Goal: Task Accomplishment & Management: Manage account settings

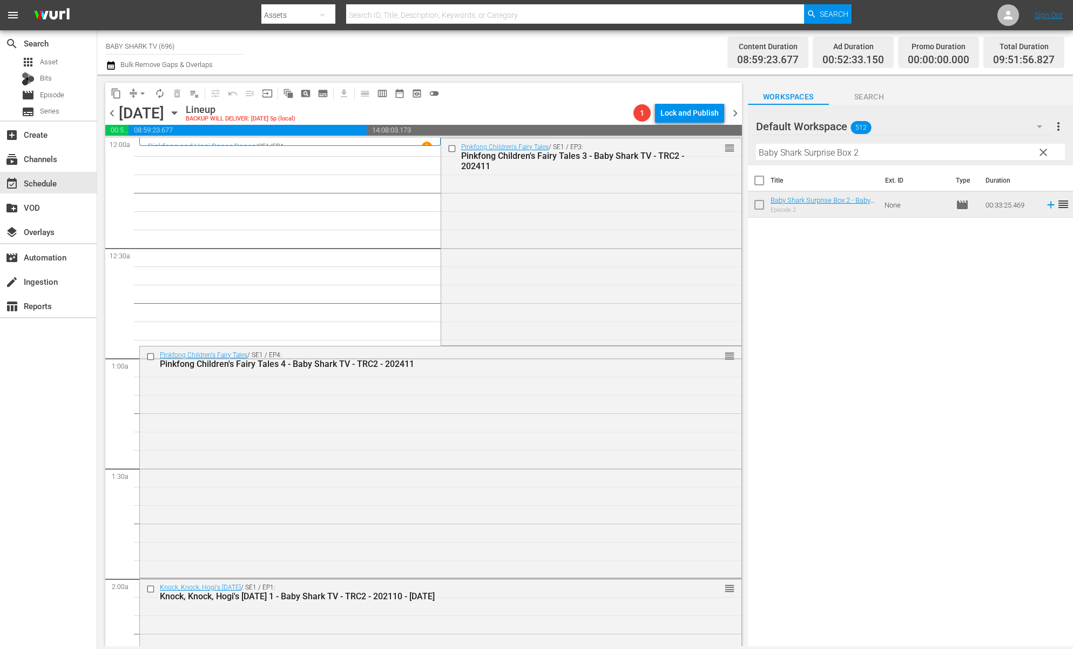
scroll to position [1849, 0]
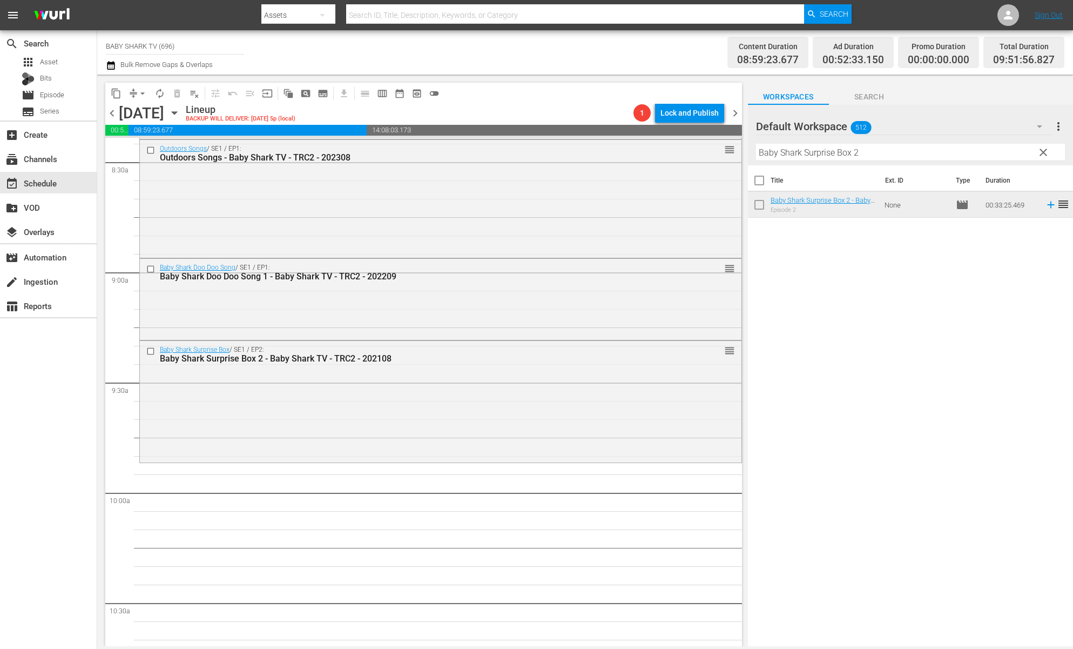
click at [966, 298] on div "Title Ext. ID Type Duration Baby Shark Surprise Box 2 - Baby Shark TV - TRC2 - …" at bounding box center [910, 406] width 325 height 482
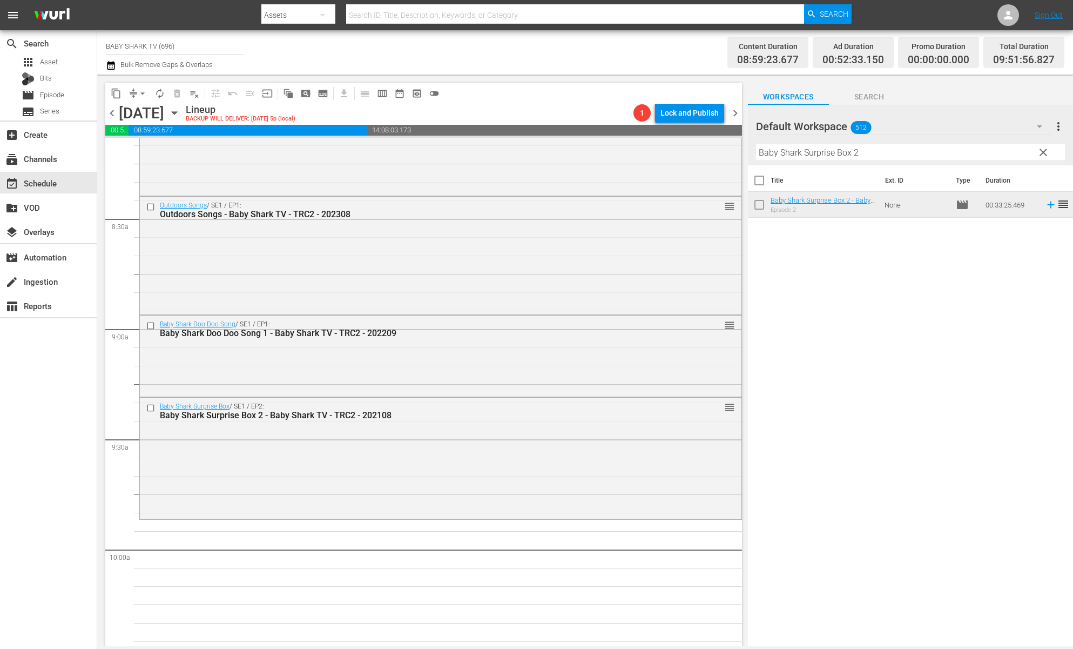
scroll to position [1902, 0]
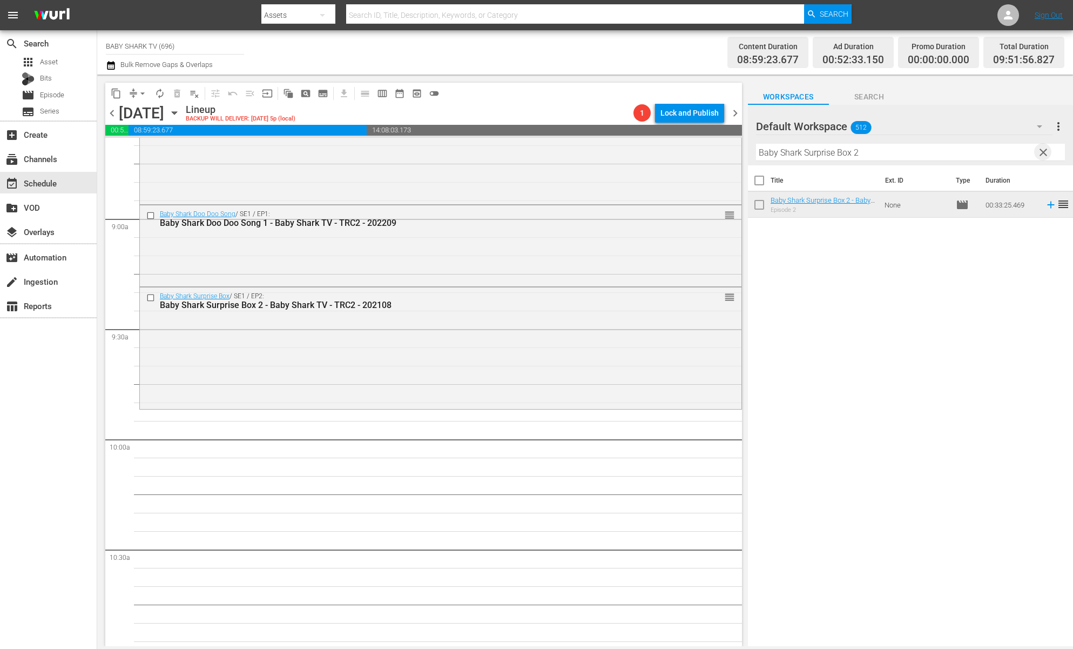
click at [1043, 151] on span "clear" at bounding box center [1043, 152] width 13 height 13
click at [1043, 151] on input "Baby Shark Surprise Box 2" at bounding box center [910, 152] width 309 height 17
click at [1034, 151] on input "Baby Shark Surprise Box 2" at bounding box center [910, 152] width 309 height 17
click at [1033, 151] on input "Baby Shark Surprise Box 2" at bounding box center [910, 152] width 309 height 17
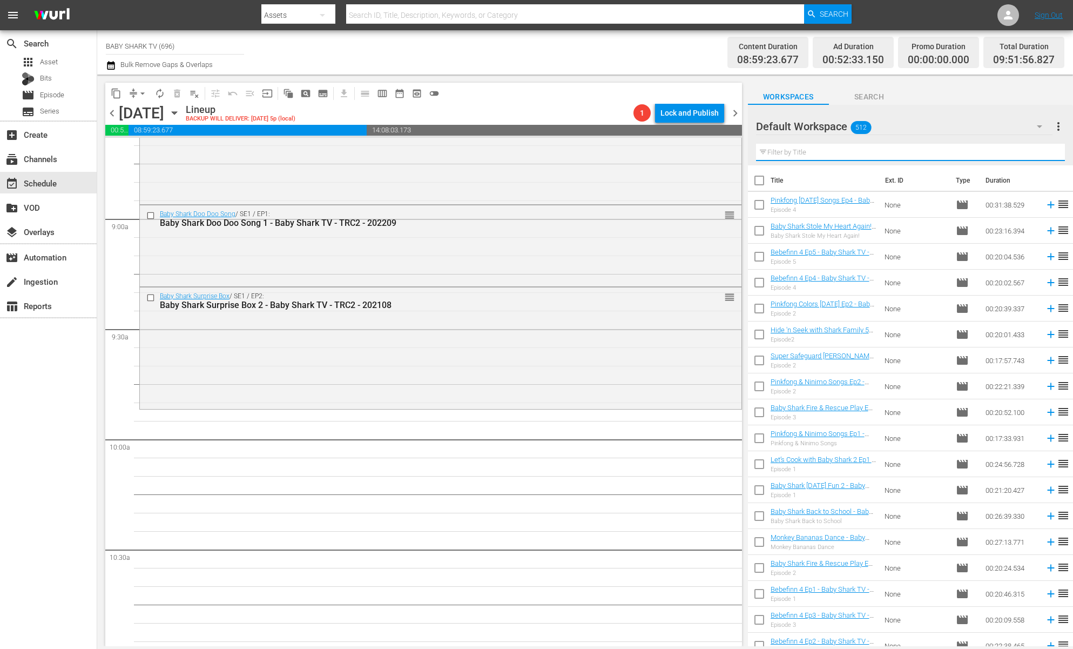
paste input "Happy Birthday"
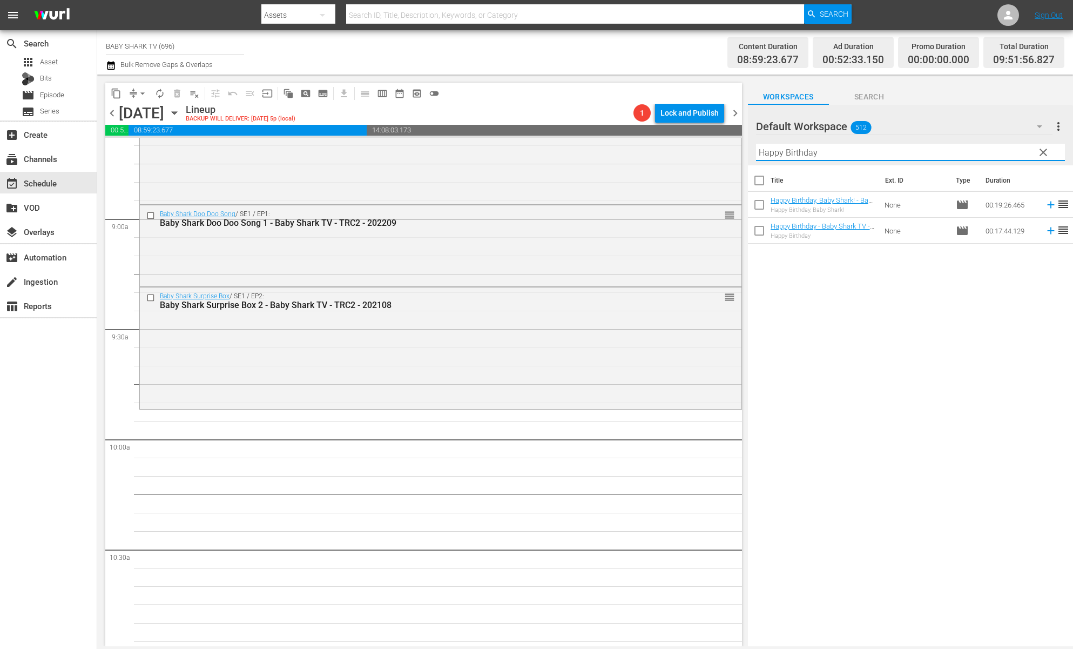
type input "Happy Birthday"
click at [915, 346] on div "Title Ext. ID Type Duration Happy Birthday, Baby Shark! - Baby Shark TV - TRC2 …" at bounding box center [910, 406] width 325 height 482
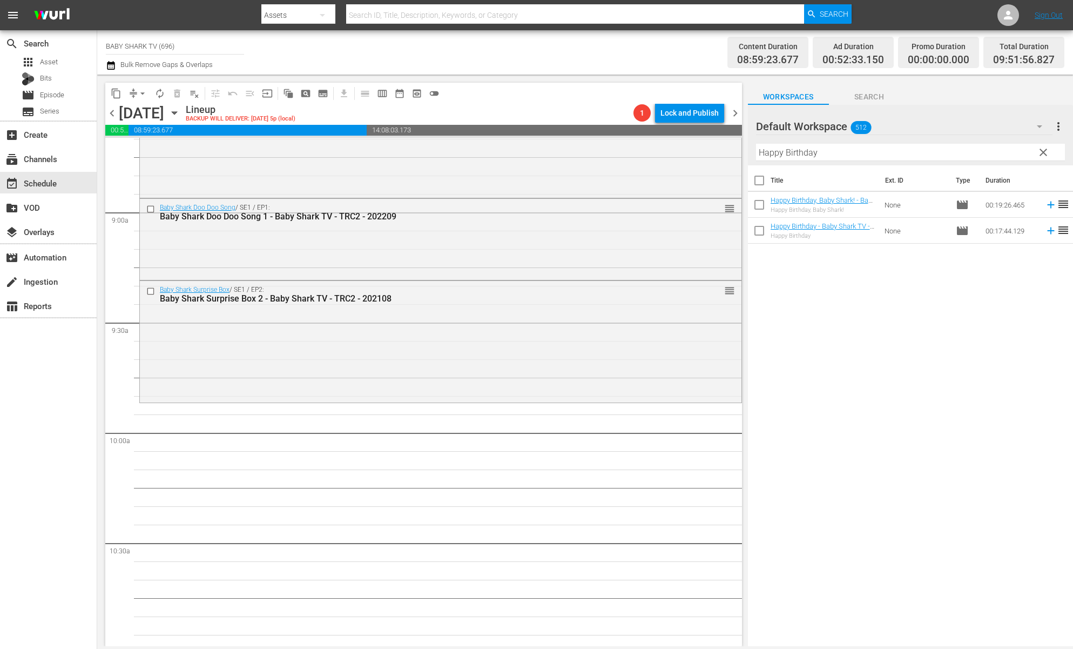
scroll to position [1924, 0]
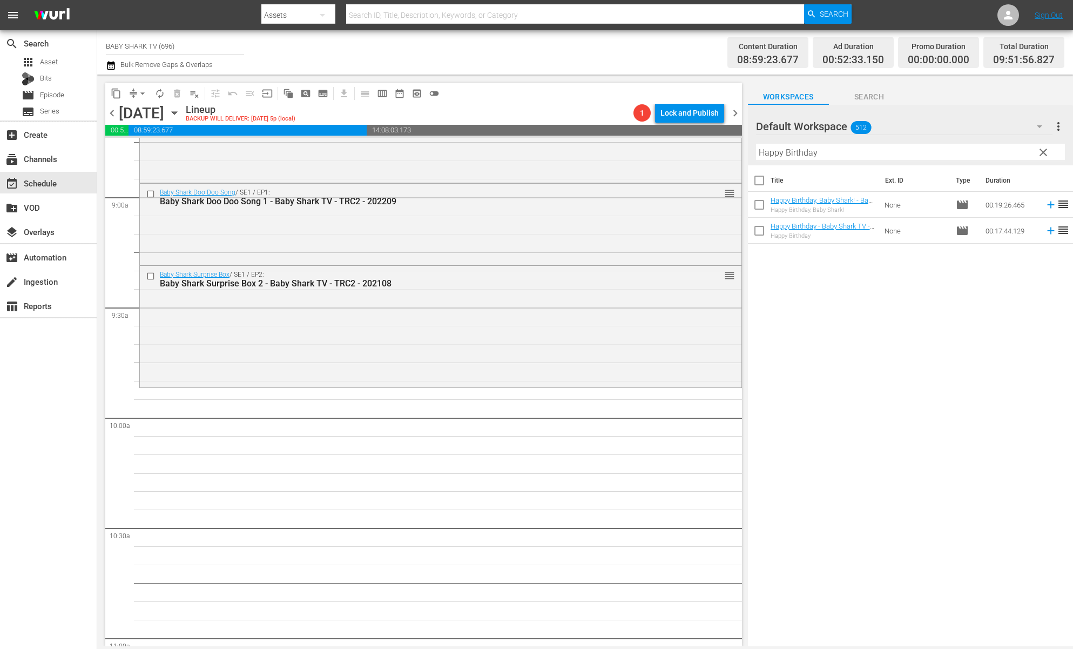
click at [902, 332] on div "Title Ext. ID Type Duration Happy Birthday, Baby Shark! - Baby Shark TV - TRC2 …" at bounding box center [910, 406] width 325 height 482
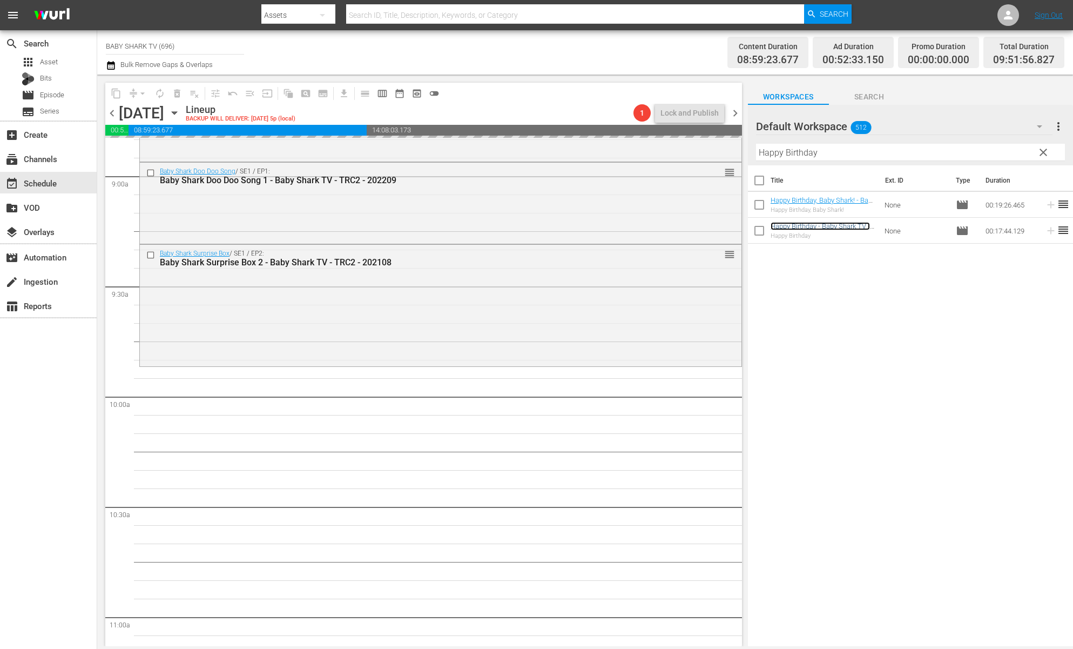
scroll to position [1945, 0]
click at [1030, 157] on input "Happy Birthday" at bounding box center [910, 152] width 309 height 17
click at [1038, 157] on span "clear" at bounding box center [1043, 152] width 13 height 13
click at [1038, 157] on input "Happy Birthday" at bounding box center [910, 152] width 309 height 17
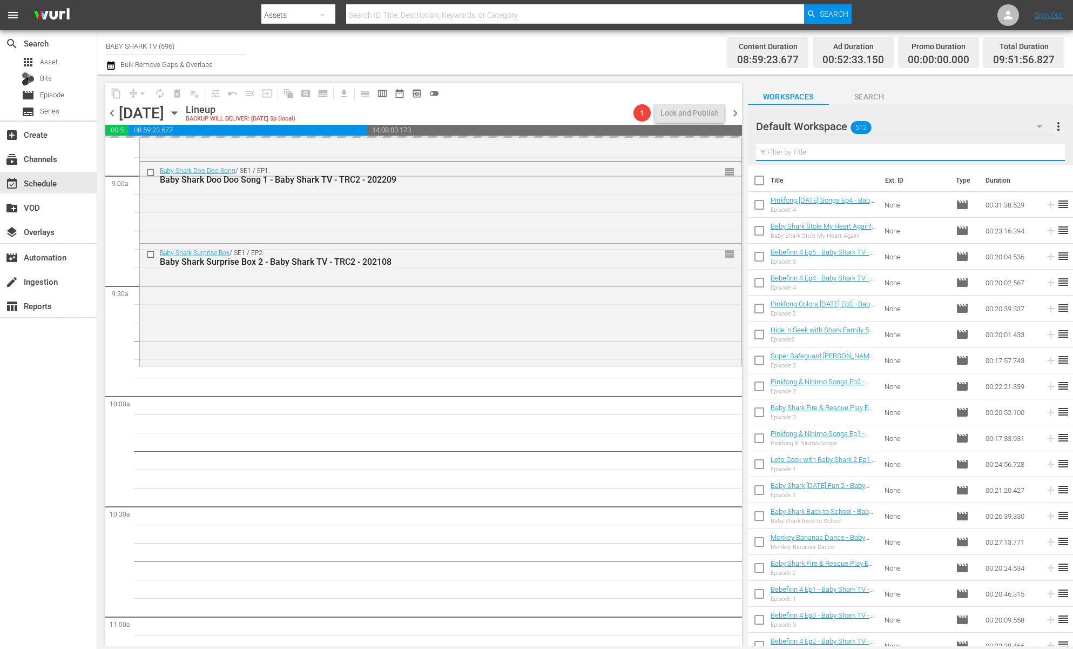
click at [1002, 156] on input "text" at bounding box center [910, 152] width 309 height 17
paste input "Bebefinn The [PERSON_NAME] for [PERSON_NAME] Baby Shark"
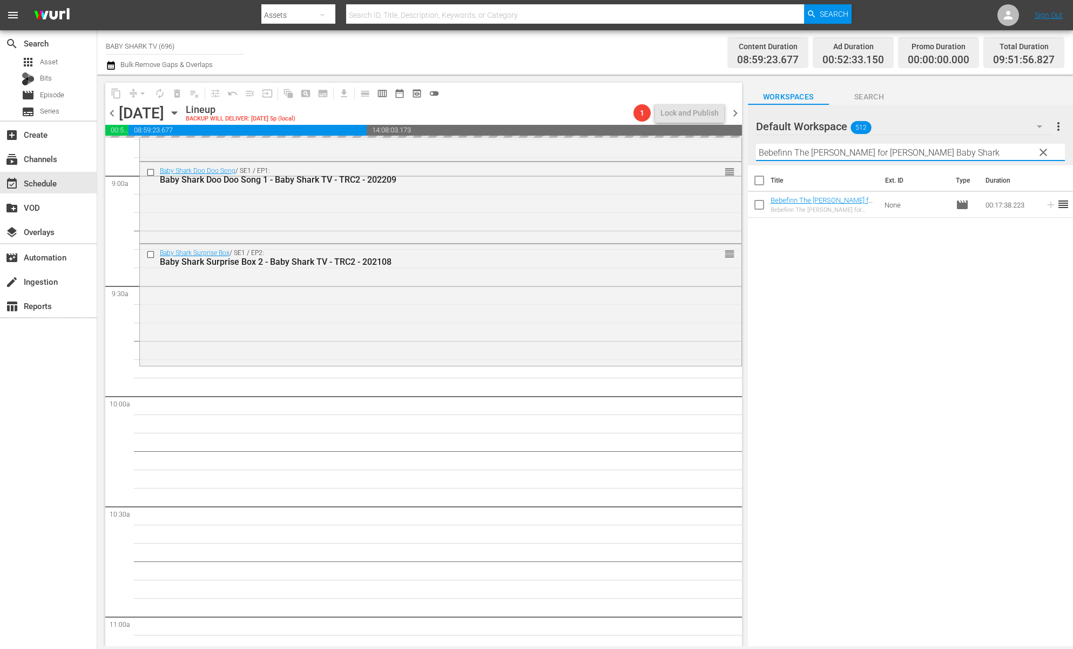
type input "Bebefinn The [PERSON_NAME] for [PERSON_NAME] Baby Shark"
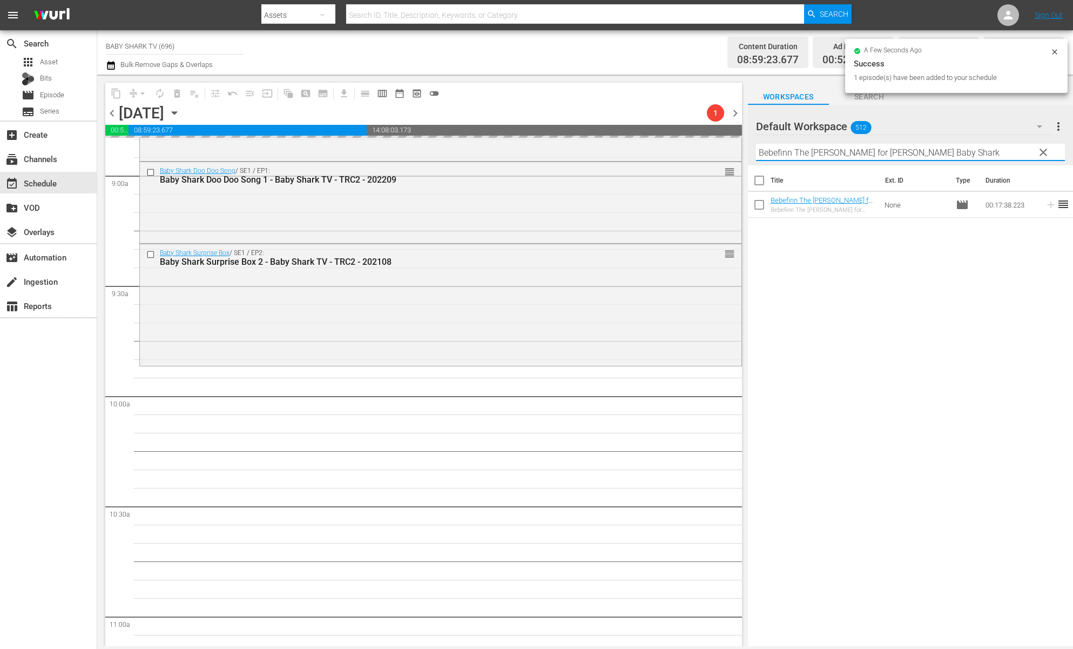
scroll to position [1969, 0]
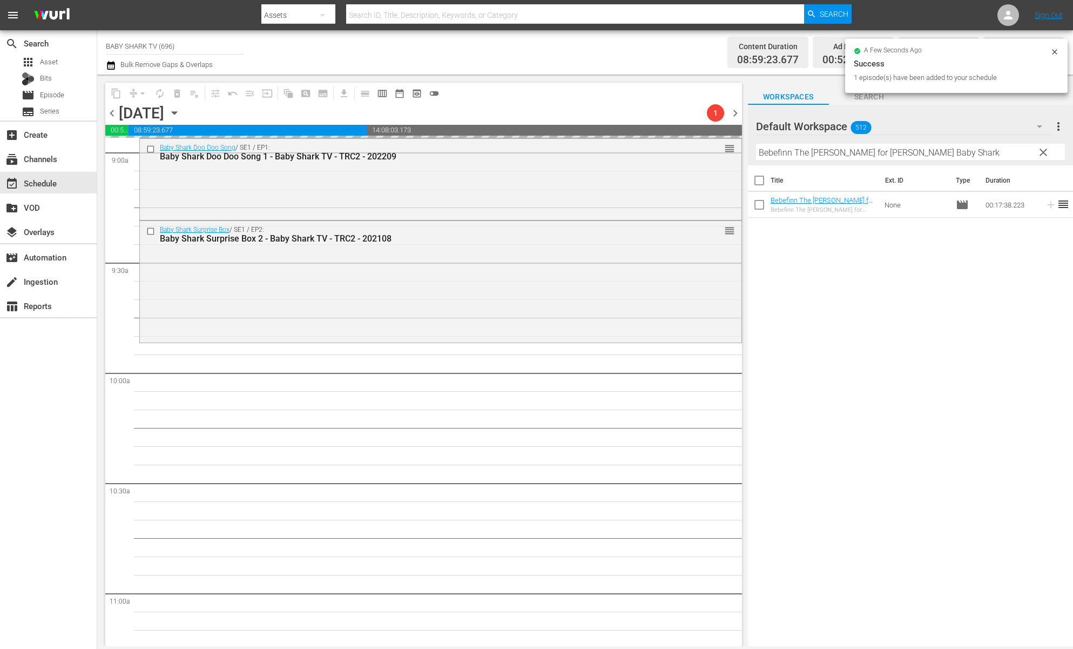
click at [915, 311] on div "Title Ext. ID Type Duration Bebefinn The Hunt for Finn's Baby Shark - Baby Shar…" at bounding box center [910, 406] width 325 height 482
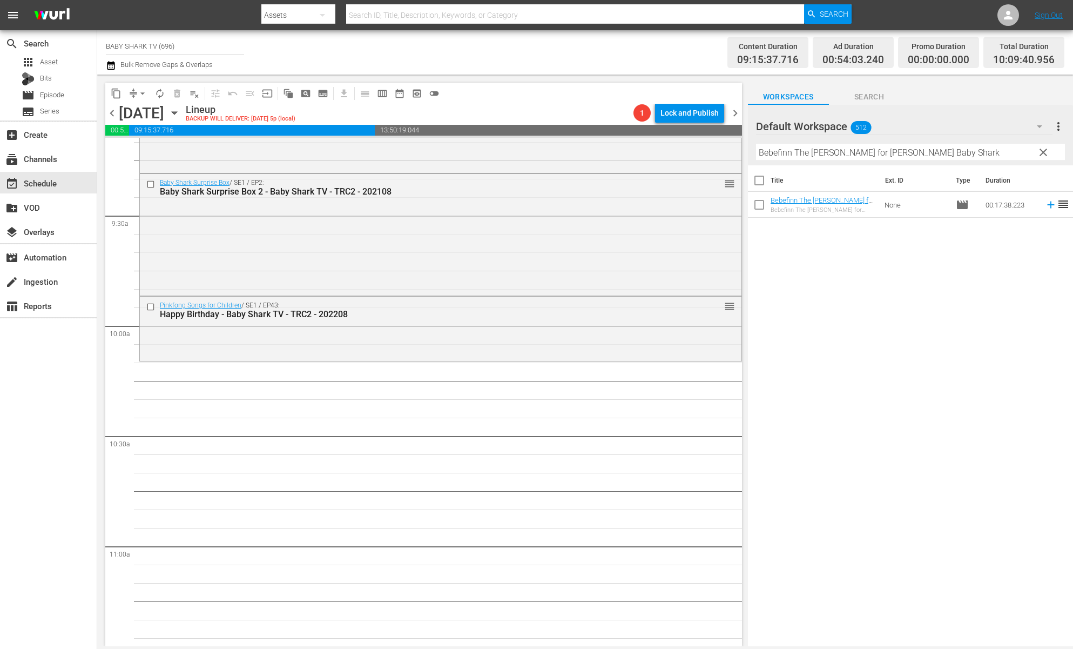
scroll to position [2060, 0]
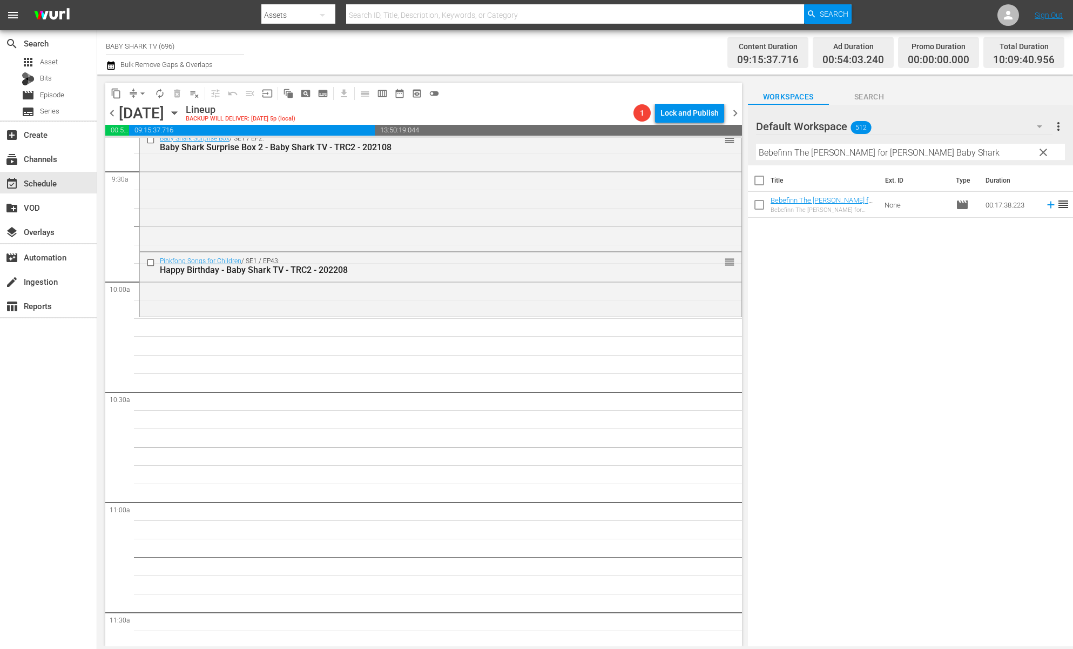
click at [828, 284] on div "Title Ext. ID Type Duration Bebefinn The Hunt for Finn's Baby Shark - Baby Shar…" at bounding box center [910, 406] width 325 height 482
click at [1042, 153] on span "clear" at bounding box center [1043, 152] width 13 height 13
click at [1042, 153] on input "Bebefinn The [PERSON_NAME] for [PERSON_NAME] Baby Shark" at bounding box center [910, 152] width 309 height 17
click at [1036, 153] on input "Bebefinn The [PERSON_NAME] for [PERSON_NAME] Baby Shark" at bounding box center [910, 152] width 309 height 17
click at [1027, 153] on input "Bebefinn The [PERSON_NAME] for [PERSON_NAME] Baby Shark" at bounding box center [910, 152] width 309 height 17
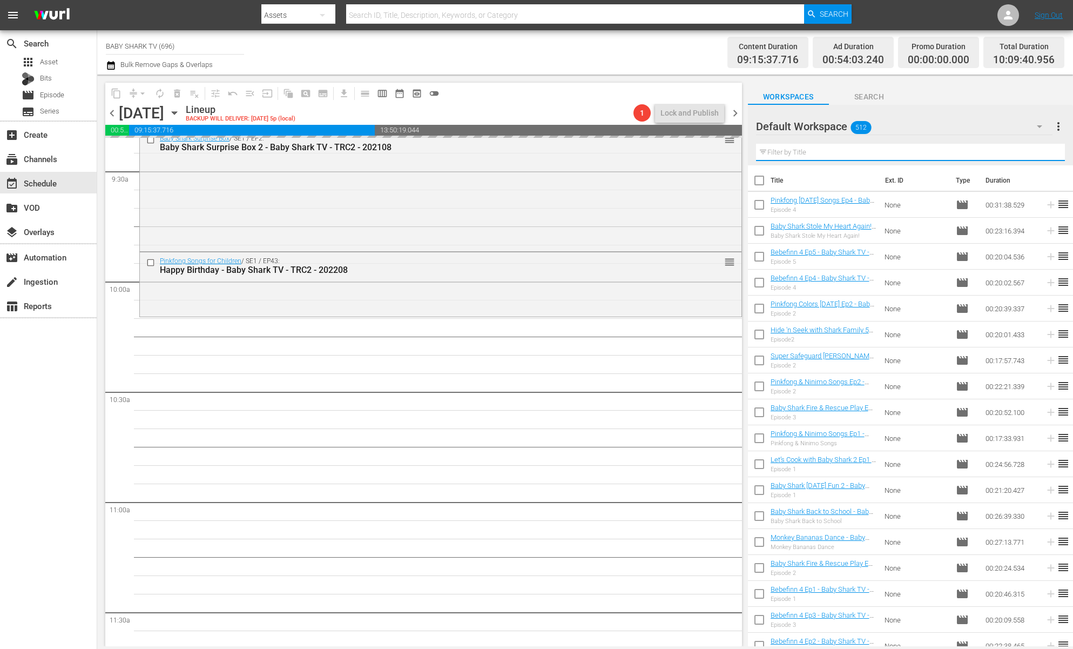
click at [1021, 153] on input "text" at bounding box center [910, 152] width 309 height 17
paste input "Best Baby Shark vs Thief Baby Shark 2"
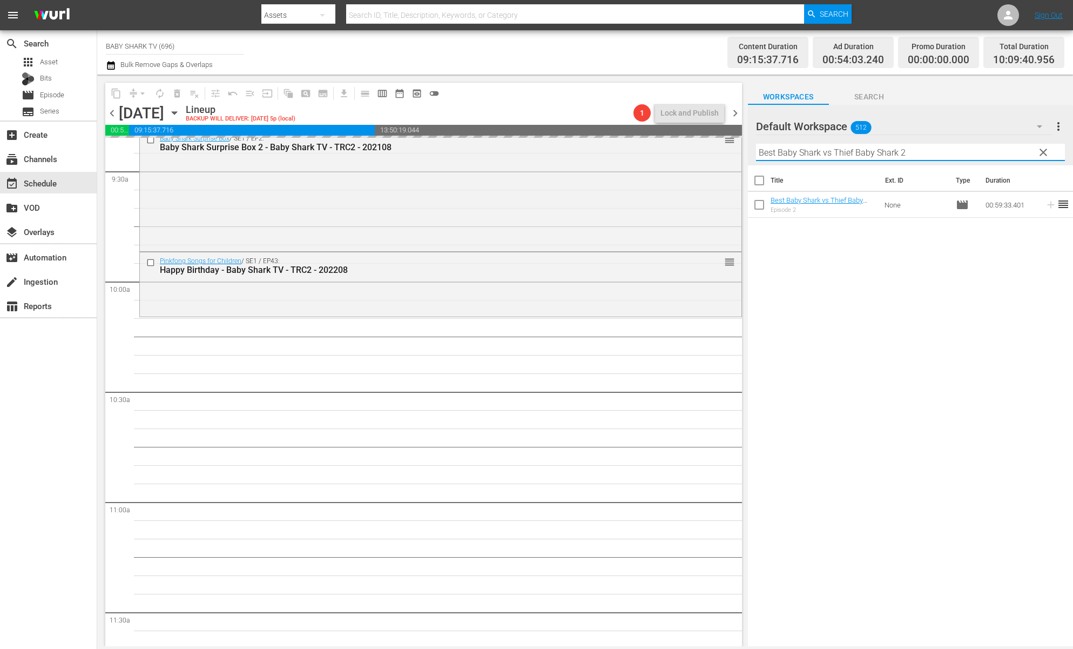
click at [1021, 153] on input "Best Baby Shark vs Thief Baby Shark 2" at bounding box center [910, 152] width 309 height 17
type input "Best Baby Shark vs Thief Baby Shark 2"
click at [938, 313] on div "Title Ext. ID Type Duration Best Baby Shark vs Thief Baby Shark 2 - Baby Shark …" at bounding box center [910, 406] width 325 height 482
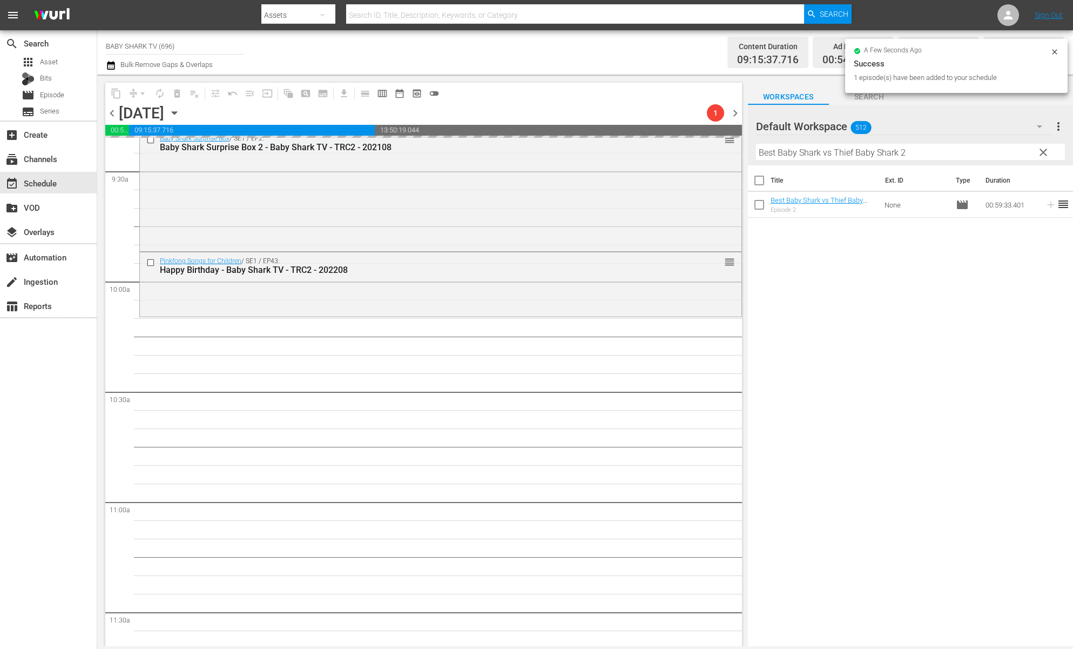
click at [923, 313] on div "Title Ext. ID Type Duration Best Baby Shark vs Thief Baby Shark 2 - Baby Shark …" at bounding box center [910, 406] width 325 height 482
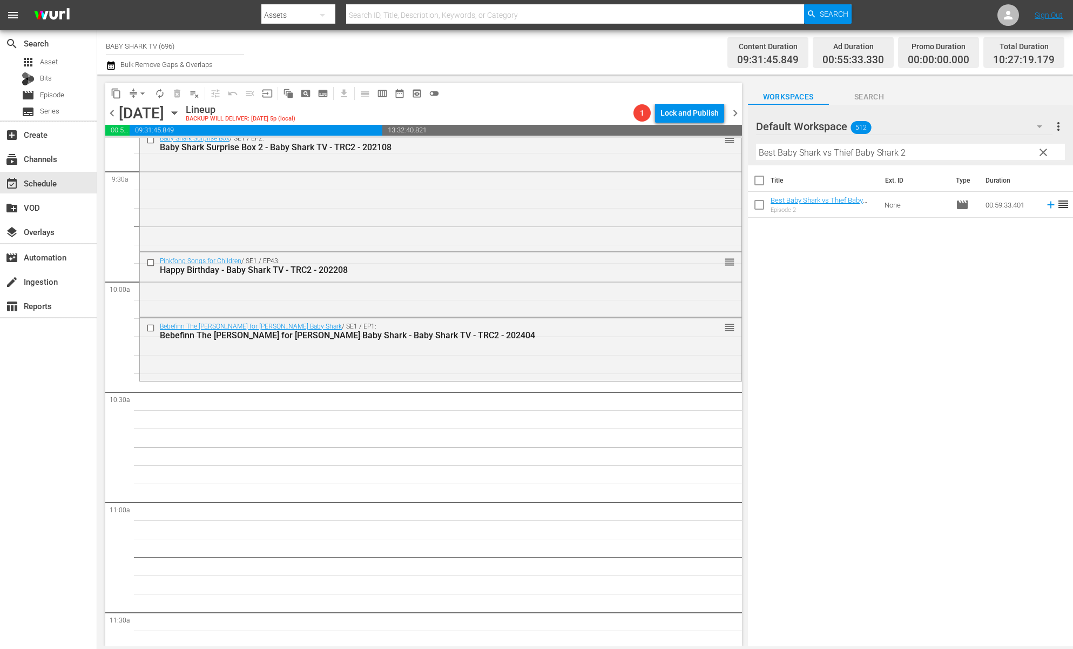
click at [824, 299] on div "Title Ext. ID Type Duration Best Baby Shark vs Thief Baby Shark 2 - Baby Shark …" at bounding box center [910, 406] width 325 height 482
drag, startPoint x: 810, startPoint y: 199, endPoint x: 547, endPoint y: 25, distance: 314.9
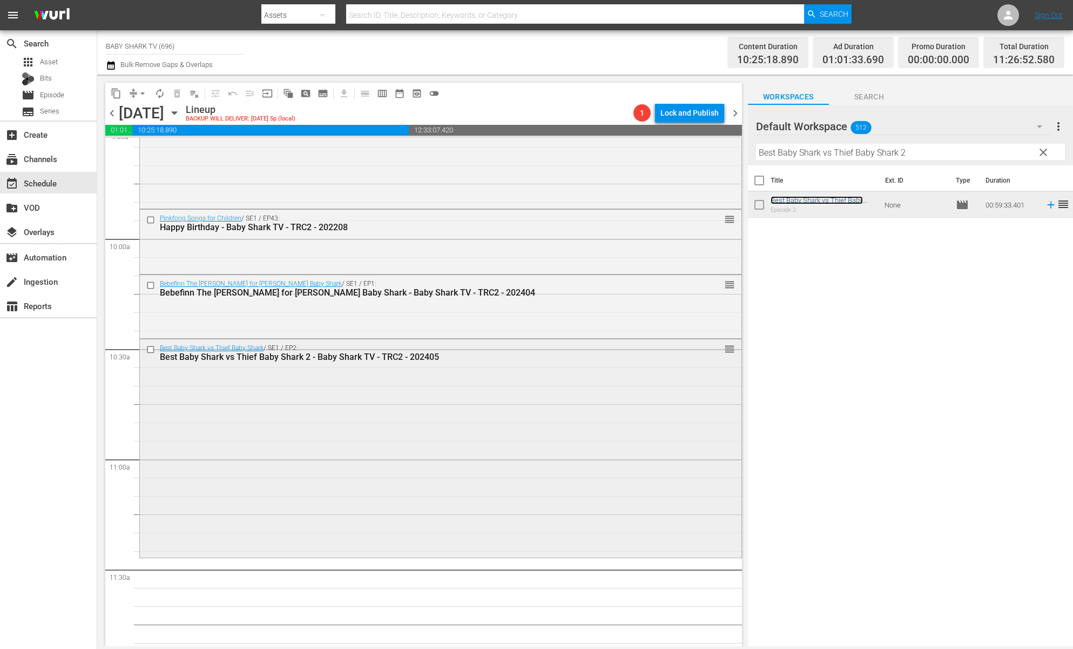
scroll to position [2198, 0]
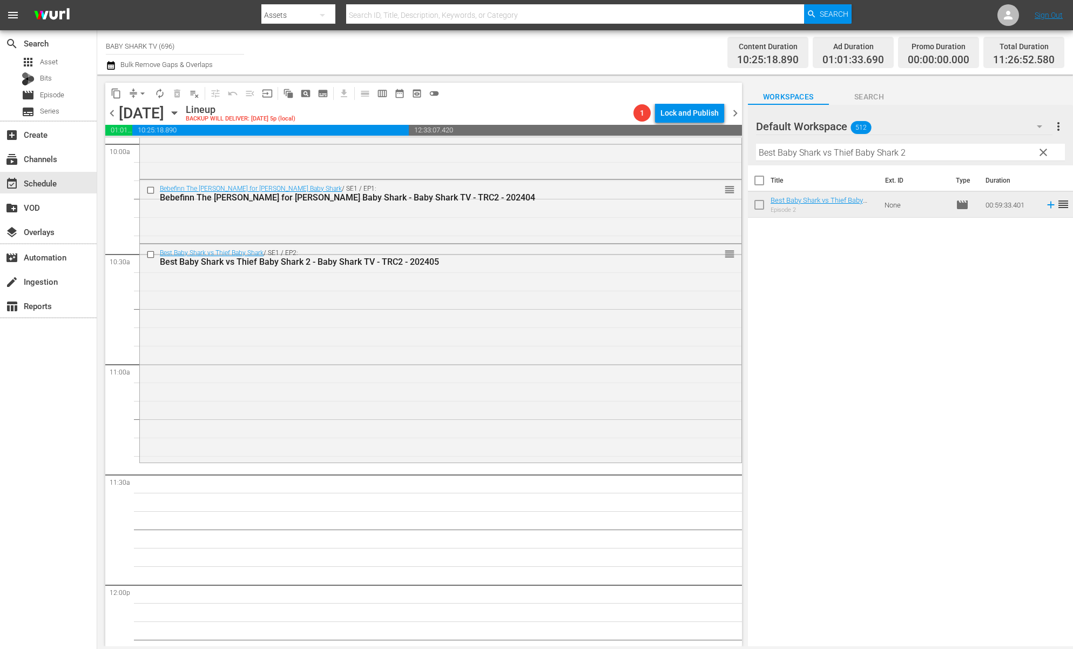
click at [920, 318] on div "Title Ext. ID Type Duration Best Baby Shark vs Thief Baby Shark 2 - Baby Shark …" at bounding box center [910, 406] width 325 height 482
click at [1047, 157] on span "clear" at bounding box center [1043, 152] width 13 height 13
click at [1047, 156] on input "Best Baby Shark vs Thief Baby Shark 2" at bounding box center [910, 152] width 309 height 17
click at [1041, 156] on input "Best Baby Shark vs Thief Baby Shark 2" at bounding box center [910, 152] width 309 height 17
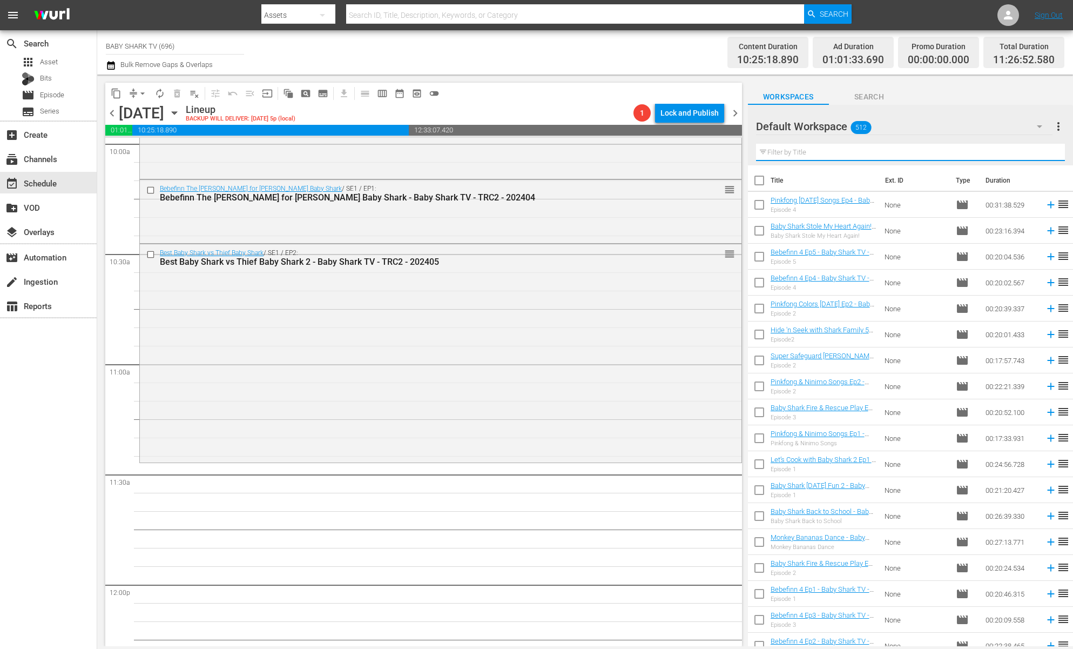
click at [1030, 156] on input "text" at bounding box center [910, 152] width 309 height 17
paste input "Bebefinn Number Songs"
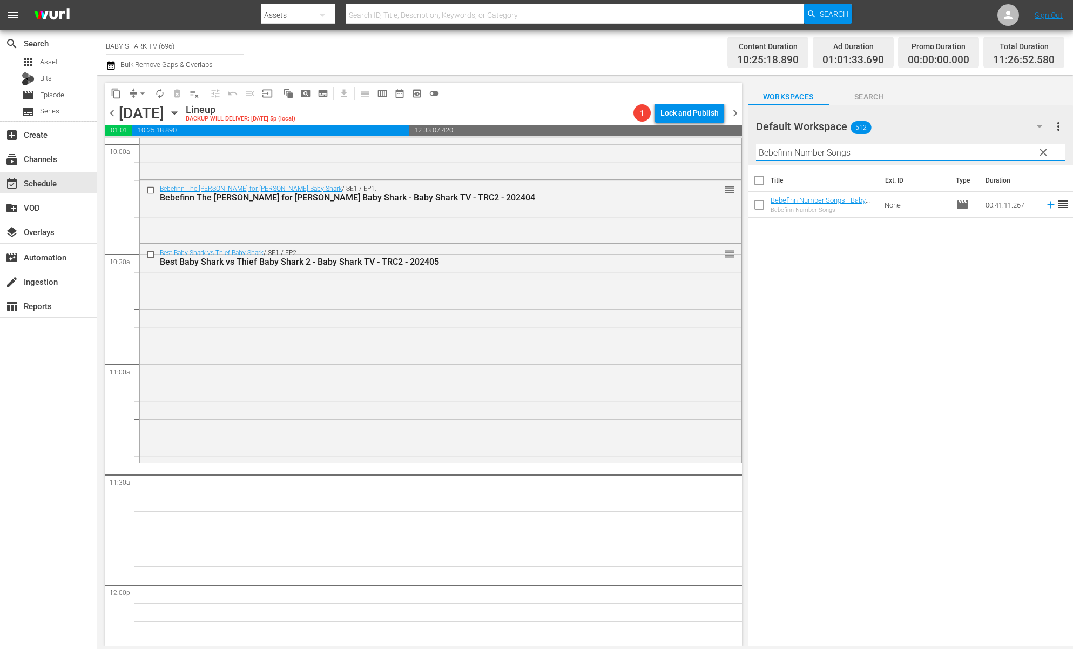
type input "Bebefinn Number Songs"
click at [927, 315] on div "Title Ext. ID Type Duration Bebefinn Number Songs - Baby Shark TV - TRC2 - 2024…" at bounding box center [910, 406] width 325 height 482
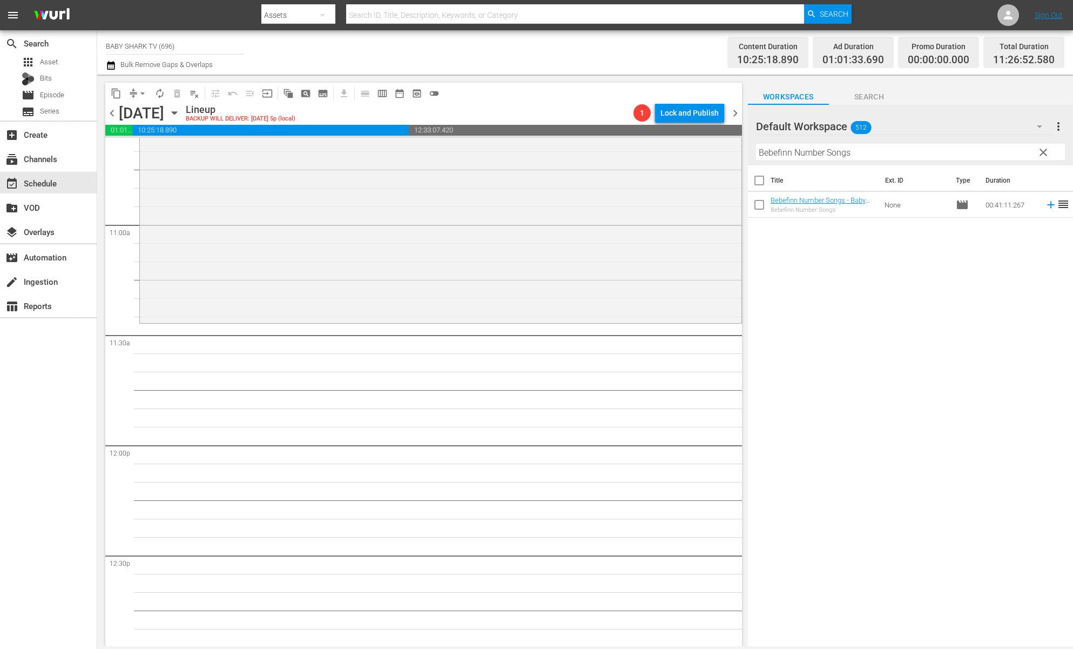
click at [861, 316] on div "Title Ext. ID Type Duration Bebefinn Number Songs - Baby Shark TV - TRC2 - 2024…" at bounding box center [910, 406] width 325 height 482
click at [944, 349] on div "Title Ext. ID Type Duration Bebefinn Number Songs - Baby Shark TV - TRC2 - 2024…" at bounding box center [910, 406] width 325 height 482
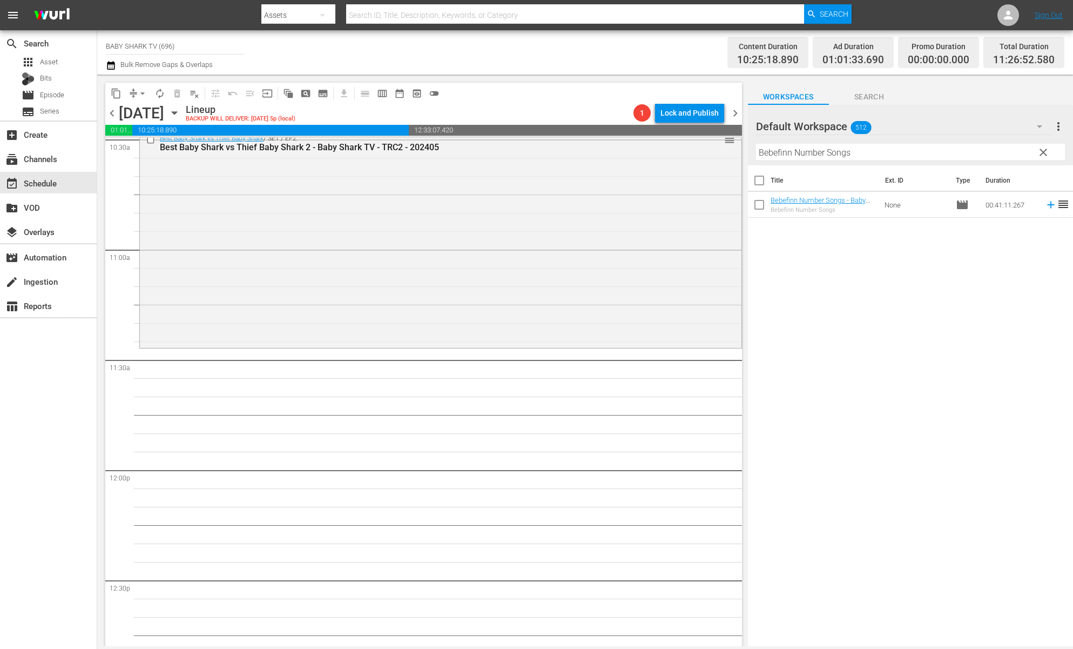
scroll to position [2226, 0]
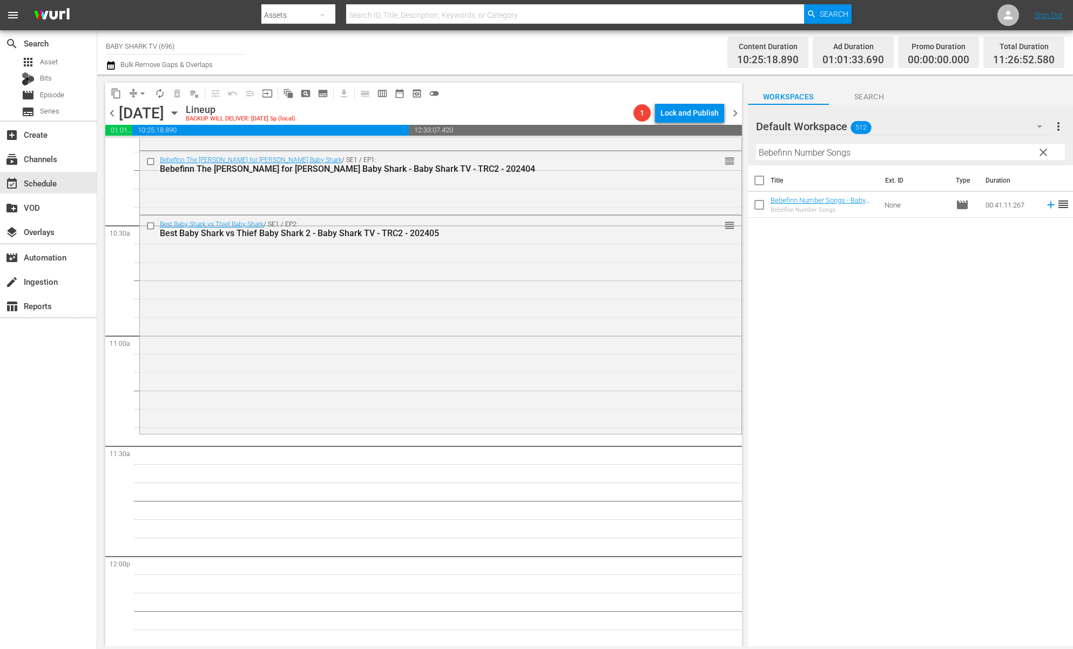
click at [981, 350] on div "Title Ext. ID Type Duration Bebefinn Number Songs - Baby Shark TV - TRC2 - 2024…" at bounding box center [910, 406] width 325 height 482
click at [937, 287] on div "Title Ext. ID Type Duration Bebefinn Number Songs - Baby Shark TV - TRC2 - 2024…" at bounding box center [910, 406] width 325 height 482
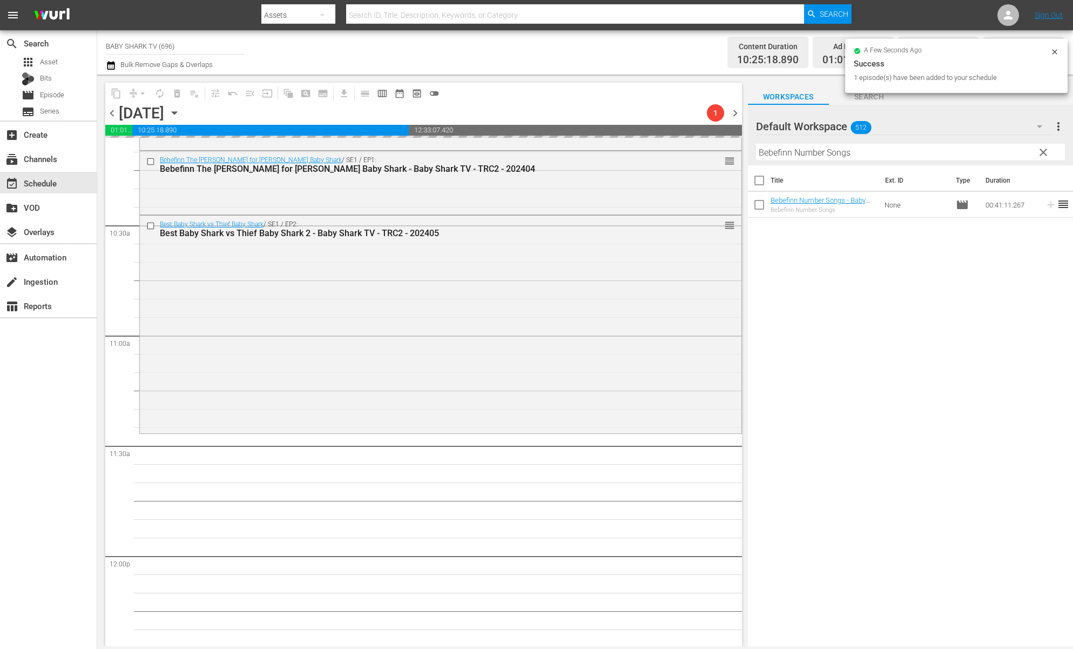
click at [1041, 150] on span "clear" at bounding box center [1043, 152] width 13 height 13
click at [1041, 150] on input "Bebefinn Number Songs" at bounding box center [910, 152] width 309 height 17
click at [1040, 150] on input "Bebefinn Number Songs" at bounding box center [910, 152] width 309 height 17
click at [1035, 151] on input "Bebefinn Number Songs" at bounding box center [910, 152] width 309 height 17
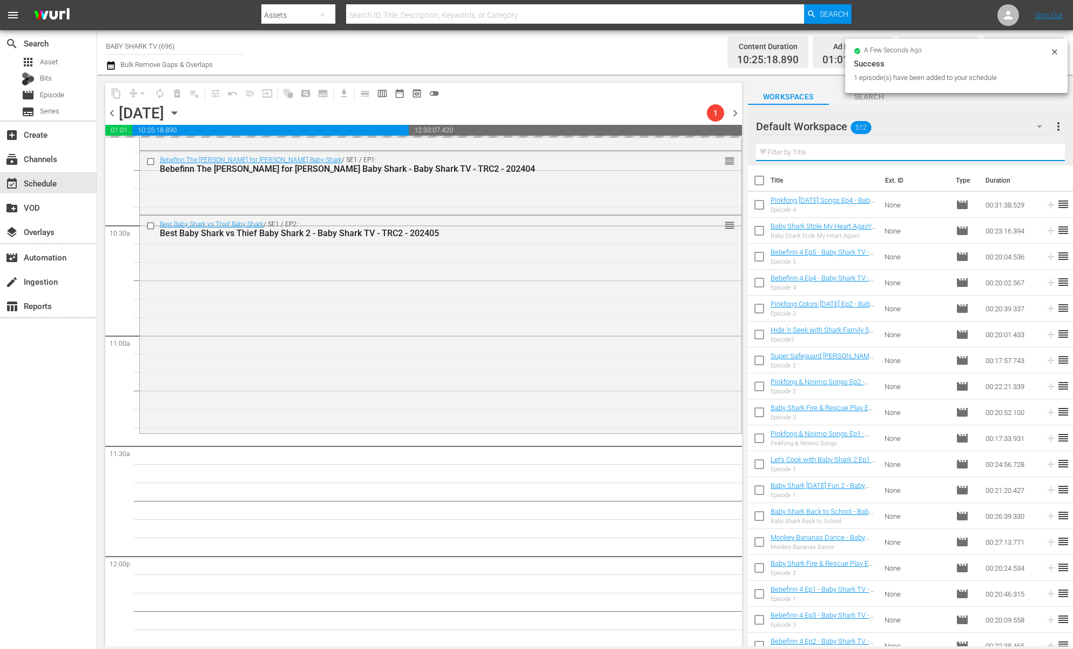
click at [1034, 151] on input "text" at bounding box center [910, 152] width 309 height 17
paste input "Best Baby Shark vs Thief Baby Shark 1"
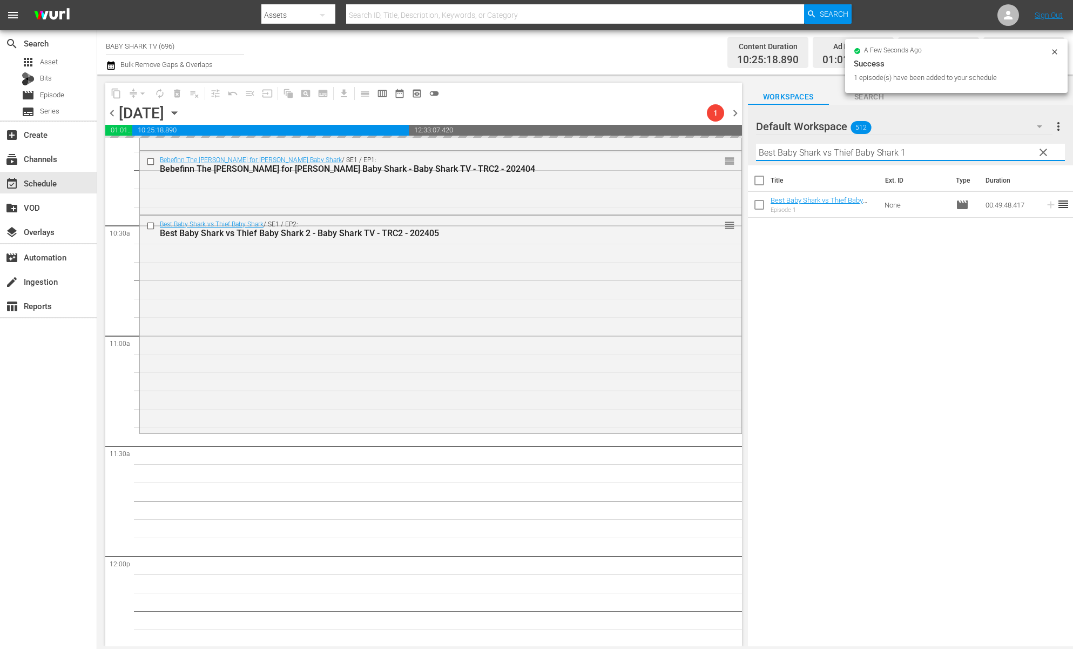
type input "Best Baby Shark vs Thief Baby Shark 1"
click at [844, 353] on div "Title Ext. ID Type Duration Best Baby Shark vs Thief Baby Shark 1 - Baby Shark …" at bounding box center [910, 406] width 325 height 482
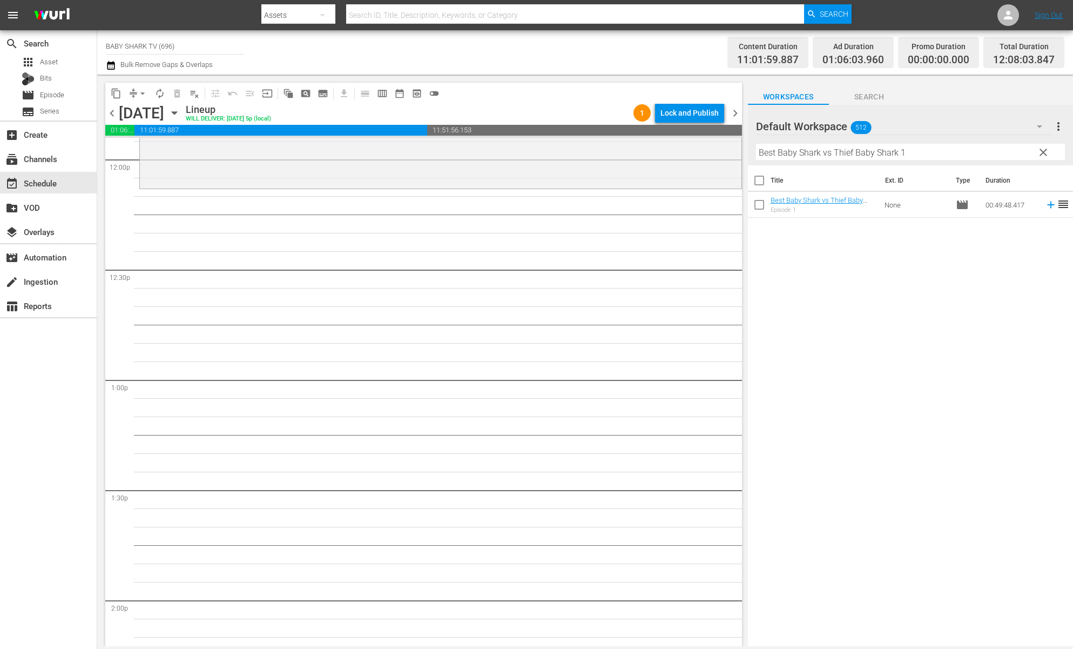
scroll to position [2629, 0]
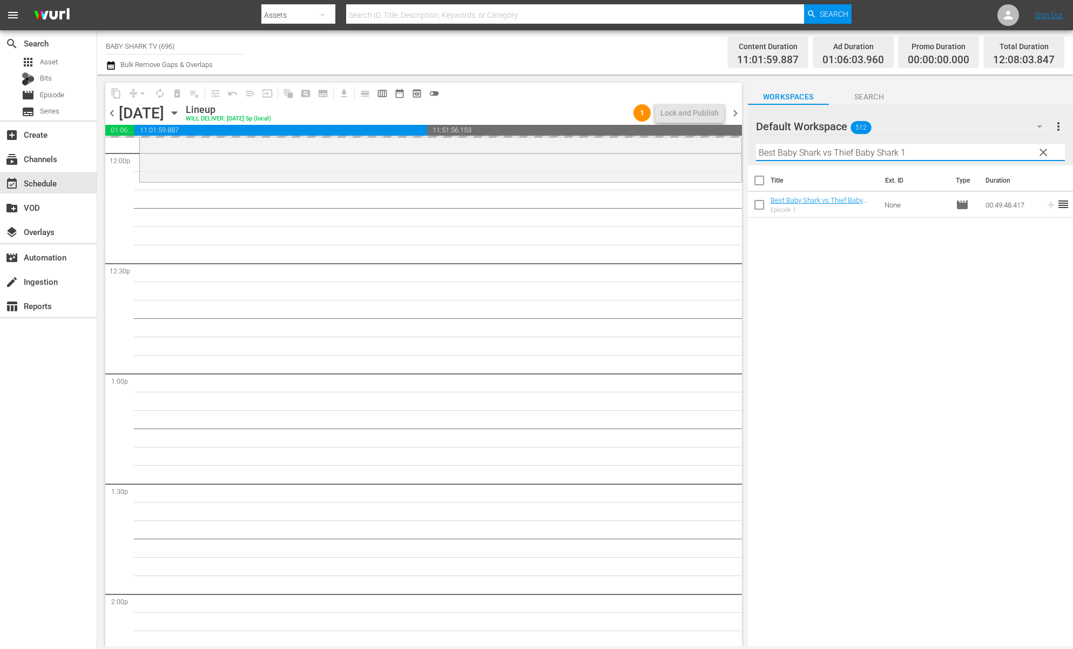
click at [1029, 157] on input "Best Baby Shark vs Thief Baby Shark 1" at bounding box center [910, 152] width 309 height 17
click at [1043, 157] on span "clear" at bounding box center [1043, 152] width 13 height 13
click at [1043, 157] on input "Best Baby Shark vs Thief Baby Shark 1" at bounding box center [910, 152] width 309 height 17
click at [1022, 157] on input "Best Baby Shark vs Thief Baby Shark 1" at bounding box center [910, 152] width 309 height 17
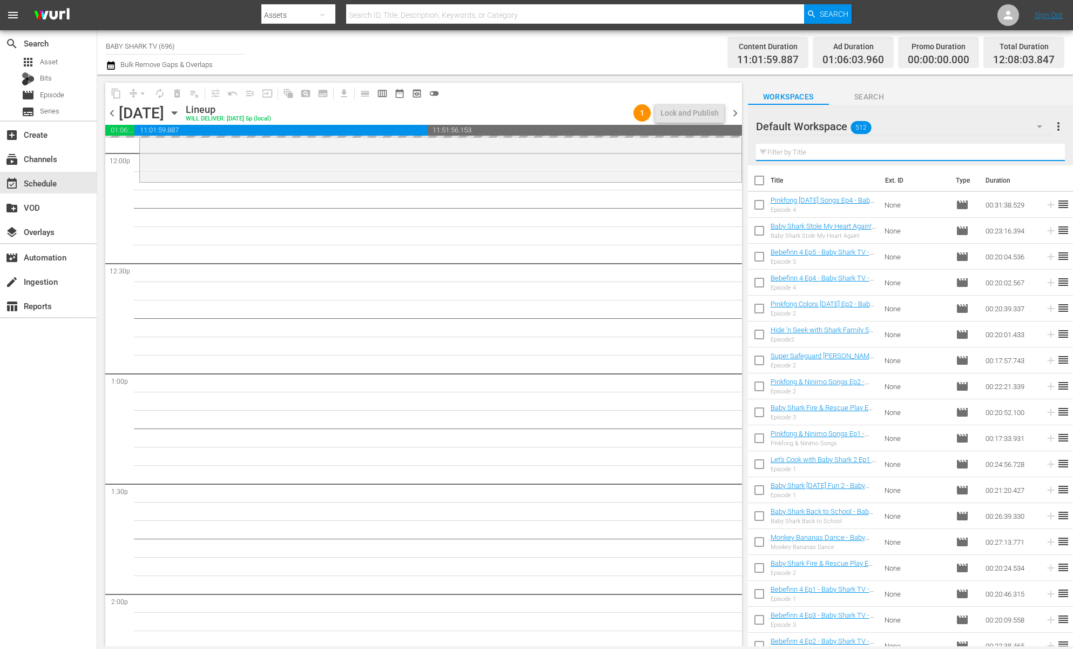
click at [1022, 157] on input "text" at bounding box center [910, 152] width 309 height 17
paste input "Baby Shark Monthly 1"
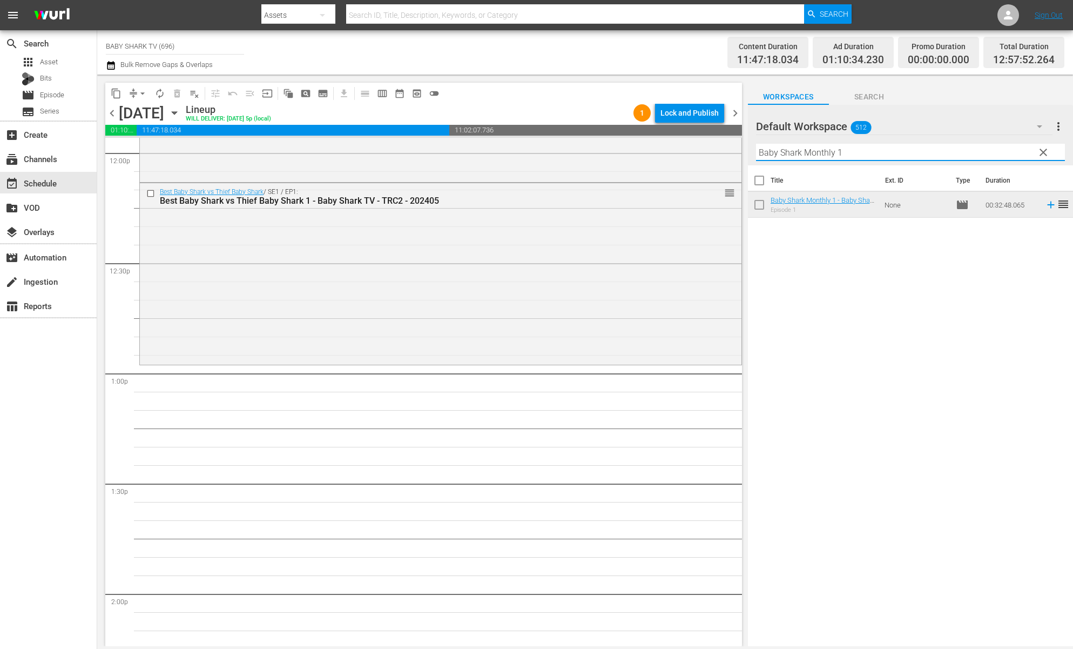
type input "Baby Shark Monthly 1"
click at [819, 260] on div "Title Ext. ID Type Duration Baby Shark Monthly 1 - Baby Shark TV - TRC2 - 20220…" at bounding box center [910, 406] width 325 height 482
click at [837, 251] on div "Title Ext. ID Type Duration Baby Shark Monthly 1 - Baby Shark TV - TRC2 - 20220…" at bounding box center [910, 406] width 325 height 482
click at [1050, 156] on button "clear" at bounding box center [1042, 151] width 17 height 17
click at [1041, 156] on input "Baby Shark Monthly 1" at bounding box center [910, 152] width 309 height 17
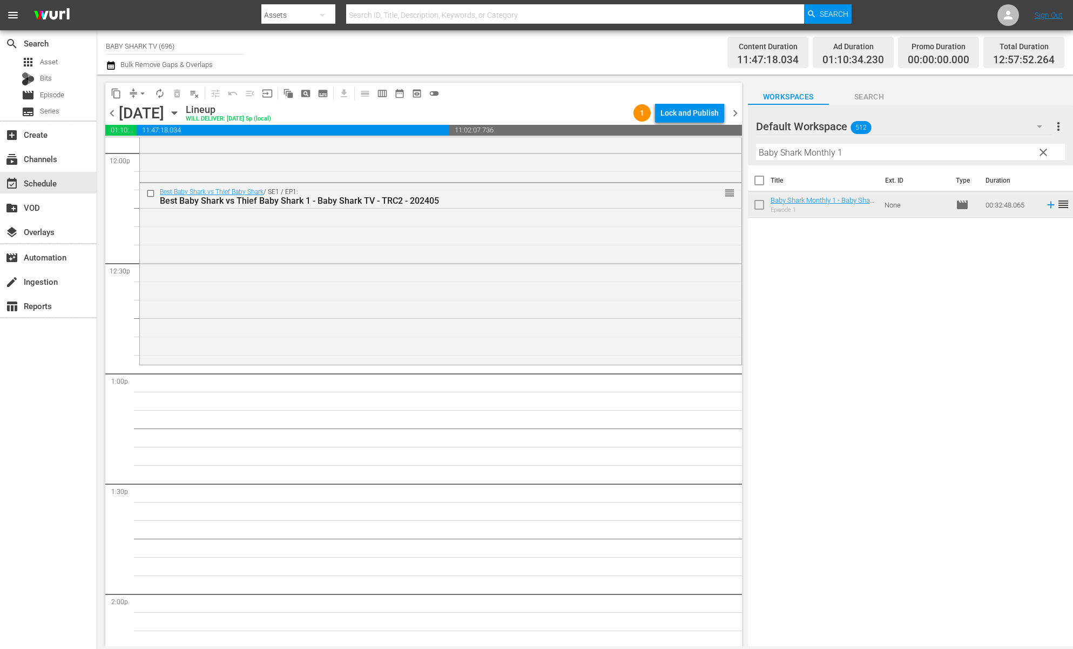
click at [1036, 157] on input "Baby Shark Monthly 1" at bounding box center [910, 152] width 309 height 17
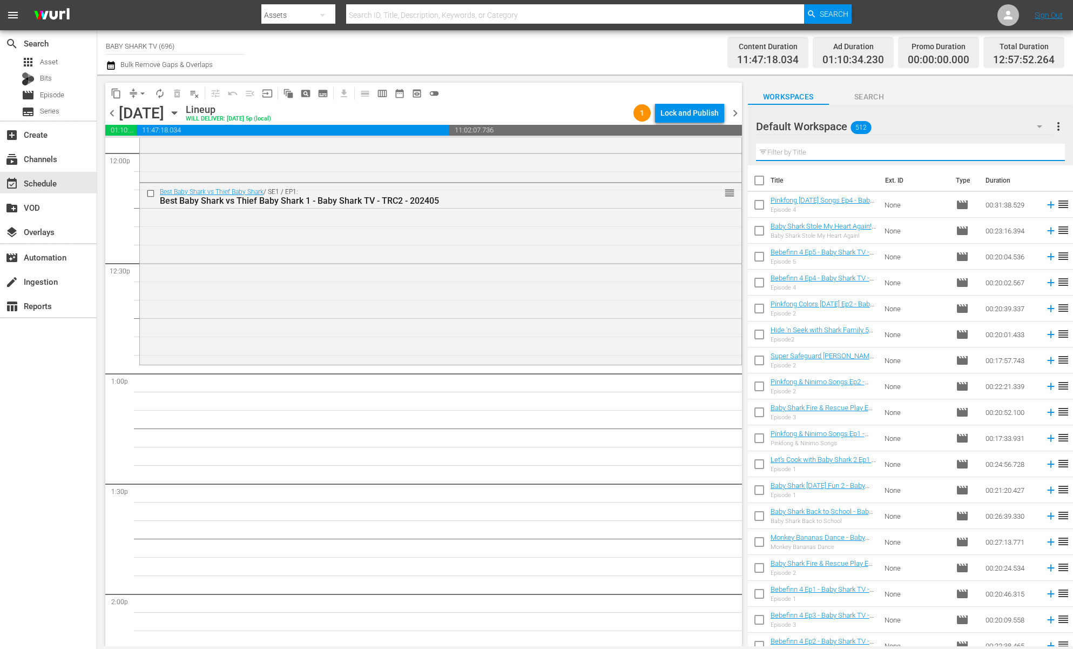
click at [1020, 158] on input "text" at bounding box center [910, 152] width 309 height 17
click at [1020, 159] on input "text" at bounding box center [910, 152] width 309 height 17
paste input "[DATE] Baby Shark and more"
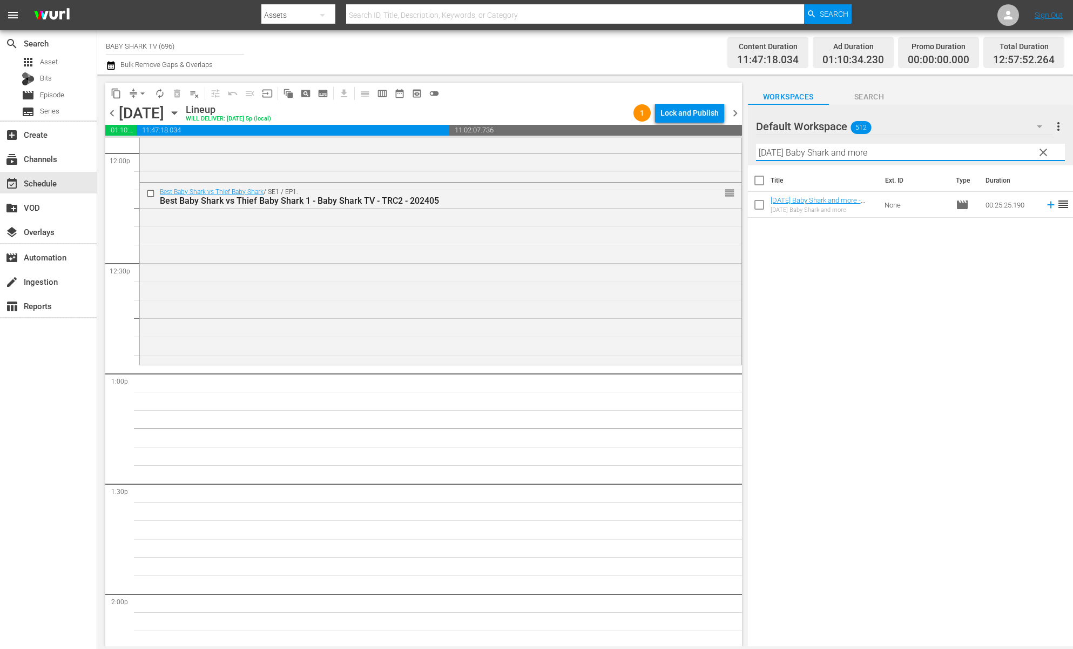
type input "[DATE] Baby Shark and more"
click at [949, 377] on div "Title Ext. ID Type Duration Easter Baby Shark and more - Baby Shark TV - TRC2 -…" at bounding box center [910, 406] width 325 height 482
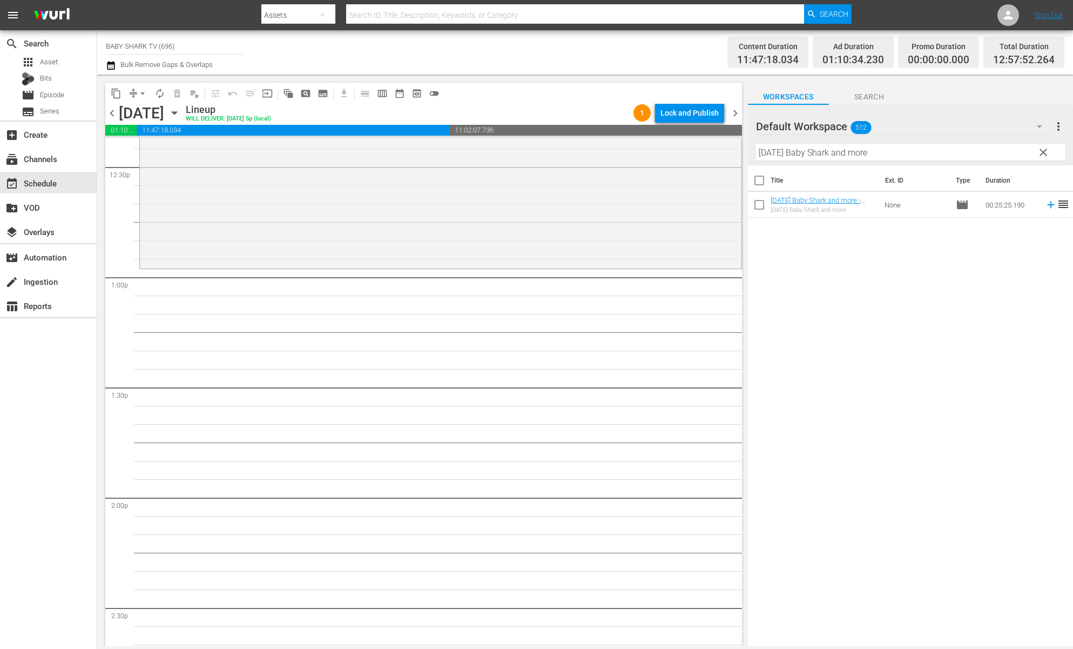
click at [867, 299] on div "Title Ext. ID Type Duration Easter Baby Shark and more - Baby Shark TV - TRC2 -…" at bounding box center [910, 406] width 325 height 482
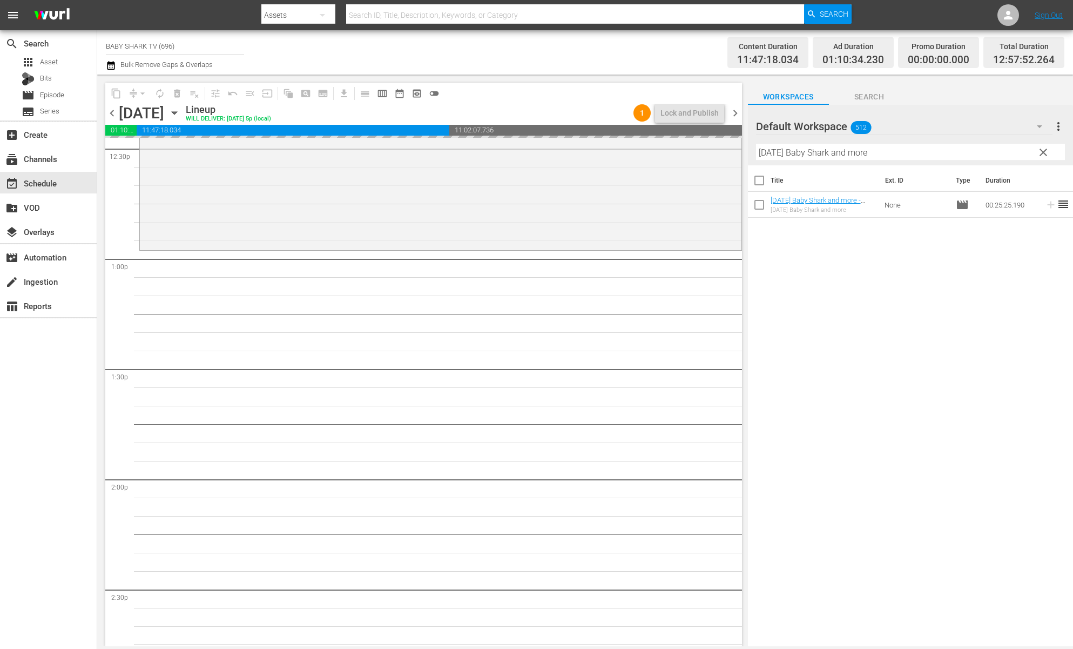
click at [870, 265] on div "Title Ext. ID Type Duration Easter Baby Shark and more - Baby Shark TV - TRC2 -…" at bounding box center [910, 406] width 325 height 482
click at [1047, 154] on span "clear" at bounding box center [1043, 152] width 13 height 13
click at [1042, 154] on input "[DATE] Baby Shark and more" at bounding box center [910, 152] width 309 height 17
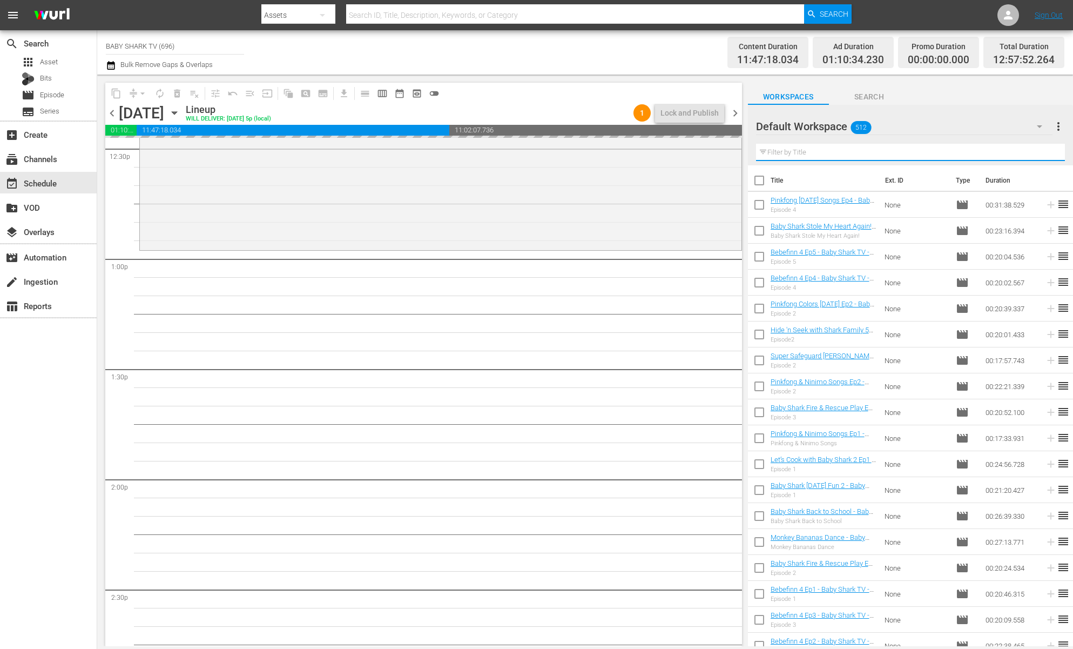
click at [1042, 154] on input "text" at bounding box center [910, 152] width 309 height 17
paste input "Let’s Cook with Baby Shark ep2"
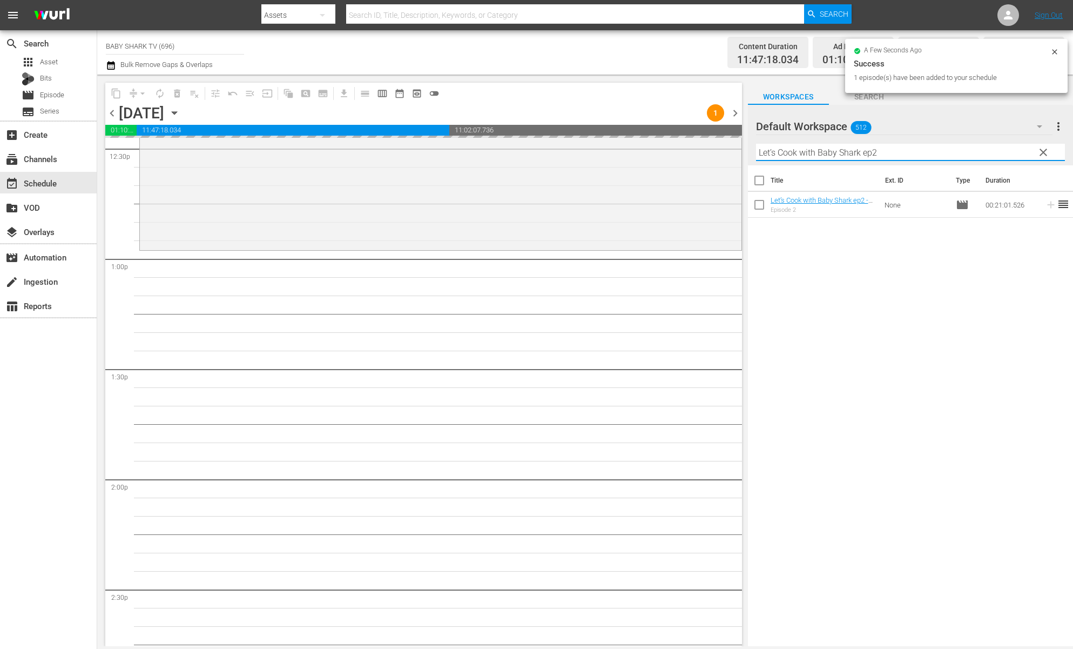
type input "Let’s Cook with Baby Shark ep2"
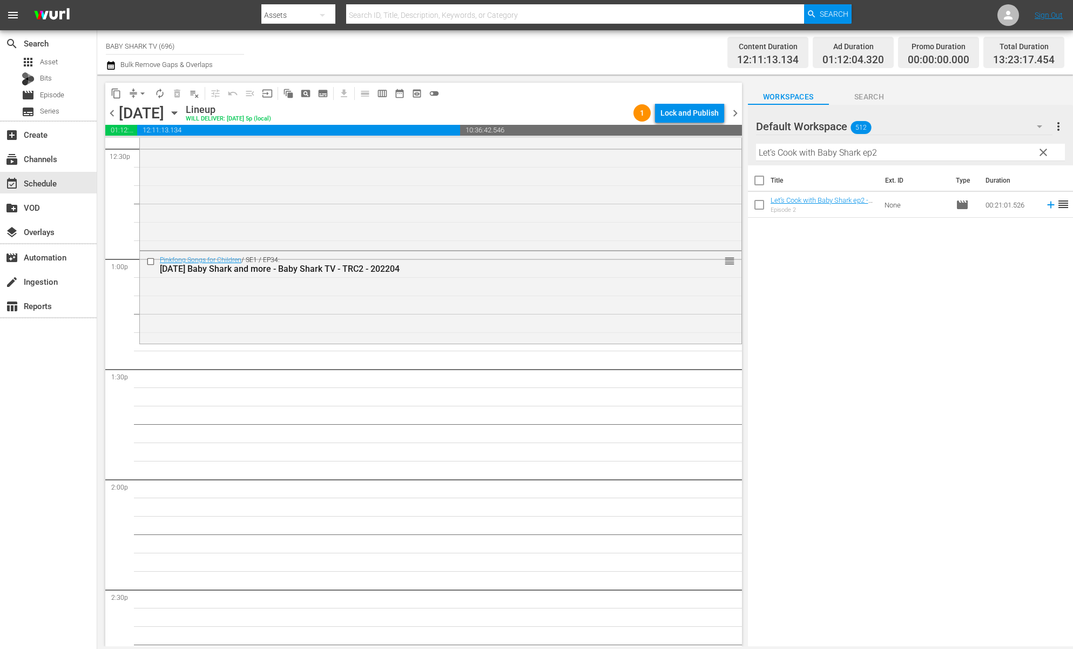
click at [833, 271] on div "Title Ext. ID Type Duration Let’s Cook with Baby Shark ep2 - Baby Shark TV - TR…" at bounding box center [910, 406] width 325 height 482
click at [879, 268] on div "Title Ext. ID Type Duration Let’s Cook with Baby Shark ep2 - Baby Shark TV - TR…" at bounding box center [910, 406] width 325 height 482
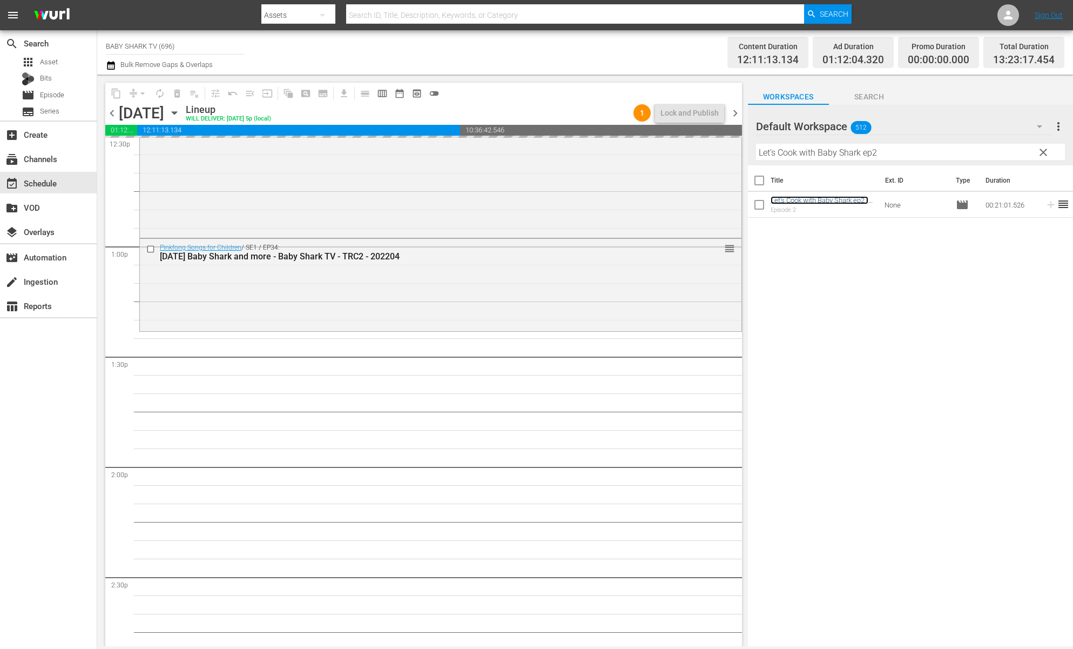
scroll to position [2765, 0]
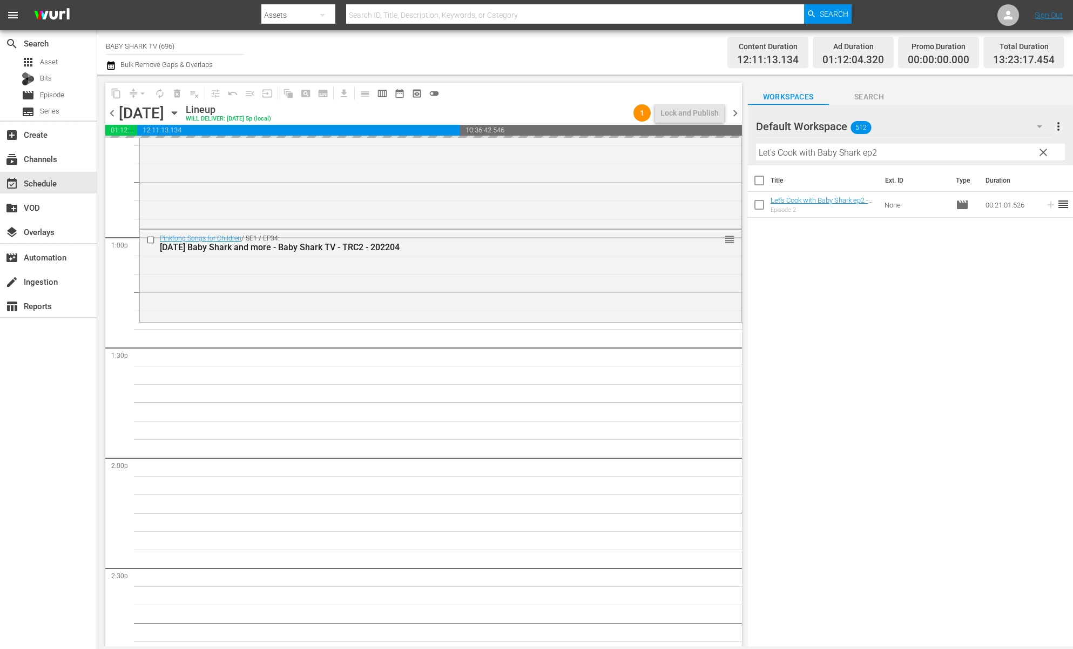
click at [1048, 155] on span "clear" at bounding box center [1043, 152] width 13 height 13
click at [1047, 155] on input "Let’s Cook with Baby Shark ep2" at bounding box center [910, 152] width 309 height 17
click at [1038, 155] on input "Let’s Cook with Baby Shark ep2" at bounding box center [910, 152] width 309 height 17
click at [1035, 155] on input "Let’s Cook with Baby Shark ep2" at bounding box center [910, 152] width 309 height 17
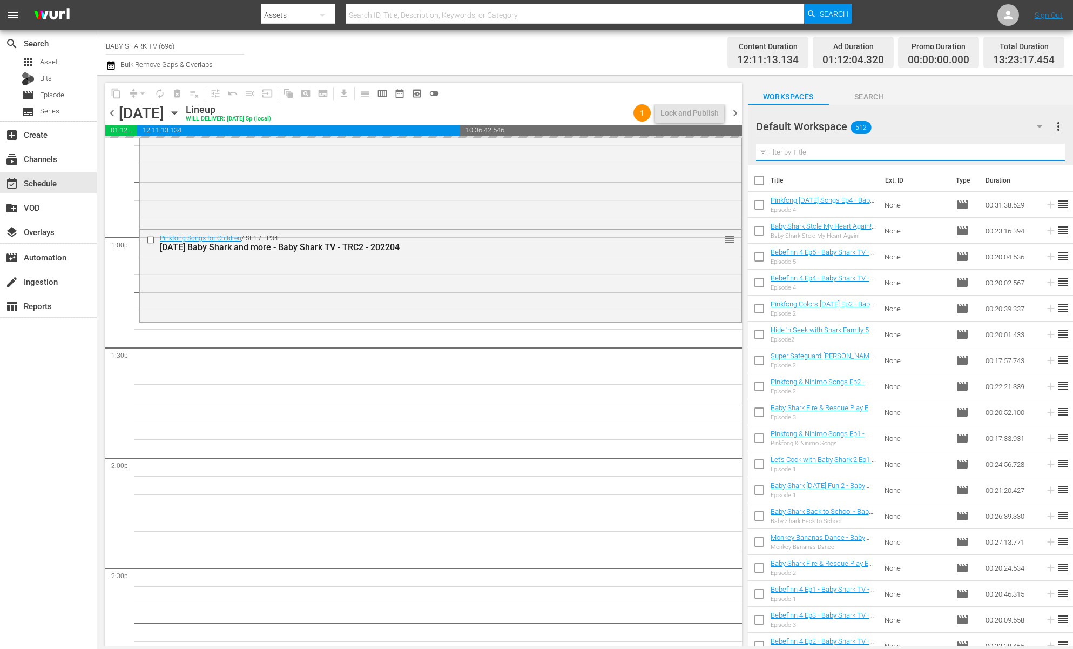
click at [1034, 155] on input "text" at bounding box center [910, 152] width 309 height 17
paste input "ABC Dance"
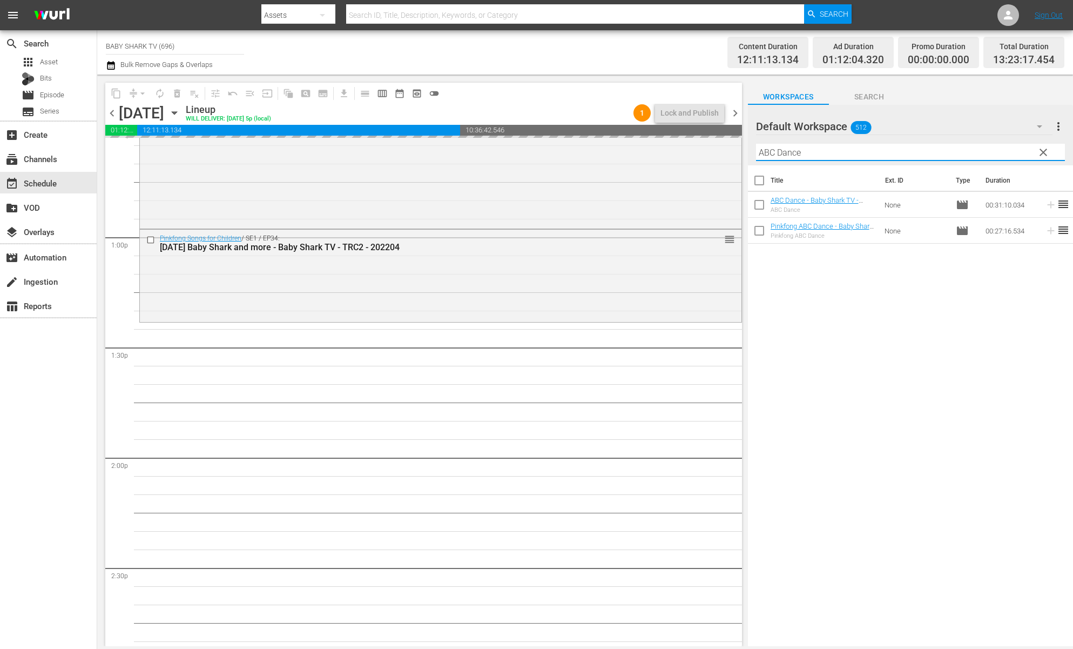
type input "ABC Dance"
click at [857, 313] on div "Title Ext. ID Type Duration ABC Dance - Baby Shark TV - TRC2 - 202201 ABC Dance…" at bounding box center [910, 406] width 325 height 482
click at [866, 305] on div "Title Ext. ID Type Duration ABC Dance - Baby Shark TV - TRC2 - 202201 ABC Dance…" at bounding box center [910, 406] width 325 height 482
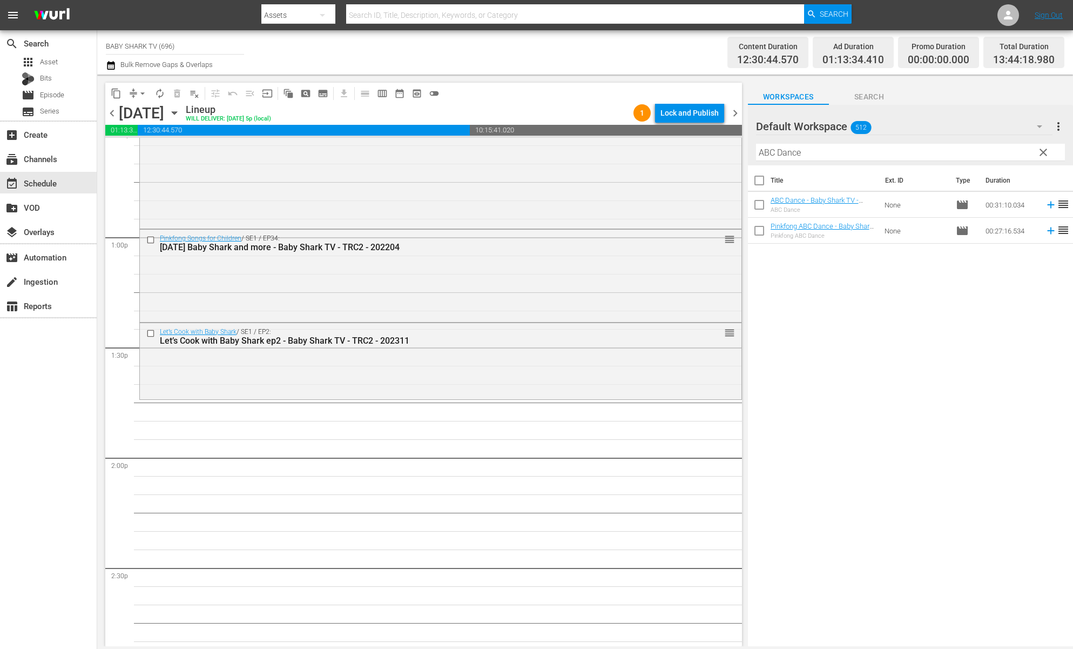
click at [814, 290] on div "Title Ext. ID Type Duration ABC Dance - Baby Shark TV - TRC2 - 202201 ABC Dance…" at bounding box center [910, 406] width 325 height 482
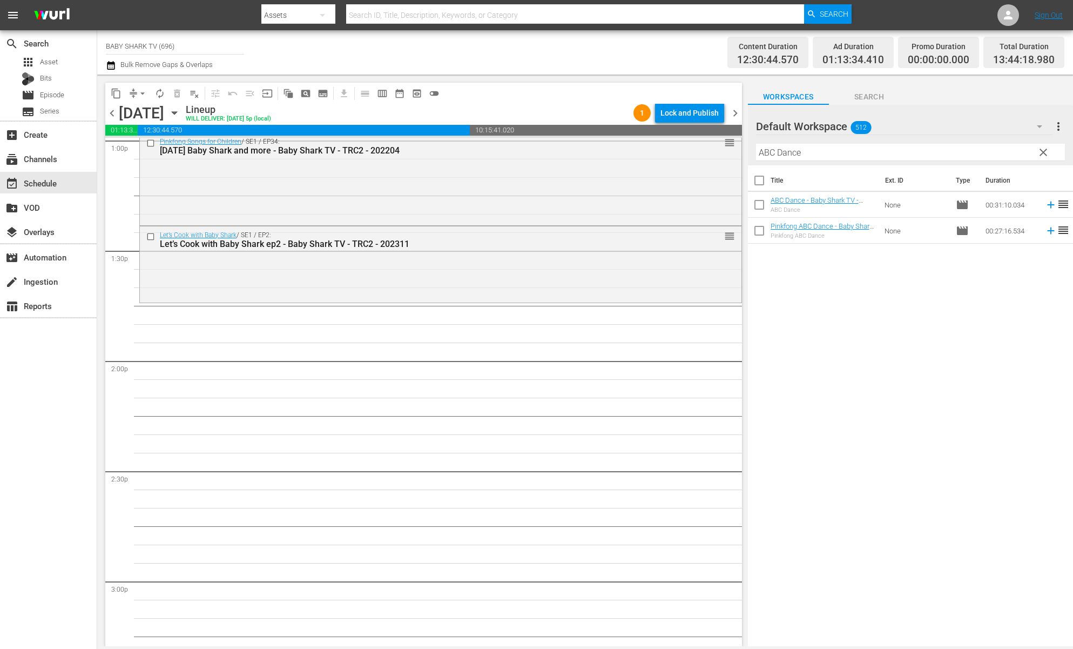
click at [940, 307] on div "Title Ext. ID Type Duration ABC Dance - Baby Shark TV - TRC2 - 202201 ABC Dance…" at bounding box center [910, 406] width 325 height 482
click at [844, 293] on div "Title Ext. ID Type Duration ABC Dance - Baby Shark TV - TRC2 - 202201 ABC Dance…" at bounding box center [910, 406] width 325 height 482
click at [835, 291] on div "Title Ext. ID Type Duration ABC Dance - Baby Shark TV - TRC2 - 202201 ABC Dance…" at bounding box center [910, 406] width 325 height 482
click at [836, 266] on div "Title Ext. ID Type Duration ABC Dance - Baby Shark TV - TRC2 - 202201 ABC Dance…" at bounding box center [910, 406] width 325 height 482
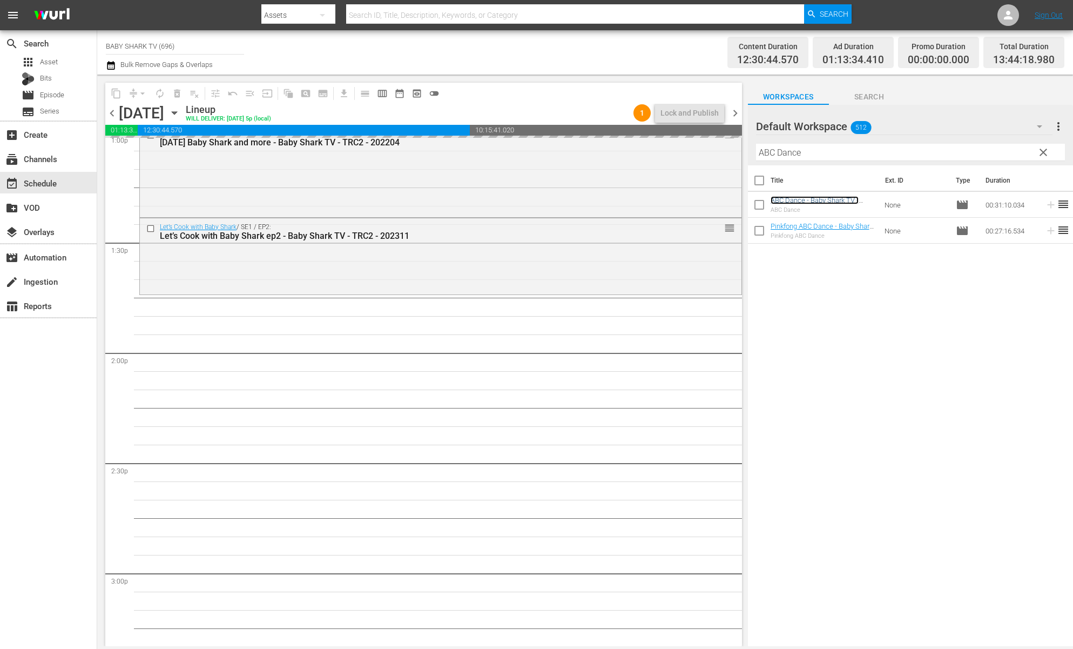
scroll to position [2882, 0]
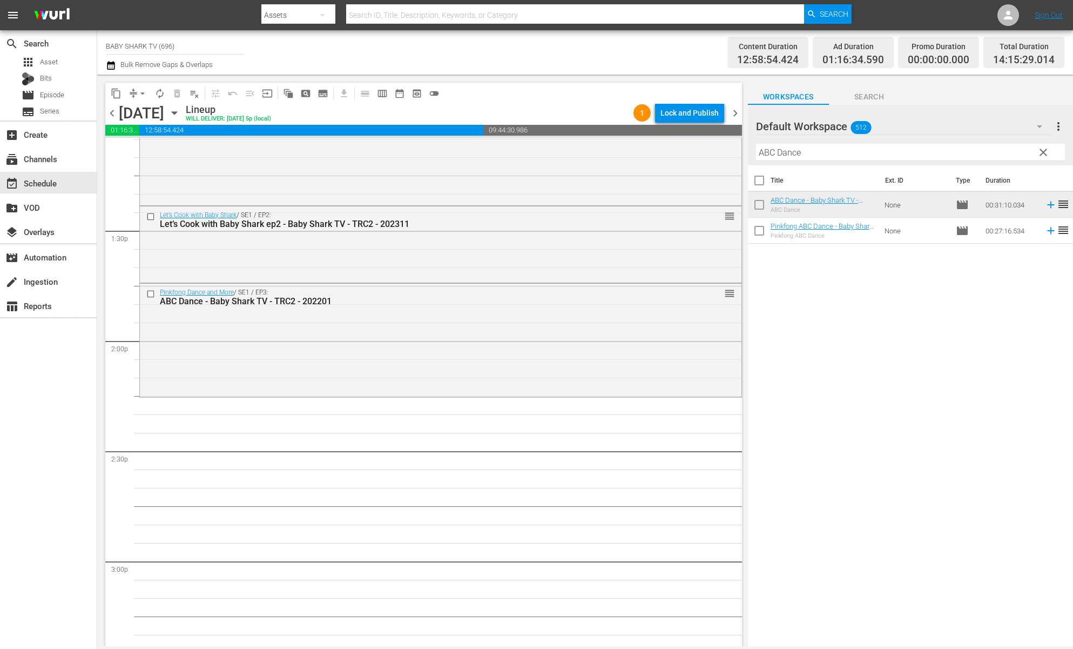
click at [827, 266] on div "Title Ext. ID Type Duration ABC Dance - Baby Shark TV - TRC2 - 202201 ABC Dance…" at bounding box center [910, 406] width 325 height 482
click at [812, 323] on div "Title Ext. ID Type Duration ABC Dance - Baby Shark TV - TRC2 - 202201 ABC Dance…" at bounding box center [910, 406] width 325 height 482
drag, startPoint x: 1026, startPoint y: 152, endPoint x: 1034, endPoint y: 159, distance: 10.0
click at [1028, 156] on input "ABC Dance" at bounding box center [910, 152] width 309 height 17
click at [1047, 160] on button "clear" at bounding box center [1042, 151] width 17 height 17
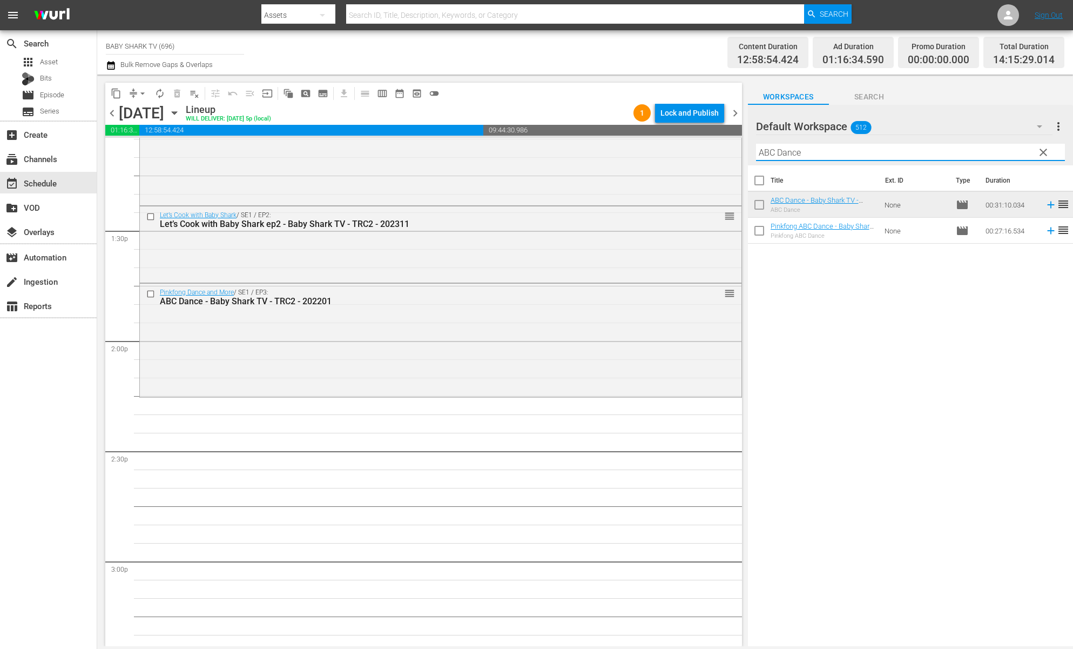
click at [1048, 160] on hr at bounding box center [910, 160] width 309 height 1
click at [1044, 156] on input "ABC Dance" at bounding box center [910, 152] width 309 height 17
click at [1041, 154] on input "ABC Dance" at bounding box center [910, 152] width 309 height 17
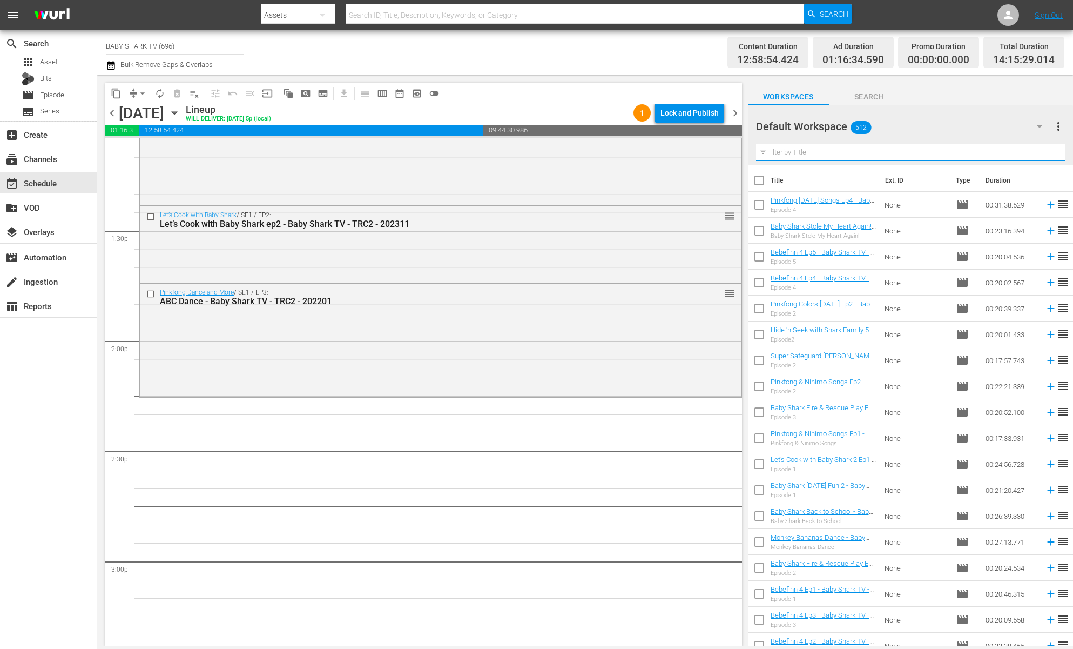
click at [1038, 154] on input "text" at bounding box center [910, 152] width 309 height 17
click at [1030, 155] on input "text" at bounding box center [910, 152] width 309 height 17
paste input "Baby Shark Fire & Rescue Play Ep3"
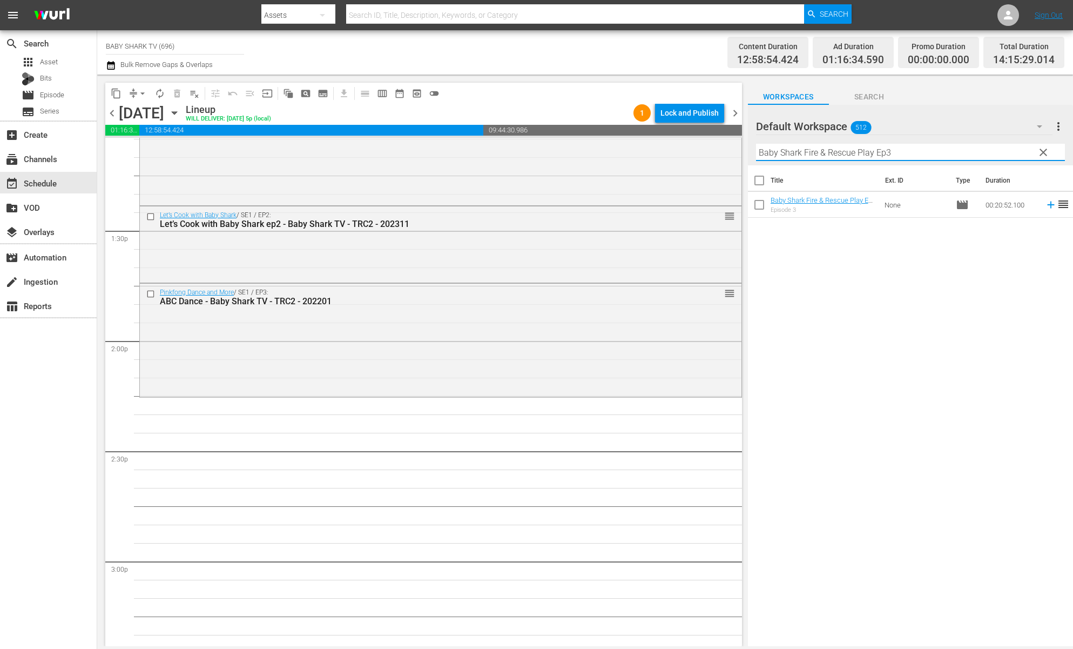
type input "Baby Shark Fire & Rescue Play Ep3"
click at [899, 255] on div "Title Ext. ID Type Duration Baby Shark Fire & Rescue Play Ep3 - Baby Shark TV -…" at bounding box center [910, 406] width 325 height 482
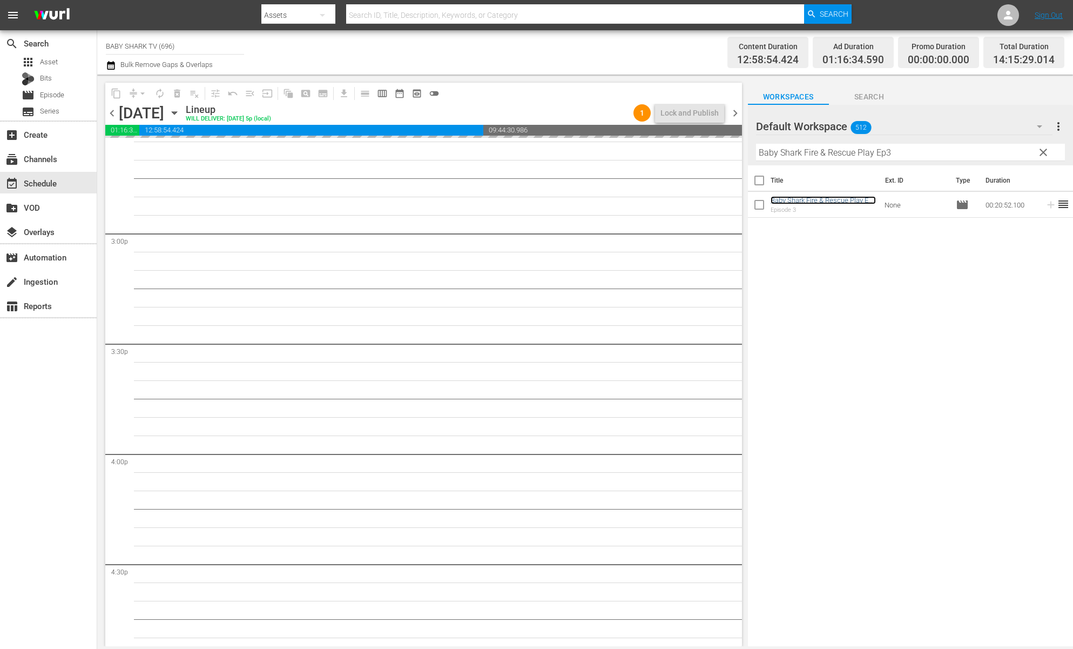
scroll to position [3154, 0]
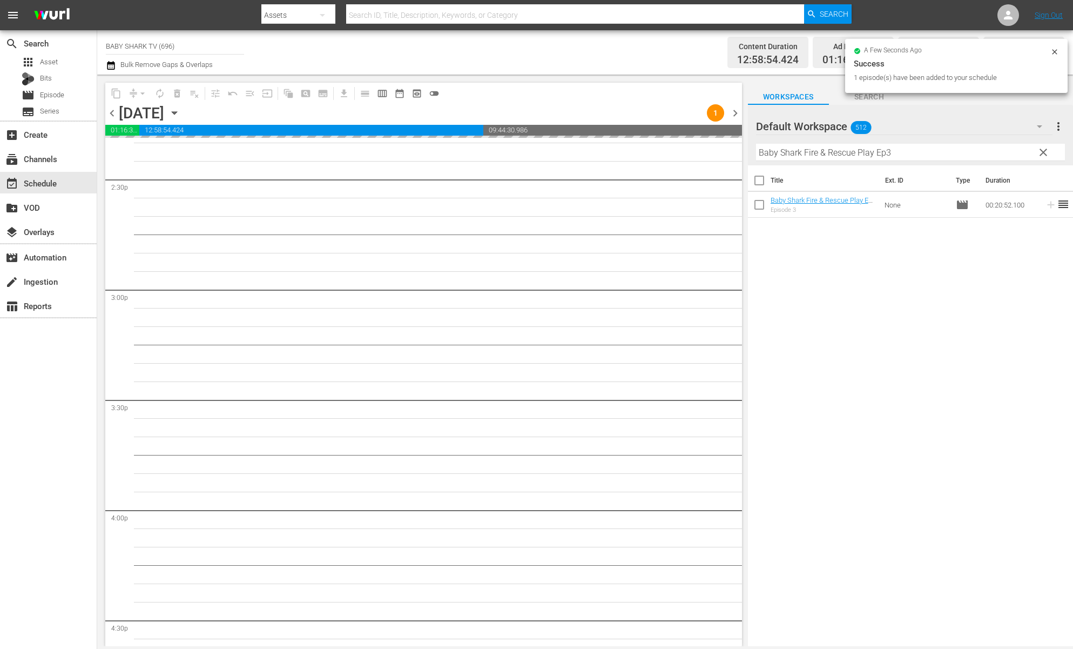
drag, startPoint x: 1047, startPoint y: 156, endPoint x: 1039, endPoint y: 155, distance: 8.2
click at [1047, 156] on span "clear" at bounding box center [1043, 152] width 13 height 13
click at [1045, 155] on input "Baby Shark Fire & Rescue Play Ep3" at bounding box center [910, 152] width 309 height 17
click at [1039, 155] on input "Baby Shark Fire & Rescue Play Ep3" at bounding box center [910, 152] width 309 height 17
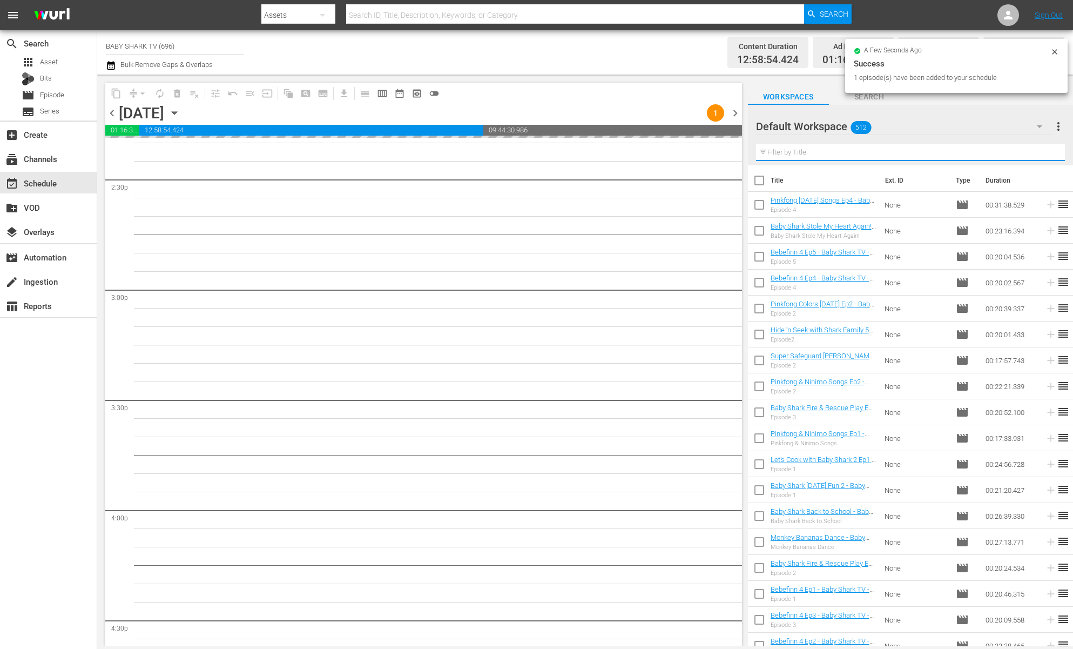
click at [1039, 155] on input "text" at bounding box center [910, 152] width 309 height 17
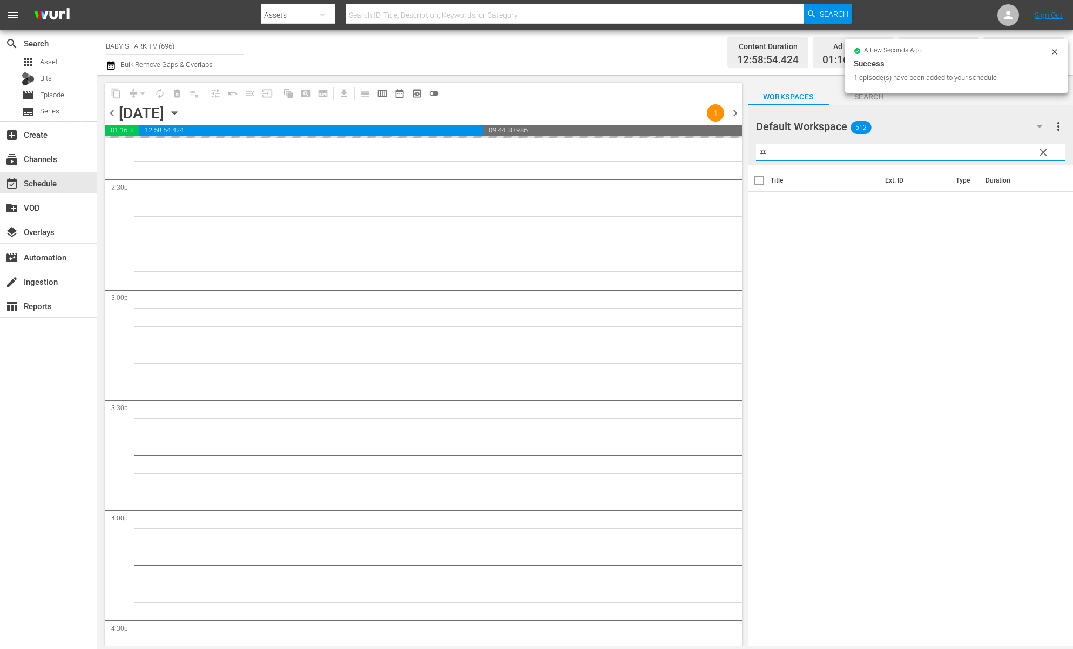
type input "ㅍ"
click at [1036, 164] on div "Filter by Title ㅍ" at bounding box center [910, 152] width 309 height 26
click at [1040, 159] on button "clear" at bounding box center [1042, 151] width 17 height 17
click at [1042, 157] on input "ㅍ" at bounding box center [910, 152] width 309 height 17
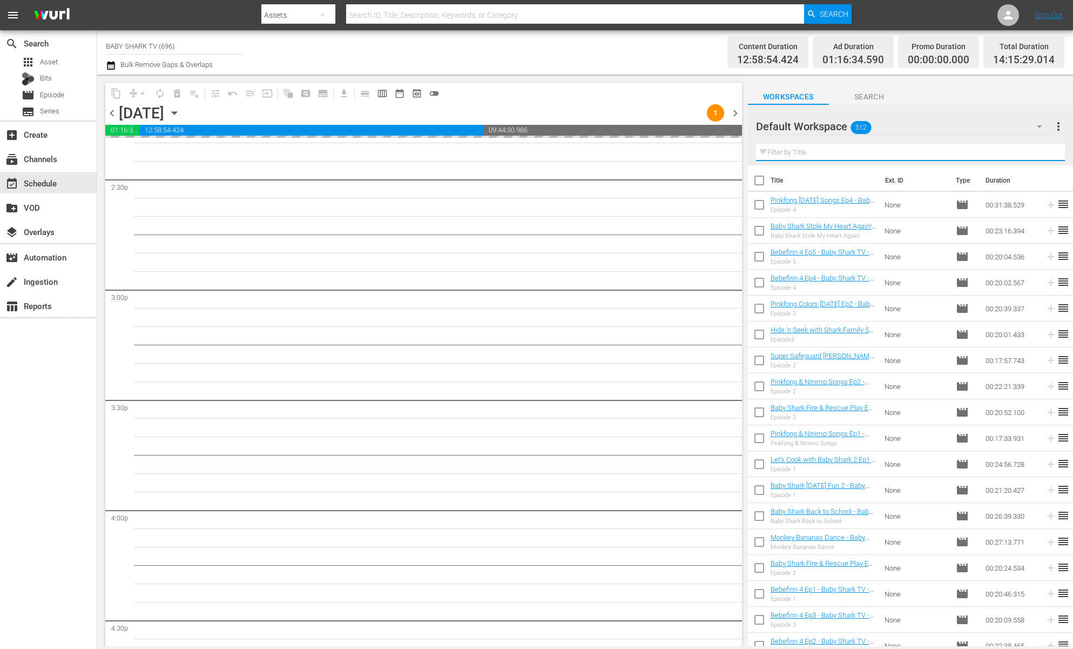
click at [1035, 154] on input "text" at bounding box center [910, 152] width 309 height 17
click at [1030, 153] on input "text" at bounding box center [910, 152] width 309 height 17
paste input "Pinkfong & Ninimo Songs Ep2"
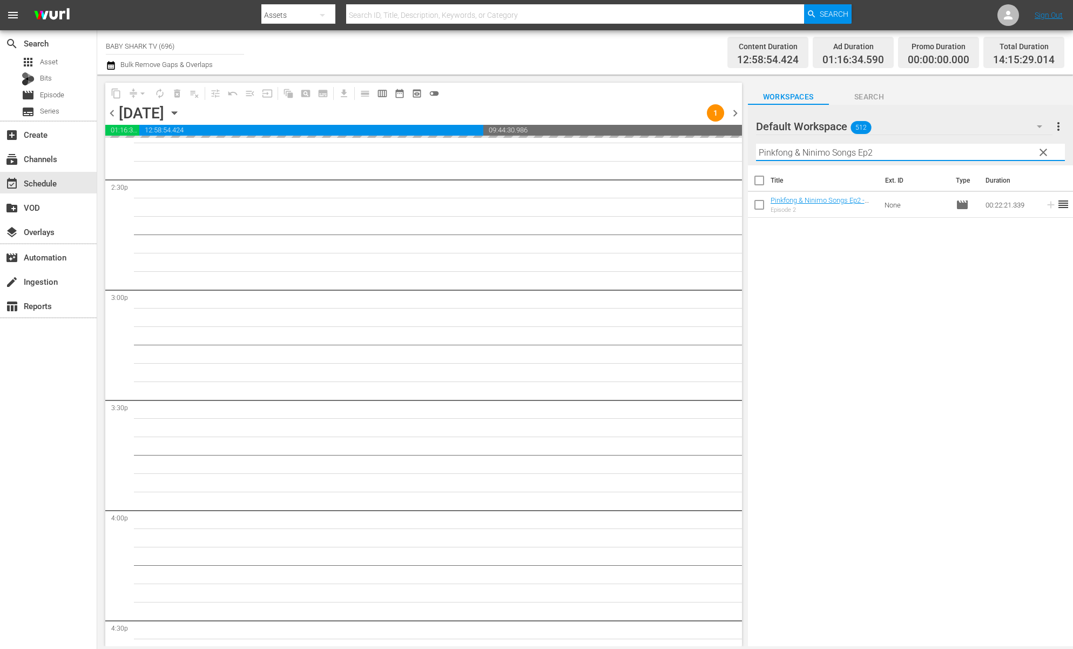
type input "Pinkfong & Ninimo Songs Ep2"
click at [924, 276] on div "Title Ext. ID Type Duration Pinkfong & Ninimo Songs Ep2 - Baby Shark TV - TRC2 …" at bounding box center [910, 406] width 325 height 482
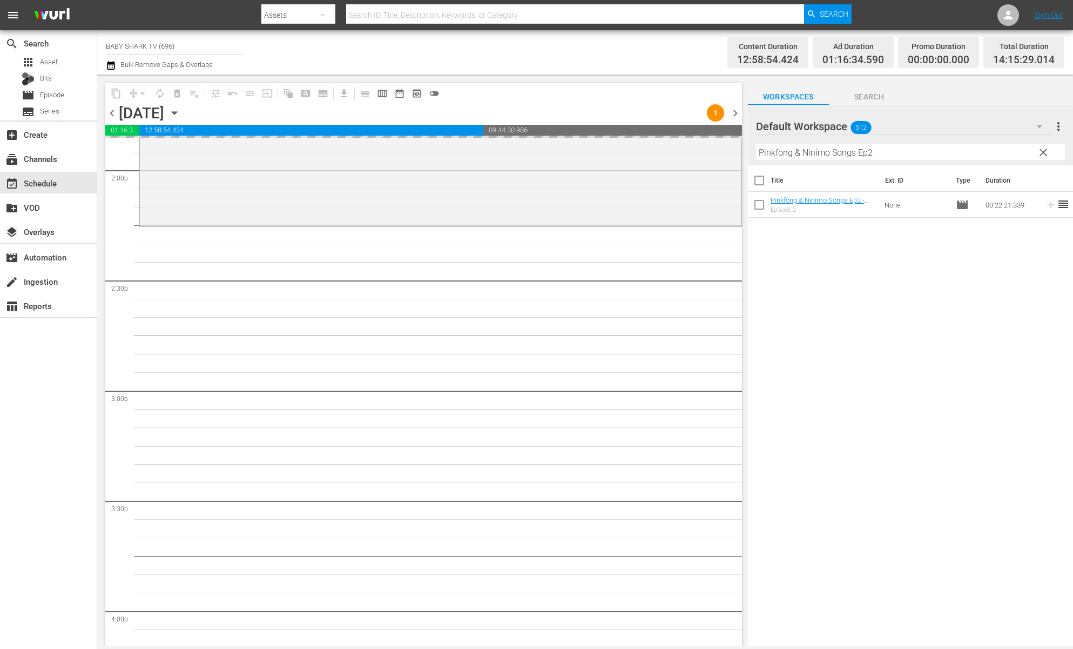
scroll to position [2993, 0]
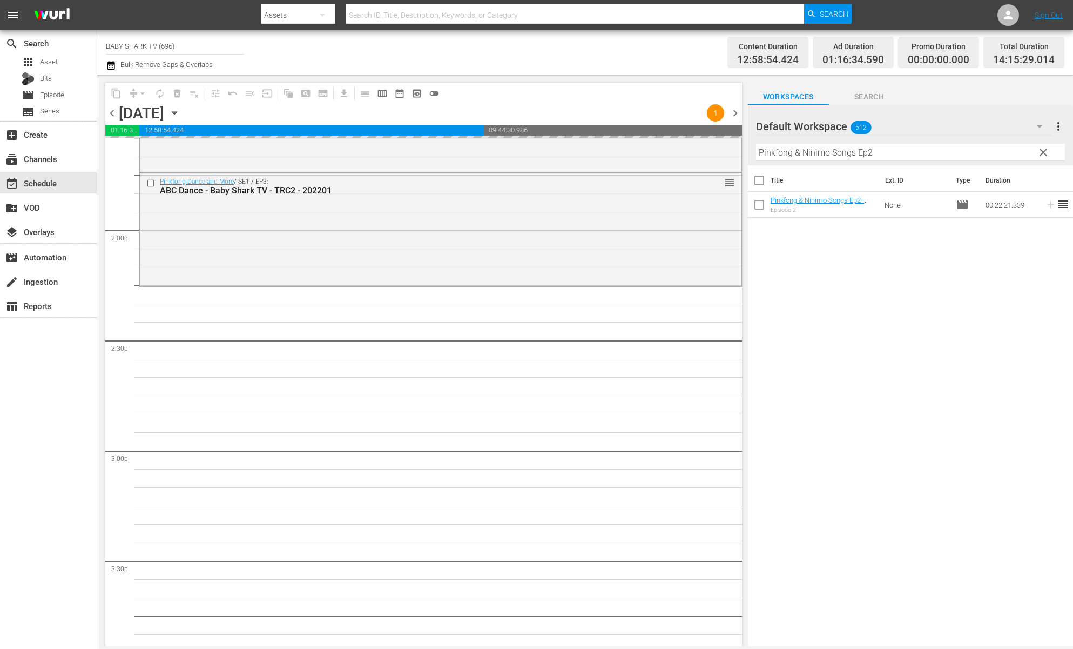
click at [871, 271] on div "Title Ext. ID Type Duration Pinkfong & Ninimo Songs Ep2 - Baby Shark TV - TRC2 …" at bounding box center [910, 406] width 325 height 482
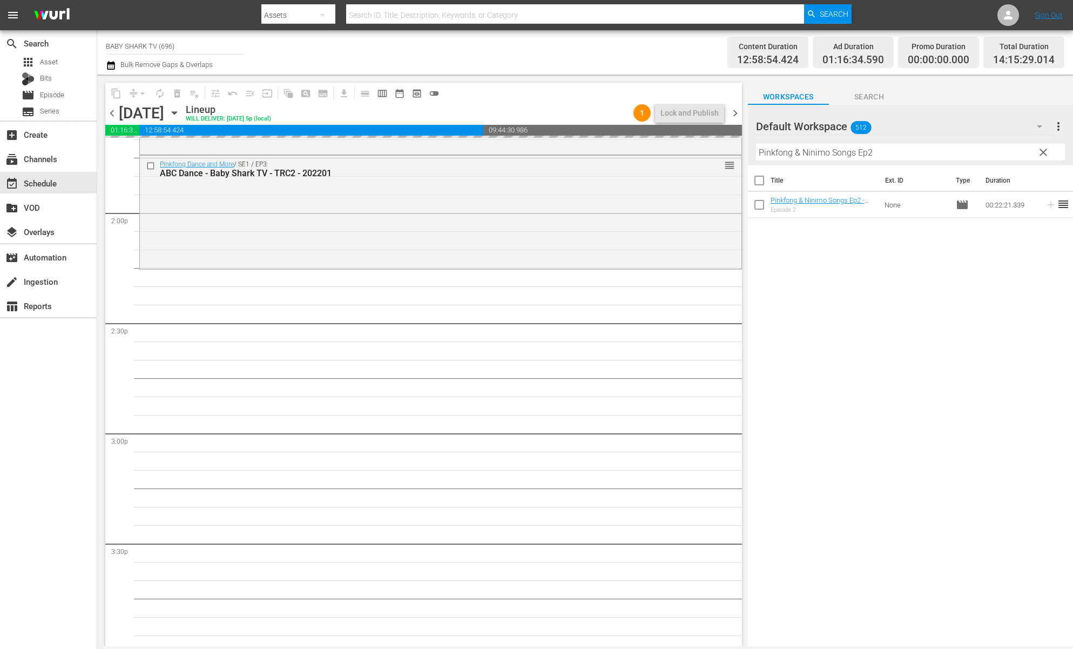
scroll to position [3011, 0]
click at [858, 294] on div "Title Ext. ID Type Duration Pinkfong & Ninimo Songs Ep2 - Baby Shark TV - TRC2 …" at bounding box center [910, 406] width 325 height 482
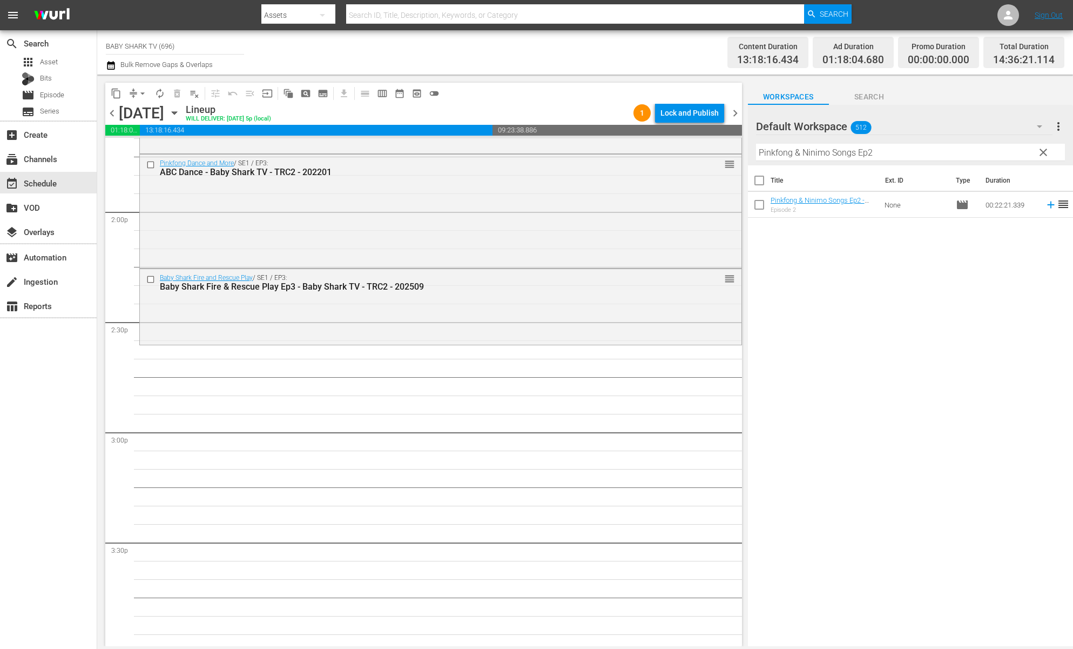
drag, startPoint x: 857, startPoint y: 292, endPoint x: 838, endPoint y: 277, distance: 25.0
click at [857, 292] on div "Title Ext. ID Type Duration Pinkfong & Ninimo Songs Ep2 - Baby Shark TV - TRC2 …" at bounding box center [910, 406] width 325 height 482
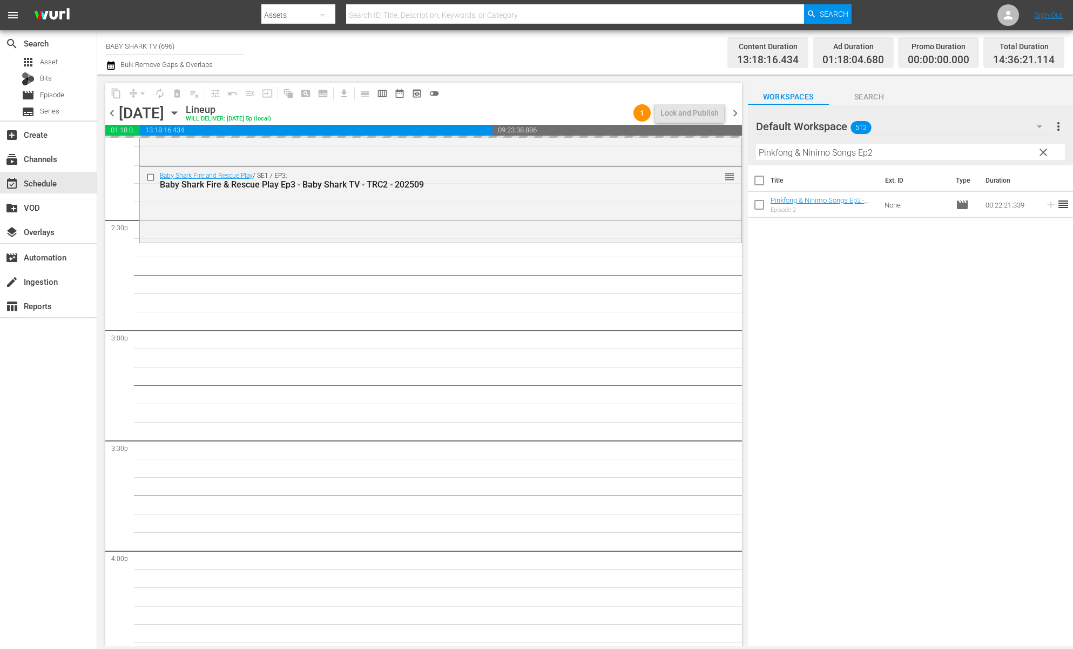
click at [1001, 272] on div "Title Ext. ID Type Duration Pinkfong & Ninimo Songs Ep2 - Baby Shark TV - TRC2 …" at bounding box center [910, 406] width 325 height 482
click at [1049, 152] on span "clear" at bounding box center [1043, 152] width 13 height 13
click at [1034, 152] on input "Pinkfong & Ninimo Songs Ep2" at bounding box center [910, 152] width 309 height 17
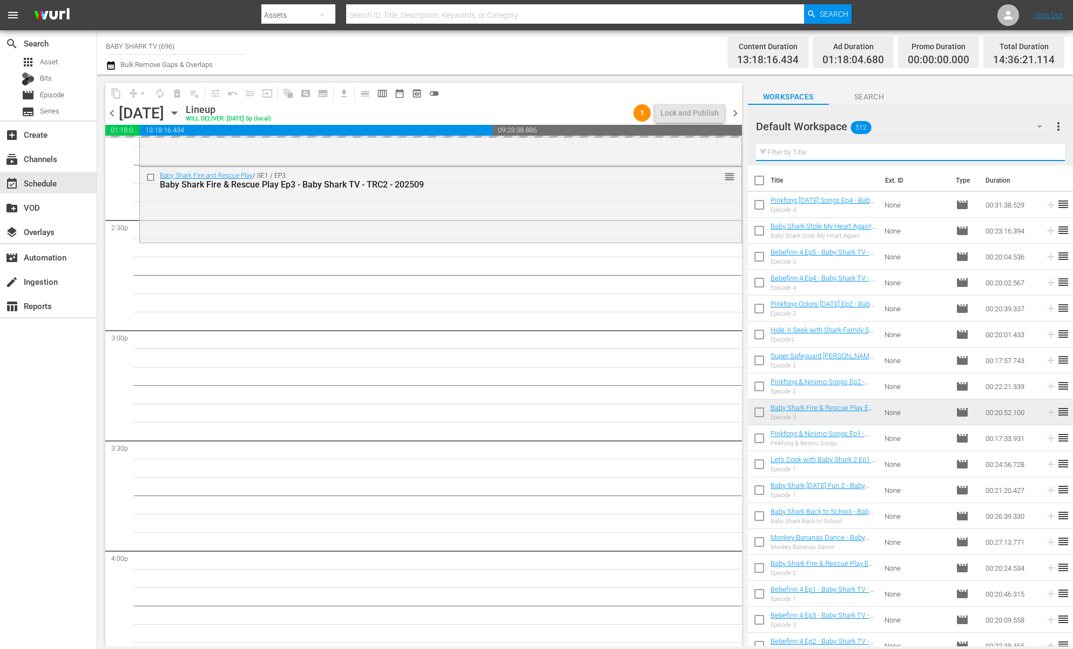
click at [1034, 152] on input "text" at bounding box center [910, 152] width 309 height 17
paste input "Super Safeguard SAMMY Ep2"
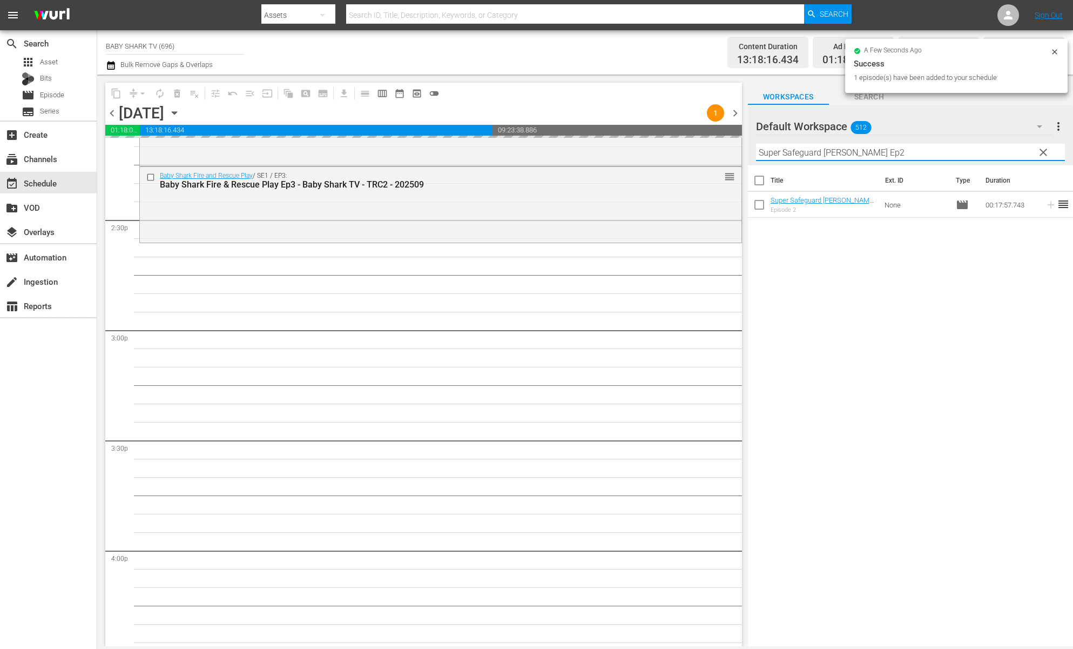
type input "Super Safeguard SAMMY Ep2"
click at [948, 252] on div "Title Ext. ID Type Duration Super Safeguard SAMMY Ep2 - Baby Shark TV - TRC2 - …" at bounding box center [910, 406] width 325 height 482
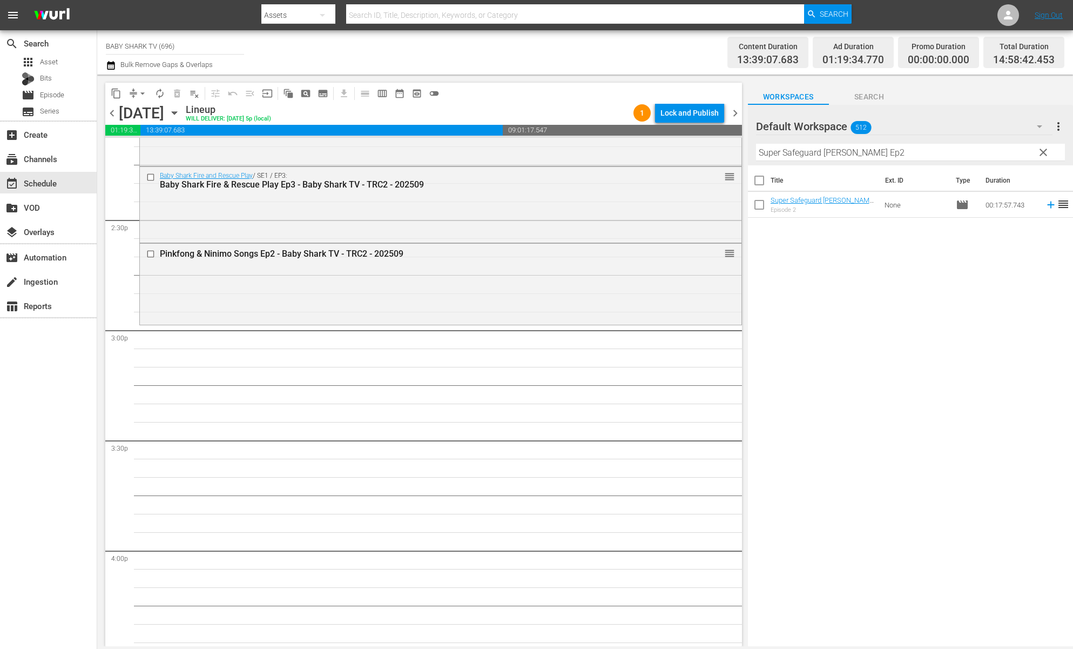
click at [849, 292] on div "Title Ext. ID Type Duration Super Safeguard SAMMY Ep2 - Baby Shark TV - TRC2 - …" at bounding box center [910, 406] width 325 height 482
click at [1043, 145] on button "clear" at bounding box center [1042, 151] width 17 height 17
click at [1028, 149] on input "Super Safeguard SAMMY Ep2" at bounding box center [910, 152] width 309 height 17
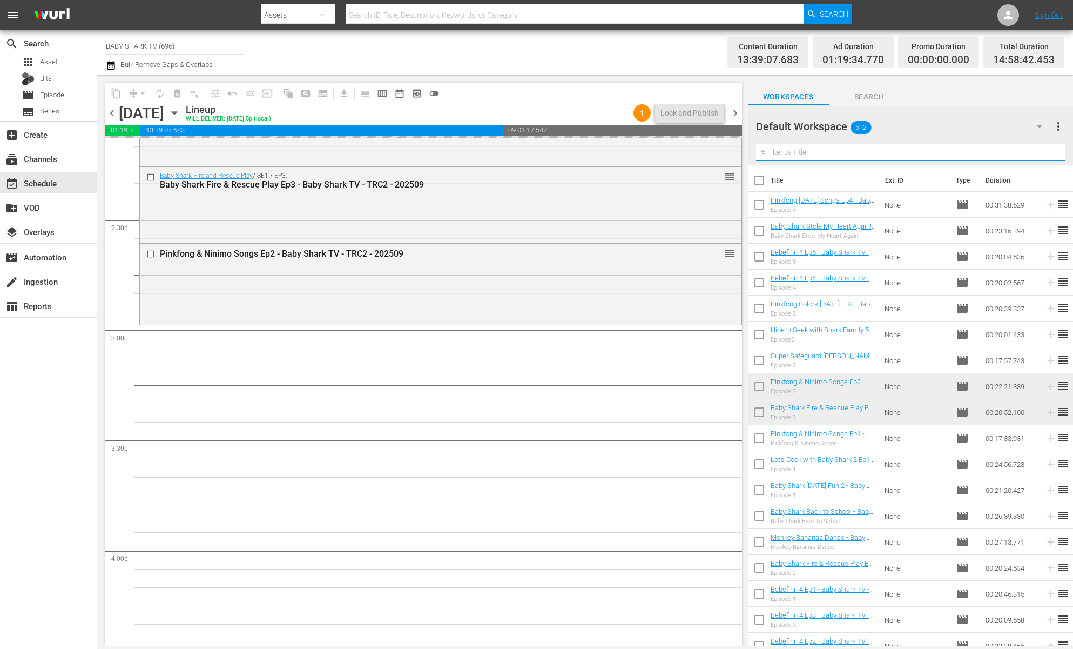
click at [1028, 151] on input "text" at bounding box center [910, 152] width 309 height 17
paste input "Bebefinn The [PERSON_NAME] for [PERSON_NAME] Baby Shark"
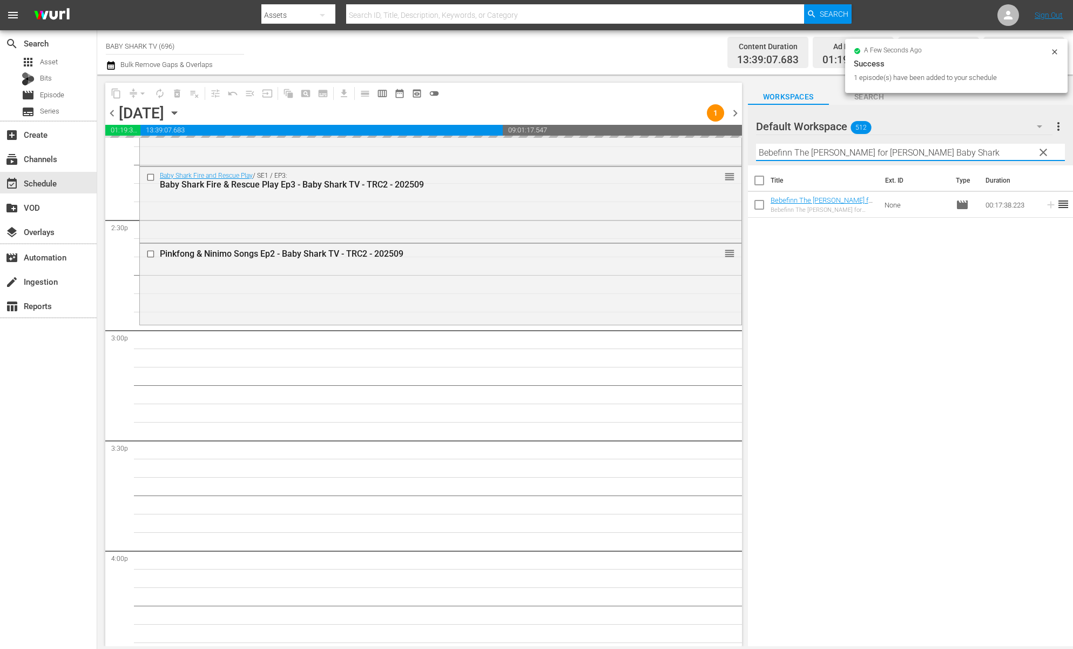
type input "Bebefinn The [PERSON_NAME] for [PERSON_NAME] Baby Shark"
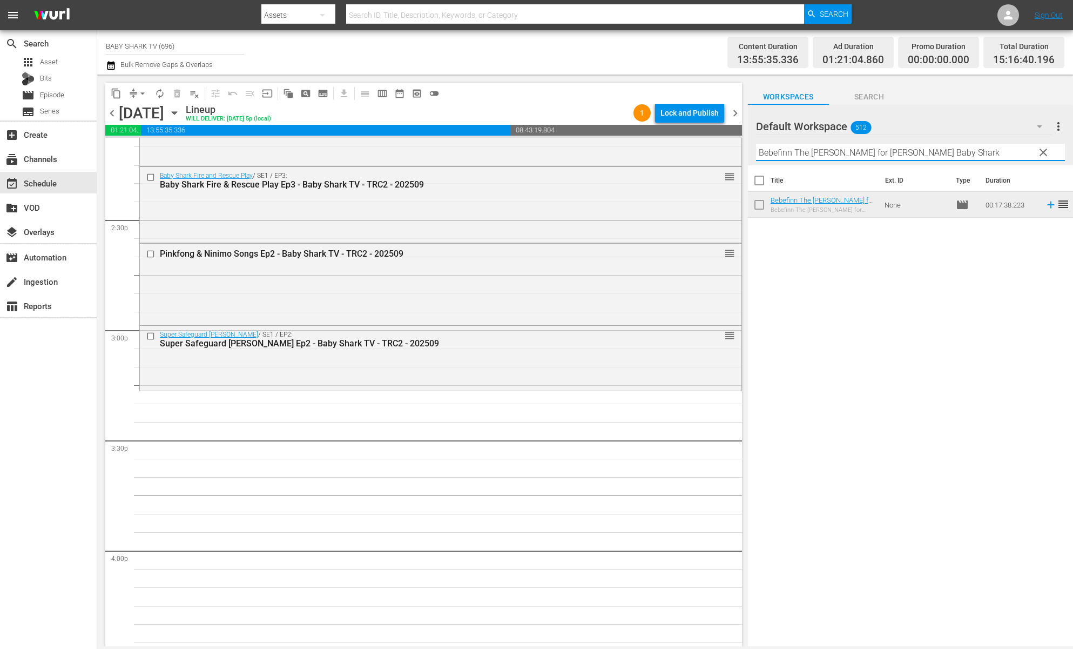
click at [1039, 158] on span "clear" at bounding box center [1043, 152] width 13 height 13
click at [1040, 152] on input "Bebefinn The [PERSON_NAME] for [PERSON_NAME] Baby Shark" at bounding box center [910, 152] width 309 height 17
click at [1038, 151] on input "Bebefinn The [PERSON_NAME] for [PERSON_NAME] Baby Shark" at bounding box center [910, 152] width 309 height 17
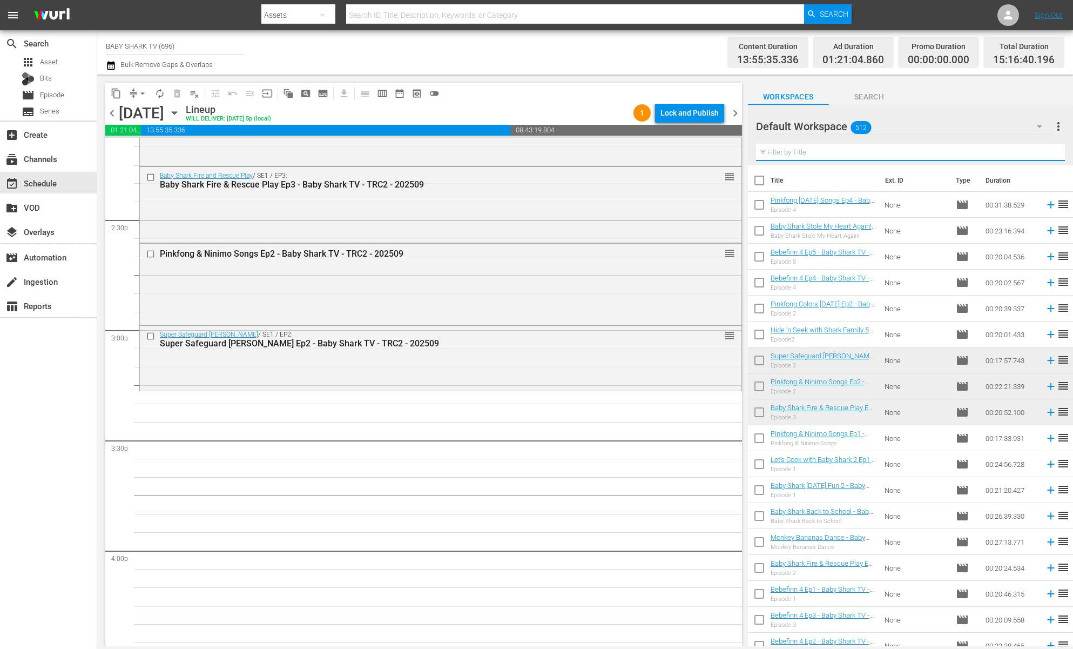
click at [1033, 154] on input "text" at bounding box center [910, 152] width 309 height 17
paste input "Let's Dance Along together!"
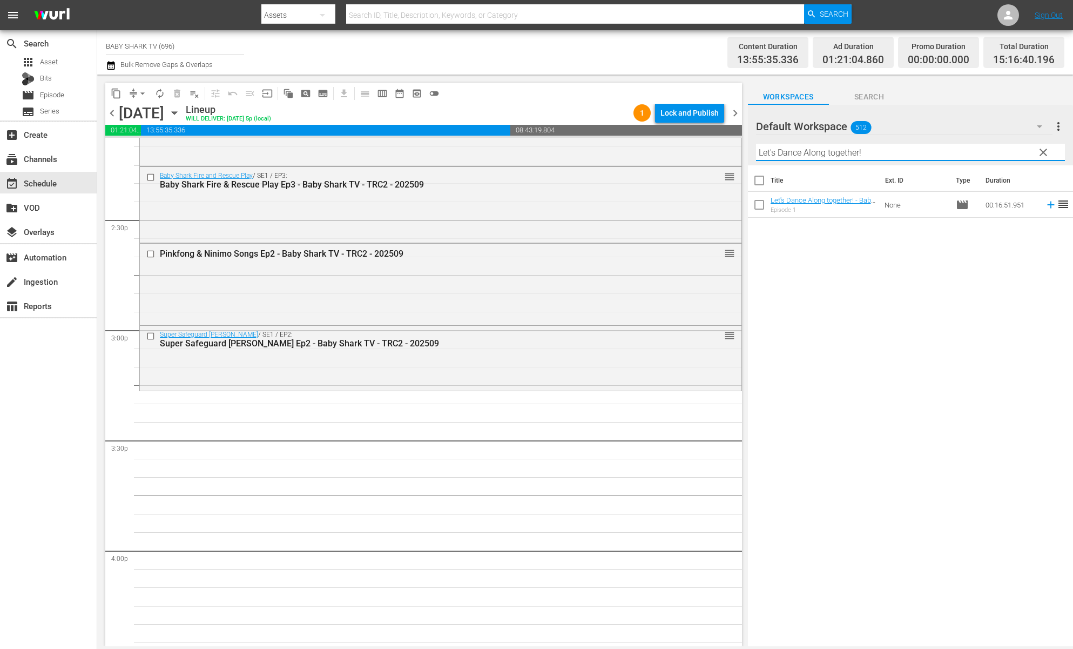
type input "Let's Dance Along together!"
drag, startPoint x: 890, startPoint y: 332, endPoint x: 887, endPoint y: 308, distance: 24.0
click at [891, 331] on div "Title Ext. ID Type Duration Let's Dance Along together! - Baby Shark TV - TRC2 …" at bounding box center [910, 406] width 325 height 482
click at [846, 270] on div "Title Ext. ID Type Duration Let's Dance Along together! - Baby Shark TV - TRC2 …" at bounding box center [910, 406] width 325 height 482
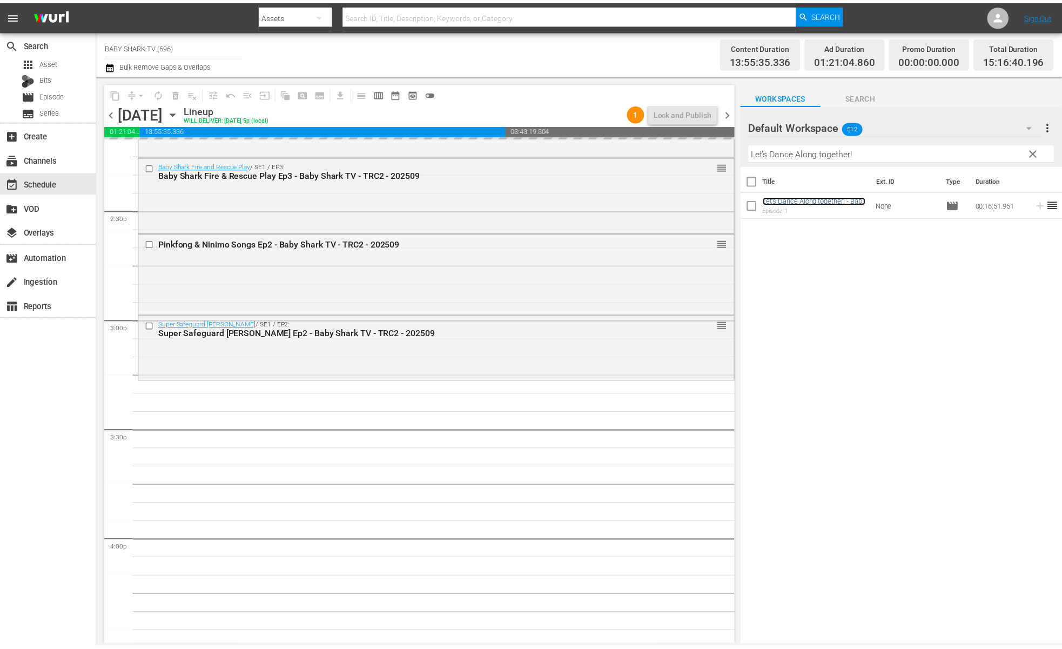
scroll to position [3135, 0]
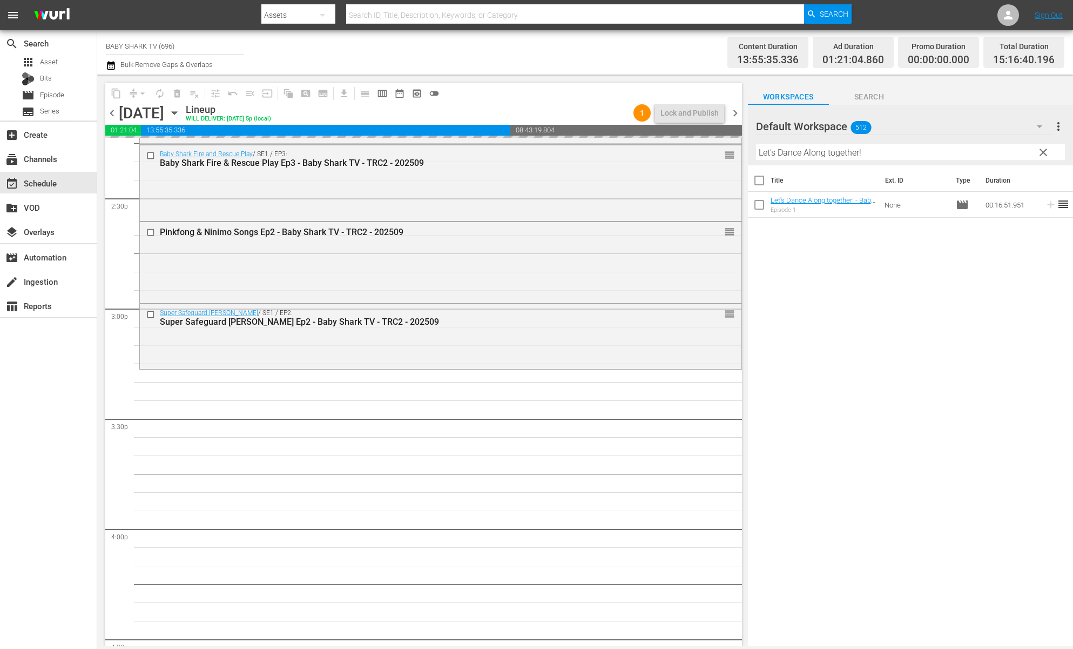
click at [1040, 159] on button "clear" at bounding box center [1042, 151] width 17 height 17
click at [1040, 158] on input "Let's Dance Along together!" at bounding box center [910, 152] width 309 height 17
click at [1032, 154] on input "Let's Dance Along together!" at bounding box center [910, 152] width 309 height 17
click at [1021, 154] on input "Let's Dance Along together!" at bounding box center [910, 152] width 309 height 17
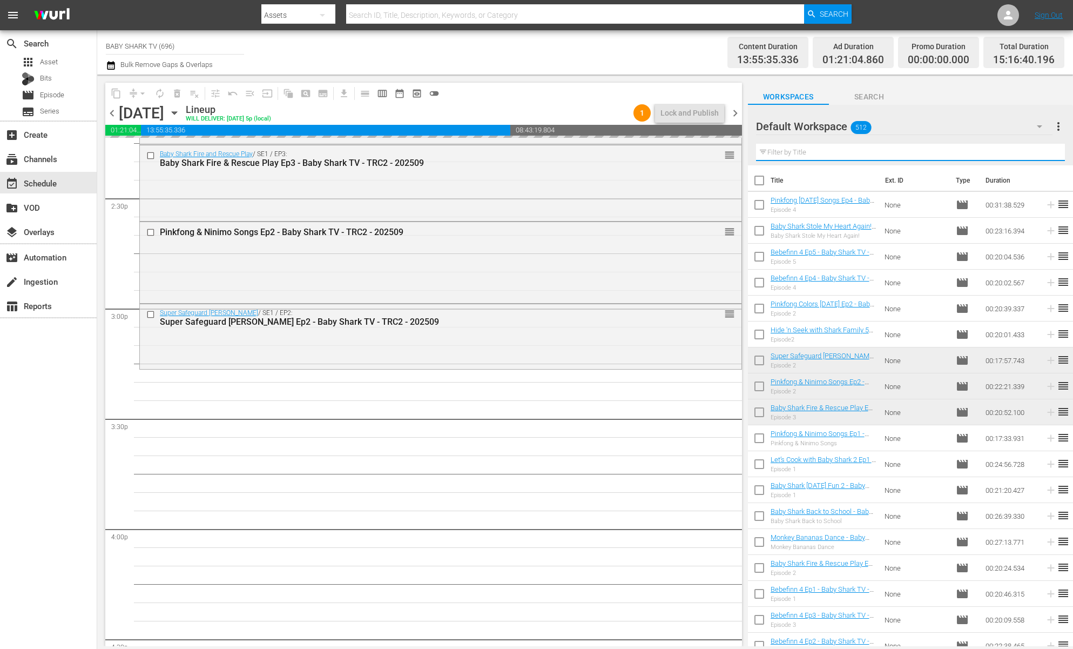
click at [1021, 154] on input "text" at bounding box center [910, 152] width 309 height 17
paste input "Best toy car & Color bus"
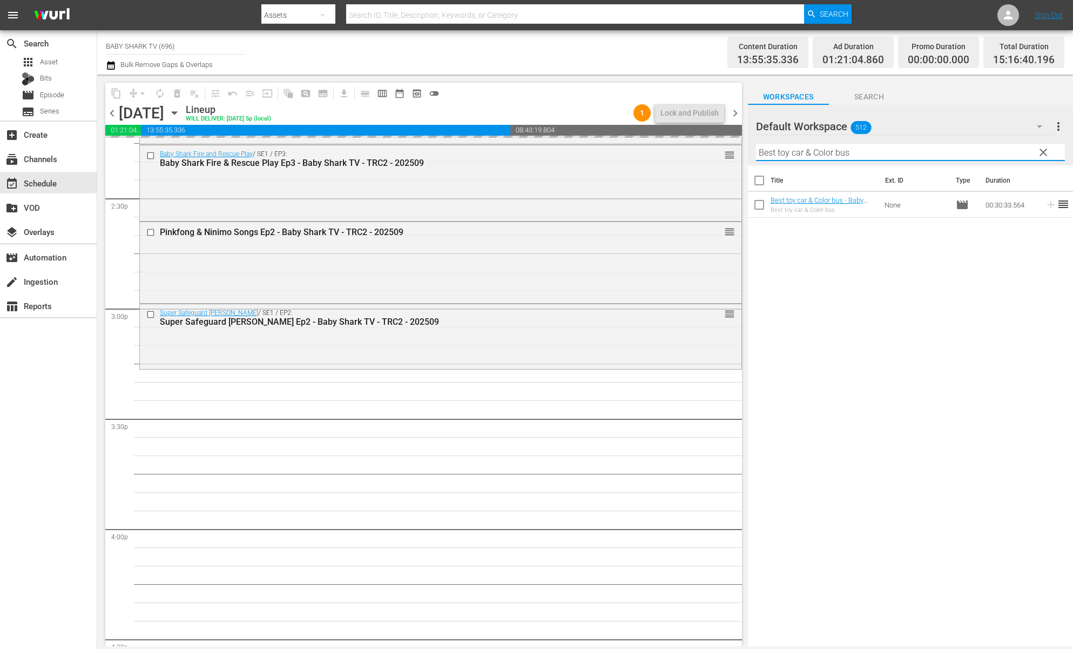
type input "Best toy car & Color bus"
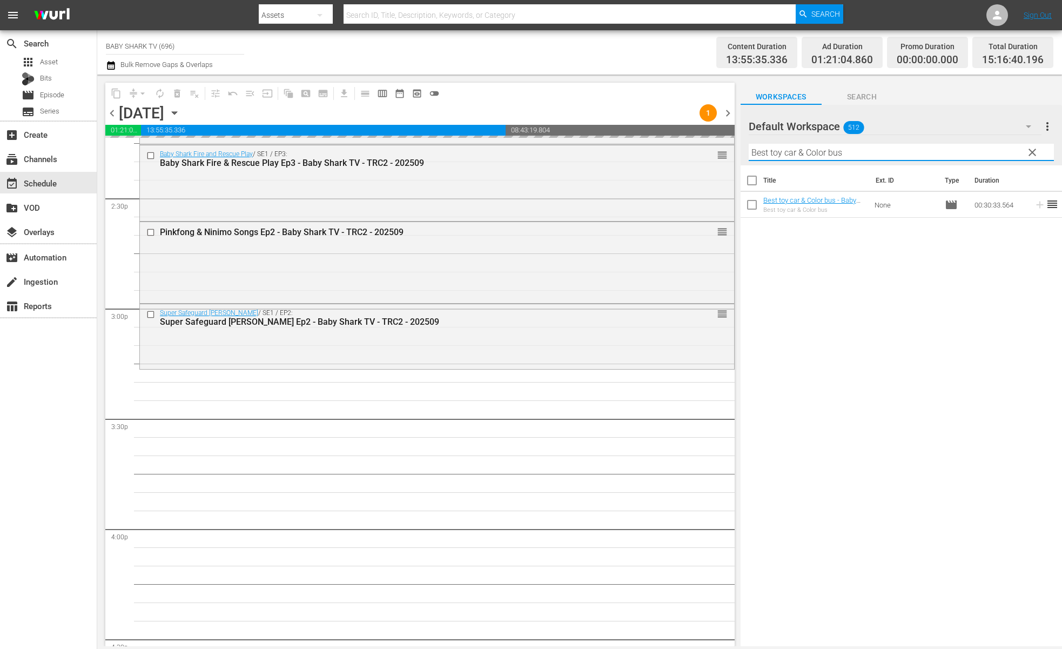
click at [982, 298] on div "Title Ext. ID Type Duration Best toy car & Color bus - Baby Shark TV - TRC2 - 2…" at bounding box center [900, 406] width 321 height 482
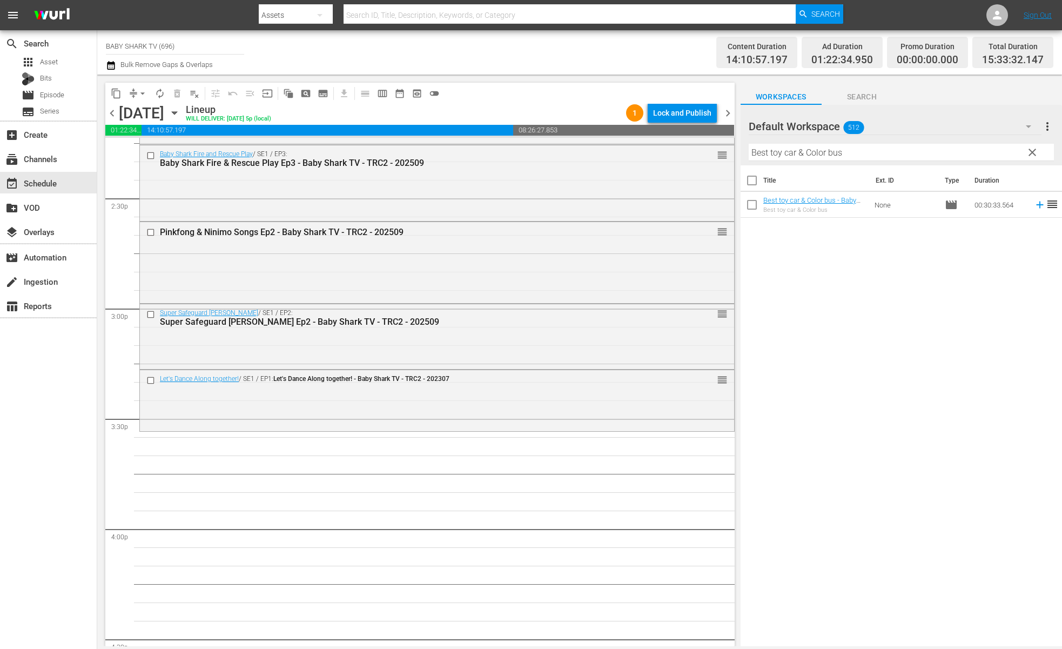
scroll to position [3223, 0]
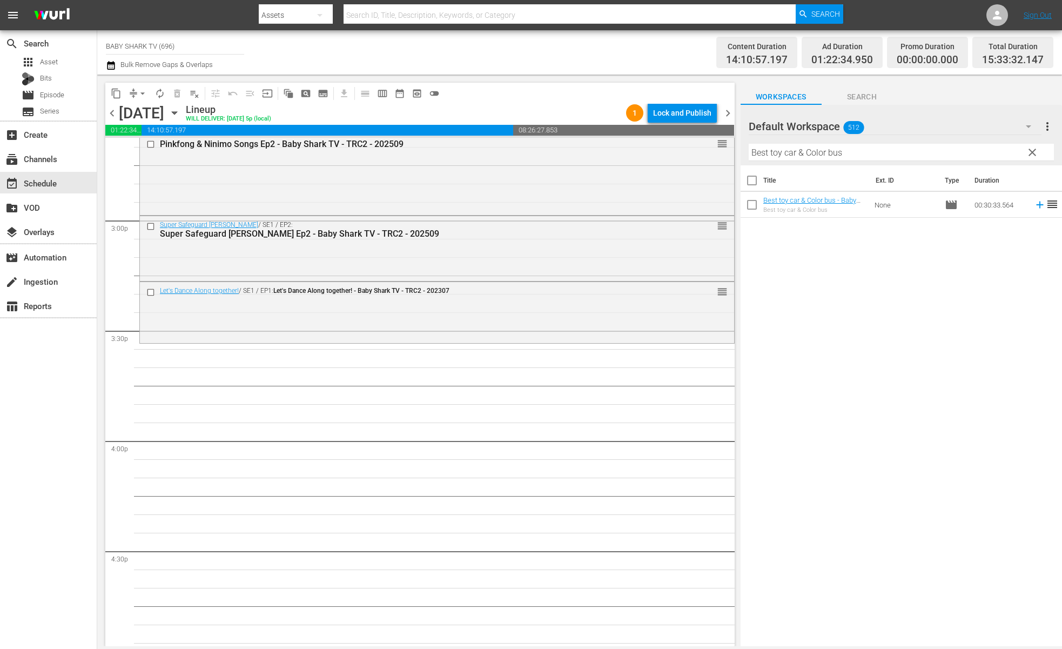
click at [863, 322] on div "Title Ext. ID Type Duration Best toy car & Color bus - Baby Shark TV - TRC2 - 2…" at bounding box center [900, 406] width 321 height 482
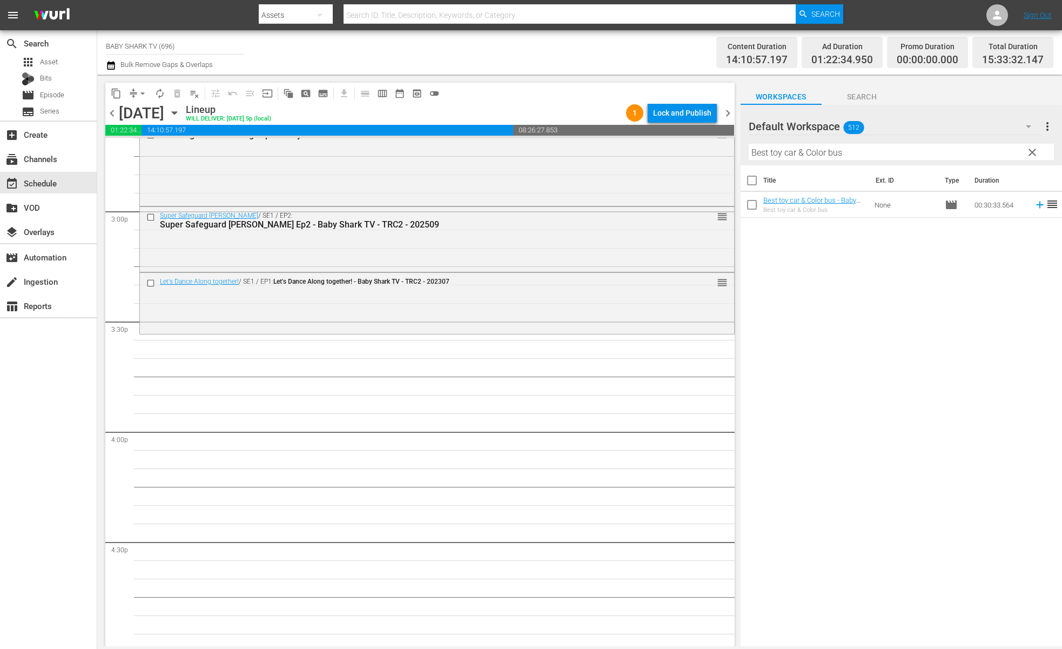
scroll to position [3244, 0]
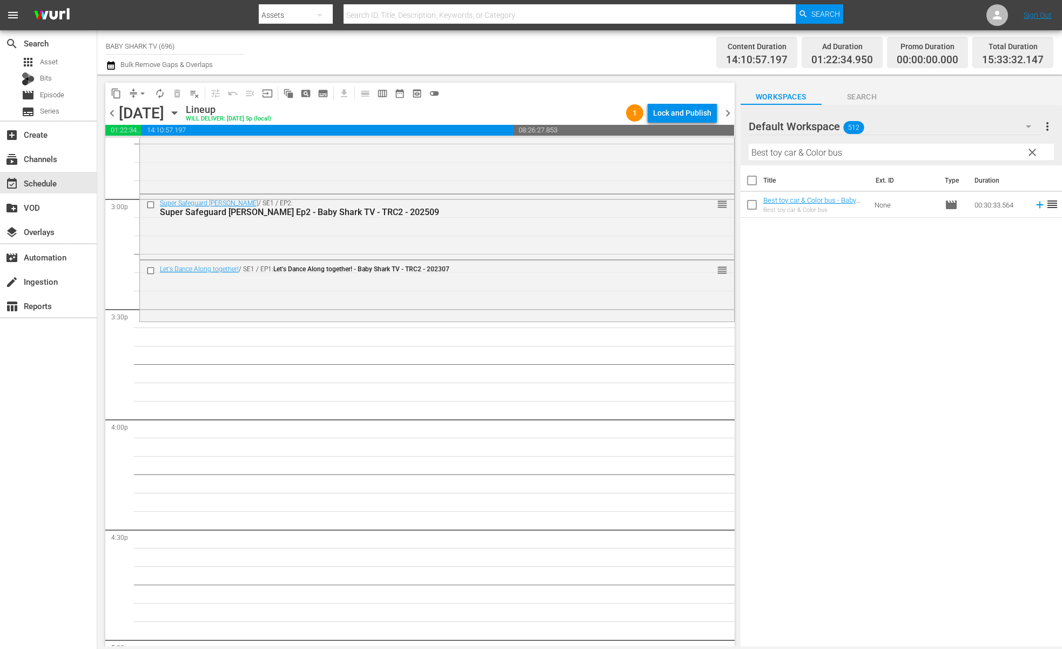
click at [835, 317] on div "Title Ext. ID Type Duration Best toy car & Color bus - Baby Shark TV - TRC2 - 2…" at bounding box center [900, 406] width 321 height 482
click at [836, 300] on div "Title Ext. ID Type Duration Best toy car & Color bus - Baby Shark TV - TRC2 - 2…" at bounding box center [900, 406] width 321 height 482
click at [1030, 153] on span "clear" at bounding box center [1032, 152] width 13 height 13
drag, startPoint x: 1030, startPoint y: 153, endPoint x: 1019, endPoint y: 153, distance: 10.8
click at [1030, 153] on input "Best toy car & Color bus" at bounding box center [901, 152] width 305 height 17
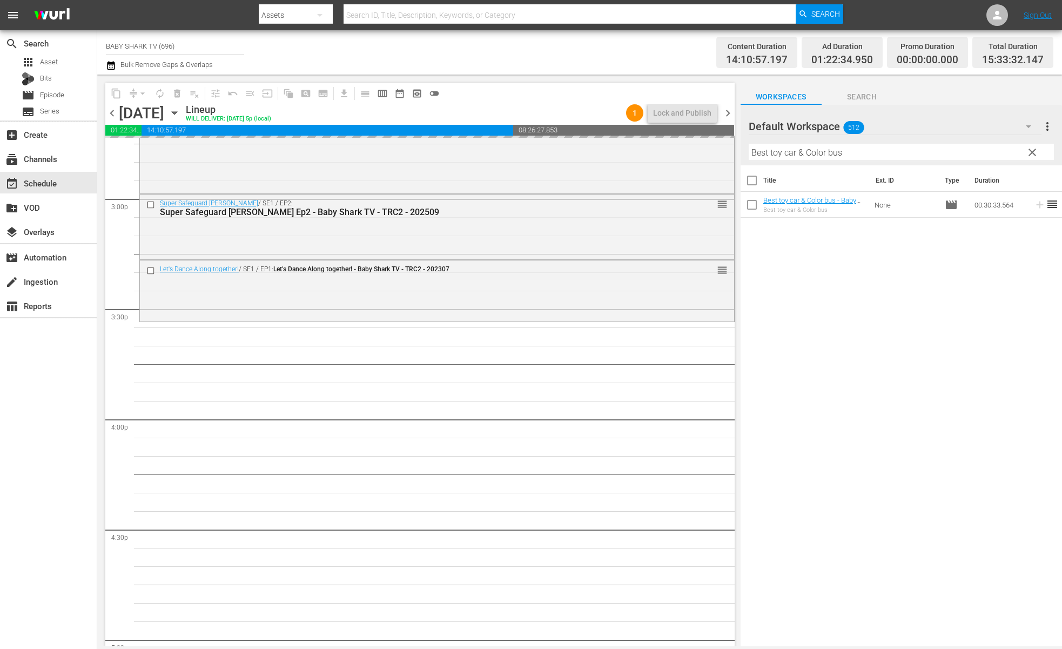
click at [1022, 153] on input "Best toy car & Color bus" at bounding box center [901, 152] width 305 height 17
click at [1019, 153] on input "text" at bounding box center [901, 152] width 305 height 17
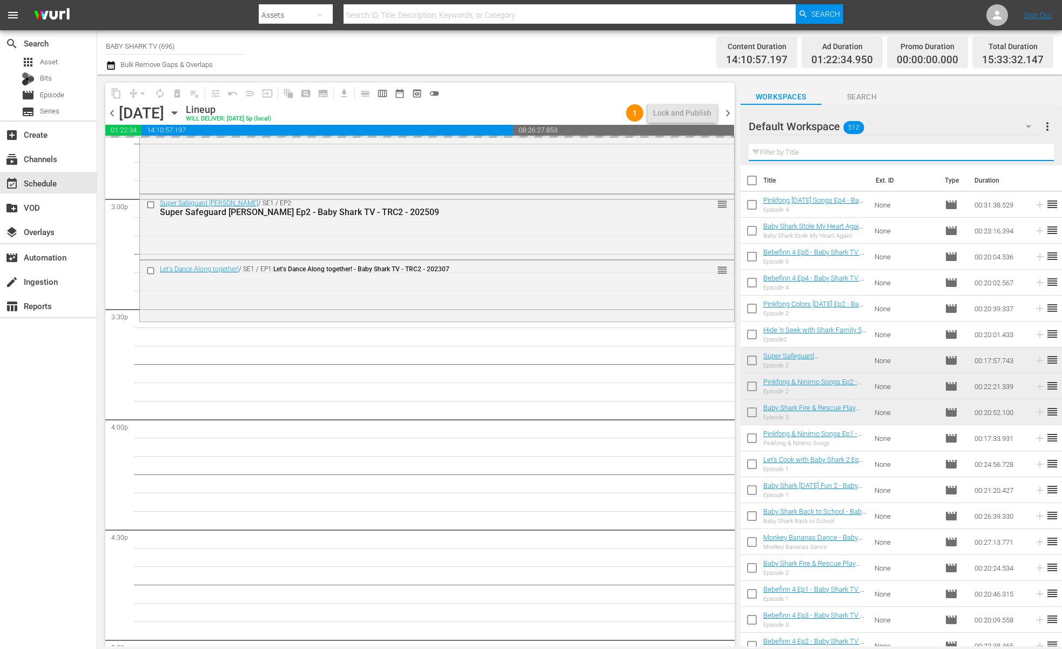
click at [1019, 153] on input "text" at bounding box center [901, 152] width 305 height 17
paste input "Happy [DATE] with Baby Shark"
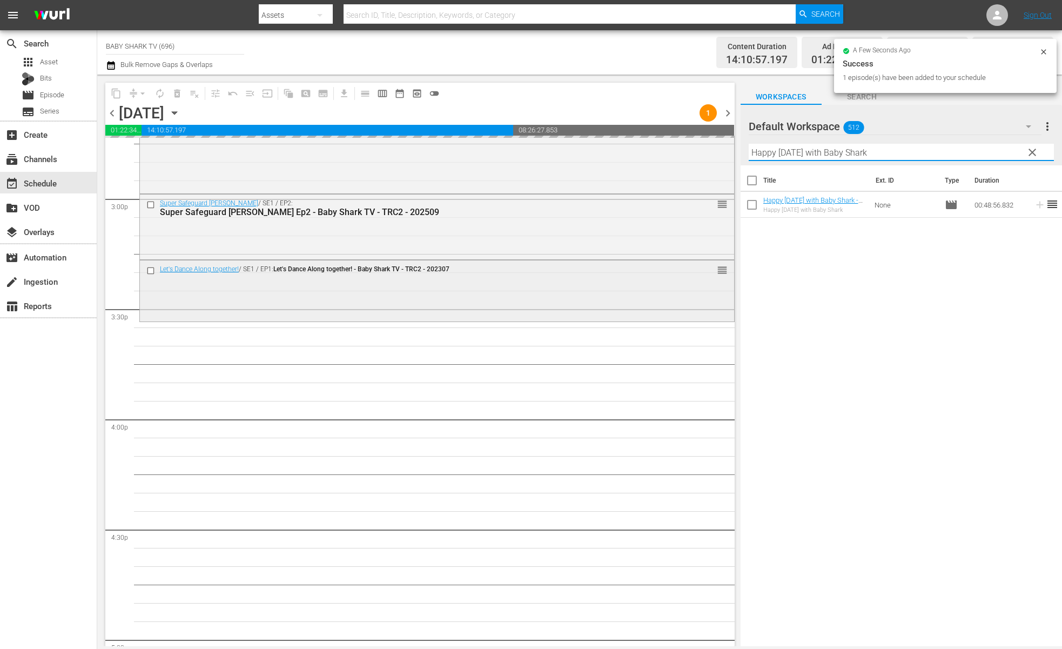
scroll to position [3261, 0]
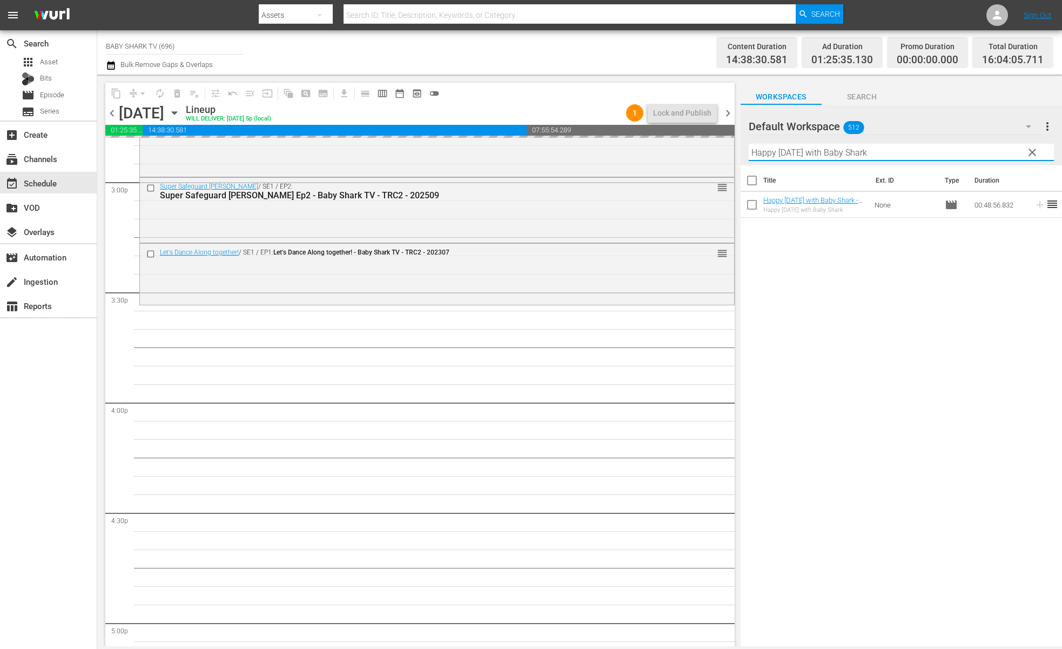
type input "Happy [DATE] with Baby Shark"
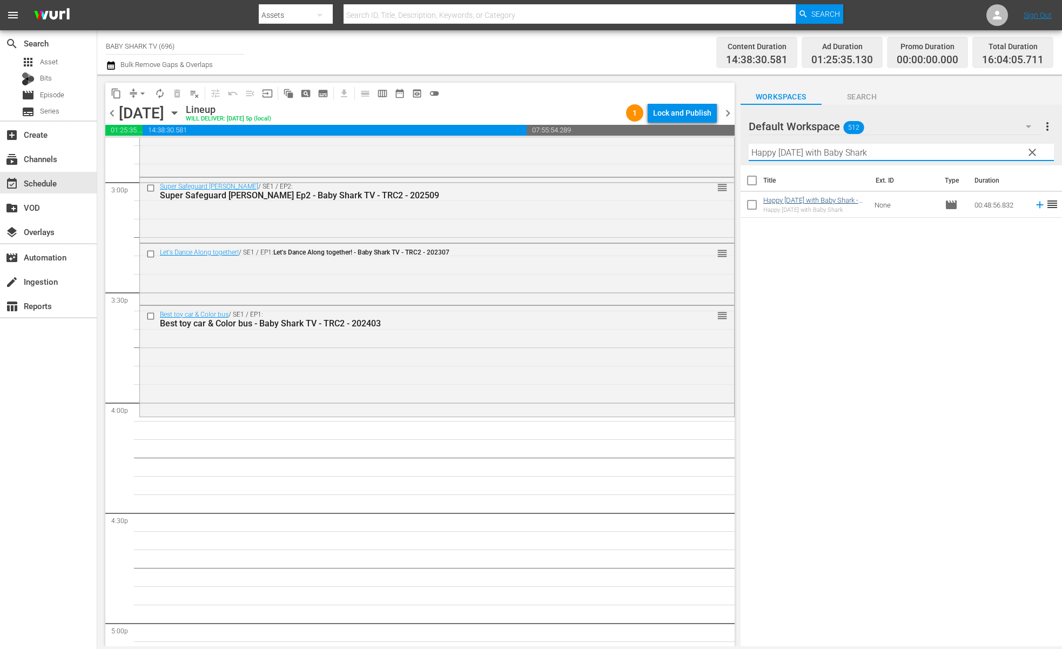
drag, startPoint x: 834, startPoint y: 264, endPoint x: 810, endPoint y: 201, distance: 66.9
click at [834, 263] on div "Title Ext. ID Type Duration Happy Easter with Baby Shark - Baby Shark TV - TRC2…" at bounding box center [900, 406] width 321 height 482
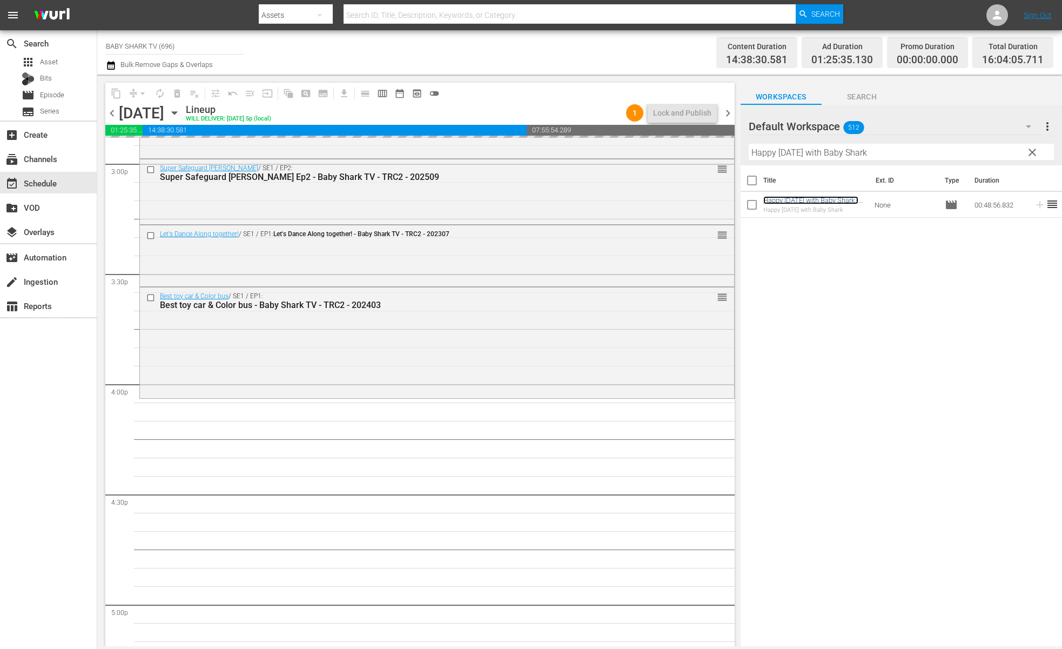
scroll to position [3280, 0]
click at [1035, 158] on span "clear" at bounding box center [1032, 152] width 13 height 13
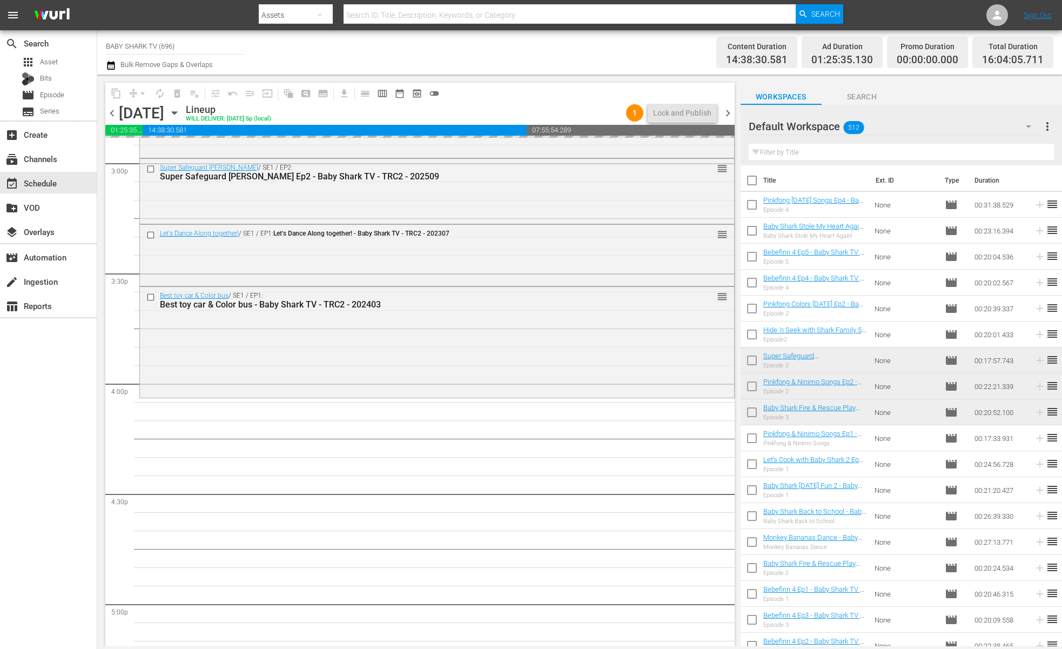
click at [1017, 156] on input "text" at bounding box center [901, 152] width 305 height 17
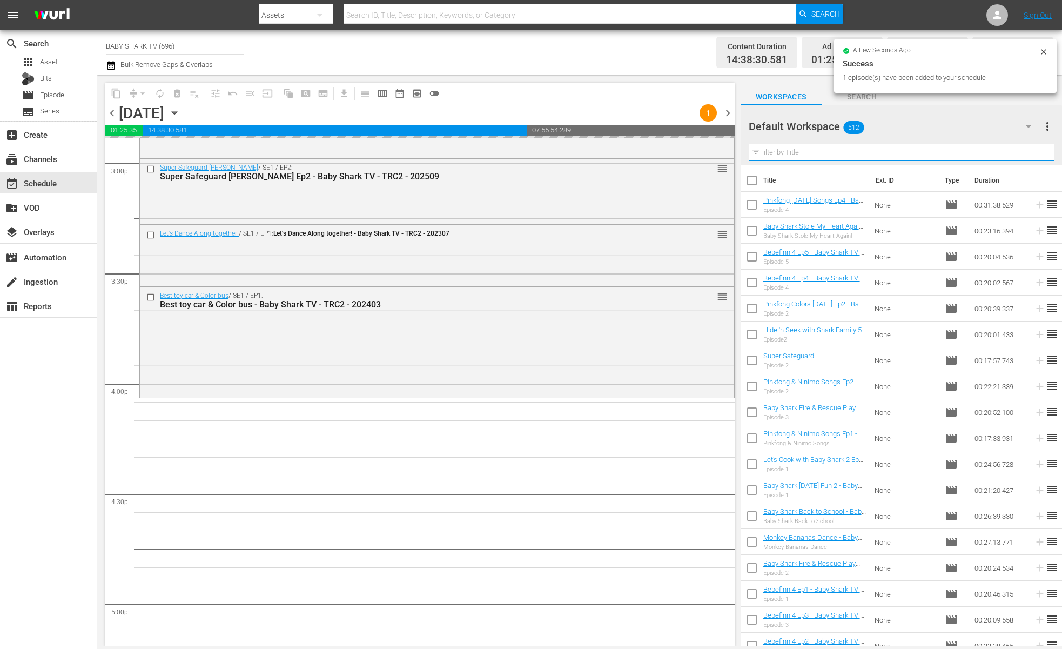
paste input "Pinkfong Best Car Songs"
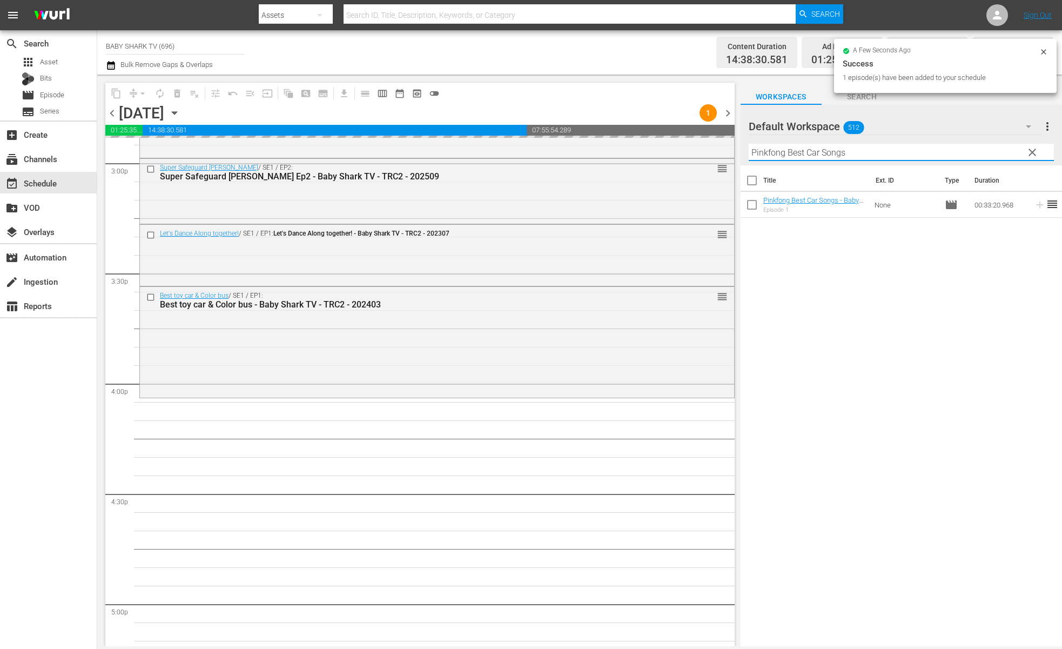
type input "Pinkfong Best Car Songs"
click at [938, 268] on div "Title Ext. ID Type Duration Pinkfong Best Car Songs - Baby Shark TV - TRC2 - 20…" at bounding box center [900, 406] width 321 height 482
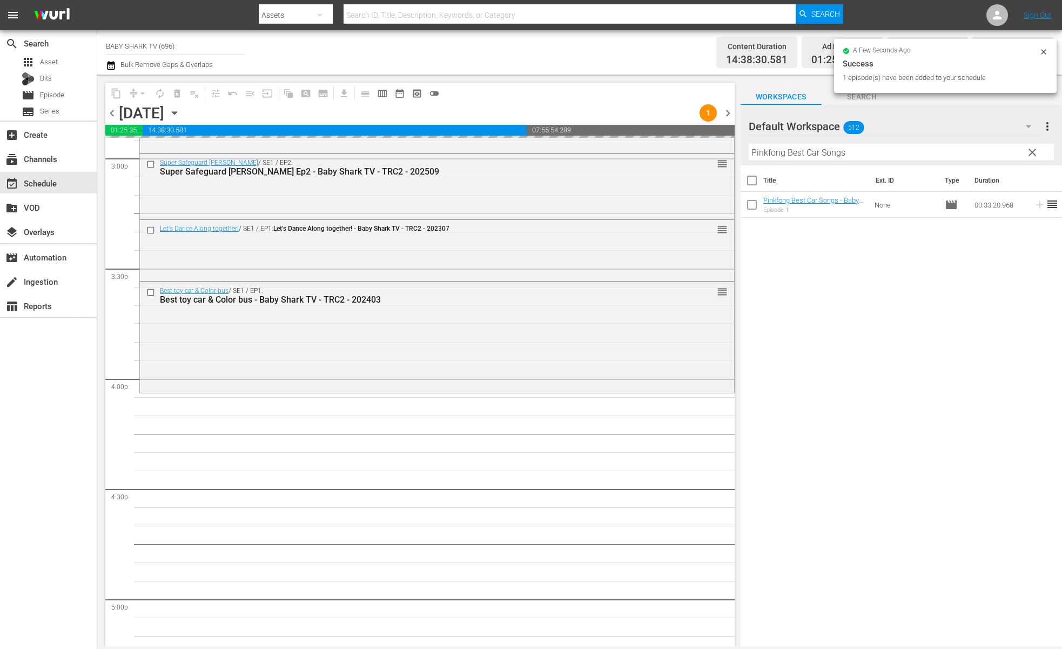
scroll to position [3293, 0]
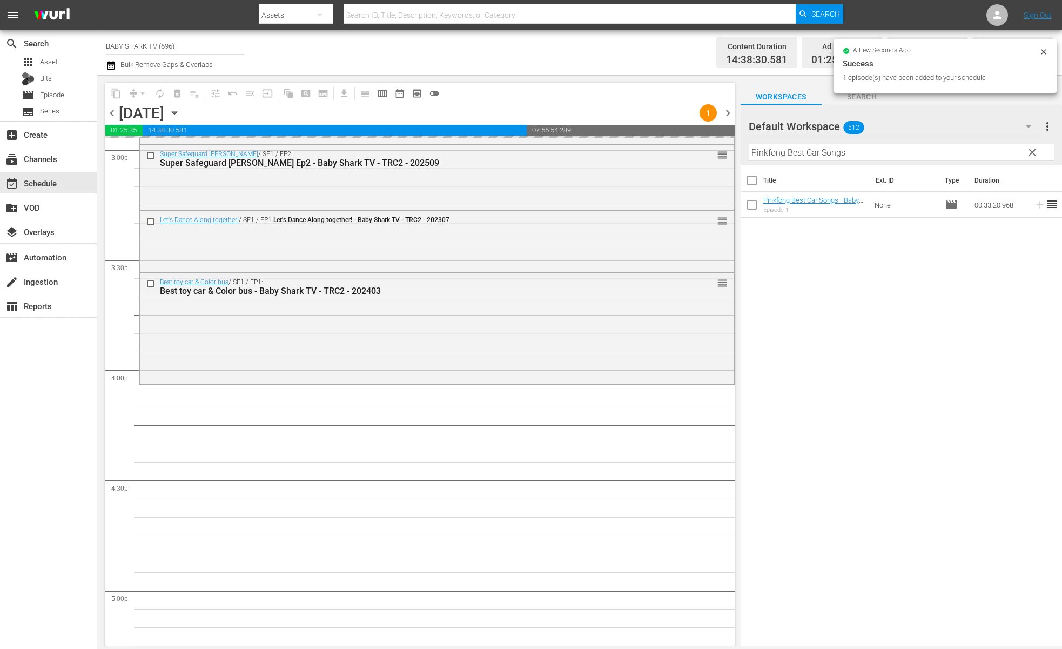
click at [887, 274] on div "Title Ext. ID Type Duration Pinkfong Best Car Songs - Baby Shark TV - TRC2 - 20…" at bounding box center [900, 406] width 321 height 482
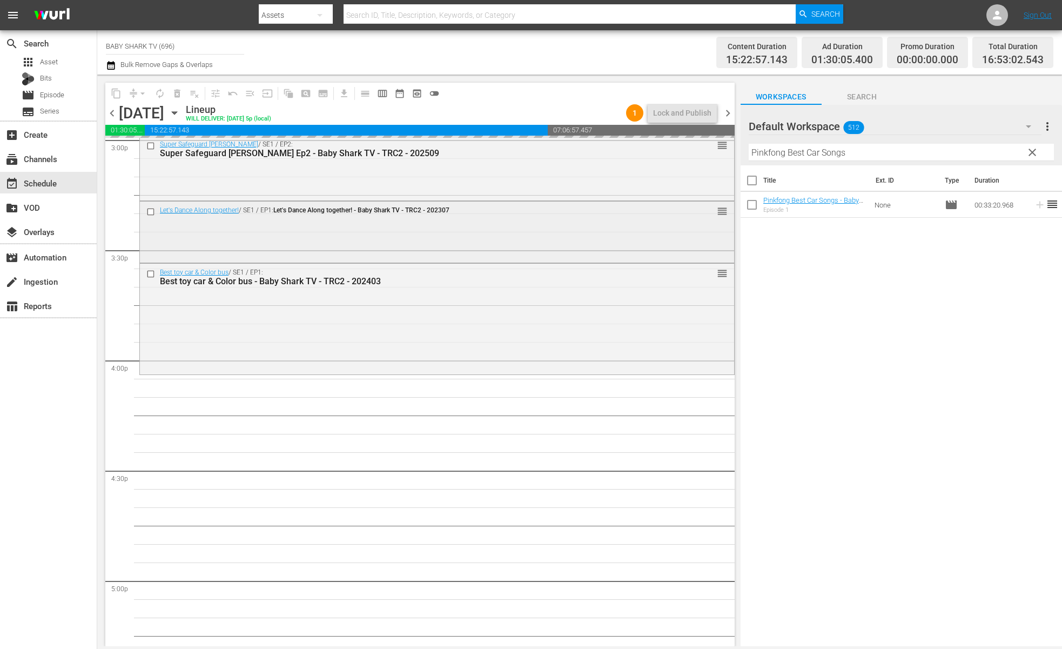
scroll to position [3315, 0]
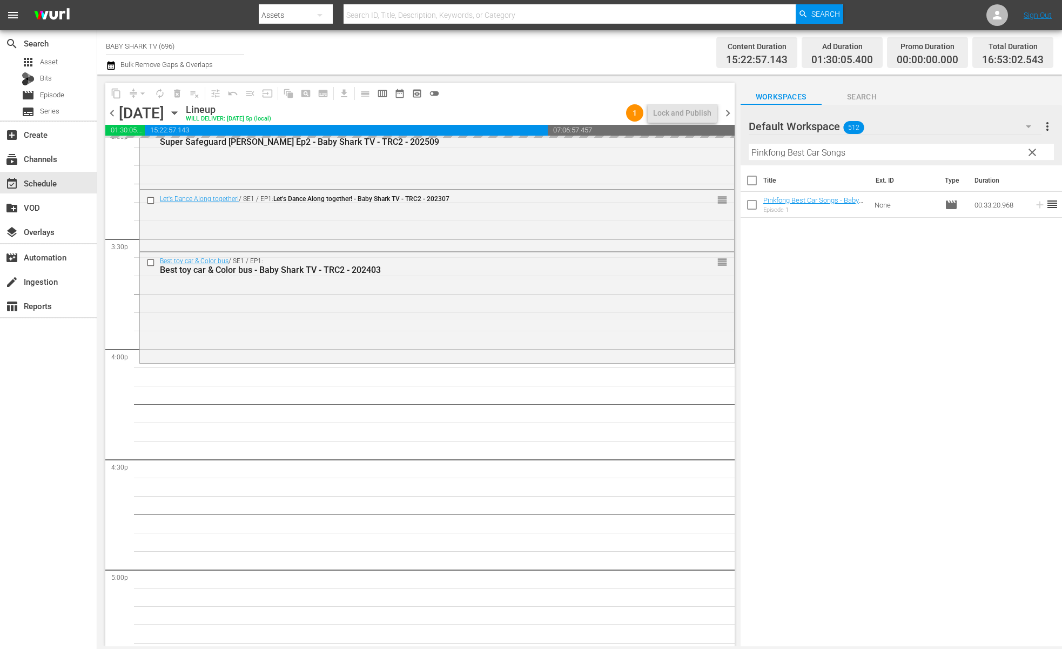
click at [786, 258] on div "Title Ext. ID Type Duration Pinkfong Best Car Songs - Baby Shark TV - TRC2 - 20…" at bounding box center [900, 406] width 321 height 482
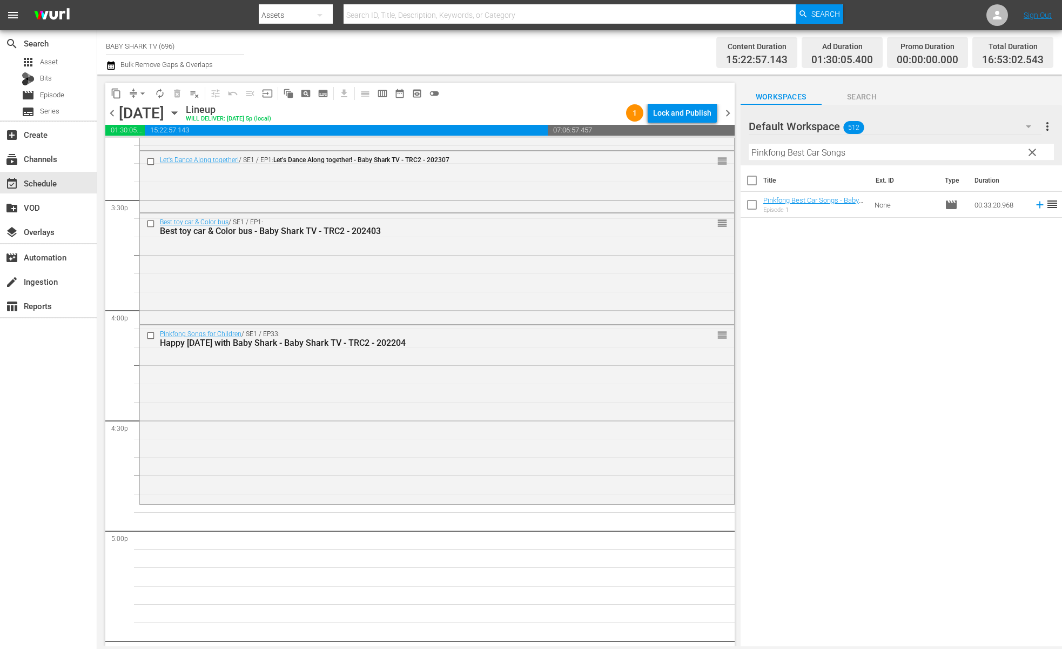
scroll to position [3404, 0]
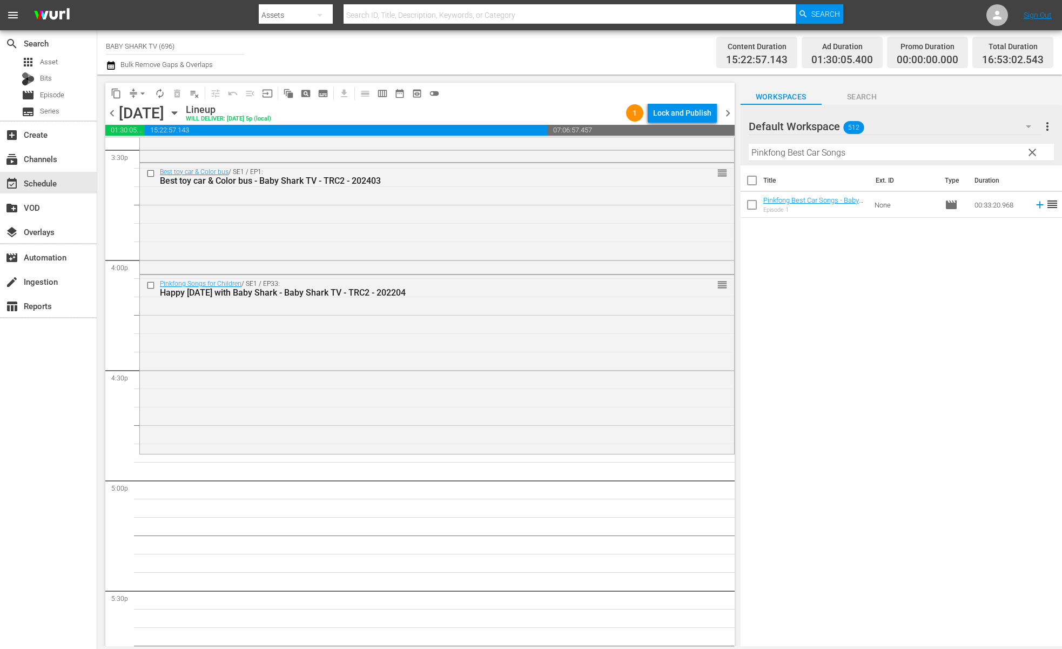
click at [823, 292] on div "Title Ext. ID Type Duration Pinkfong Best Car Songs - Baby Shark TV - TRC2 - 20…" at bounding box center [900, 406] width 321 height 482
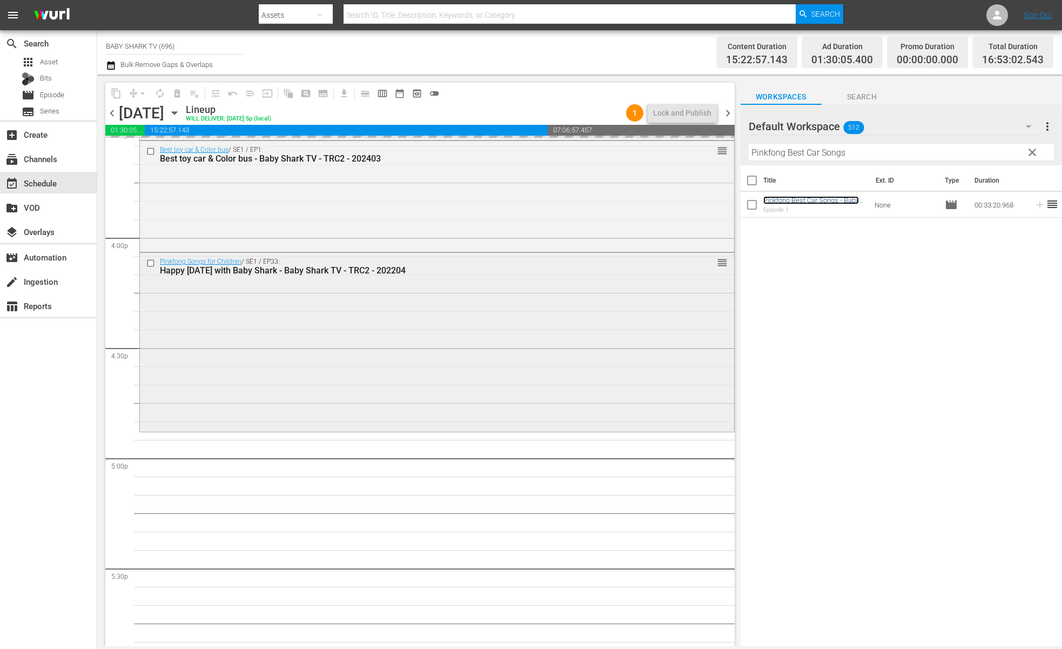
scroll to position [3437, 0]
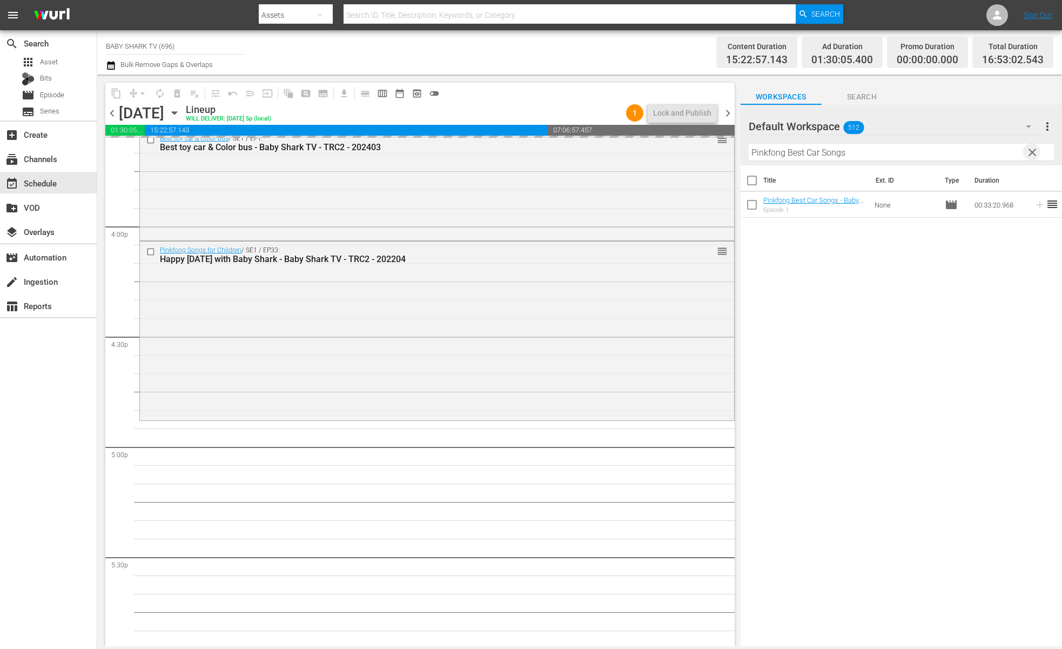
click at [1036, 150] on span "clear" at bounding box center [1032, 152] width 13 height 13
click at [1035, 152] on input "Pinkfong Best Car Songs" at bounding box center [901, 152] width 305 height 17
click at [1033, 152] on input "Pinkfong Best Car Songs" at bounding box center [901, 152] width 305 height 17
click at [1018, 152] on input "Pinkfong Best Car Songs" at bounding box center [901, 152] width 305 height 17
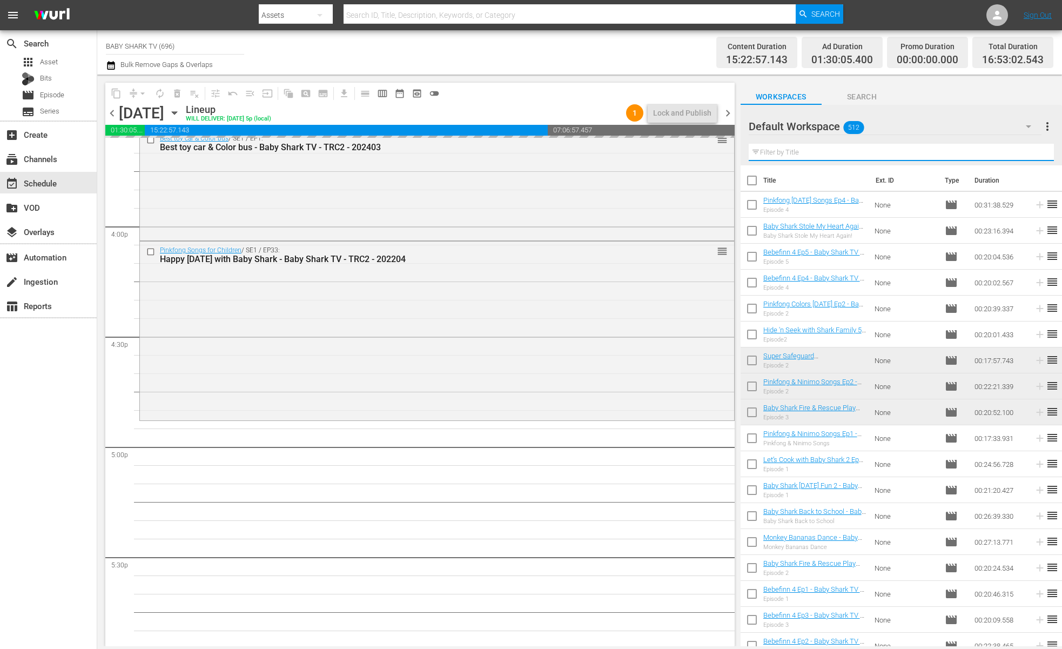
click at [1016, 152] on input "text" at bounding box center [901, 152] width 305 height 17
click at [1015, 152] on input "text" at bounding box center [901, 152] width 305 height 17
paste input "Baby Shark Workout"
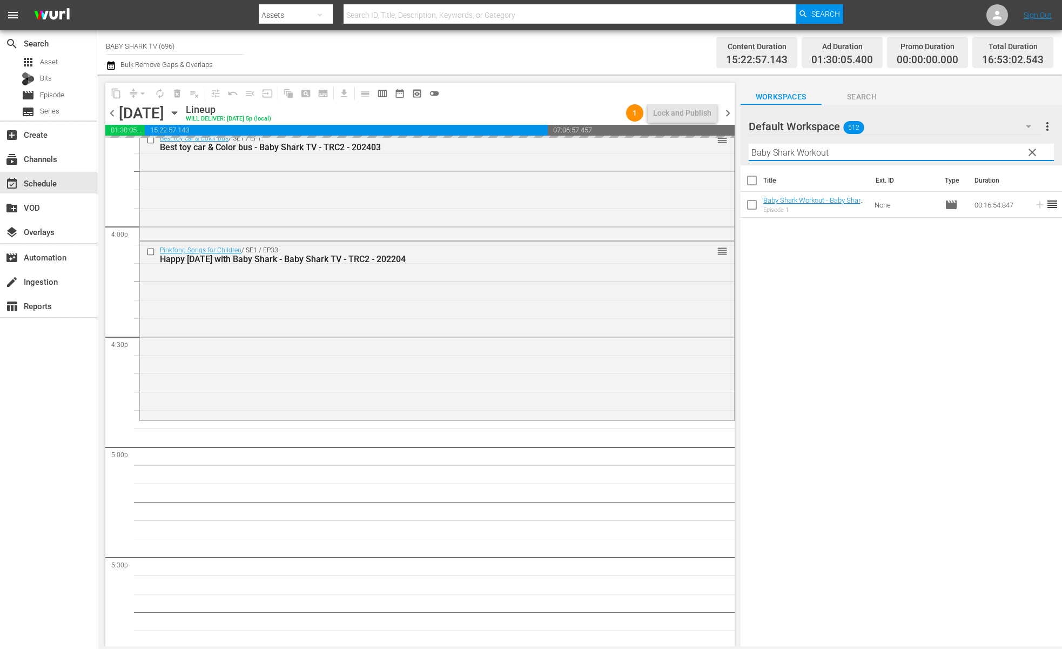
type input "Baby Shark Workout"
click at [918, 329] on div "Title Ext. ID Type Duration Baby Shark Workout - Baby Shark TV - TRC2 - 202308 …" at bounding box center [900, 406] width 321 height 482
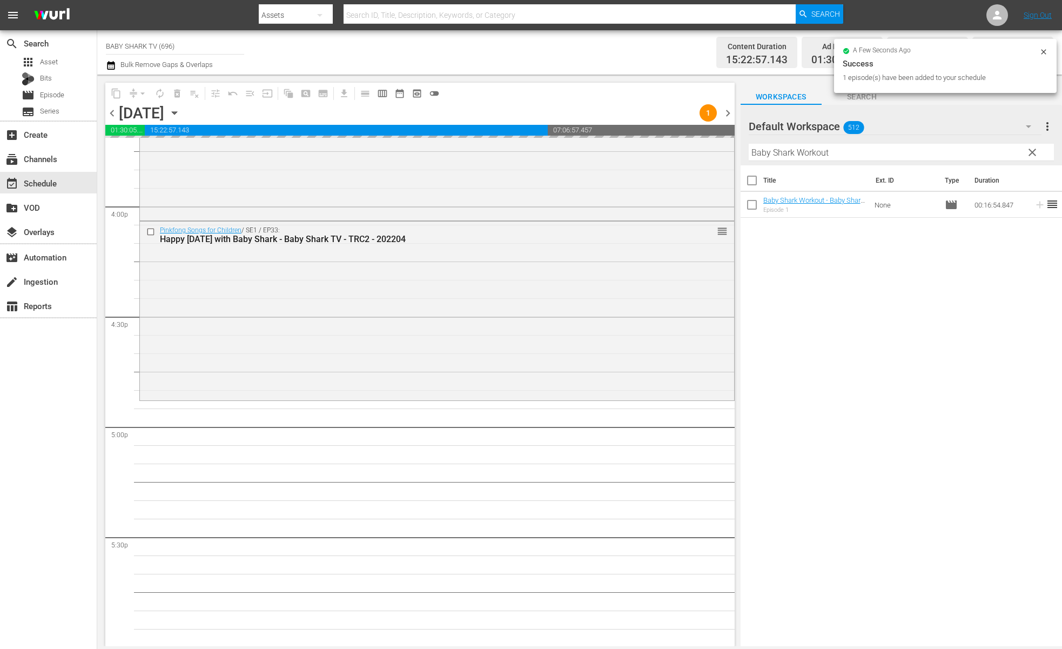
scroll to position [3603, 0]
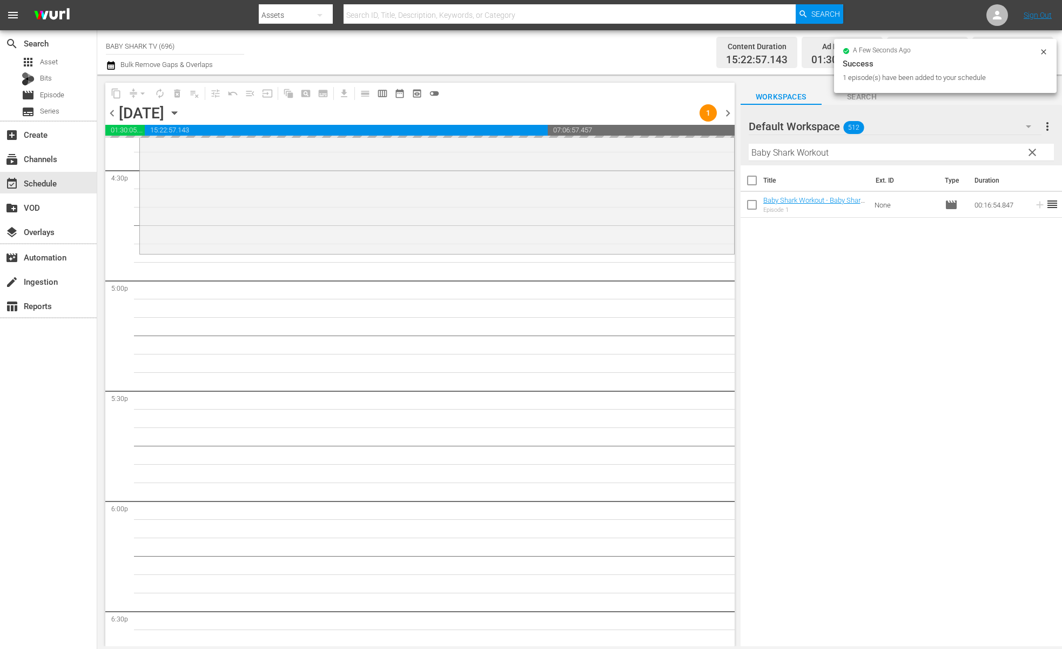
click at [919, 297] on div "Title Ext. ID Type Duration Baby Shark Workout - Baby Shark TV - TRC2 - 202308 …" at bounding box center [900, 406] width 321 height 482
click at [828, 259] on div "Title Ext. ID Type Duration Baby Shark Workout - Baby Shark TV - TRC2 - 202308 …" at bounding box center [900, 406] width 321 height 482
click at [828, 273] on div "Title Ext. ID Type Duration Baby Shark Workout - Baby Shark TV - TRC2 - 202308 …" at bounding box center [900, 406] width 321 height 482
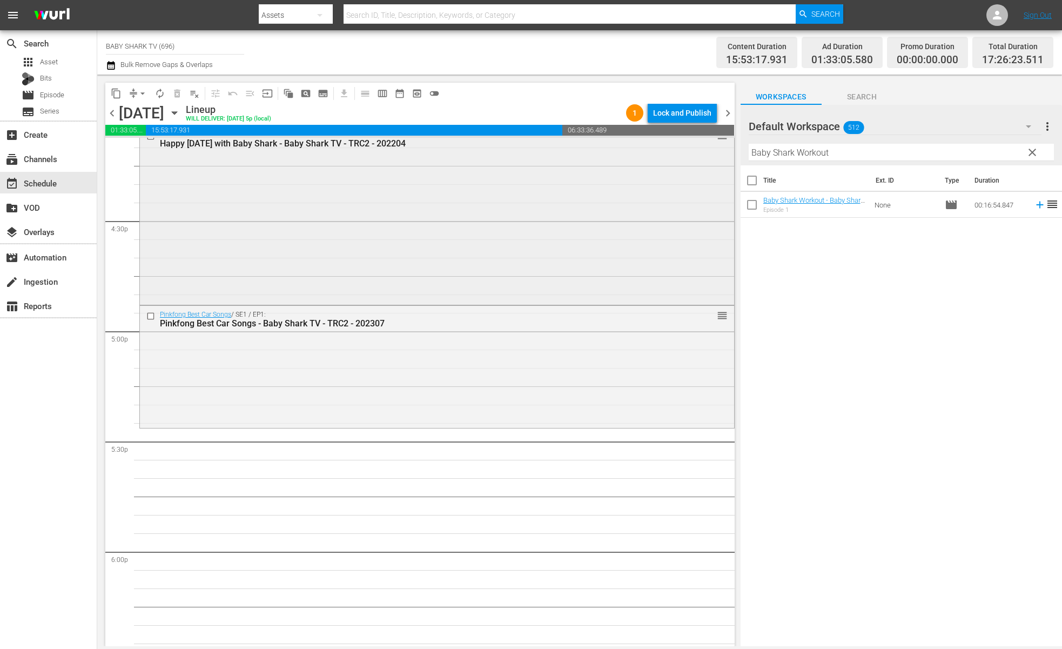
scroll to position [3566, 0]
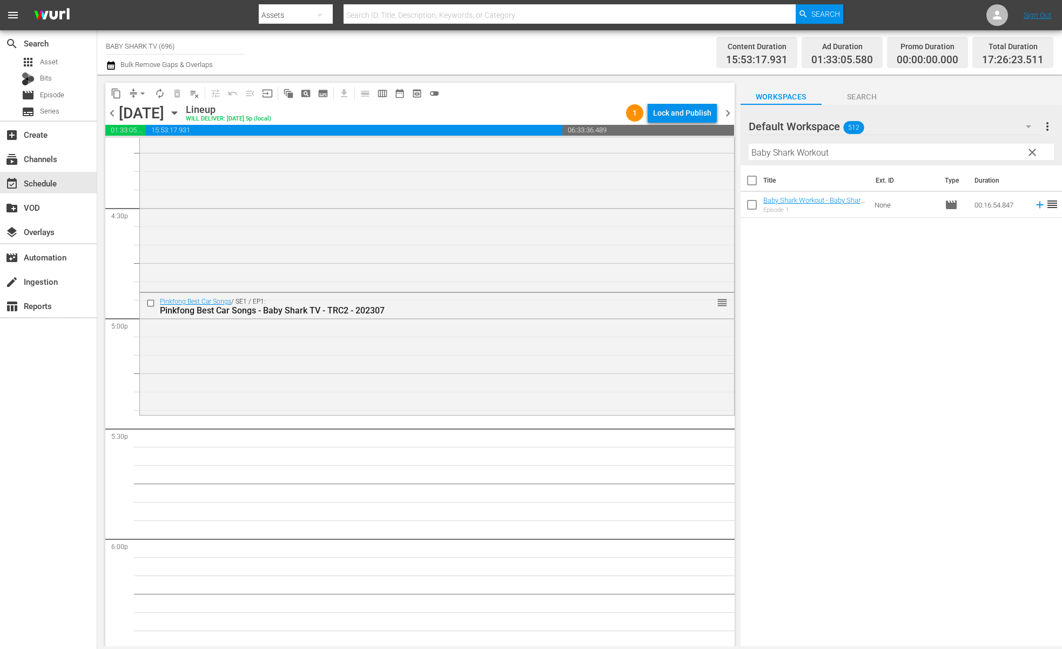
click at [850, 291] on div "Title Ext. ID Type Duration Baby Shark Workout - Baby Shark TV - TRC2 - 202308 …" at bounding box center [900, 406] width 321 height 482
click at [849, 320] on div "Title Ext. ID Type Duration Baby Shark Workout - Baby Shark TV - TRC2 - 202308 …" at bounding box center [900, 406] width 321 height 482
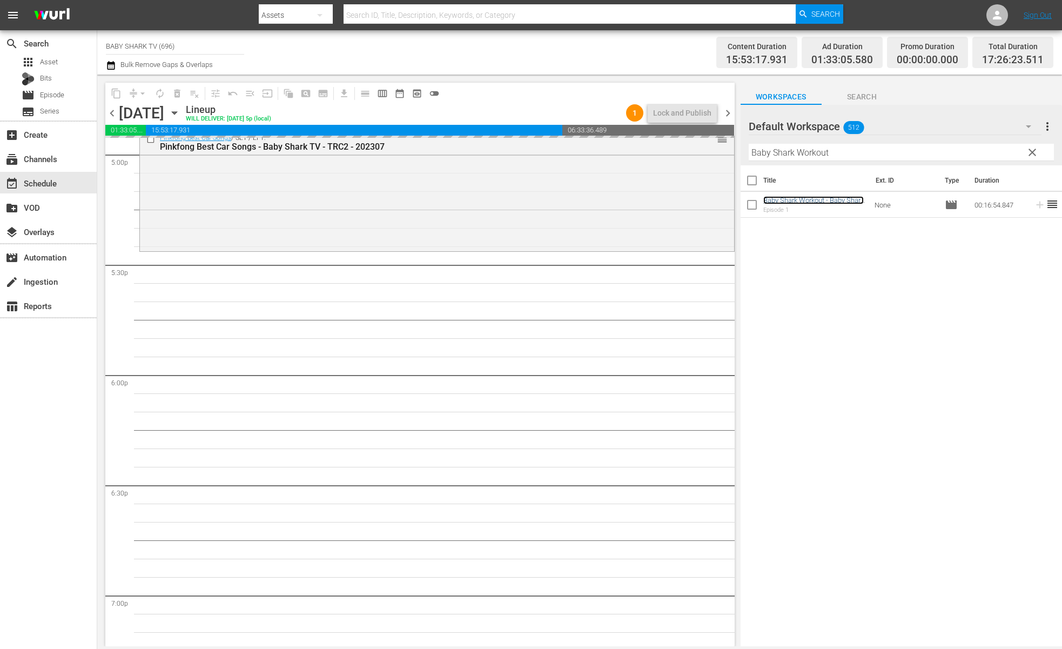
scroll to position [3756, 0]
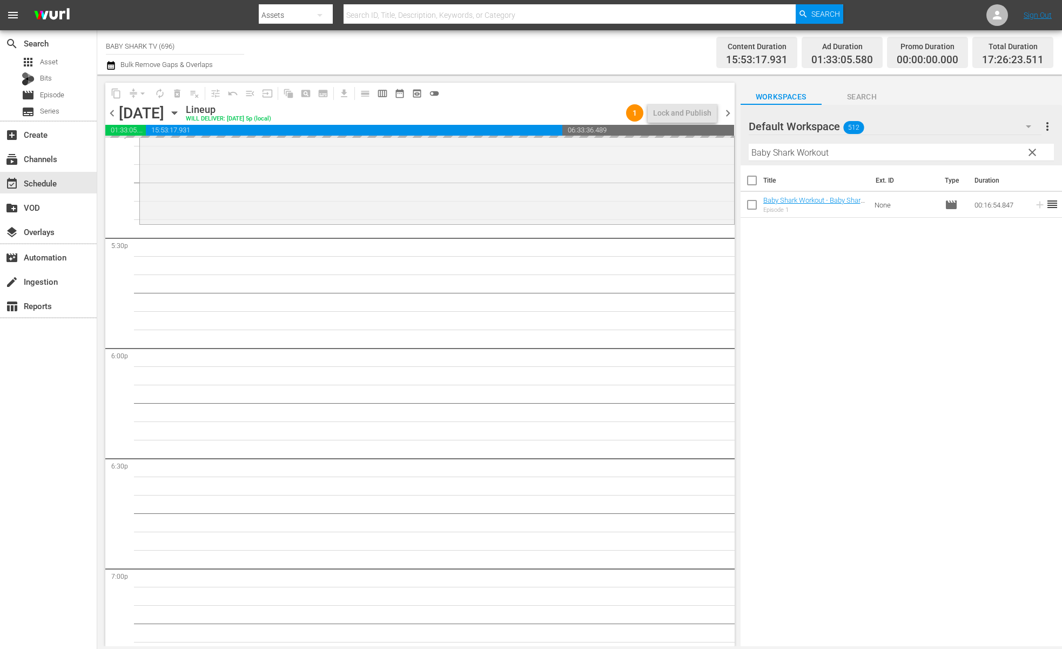
click at [1031, 157] on span "clear" at bounding box center [1032, 152] width 13 height 13
click at [1031, 157] on input "Baby Shark Workout" at bounding box center [901, 152] width 305 height 17
click at [1027, 156] on input "Baby Shark Workout" at bounding box center [901, 152] width 305 height 17
click at [1019, 156] on input "Baby Shark Workout" at bounding box center [901, 152] width 305 height 17
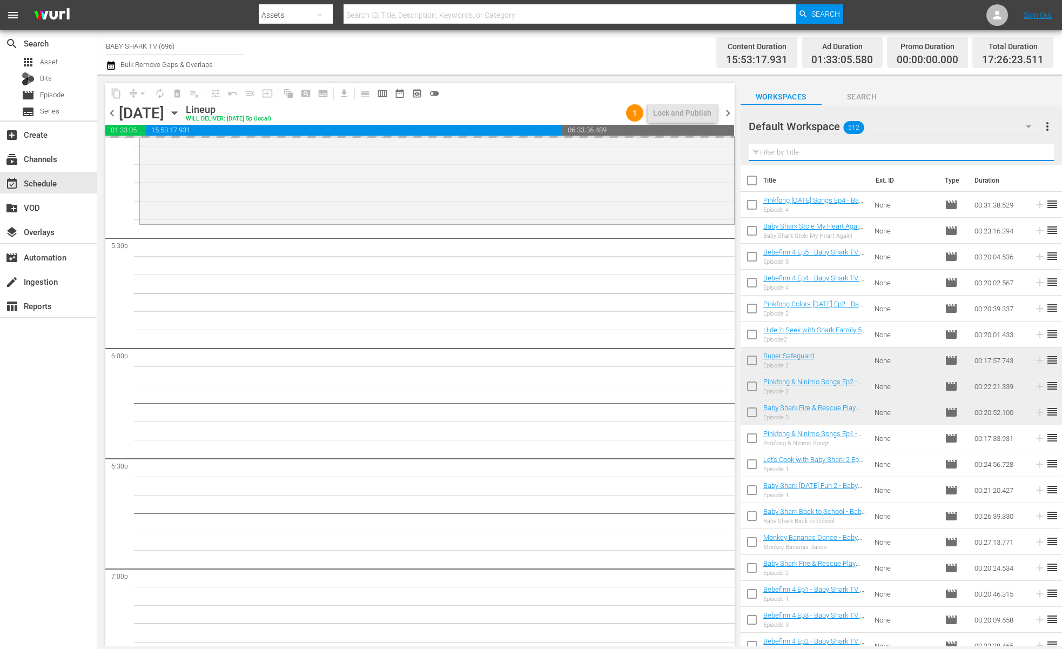
click at [1016, 156] on input "text" at bounding box center [901, 152] width 305 height 17
click at [1014, 156] on input "text" at bounding box center [901, 152] width 305 height 17
paste input "Dance Adventure"
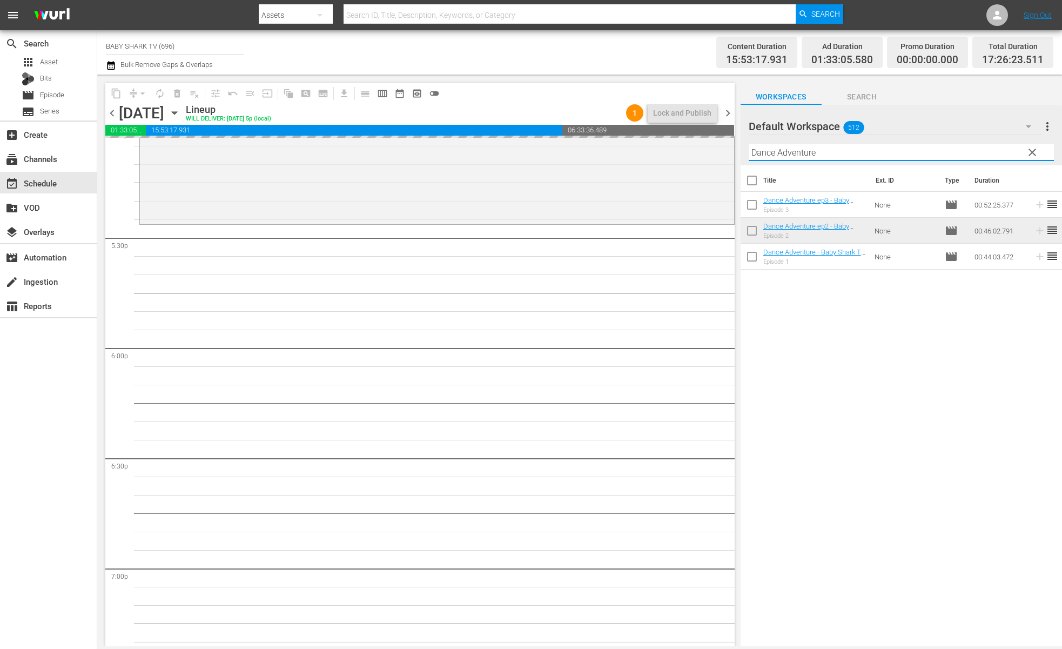
type input "Dance Adventure"
click at [895, 340] on div "Title Ext. ID Type Duration Dance Adventure ep3 - Baby Shark TV - TRC2 - 202309…" at bounding box center [900, 406] width 321 height 482
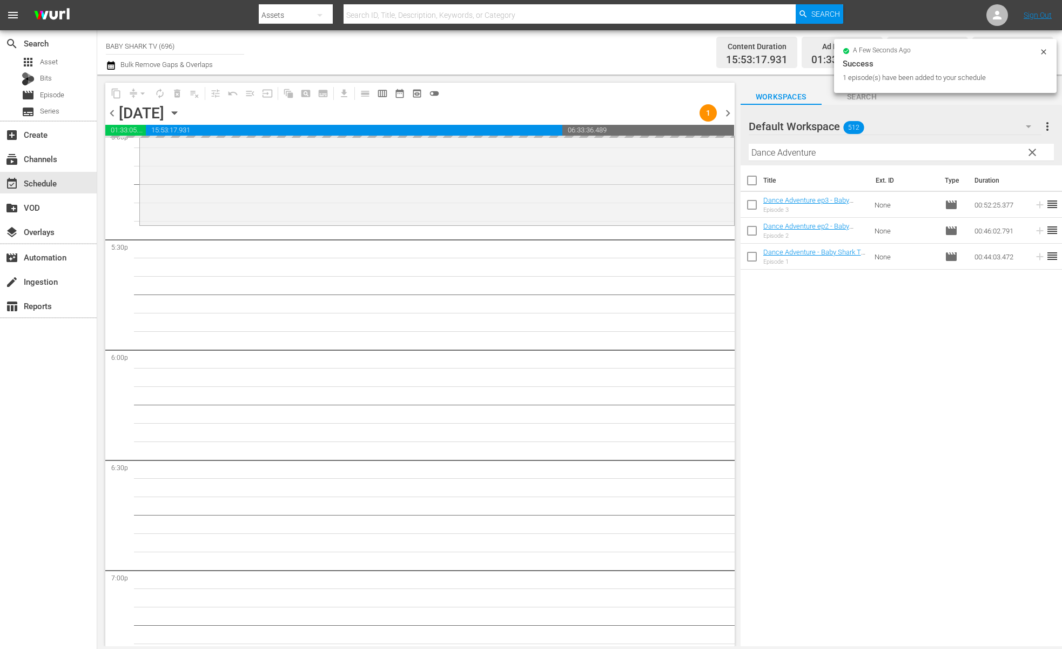
scroll to position [3754, 0]
click at [847, 326] on div "Title Ext. ID Type Duration Dance Adventure ep3 - Baby Shark TV - TRC2 - 202309…" at bounding box center [900, 406] width 321 height 482
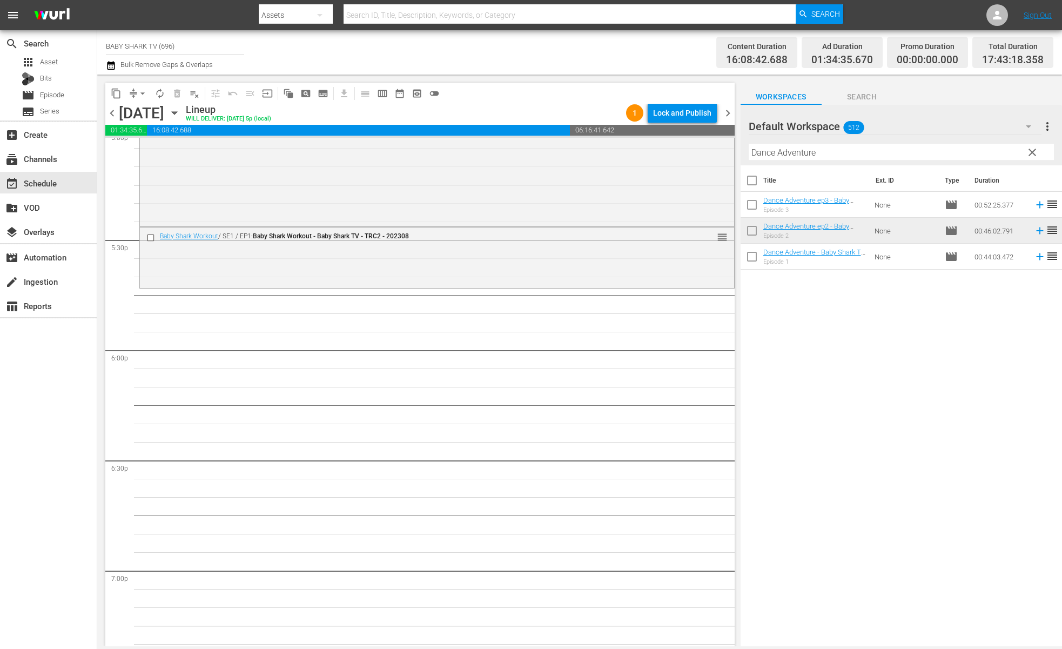
scroll to position [3743, 0]
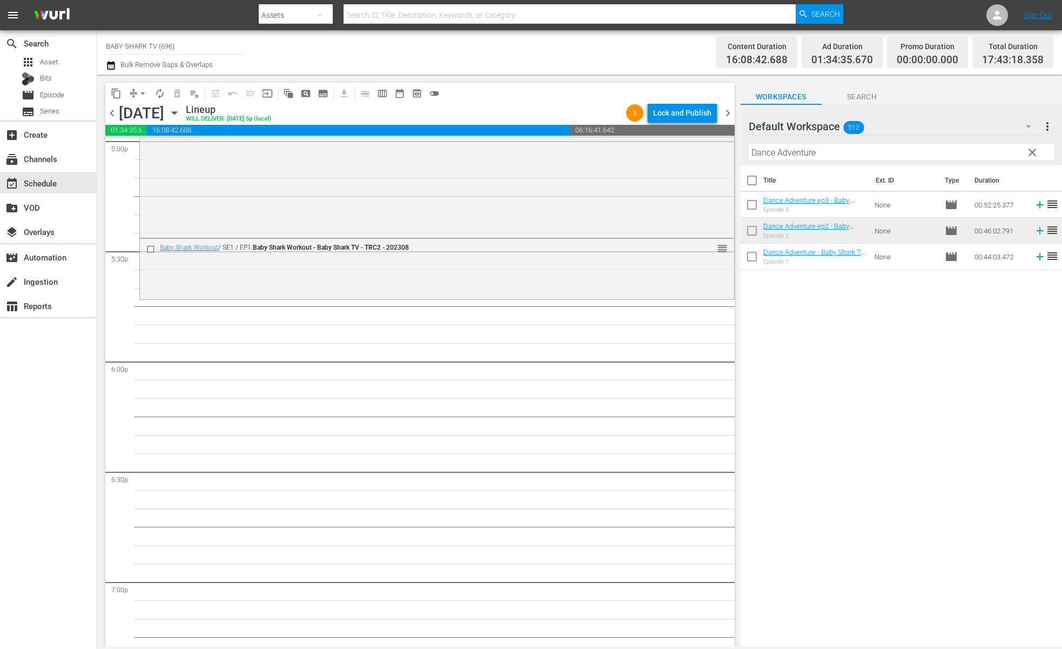
click at [853, 331] on div "Title Ext. ID Type Duration Dance Adventure ep3 - Baby Shark TV - TRC2 - 202309…" at bounding box center [900, 406] width 321 height 482
click at [1025, 164] on div "Filter by Title Dance Adventure" at bounding box center [901, 152] width 305 height 26
click at [1025, 163] on div "Filter by Title Dance Adventure" at bounding box center [901, 152] width 305 height 26
click at [1022, 164] on div "Filter by Title Dance Adventure" at bounding box center [901, 152] width 305 height 26
click at [1027, 153] on span "clear" at bounding box center [1032, 152] width 13 height 13
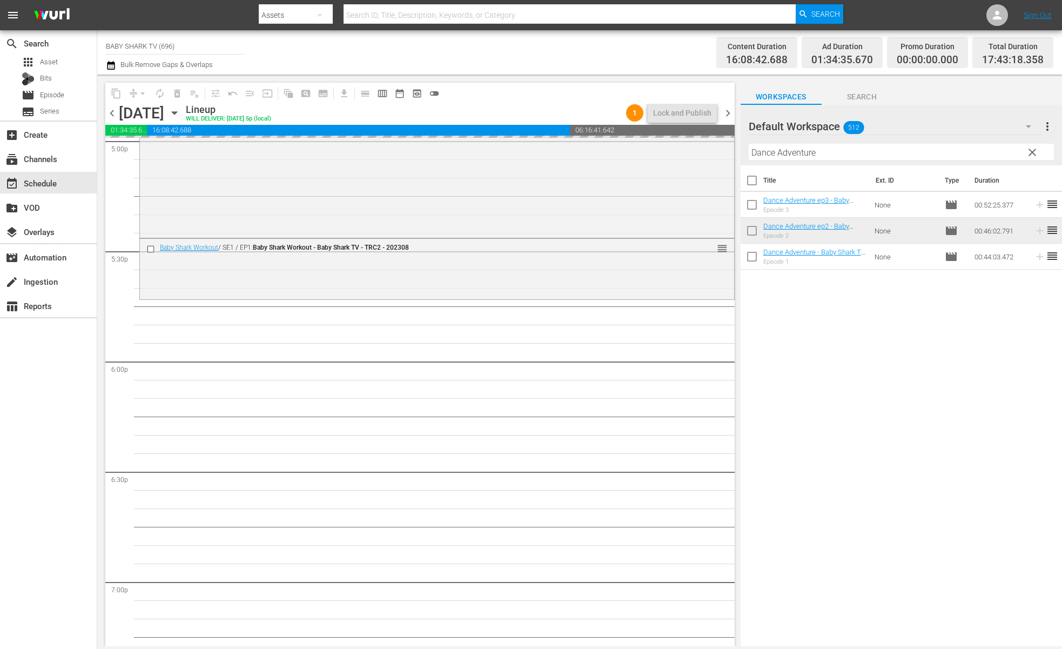
click at [1029, 152] on input "Dance Adventure" at bounding box center [901, 152] width 305 height 17
click at [1030, 149] on input "Dance Adventure" at bounding box center [901, 152] width 305 height 17
click at [1029, 149] on input "Dance Adventure" at bounding box center [901, 152] width 305 height 17
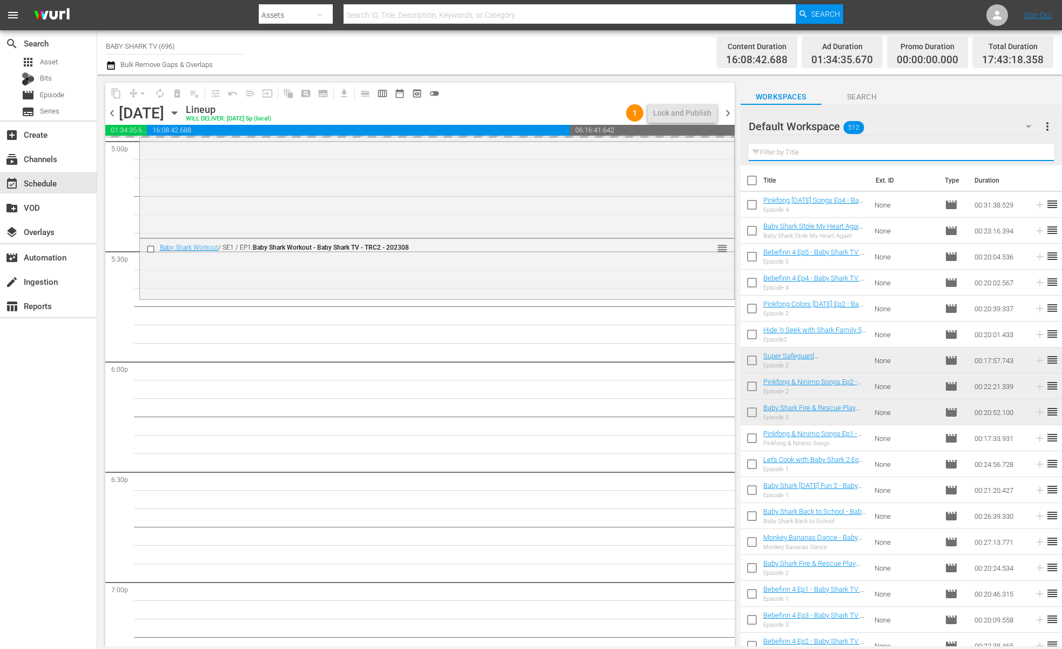
click at [1026, 149] on input "text" at bounding box center [901, 152] width 305 height 17
paste input "Baby Shark Brooklyn Ep.3"
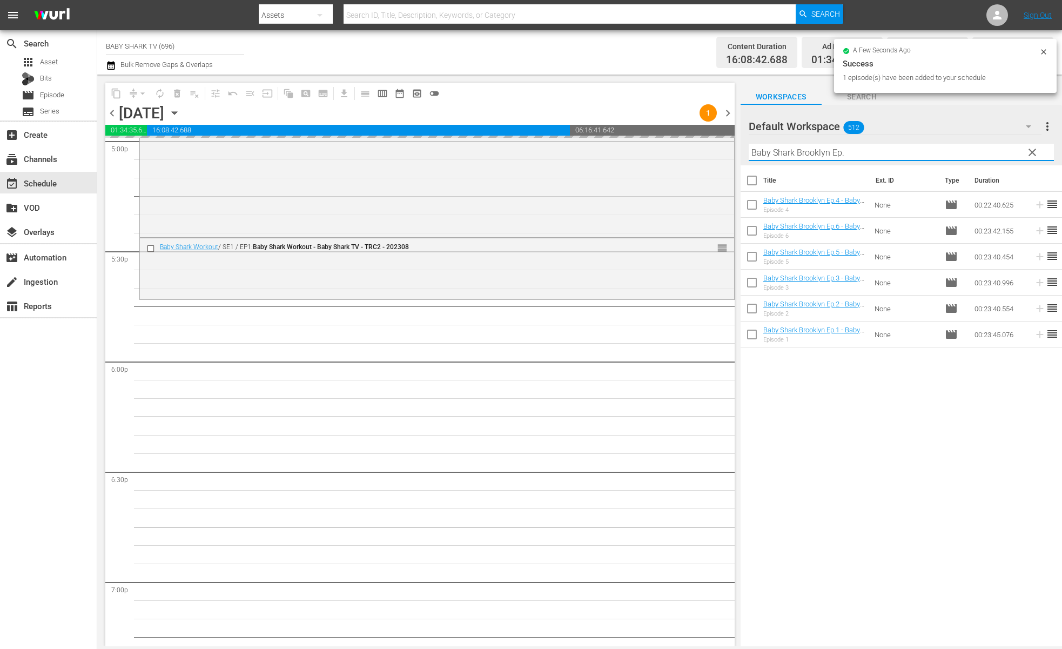
type input "Baby Shark Brooklyn Ep."
click at [881, 410] on div "Title Ext. ID Type Duration Baby Shark Brooklyn Ep.4 - Baby Shark TV - TRC2 - 2…" at bounding box center [900, 406] width 321 height 482
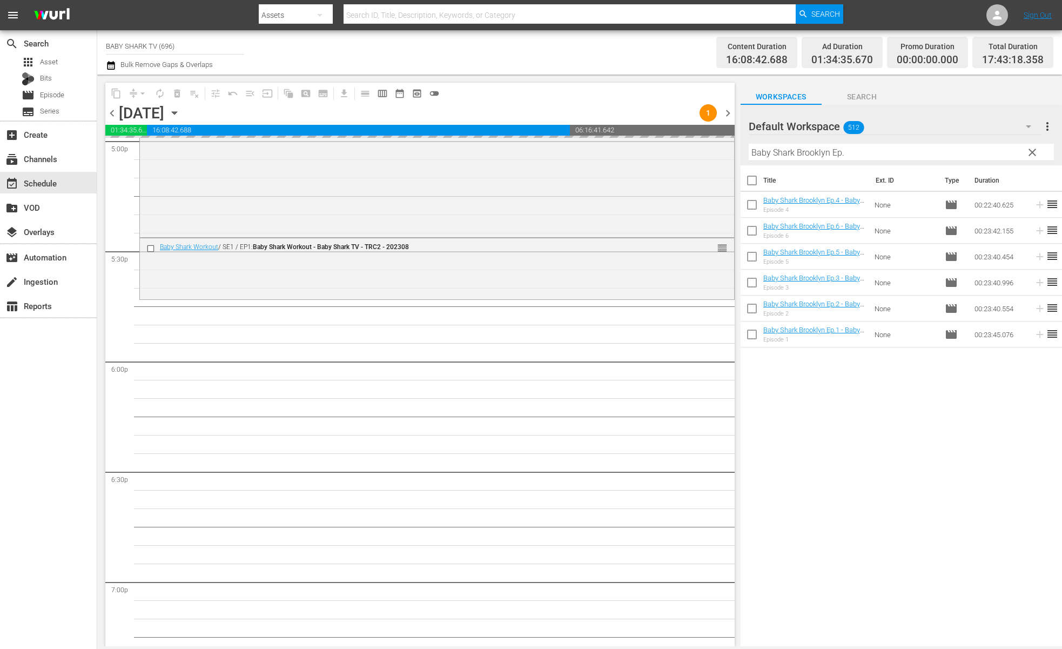
click at [807, 406] on div "Title Ext. ID Type Duration Baby Shark Brooklyn Ep.4 - Baby Shark TV - TRC2 - 2…" at bounding box center [900, 406] width 321 height 482
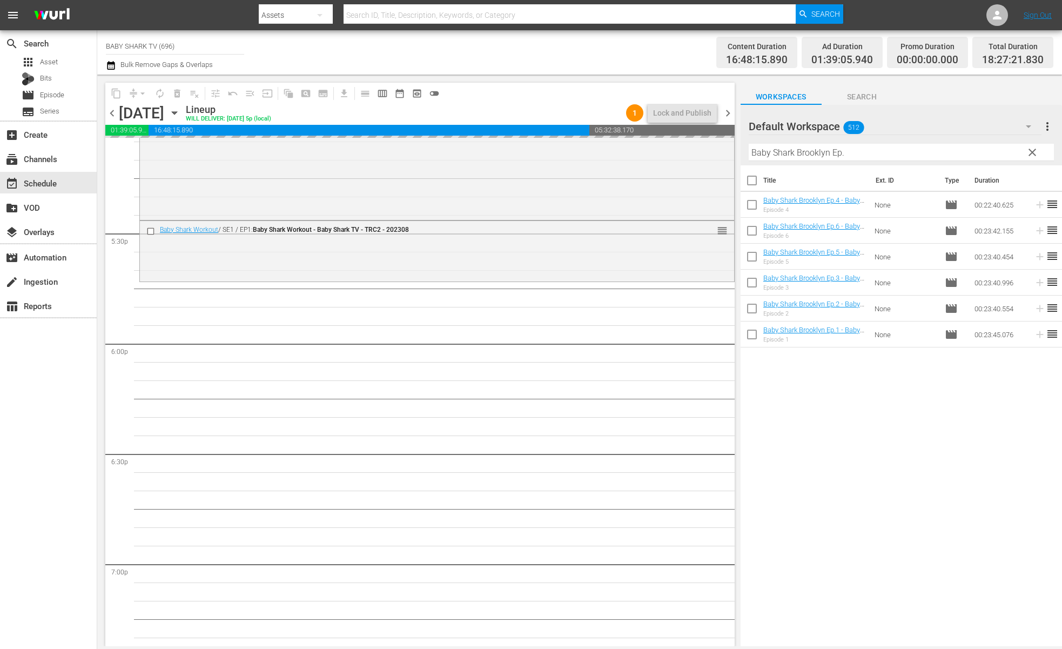
click at [775, 381] on div "Title Ext. ID Type Duration Baby Shark Brooklyn Ep.4 - Baby Shark TV - TRC2 - 2…" at bounding box center [900, 406] width 321 height 482
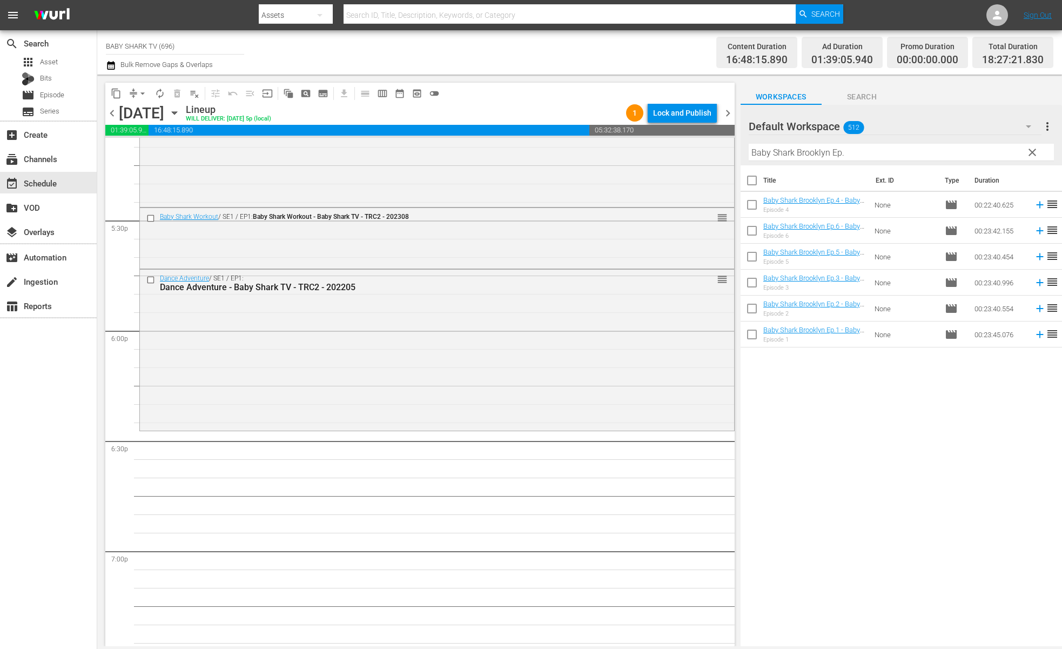
scroll to position [3778, 0]
click at [787, 404] on div "Title Ext. ID Type Duration Baby Shark Brooklyn Ep.4 - Baby Shark TV - TRC2 - 2…" at bounding box center [900, 406] width 321 height 482
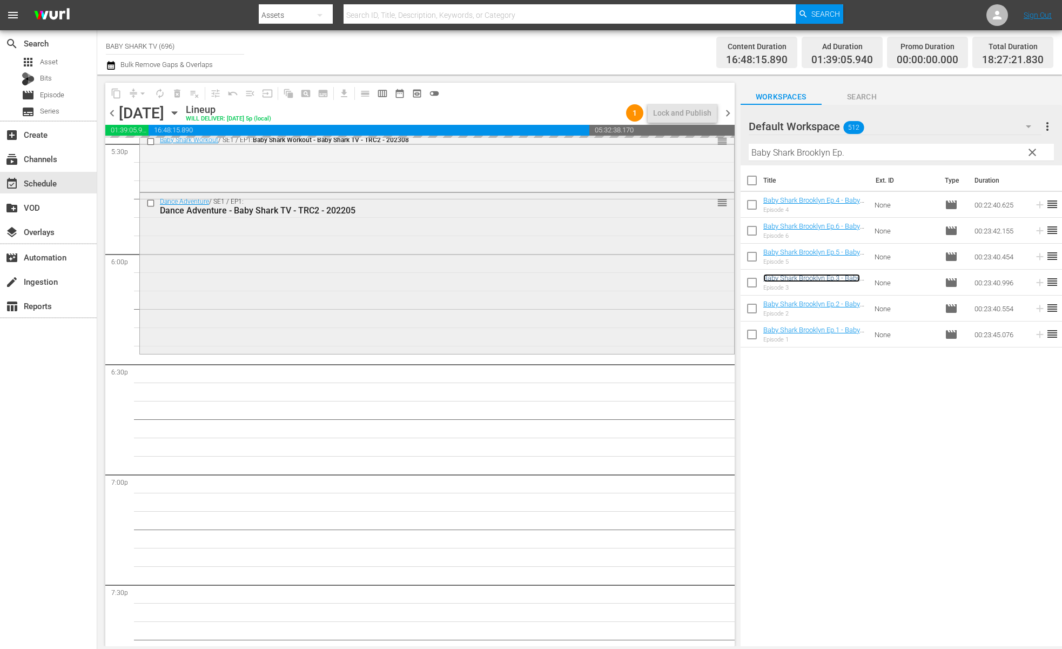
scroll to position [3850, 0]
click at [825, 394] on div "Title Ext. ID Type Duration Baby Shark Brooklyn Ep.4 - Baby Shark TV - TRC2 - 2…" at bounding box center [900, 406] width 321 height 482
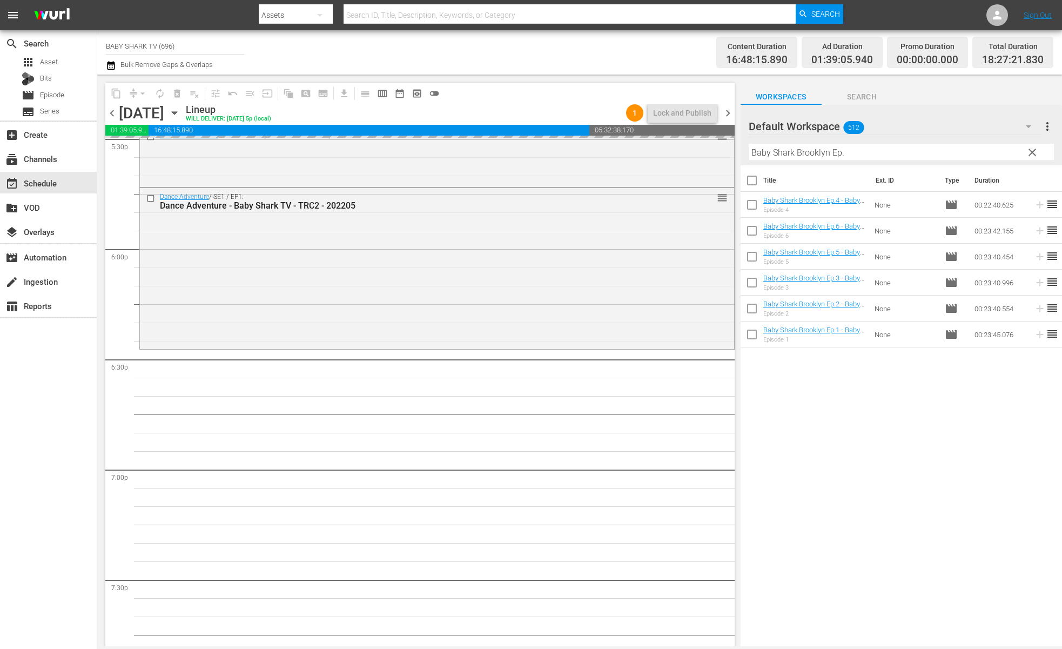
scroll to position [3865, 0]
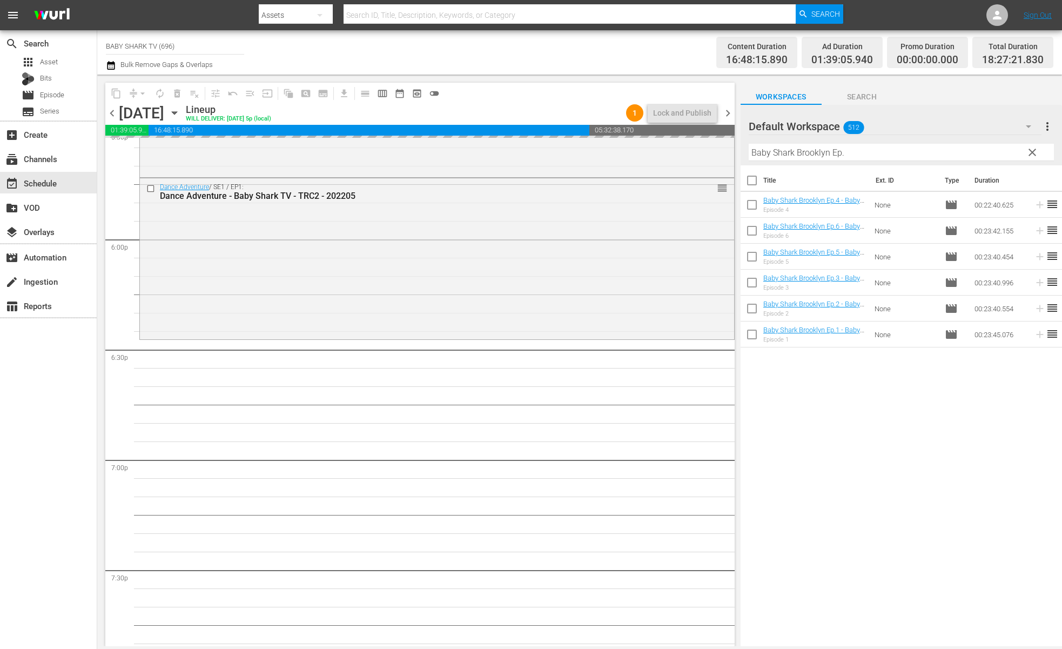
click at [888, 409] on div "Title Ext. ID Type Duration Baby Shark Brooklyn Ep.4 - Baby Shark TV - TRC2 - 2…" at bounding box center [900, 406] width 321 height 482
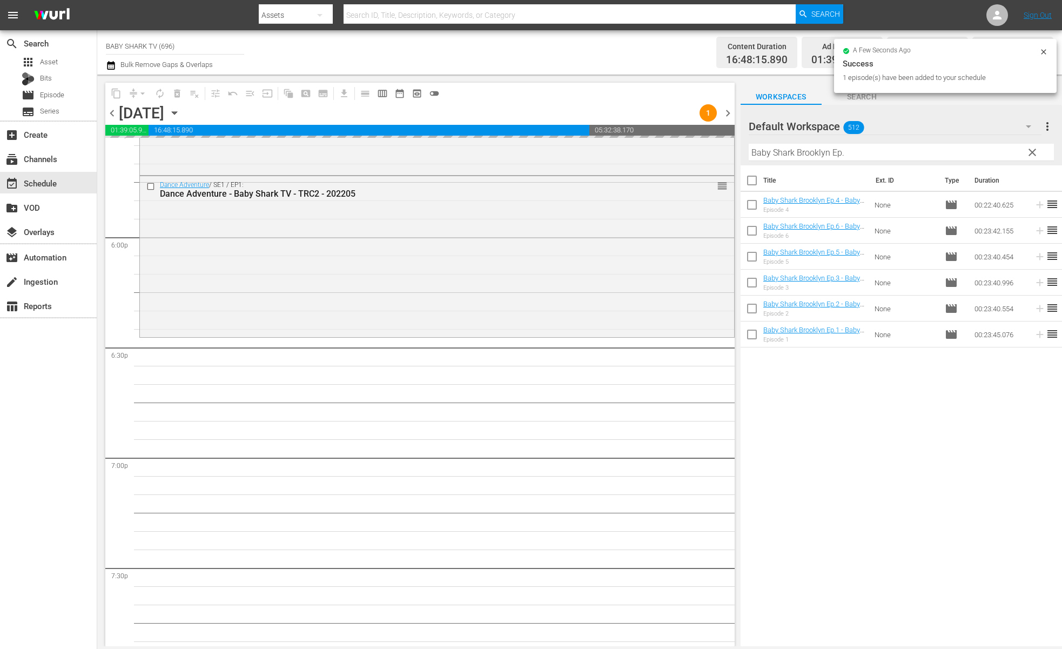
click at [896, 425] on div "Title Ext. ID Type Duration Baby Shark Brooklyn Ep.4 - Baby Shark TV - TRC2 - 2…" at bounding box center [900, 406] width 321 height 482
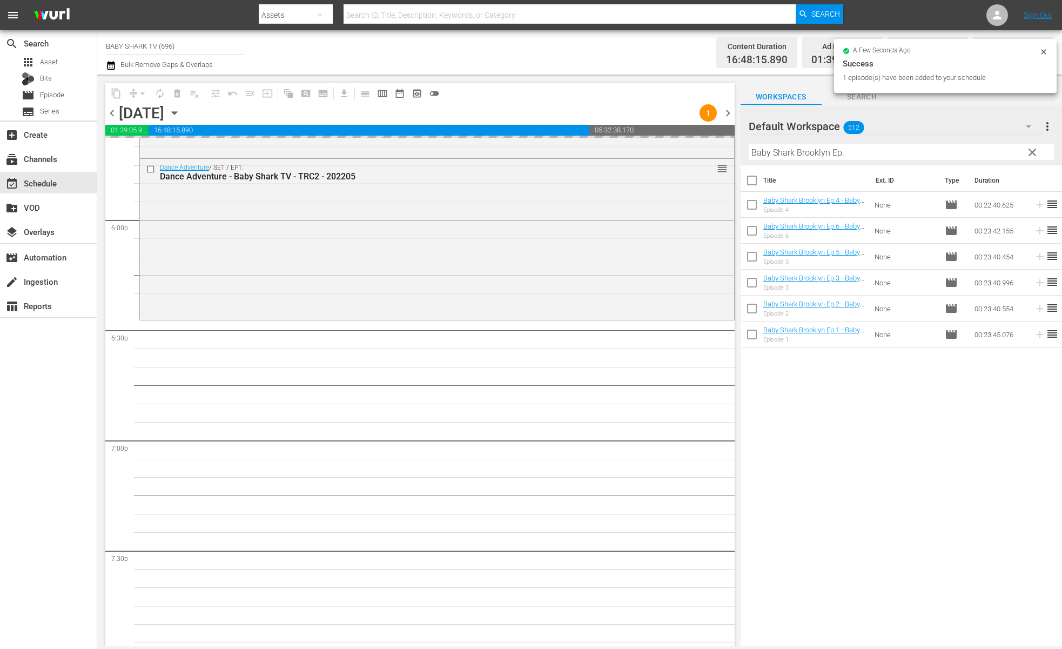
scroll to position [3885, 0]
click at [859, 414] on div "Title Ext. ID Type Duration Baby Shark Brooklyn Ep.4 - Baby Shark TV - TRC2 - 2…" at bounding box center [900, 406] width 321 height 482
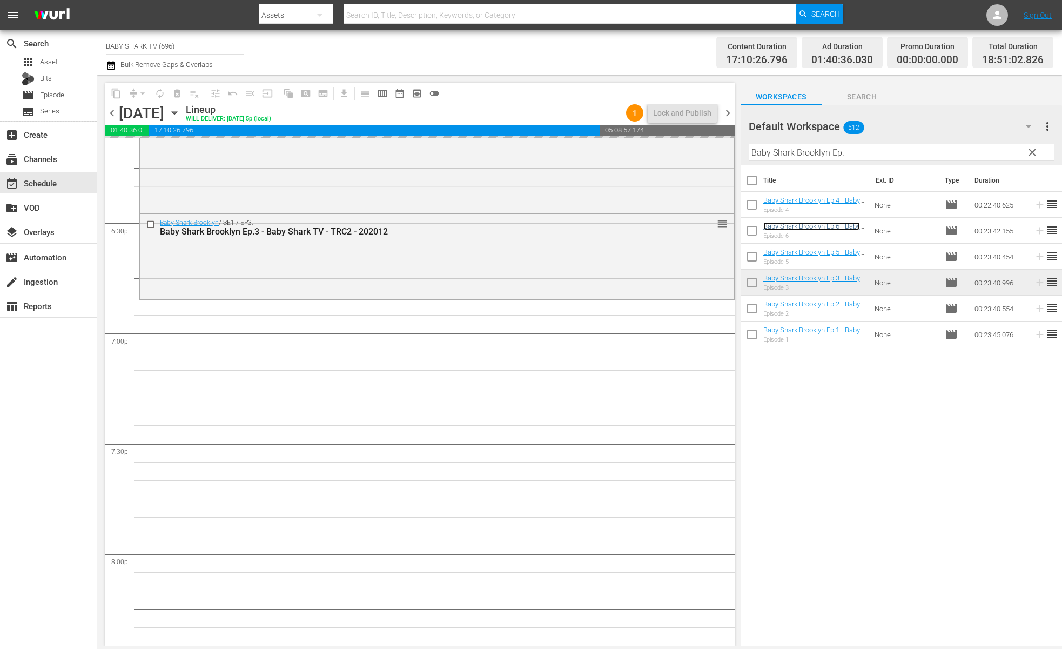
scroll to position [4018, 0]
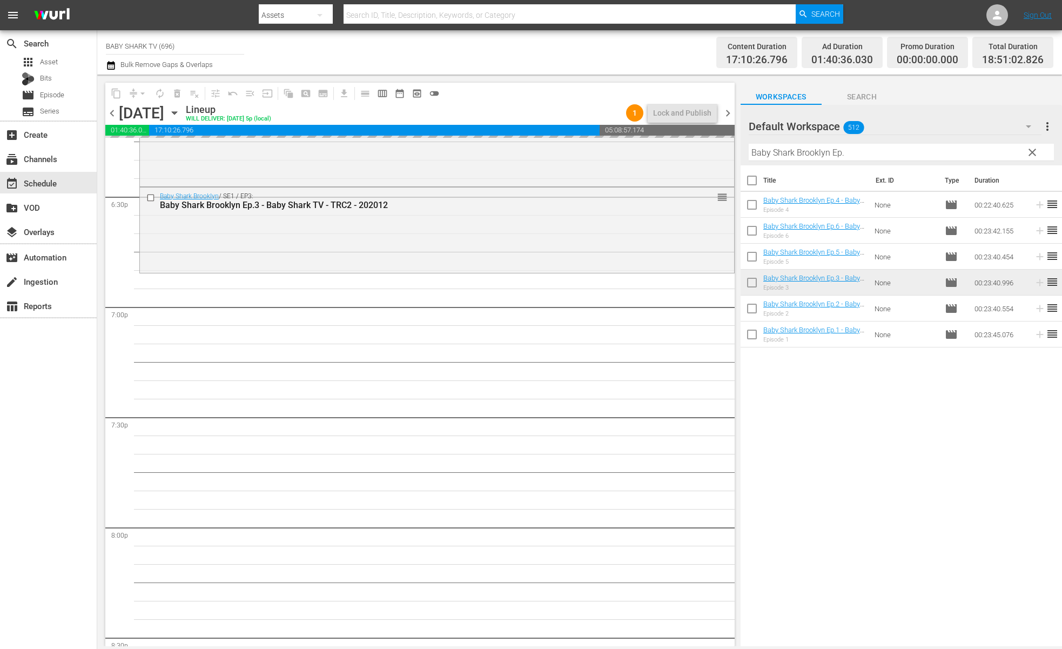
drag, startPoint x: 984, startPoint y: 152, endPoint x: 996, endPoint y: 154, distance: 12.2
click at [986, 152] on input "Baby Shark Brooklyn Ep." at bounding box center [901, 152] width 305 height 17
drag, startPoint x: 1006, startPoint y: 155, endPoint x: 1020, endPoint y: 157, distance: 14.1
click at [1013, 157] on input "Baby Shark Brooklyn Ep." at bounding box center [901, 152] width 305 height 17
click at [1023, 157] on div "Default Workspace 512 Default more_vert clear Filter by Title Baby Shark Brookl…" at bounding box center [900, 135] width 321 height 60
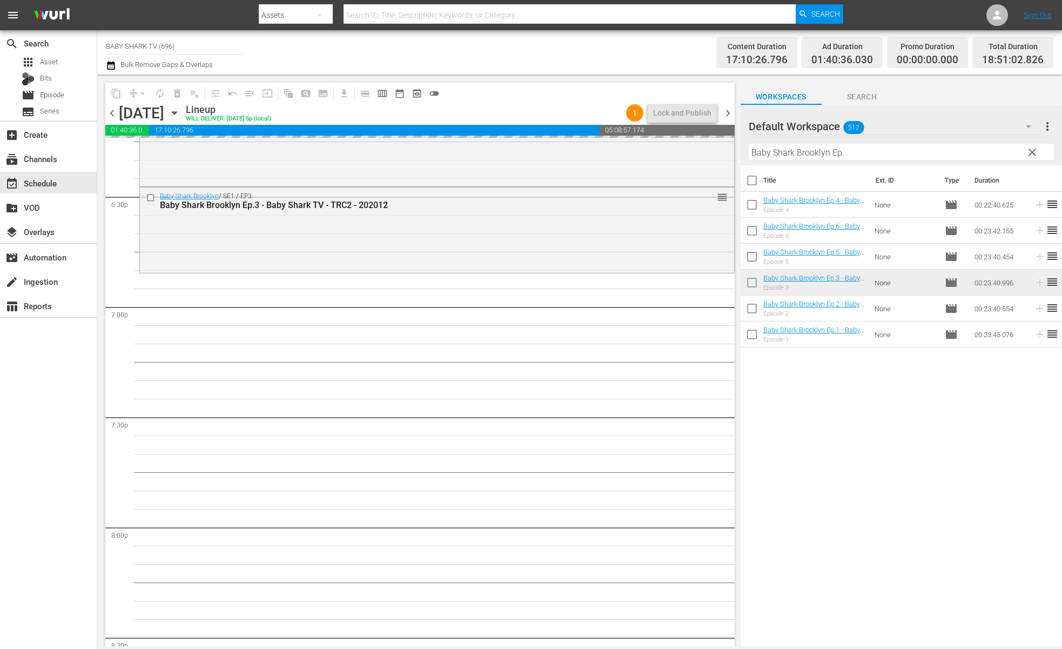
click at [1032, 156] on button "clear" at bounding box center [1031, 151] width 17 height 17
drag, startPoint x: 1032, startPoint y: 156, endPoint x: 1014, endPoint y: 153, distance: 18.0
click at [1032, 156] on input "Baby Shark Brooklyn Ep." at bounding box center [901, 152] width 305 height 17
click at [1017, 153] on input "Baby Shark Brooklyn Ep." at bounding box center [901, 152] width 305 height 17
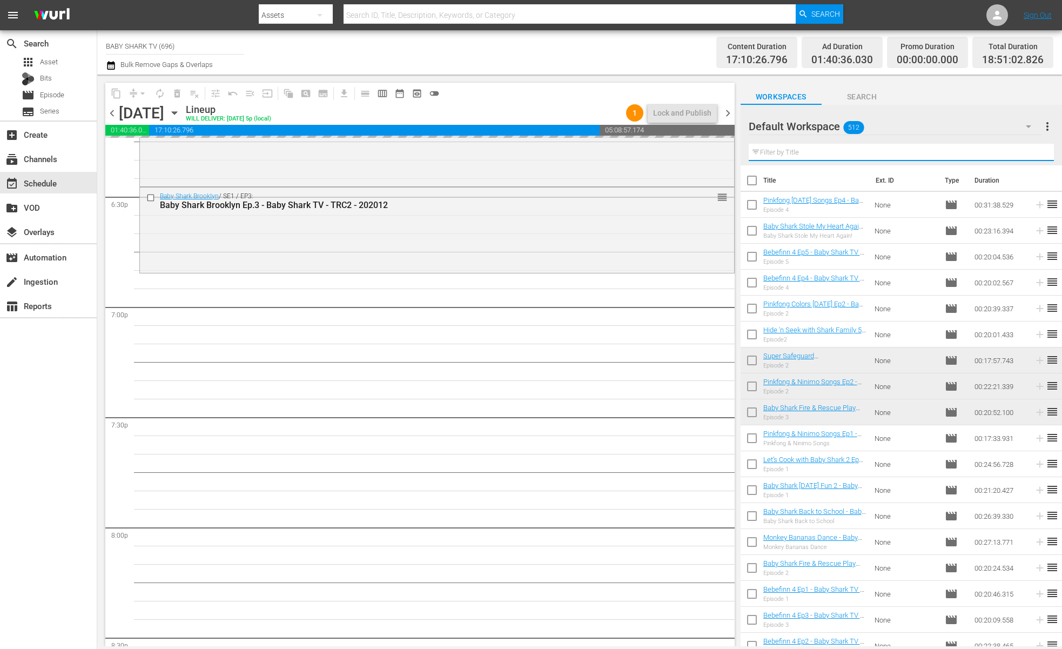
click at [1014, 153] on input "text" at bounding box center [901, 152] width 305 height 17
paste input "Bebefinn Number Songs"
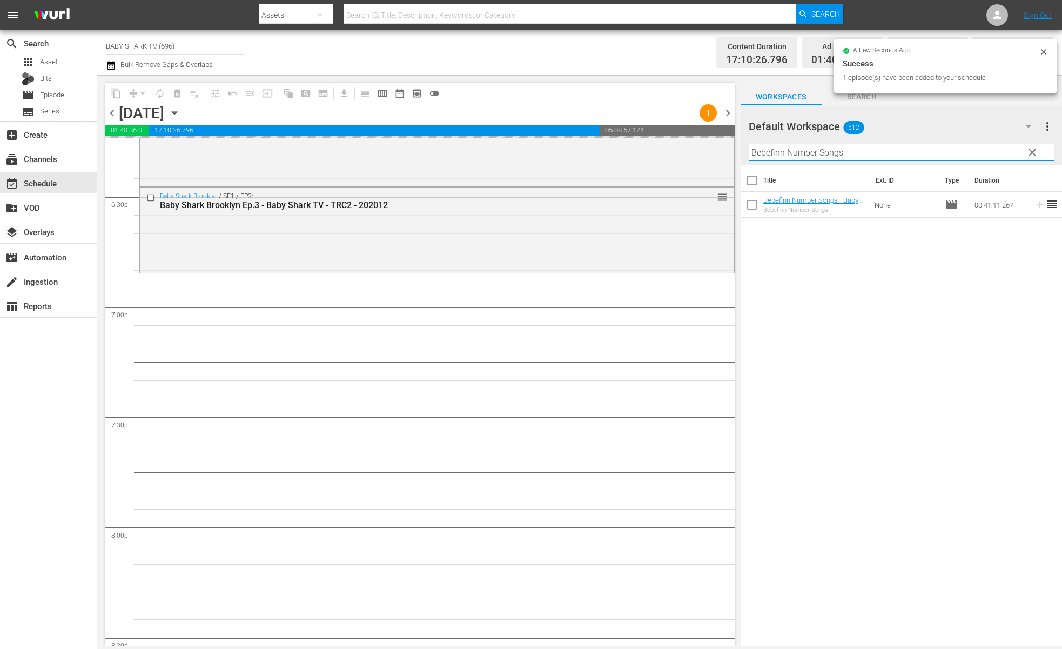
type input "Bebefinn Number Songs"
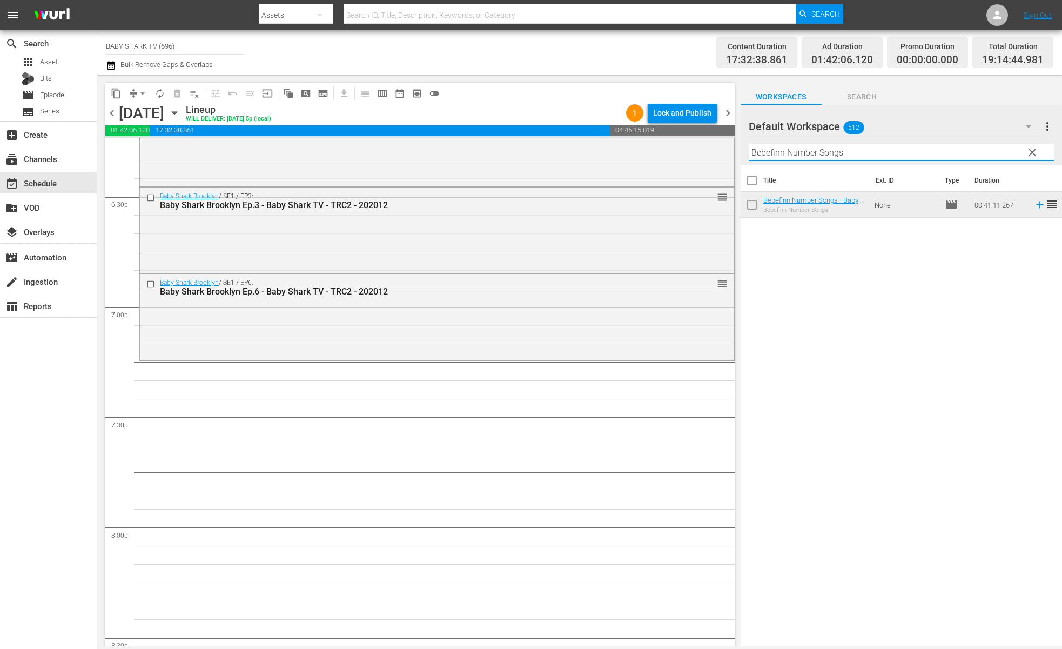
click at [838, 275] on div "Title Ext. ID Type Duration Bebefinn Number Songs - Baby Shark TV - TRC2 - 2024…" at bounding box center [900, 406] width 321 height 482
drag, startPoint x: 1030, startPoint y: 153, endPoint x: 1022, endPoint y: 153, distance: 8.6
click at [1031, 153] on button "clear" at bounding box center [1031, 151] width 17 height 17
click at [1031, 153] on input "Bebefinn Number Songs" at bounding box center [901, 152] width 305 height 17
click at [1026, 153] on input "Bebefinn Number Songs" at bounding box center [901, 152] width 305 height 17
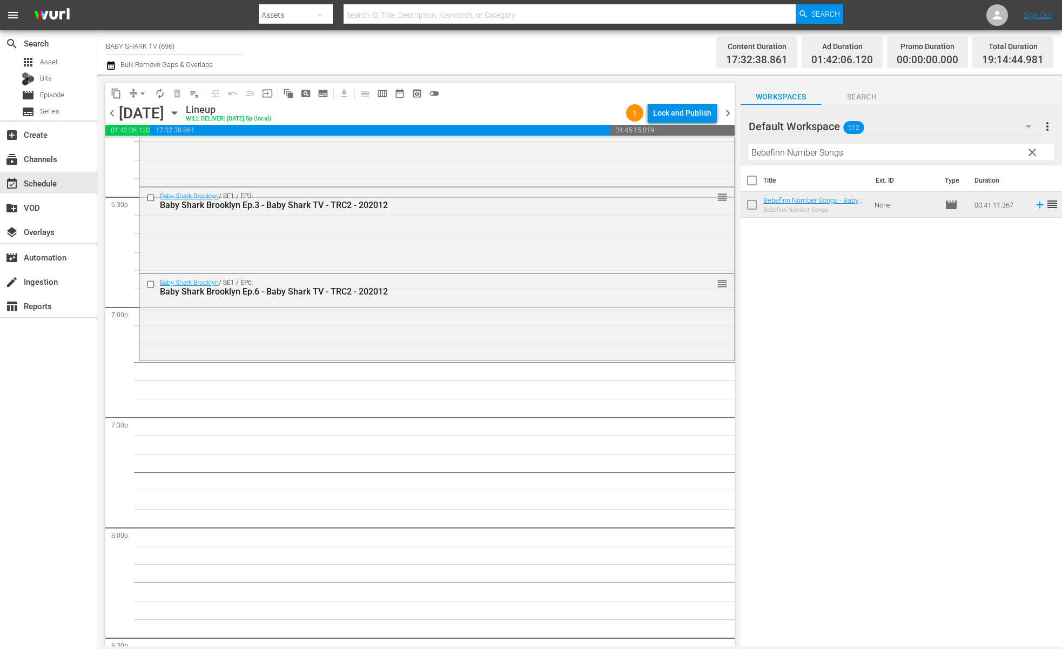
click at [1023, 153] on input "Bebefinn Number Songs" at bounding box center [901, 152] width 305 height 17
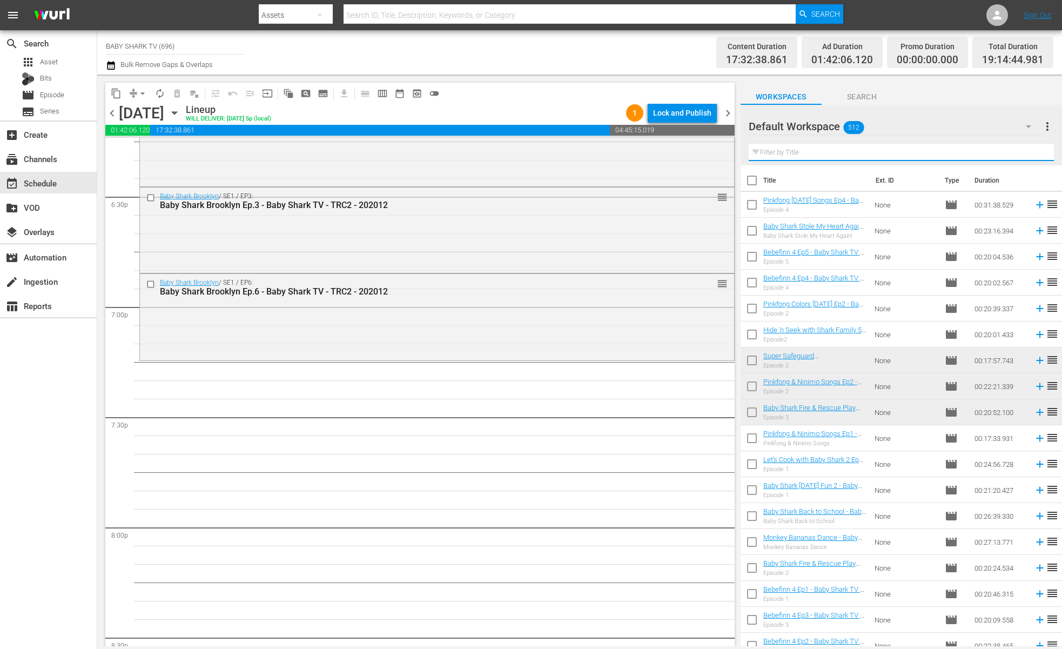
click at [1022, 153] on input "text" at bounding box center [901, 152] width 305 height 17
paste input "Pinkfong Safety Songs"
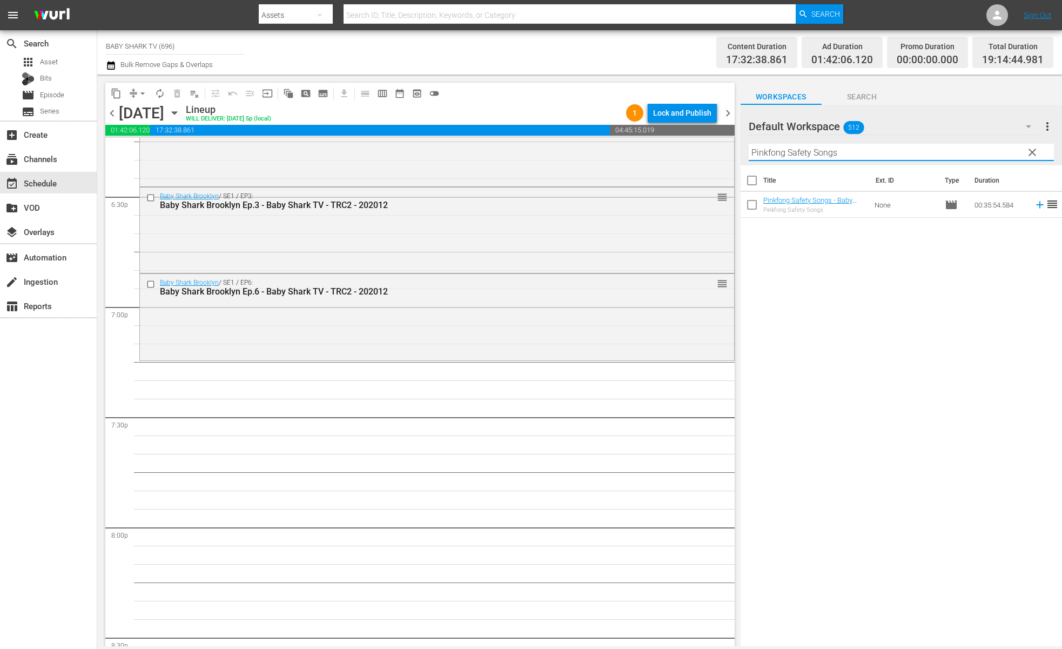
type input "Pinkfong Safety Songs"
click at [900, 286] on div "Title Ext. ID Type Duration Pinkfong Safety Songs - Baby Shark TV - TRC2 - 2020…" at bounding box center [900, 406] width 321 height 482
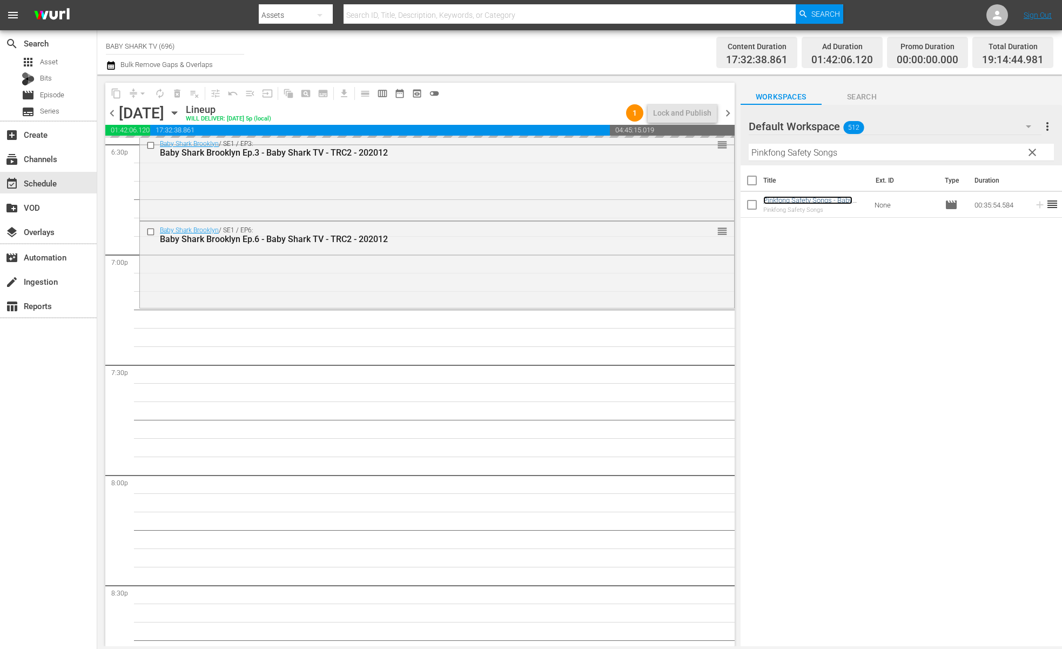
scroll to position [4126, 0]
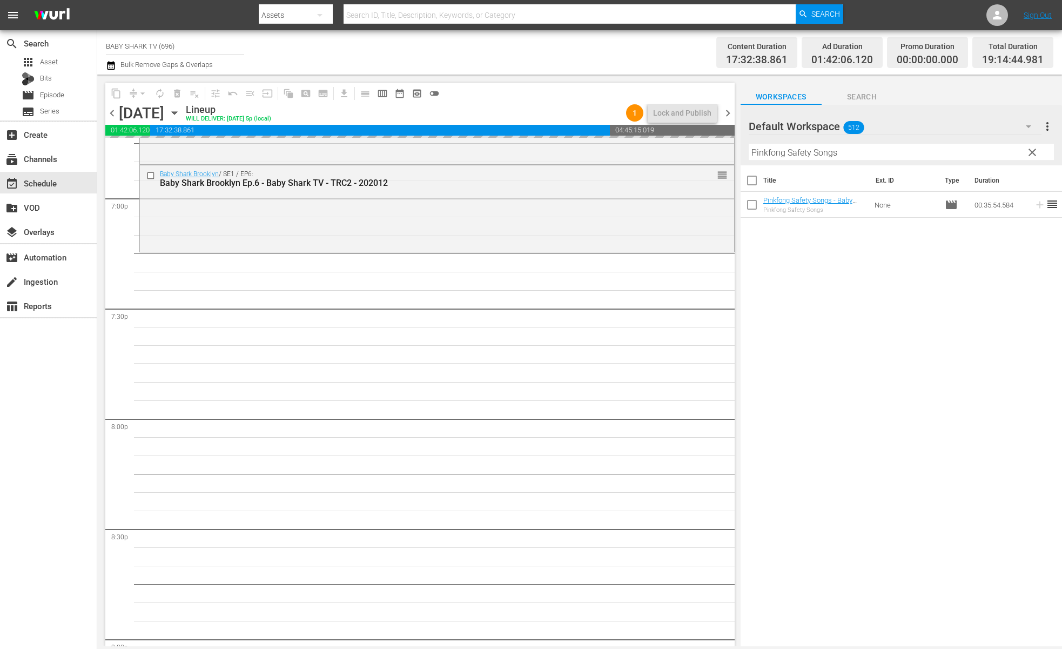
drag, startPoint x: 1025, startPoint y: 151, endPoint x: 1011, endPoint y: 151, distance: 14.0
click at [1026, 151] on button "clear" at bounding box center [1031, 151] width 17 height 17
click at [1026, 151] on input "Pinkfong Safety Songs" at bounding box center [901, 152] width 305 height 17
click at [1023, 151] on input "Pinkfong Safety Songs" at bounding box center [901, 152] width 305 height 17
click at [1011, 151] on input "text" at bounding box center [901, 152] width 305 height 17
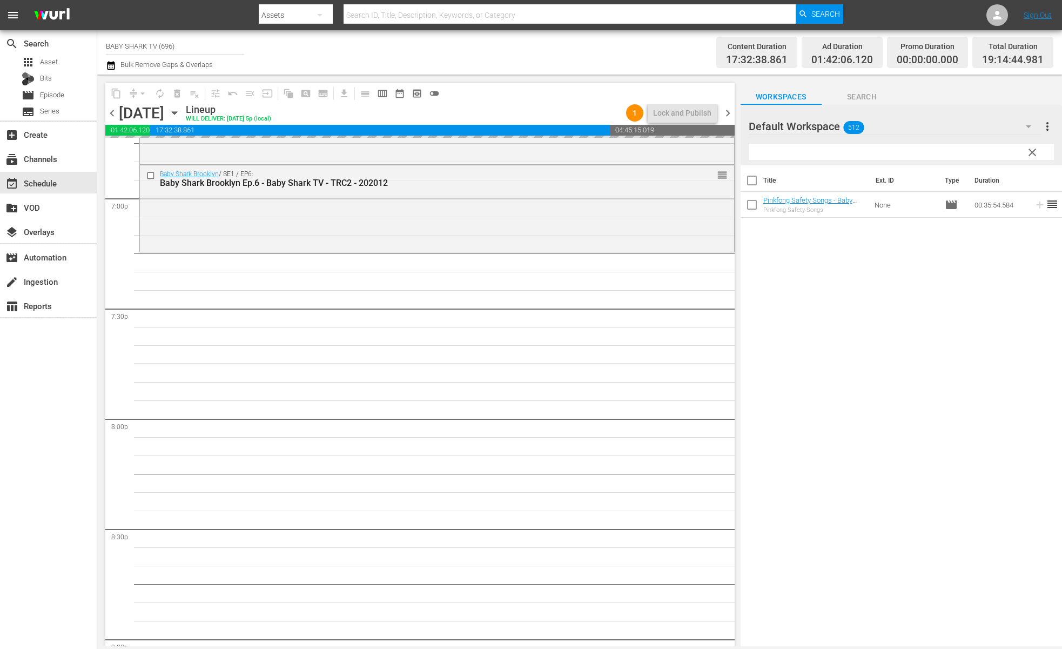
click at [1011, 151] on input "text" at bounding box center [901, 152] width 305 height 17
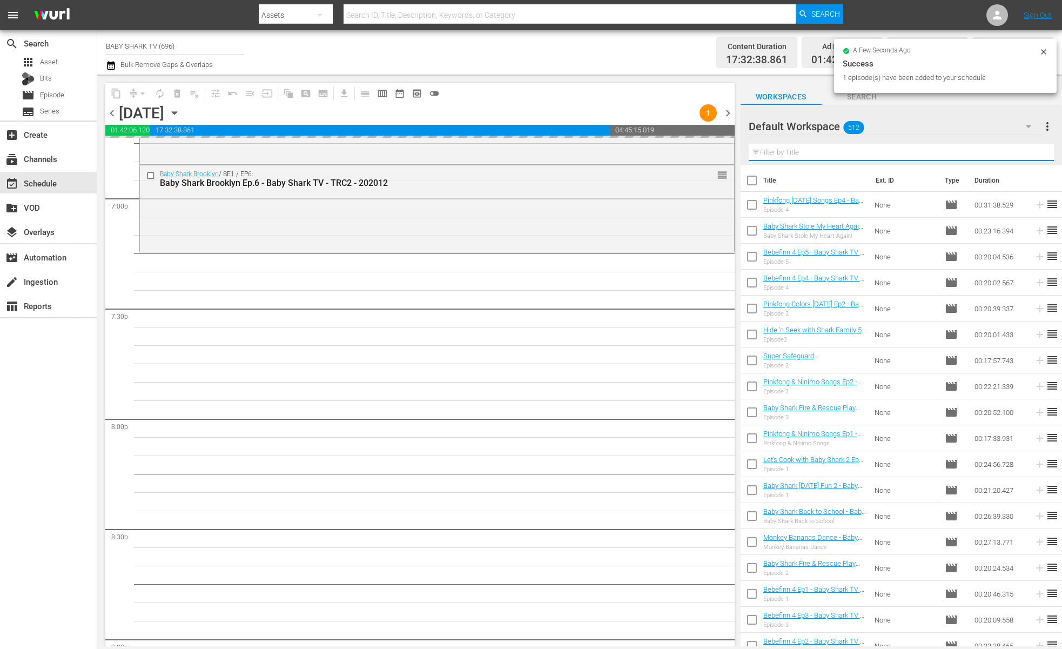
paste input "Bebefinn3 ep1"
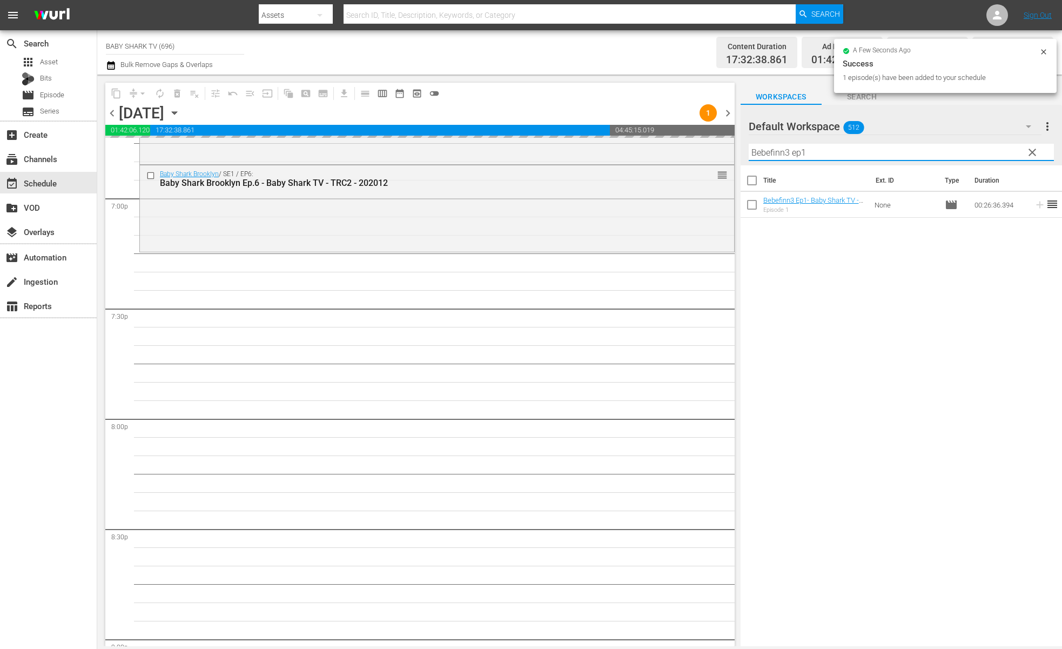
click at [956, 150] on input "Bebefinn3 ep1" at bounding box center [901, 152] width 305 height 17
type input "Bebefinn3 ep1"
click at [825, 287] on div "Title Ext. ID Type Duration Bebefinn3 Ep1- Baby Shark TV - TRC2 - 202403 Episod…" at bounding box center [900, 406] width 321 height 482
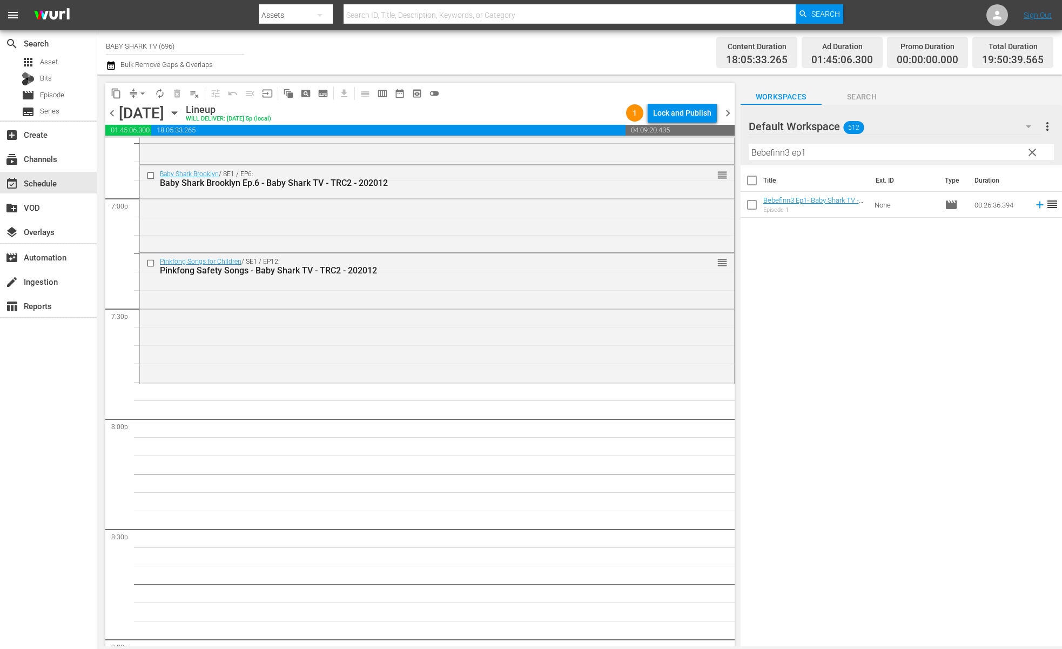
click at [887, 405] on div "Title Ext. ID Type Duration Bebefinn3 Ep1- Baby Shark TV - TRC2 - 202403 Episod…" at bounding box center [900, 406] width 321 height 482
drag, startPoint x: 1031, startPoint y: 153, endPoint x: 1012, endPoint y: 153, distance: 19.5
click at [1032, 153] on span "clear" at bounding box center [1032, 152] width 13 height 13
click at [1032, 153] on input "Bebefinn3 ep1" at bounding box center [901, 152] width 305 height 17
click at [1015, 152] on input "Bebefinn3 ep1" at bounding box center [901, 152] width 305 height 17
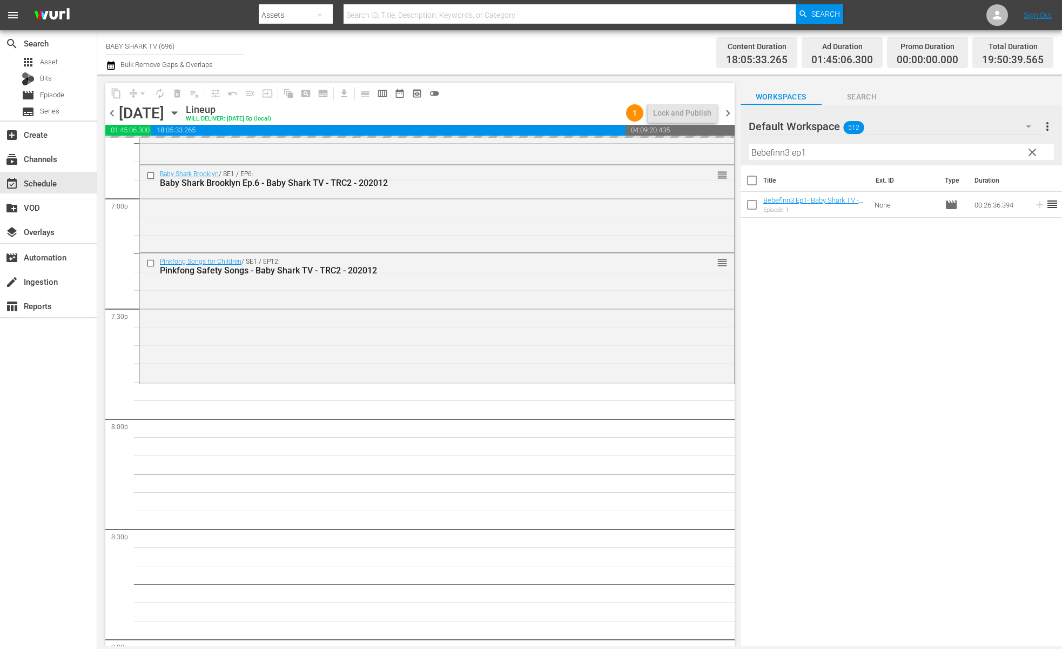
click at [1012, 153] on input "Bebefinn3 ep1" at bounding box center [901, 152] width 305 height 17
paste input "Pinkfong Dinosaur Musical Stories 1"
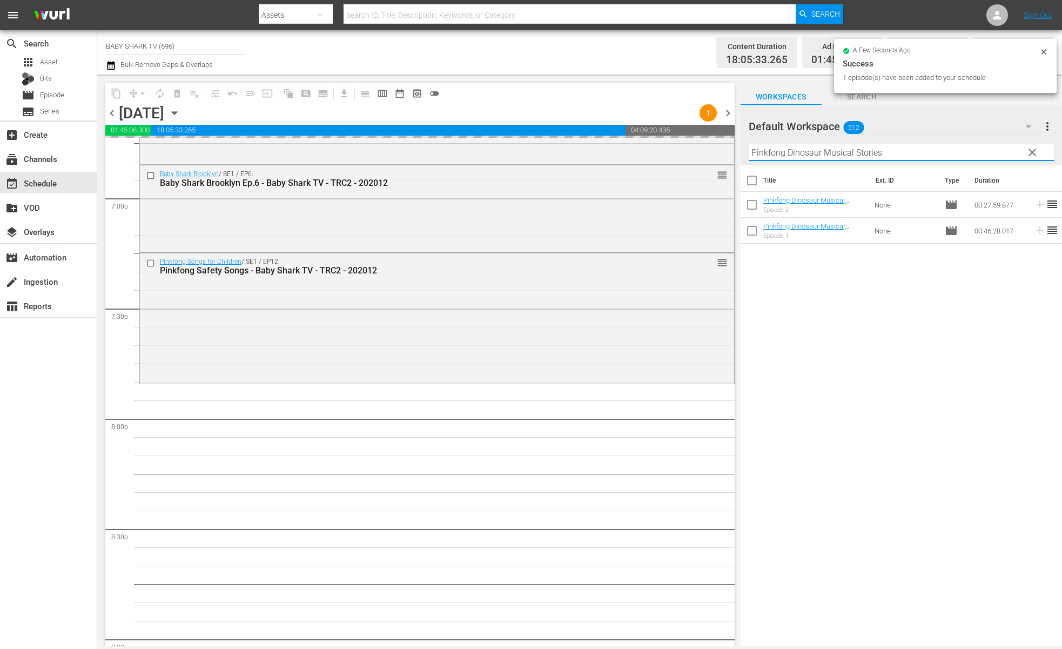
type input "Pinkfong Dinosaur Musical Stories"
click at [877, 354] on div "Title Ext. ID Type Duration Pinkfong Dinosaur Musical Stories 2 - Baby Shark TV…" at bounding box center [900, 406] width 321 height 482
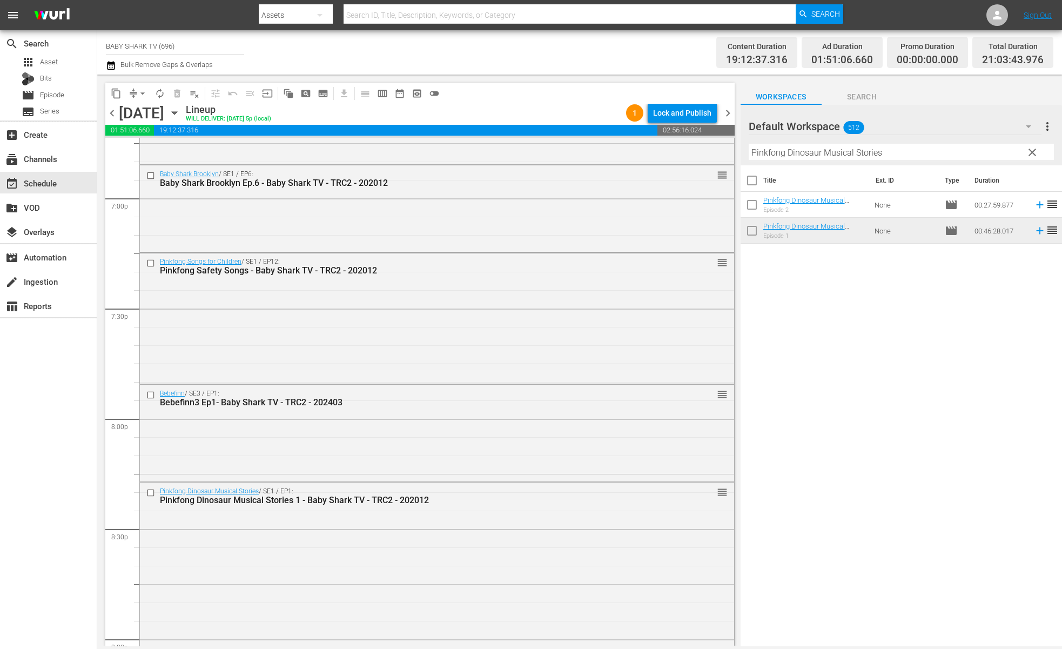
click at [809, 314] on div "Title Ext. ID Type Duration Pinkfong Dinosaur Musical Stories 2 - Baby Shark TV…" at bounding box center [900, 406] width 321 height 482
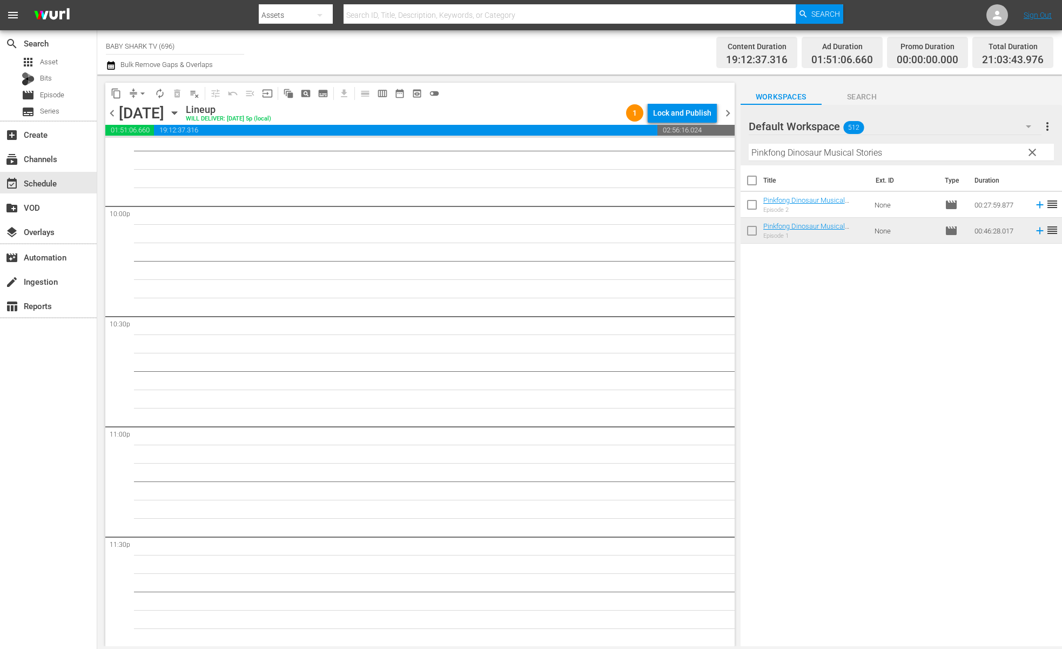
scroll to position [4257, 0]
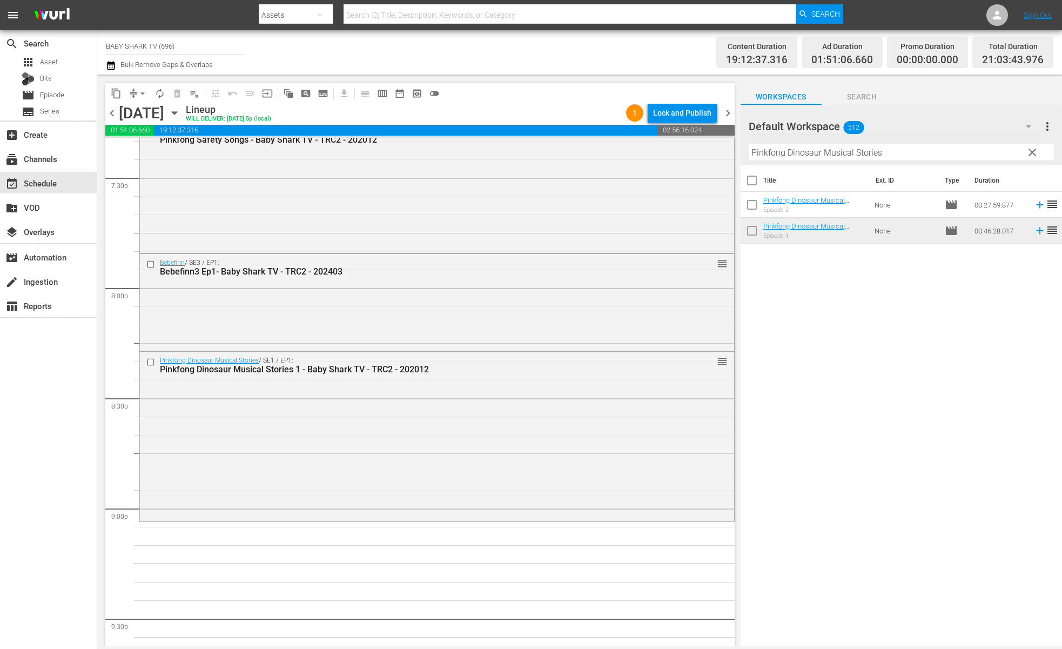
click at [967, 157] on input "Pinkfong Dinosaur Musical Stories" at bounding box center [901, 152] width 305 height 17
click at [1026, 153] on span "clear" at bounding box center [1032, 152] width 13 height 13
click at [1026, 153] on input "Pinkfong Dinosaur Musical Stories" at bounding box center [901, 152] width 305 height 17
drag, startPoint x: 1026, startPoint y: 153, endPoint x: 959, endPoint y: 189, distance: 75.9
click at [1019, 153] on input "Pinkfong Dinosaur Musical Stories" at bounding box center [901, 152] width 305 height 17
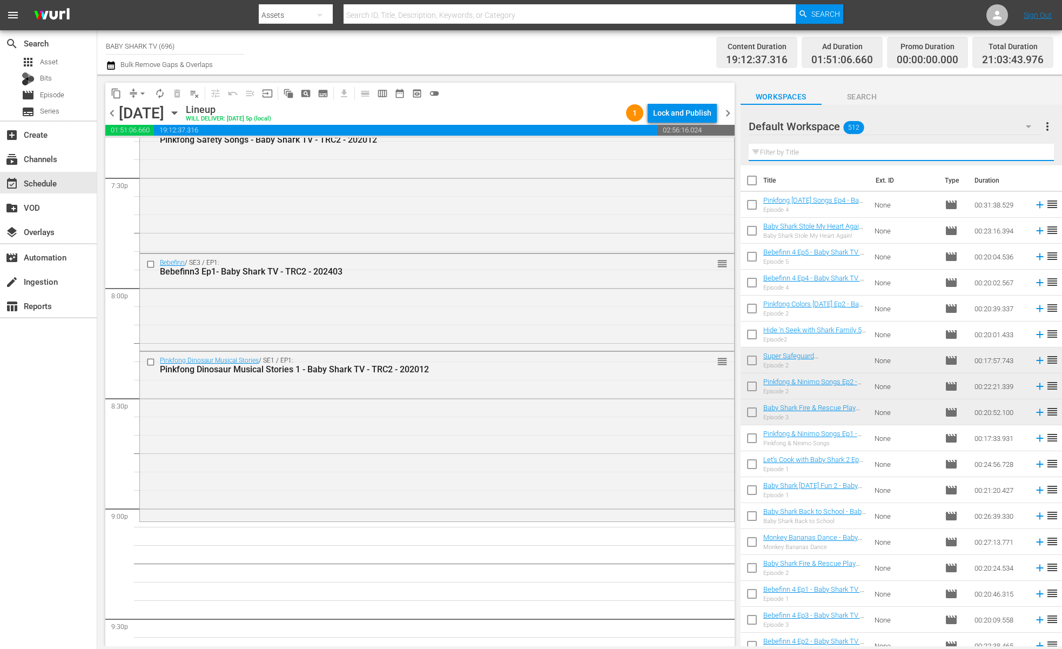
click at [908, 153] on input "text" at bounding box center [901, 152] width 305 height 17
paste input "Pinkfong Dinosaur Musical Stories 2"
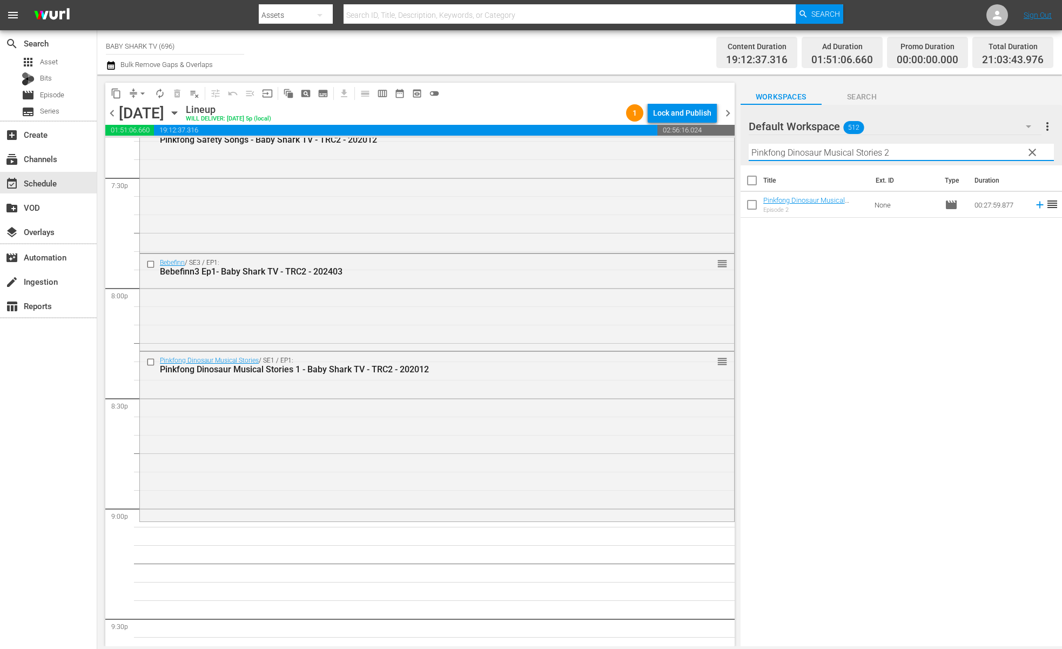
type input "Pinkfong Dinosaur Musical Stories 2"
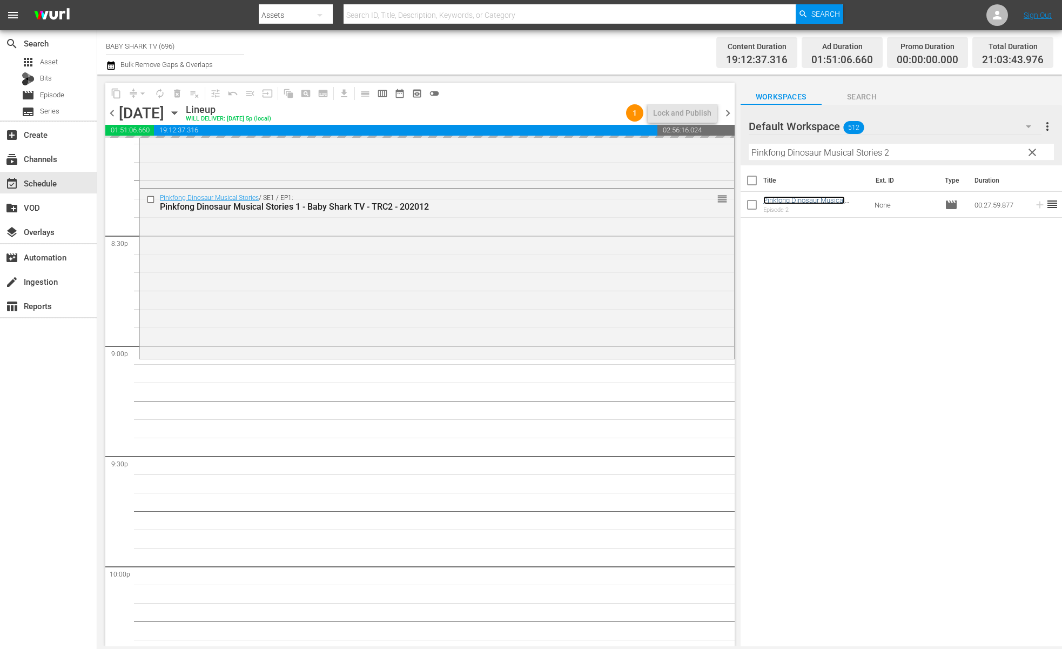
scroll to position [4568, 0]
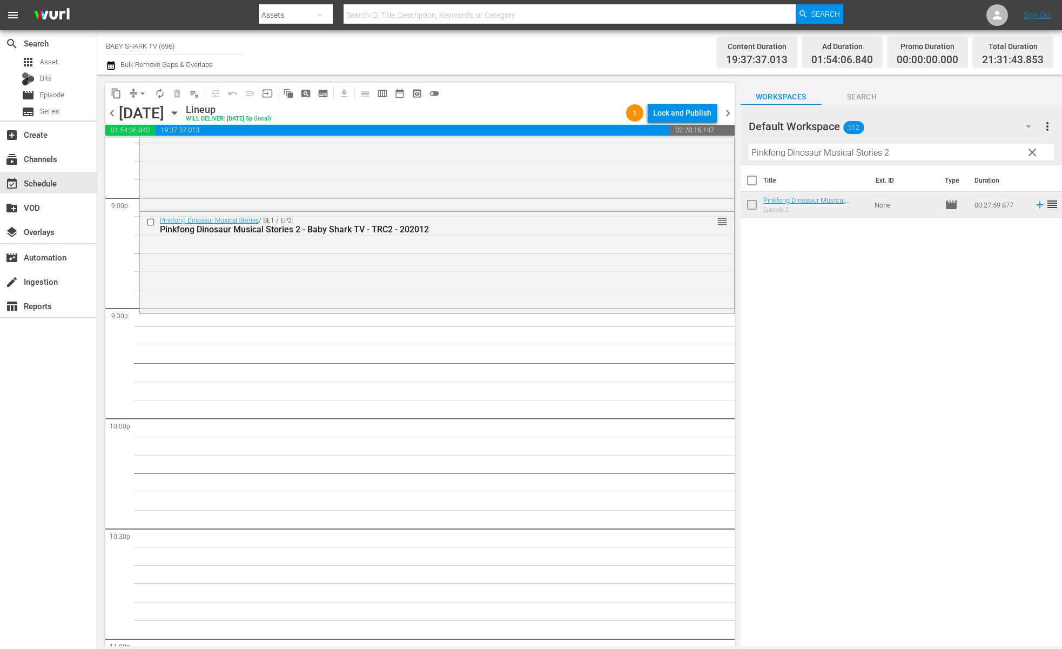
drag, startPoint x: 881, startPoint y: 286, endPoint x: 850, endPoint y: 264, distance: 38.4
click at [880, 286] on div "Title Ext. ID Type Duration Pinkfong Dinosaur Musical Stories 2 - Baby Shark TV…" at bounding box center [900, 406] width 321 height 482
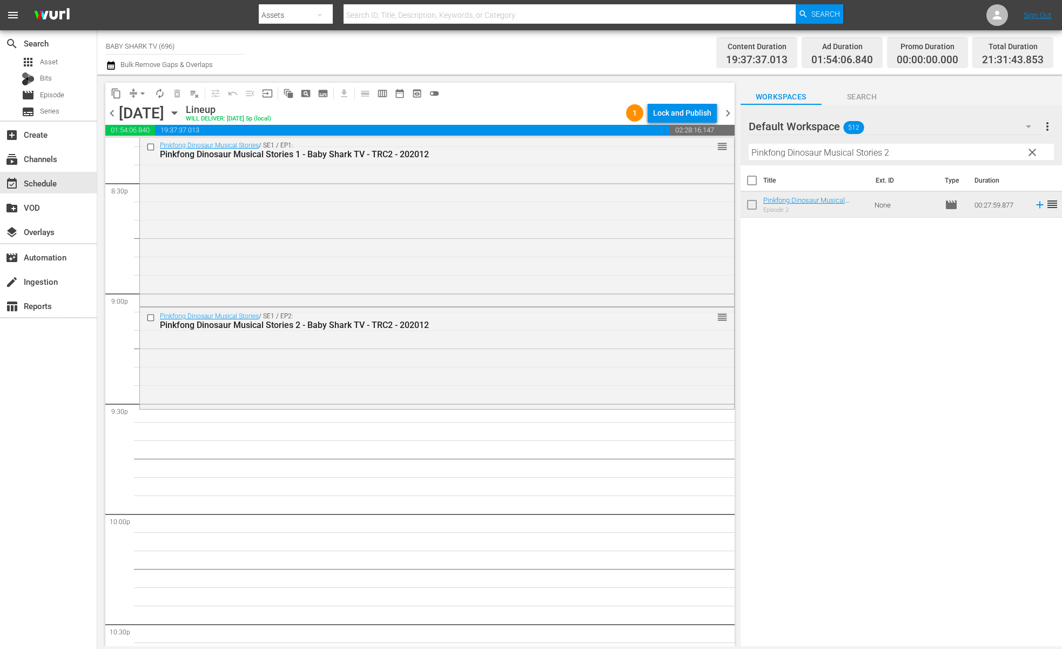
click at [1040, 152] on button "clear" at bounding box center [1031, 151] width 17 height 17
click at [1036, 152] on input "Pinkfong Dinosaur Musical Stories 2" at bounding box center [901, 152] width 305 height 17
click at [1028, 153] on input "Pinkfong Dinosaur Musical Stories 2" at bounding box center [901, 152] width 305 height 17
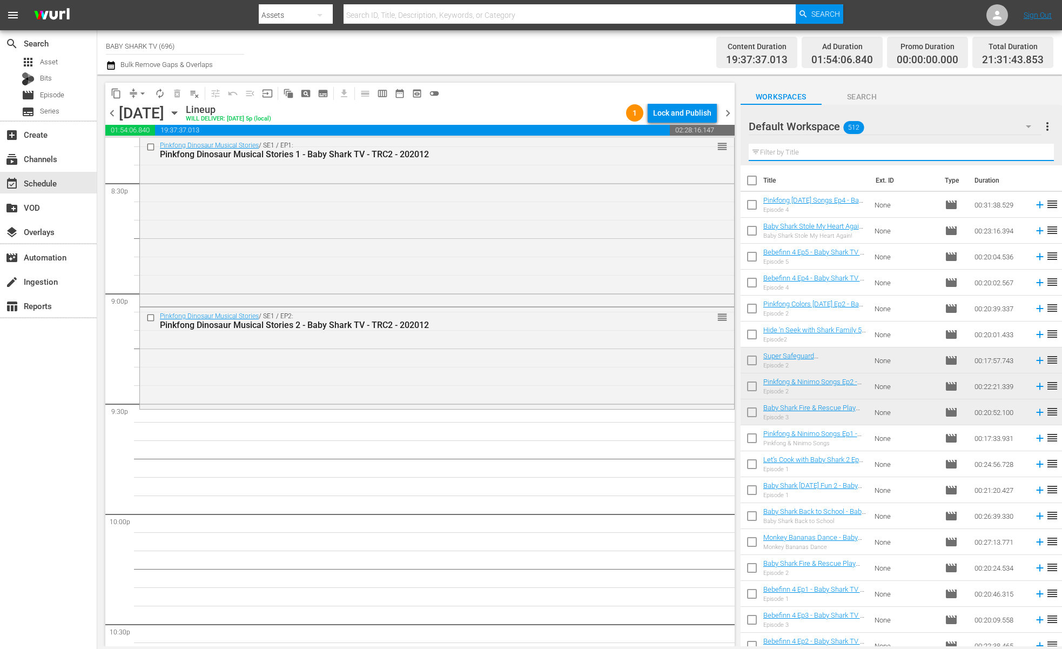
click at [1028, 153] on input "text" at bounding box center [901, 152] width 305 height 17
paste input "Bebefinn Bora's Rainbow Unicorn"
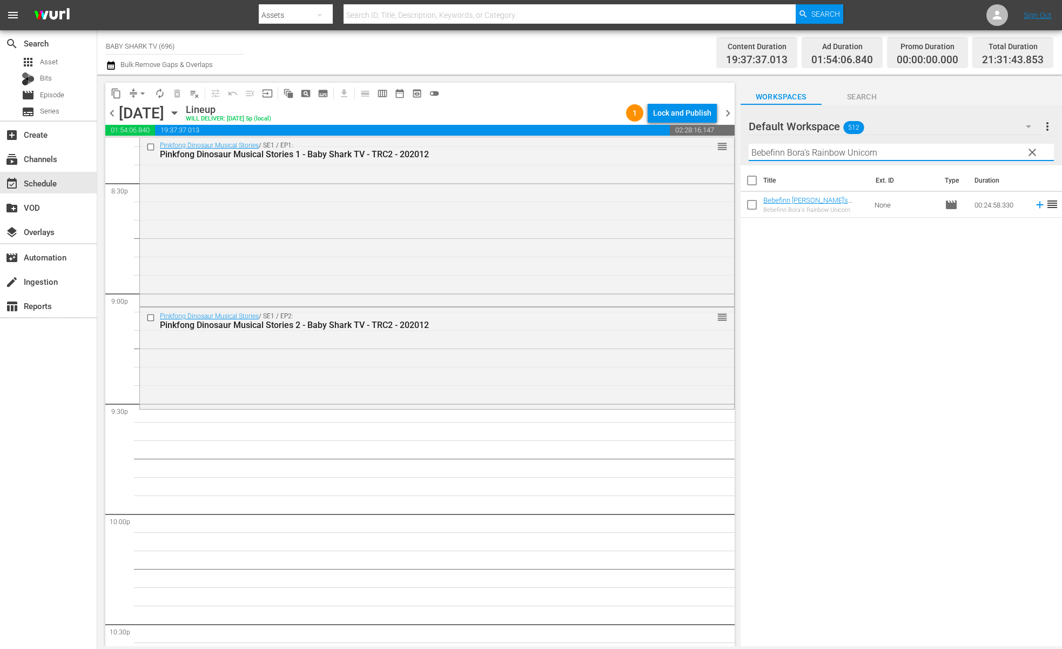
type input "Bebefinn Bora's Rainbow Unicorn"
click at [1010, 234] on div "Title Ext. ID Type Duration Bebefinn Bora's Rainbow Unicorn - Baby Shark TV - T…" at bounding box center [900, 406] width 321 height 482
click at [1035, 156] on div "Default Workspace 512 Default more_vert clear Filter by Title Bebefinn Bora's R…" at bounding box center [900, 135] width 321 height 60
click at [1028, 156] on span "clear" at bounding box center [1032, 152] width 13 height 13
click at [1028, 156] on input "Bebefinn Bora's Rainbow Unicorn" at bounding box center [901, 152] width 305 height 17
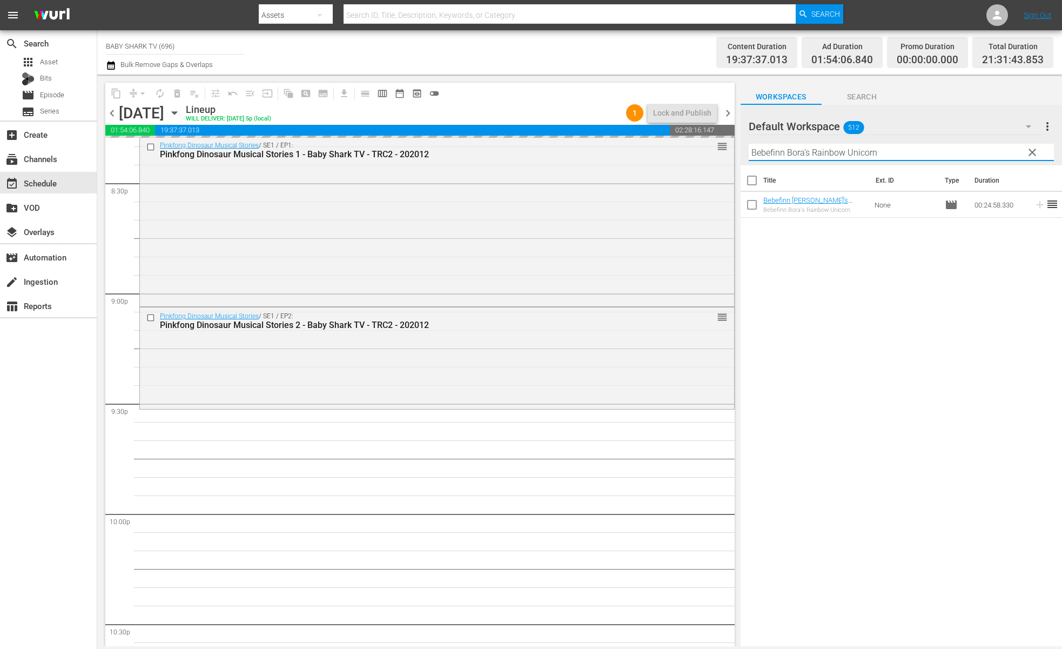
click at [1019, 156] on input "Bebefinn Bora's Rainbow Unicorn" at bounding box center [901, 152] width 305 height 17
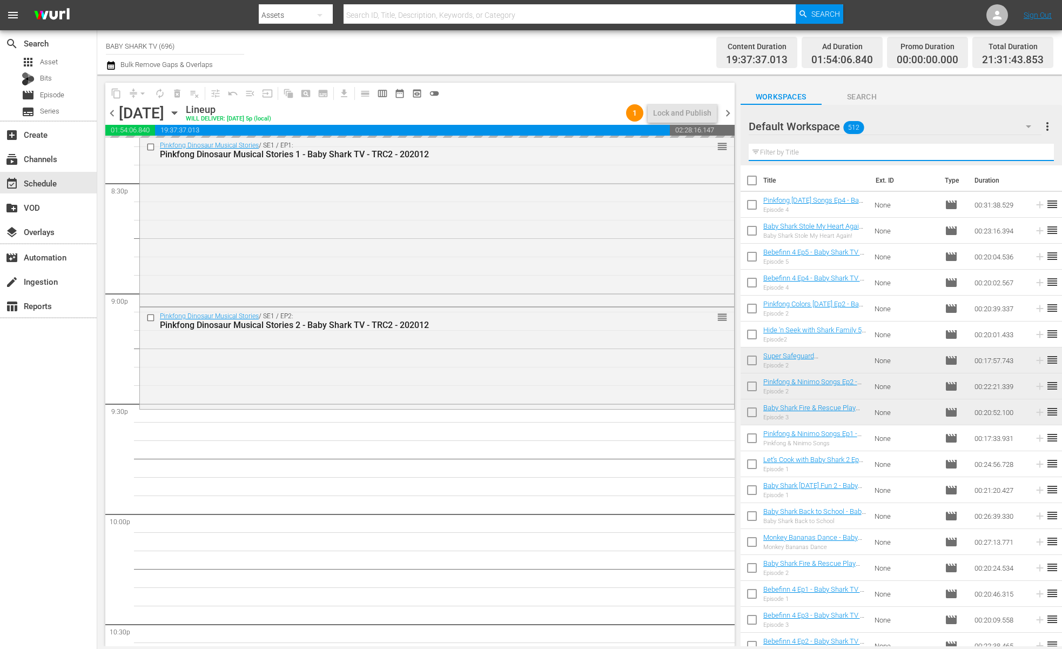
click at [1019, 156] on input "text" at bounding box center [901, 152] width 305 height 17
paste input "Baby Shark Color Songs"
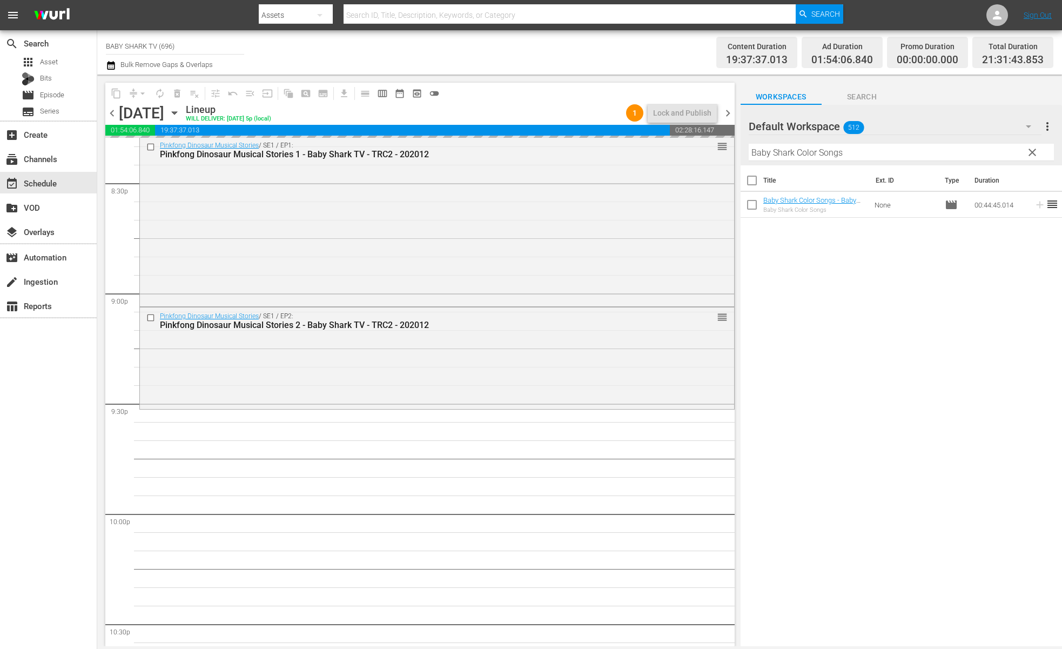
click at [853, 346] on div "Title Ext. ID Type Duration Baby Shark Color Songs - Baby Shark TV - TRC2 - 202…" at bounding box center [900, 406] width 321 height 482
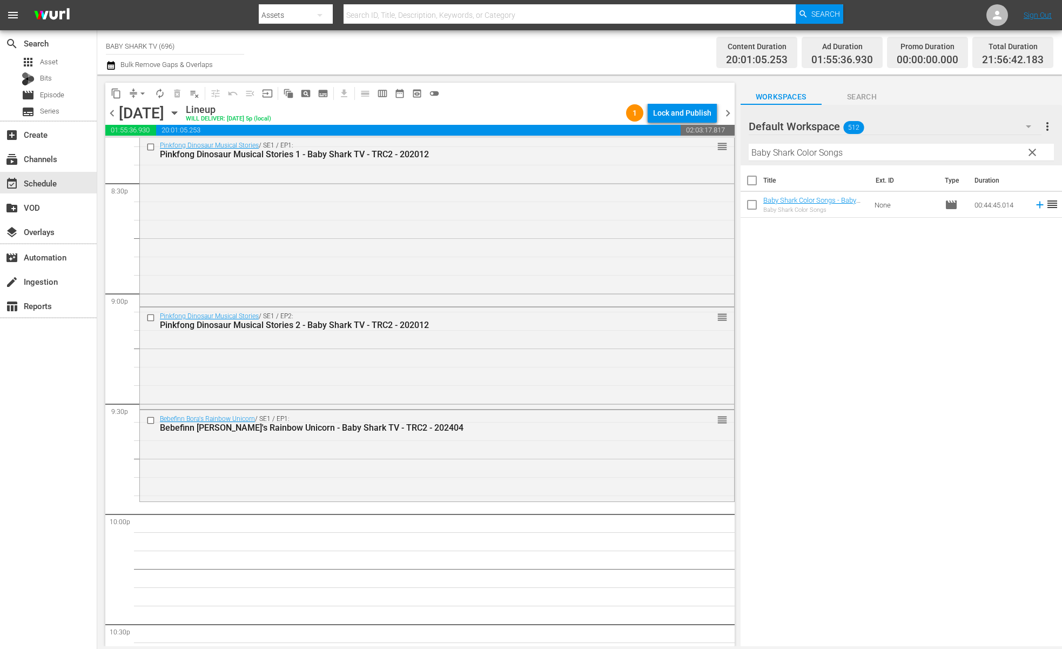
click at [946, 164] on div "Filter by Title Baby Shark Color Songs" at bounding box center [901, 152] width 305 height 26
click at [948, 154] on input "Baby Shark Color Songs" at bounding box center [901, 152] width 305 height 17
paste input "Pinkfong Colors Halloween Ep2"
type input "Pinkfong Colors Halloween Ep2"
drag, startPoint x: 933, startPoint y: 269, endPoint x: 881, endPoint y: 223, distance: 69.3
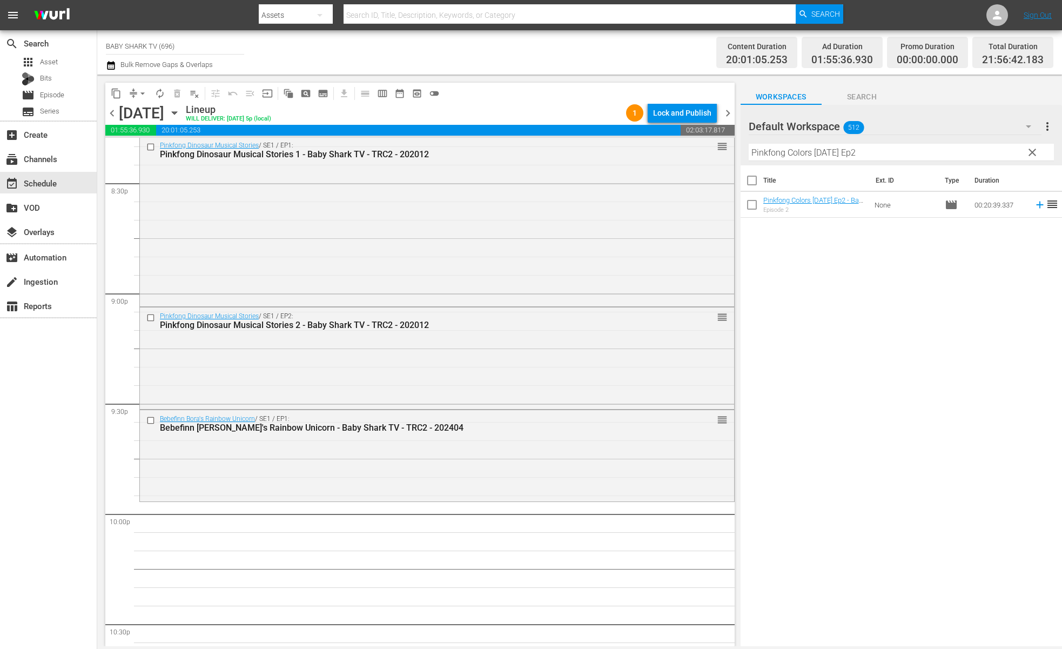
click at [929, 266] on div "Title Ext. ID Type Duration Pinkfong Colors Halloween Ep2 - Baby Shark TV - TRC…" at bounding box center [900, 406] width 321 height 482
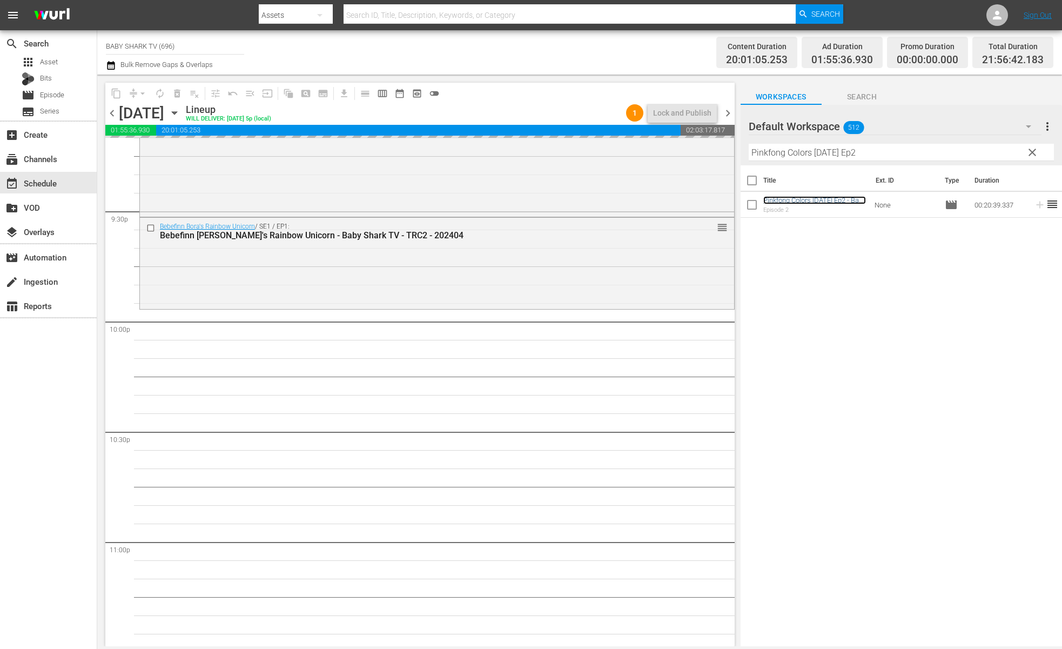
scroll to position [4704, 0]
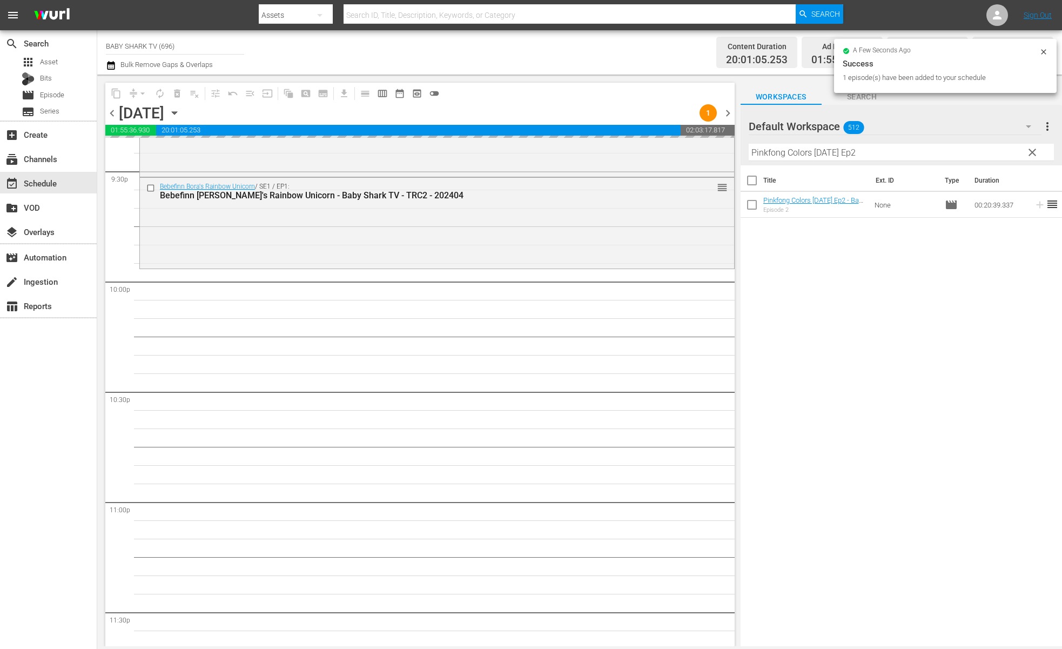
click at [1030, 156] on span "clear" at bounding box center [1032, 152] width 13 height 13
click at [1030, 156] on input "Pinkfong Colors Halloween Ep2" at bounding box center [901, 152] width 305 height 17
click at [1028, 156] on input "Pinkfong Colors Halloween Ep2" at bounding box center [901, 152] width 305 height 17
click at [1019, 156] on input "Pinkfong Colors Halloween Ep2" at bounding box center [901, 152] width 305 height 17
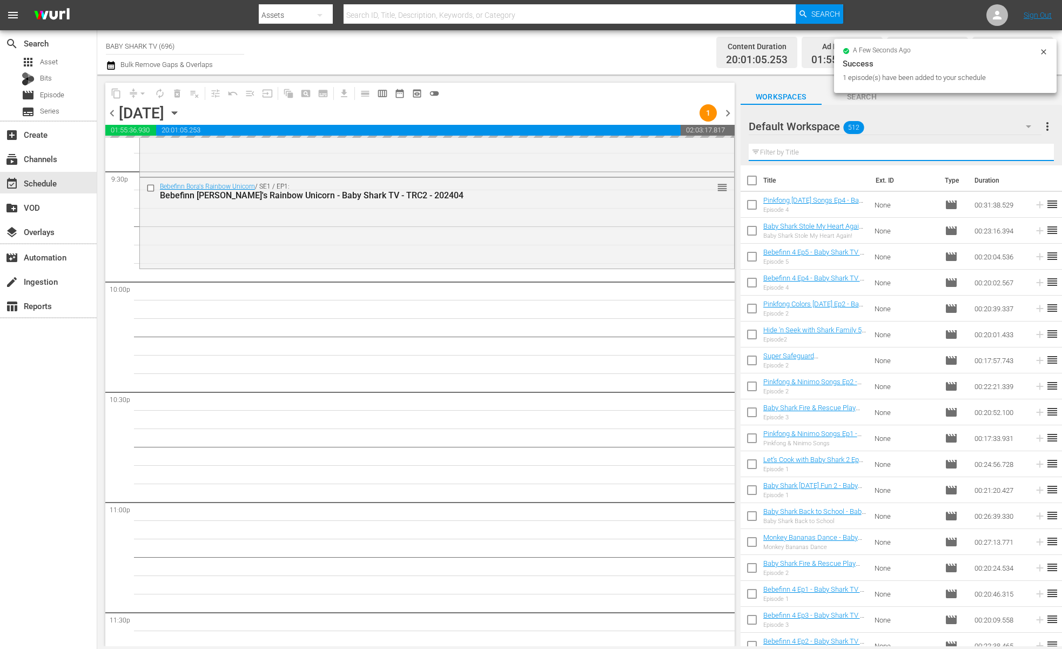
click at [1016, 156] on input "text" at bounding box center [901, 152] width 305 height 17
paste input "Pinkfong and [PERSON_NAME]’s Magic Adventure"
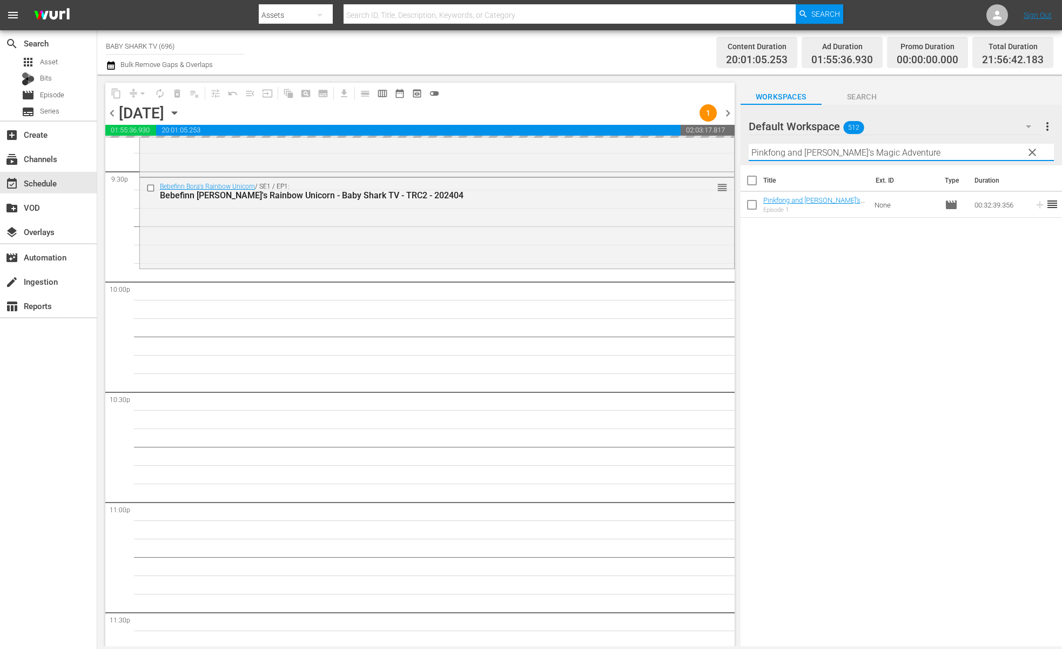
type input "Pinkfong and [PERSON_NAME]’s Magic Adventure"
click at [907, 339] on div "Title Ext. ID Type Duration Pinkfong and Hogi’s Magic Adventure - Baby Shark TV…" at bounding box center [900, 406] width 321 height 482
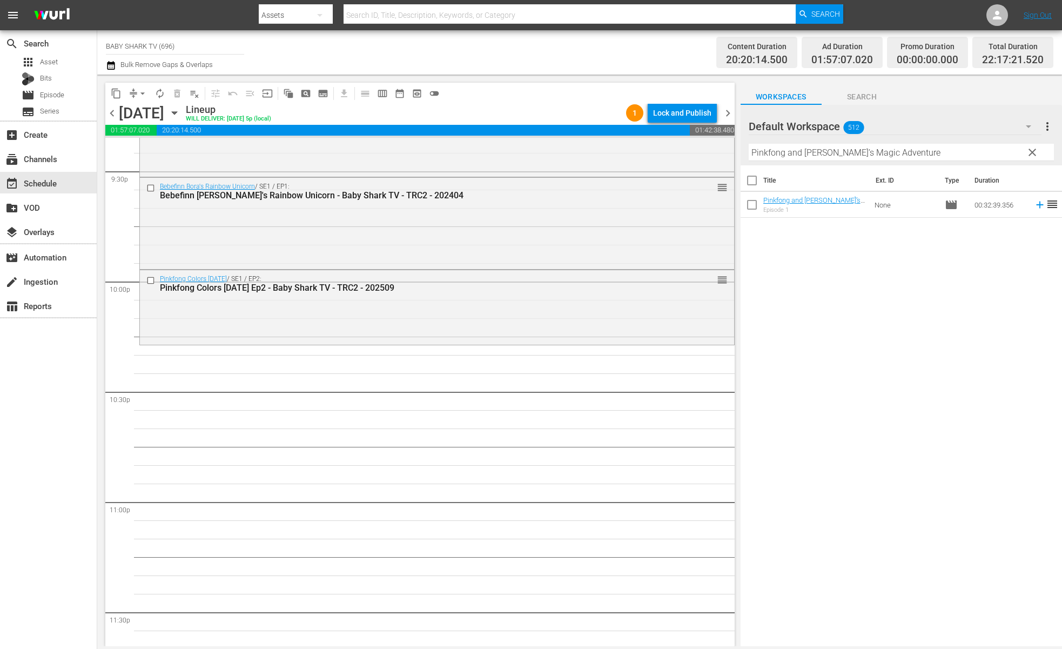
click at [851, 270] on div "Title Ext. ID Type Duration Pinkfong and Hogi’s Magic Adventure - Baby Shark TV…" at bounding box center [900, 406] width 321 height 482
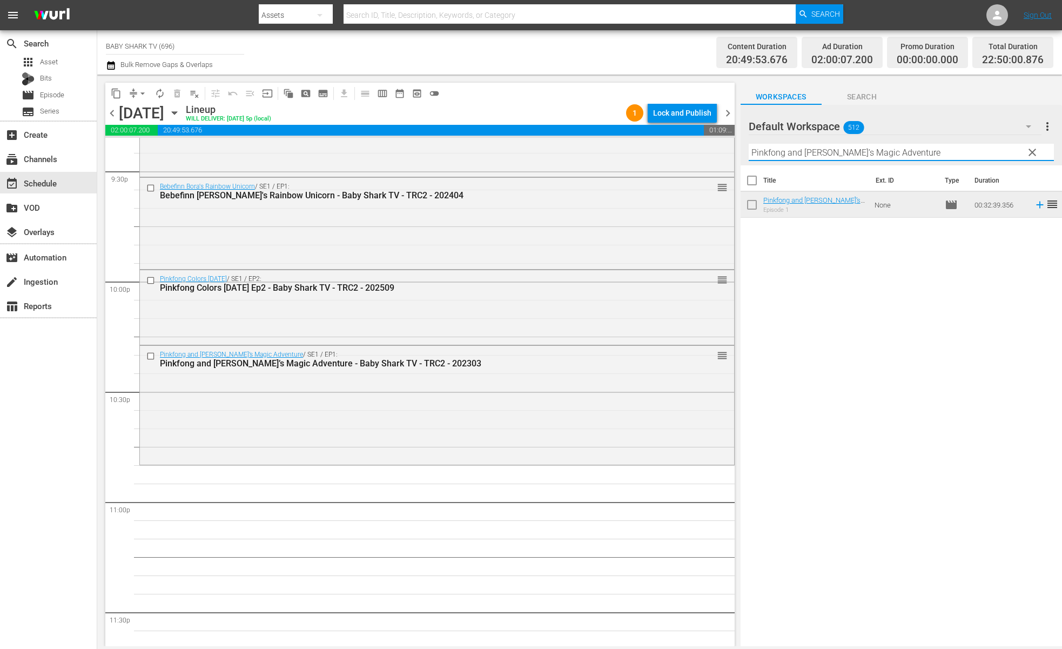
click at [976, 155] on input "Pinkfong and [PERSON_NAME]’s Magic Adventure" at bounding box center [901, 152] width 305 height 17
click at [1020, 155] on input "Pinkfong and [PERSON_NAME]’s Magic Adventure" at bounding box center [901, 152] width 305 height 17
click at [1029, 153] on span "clear" at bounding box center [1032, 152] width 13 height 13
click at [1029, 153] on input "Pinkfong and [PERSON_NAME]’s Magic Adventure" at bounding box center [901, 152] width 305 height 17
drag, startPoint x: 1029, startPoint y: 153, endPoint x: 1015, endPoint y: 154, distance: 14.1
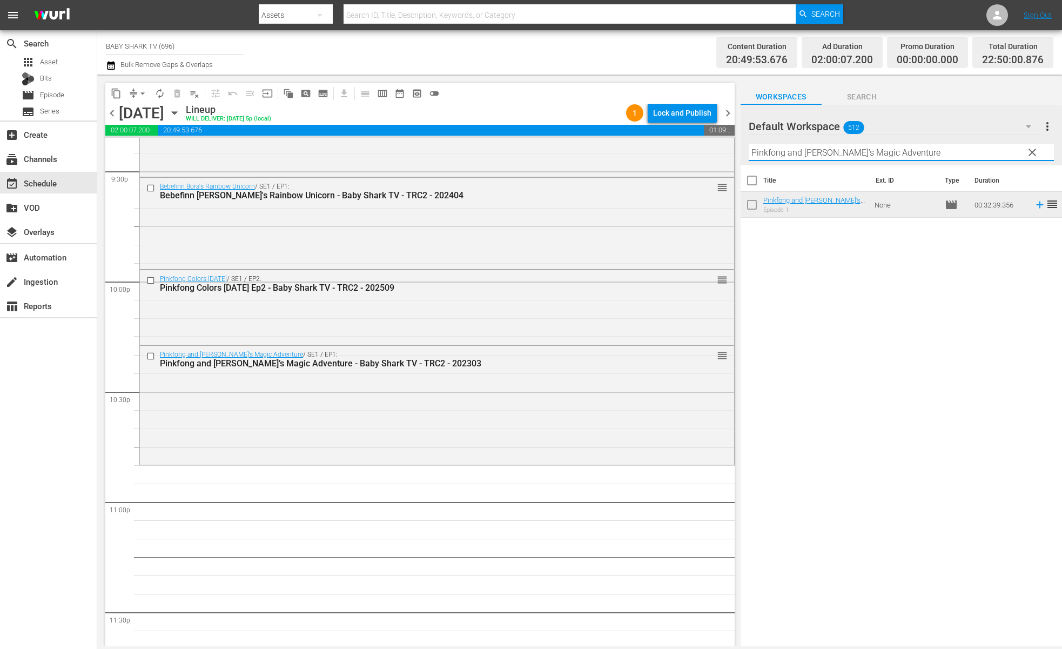
click at [1024, 154] on input "Pinkfong and [PERSON_NAME]’s Magic Adventure" at bounding box center [901, 152] width 305 height 17
click at [1015, 154] on input "Pinkfong and [PERSON_NAME]’s Magic Adventure" at bounding box center [901, 152] width 305 height 17
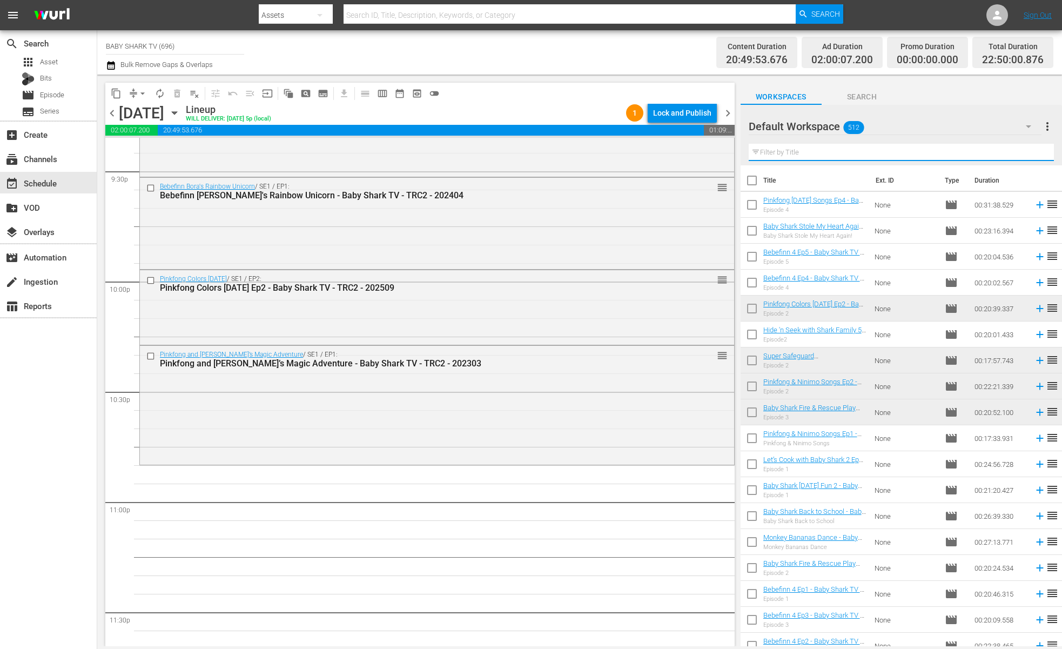
paste input "Pinkfong Little Dino School Ep2"
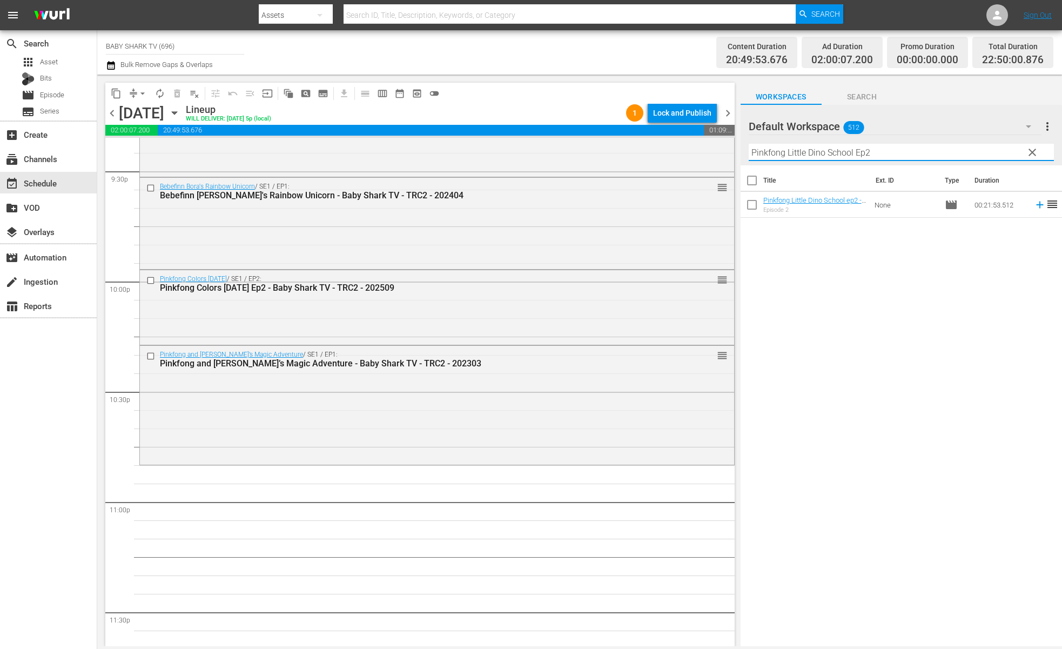
type input "Pinkfong Little Dino School Ep2"
click at [916, 341] on div "Title Ext. ID Type Duration Pinkfong Little Dino School ep2 - Baby Shark TV - T…" at bounding box center [900, 406] width 321 height 482
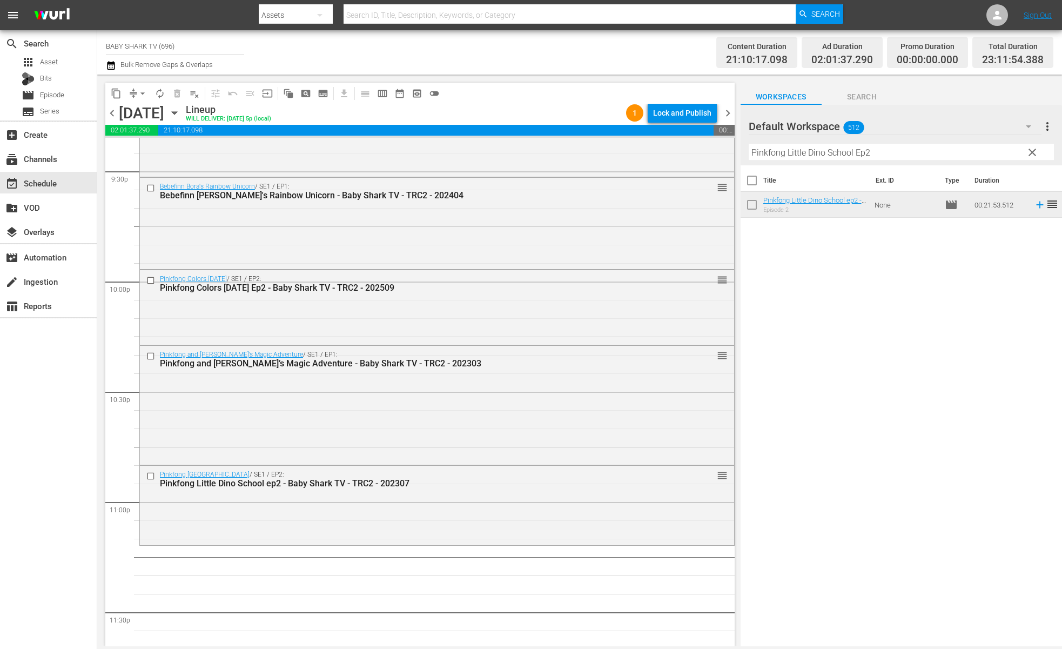
click at [848, 307] on div "Title Ext. ID Type Duration Pinkfong Little Dino School ep2 - Baby Shark TV - T…" at bounding box center [900, 406] width 321 height 482
click at [1040, 153] on button "clear" at bounding box center [1031, 151] width 17 height 17
click at [1032, 153] on input "Pinkfong Little Dino School Ep2" at bounding box center [901, 152] width 305 height 17
click at [1025, 154] on input "Pinkfong Little Dino School Ep2" at bounding box center [901, 152] width 305 height 17
click at [1025, 154] on input "text" at bounding box center [901, 152] width 305 height 17
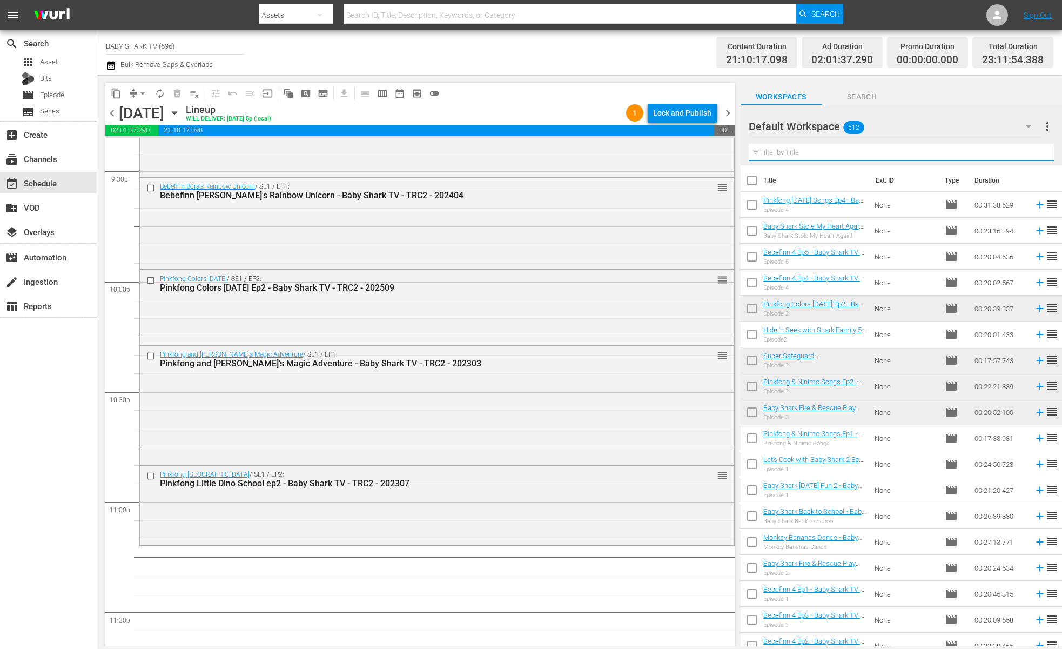
paste input "Animal Fun Facts Songs"
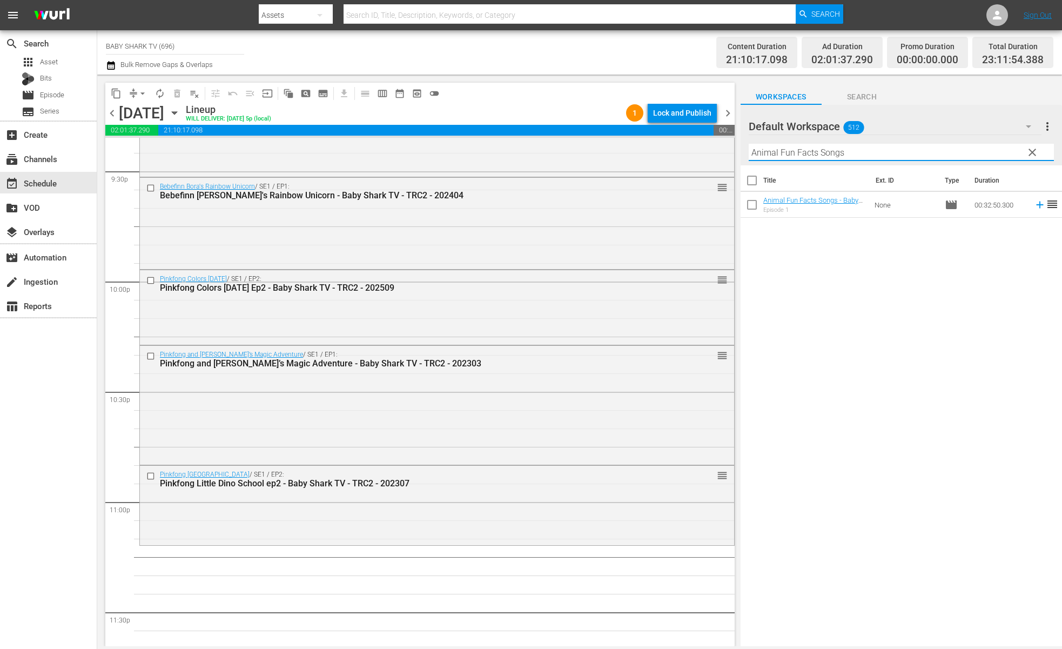
type input "Animal Fun Facts Songs"
click at [968, 316] on div "Title Ext. ID Type Duration Animal Fun Facts Songs - Baby Shark TV - TRC2 - 202…" at bounding box center [900, 406] width 321 height 482
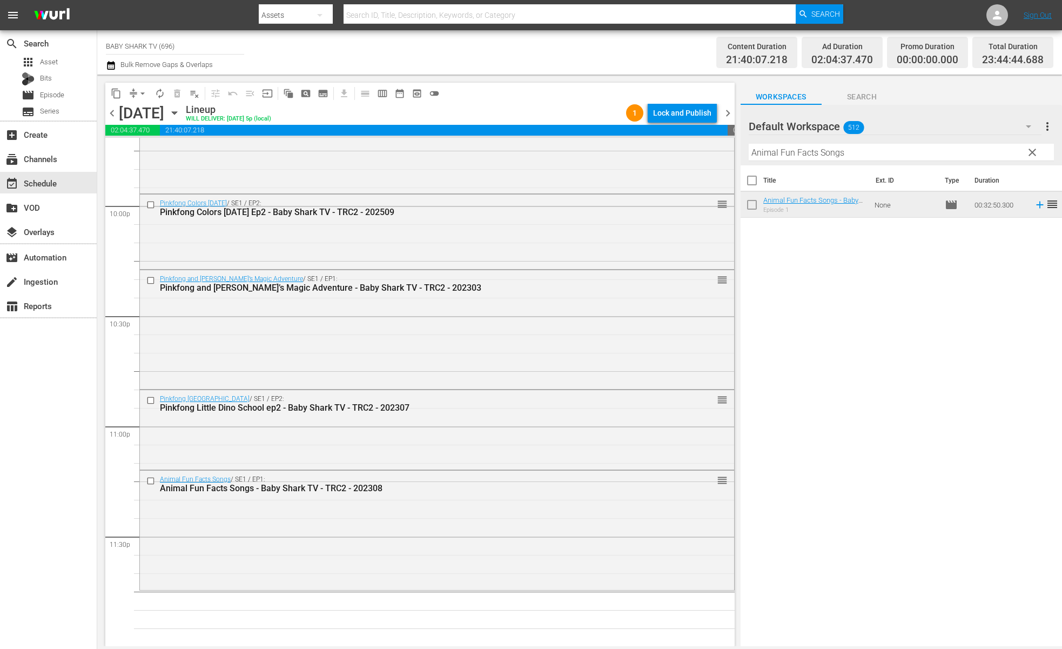
click at [1030, 159] on span "clear" at bounding box center [1032, 152] width 13 height 13
click at [1031, 158] on input "Animal Fun Facts Songs" at bounding box center [901, 152] width 305 height 17
click at [1029, 158] on input "Animal Fun Facts Songs" at bounding box center [901, 152] width 305 height 17
click at [1028, 158] on input "Animal Fun Facts Songs" at bounding box center [901, 152] width 305 height 17
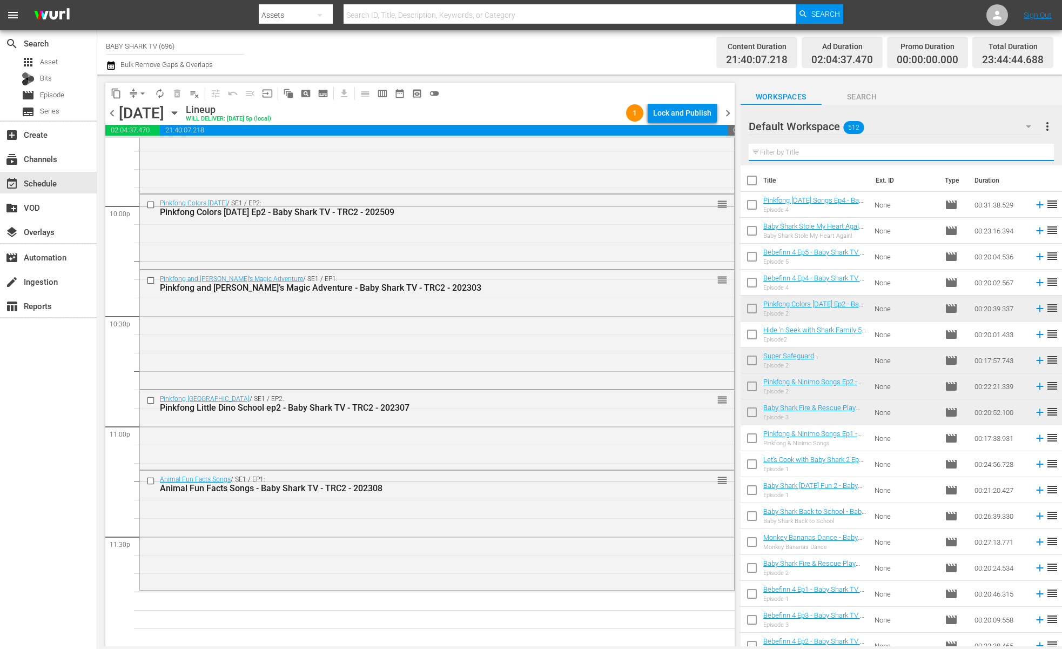
paste input "Pinkfong and Hogi Dance Dance 3"
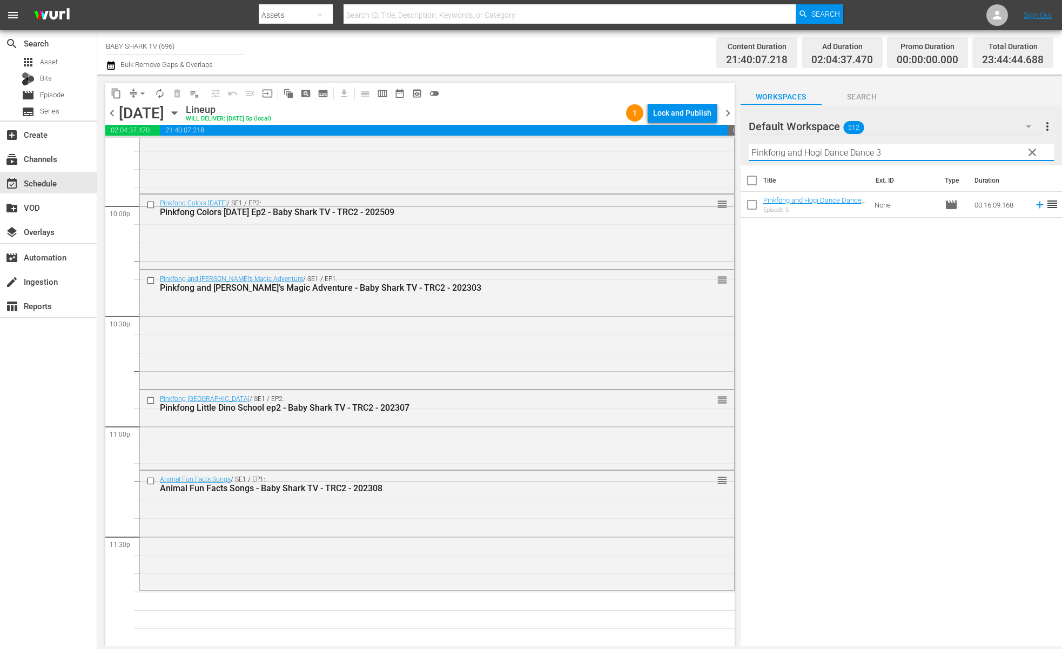
type input "Pinkfong and Hogi Dance Dance 3"
click at [900, 242] on div "Title Ext. ID Type Duration Pinkfong and Hogi Dance Dance 3 - Baby Shark TV - T…" at bounding box center [900, 406] width 321 height 482
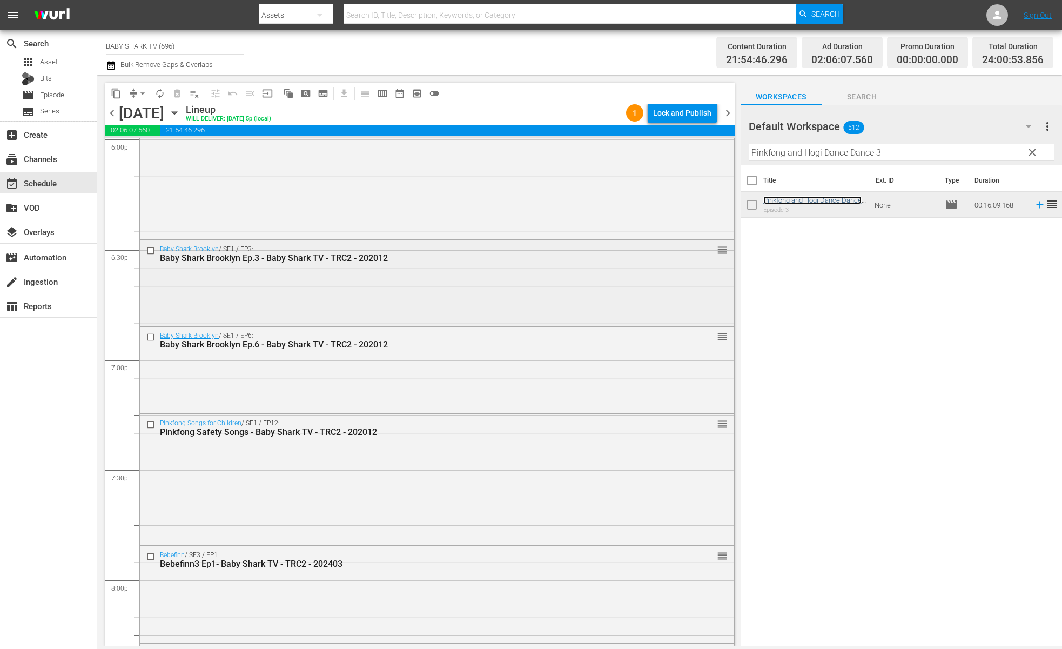
scroll to position [3841, 0]
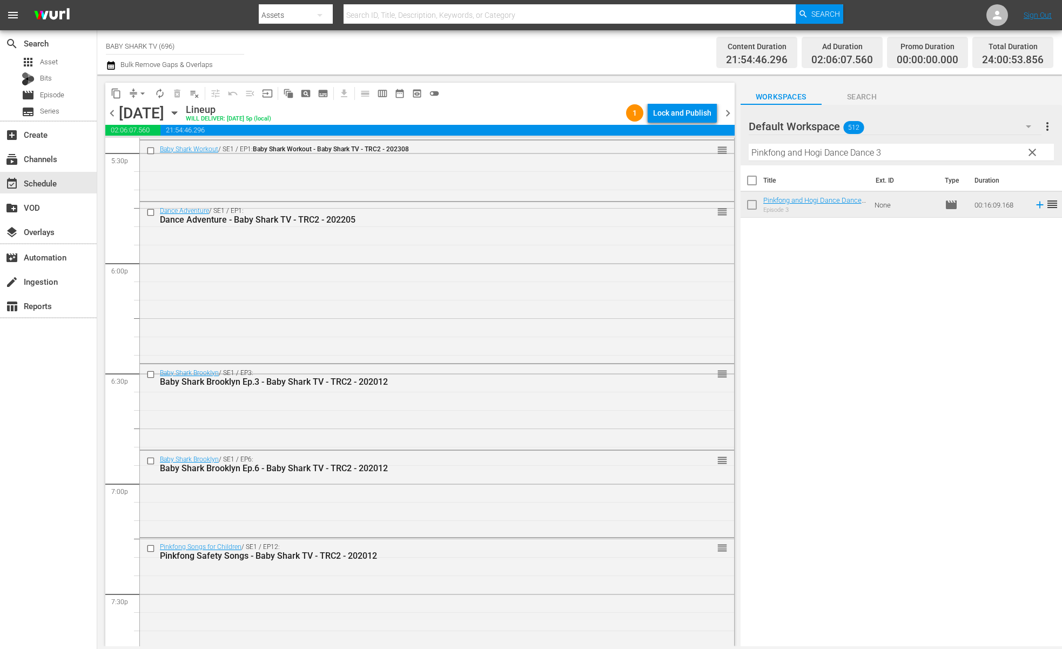
click at [145, 92] on span "arrow_drop_down" at bounding box center [142, 93] width 11 height 11
click at [161, 114] on li "Align to Midnight" at bounding box center [142, 115] width 113 height 18
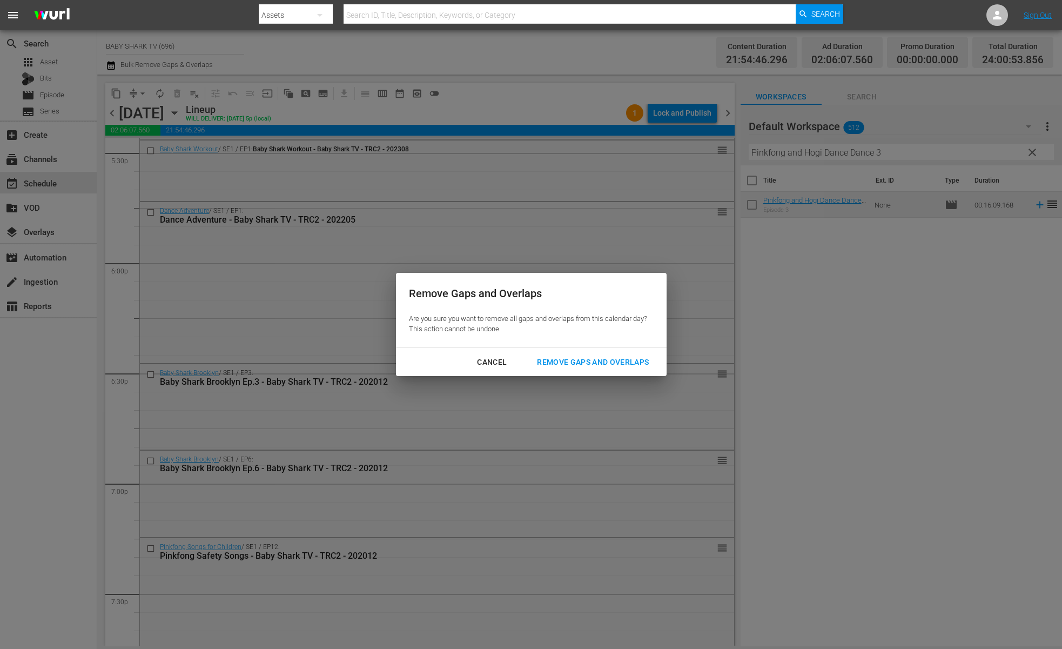
click at [612, 357] on div "Remove Gaps and Overlaps" at bounding box center [592, 362] width 129 height 14
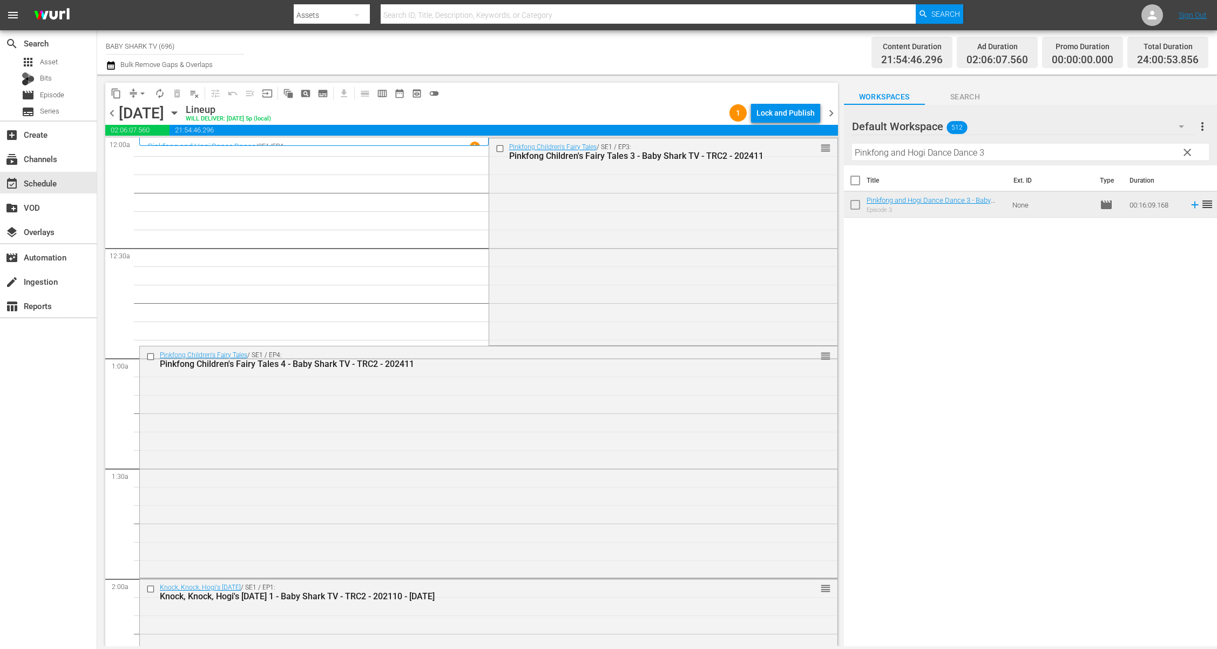
click at [795, 118] on div "Lock and Publish" at bounding box center [786, 112] width 58 height 19
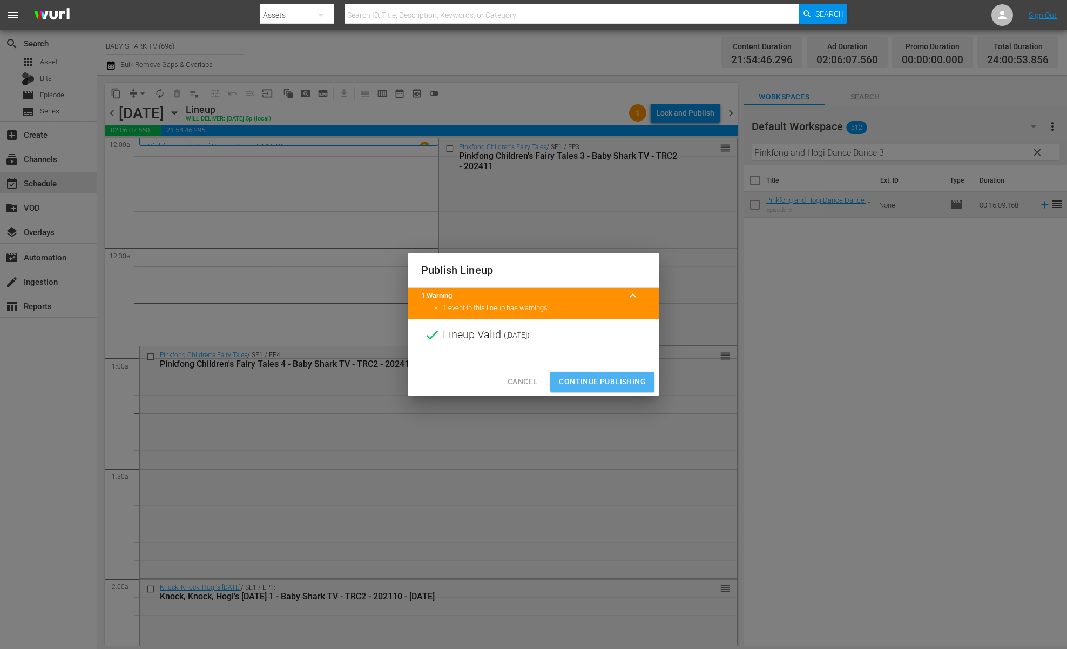
click at [590, 386] on span "Continue Publishing" at bounding box center [602, 382] width 87 height 14
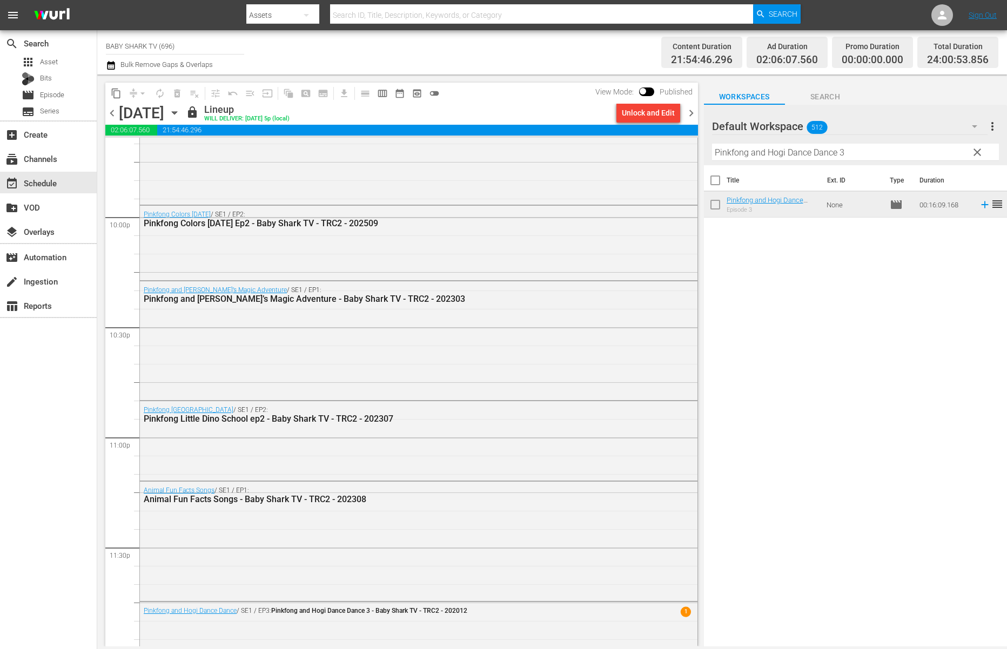
scroll to position [4782, 0]
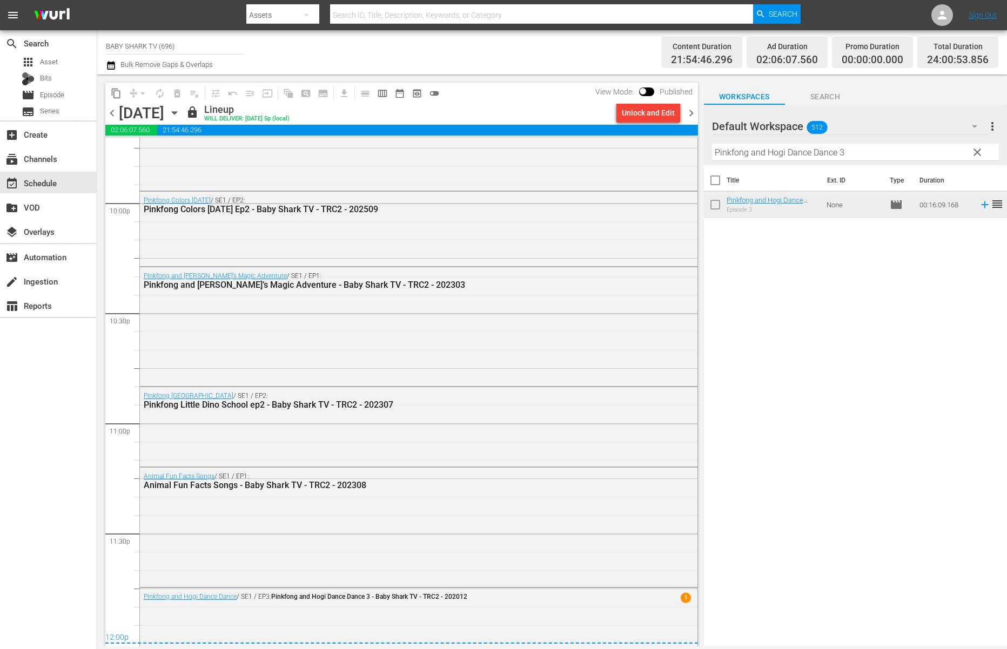
click at [180, 114] on icon "button" at bounding box center [175, 113] width 12 height 12
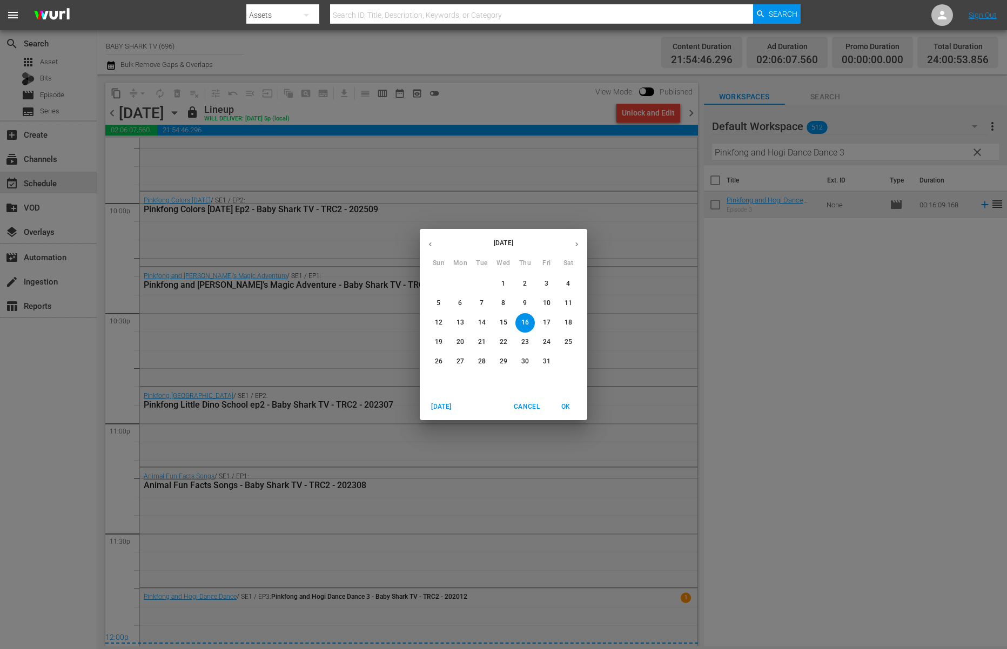
click at [554, 328] on button "17" at bounding box center [546, 322] width 19 height 19
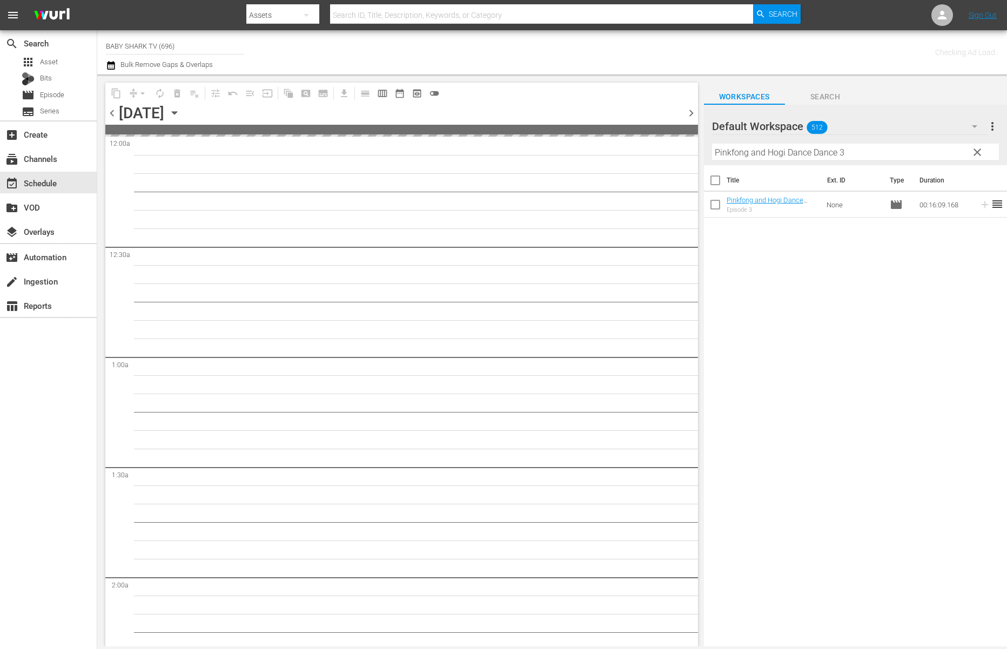
click at [780, 334] on div "Title Ext. ID Type Duration Pinkfong and Hogi Dance Dance 3 - Baby Shark TV - T…" at bounding box center [855, 406] width 303 height 483
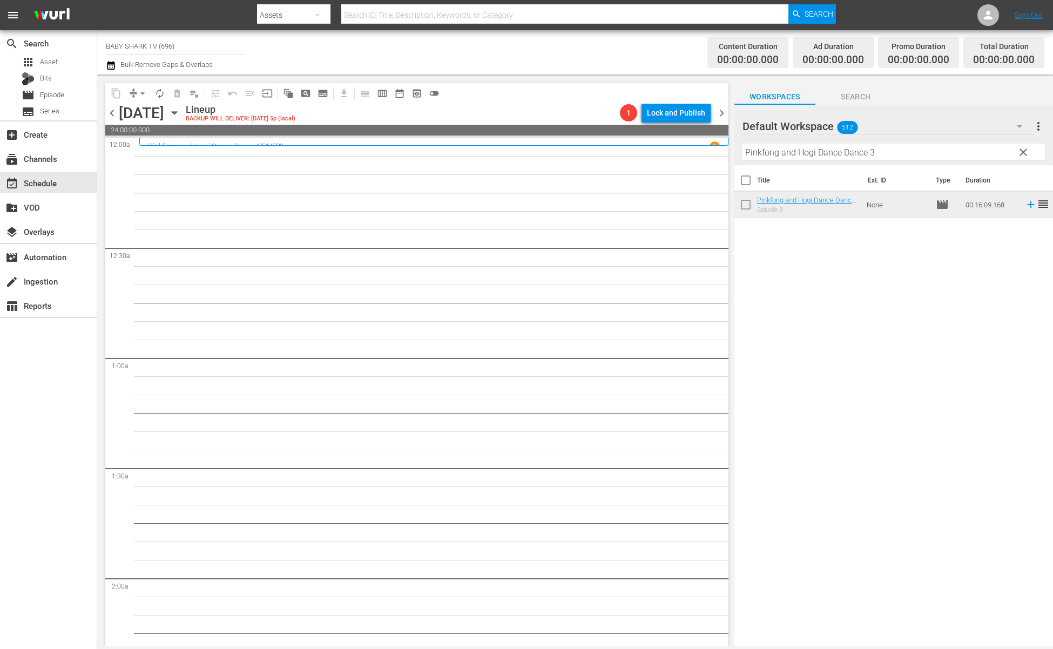
click at [1021, 153] on span "clear" at bounding box center [1023, 152] width 13 height 13
click at [1021, 153] on input "Pinkfong and Hogi Dance Dance 3" at bounding box center [894, 152] width 302 height 17
click at [1021, 151] on input "Pinkfong and Hogi Dance Dance 3" at bounding box center [894, 152] width 302 height 17
click at [1013, 151] on input "Pinkfong and Hogi Dance Dance 3" at bounding box center [894, 152] width 302 height 17
click at [1005, 151] on input "Pinkfong and Hogi Dance Dance 3" at bounding box center [894, 152] width 302 height 17
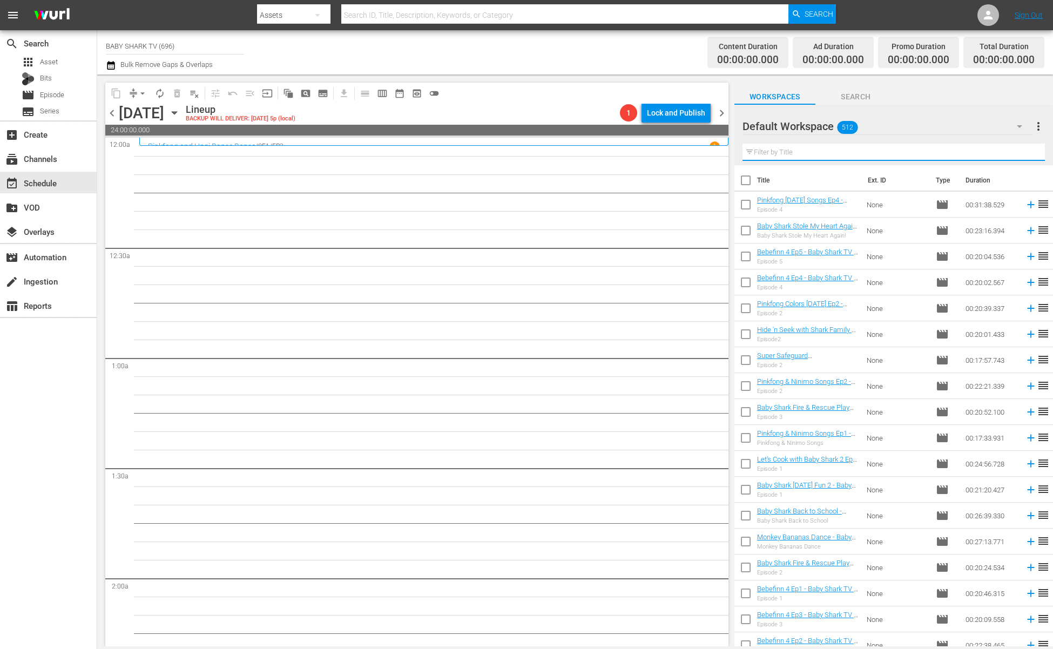
click at [1005, 151] on input "text" at bounding box center [894, 152] width 302 height 17
paste input "Pinkfong Aesop's Fables Collection"
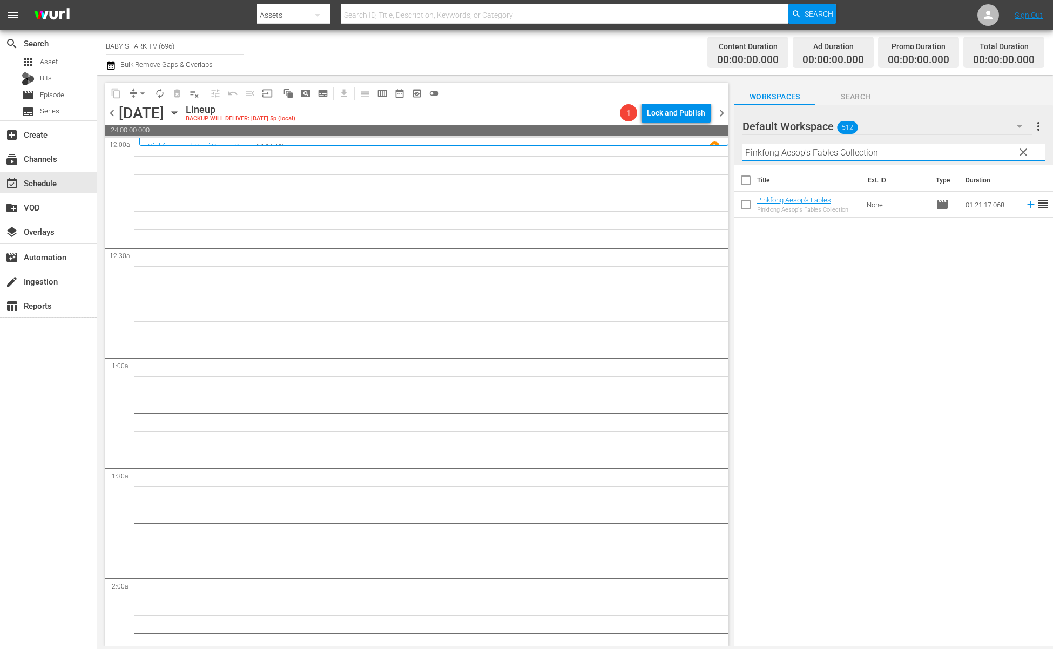
type input "Pinkfong Aesop's Fables Collection"
click at [941, 273] on div "Title Ext. ID Type Duration Pinkfong Aesop's Fables Collection - Baby Shark TV …" at bounding box center [894, 406] width 319 height 483
click at [1025, 154] on span "clear" at bounding box center [1023, 152] width 13 height 13
click at [1025, 154] on input "Pinkfong Aesop's Fables Collection" at bounding box center [894, 152] width 302 height 17
click at [1021, 154] on input "Pinkfong Aesop's Fables Collection" at bounding box center [894, 152] width 302 height 17
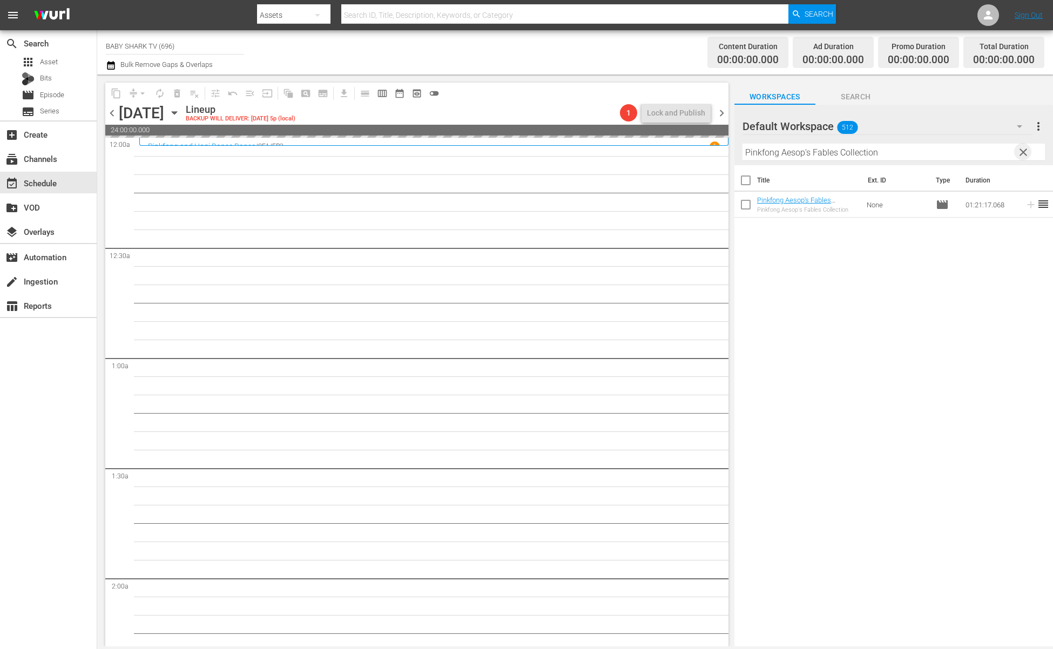
click at [1019, 154] on input "Pinkfong Aesop's Fables Collection" at bounding box center [894, 152] width 302 height 17
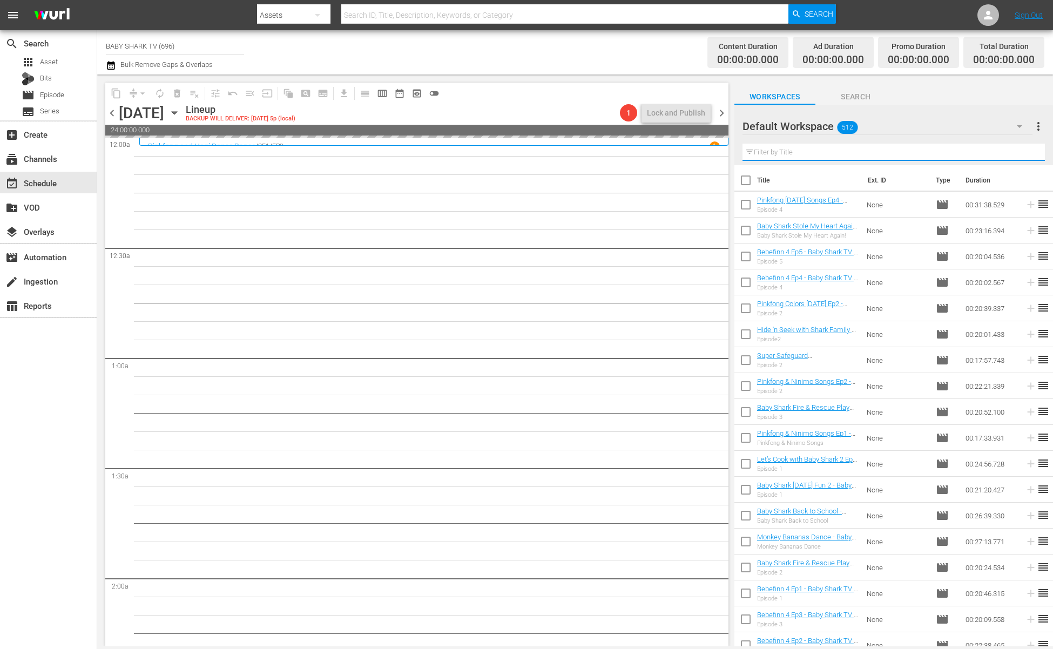
click at [1019, 154] on input "text" at bounding box center [894, 152] width 302 height 17
paste input "Pinkfong Star Sign Stories"
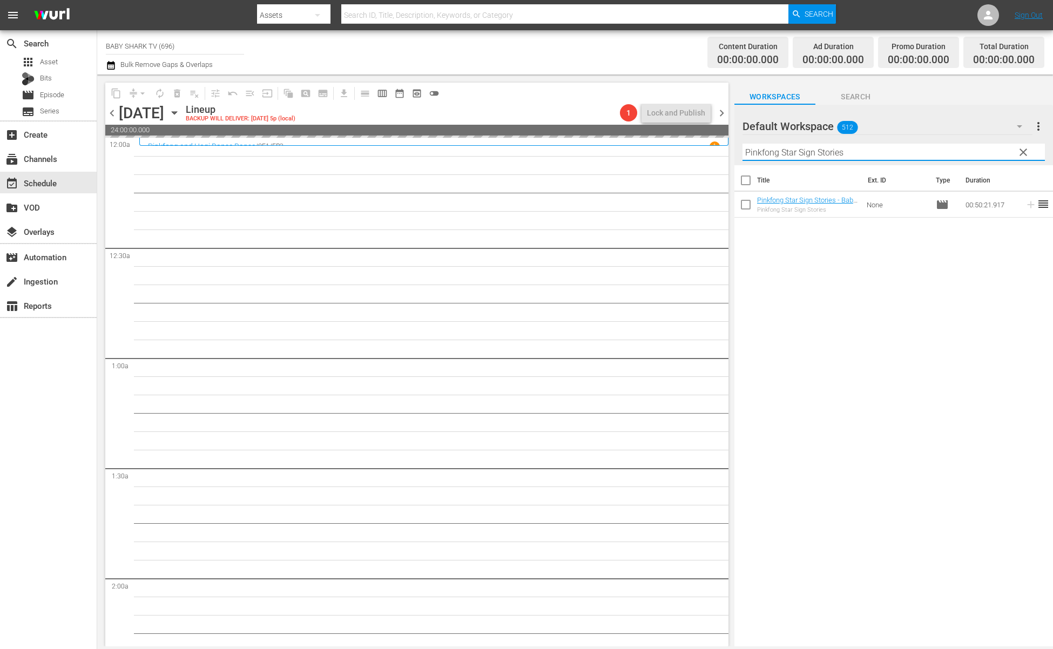
type input "Pinkfong Star Sign Stories"
click at [924, 246] on div "Title Ext. ID Type Duration Pinkfong Star Sign Stories - Baby Shark TV - TRC2 -…" at bounding box center [894, 406] width 319 height 483
click at [871, 304] on div "Title Ext. ID Type Duration Pinkfong Star Sign Stories - Baby Shark TV - TRC2 -…" at bounding box center [894, 406] width 319 height 483
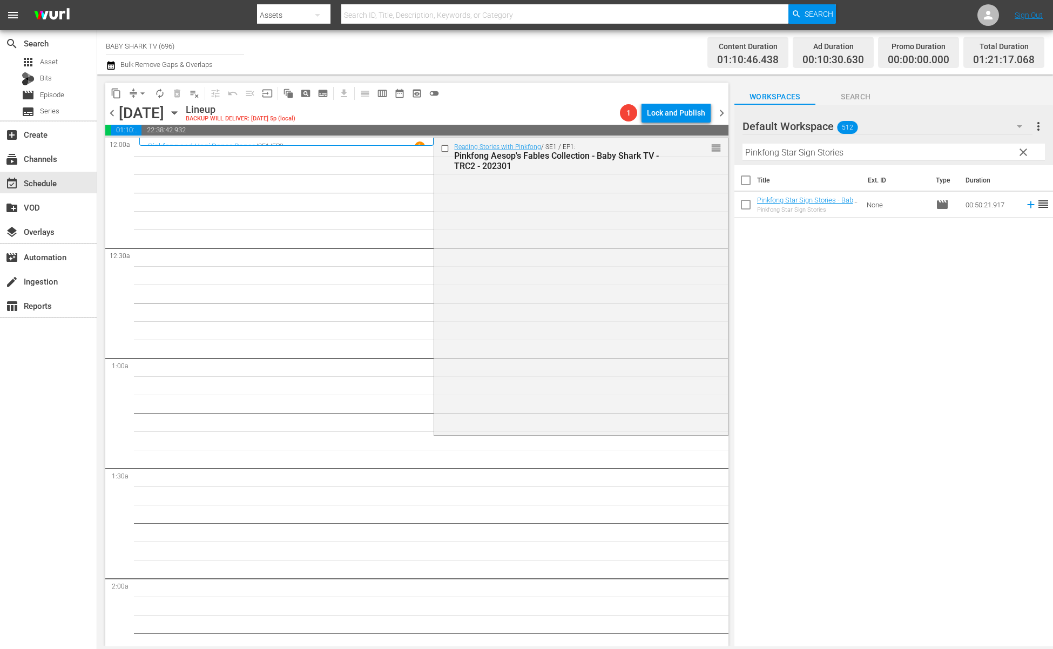
click at [836, 255] on div "Title Ext. ID Type Duration Pinkfong Star Sign Stories - Baby Shark TV - TRC2 -…" at bounding box center [894, 406] width 319 height 483
drag, startPoint x: 807, startPoint y: 200, endPoint x: 374, endPoint y: 2, distance: 476.3
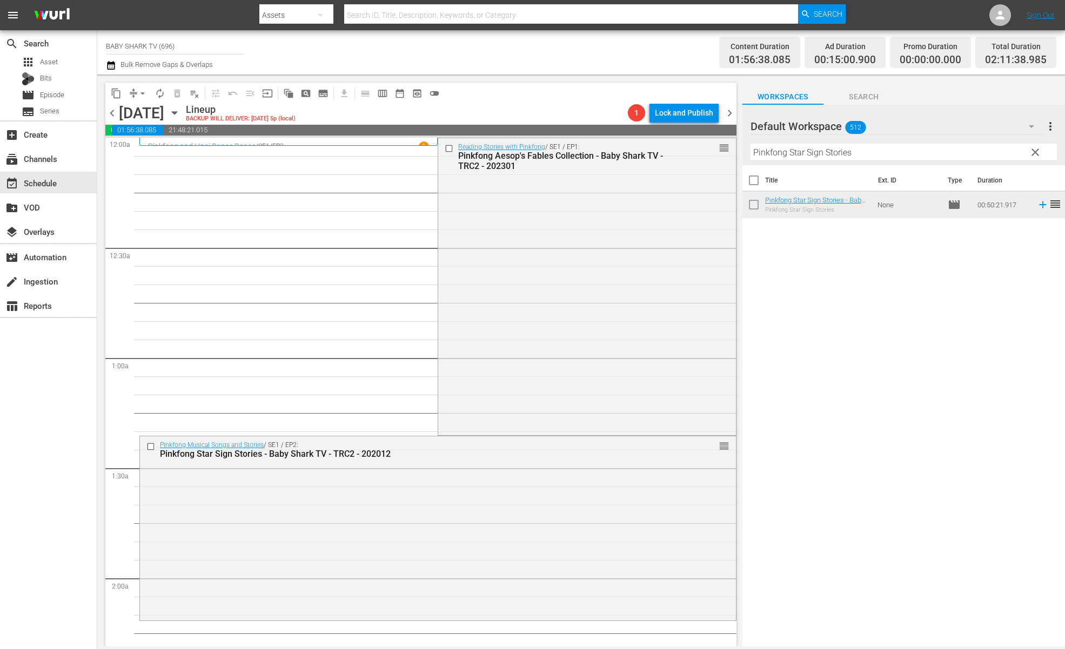
scroll to position [92, 0]
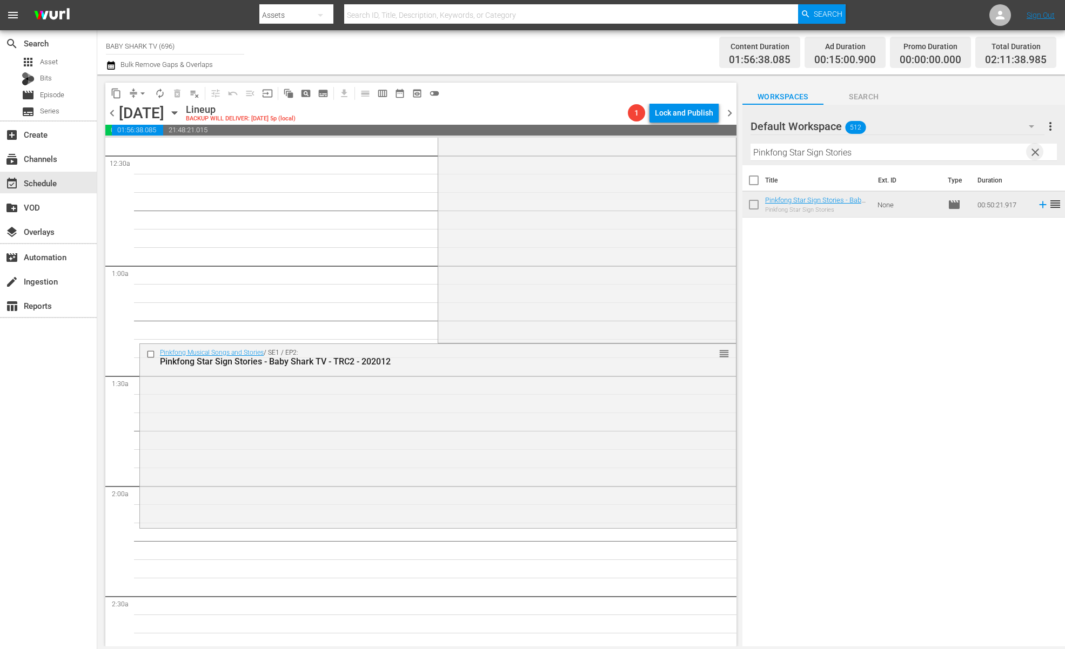
click at [1030, 147] on span "clear" at bounding box center [1034, 152] width 13 height 13
click at [1035, 147] on input "Pinkfong Star Sign Stories" at bounding box center [903, 152] width 306 height 17
click at [1014, 160] on input "Pinkfong Star Sign Stories" at bounding box center [903, 152] width 306 height 17
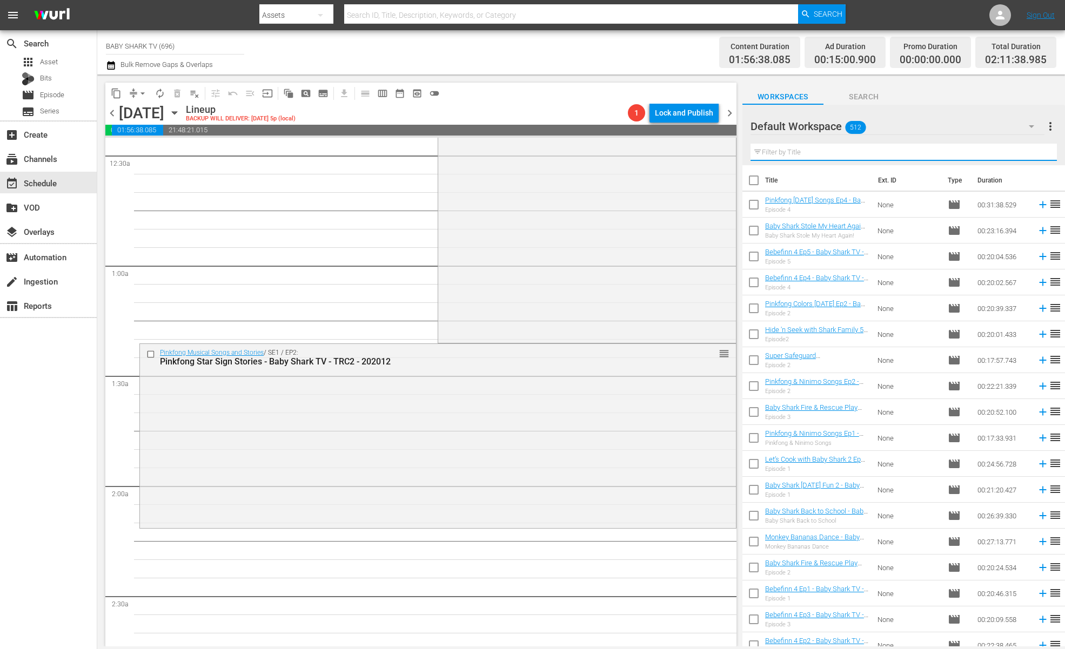
click at [1013, 160] on div "Filter by Title" at bounding box center [903, 152] width 306 height 26
paste input "Pinkfong Dinosaur Musical Stories 1"
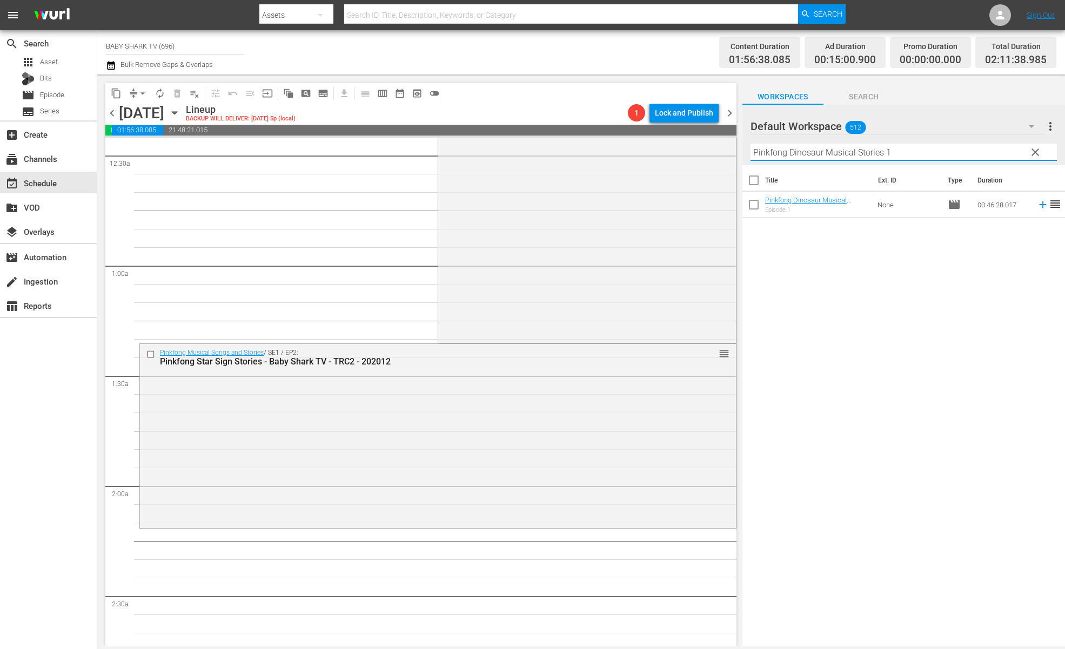
type input "Pinkfong Dinosaur Musical Stories 1"
click at [911, 341] on div "Title Ext. ID Type Duration Pinkfong Dinosaur Musical Stories 1 - Baby Shark TV…" at bounding box center [903, 406] width 322 height 483
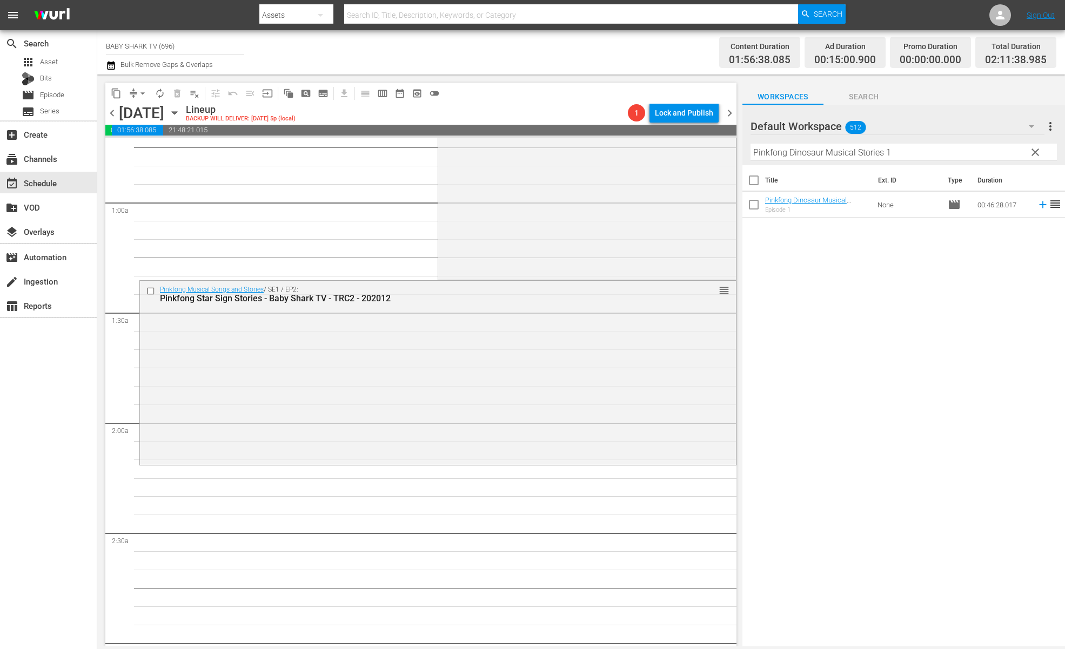
scroll to position [194, 0]
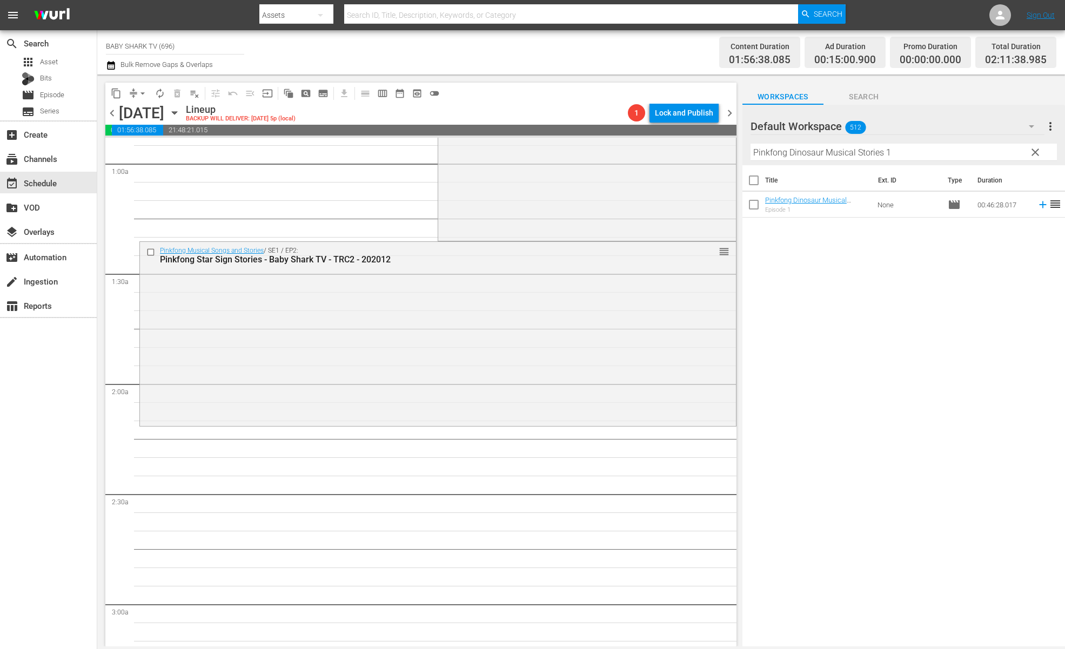
click at [823, 341] on div "Title Ext. ID Type Duration Pinkfong Dinosaur Musical Stories 1 - Baby Shark TV…" at bounding box center [903, 406] width 322 height 483
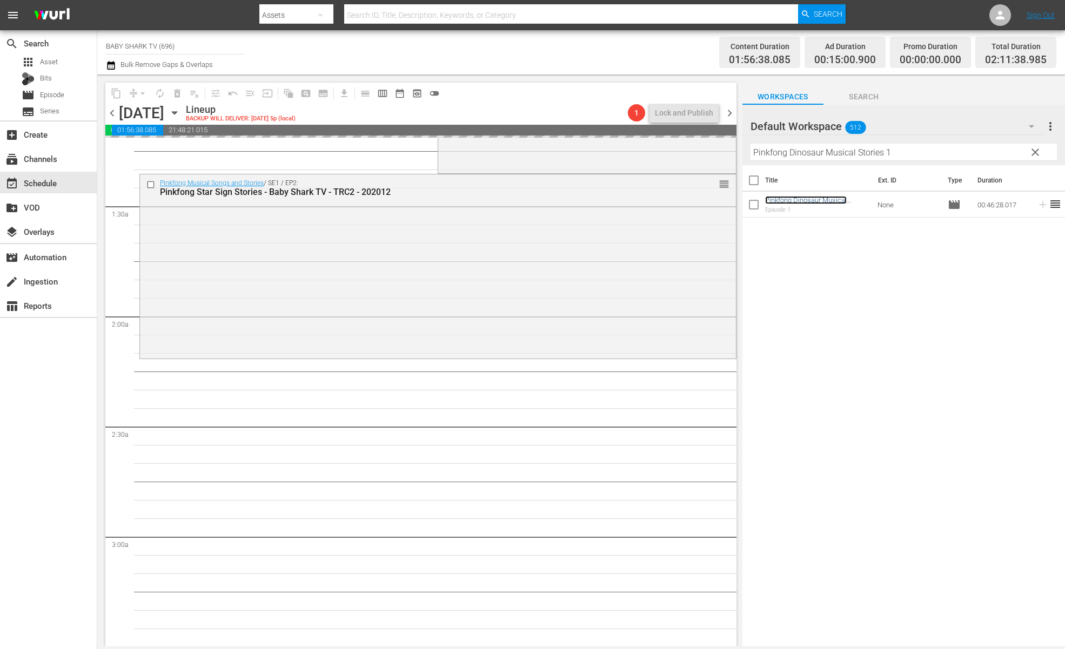
scroll to position [296, 0]
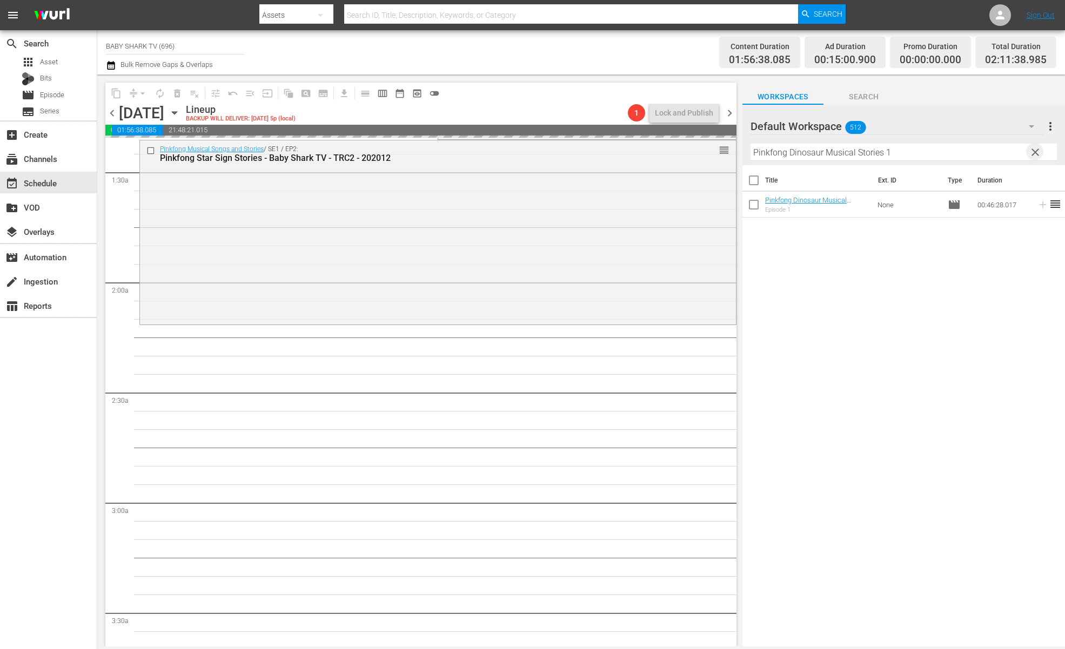
click at [1036, 150] on span "clear" at bounding box center [1034, 152] width 13 height 13
click at [1035, 150] on input "Pinkfong Dinosaur Musical Stories 1" at bounding box center [903, 152] width 306 height 17
click at [1034, 150] on input "Pinkfong Dinosaur Musical Stories 1" at bounding box center [903, 152] width 306 height 17
click at [1032, 150] on input "Pinkfong Dinosaur Musical Stories 1" at bounding box center [903, 152] width 306 height 17
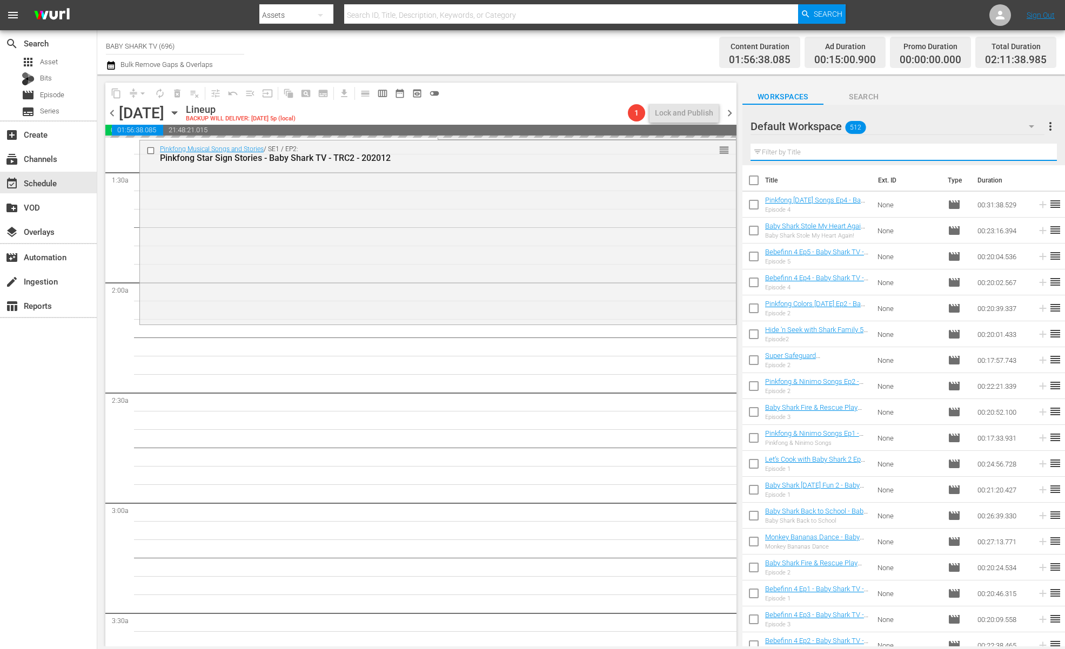
click at [1032, 150] on input "text" at bounding box center [903, 152] width 306 height 17
paste input "Pinkfong Follow Your Curiosity"
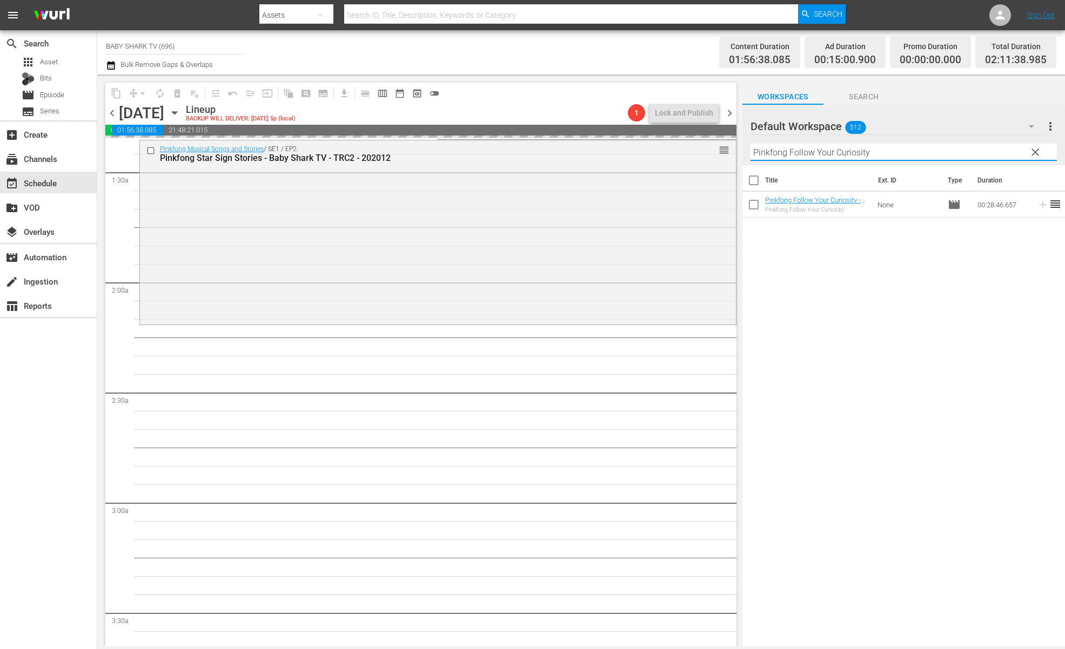
type input "Pinkfong Follow Your Curiosity"
click at [965, 267] on div "Title Ext. ID Type Duration Pinkfong Follow Your Curiosity - Baby Shark TV - TR…" at bounding box center [903, 406] width 322 height 483
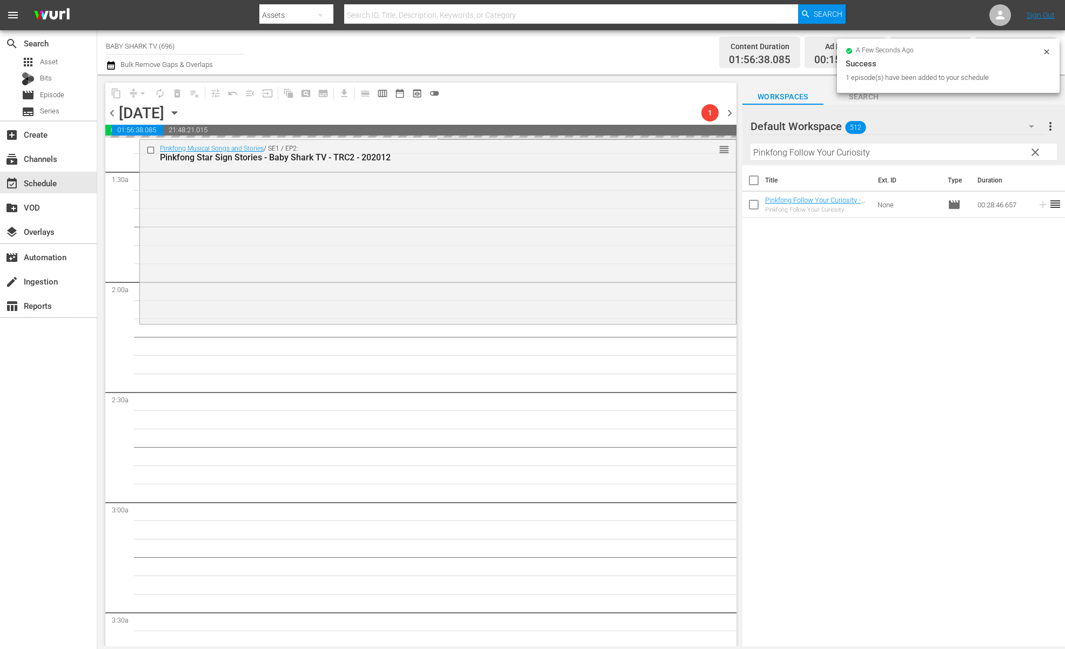
scroll to position [297, 0]
click at [902, 288] on div "Title Ext. ID Type Duration Pinkfong Follow Your Curiosity - Baby Shark TV - TR…" at bounding box center [903, 406] width 322 height 483
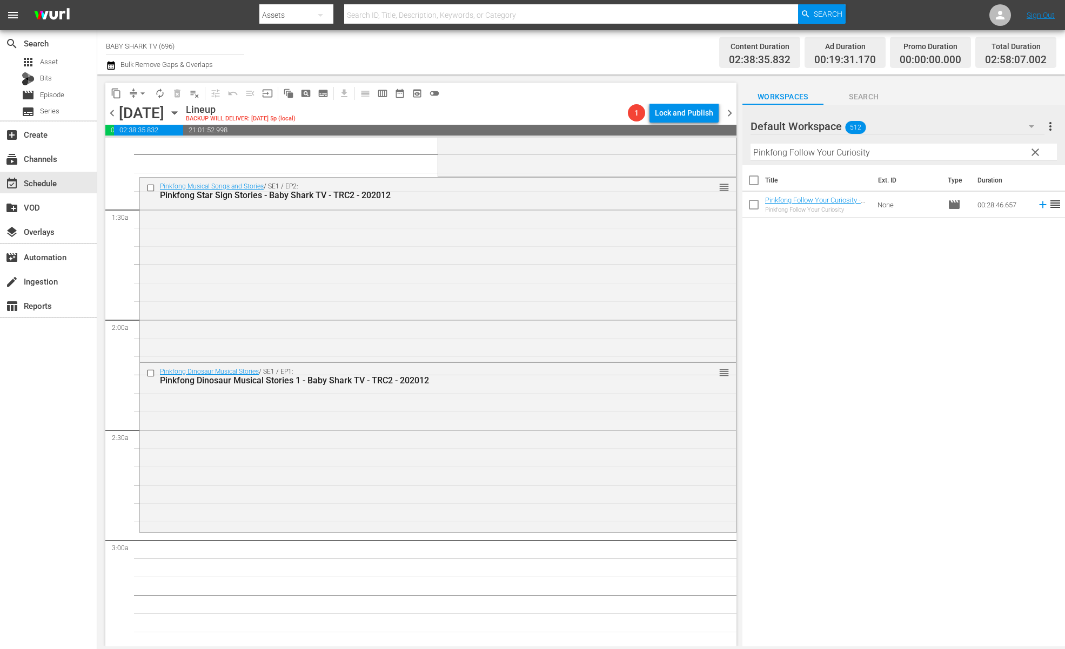
scroll to position [311, 0]
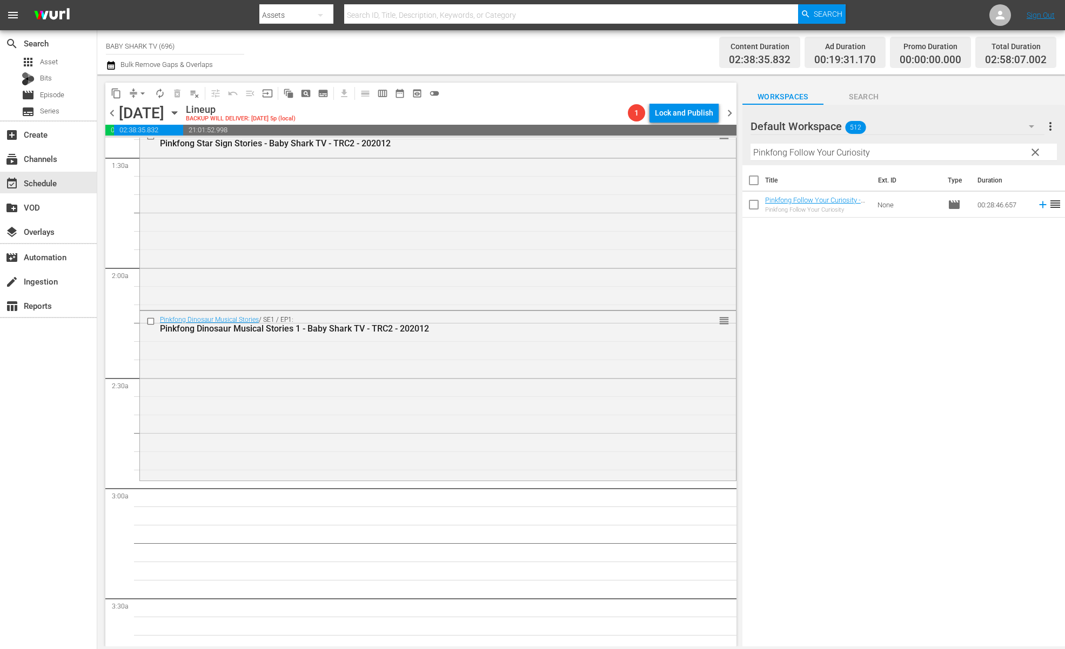
click at [809, 308] on div "Title Ext. ID Type Duration Pinkfong Follow Your Curiosity - Baby Shark TV - TR…" at bounding box center [903, 406] width 322 height 483
click at [830, 312] on div "Title Ext. ID Type Duration Pinkfong Follow Your Curiosity - Baby Shark TV - TR…" at bounding box center [903, 406] width 322 height 483
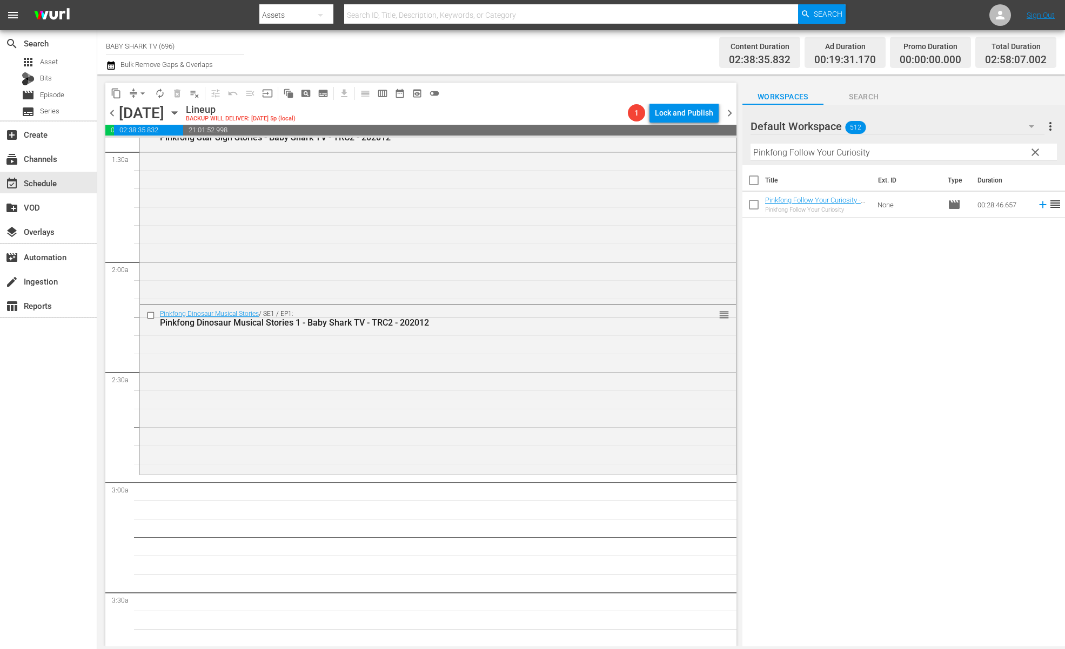
scroll to position [415, 0]
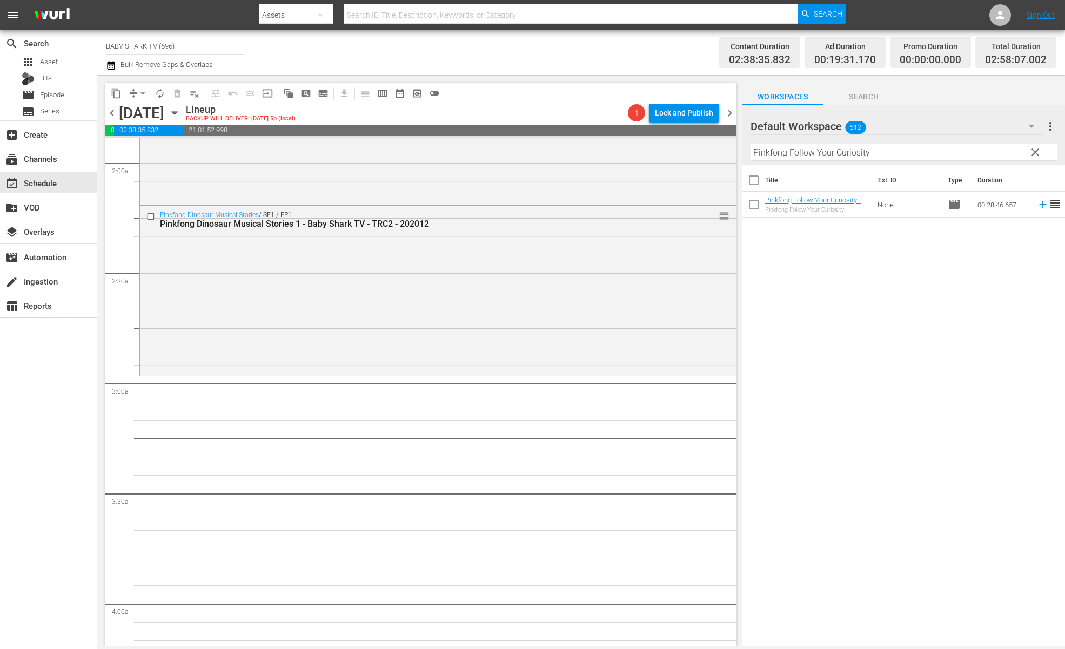
click at [841, 294] on div "Title Ext. ID Type Duration Pinkfong Follow Your Curiosity - Baby Shark TV - TR…" at bounding box center [903, 406] width 322 height 483
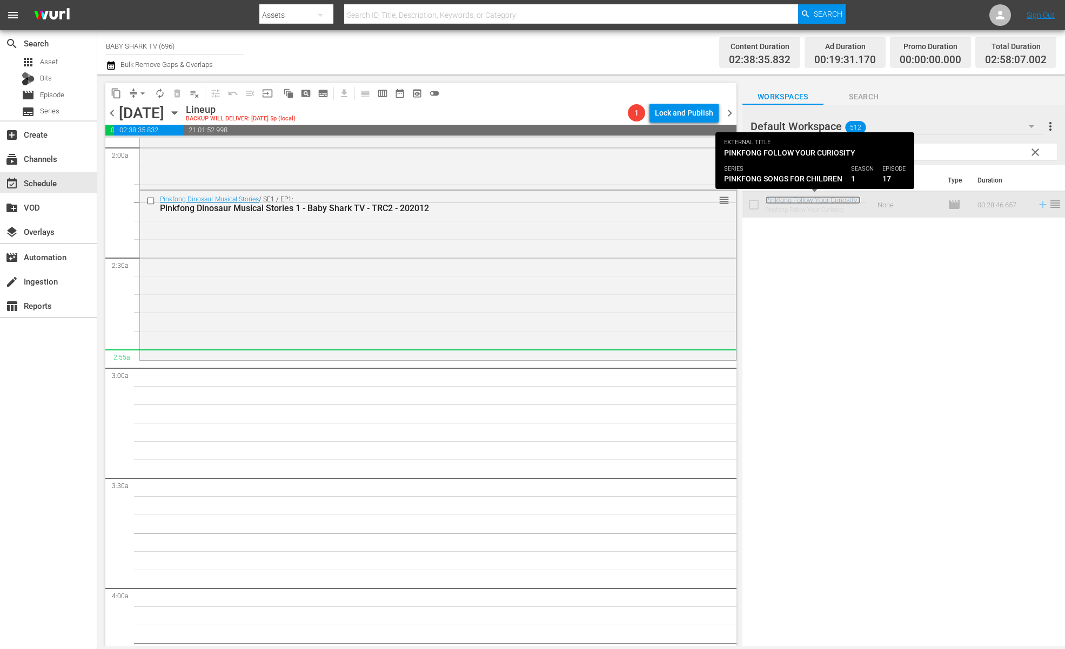
scroll to position [439, 0]
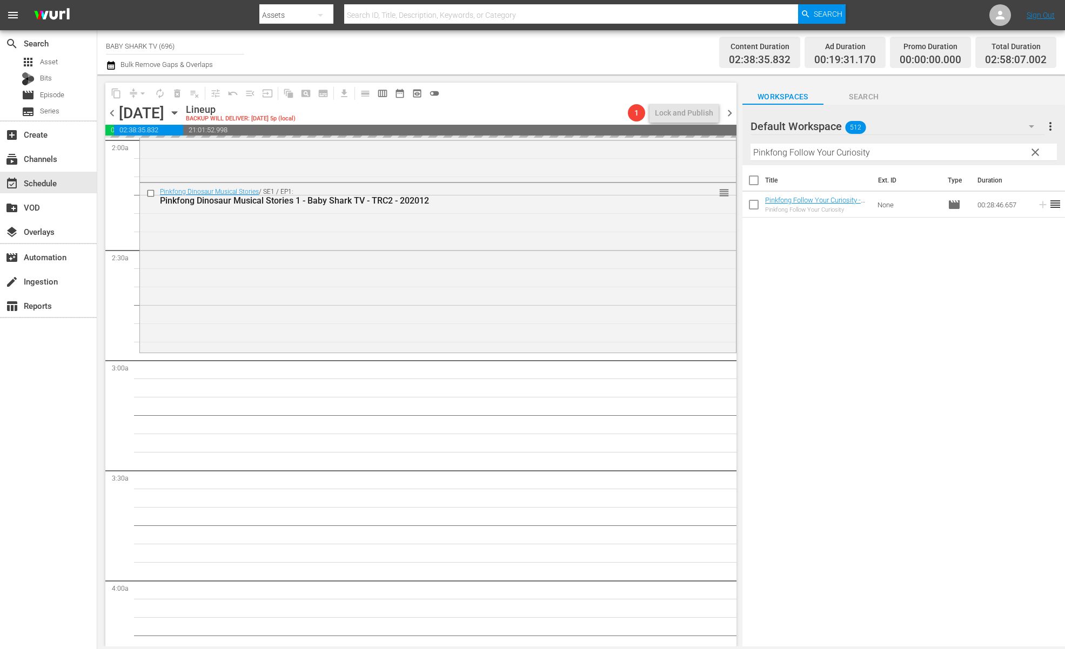
click at [1031, 158] on span "clear" at bounding box center [1034, 152] width 13 height 13
click at [1031, 158] on input "Pinkfong Follow Your Curiosity" at bounding box center [903, 152] width 306 height 17
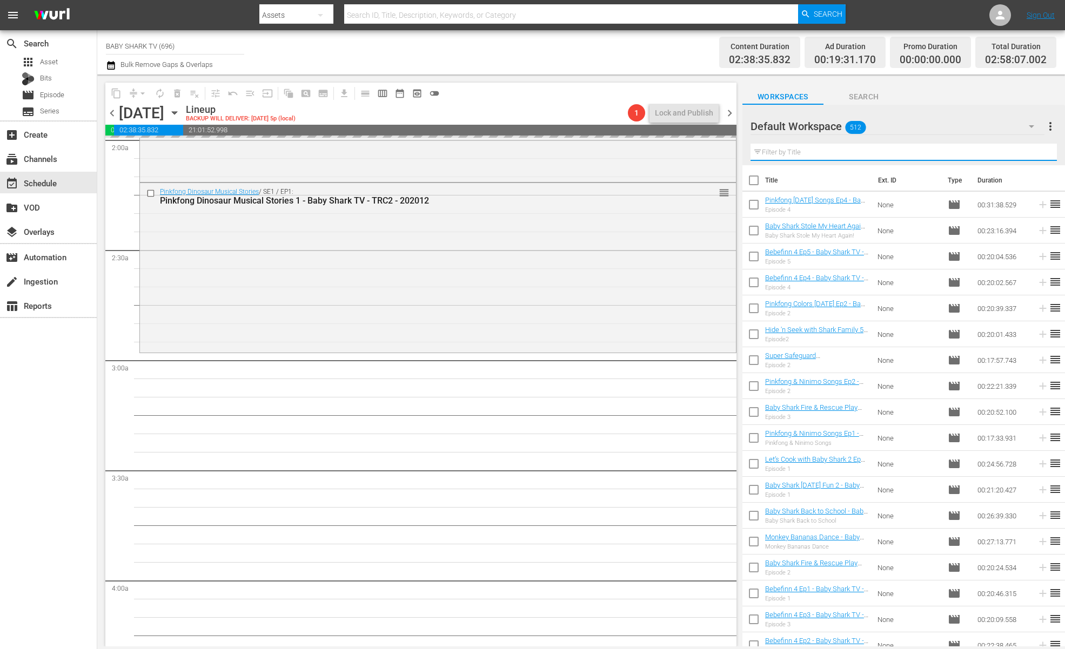
click at [1030, 158] on input "text" at bounding box center [903, 152] width 306 height 17
click at [1022, 158] on input "text" at bounding box center [903, 152] width 306 height 17
click at [1015, 157] on input "text" at bounding box center [903, 152] width 306 height 17
paste input "Pinkfong [PERSON_NAME] Rhymes"
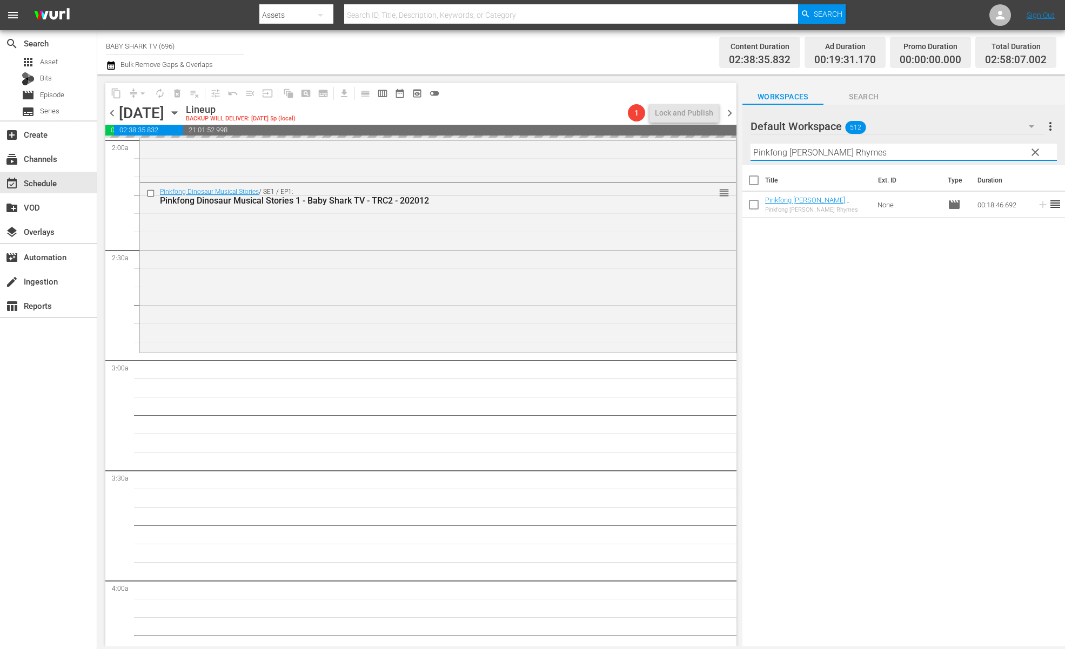
type input "Pinkfong [PERSON_NAME] Rhymes"
click at [854, 246] on div "Title Ext. ID Type Duration Pinkfong Ninimo Nursery Rhymes - Baby Shark TV - TR…" at bounding box center [903, 406] width 322 height 483
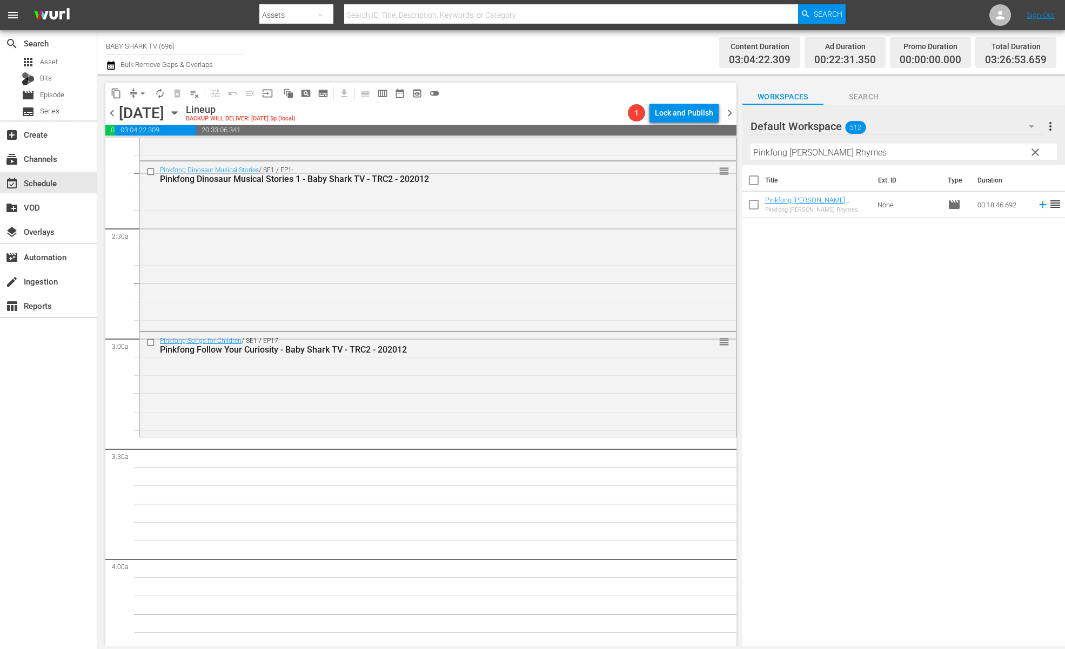
click at [840, 297] on div "Title Ext. ID Type Duration Pinkfong Ninimo Nursery Rhymes - Baby Shark TV - TR…" at bounding box center [903, 406] width 322 height 483
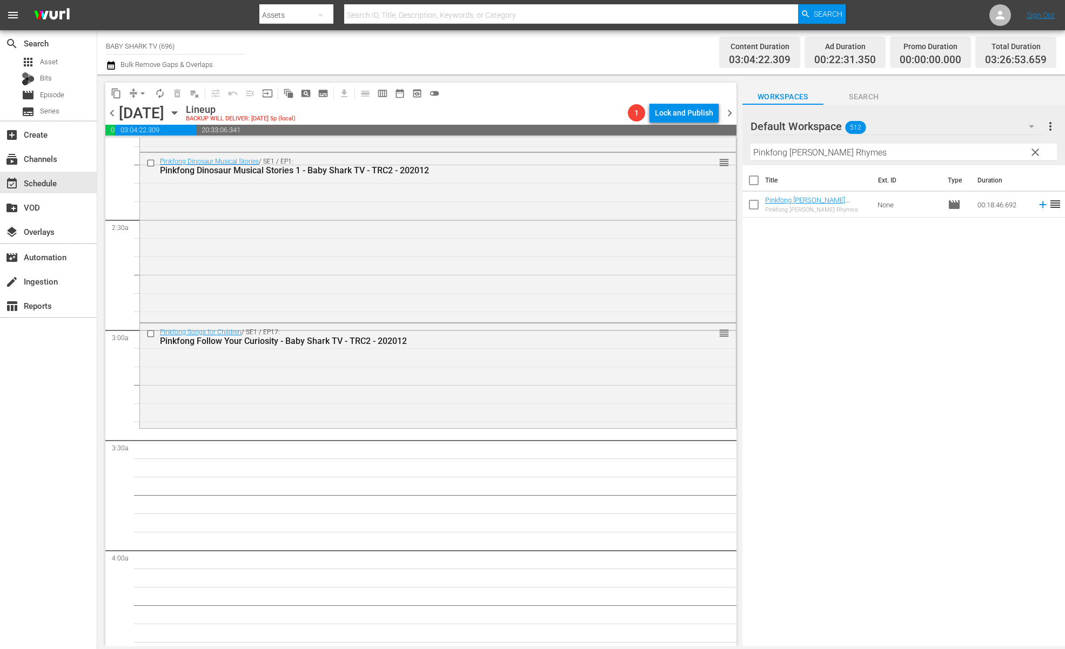
scroll to position [482, 0]
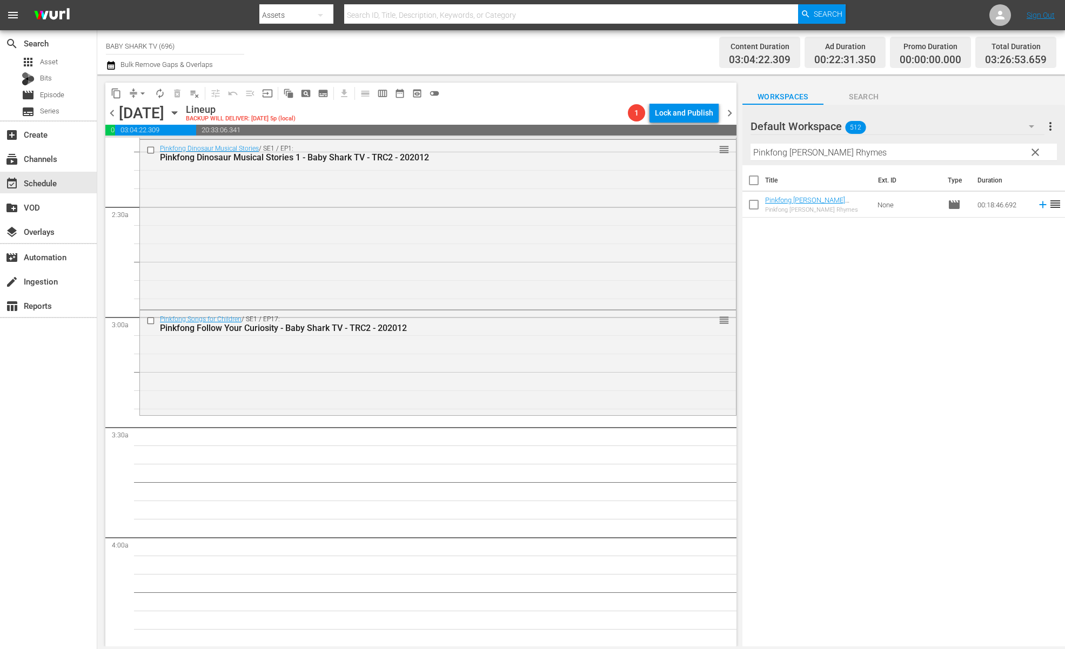
click at [854, 293] on div "Title Ext. ID Type Duration Pinkfong Ninimo Nursery Rhymes - Baby Shark TV - TR…" at bounding box center [903, 406] width 322 height 483
click at [853, 258] on div "Title Ext. ID Type Duration Pinkfong Ninimo Nursery Rhymes - Baby Shark TV - TR…" at bounding box center [903, 406] width 322 height 483
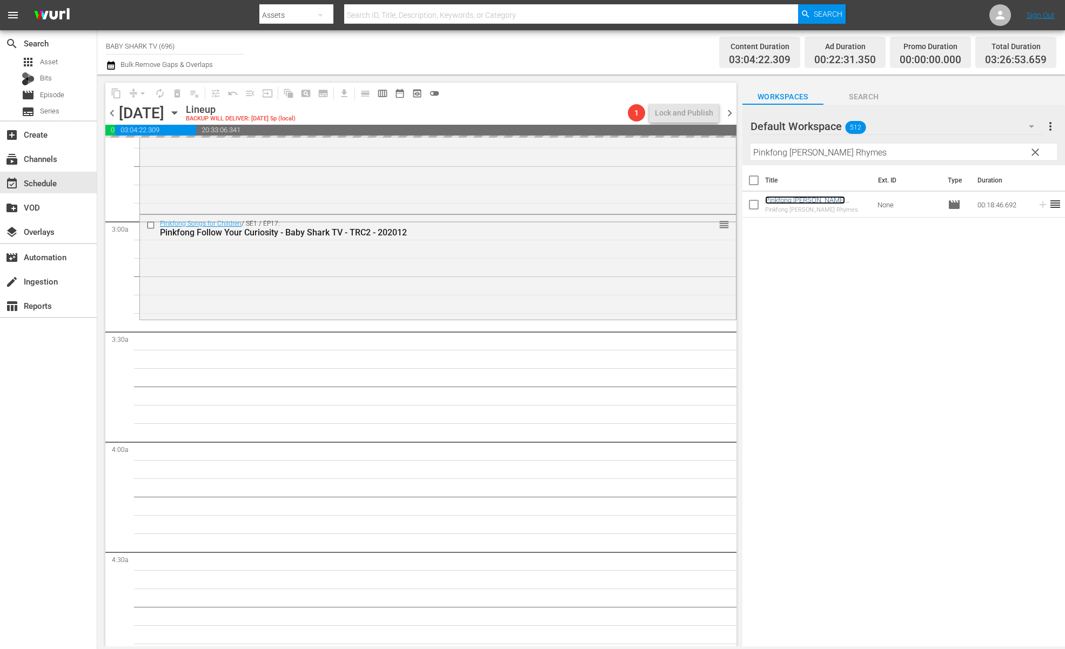
scroll to position [717, 0]
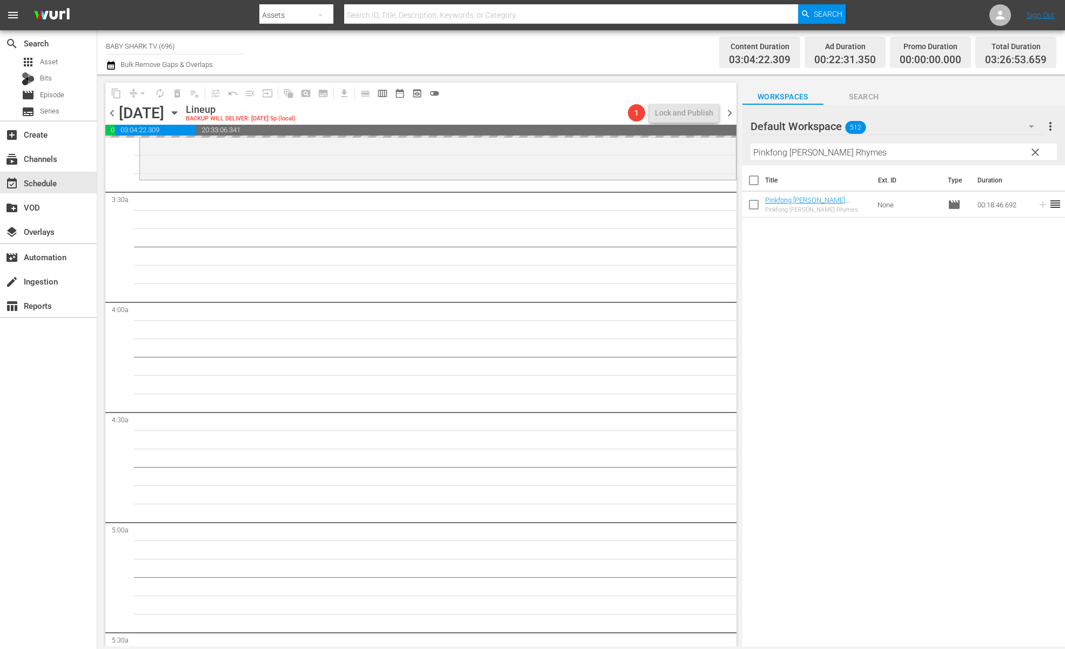
click at [1039, 152] on span "clear" at bounding box center [1034, 152] width 13 height 13
click at [1032, 152] on input "Pinkfong [PERSON_NAME] Rhymes" at bounding box center [903, 152] width 306 height 17
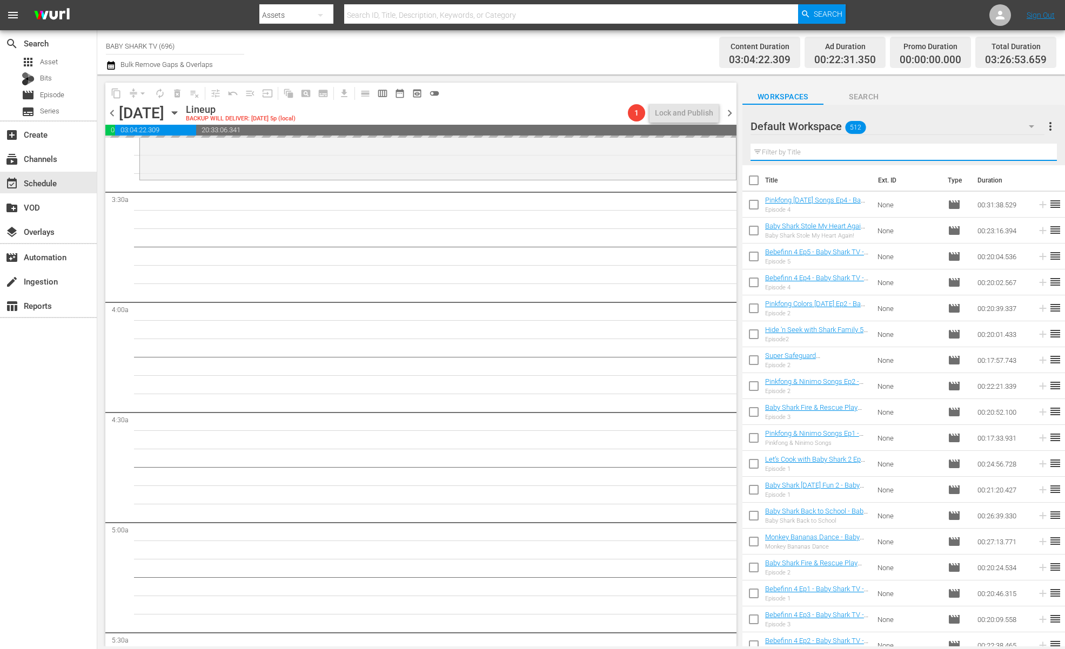
click at [1032, 152] on input "text" at bounding box center [903, 152] width 306 height 17
paste input "Bebefinn Let's Have Fun Bubble Bath"
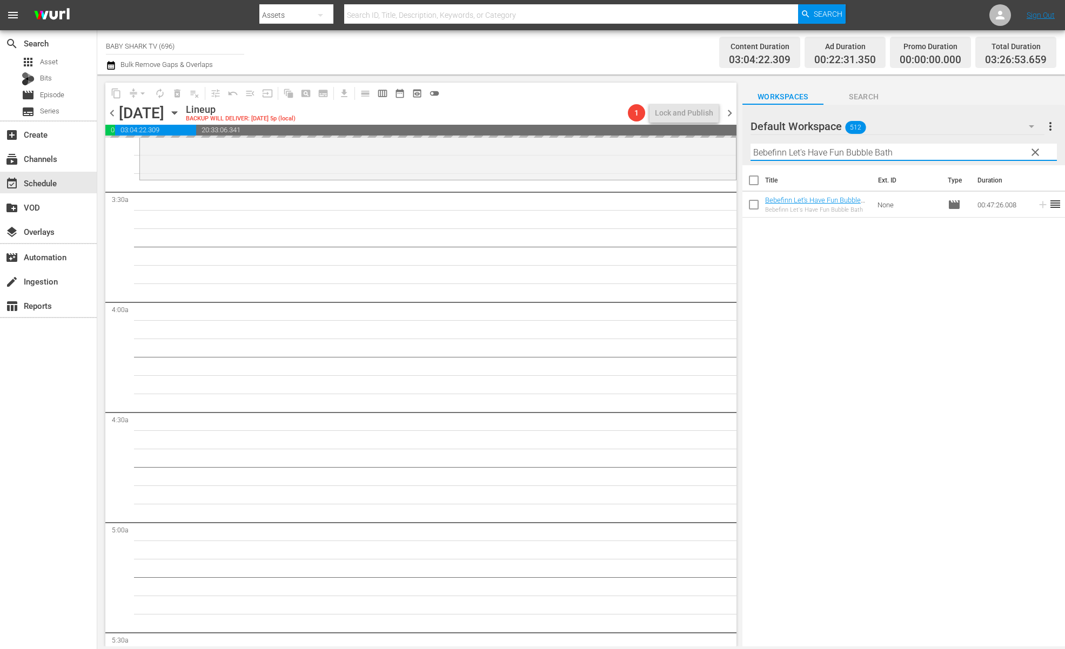
type input "Bebefinn Let's Have Fun Bubble Bath"
click at [885, 284] on div "Title Ext. ID Type Duration Bebefinn Let's Have Fun Bubble Bath - Baby Shark TV…" at bounding box center [903, 406] width 322 height 483
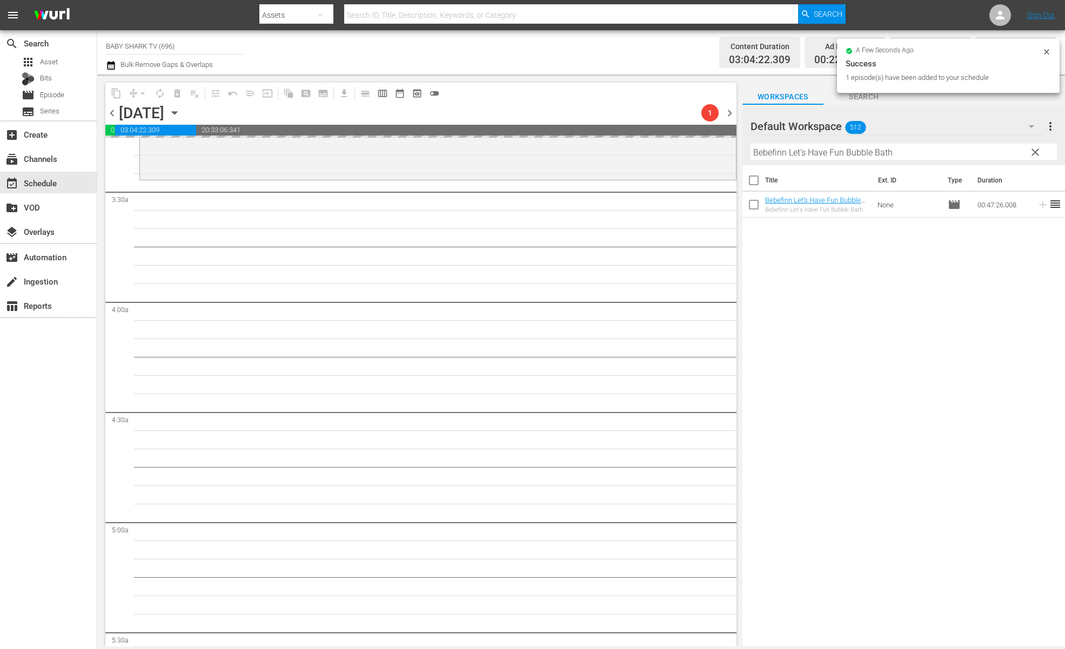
click at [823, 269] on div "Title Ext. ID Type Duration Bebefinn Let's Have Fun Bubble Bath - Baby Shark TV…" at bounding box center [903, 406] width 322 height 483
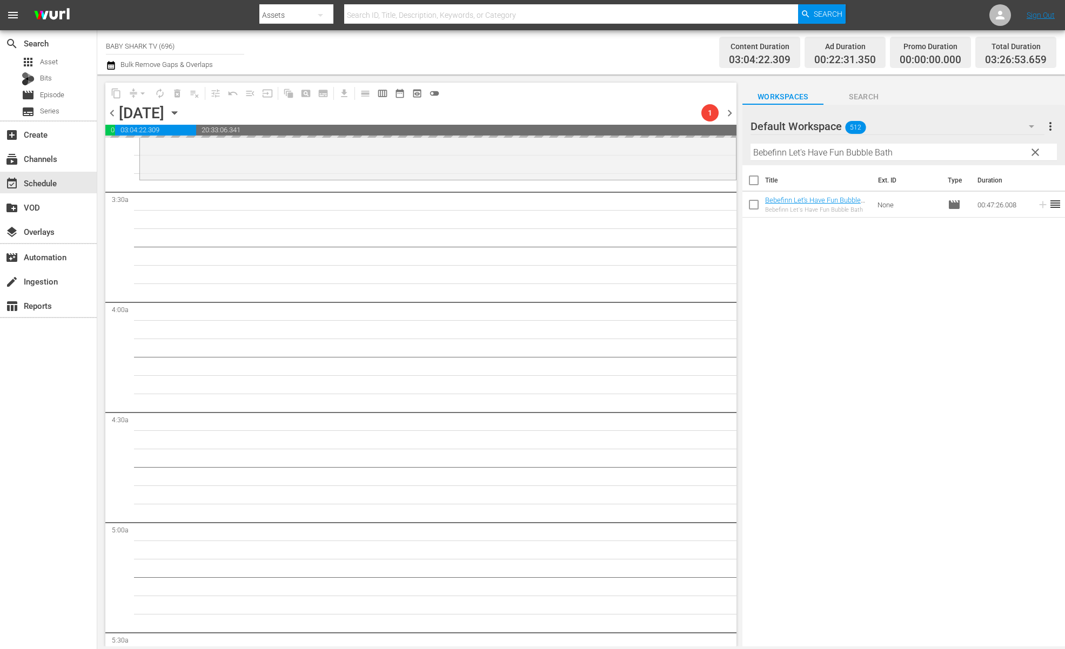
click at [884, 272] on div "Title Ext. ID Type Duration Bebefinn Let's Have Fun Bubble Bath - Baby Shark TV…" at bounding box center [903, 406] width 322 height 483
click at [891, 271] on div "Title Ext. ID Type Duration Bebefinn Let's Have Fun Bubble Bath - Baby Shark TV…" at bounding box center [903, 406] width 322 height 483
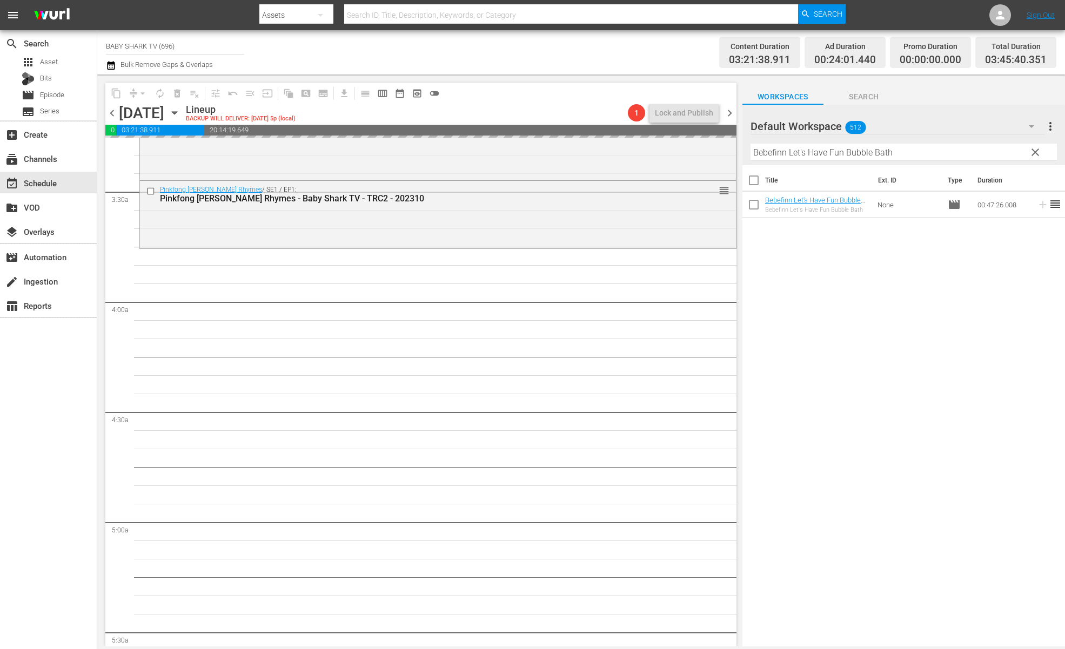
click at [1039, 154] on span "clear" at bounding box center [1034, 152] width 13 height 13
click at [1034, 154] on input "Bebefinn Let's Have Fun Bubble Bath" at bounding box center [903, 152] width 306 height 17
click at [1032, 153] on input "Bebefinn Let's Have Fun Bubble Bath" at bounding box center [903, 152] width 306 height 17
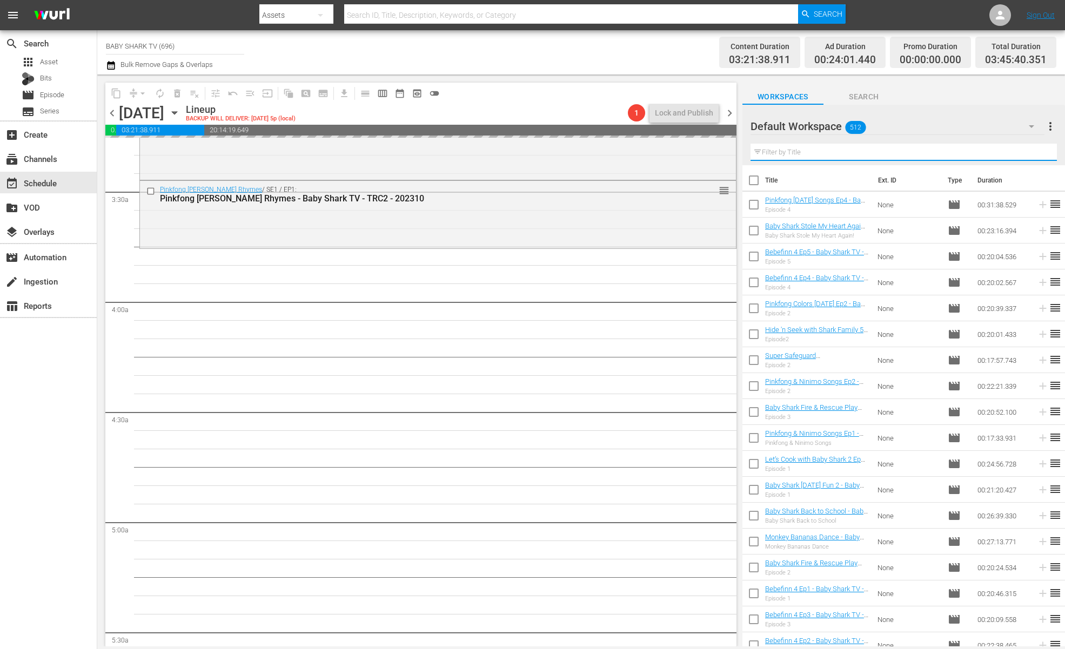
click at [1032, 153] on input "text" at bounding box center [903, 152] width 306 height 17
paste input "Everything ABC Songs"
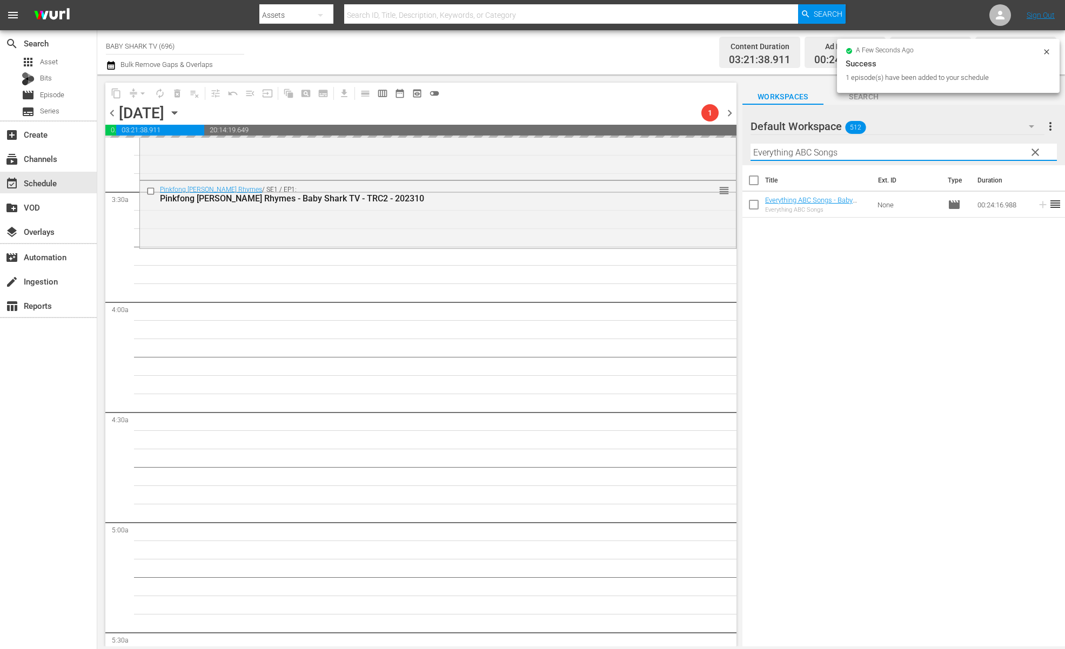
type input "Everything ABC Songs"
click at [959, 265] on div "Title Ext. ID Type Duration Everything ABC Songs - Baby Shark TV - TRC2 - 20240…" at bounding box center [903, 406] width 322 height 483
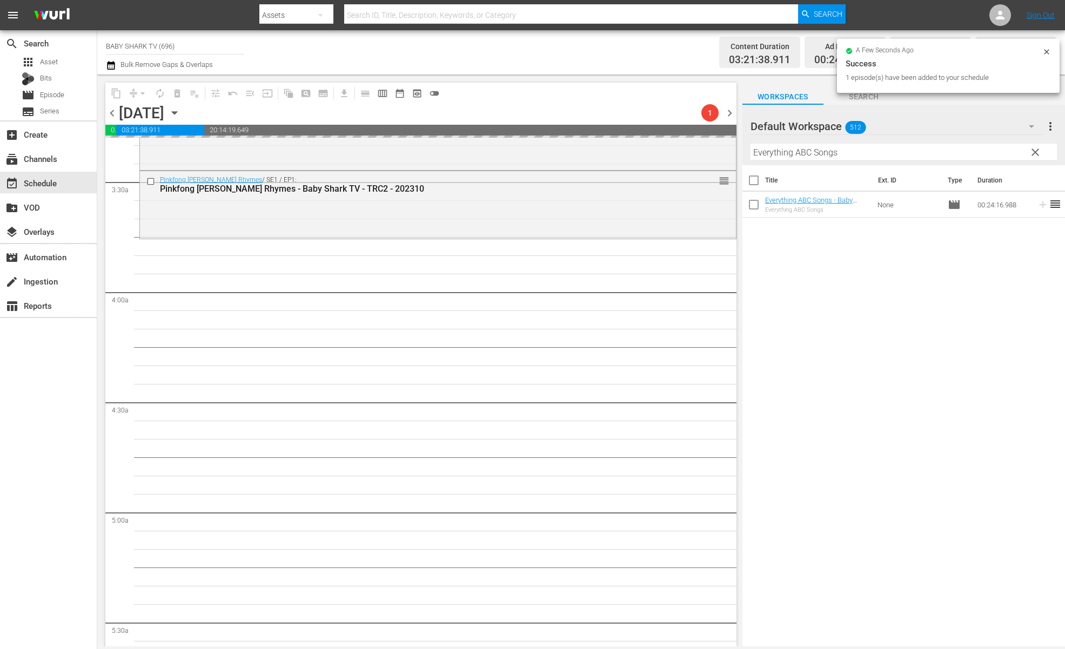
scroll to position [738, 0]
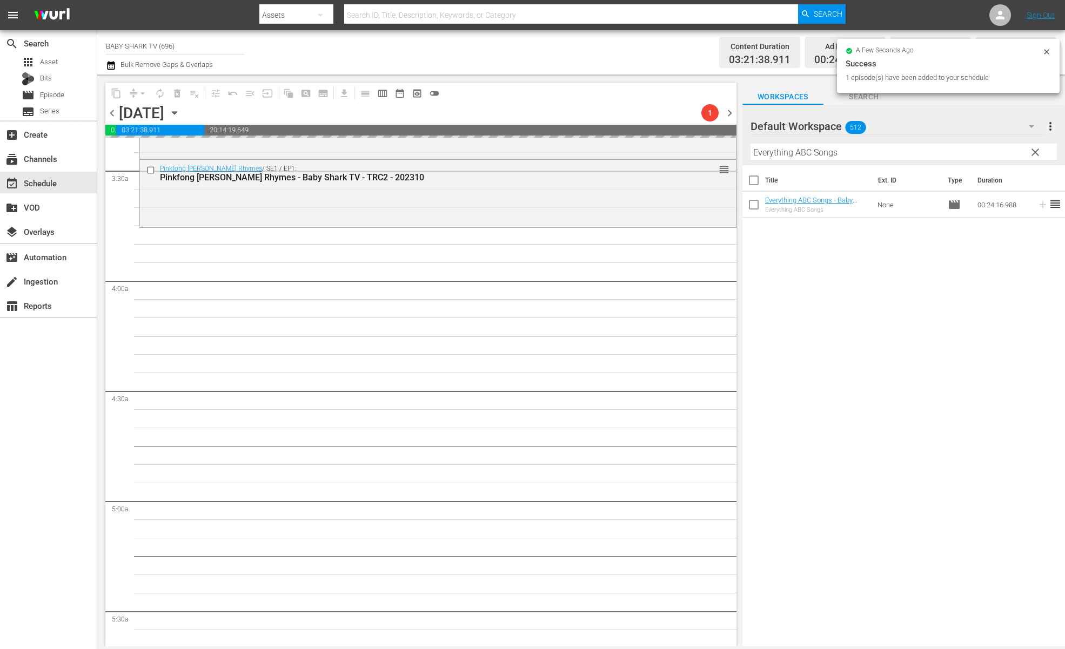
click at [889, 279] on div "Title Ext. ID Type Duration Everything ABC Songs - Baby Shark TV - TRC2 - 20240…" at bounding box center [903, 406] width 322 height 483
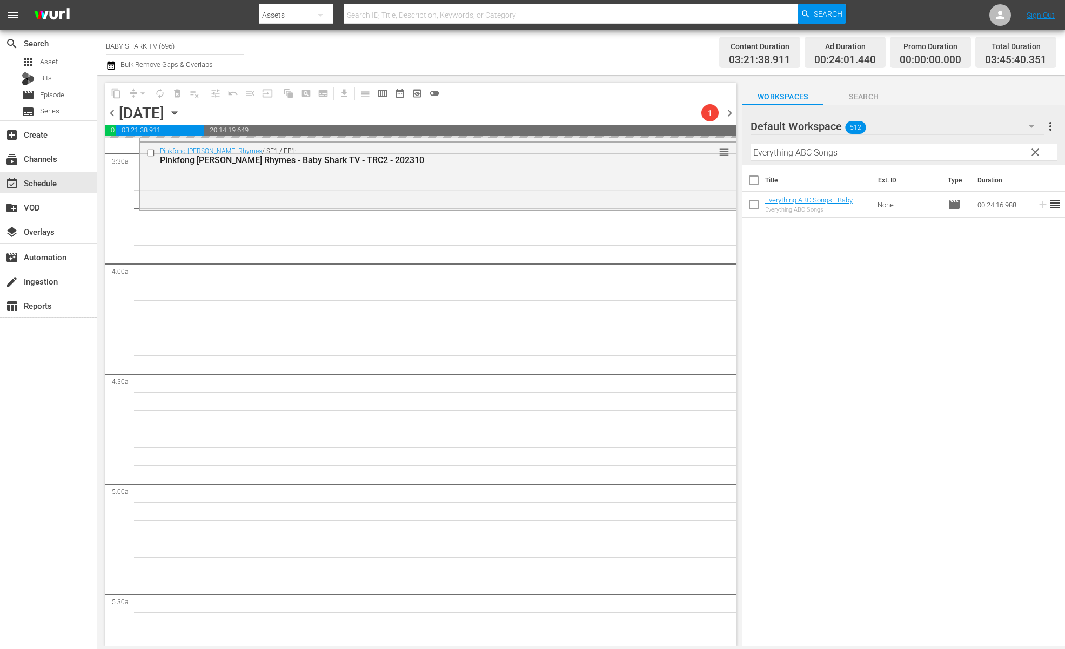
scroll to position [756, 0]
click at [837, 265] on div "Title Ext. ID Type Duration Everything ABC Songs - Baby Shark TV - TRC2 - 20240…" at bounding box center [903, 406] width 322 height 483
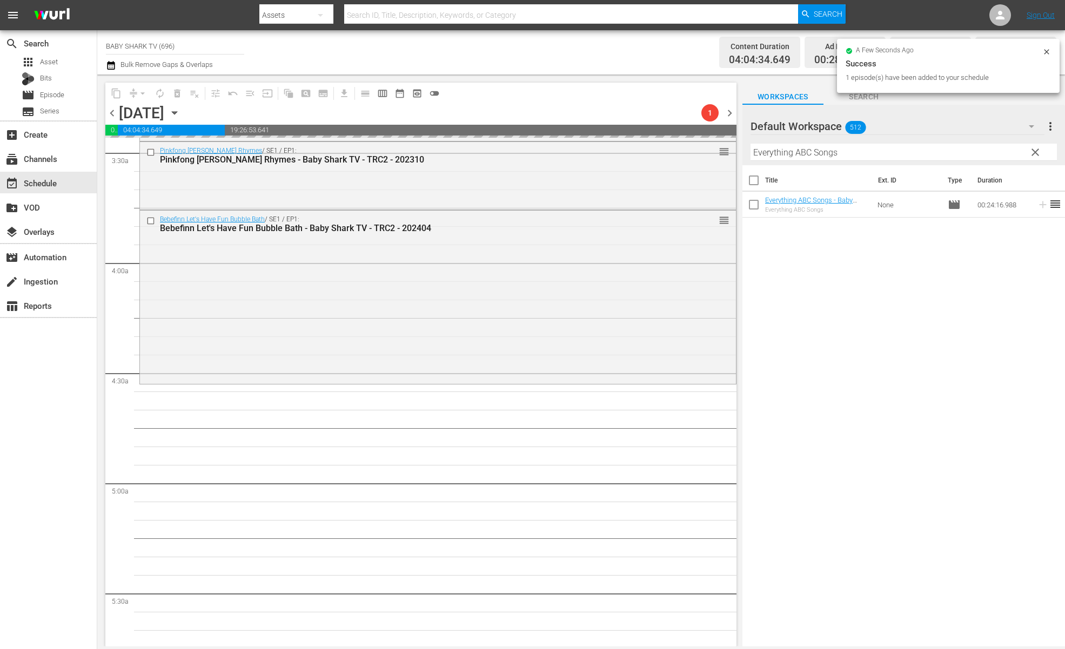
click at [1033, 154] on span "clear" at bounding box center [1034, 152] width 13 height 13
click at [1033, 154] on input "Everything ABC Songs" at bounding box center [903, 152] width 306 height 17
click at [1027, 153] on input "Everything ABC Songs" at bounding box center [903, 152] width 306 height 17
click at [1026, 153] on input "Everything ABC Songs" at bounding box center [903, 152] width 306 height 17
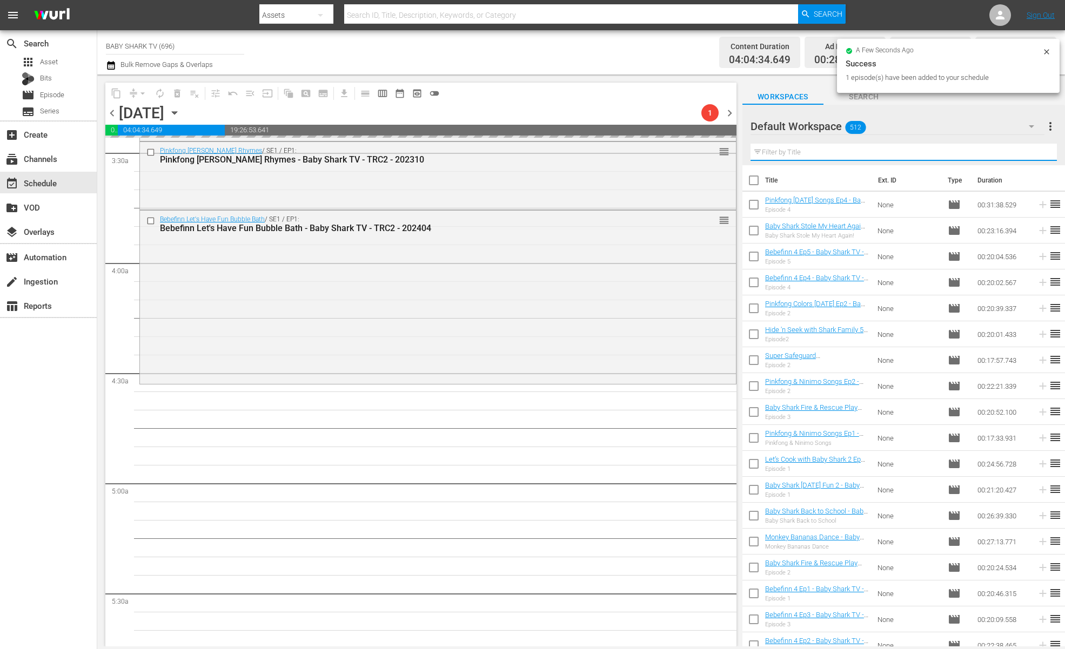
click at [1026, 153] on input "text" at bounding box center [903, 152] width 306 height 17
paste input "Baby Shark Back to School"
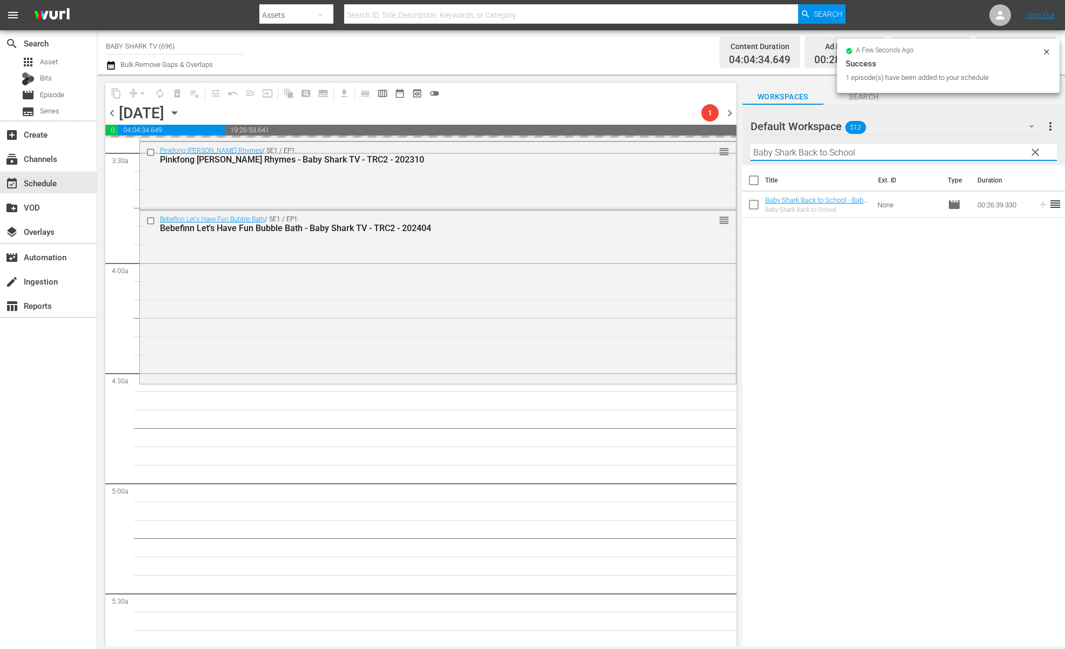
type input "Baby Shark Back to School"
click at [909, 305] on div "Title Ext. ID Type Duration Baby Shark Back to School - Baby Shark TV - TRC2 - …" at bounding box center [903, 406] width 322 height 483
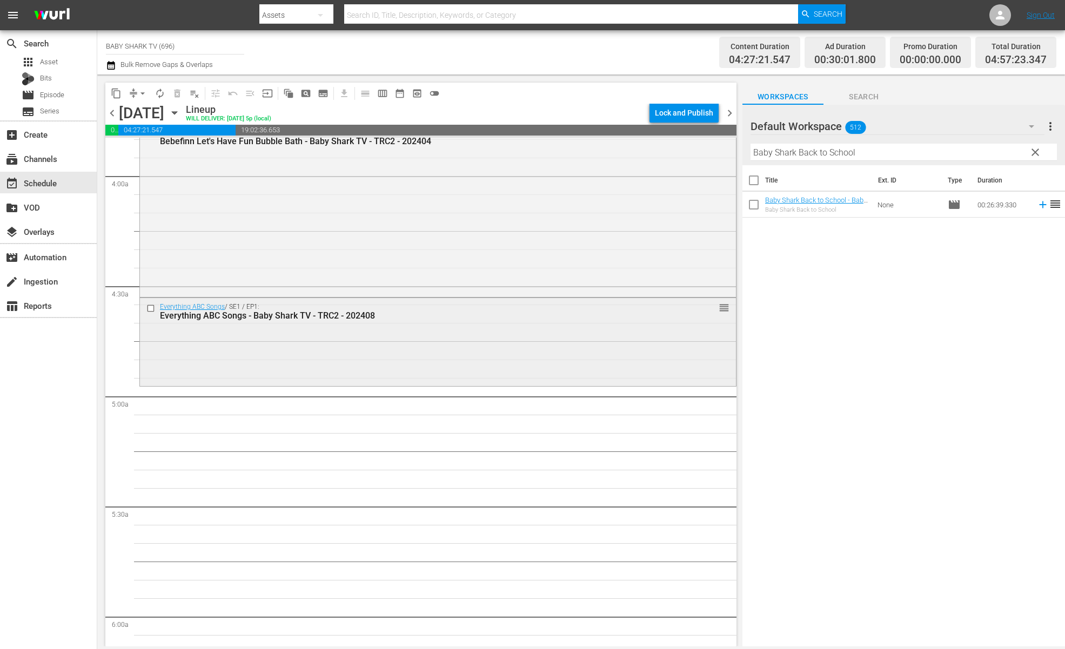
scroll to position [865, 0]
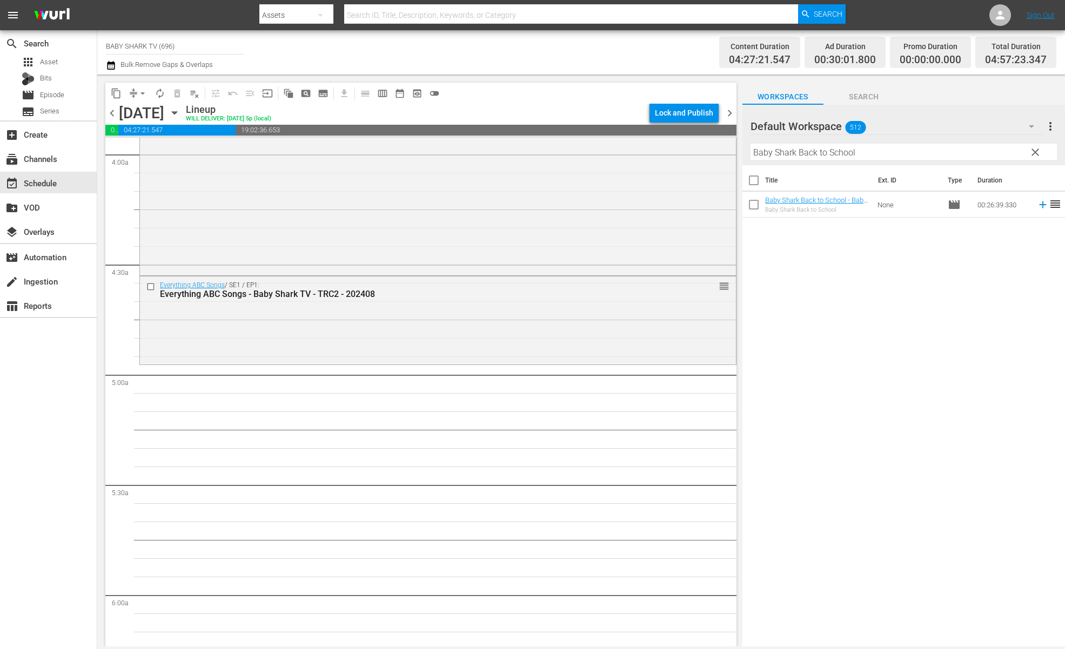
click at [747, 293] on div "Title Ext. ID Type Duration Baby Shark Back to School - Baby Shark TV - TRC2 - …" at bounding box center [903, 406] width 322 height 483
click at [1041, 148] on button "clear" at bounding box center [1034, 151] width 17 height 17
click at [1034, 150] on input "Baby Shark Back to School" at bounding box center [903, 152] width 306 height 17
click at [1033, 150] on input "Baby Shark Back to School" at bounding box center [903, 152] width 306 height 17
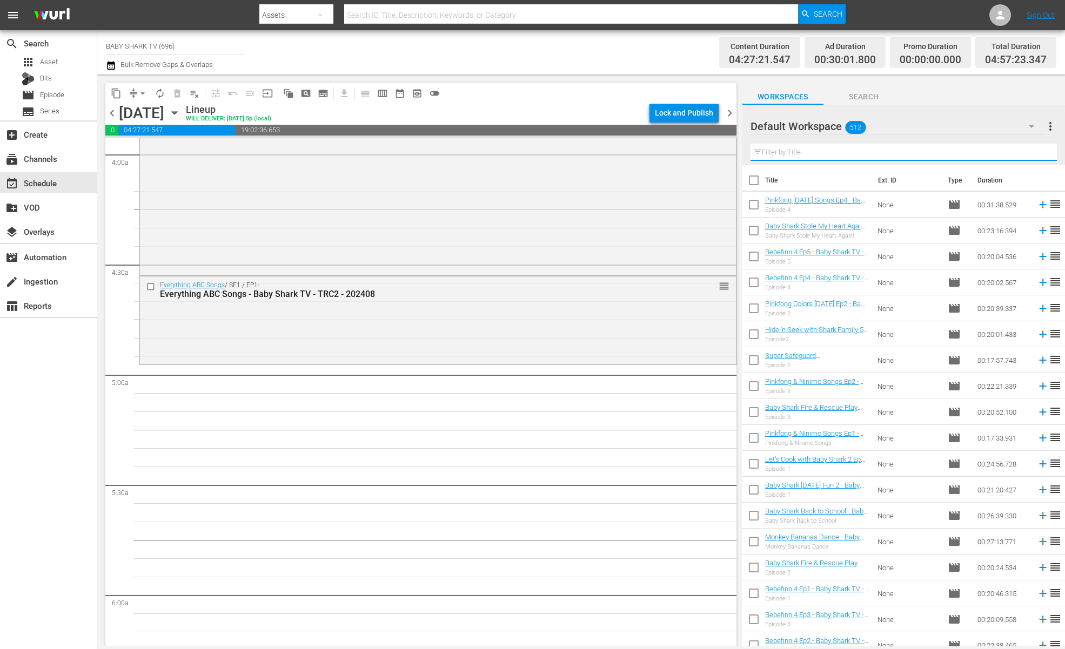
click at [1033, 150] on input "text" at bounding box center [903, 152] width 306 height 17
paste input "Learn Colors with Shape Block and more"
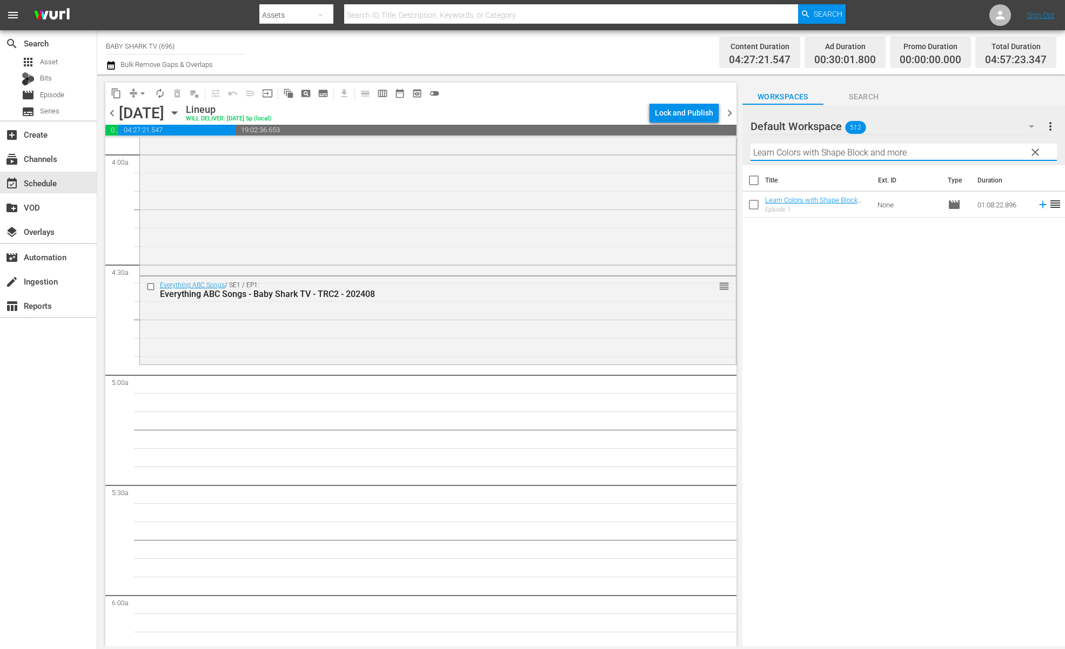
type input "Learn Colors with Shape Block and more"
click at [913, 274] on div "Title Ext. ID Type Duration Learn Colors with Shape Block and more - Baby Shark…" at bounding box center [903, 406] width 322 height 483
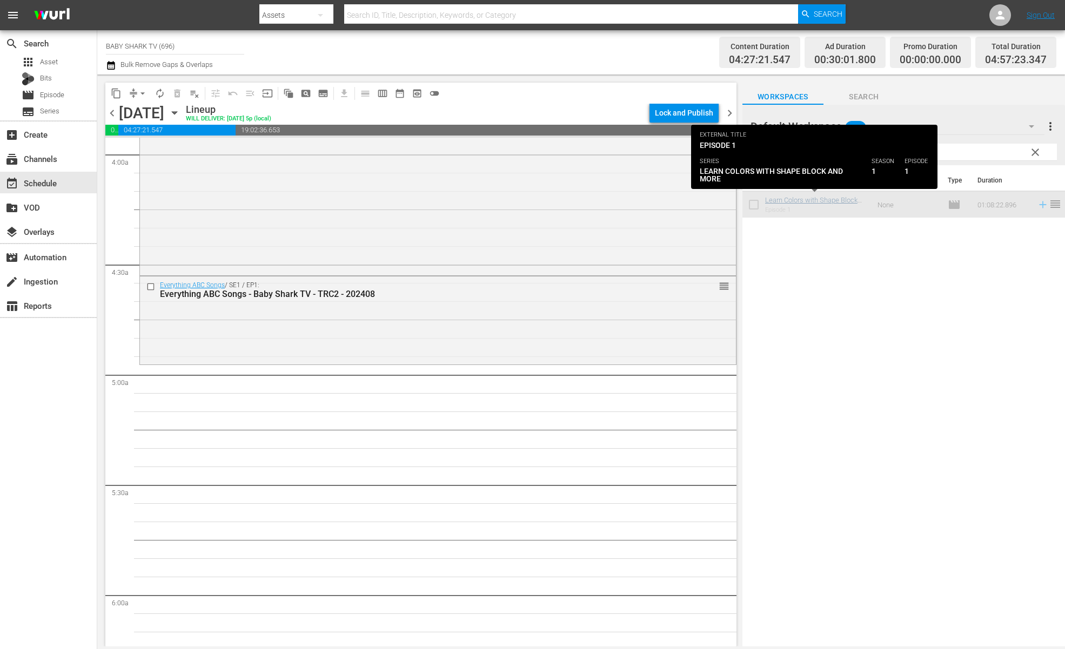
click at [835, 286] on div "Title Ext. ID Type Duration Learn Colors with Shape Block and more - Baby Shark…" at bounding box center [903, 406] width 322 height 483
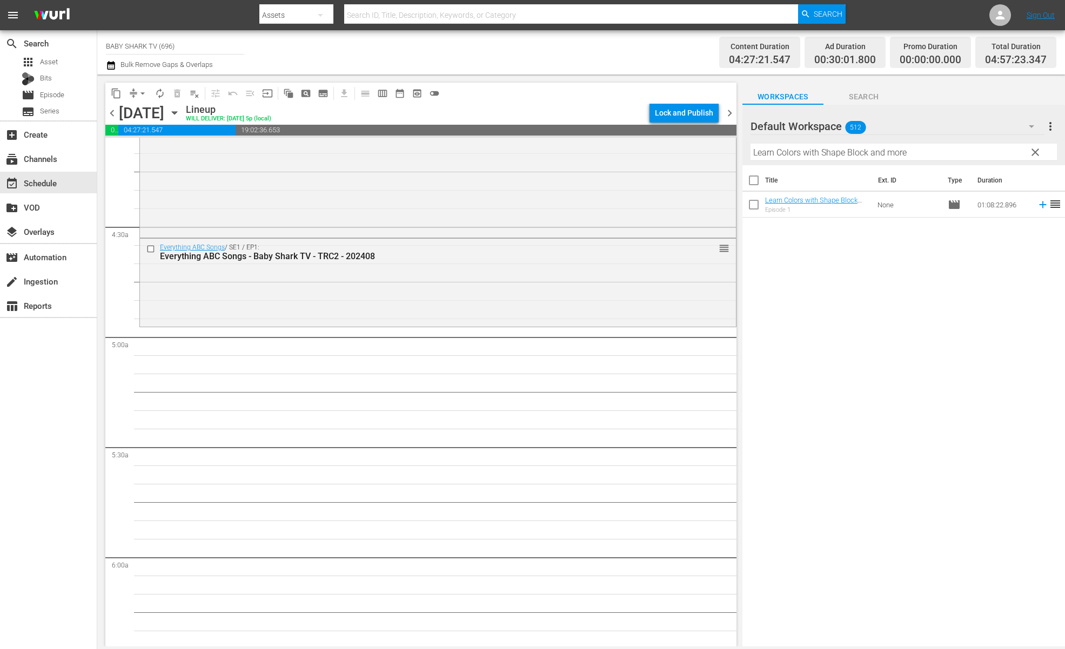
scroll to position [949, 0]
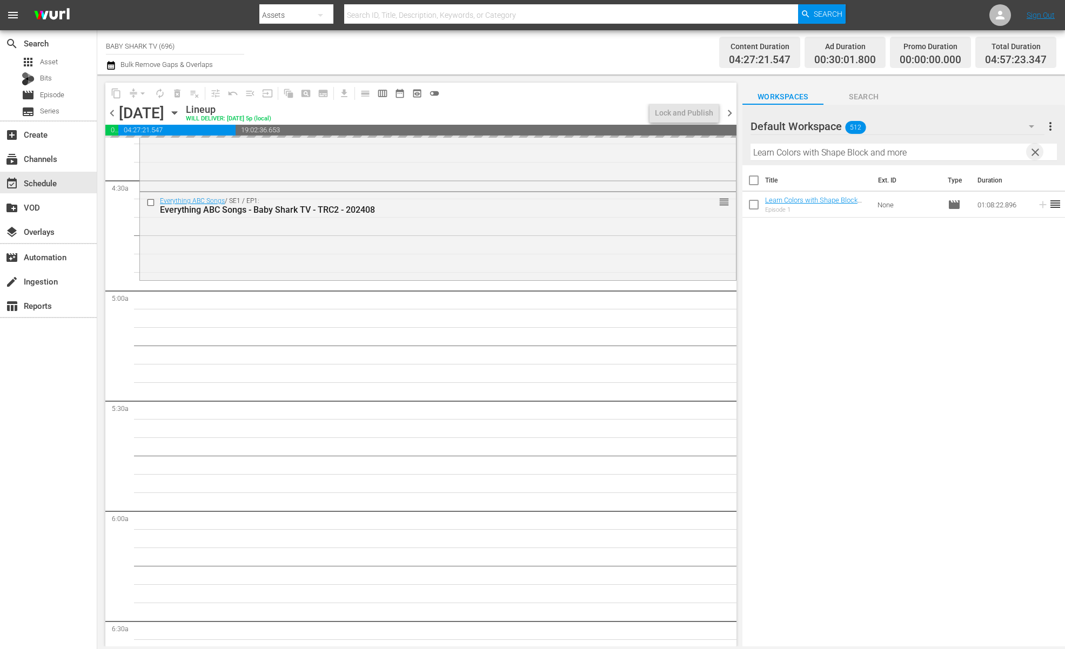
click at [1039, 149] on span "clear" at bounding box center [1034, 152] width 13 height 13
click at [1039, 149] on input "Learn Colors with Shape Block and more" at bounding box center [903, 152] width 306 height 17
click at [1030, 149] on input "Learn Colors with Shape Block and more" at bounding box center [903, 152] width 306 height 17
click at [1029, 149] on input "Learn Colors with Shape Block and more" at bounding box center [903, 152] width 306 height 17
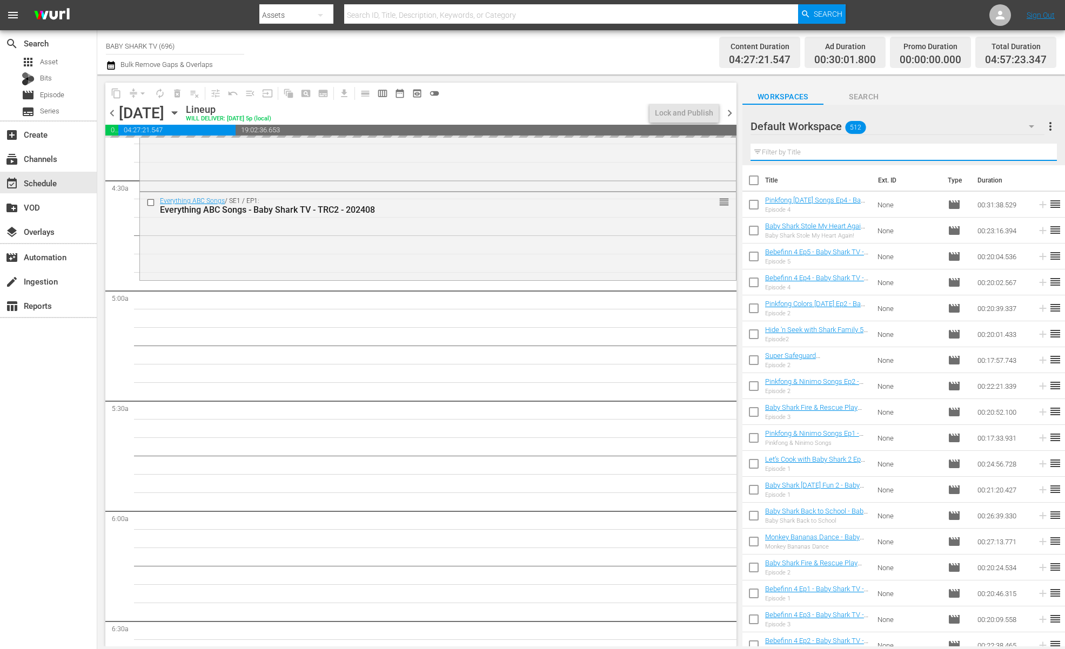
click at [1029, 149] on input "text" at bounding box center [903, 152] width 306 height 17
paste input "Baby Shark Back to School"
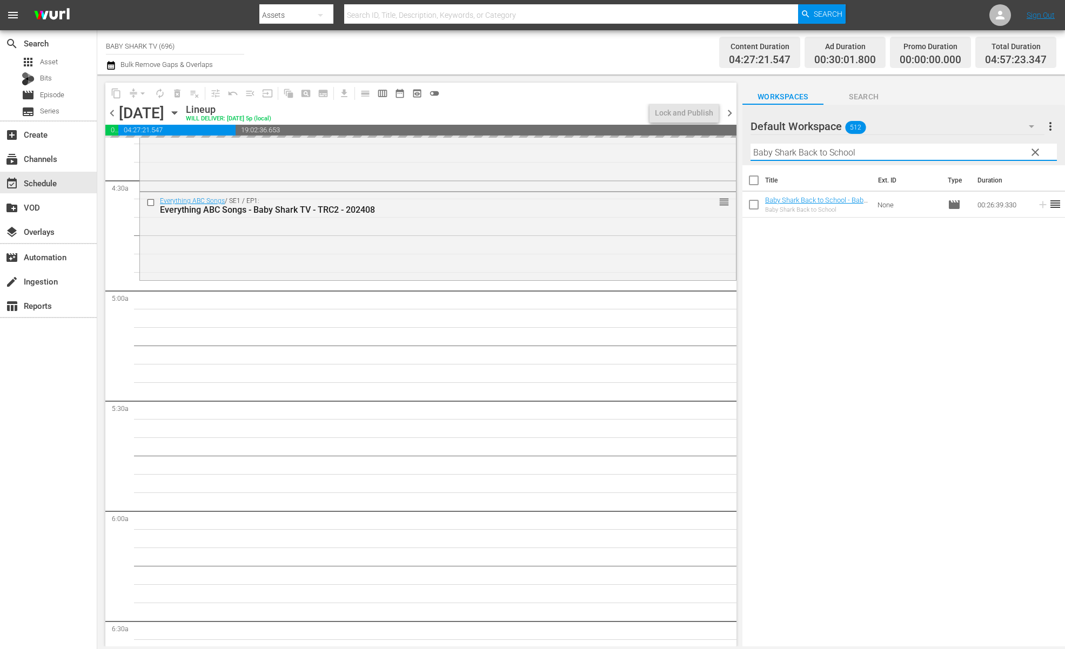
type input "Baby Shark Back to School"
click at [927, 304] on div "Title Ext. ID Type Duration Baby Shark Back to School - Baby Shark TV - TRC2 - …" at bounding box center [903, 406] width 322 height 483
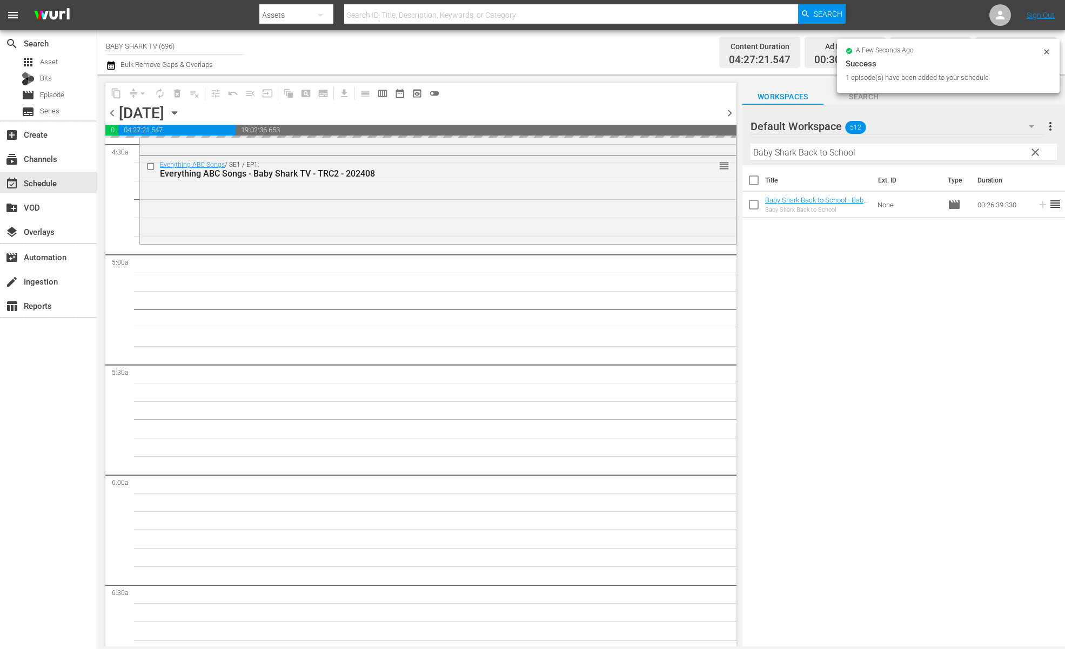
scroll to position [992, 0]
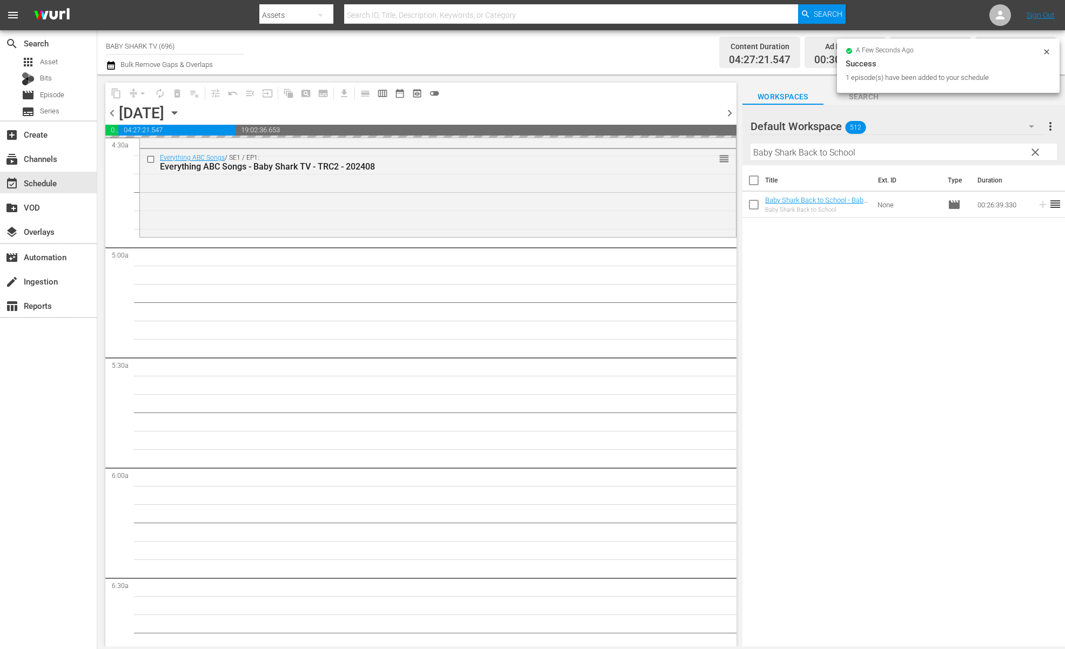
click at [841, 291] on div "Title Ext. ID Type Duration Baby Shark Back to School - Baby Shark TV - TRC2 - …" at bounding box center [903, 406] width 322 height 483
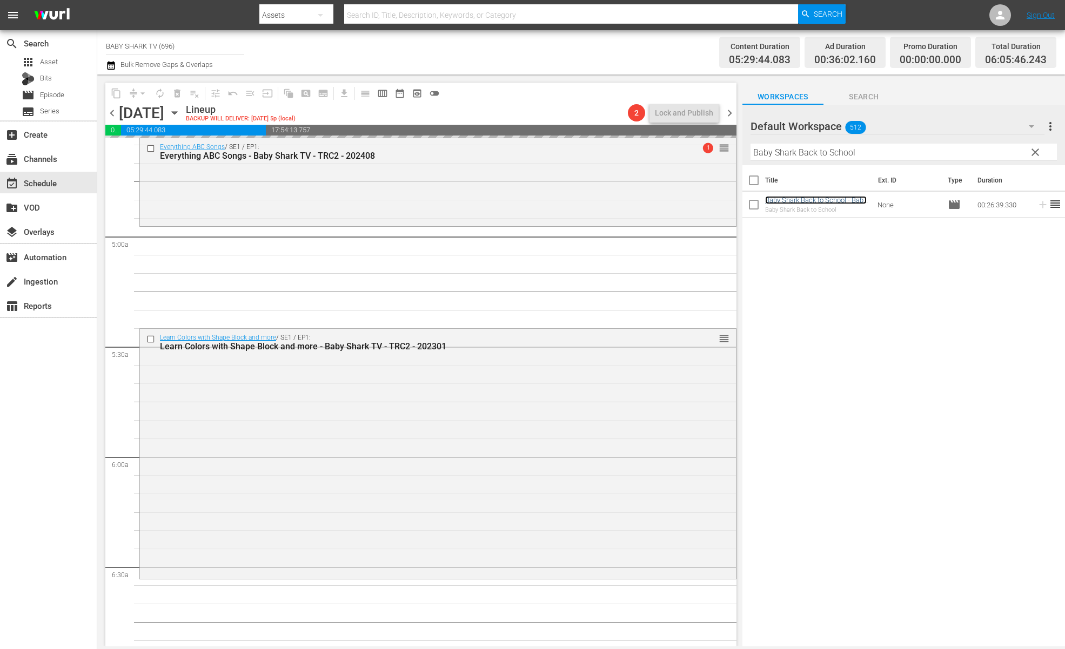
scroll to position [1013, 0]
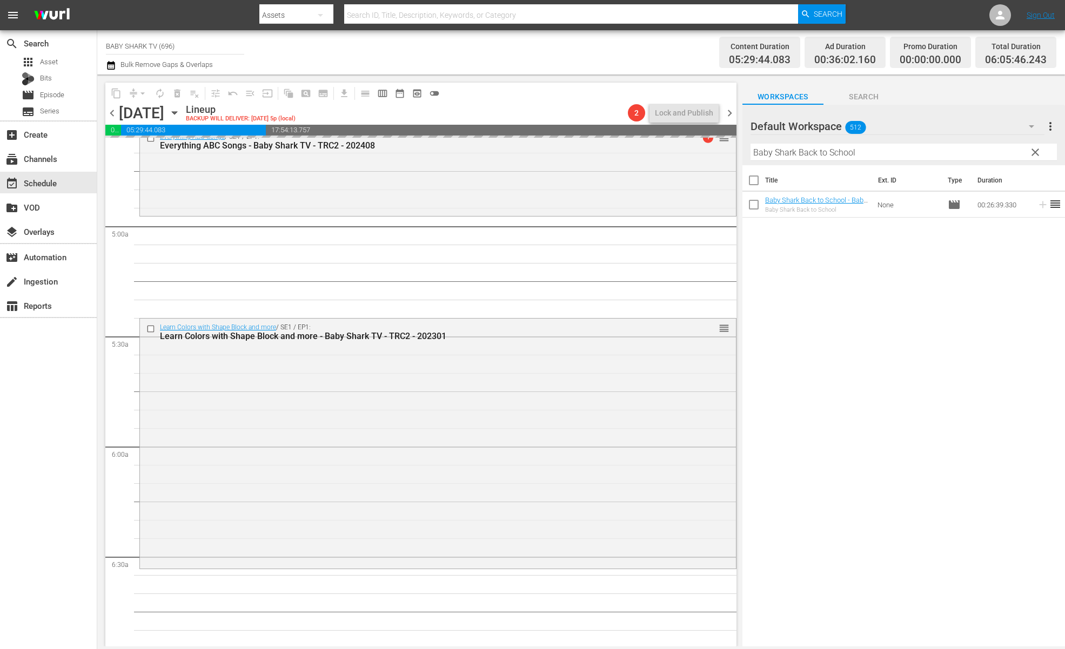
click at [1039, 158] on span "clear" at bounding box center [1034, 152] width 13 height 13
click at [1027, 154] on input "Baby Shark Back to School" at bounding box center [903, 152] width 306 height 17
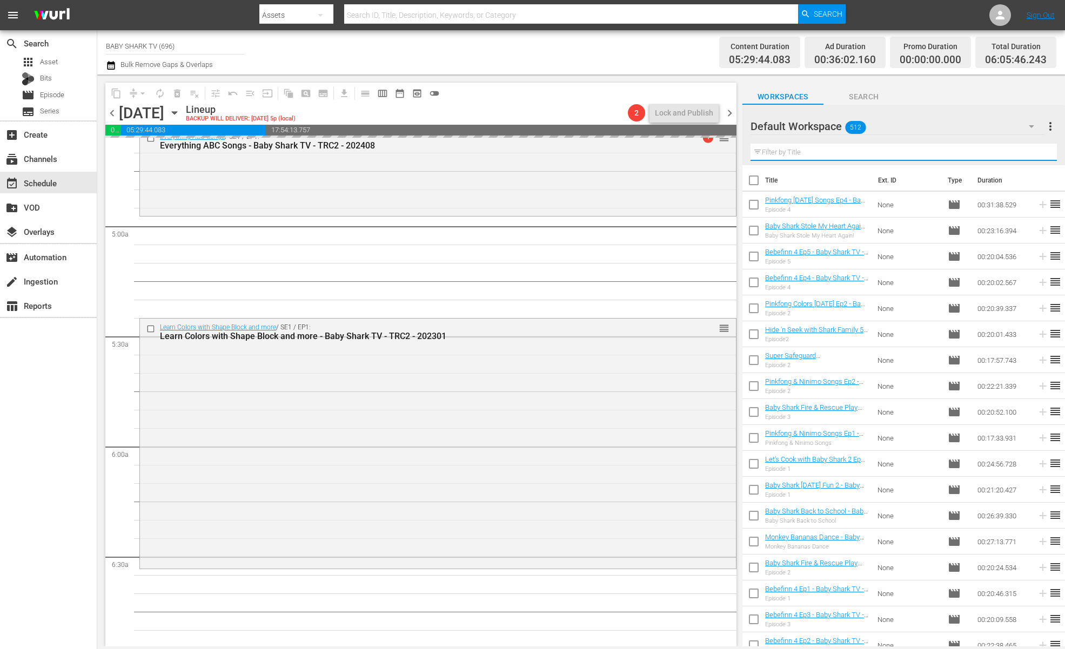
click at [1027, 154] on input "text" at bounding box center [903, 152] width 306 height 17
paste input "Baby Shark Special Song 2"
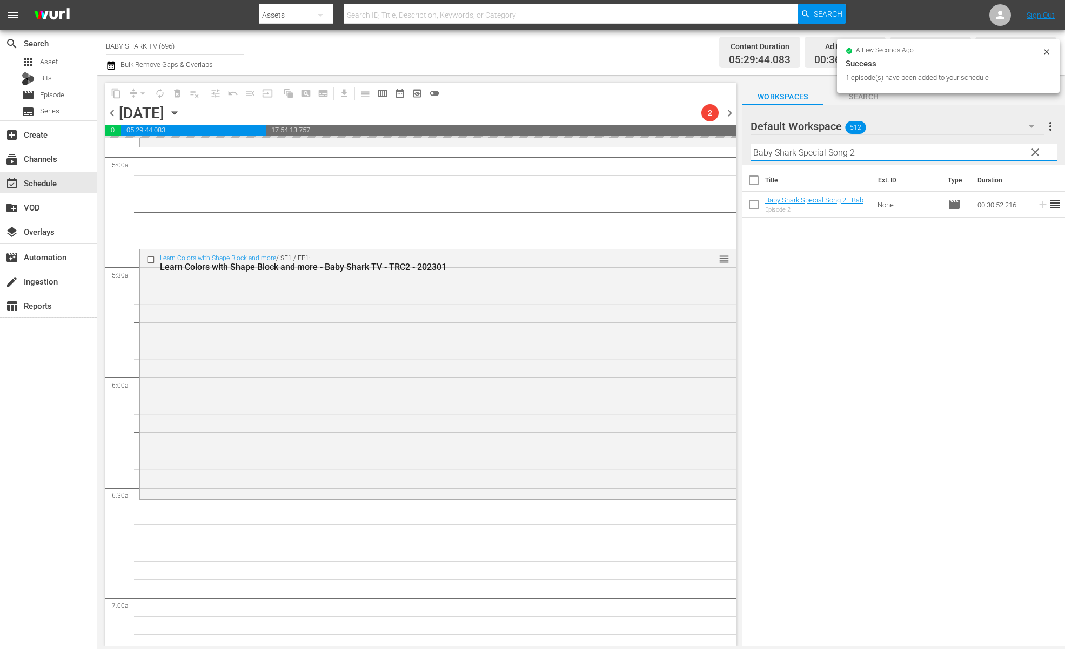
scroll to position [1083, 0]
type input "Baby Shark Special Song 2"
click at [884, 311] on div "Title Ext. ID Type Duration Baby Shark Special Song 2 - Baby Shark TV - TRC2 - …" at bounding box center [903, 406] width 322 height 483
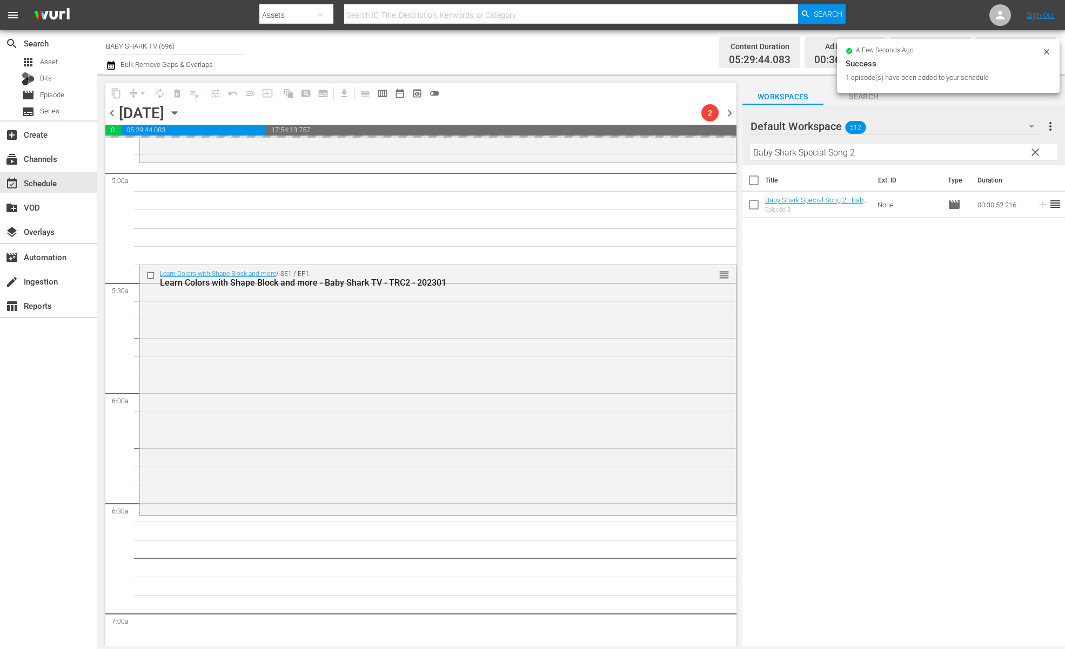
scroll to position [1063, 0]
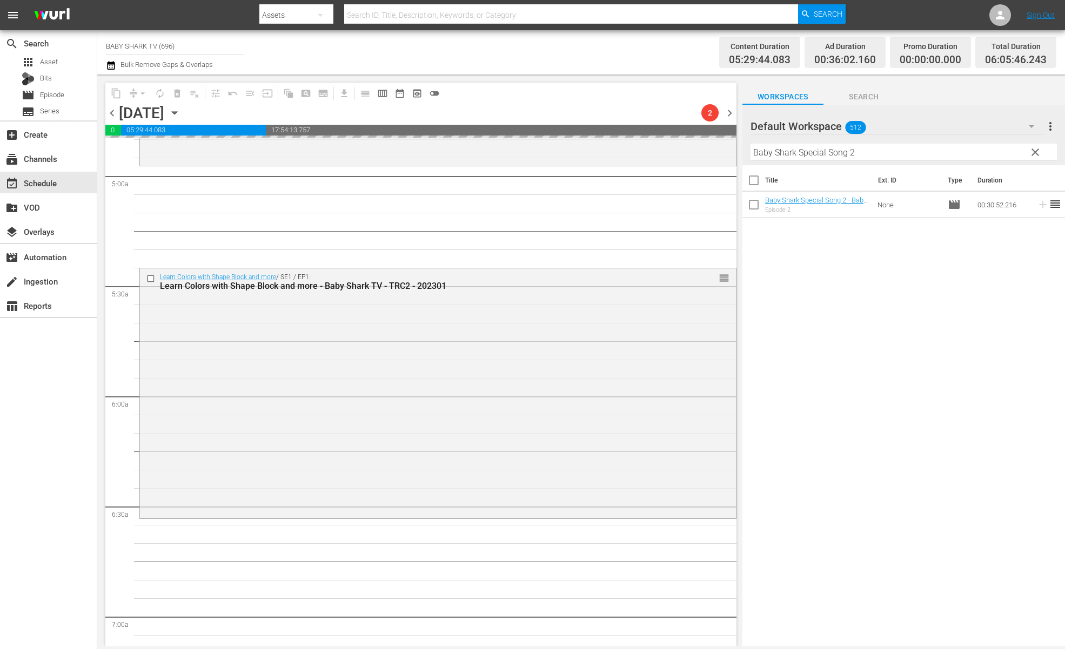
click at [804, 313] on div "Title Ext. ID Type Duration Baby Shark Special Song 2 - Baby Shark TV - TRC2 - …" at bounding box center [903, 406] width 322 height 483
click at [848, 284] on div "Title Ext. ID Type Duration Baby Shark Special Song 2 - Baby Shark TV - TRC2 - …" at bounding box center [903, 406] width 322 height 483
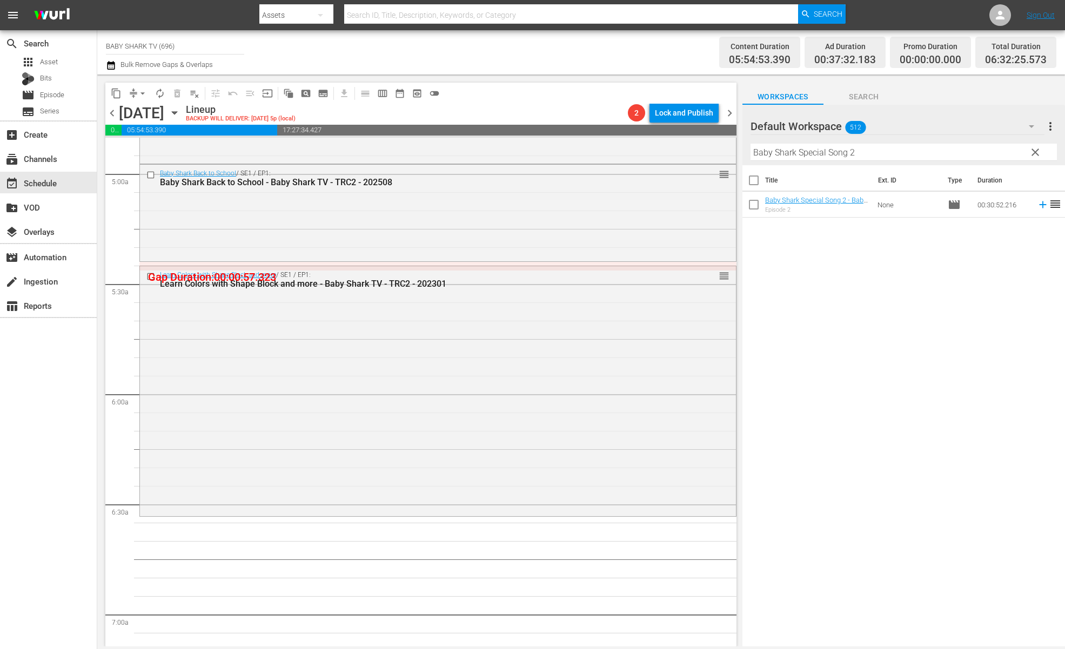
scroll to position [1069, 0]
click at [898, 289] on div "Title Ext. ID Type Duration Baby Shark Special Song 2 - Baby Shark TV - TRC2 - …" at bounding box center [903, 406] width 322 height 483
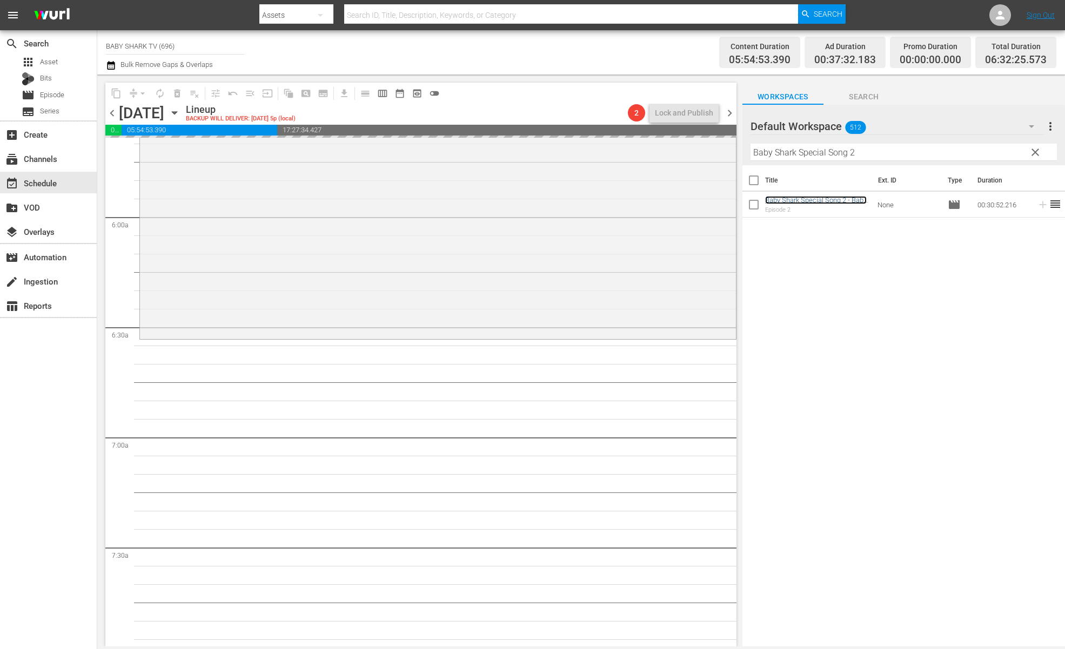
scroll to position [1264, 0]
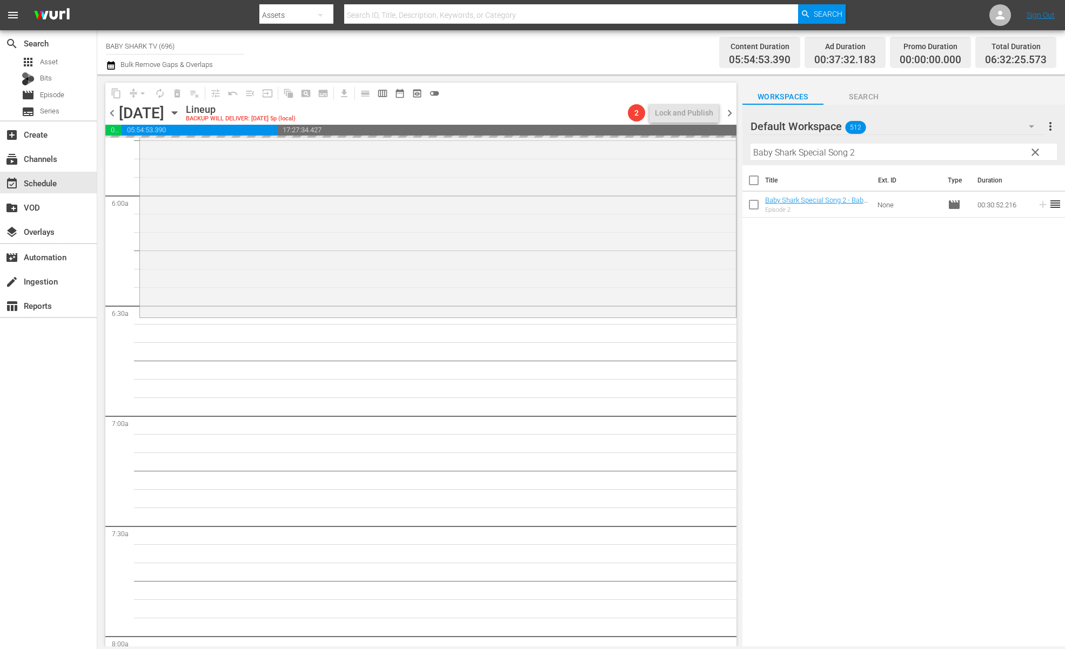
click at [1040, 157] on span "clear" at bounding box center [1034, 152] width 13 height 13
click at [1039, 156] on input "Baby Shark Special Song 2" at bounding box center [903, 152] width 306 height 17
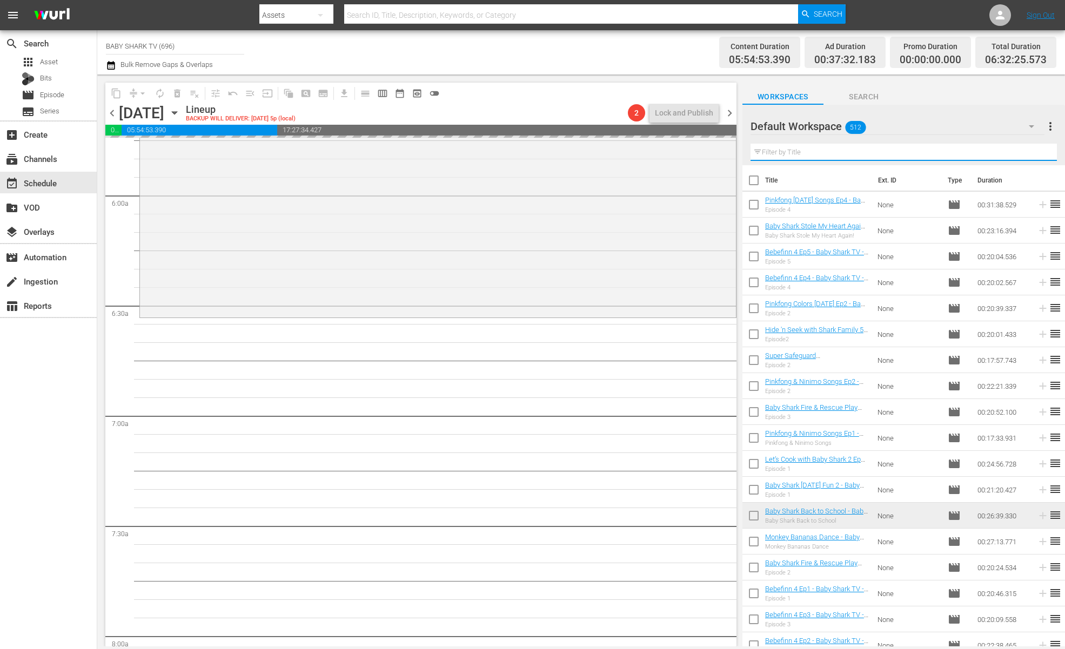
click at [1031, 155] on input "text" at bounding box center [903, 152] width 306 height 17
click at [1025, 155] on input "text" at bounding box center [903, 152] width 306 height 17
click at [1023, 155] on input "text" at bounding box center [903, 152] width 306 height 17
paste input "Everything ABC Songs"
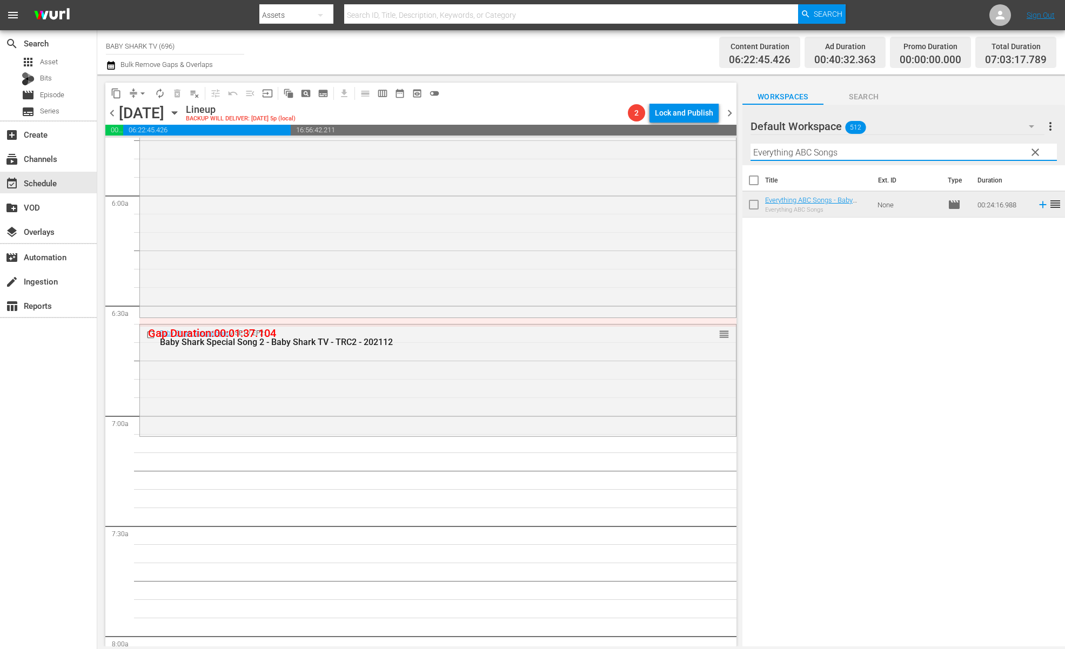
type input "Everything ABC Songs"
click at [958, 295] on div "Title Ext. ID Type Duration Everything ABC Songs - Baby Shark TV - TRC2 - 20240…" at bounding box center [903, 406] width 322 height 483
click at [1027, 151] on button "clear" at bounding box center [1034, 151] width 17 height 17
click at [1027, 151] on input "Everything ABC Songs" at bounding box center [903, 152] width 306 height 17
click at [1028, 151] on input "Everything ABC Songs" at bounding box center [903, 152] width 306 height 17
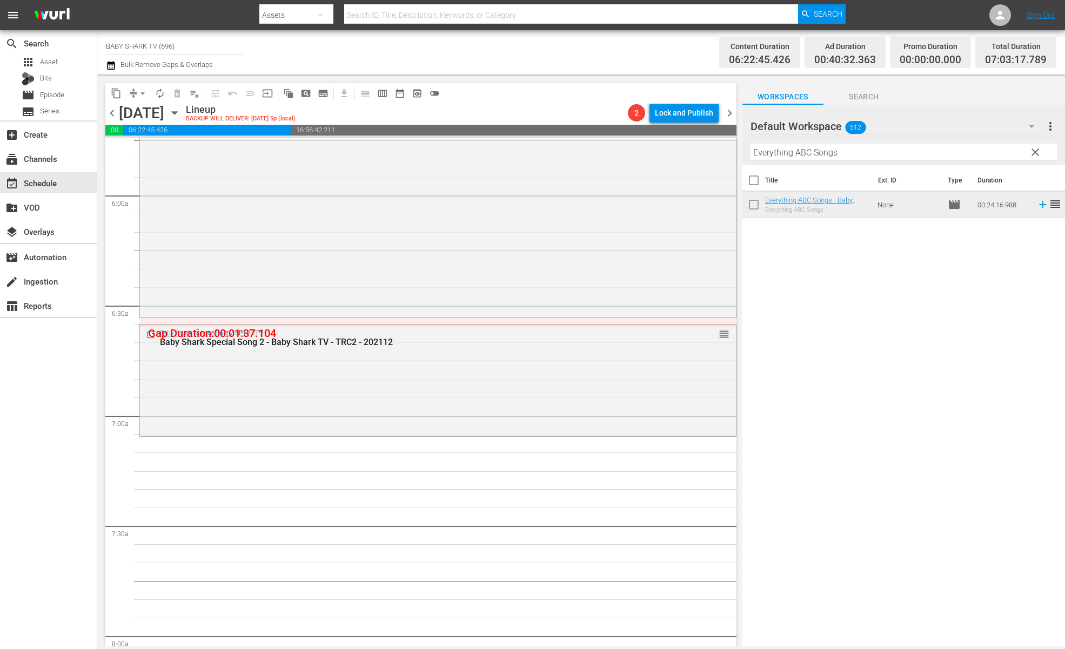
click at [1028, 151] on input "Everything ABC Songs" at bounding box center [903, 152] width 306 height 17
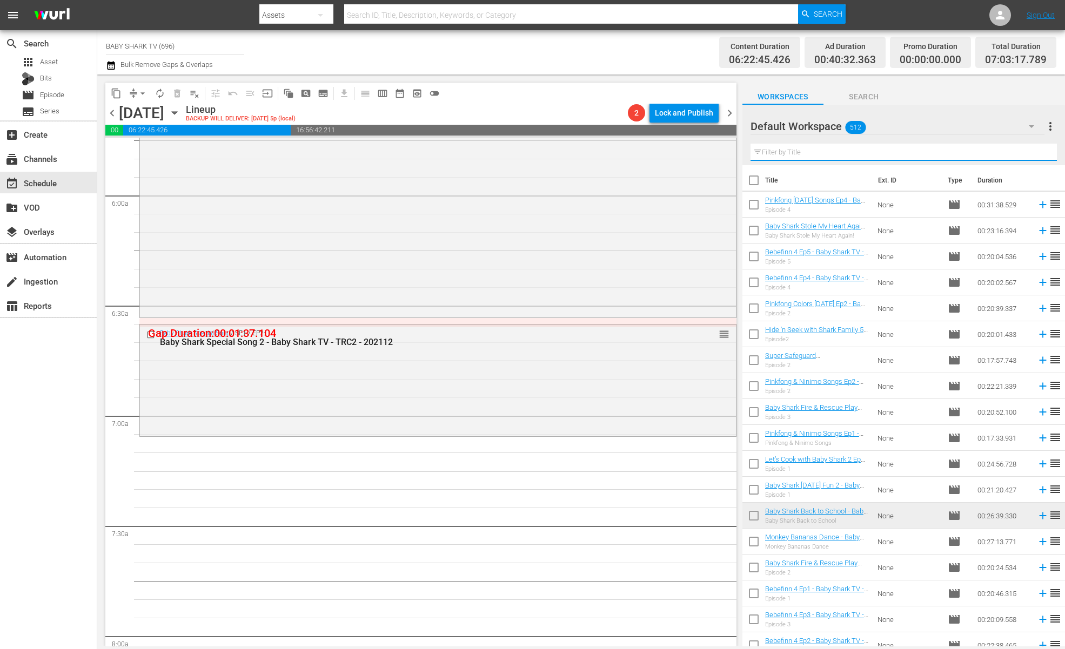
drag, startPoint x: 1028, startPoint y: 151, endPoint x: 1008, endPoint y: 151, distance: 20.0
click at [1021, 151] on input "text" at bounding box center [903, 152] width 306 height 17
click at [1008, 151] on input "text" at bounding box center [903, 152] width 306 height 17
paste input "[PERSON_NAME]'s Story Theater 4"
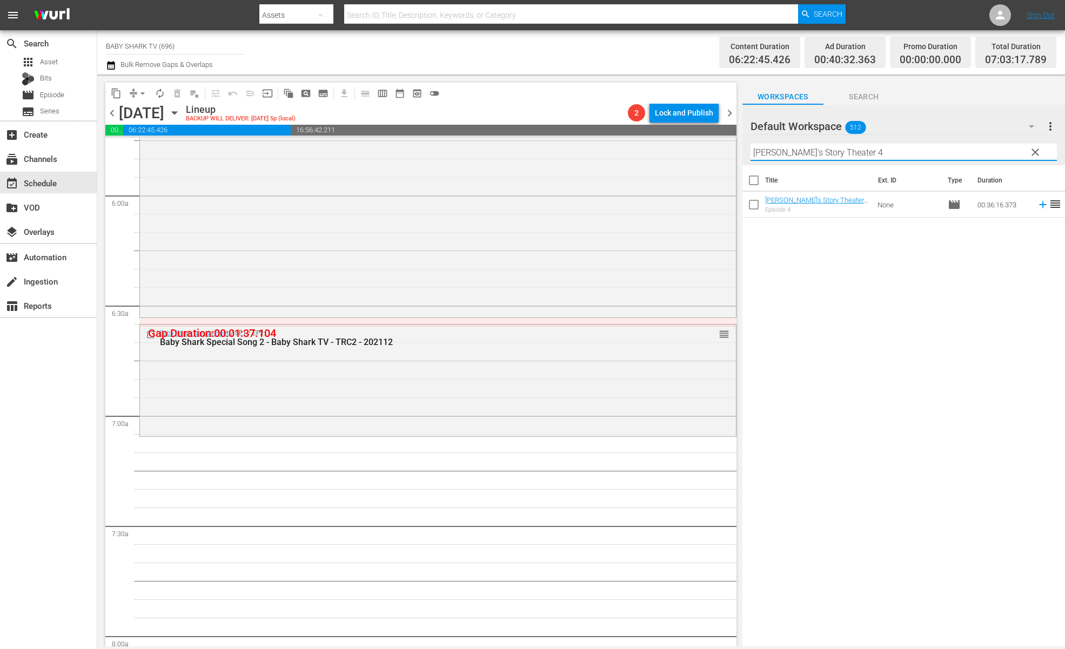
type input "[PERSON_NAME]'s Story Theater 4"
click at [900, 268] on div "Title Ext. ID Type Duration [PERSON_NAME]'s Story Theater 4 - Baby Shark TV - T…" at bounding box center [903, 406] width 322 height 483
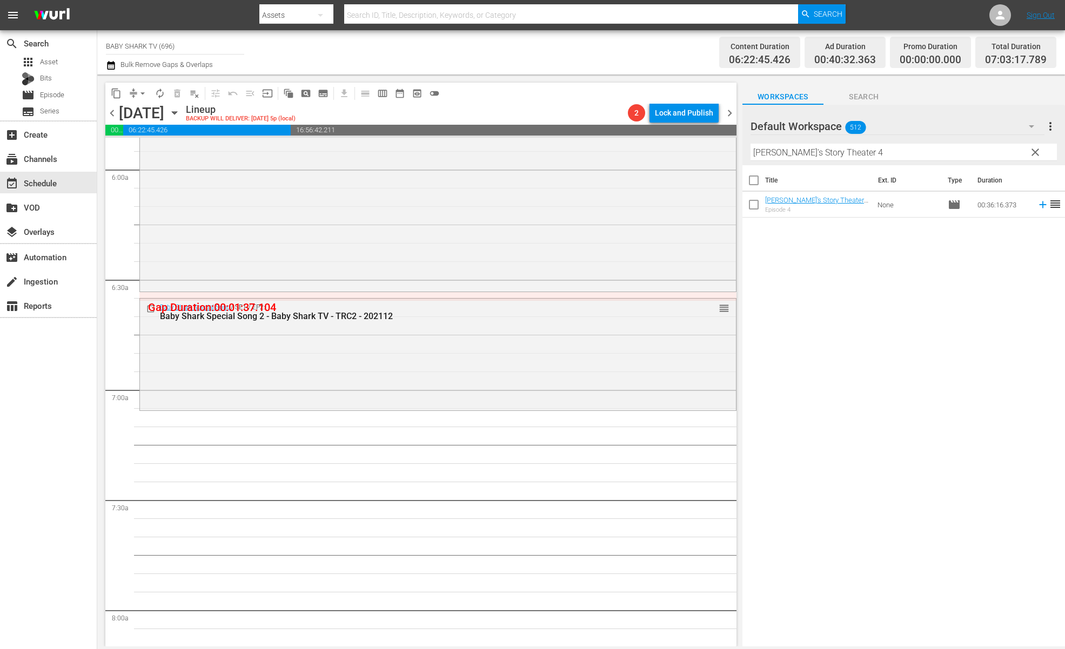
scroll to position [1349, 0]
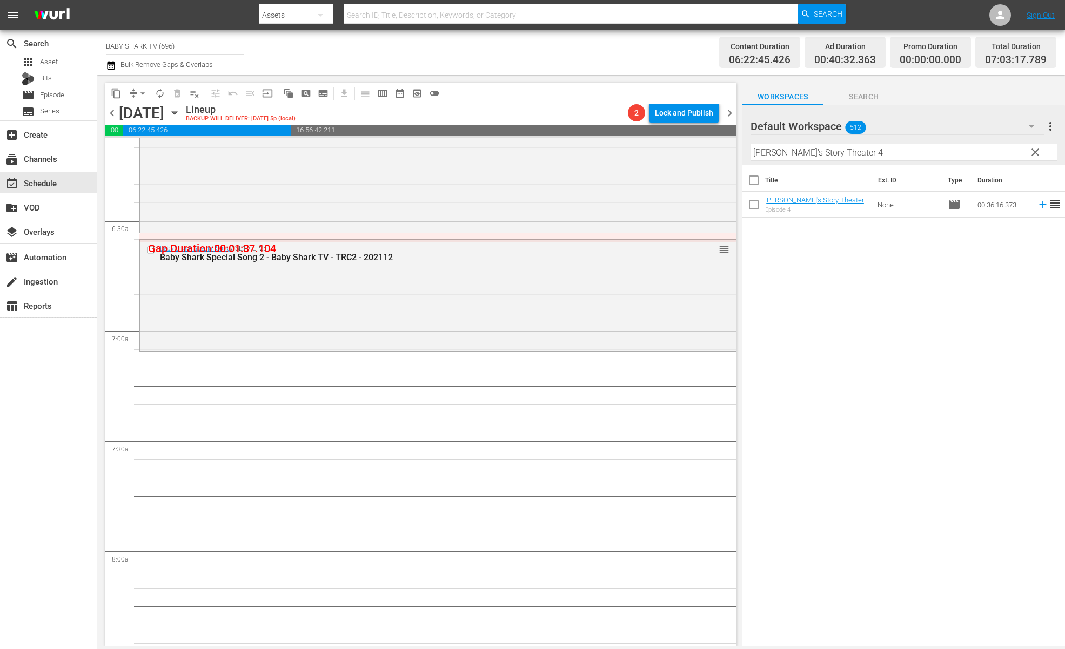
click at [803, 327] on div "Title Ext. ID Type Duration [PERSON_NAME]'s Story Theater 4 - Baby Shark TV - T…" at bounding box center [903, 406] width 322 height 483
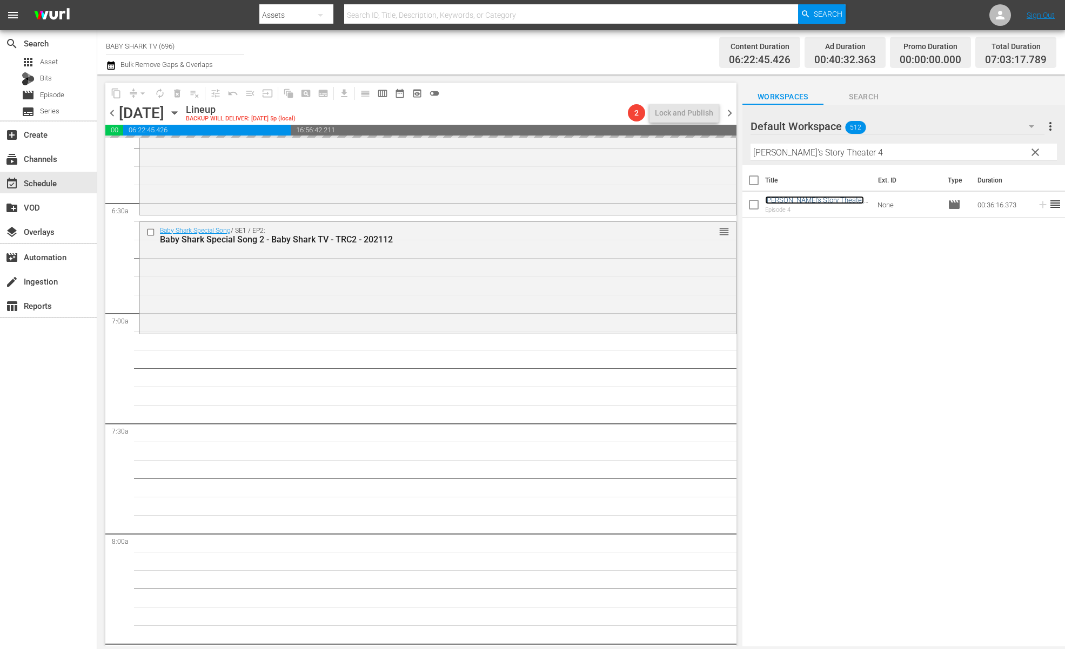
scroll to position [1368, 0]
click at [1039, 156] on span "clear" at bounding box center [1034, 152] width 13 height 13
click at [1035, 154] on input "[PERSON_NAME]'s Story Theater 4" at bounding box center [903, 152] width 306 height 17
click at [1033, 154] on input "[PERSON_NAME]'s Story Theater 4" at bounding box center [903, 152] width 306 height 17
click at [1032, 154] on input "[PERSON_NAME]'s Story Theater 4" at bounding box center [903, 152] width 306 height 17
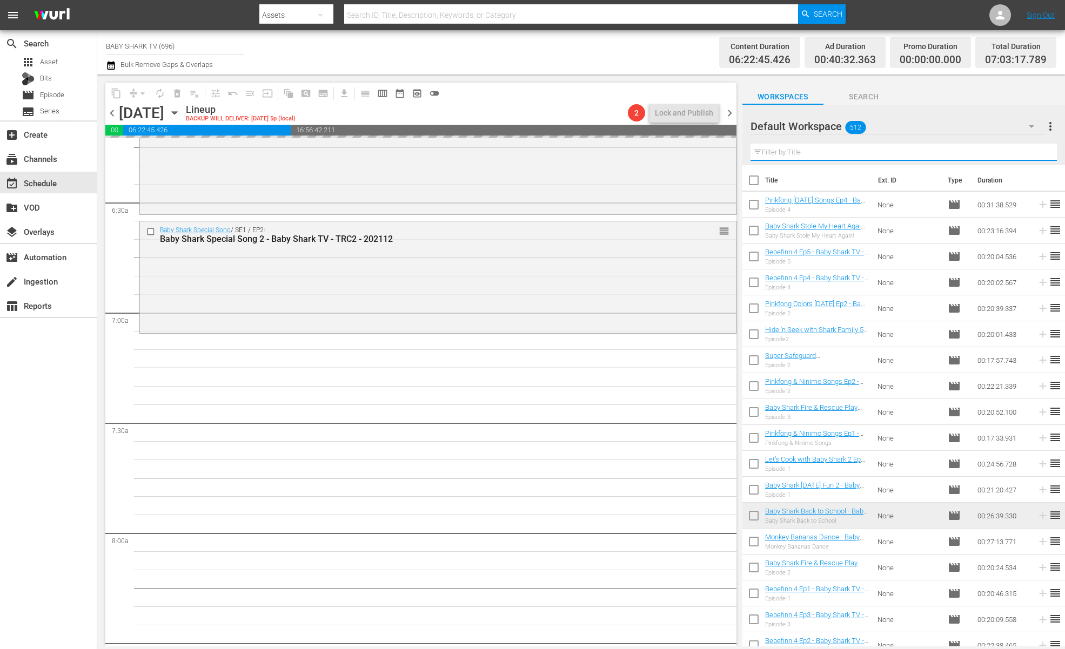
click at [1030, 154] on input "text" at bounding box center [903, 152] width 306 height 17
paste input "Monkey Bananas Dance"
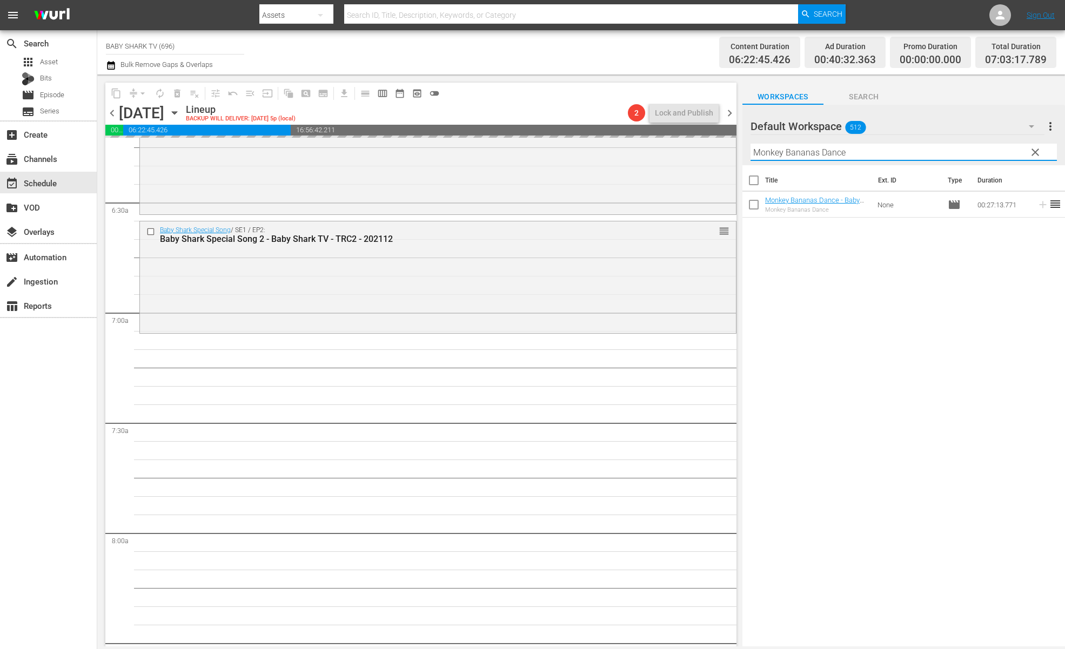
type input "Monkey Bananas Dance"
click at [995, 255] on div "Title Ext. ID Type Duration Monkey Bananas Dance - Baby Shark TV - TRC2 - 20250…" at bounding box center [903, 406] width 322 height 483
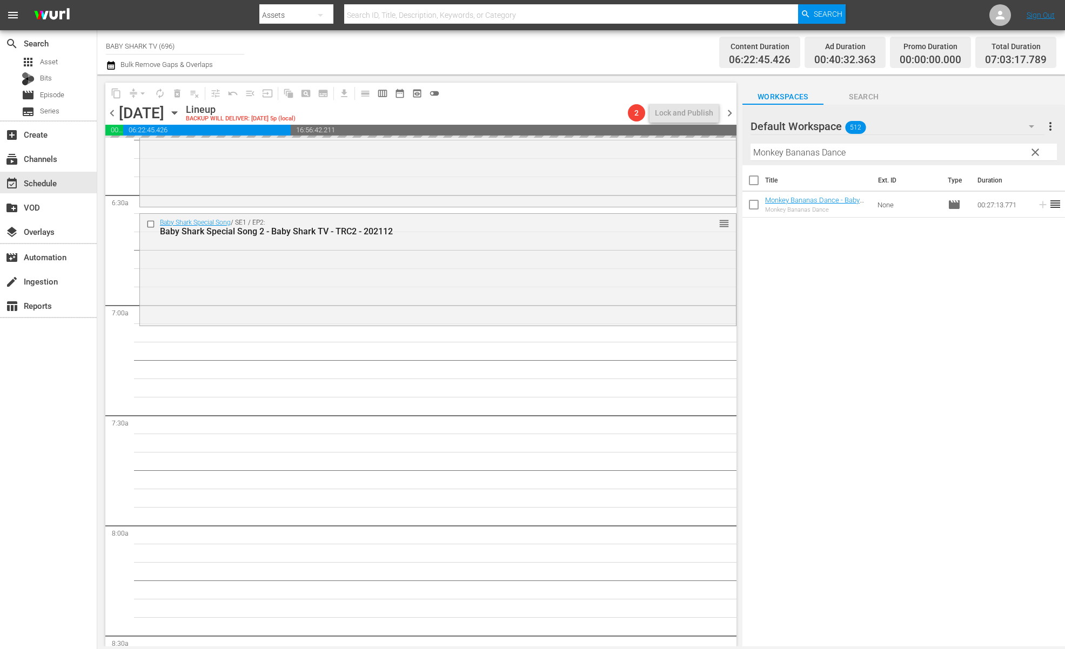
scroll to position [1387, 0]
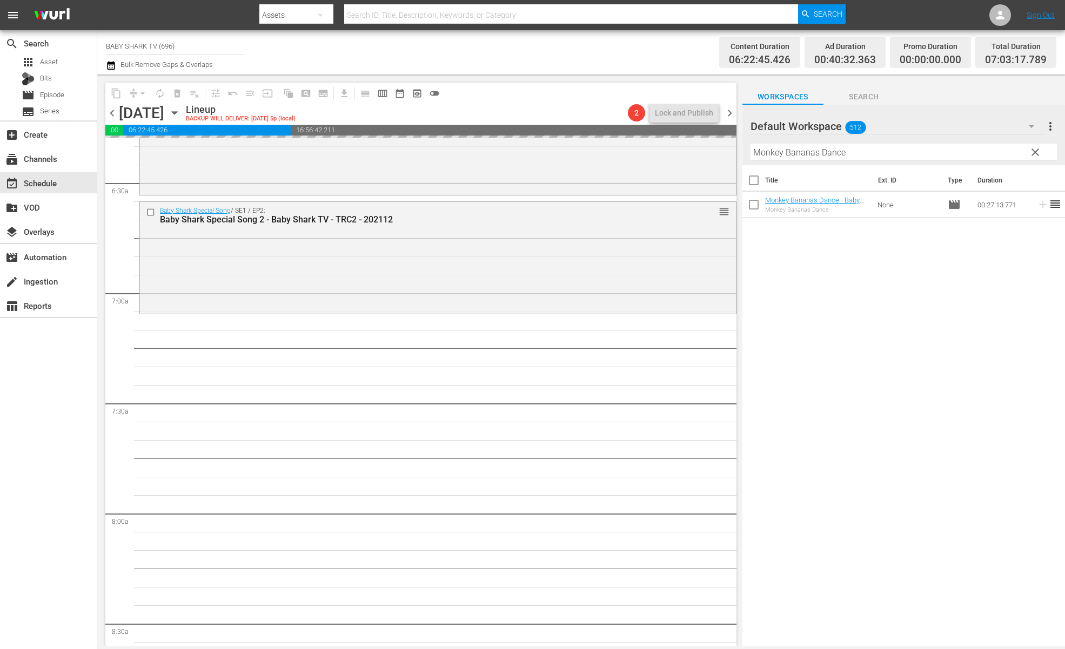
click at [848, 316] on div "Title Ext. ID Type Duration Monkey Bananas Dance - Baby Shark TV - TRC2 - 20250…" at bounding box center [903, 406] width 322 height 483
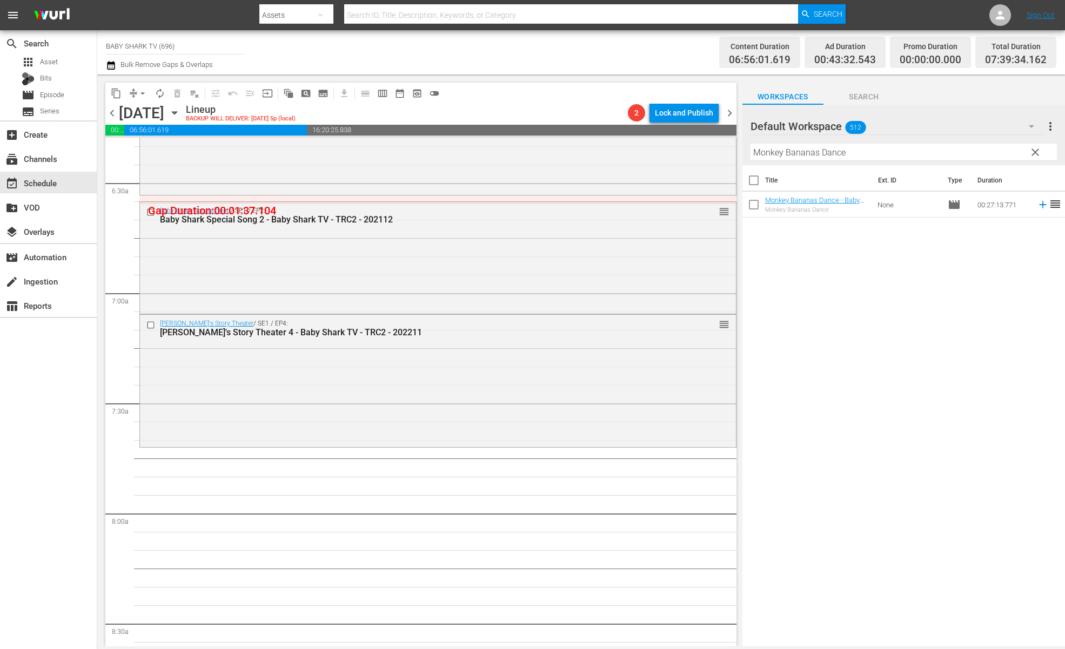
click at [812, 353] on div "Title Ext. ID Type Duration Monkey Bananas Dance - Baby Shark TV - TRC2 - 20250…" at bounding box center [903, 406] width 322 height 483
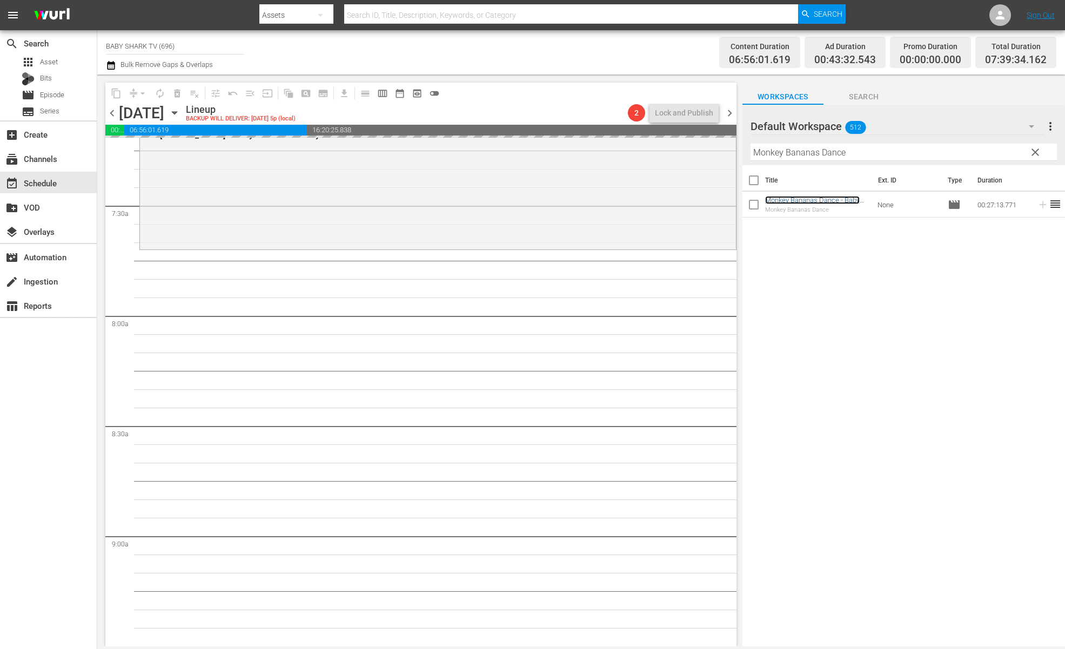
scroll to position [1585, 0]
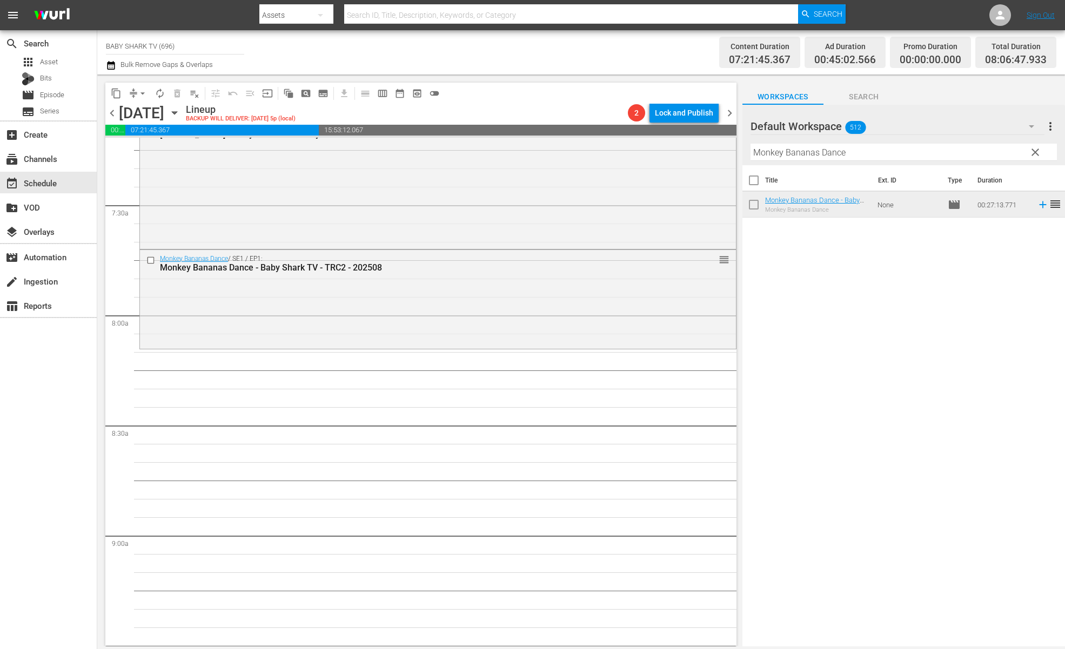
click at [871, 315] on div "Title Ext. ID Type Duration Monkey Bananas Dance - Baby Shark TV - TRC2 - 20250…" at bounding box center [903, 406] width 322 height 483
drag, startPoint x: 1009, startPoint y: 149, endPoint x: 1029, endPoint y: 154, distance: 20.2
click at [1012, 150] on input "Monkey Bananas Dance" at bounding box center [903, 152] width 306 height 17
drag, startPoint x: 1029, startPoint y: 154, endPoint x: 995, endPoint y: 156, distance: 34.1
click at [1033, 154] on span "clear" at bounding box center [1034, 152] width 13 height 13
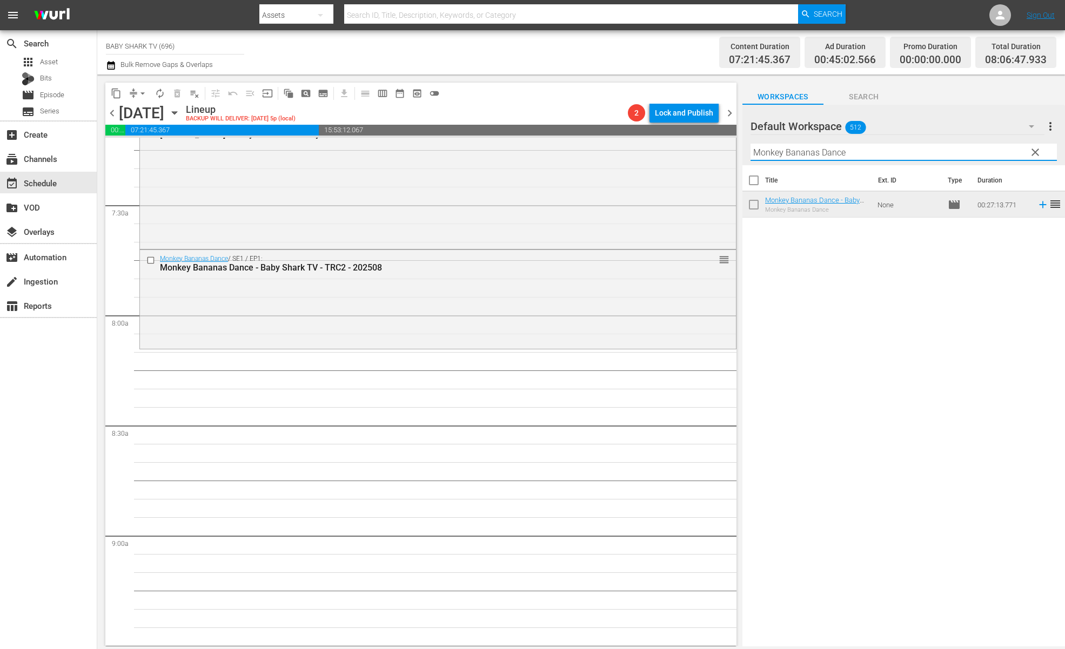
click at [1032, 156] on input "Monkey Bananas Dance" at bounding box center [903, 152] width 306 height 17
click at [997, 156] on input "Monkey Bananas Dance" at bounding box center [903, 152] width 306 height 17
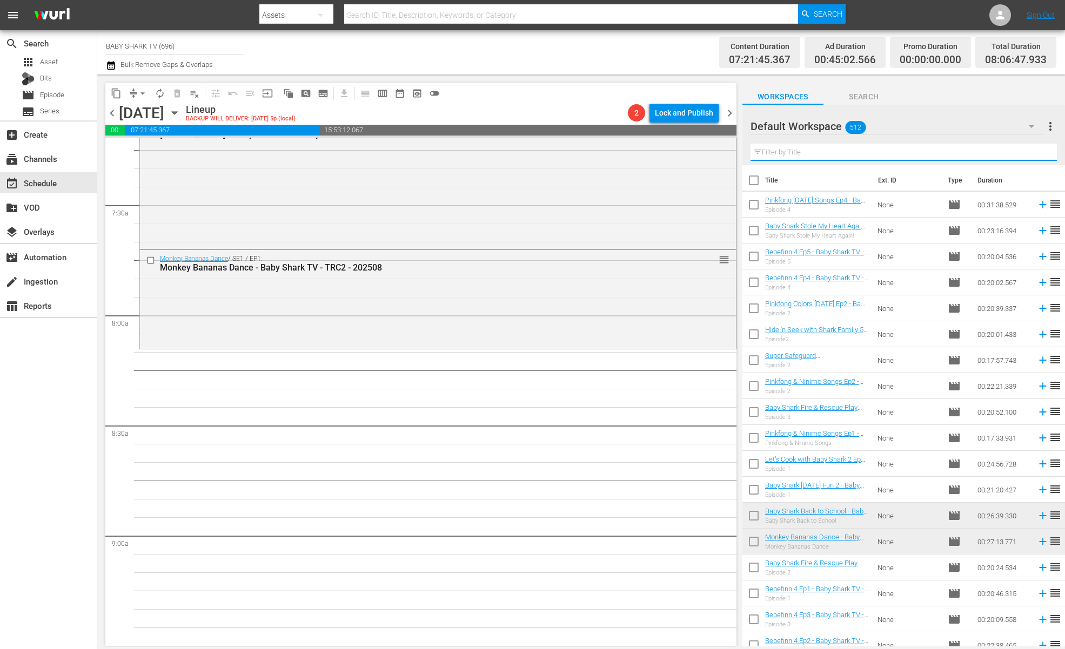
click at [995, 156] on input "text" at bounding box center [903, 152] width 306 height 17
paste input "Pinkfong Sing-Along Movie 2: Wonderstar Concert"
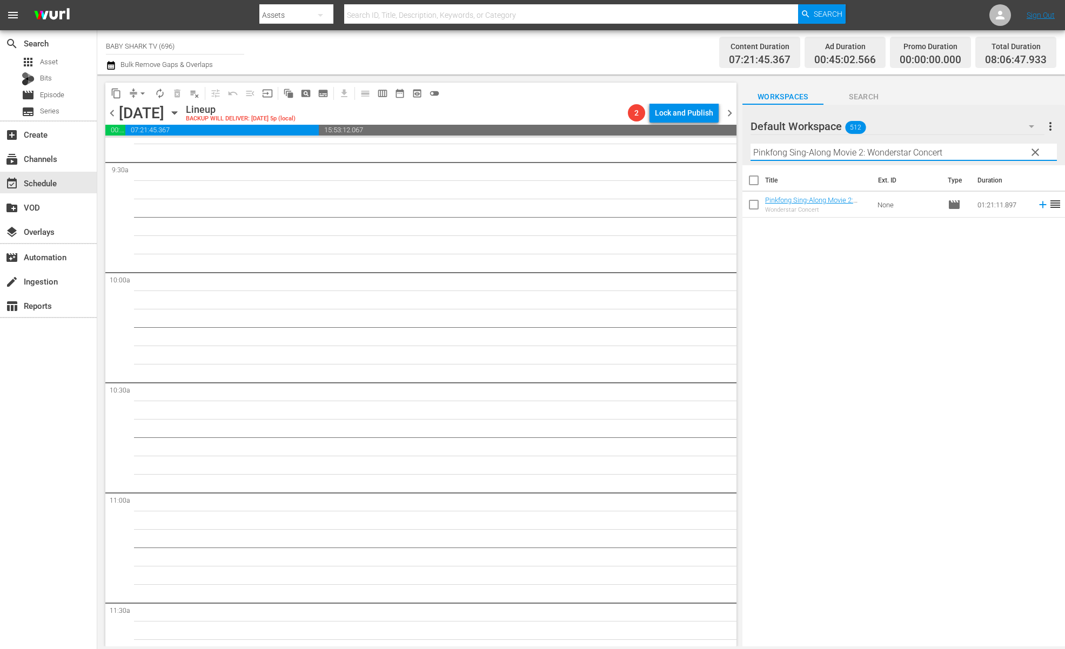
click at [736, 373] on div "S N A P S N A P S N A P S N A P S N A P S N A P S N A P S N A P S N A P S N A P…" at bounding box center [420, 392] width 631 height 509
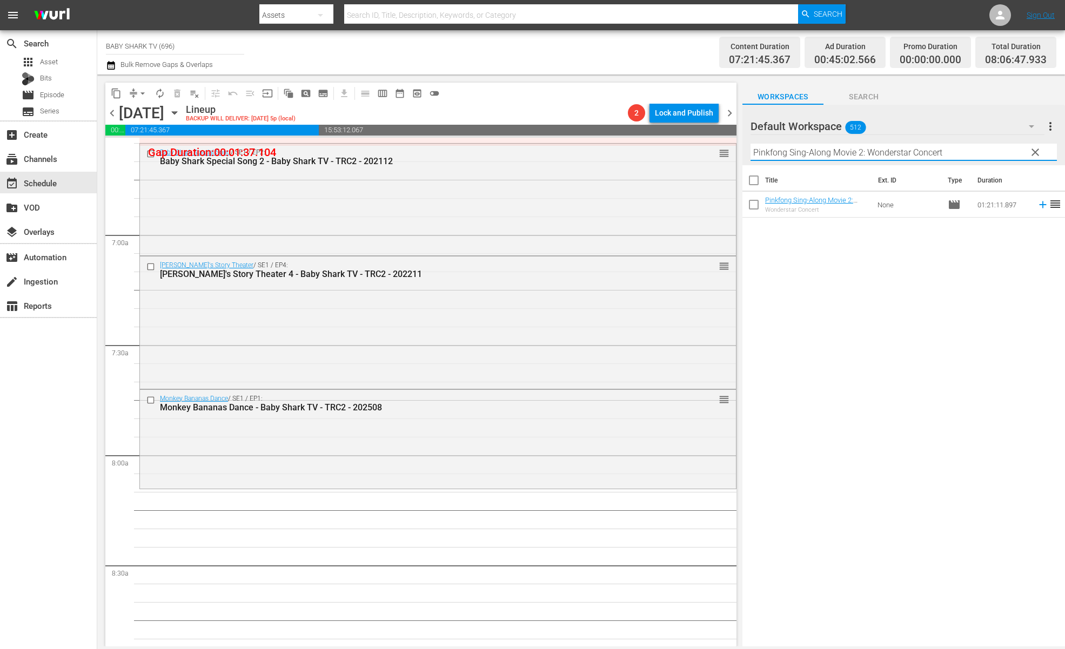
scroll to position [1507, 0]
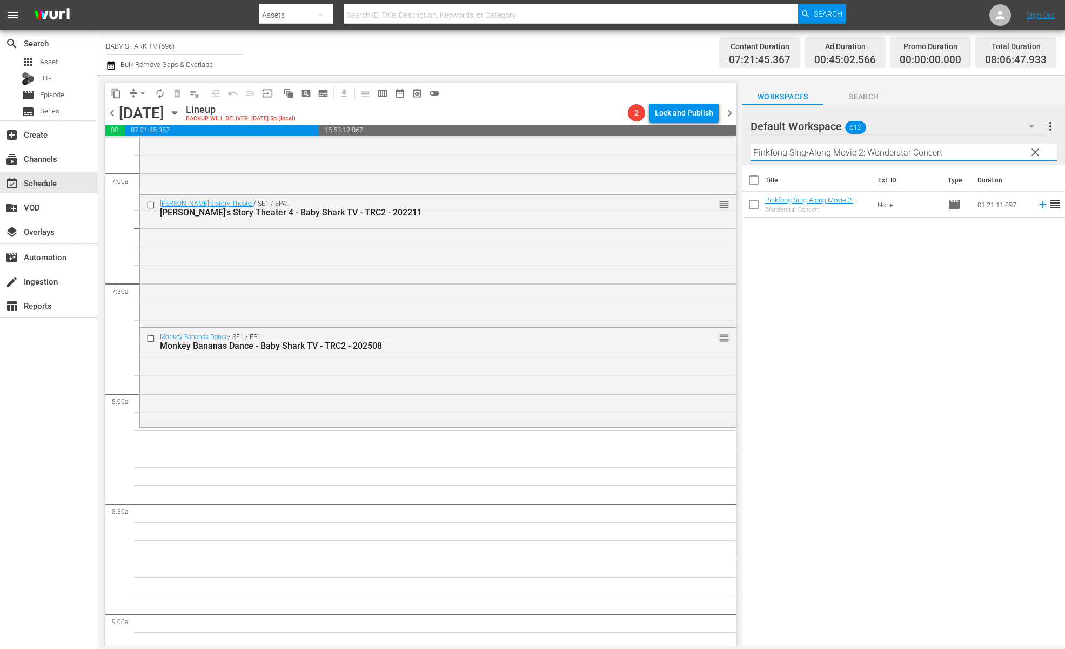
type input "Pinkfong Sing-Along Movie 2: Wonderstar Concert"
click at [829, 321] on div "Title Ext. ID Type Duration Pinkfong Sing-Along Movie 2: Wonderstar Concert - B…" at bounding box center [903, 406] width 322 height 483
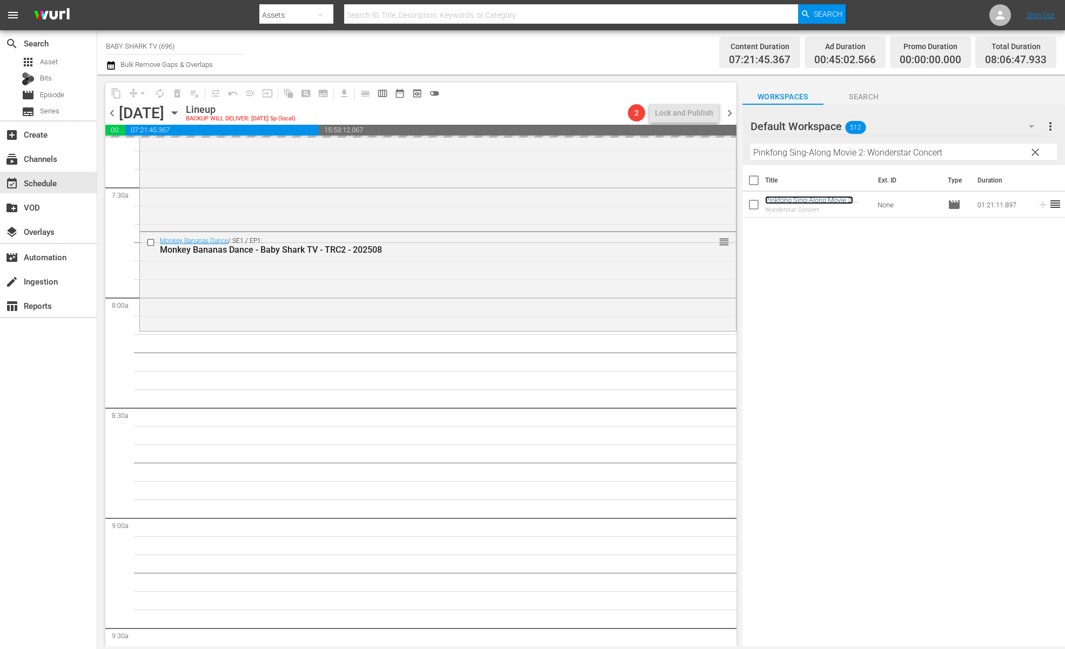
scroll to position [1703, 0]
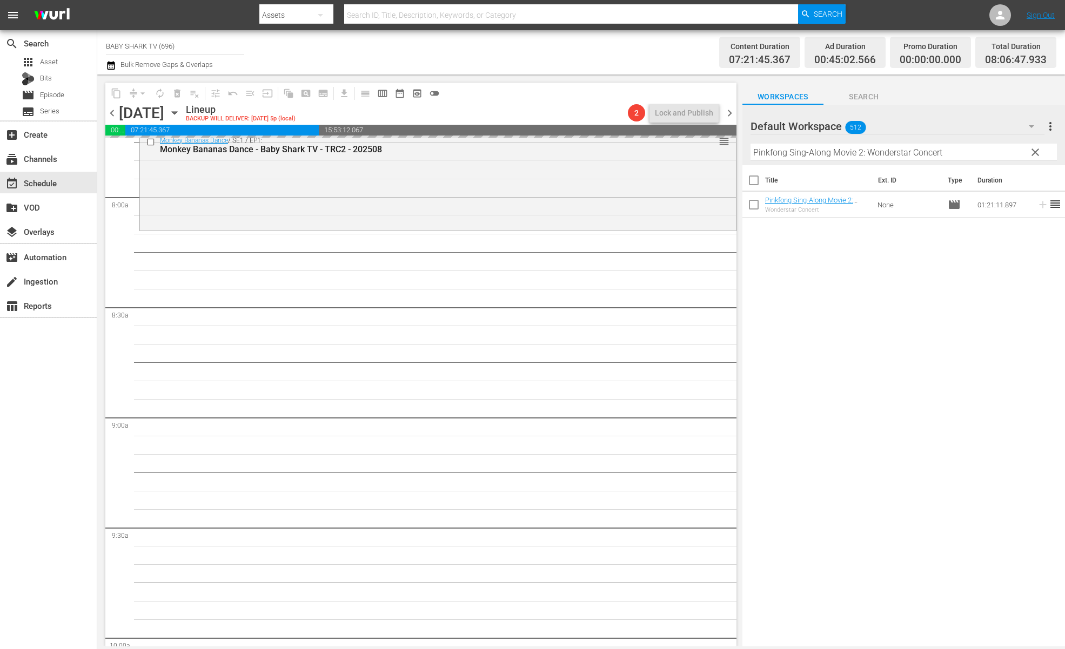
click at [1033, 154] on span "clear" at bounding box center [1034, 152] width 13 height 13
click at [1033, 154] on input "Pinkfong Sing-Along Movie 2: Wonderstar Concert" at bounding box center [903, 152] width 306 height 17
click at [1007, 152] on input "Pinkfong Sing-Along Movie 2: Wonderstar Concert" at bounding box center [903, 152] width 306 height 17
click at [1005, 152] on input "Pinkfong Sing-Along Movie 2: Wonderstar Concert" at bounding box center [903, 152] width 306 height 17
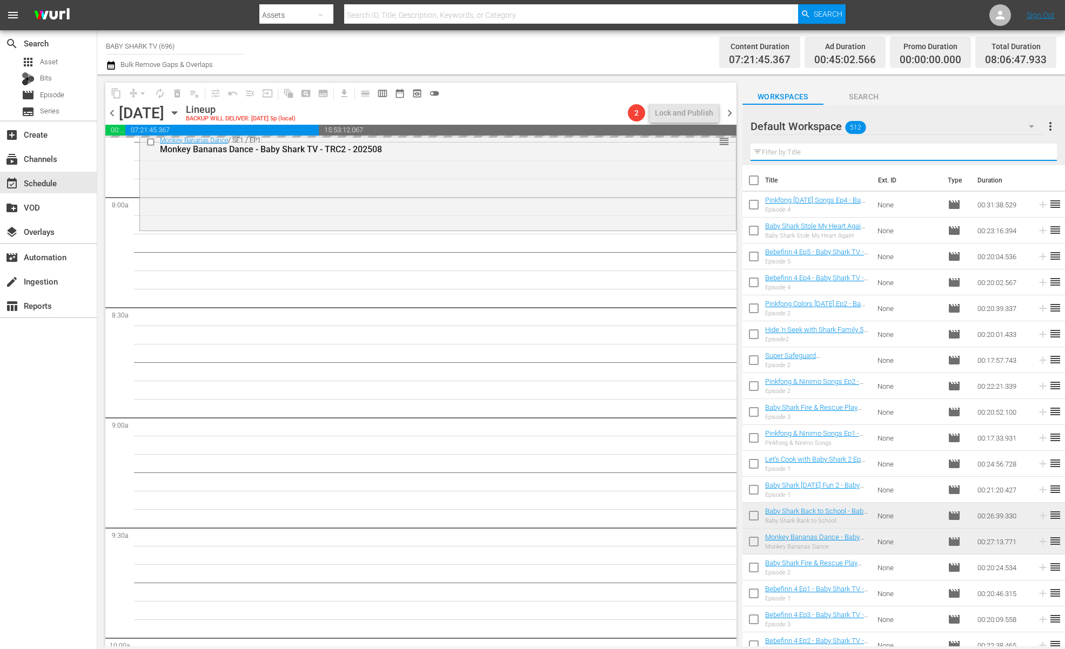
click at [1004, 152] on input "text" at bounding box center [903, 152] width 306 height 17
paste input "Best Baby Shark vs Thief Baby Shark 1"
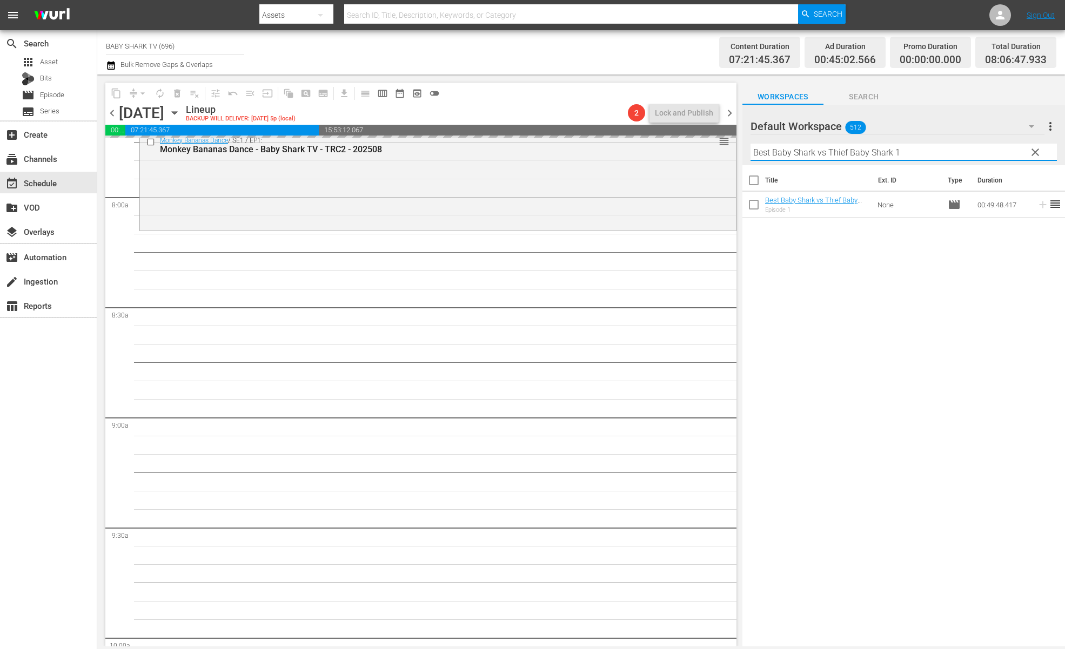
type input "Best Baby Shark vs Thief Baby Shark 1"
click at [942, 299] on div "Title Ext. ID Type Duration Best Baby Shark vs Thief Baby Shark 1 - Baby Shark …" at bounding box center [903, 406] width 322 height 483
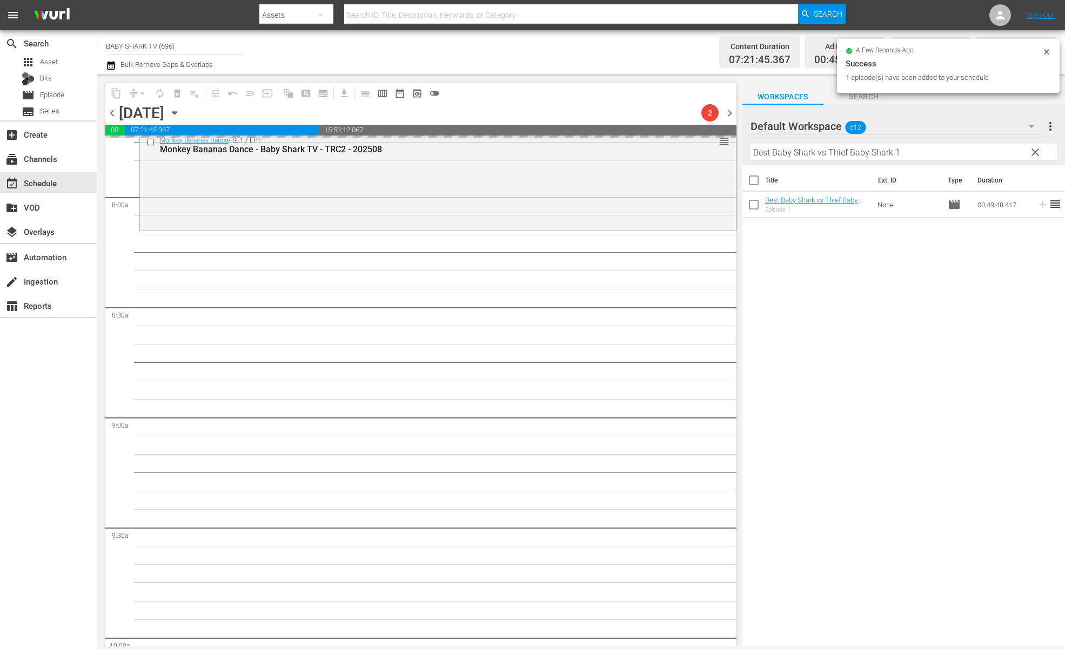
scroll to position [1706, 0]
click at [1010, 300] on div "Title Ext. ID Type Duration Best Baby Shark vs Thief Baby Shark 1 - Baby Shark …" at bounding box center [903, 406] width 322 height 483
click at [844, 240] on div "Title Ext. ID Type Duration Best Baby Shark vs Thief Baby Shark 1 - Baby Shark …" at bounding box center [903, 406] width 322 height 483
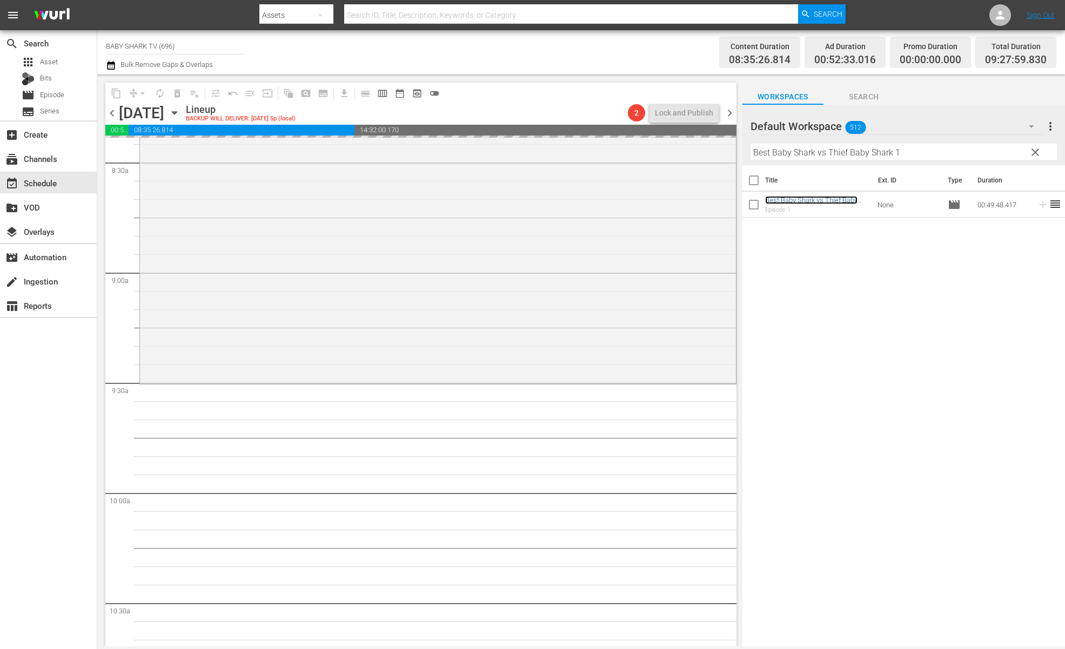
scroll to position [1913, 0]
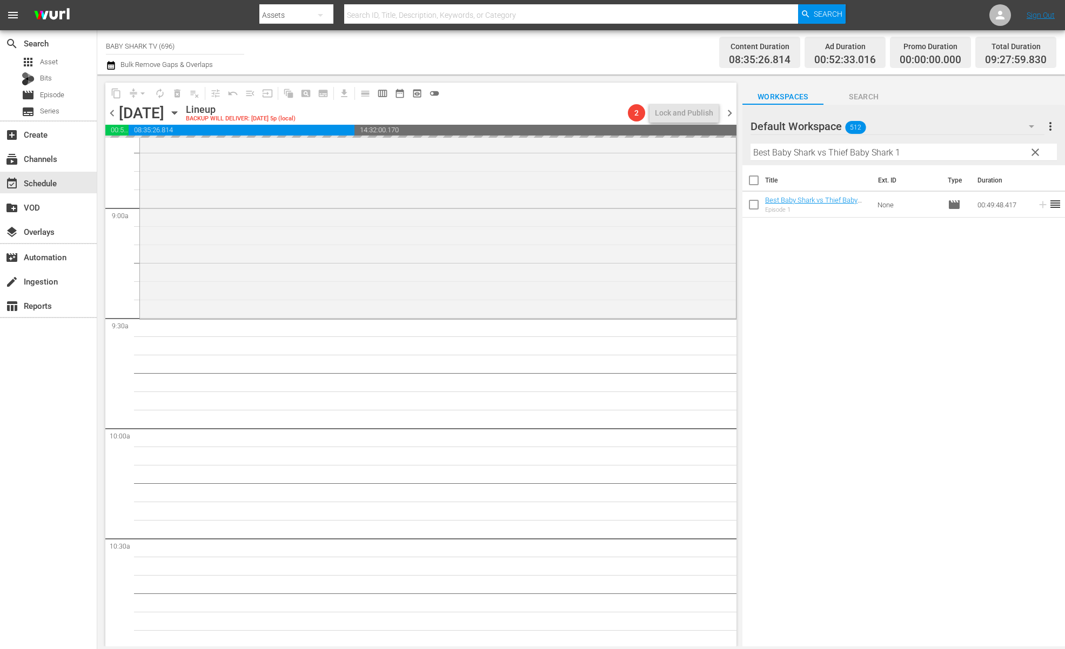
click at [1028, 157] on button "clear" at bounding box center [1034, 151] width 17 height 17
click at [1029, 157] on input "Best Baby Shark vs Thief Baby Shark 1" at bounding box center [903, 152] width 306 height 17
click at [1030, 157] on input "Best Baby Shark vs Thief Baby Shark 1" at bounding box center [903, 152] width 306 height 17
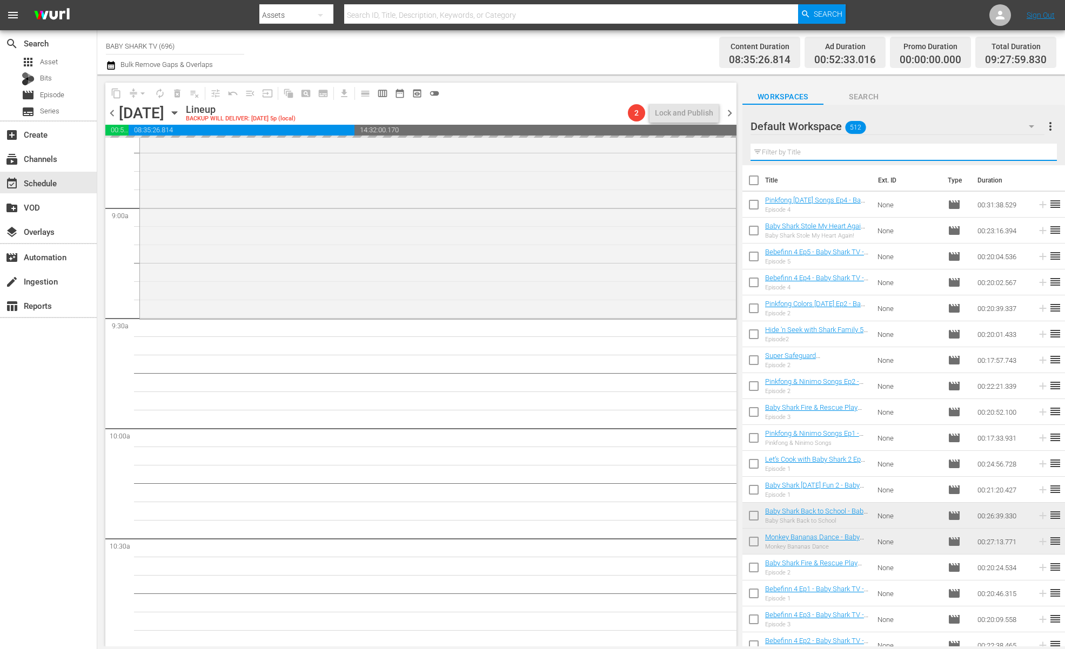
click at [988, 159] on input "text" at bounding box center [903, 152] width 306 height 17
paste input "Baby Shark the Dentist ep2"
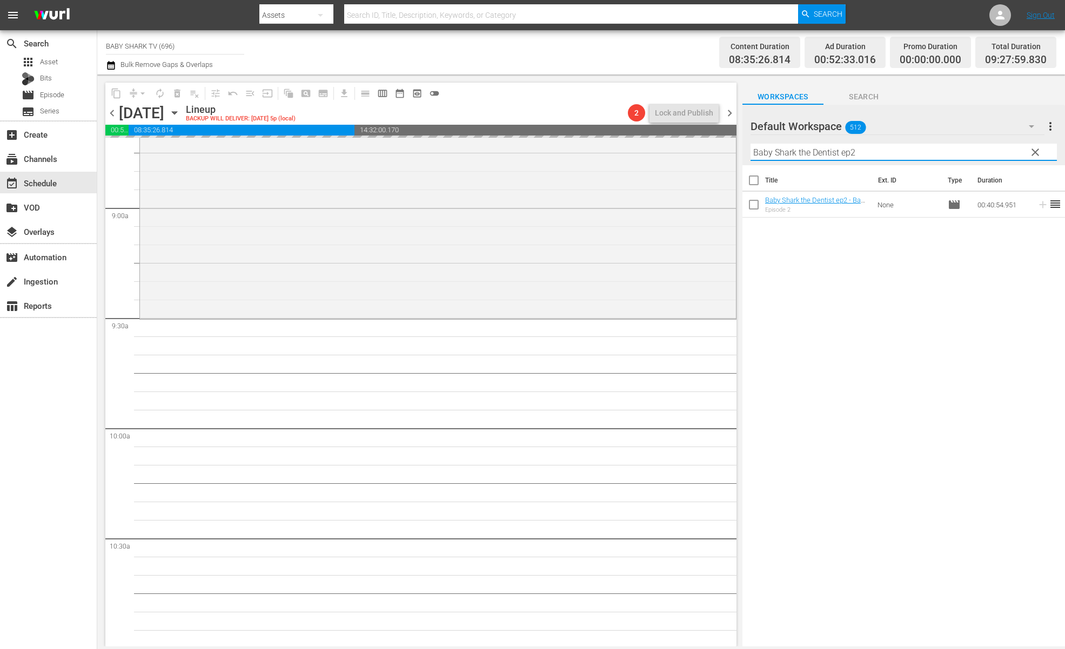
type input "Baby Shark the Dentist ep2"
click at [967, 277] on div "Title Ext. ID Type Duration Baby Shark the Dentist ep2 - Baby Shark TV - TRC2 -…" at bounding box center [903, 406] width 322 height 483
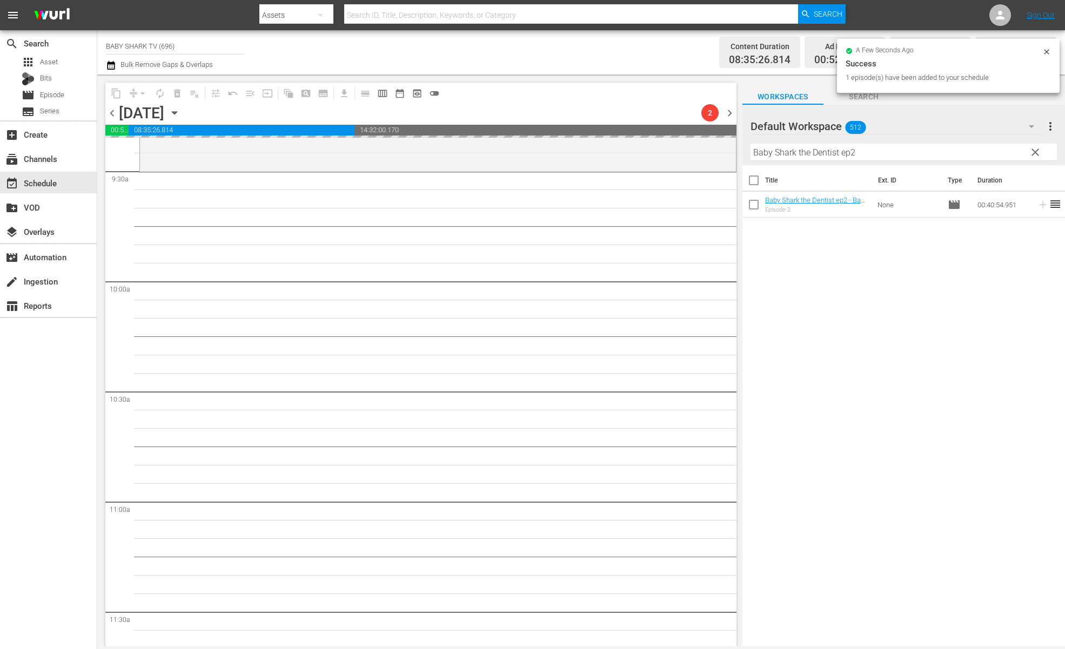
scroll to position [2060, 0]
click at [818, 307] on div "Title Ext. ID Type Duration Baby Shark the Dentist ep2 - Baby Shark TV - TRC2 -…" at bounding box center [903, 406] width 322 height 483
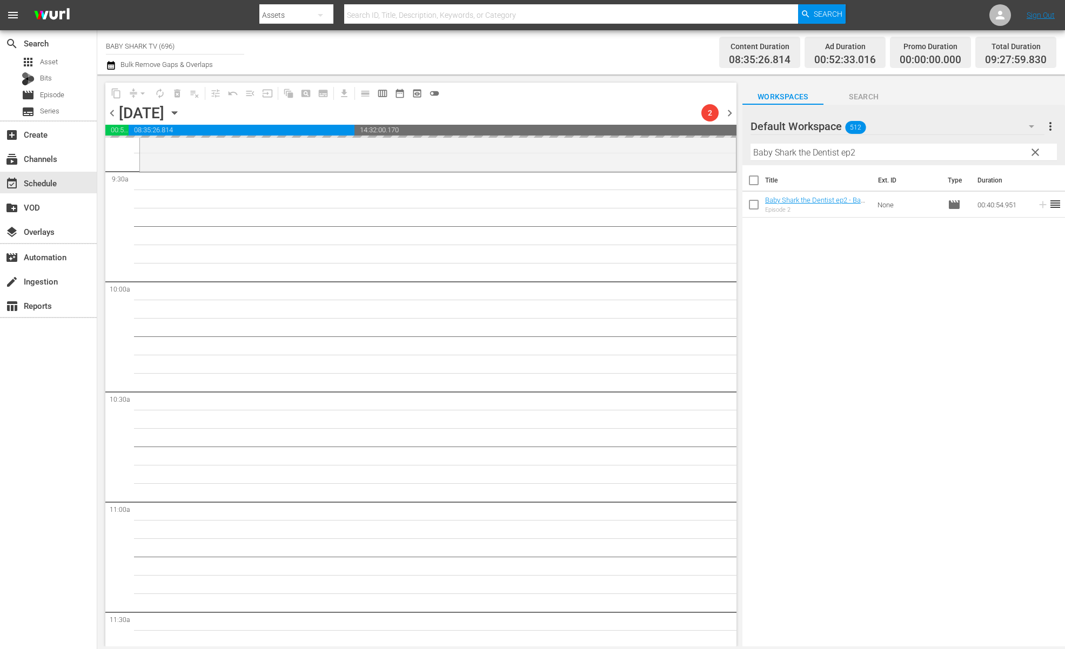
click at [805, 291] on div "Title Ext. ID Type Duration Baby Shark the Dentist ep2 - Baby Shark TV - TRC2 -…" at bounding box center [903, 406] width 322 height 483
click at [831, 278] on div "Title Ext. ID Type Duration Baby Shark the Dentist ep2 - Baby Shark TV - TRC2 -…" at bounding box center [903, 406] width 322 height 483
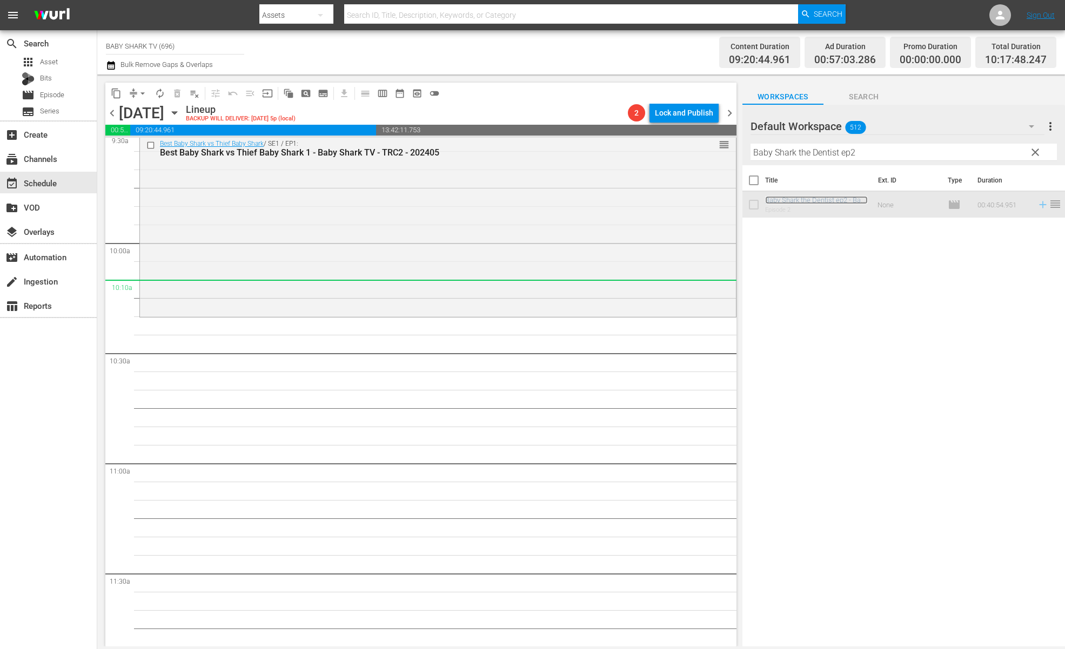
scroll to position [2038, 0]
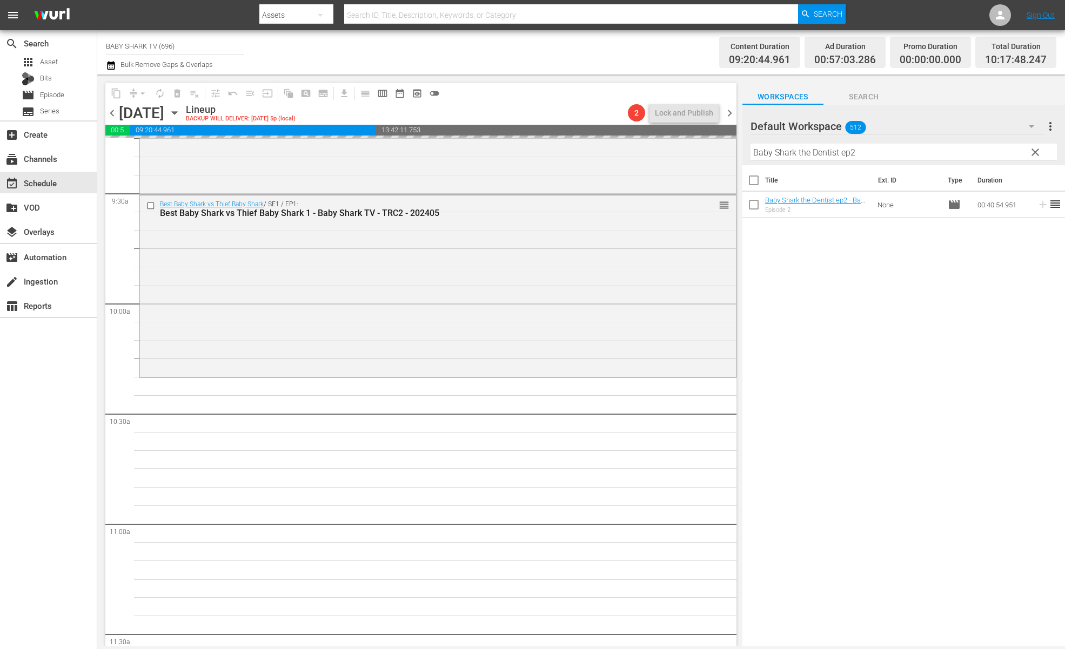
click at [1039, 154] on span "clear" at bounding box center [1034, 152] width 13 height 13
click at [1038, 154] on input "Baby Shark the Dentist ep2" at bounding box center [903, 152] width 306 height 17
click at [1033, 154] on input "Baby Shark the Dentist ep2" at bounding box center [903, 152] width 306 height 17
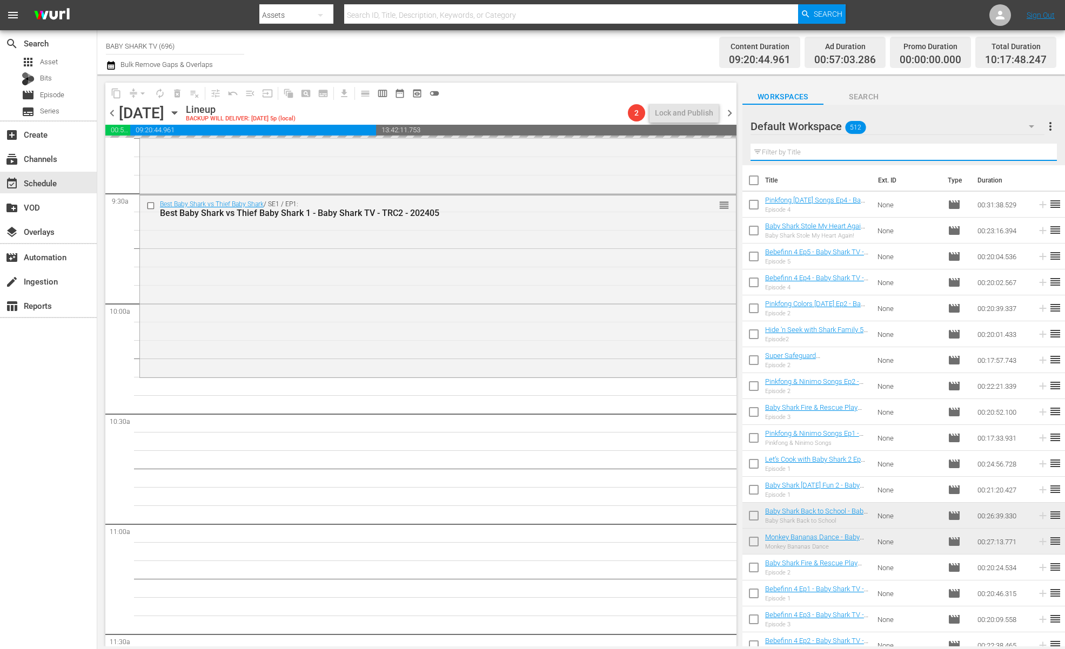
click at [1032, 154] on input "text" at bounding box center [903, 152] width 306 height 17
paste input "Baby Animals Songs"
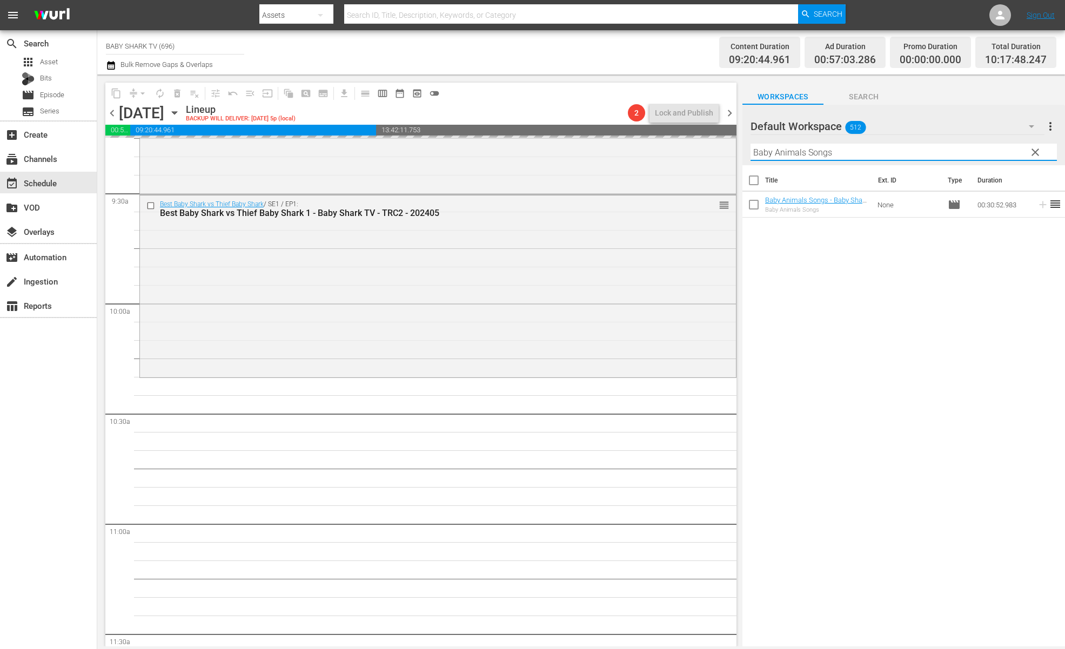
type input "Baby Animals Songs"
click at [994, 317] on div "Title Ext. ID Type Duration Baby Animals Songs - Baby Shark TV - TRC2 - 202402 …" at bounding box center [903, 406] width 322 height 483
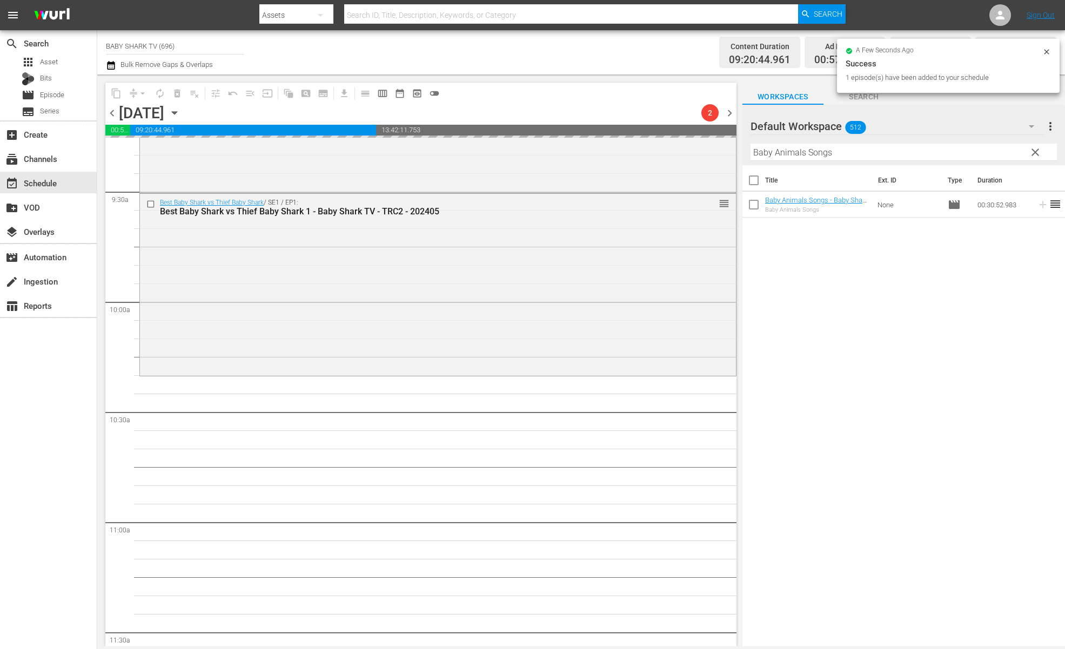
scroll to position [2040, 0]
click at [838, 291] on div "Title Ext. ID Type Duration Baby Animals Songs - Baby Shark TV - TRC2 - 202402 …" at bounding box center [903, 406] width 322 height 483
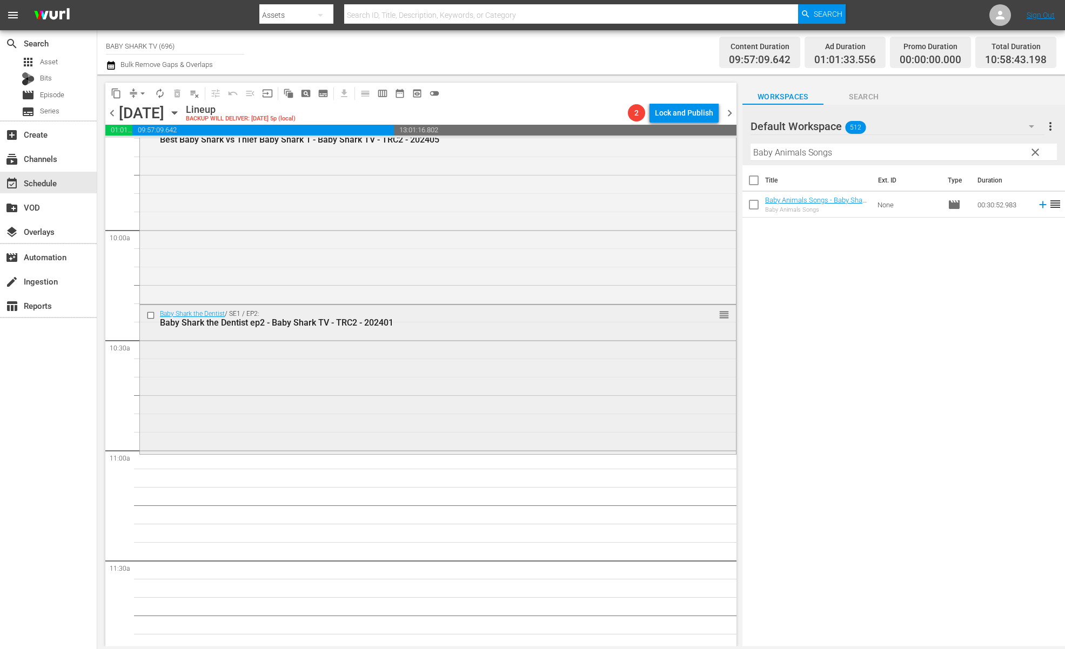
scroll to position [2246, 0]
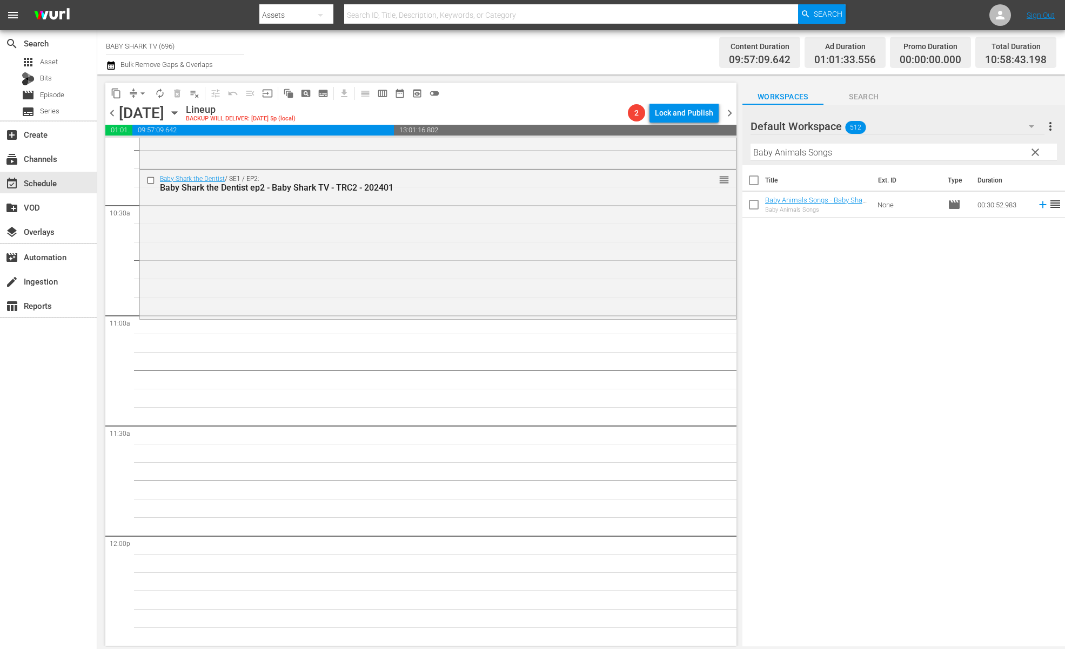
drag, startPoint x: 823, startPoint y: 275, endPoint x: 809, endPoint y: 240, distance: 37.8
click at [823, 275] on div "Title Ext. ID Type Duration Baby Animals Songs - Baby Shark TV - TRC2 - 202402 …" at bounding box center [903, 406] width 322 height 483
click at [1033, 157] on span "clear" at bounding box center [1034, 152] width 13 height 13
click at [1034, 156] on input "Baby Animals Songs" at bounding box center [903, 152] width 306 height 17
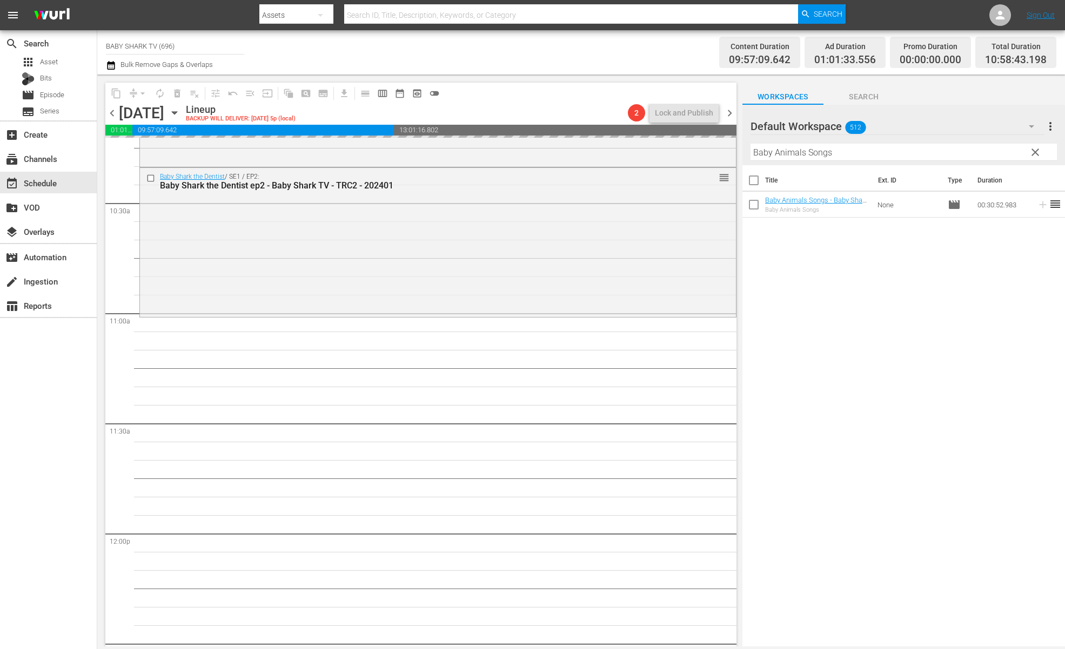
click at [1034, 156] on input "Baby Animals Songs" at bounding box center [903, 152] width 306 height 17
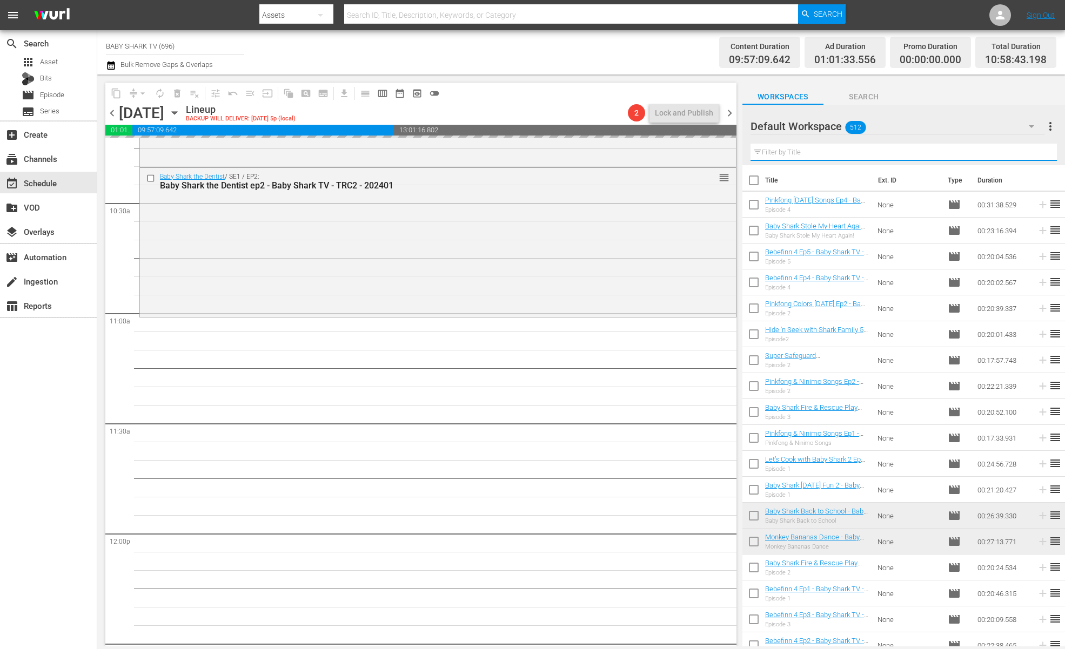
click at [1028, 156] on input "text" at bounding box center [903, 152] width 306 height 17
click at [1027, 156] on input "text" at bounding box center [903, 152] width 306 height 17
paste input "Here We Dance"
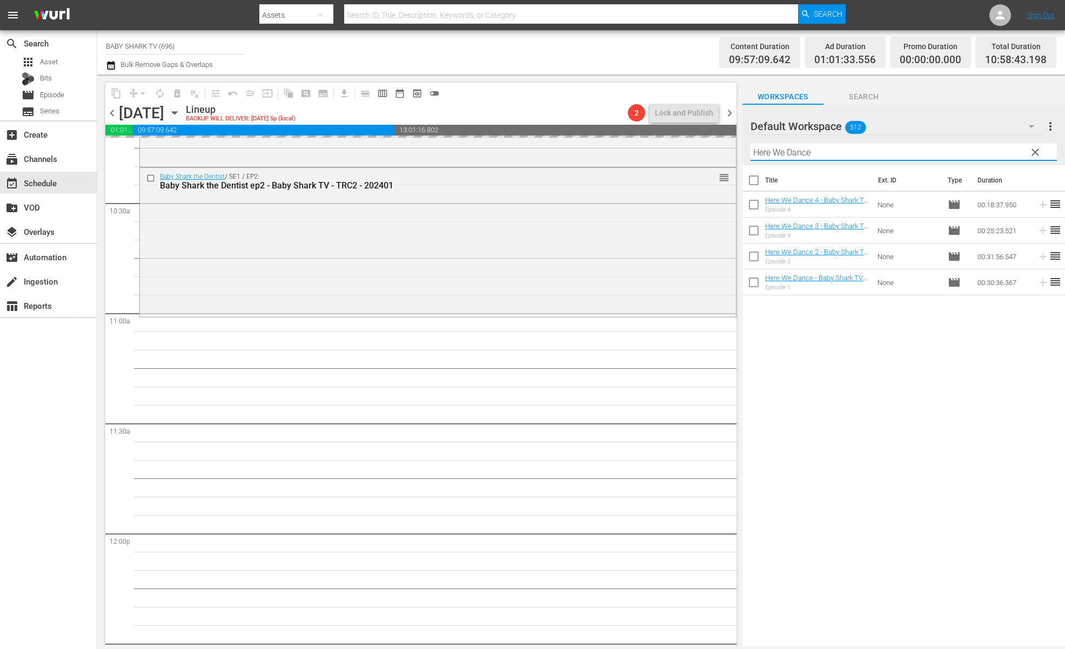
type input "Here We Dance"
drag, startPoint x: 959, startPoint y: 345, endPoint x: 780, endPoint y: 311, distance: 181.4
click at [959, 345] on div "Title Ext. ID Type Duration Here We Dance 4 - Baby Shark TV - TRC2 - 202208 Epi…" at bounding box center [903, 406] width 322 height 483
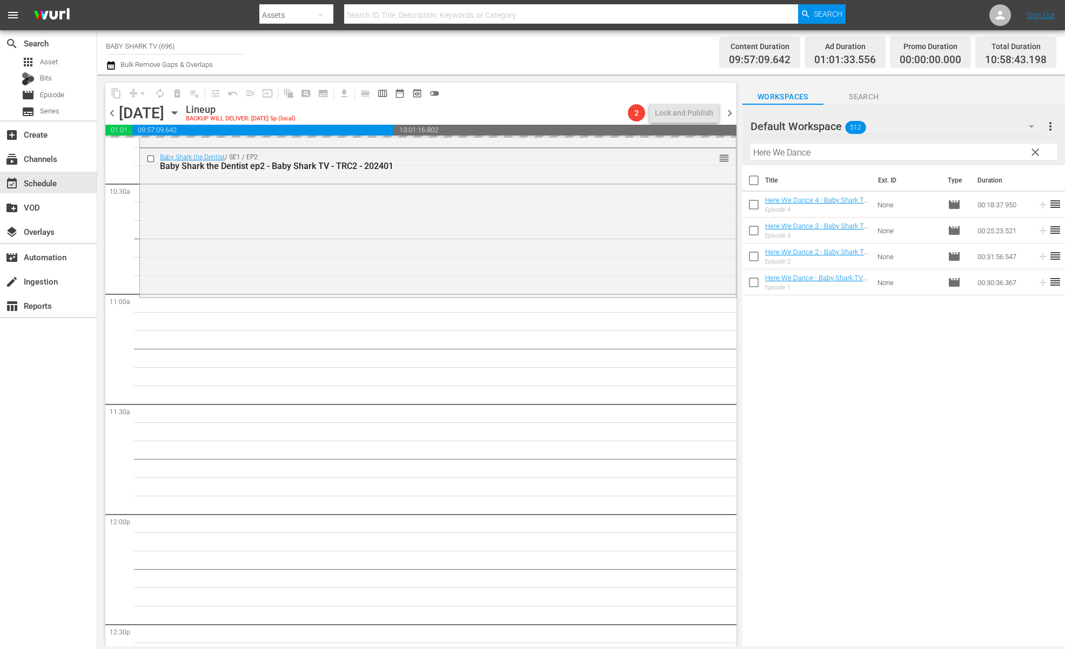
click at [892, 363] on div "Title Ext. ID Type Duration Here We Dance 4 - Baby Shark TV - TRC2 - 202208 Epi…" at bounding box center [903, 406] width 322 height 483
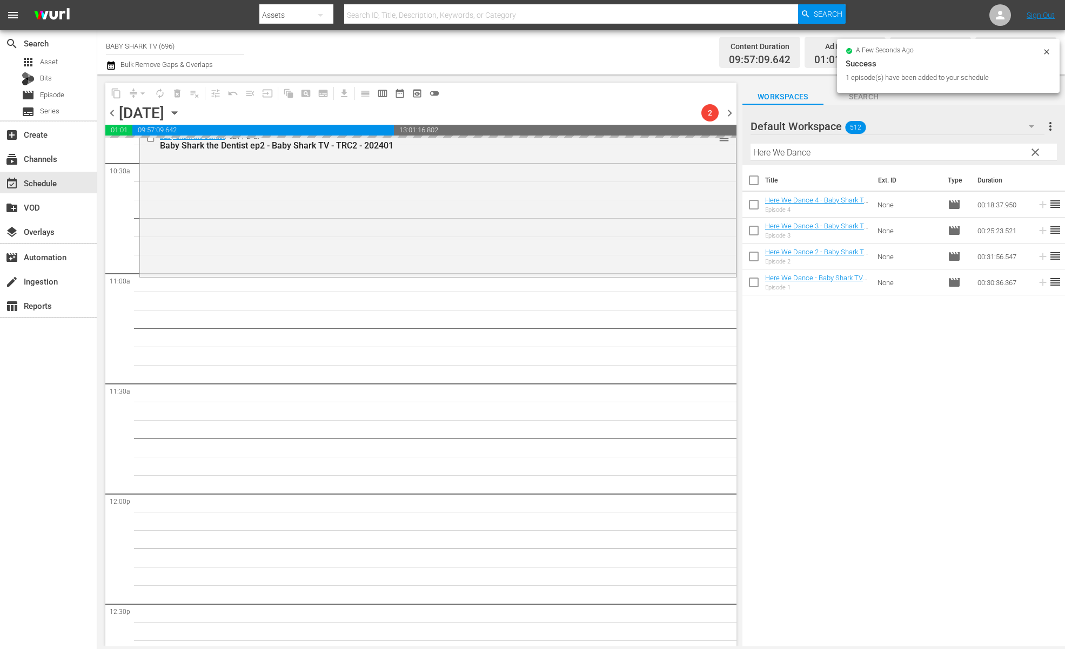
scroll to position [2289, 0]
click at [839, 351] on div "Title Ext. ID Type Duration Here We Dance 4 - Baby Shark TV - TRC2 - 202208 Epi…" at bounding box center [903, 406] width 322 height 483
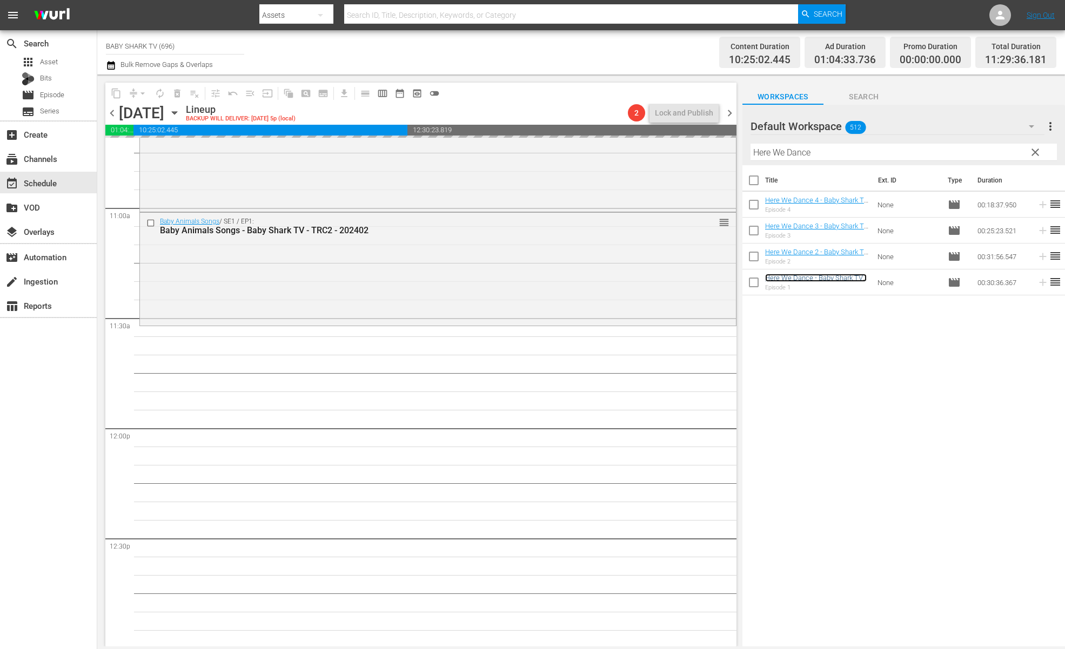
scroll to position [2382, 0]
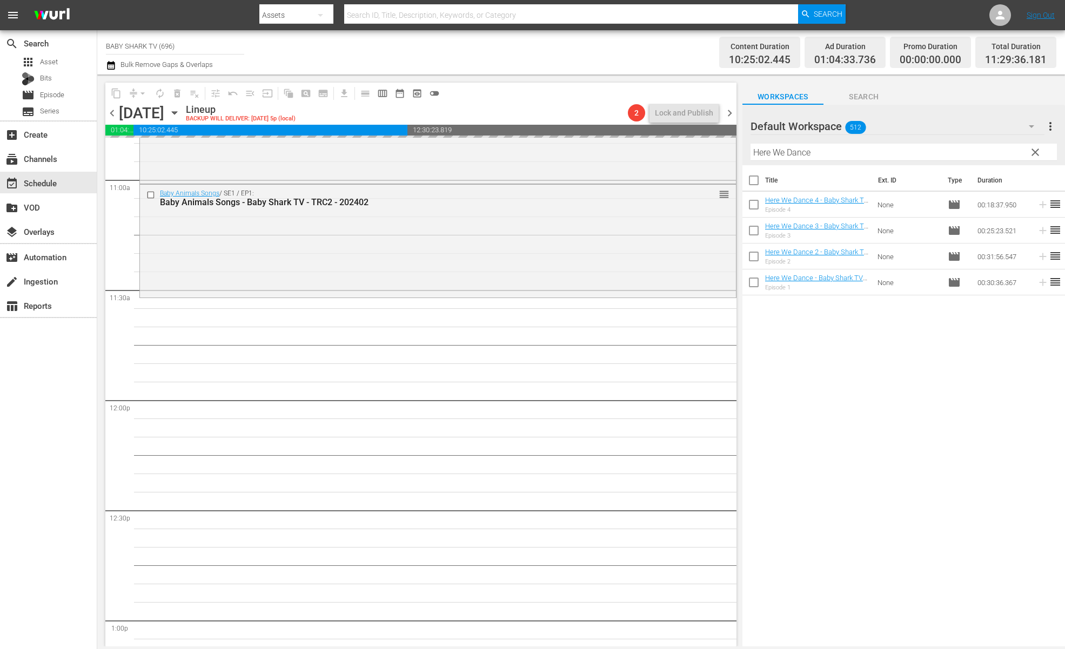
click at [1038, 156] on span "clear" at bounding box center [1034, 152] width 13 height 13
drag, startPoint x: 1038, startPoint y: 156, endPoint x: 1018, endPoint y: 157, distance: 20.0
click at [1031, 156] on input "Here We Dance" at bounding box center [903, 152] width 306 height 17
click at [1018, 157] on input "Here We Dance" at bounding box center [903, 152] width 306 height 17
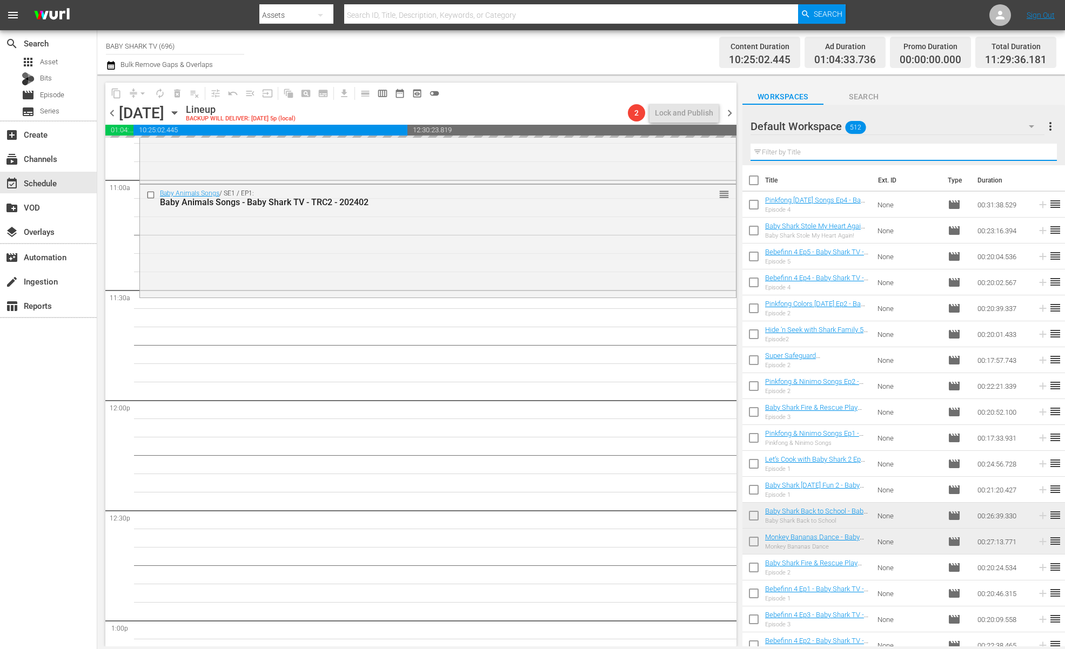
paste input "Pinkfong Wonderstar EN Part 1 - Ep.8"
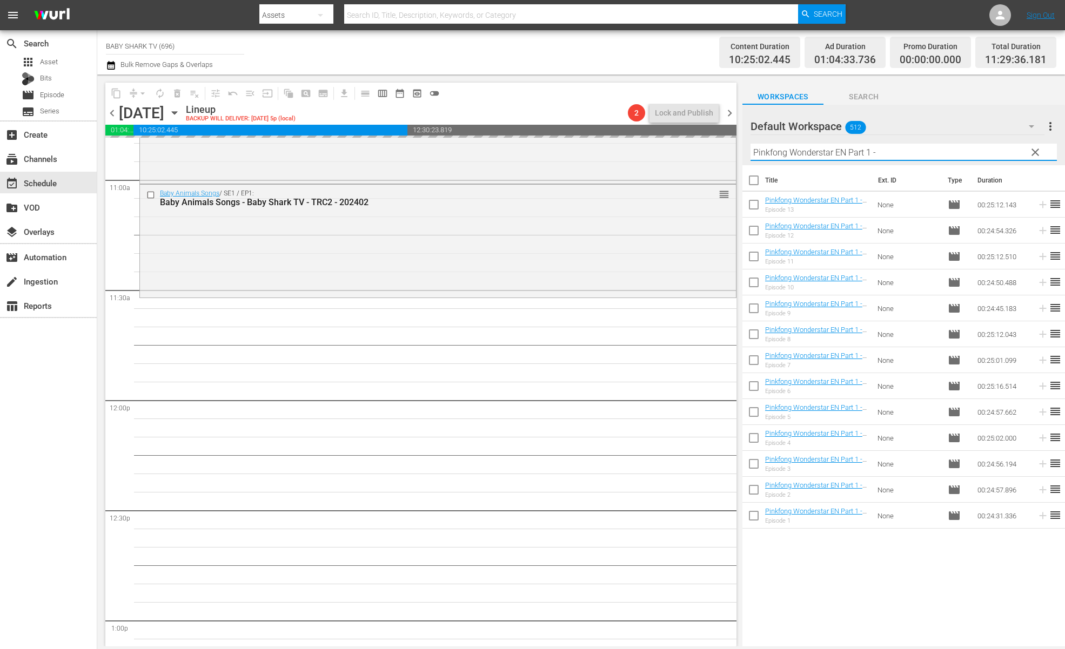
type input "Pinkfong Wonderstar EN Part 1"
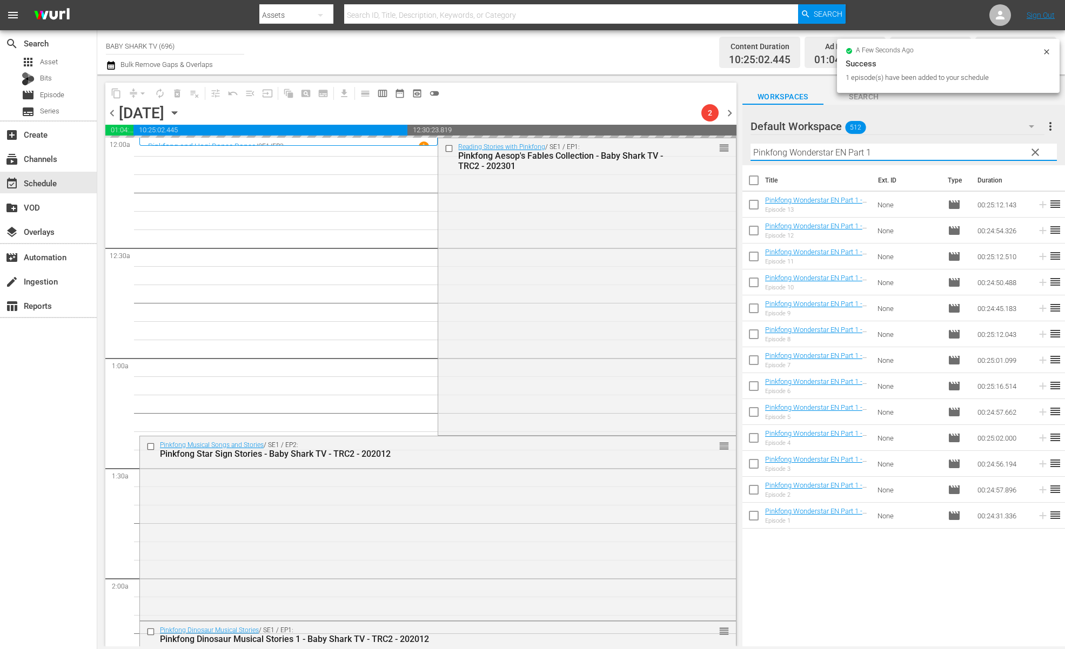
scroll to position [2382, 0]
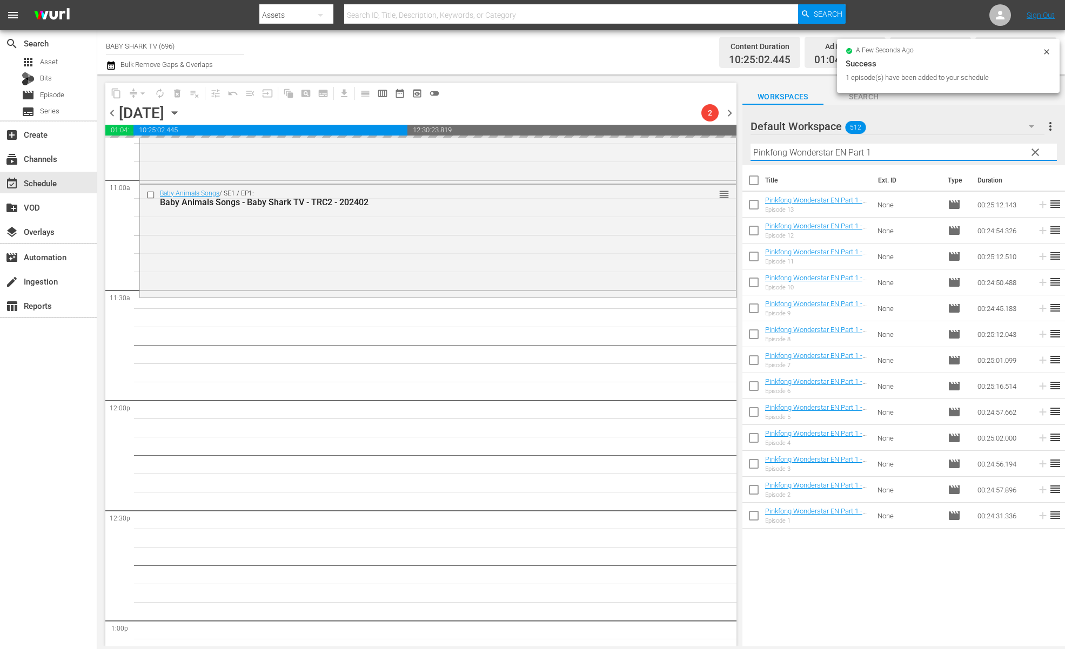
type input "Pinkfong Wonderstar EN Part 1"
click at [847, 614] on div "Title Ext. ID Type Duration Pinkfong Wonderstar EN Part 1 - Ep.13 - Baby Shark …" at bounding box center [903, 406] width 322 height 483
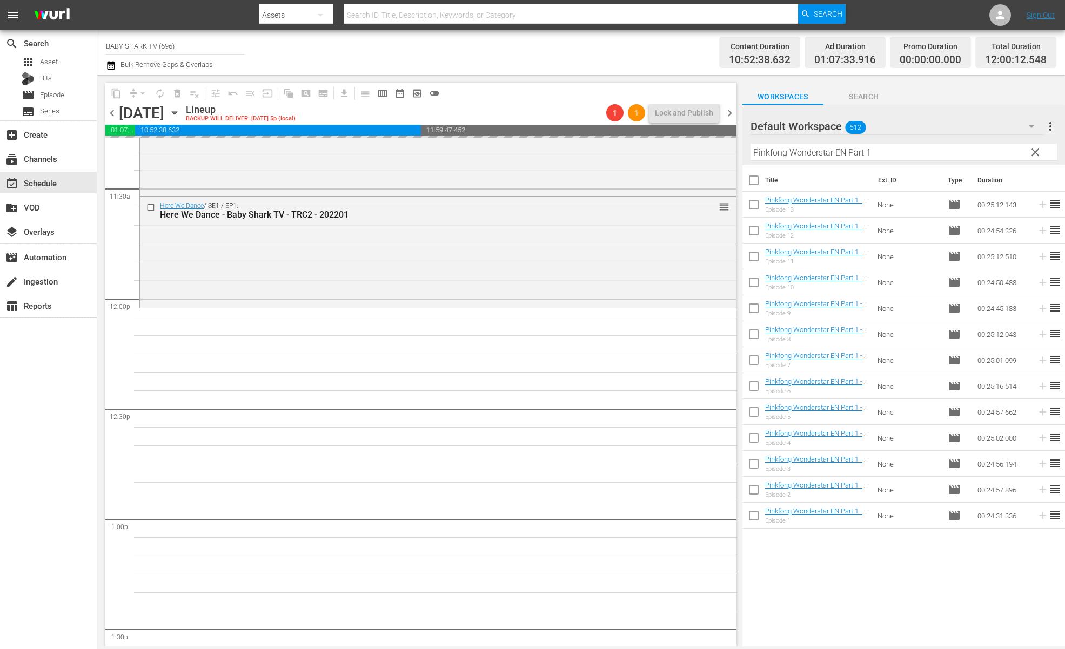
click at [951, 598] on div "Title Ext. ID Type Duration Pinkfong Wonderstar EN Part 1 - Ep.13 - Baby Shark …" at bounding box center [903, 406] width 322 height 483
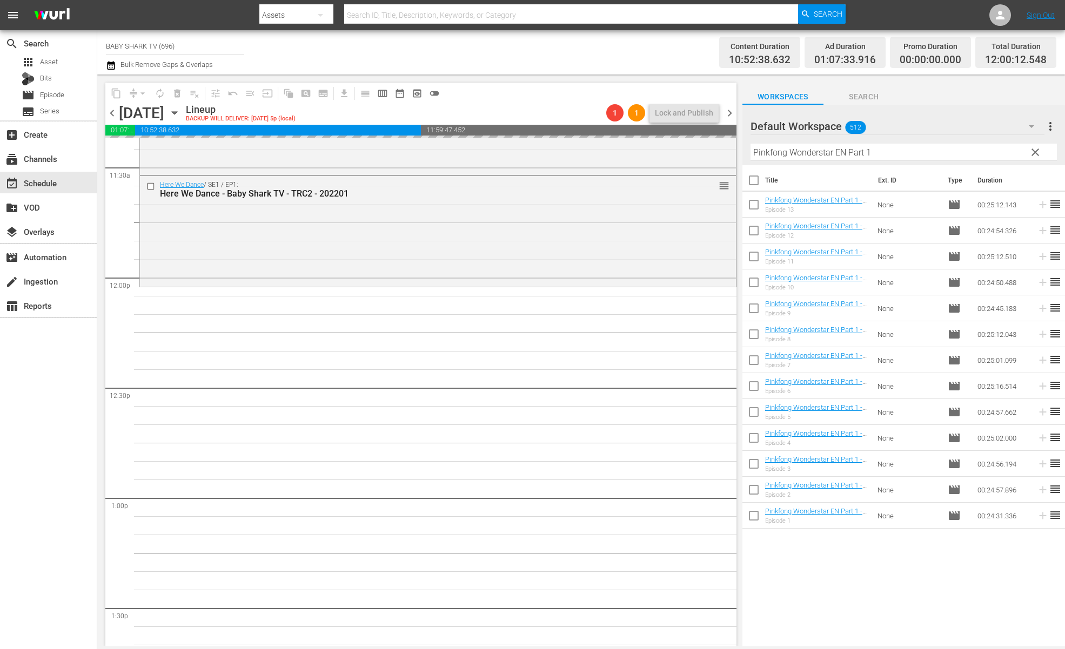
scroll to position [2505, 0]
click at [861, 577] on div "Title Ext. ID Type Duration Pinkfong Wonderstar EN Part 1 - Ep.13 - Baby Shark …" at bounding box center [903, 406] width 322 height 483
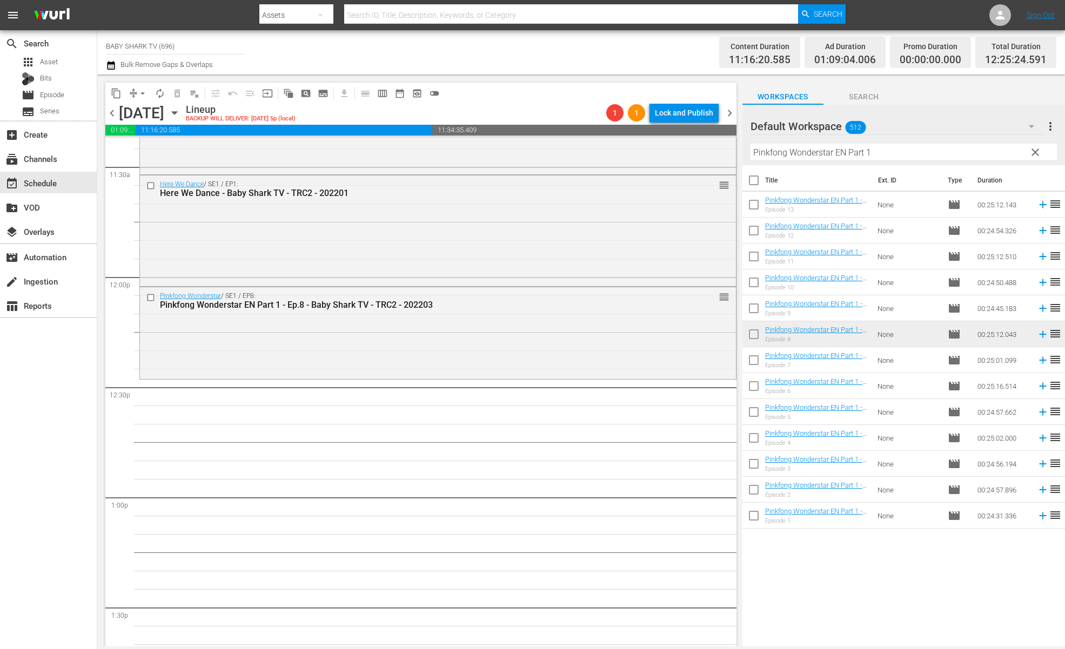
click at [843, 559] on div "Title Ext. ID Type Duration Pinkfong Wonderstar EN Part 1 - Ep.13 - Baby Shark …" at bounding box center [903, 406] width 322 height 483
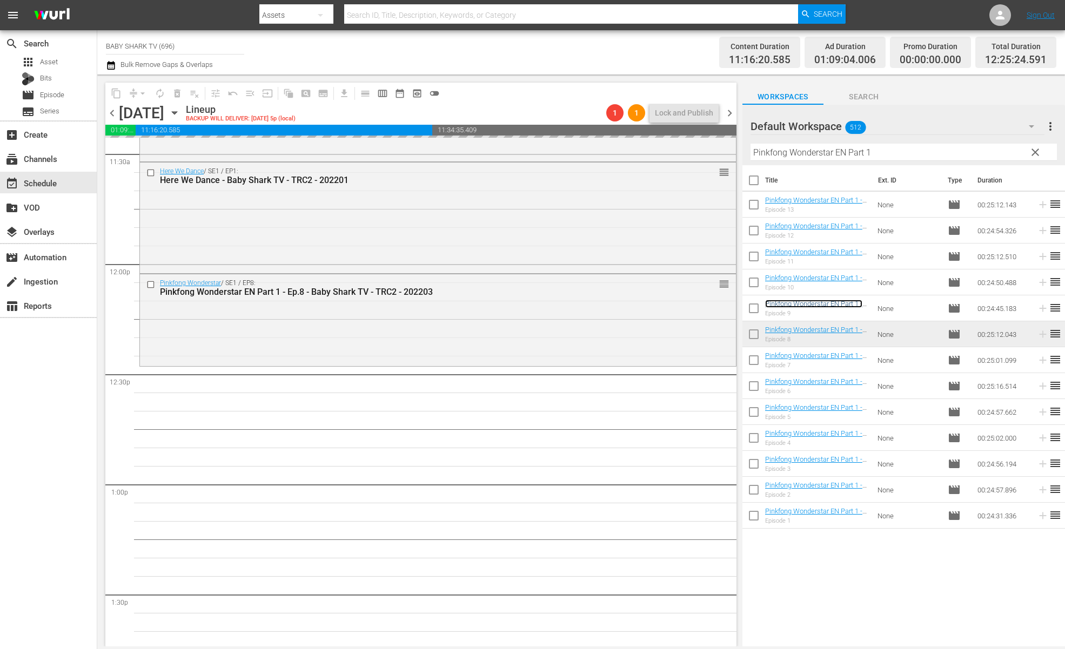
scroll to position [2524, 0]
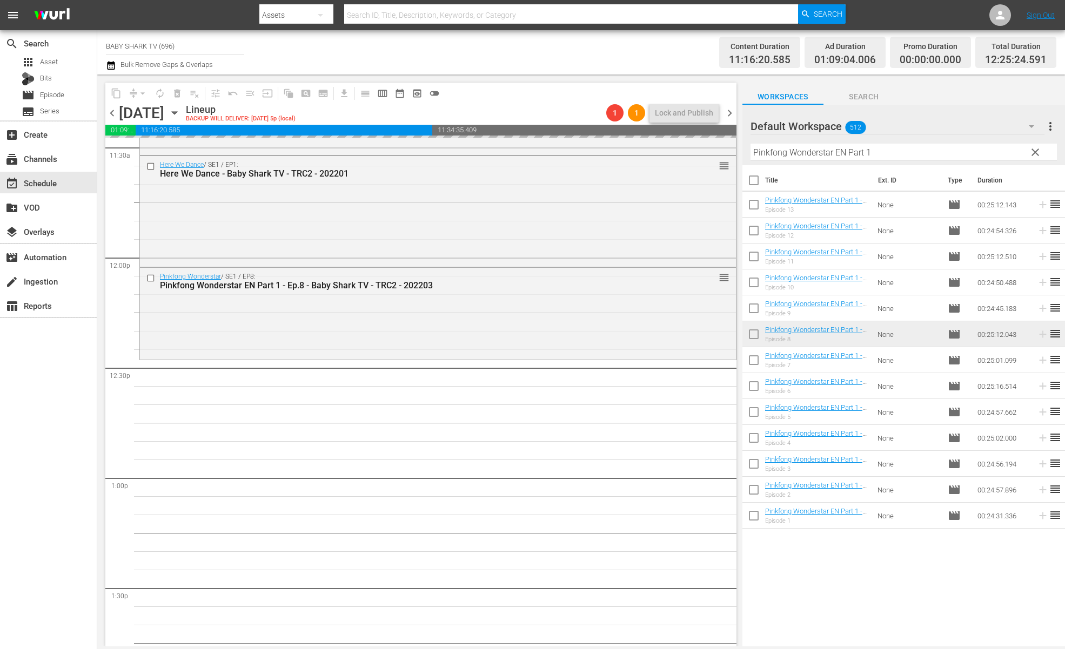
click at [1033, 158] on span "clear" at bounding box center [1034, 152] width 13 height 13
click at [1033, 157] on input "Pinkfong Wonderstar EN Part 1" at bounding box center [903, 152] width 306 height 17
click at [1033, 156] on input "Pinkfong Wonderstar EN Part 1" at bounding box center [903, 152] width 306 height 17
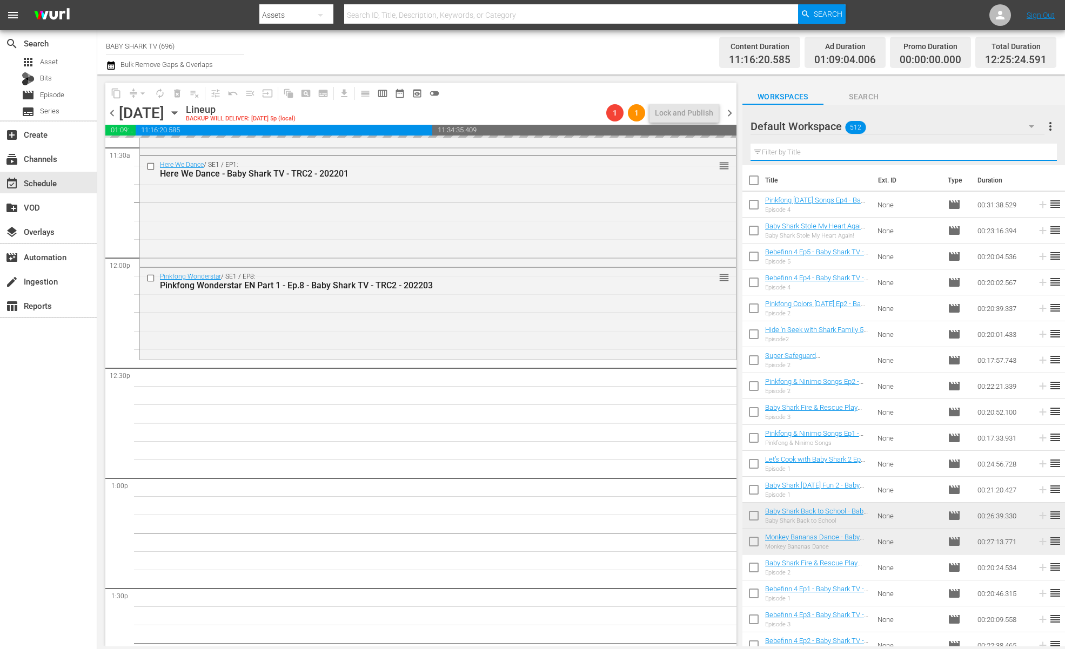
click at [1023, 154] on input "text" at bounding box center [903, 152] width 306 height 17
paste input "Baby Shark the Dentist ep1"
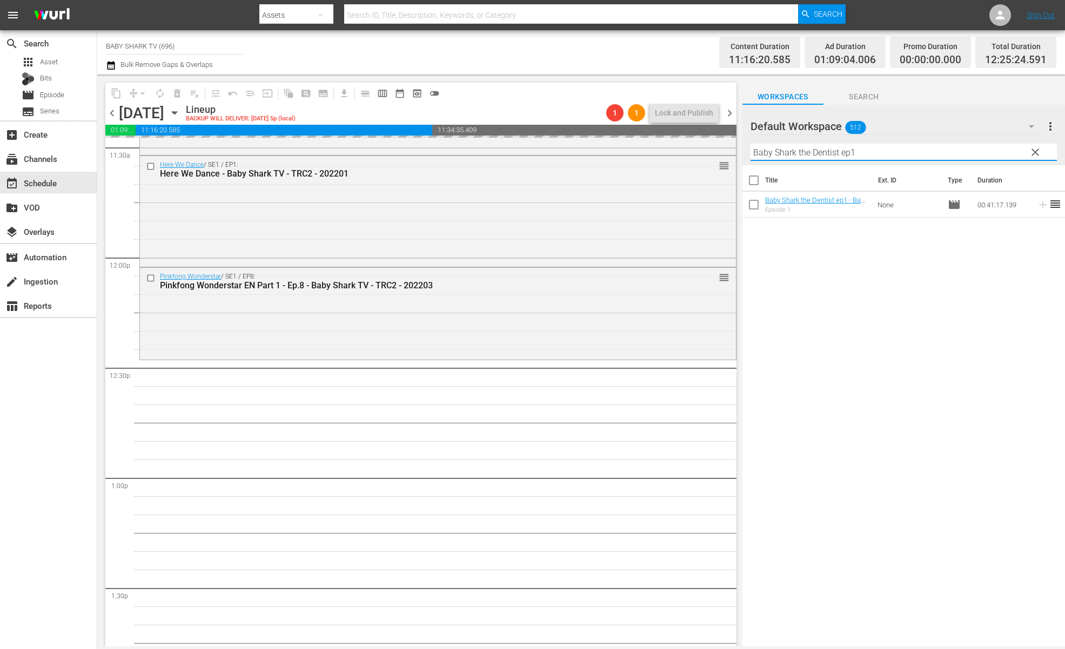
type input "Baby Shark the Dentist ep1"
click at [949, 275] on div "Title Ext. ID Type Duration Baby Shark the Dentist ep1 - Baby Shark TV - TRC2 -…" at bounding box center [903, 406] width 322 height 483
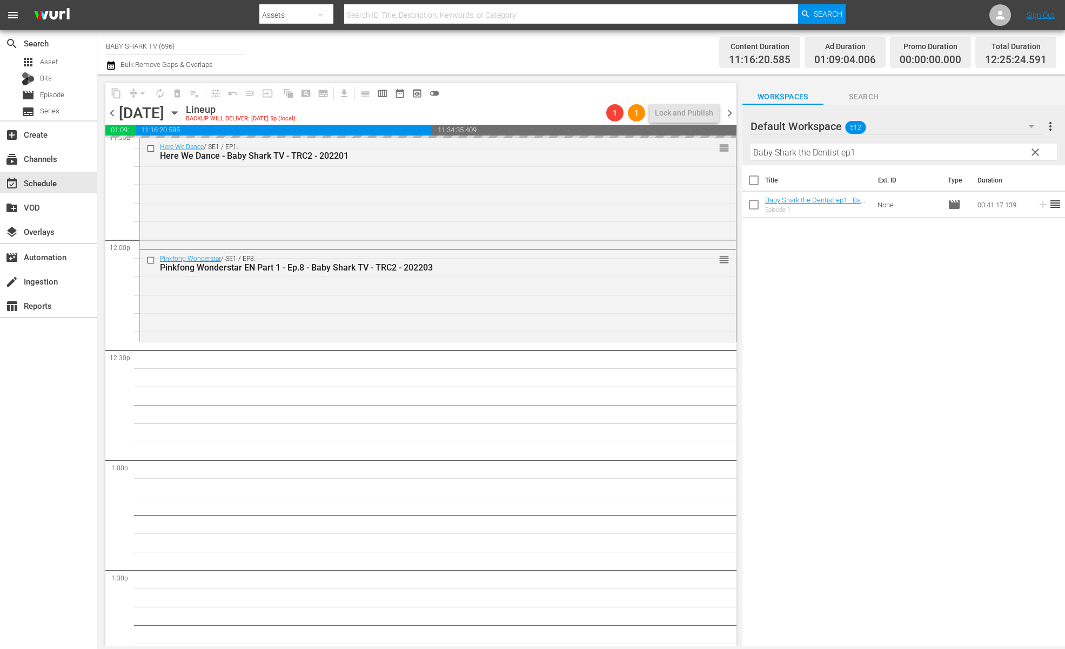
click at [880, 327] on div "Title Ext. ID Type Duration Baby Shark the Dentist ep1 - Baby Shark TV - TRC2 -…" at bounding box center [903, 406] width 322 height 483
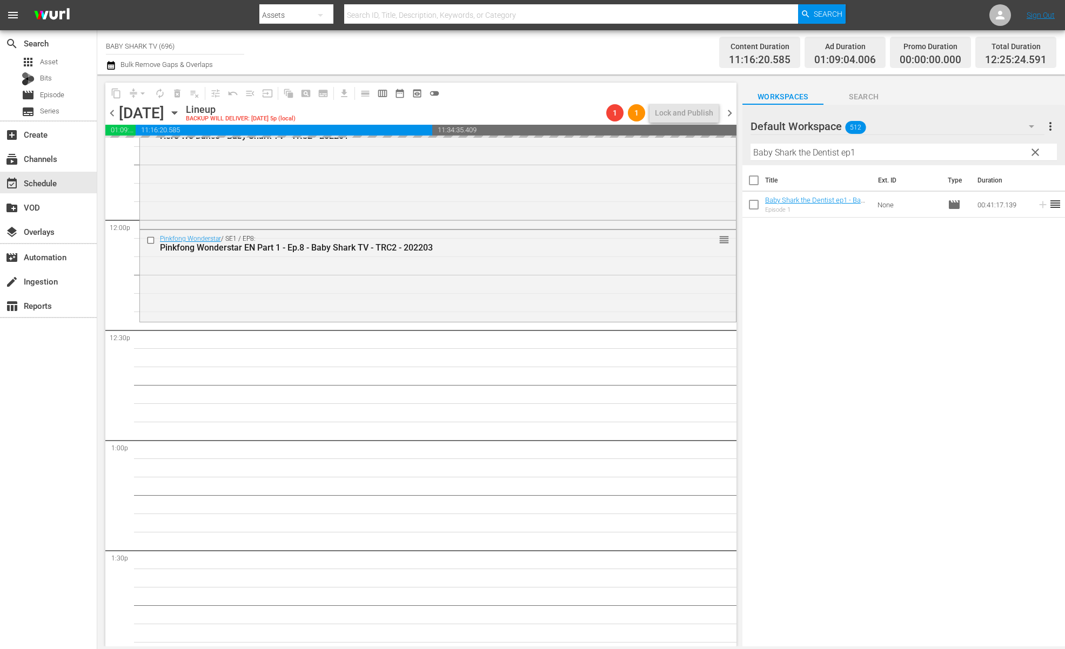
click at [892, 302] on div "Title Ext. ID Type Duration Baby Shark the Dentist ep1 - Baby Shark TV - TRC2 -…" at bounding box center [903, 406] width 322 height 483
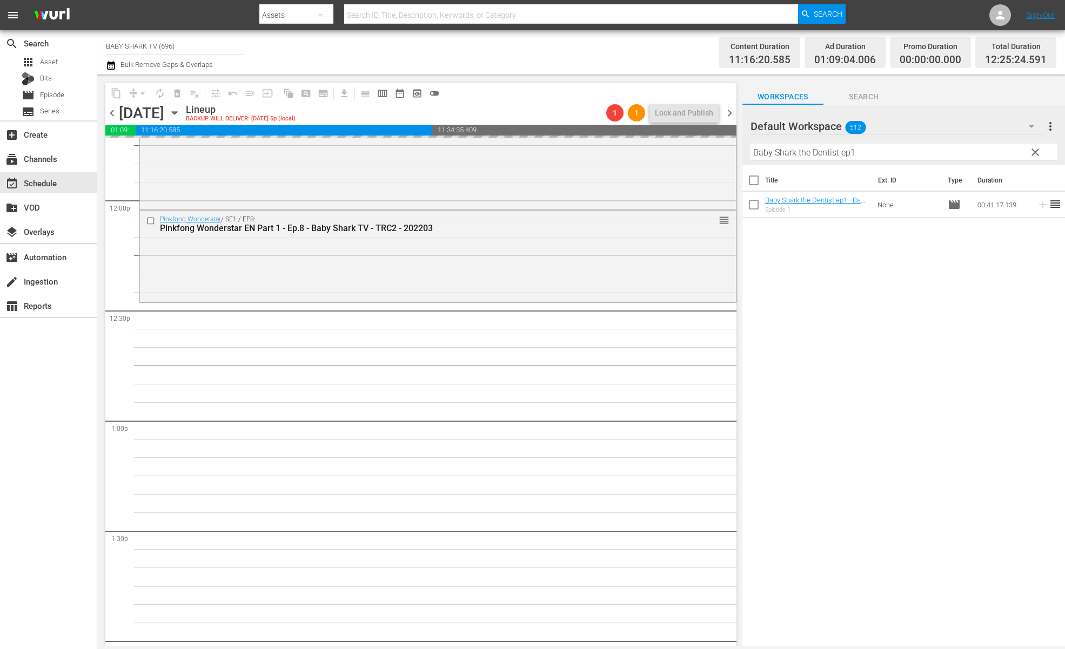
click at [851, 299] on div "Title Ext. ID Type Duration Baby Shark the Dentist ep1 - Baby Shark TV - TRC2 -…" at bounding box center [903, 406] width 322 height 483
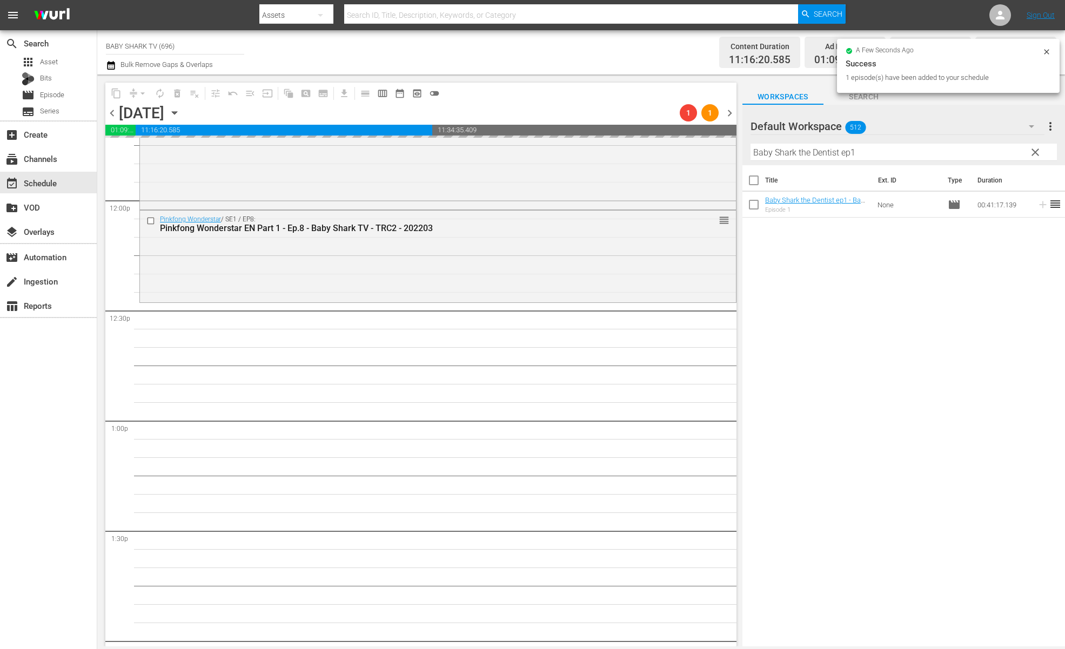
click at [851, 247] on div "Title Ext. ID Type Duration Baby Shark the Dentist ep1 - Baby Shark TV - TRC2 -…" at bounding box center [903, 406] width 322 height 483
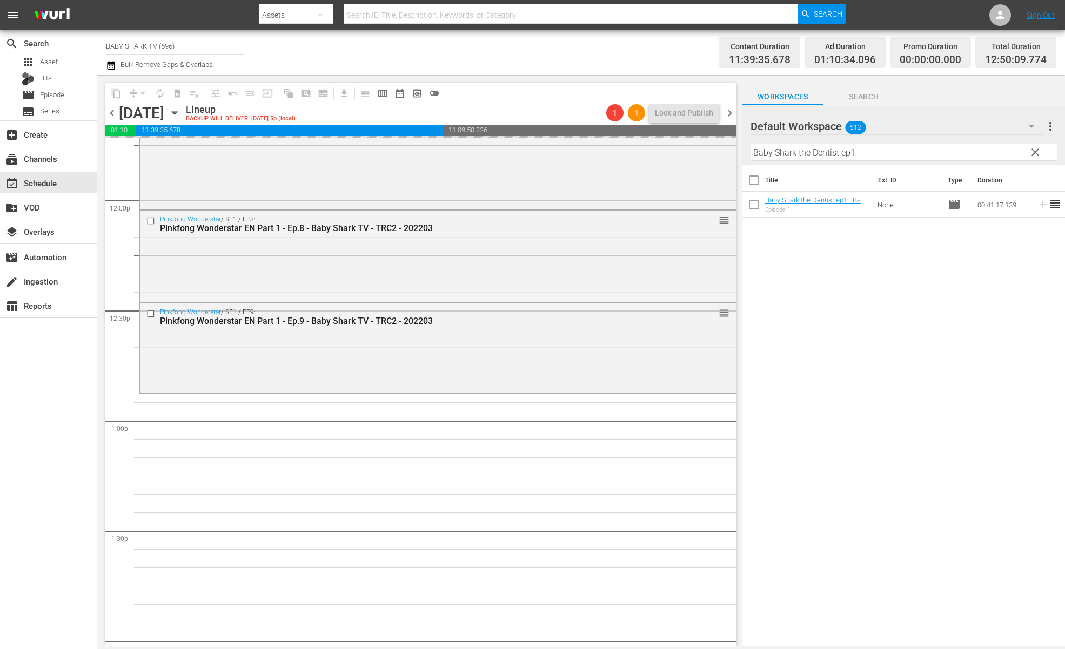
drag, startPoint x: 825, startPoint y: 202, endPoint x: 131, endPoint y: 4, distance: 721.8
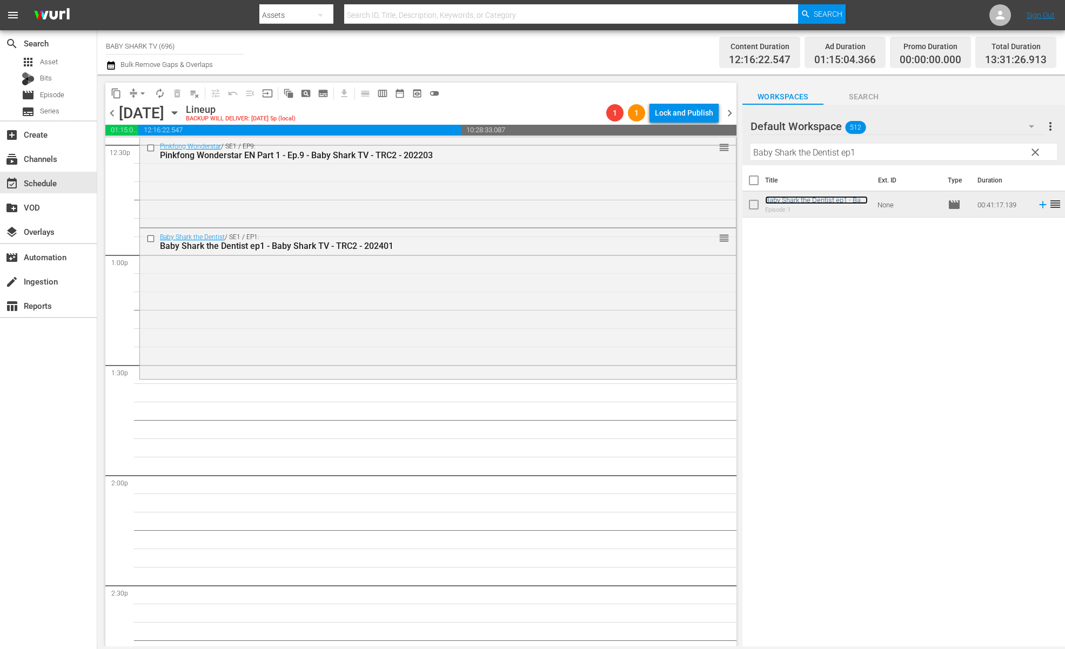
scroll to position [2808, 0]
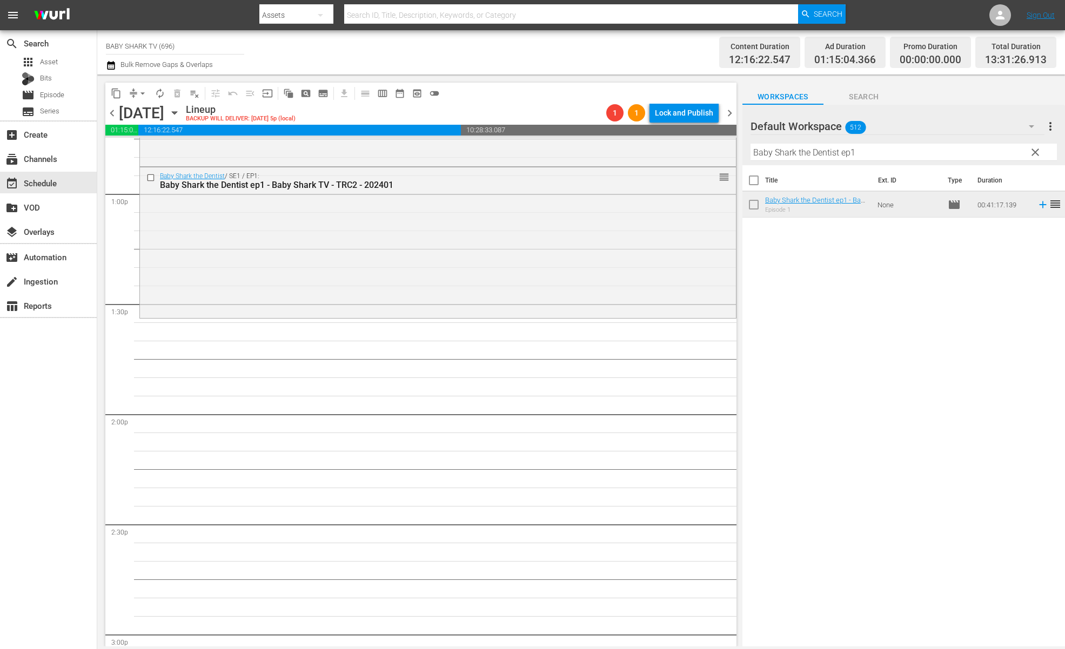
click at [892, 321] on div "Title Ext. ID Type Duration Baby Shark the Dentist ep1 - Baby Shark TV - TRC2 -…" at bounding box center [903, 406] width 322 height 483
click at [1038, 156] on span "clear" at bounding box center [1034, 152] width 13 height 13
click at [1035, 155] on input "Baby Shark the Dentist ep1" at bounding box center [903, 152] width 306 height 17
click at [1023, 152] on input "Baby Shark the Dentist ep1" at bounding box center [903, 152] width 306 height 17
click at [1022, 152] on input "Baby Shark the Dentist ep1" at bounding box center [903, 152] width 306 height 17
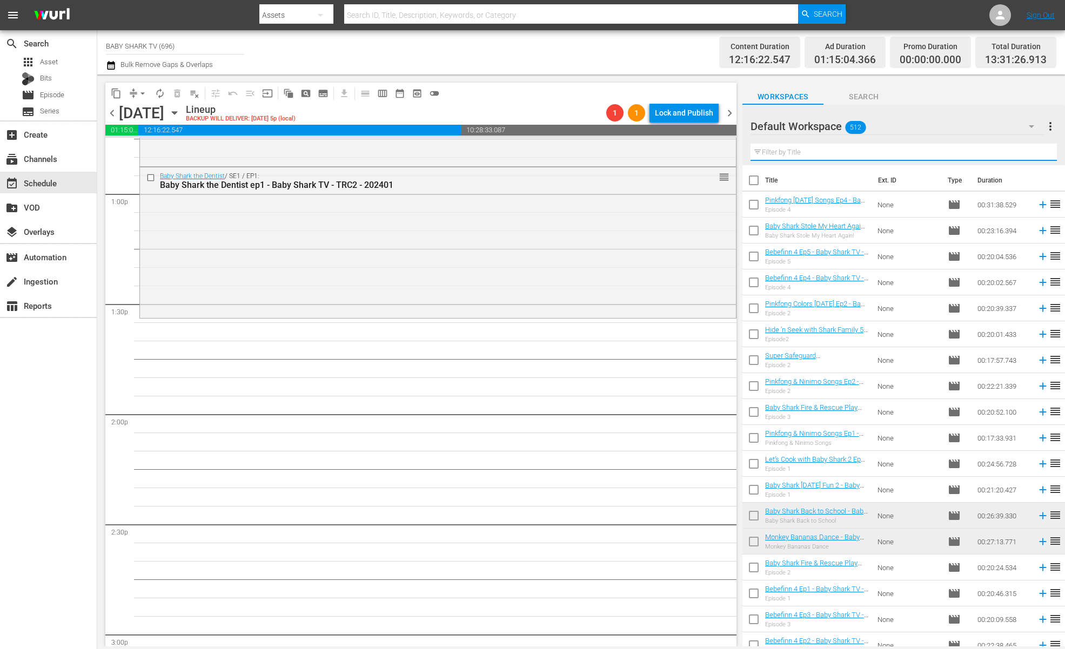
click at [1021, 152] on input "text" at bounding box center [903, 152] width 306 height 17
paste input "Pinkfong & Ninimo Songs Ep1"
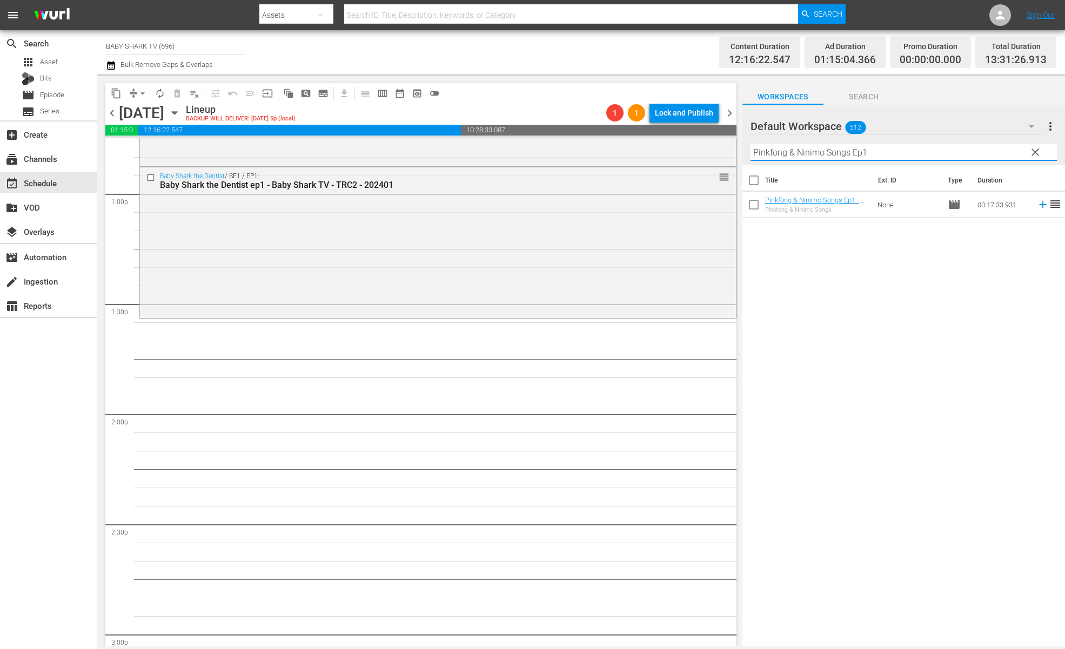
type input "Pinkfong & Ninimo Songs Ep1"
drag, startPoint x: 902, startPoint y: 316, endPoint x: 837, endPoint y: 208, distance: 126.4
click at [901, 316] on div "Title Ext. ID Type Duration Pinkfong & Ninimo Songs Ep1 - Baby Shark TV - TRC2 …" at bounding box center [903, 406] width 322 height 483
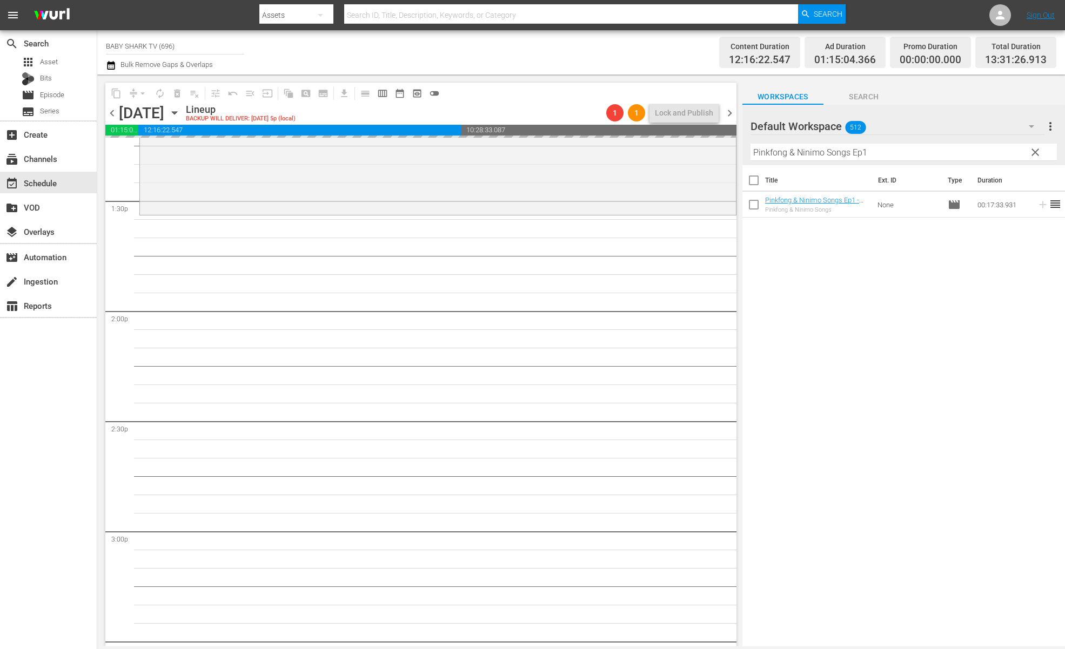
click at [1036, 154] on span "clear" at bounding box center [1034, 152] width 13 height 13
click at [1035, 154] on input "Pinkfong & Ninimo Songs Ep1" at bounding box center [903, 152] width 306 height 17
click at [1031, 154] on input "Pinkfong & Ninimo Songs Ep1" at bounding box center [903, 152] width 306 height 17
click at [1028, 153] on input "Pinkfong & Ninimo Songs Ep1" at bounding box center [903, 152] width 306 height 17
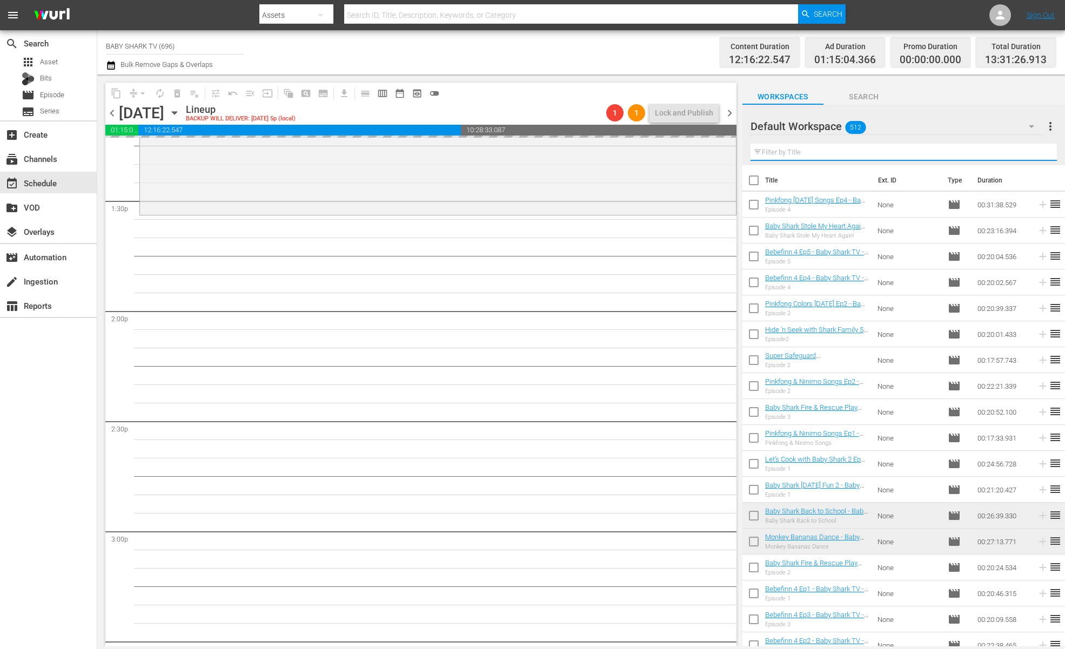
click at [1028, 153] on input "text" at bounding box center [903, 152] width 306 height 17
paste input "Bebefinn 4 Ep1"
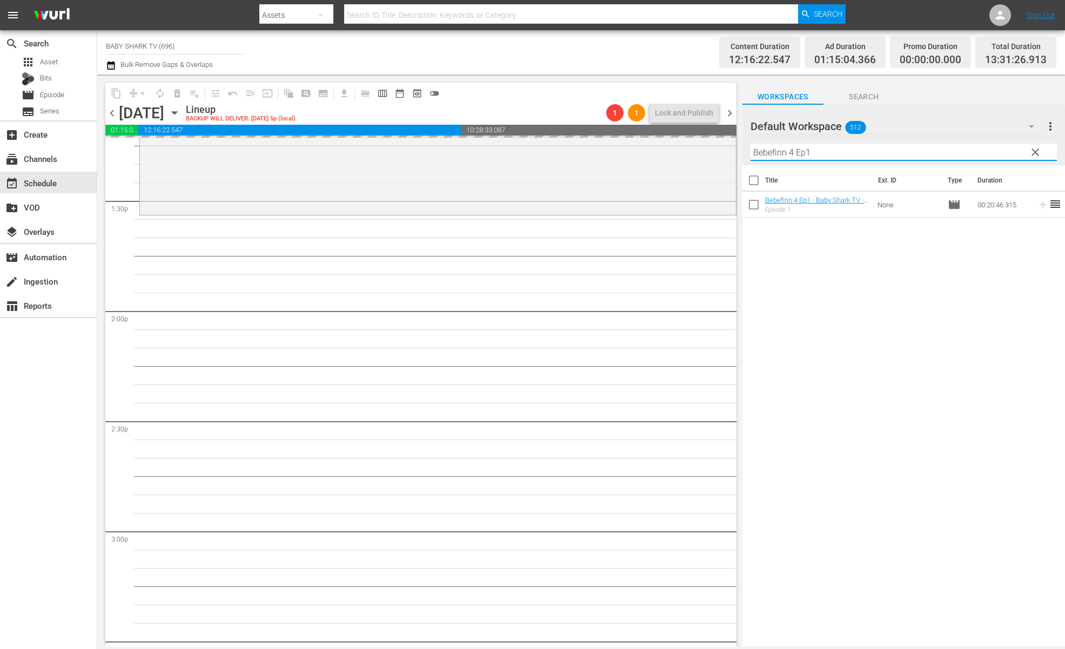
type input "Bebefinn 4 Ep1"
click at [986, 274] on div "Title Ext. ID Type Duration Bebefinn 4 Ep1 - Baby Shark TV - TRC2 - 202508 Epis…" at bounding box center [903, 406] width 322 height 483
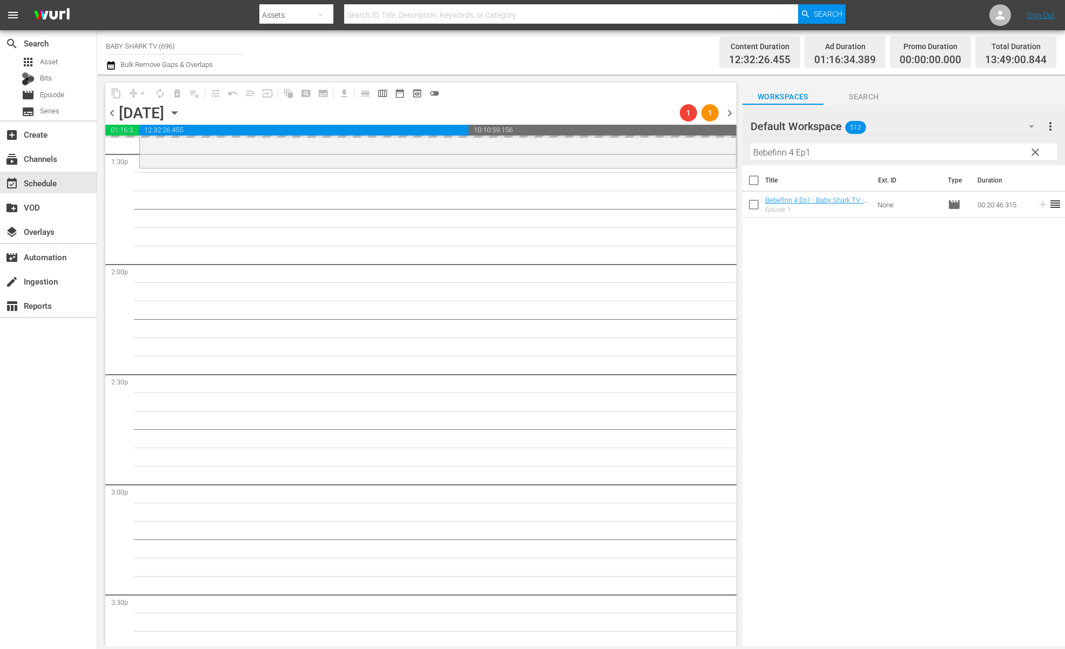
scroll to position [2947, 0]
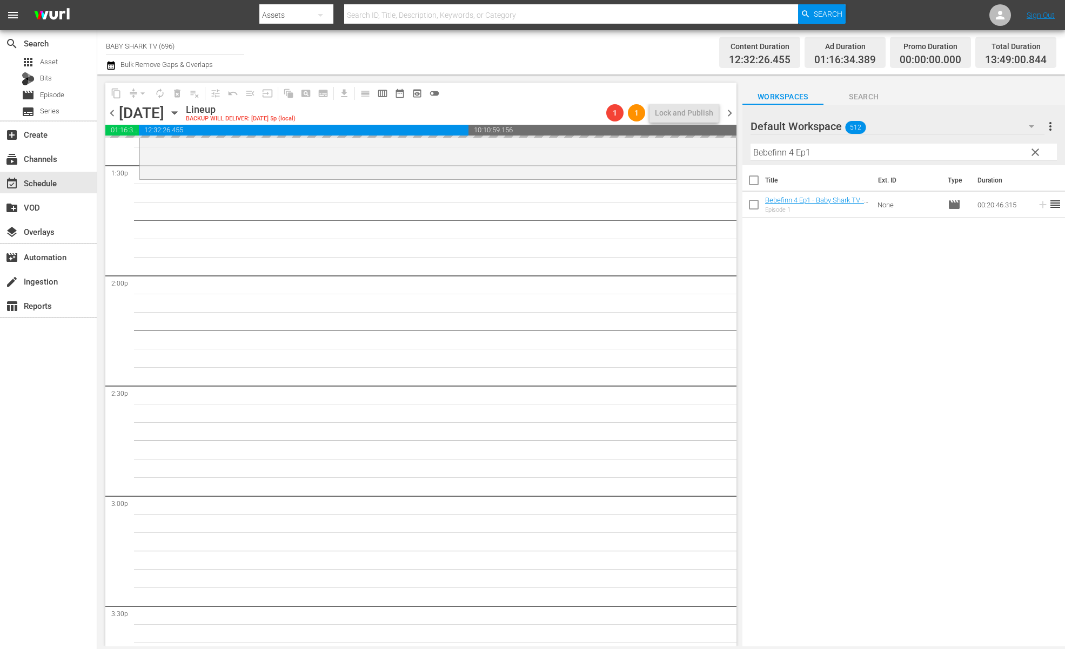
click at [857, 301] on div "Title Ext. ID Type Duration Bebefinn 4 Ep1 - Baby Shark TV - TRC2 - 202508 Epis…" at bounding box center [903, 406] width 322 height 483
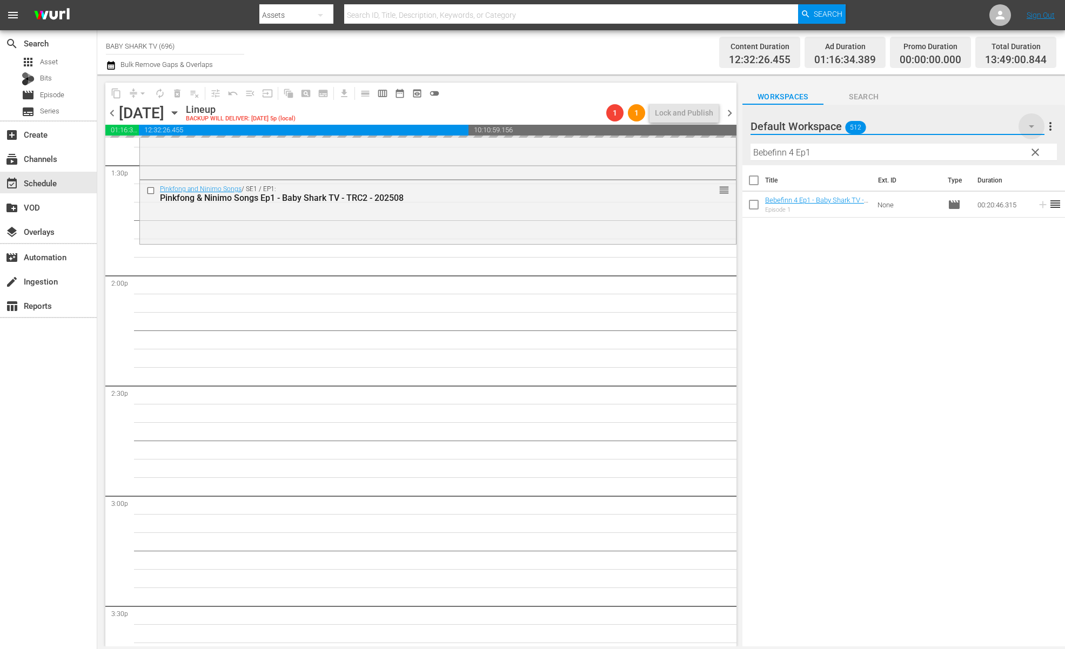
drag, startPoint x: 1033, startPoint y: 130, endPoint x: 1032, endPoint y: 136, distance: 6.0
click at [1032, 136] on button "button" at bounding box center [1031, 126] width 26 height 26
click at [1029, 147] on div "Default Workspace (512)" at bounding box center [532, 324] width 1065 height 649
click at [1029, 147] on span "clear" at bounding box center [1034, 152] width 13 height 13
click at [1029, 147] on input "Bebefinn 4 Ep1" at bounding box center [903, 152] width 306 height 17
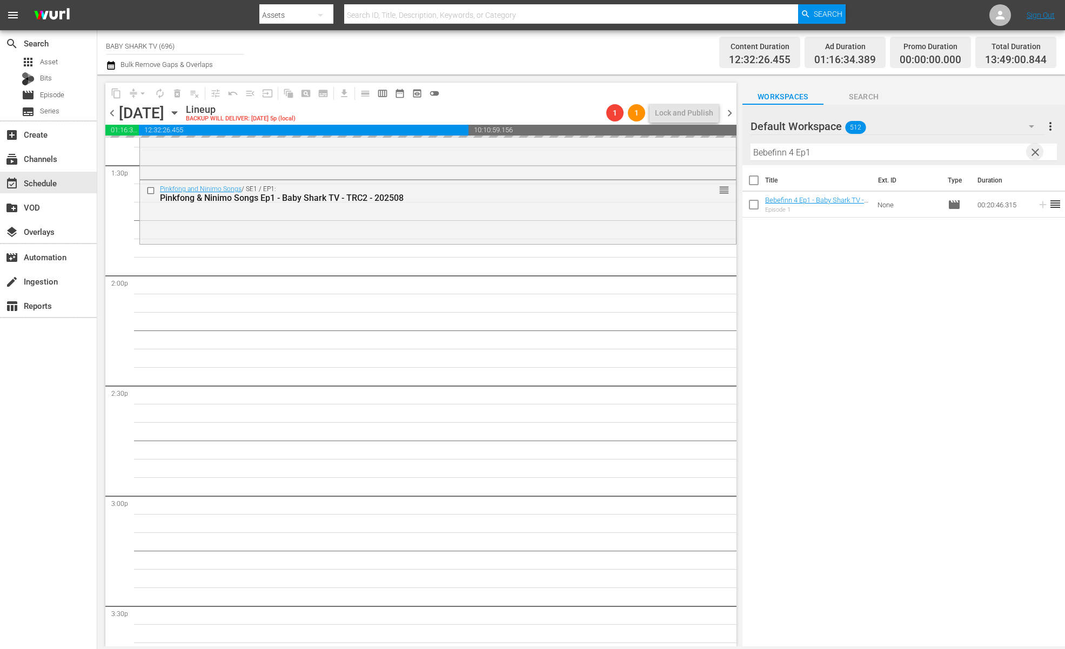
click at [1029, 147] on input "Bebefinn 4 Ep1" at bounding box center [903, 152] width 306 height 17
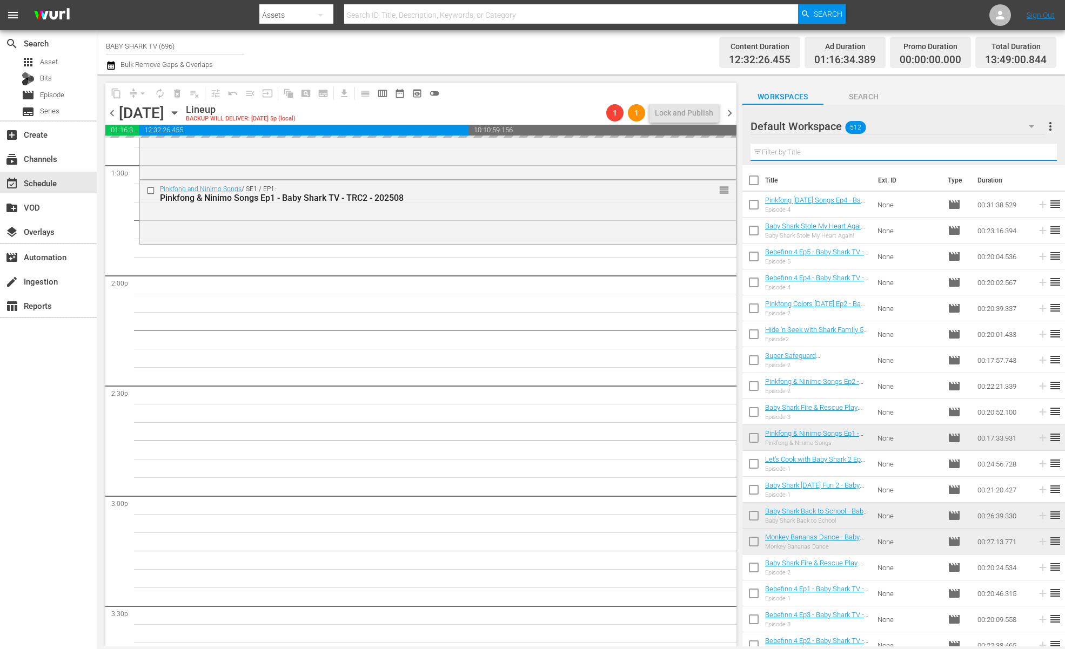
click at [1018, 147] on input "text" at bounding box center [903, 152] width 306 height 17
click at [1016, 147] on input "text" at bounding box center [903, 152] width 306 height 17
paste input "Hide 'n Seek with Shark Family 5 Ep2"
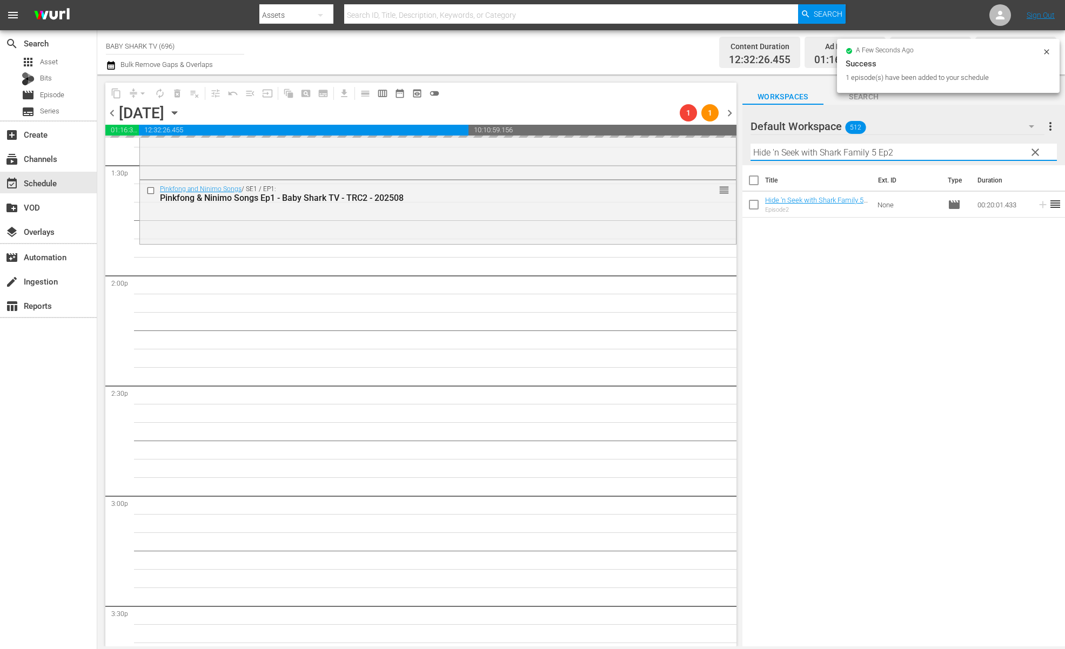
paste input "Hide 'n Seek with Shark Family 5 Ep2"
paste input "text"
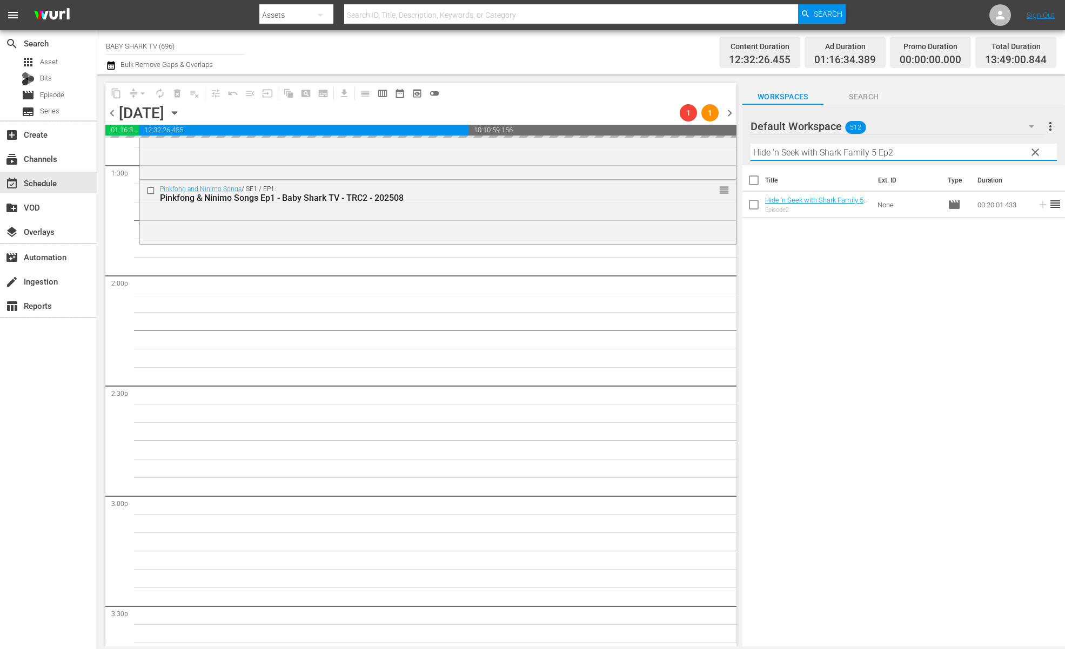
type input "Hide 'n Seek with Shark Family 5 Ep2"
click at [865, 281] on div "Title Ext. ID Type Duration Hide 'n Seek with Shark Family 5 Ep2 - Baby Shark T…" at bounding box center [903, 406] width 322 height 483
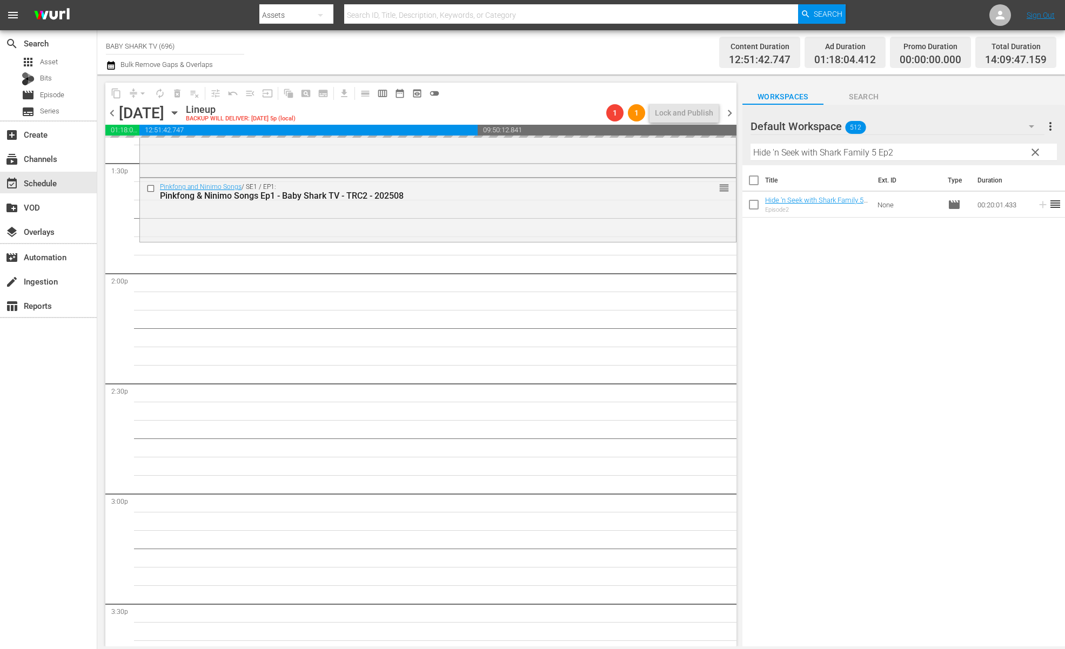
click at [842, 288] on div "Title Ext. ID Type Duration Hide 'n Seek with Shark Family 5 Ep2 - Baby Shark T…" at bounding box center [903, 406] width 322 height 483
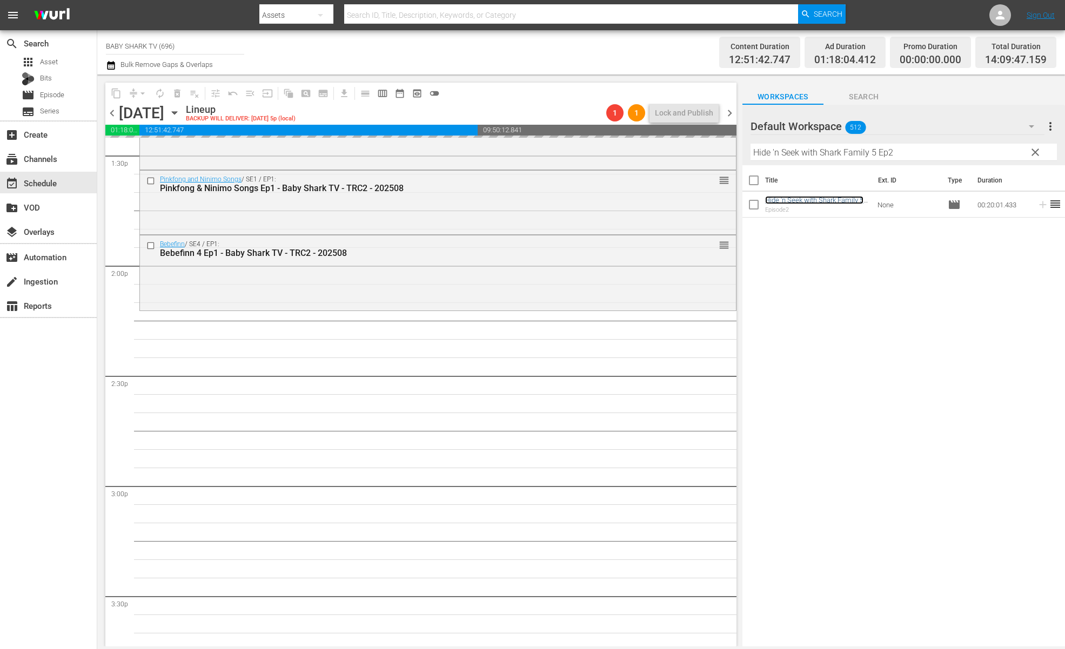
scroll to position [2967, 0]
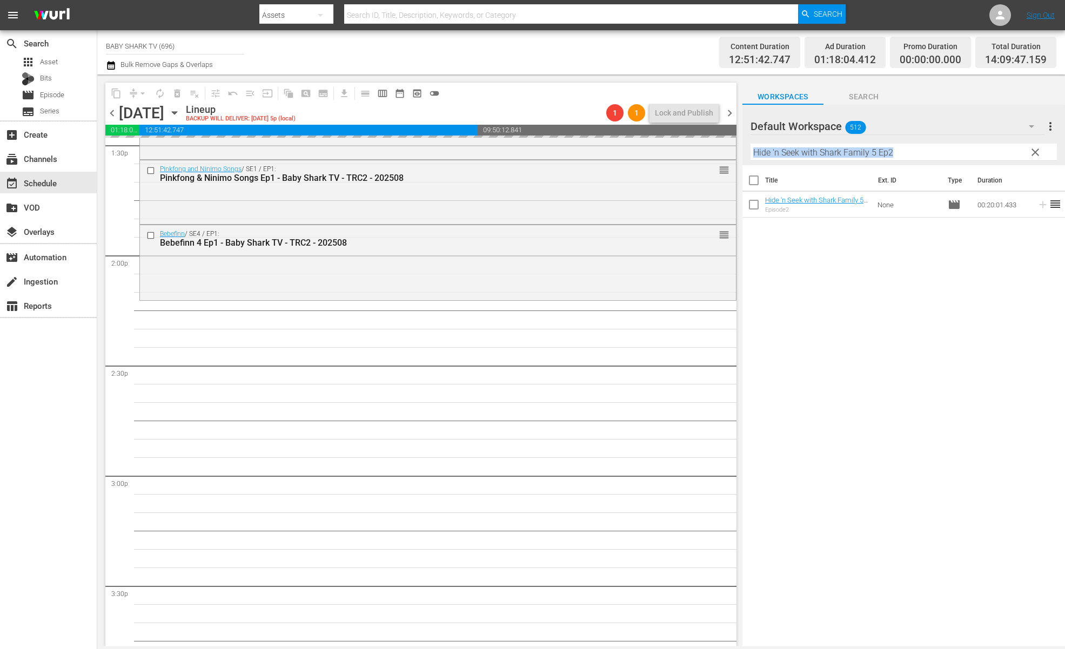
click at [1030, 159] on div "Default Workspace 512 Default more_vert clear Filter by Title Hide 'n Seek with…" at bounding box center [903, 135] width 322 height 60
drag, startPoint x: 1030, startPoint y: 159, endPoint x: 1019, endPoint y: 154, distance: 12.3
click at [1031, 158] on button "clear" at bounding box center [1034, 151] width 17 height 17
click at [1031, 158] on input "Hide 'n Seek with Shark Family 5 Ep2" at bounding box center [903, 152] width 306 height 17
click at [1025, 155] on input "Hide 'n Seek with Shark Family 5 Ep2" at bounding box center [903, 152] width 306 height 17
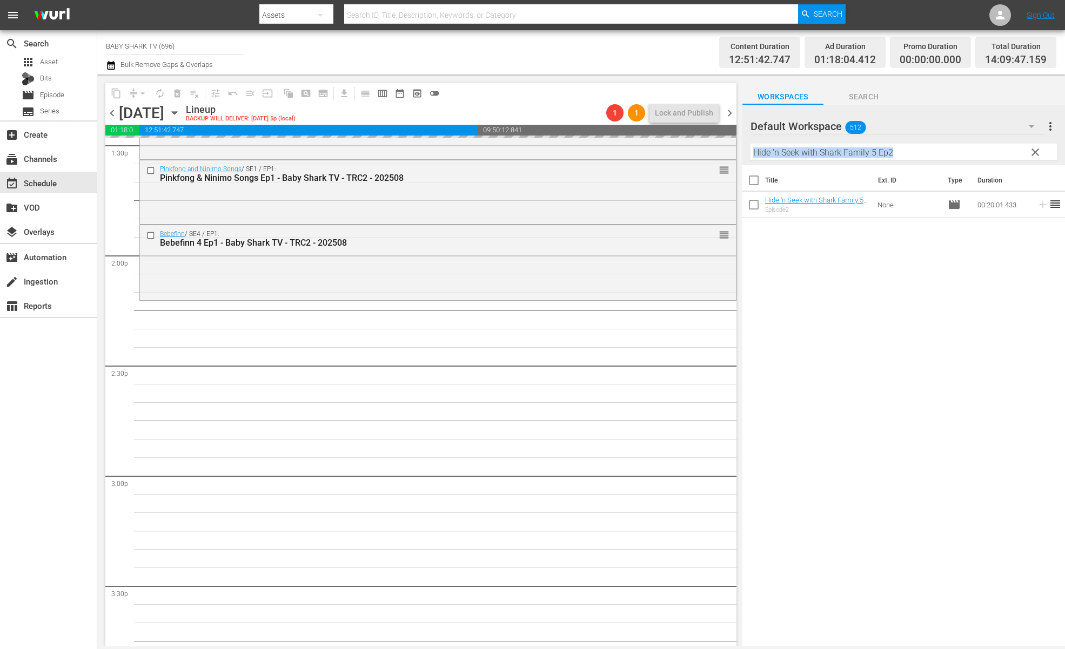
click at [1019, 154] on input "Hide 'n Seek with Shark Family 5 Ep2" at bounding box center [903, 152] width 306 height 17
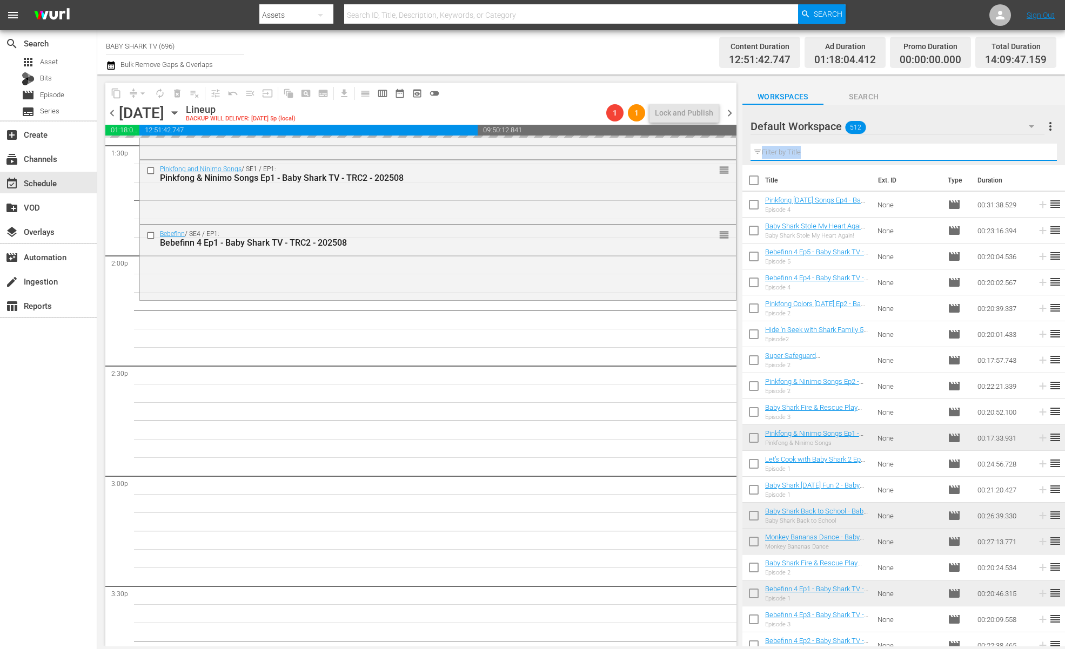
click at [1019, 154] on input "text" at bounding box center [903, 152] width 306 height 17
paste input "Pinkfong Play Songs"
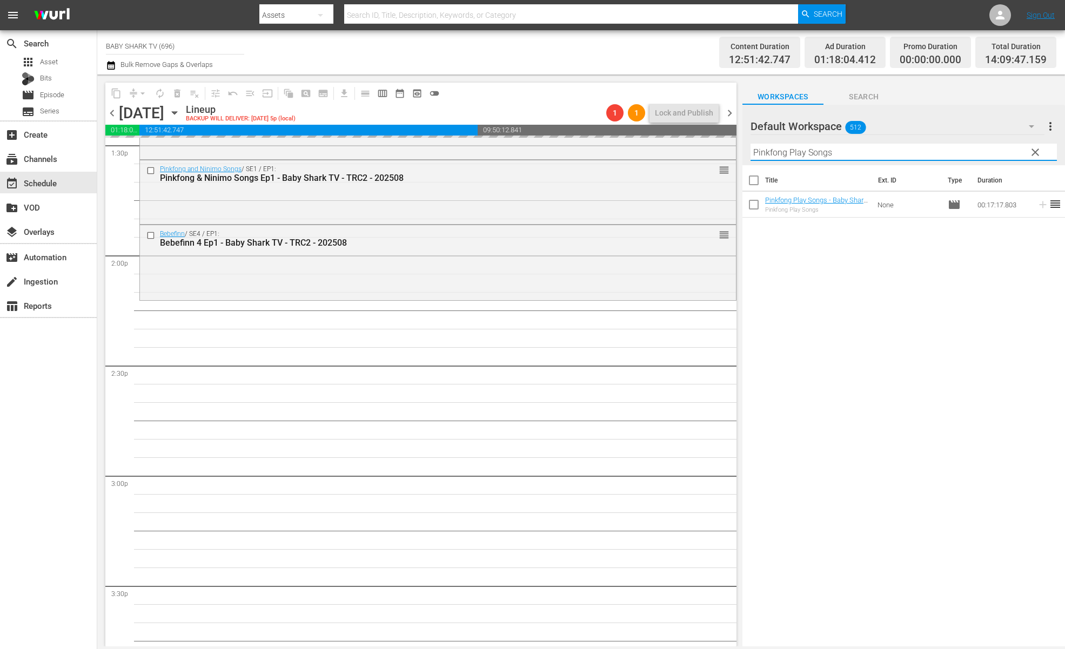
type input "Pinkfong Play Songs"
click at [882, 331] on div "Title Ext. ID Type Duration Pinkfong Play Songs - Baby Shark TV - TRC2 - 202103…" at bounding box center [903, 406] width 322 height 483
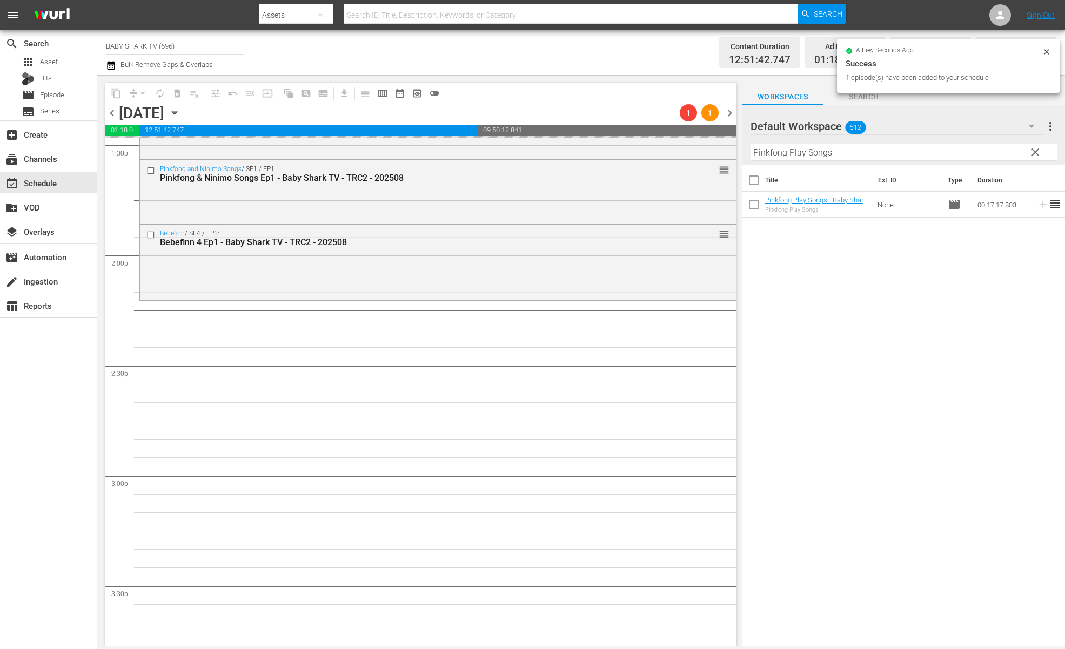
click at [816, 266] on div "Title Ext. ID Type Duration Pinkfong Play Songs - Baby Shark TV - TRC2 - 202103…" at bounding box center [903, 406] width 322 height 483
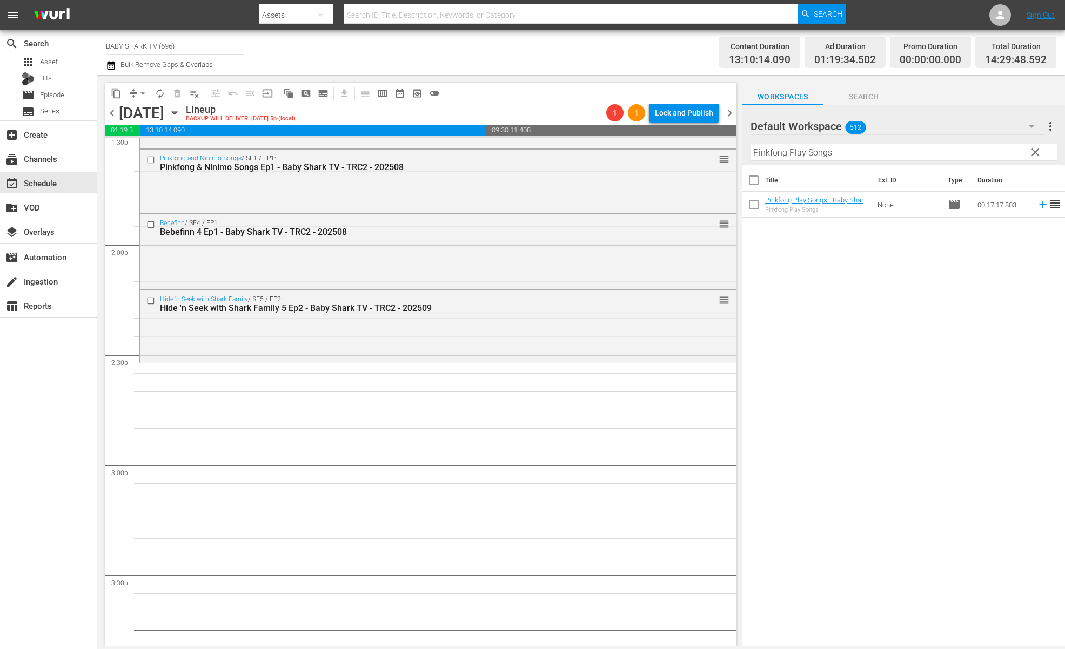
scroll to position [2989, 0]
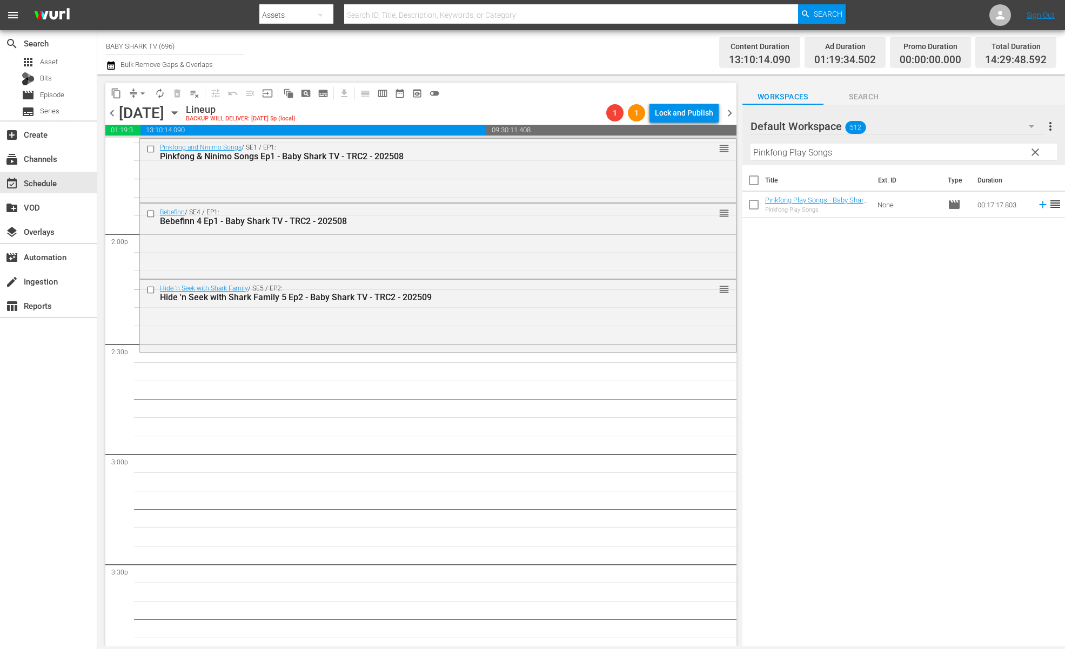
click at [893, 304] on div "Title Ext. ID Type Duration Pinkfong Play Songs - Baby Shark TV - TRC2 - 202103…" at bounding box center [903, 406] width 322 height 483
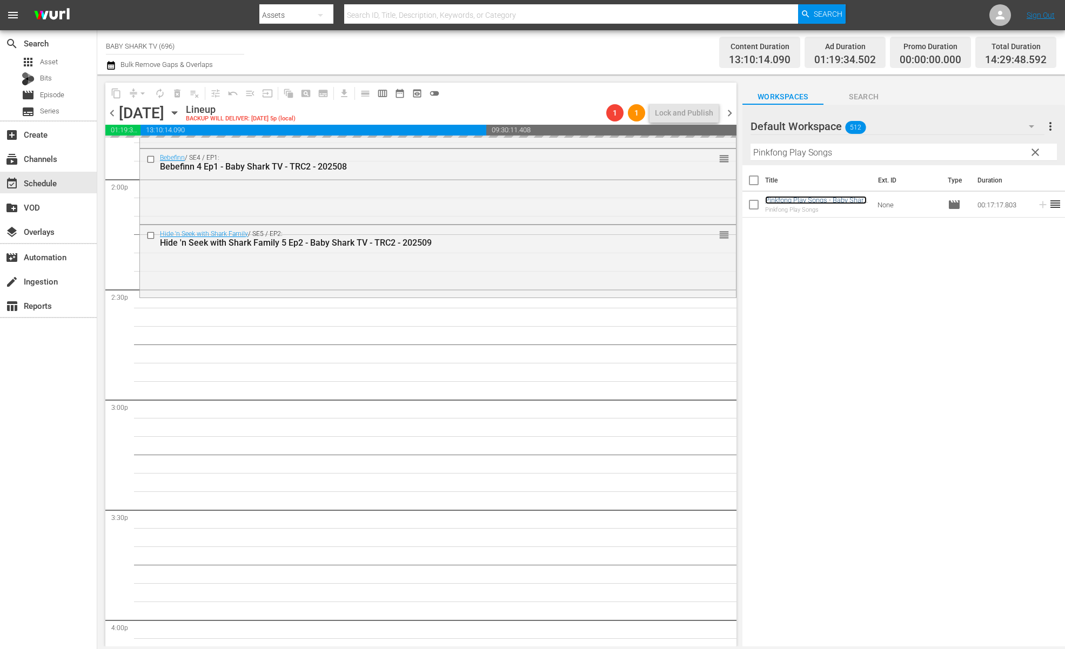
scroll to position [3080, 0]
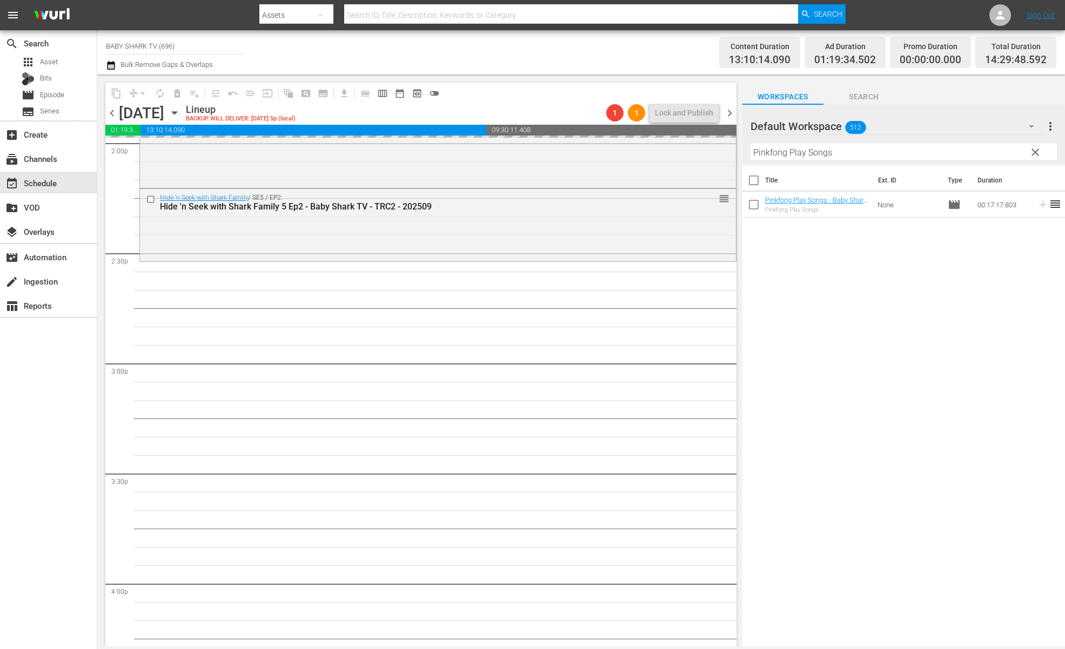
click at [1041, 153] on button "clear" at bounding box center [1034, 151] width 17 height 17
click at [1038, 153] on input "Pinkfong Play Songs" at bounding box center [903, 152] width 306 height 17
click at [1034, 153] on input "Pinkfong Play Songs" at bounding box center [903, 152] width 306 height 17
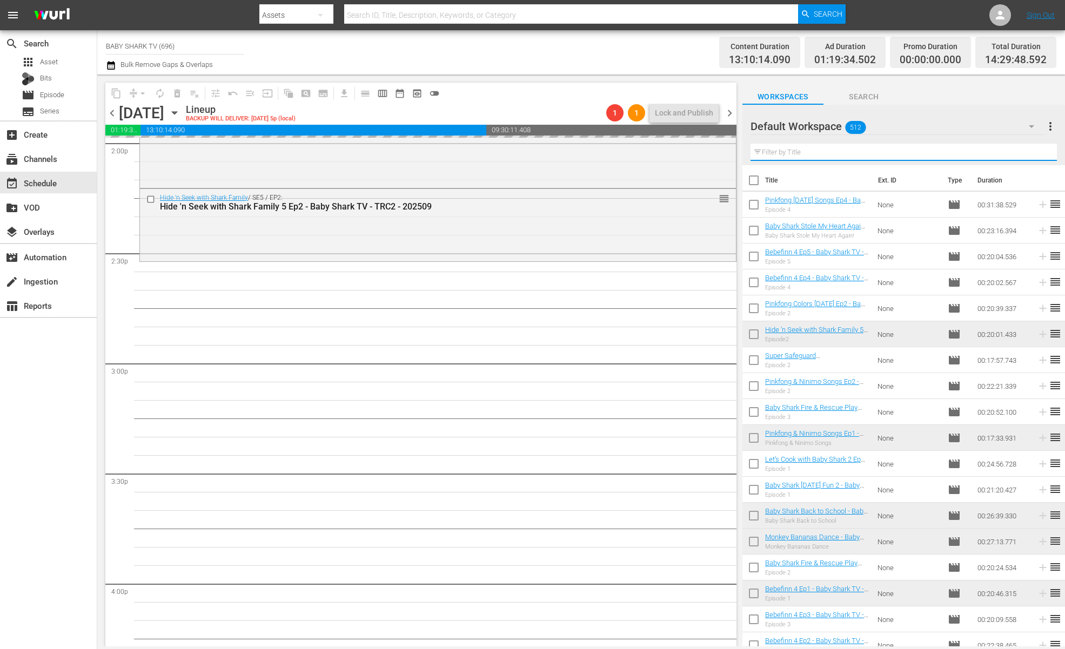
paste input "Baby Shark Monthly 2"
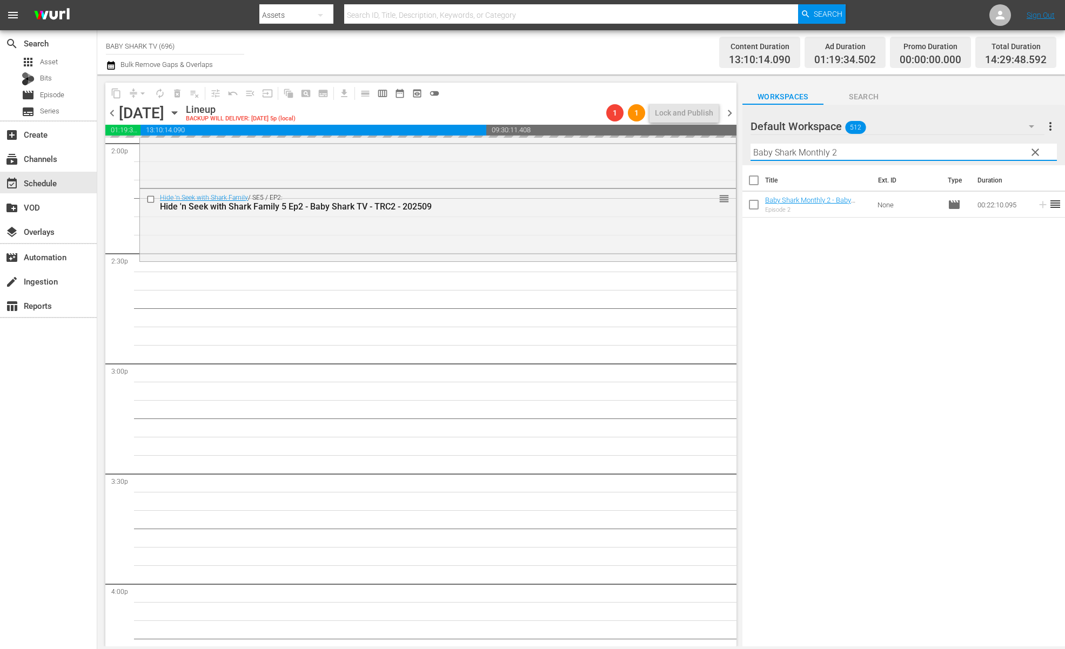
type input "Baby Shark Monthly 2"
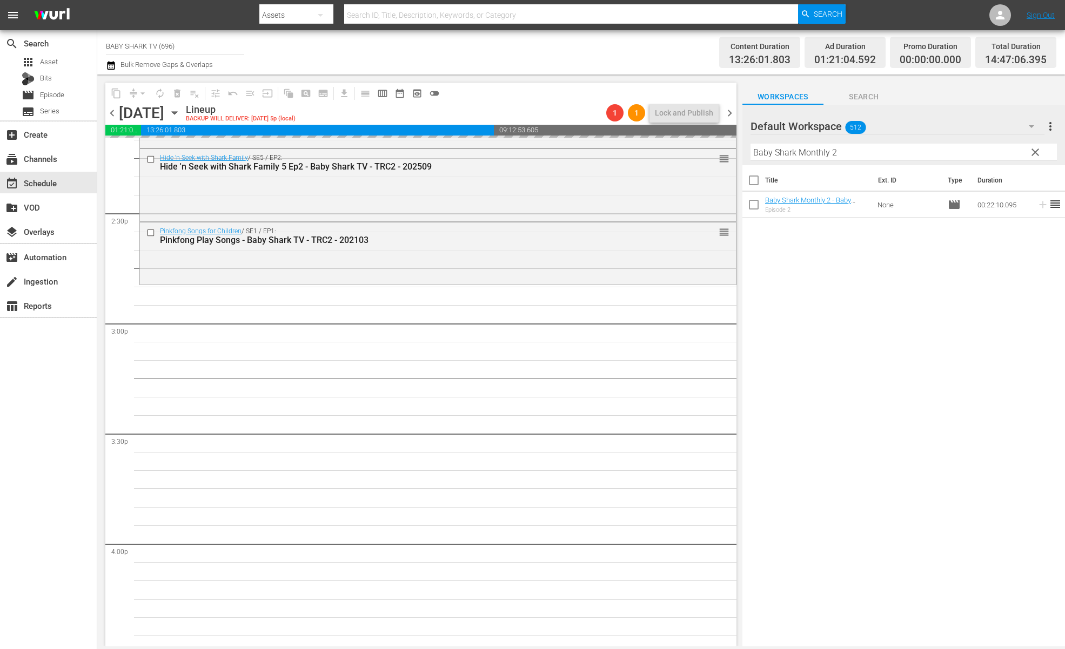
scroll to position [3183, 0]
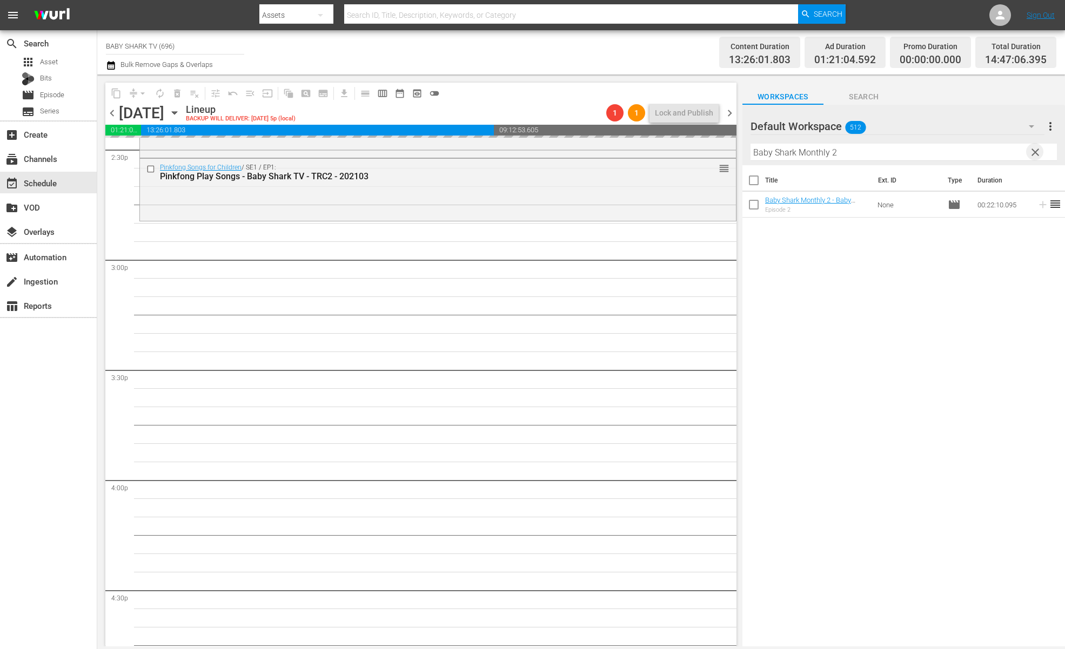
click at [1032, 155] on span "clear" at bounding box center [1034, 152] width 13 height 13
click at [1032, 155] on input "Baby Shark Monthly 2" at bounding box center [903, 152] width 306 height 17
click at [1030, 155] on input "Baby Shark Monthly 2" at bounding box center [903, 152] width 306 height 17
click at [1030, 155] on input "text" at bounding box center [903, 152] width 306 height 17
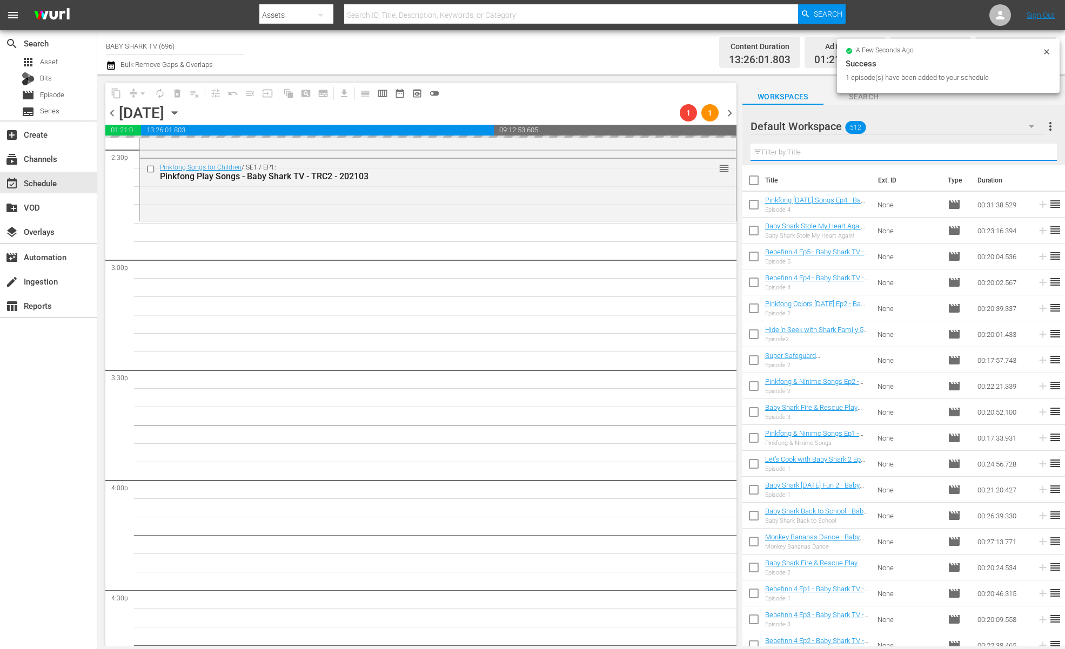
paste input "Baby Shark Hospital Play 1"
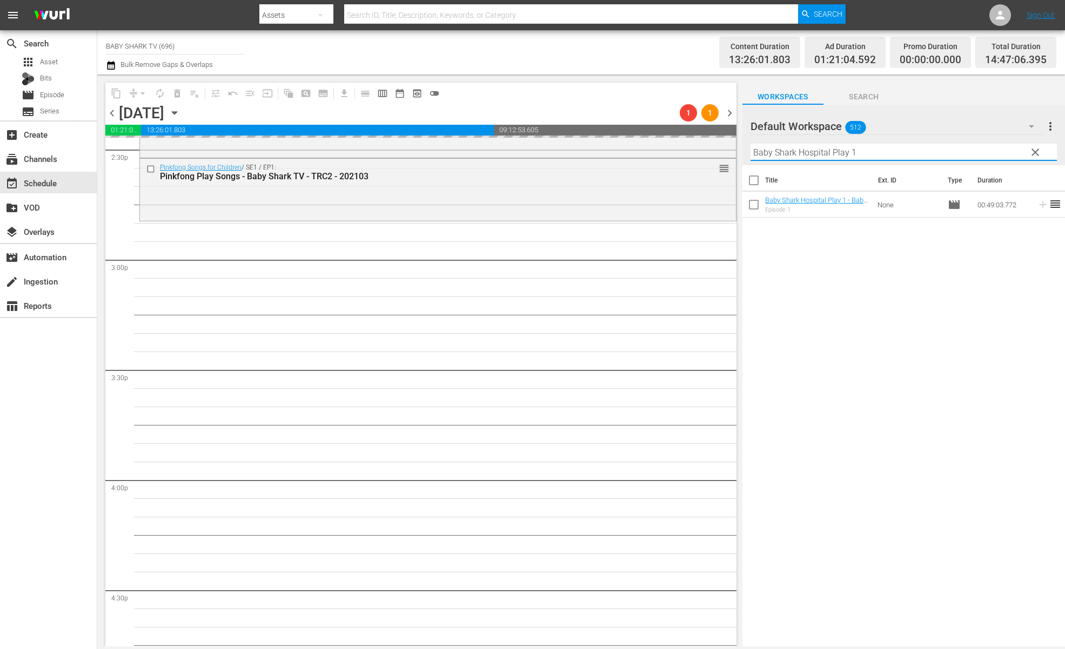
type input "Baby Shark Hospital Play 1"
click at [852, 271] on div "Title Ext. ID Type Duration Baby Shark Hospital Play 1 - Baby Shark TV - TRC2 -…" at bounding box center [903, 406] width 322 height 483
click at [860, 270] on div "Title Ext. ID Type Duration Baby Shark Hospital Play 1 - Baby Shark TV - TRC2 -…" at bounding box center [903, 406] width 322 height 483
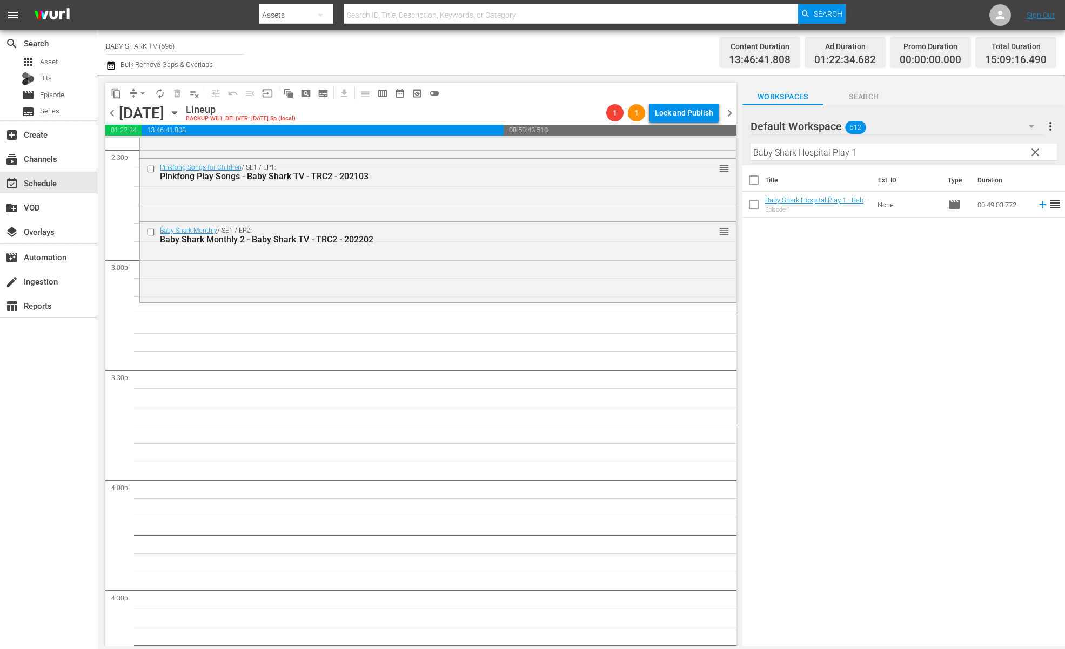
click at [820, 243] on div "Title Ext. ID Type Duration Baby Shark Hospital Play 1 - Baby Shark TV - TRC2 -…" at bounding box center [903, 406] width 322 height 483
click at [1030, 154] on span "clear" at bounding box center [1034, 152] width 13 height 13
click at [1030, 154] on input "Baby Shark Hospital Play 1" at bounding box center [903, 152] width 306 height 17
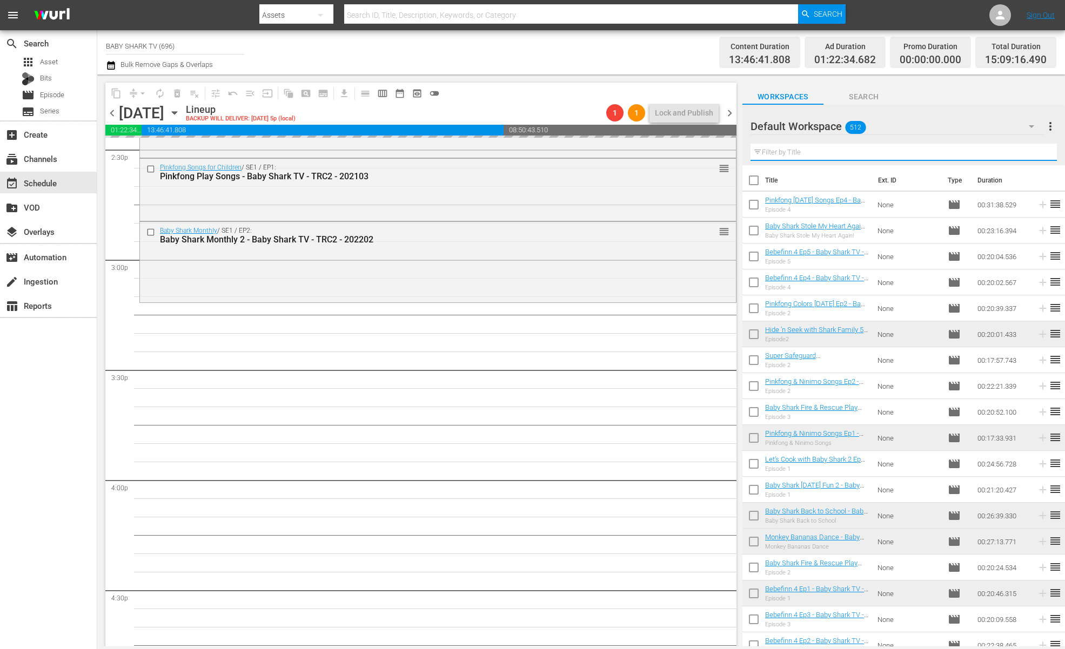
click at [1011, 154] on input "text" at bounding box center [903, 152] width 306 height 17
paste input "Everything ABC Songs"
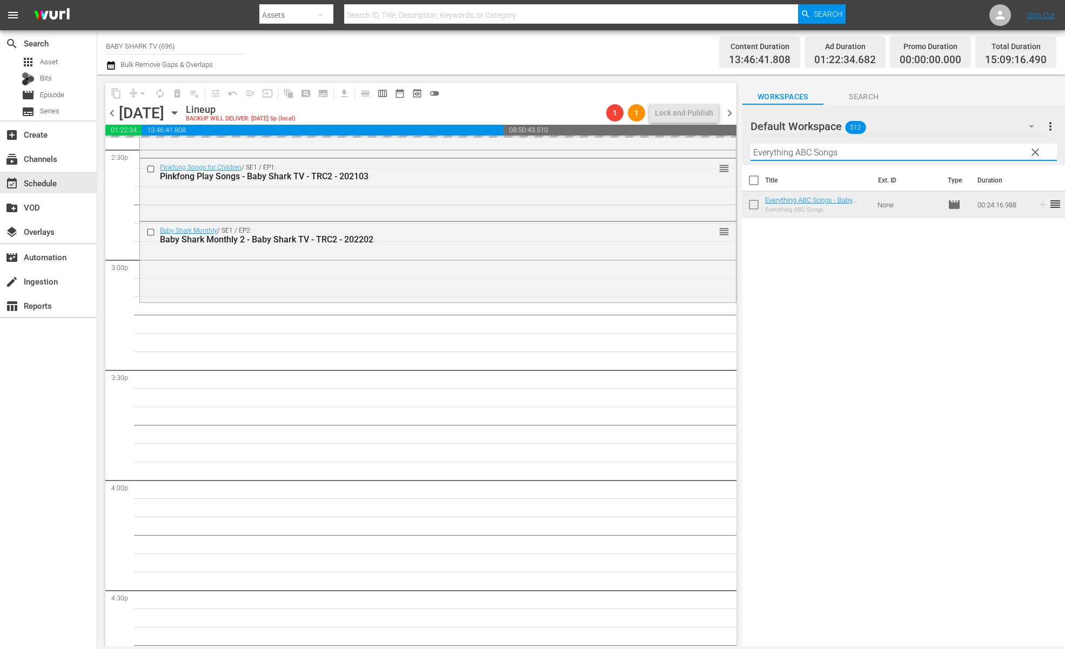
type input "Everything ABC Songs"
click at [941, 263] on div "Title Ext. ID Type Duration Everything ABC Songs - Baby Shark TV - TRC2 - 20240…" at bounding box center [903, 406] width 322 height 483
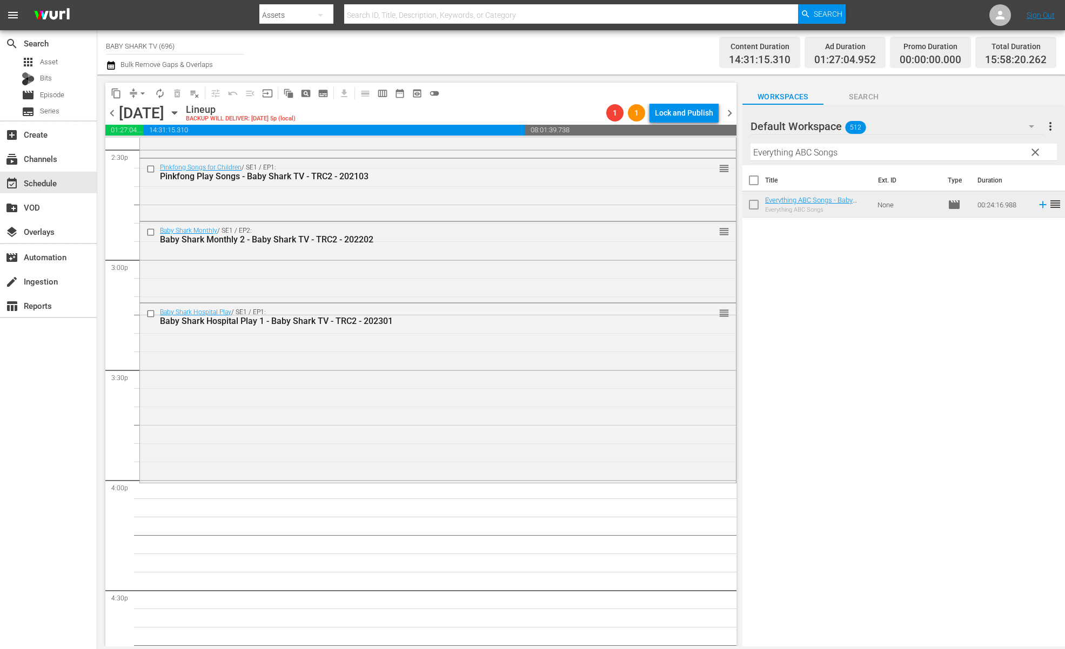
click at [1026, 154] on button "clear" at bounding box center [1034, 151] width 17 height 17
click at [1029, 153] on input "Everything ABC Songs" at bounding box center [903, 152] width 306 height 17
click at [1031, 153] on input "Everything ABC Songs" at bounding box center [903, 152] width 306 height 17
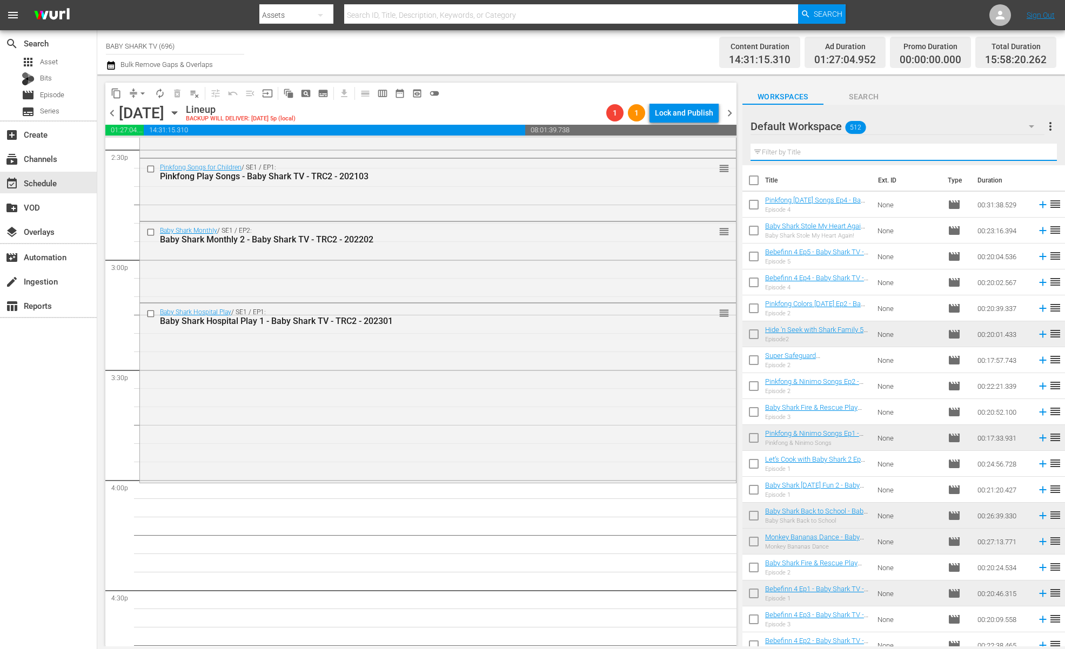
click at [1029, 153] on input "text" at bounding box center [903, 152] width 306 height 17
paste input "Let’s Cook with Baby Shark 2 Ep1"
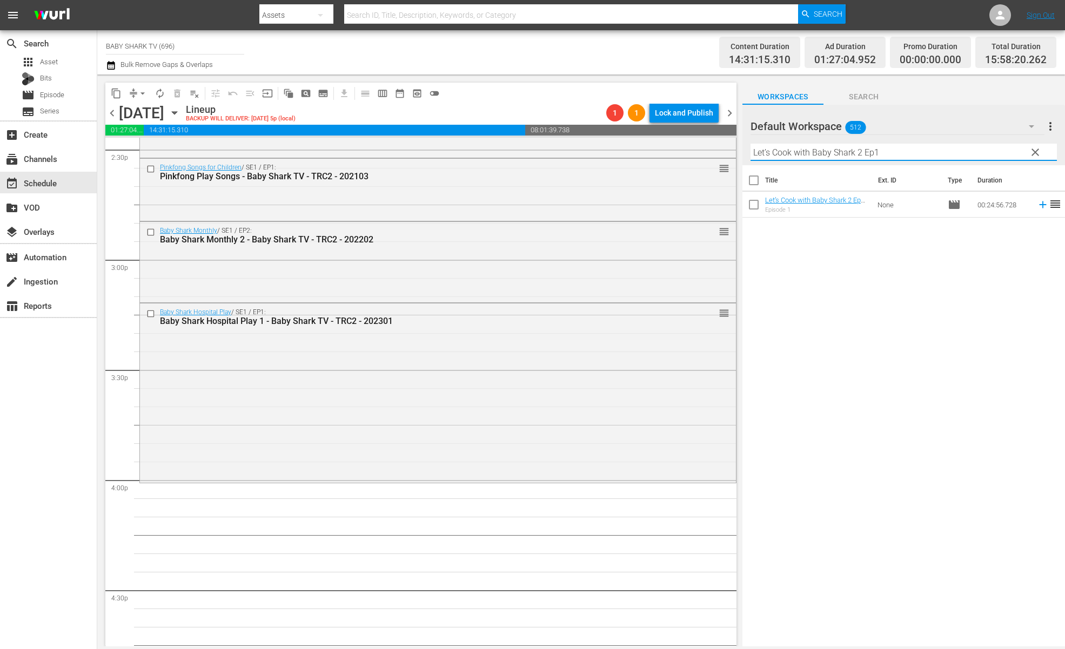
type input "Let’s Cook with Baby Shark 2 Ep1"
click at [867, 277] on div "Title Ext. ID Type Duration Let’s Cook with Baby Shark 2 Ep1 - Baby Shark TV - …" at bounding box center [903, 406] width 322 height 483
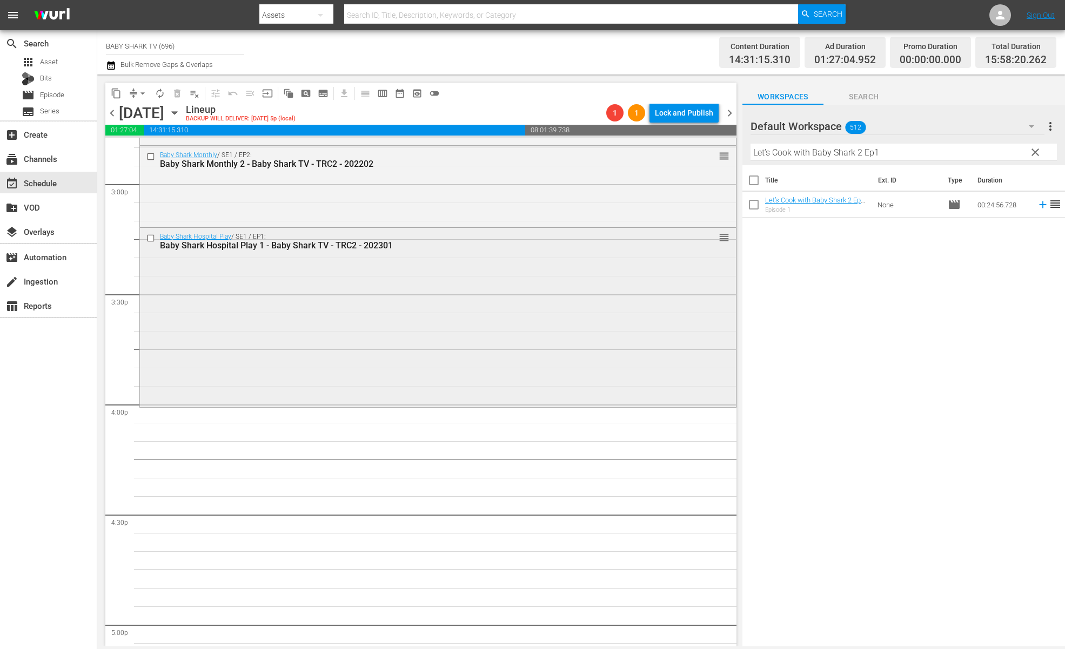
scroll to position [3285, 0]
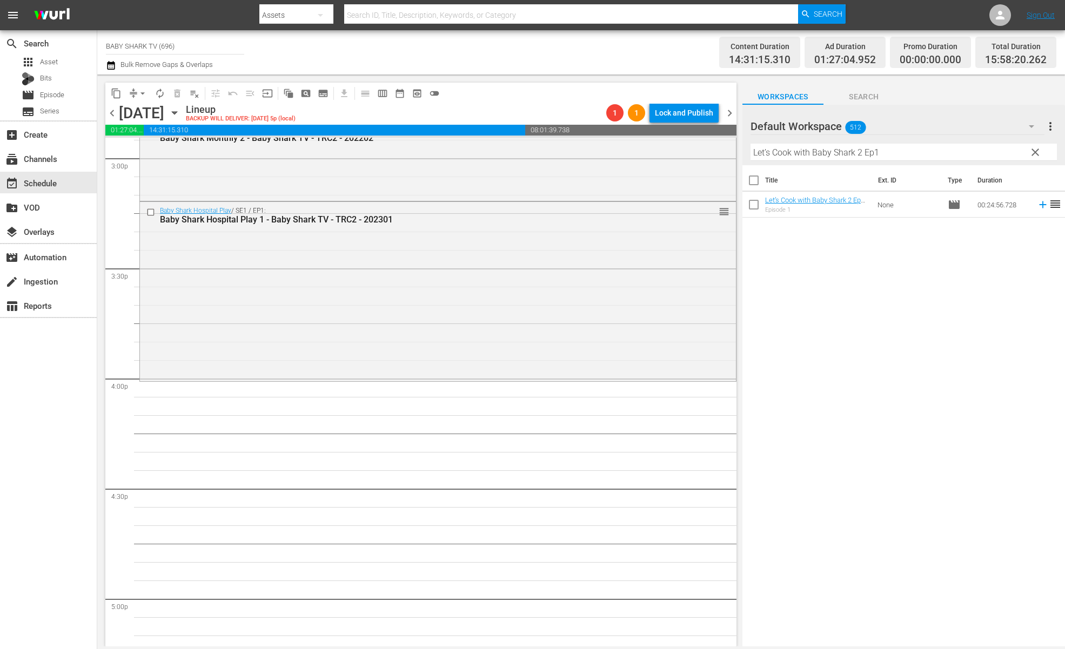
click at [905, 308] on div "Title Ext. ID Type Duration Let’s Cook with Baby Shark 2 Ep1 - Baby Shark TV - …" at bounding box center [903, 406] width 322 height 483
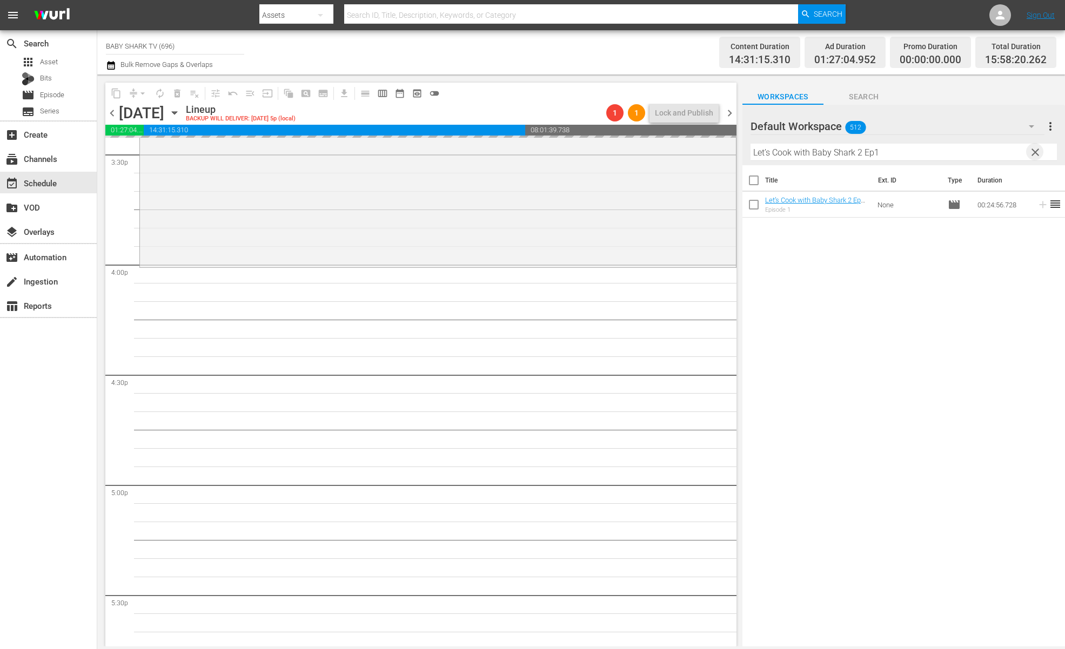
click at [1035, 151] on span "clear" at bounding box center [1034, 152] width 13 height 13
click at [1036, 152] on input "Let’s Cook with Baby Shark 2 Ep1" at bounding box center [903, 152] width 306 height 17
click at [1017, 154] on input "Let’s Cook with Baby Shark 2 Ep1" at bounding box center [903, 152] width 306 height 17
click at [1017, 154] on input "text" at bounding box center [903, 152] width 306 height 17
paste input "Bebefinn 4 Ep4"
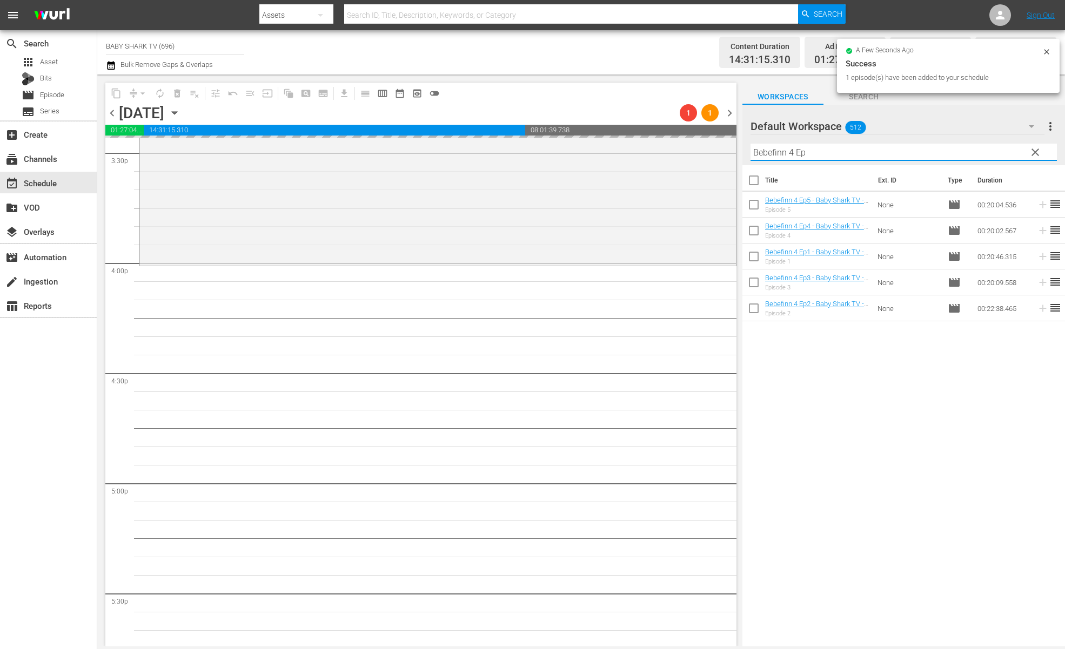
scroll to position [3401, 0]
type input "Bebefinn 4 Ep"
click at [836, 387] on div "Title Ext. ID Type Duration Bebefinn 4 Ep5 - Baby Shark TV - TRC2 - 202509 Epis…" at bounding box center [903, 406] width 322 height 483
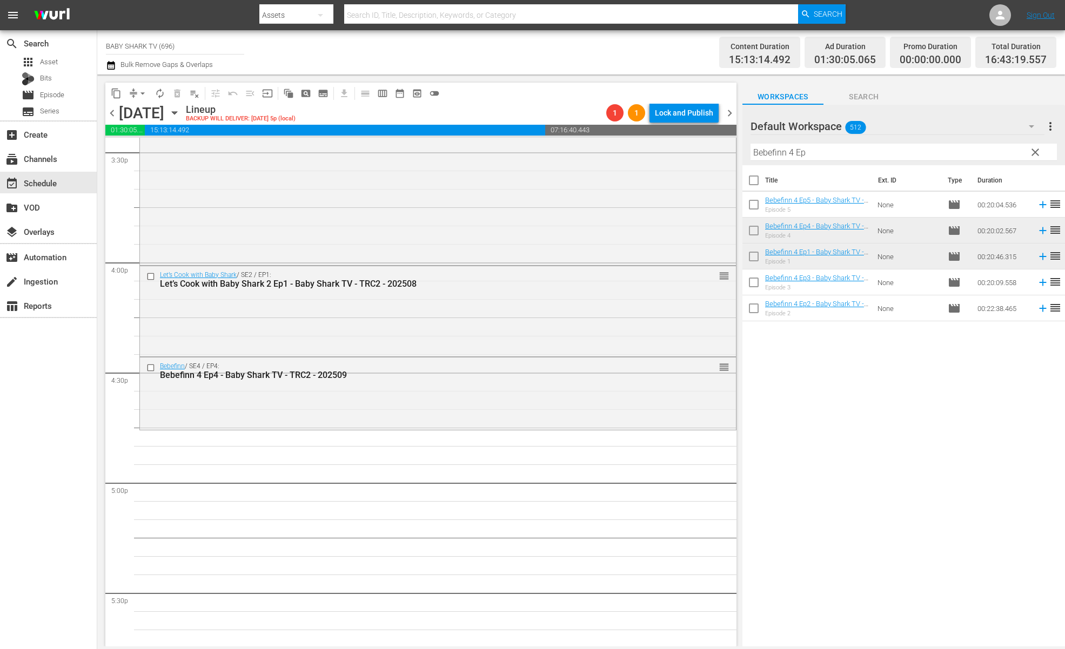
click at [873, 399] on div "Title Ext. ID Type Duration Bebefinn 4 Ep5 - Baby Shark TV - TRC2 - 202509 Epis…" at bounding box center [903, 406] width 322 height 483
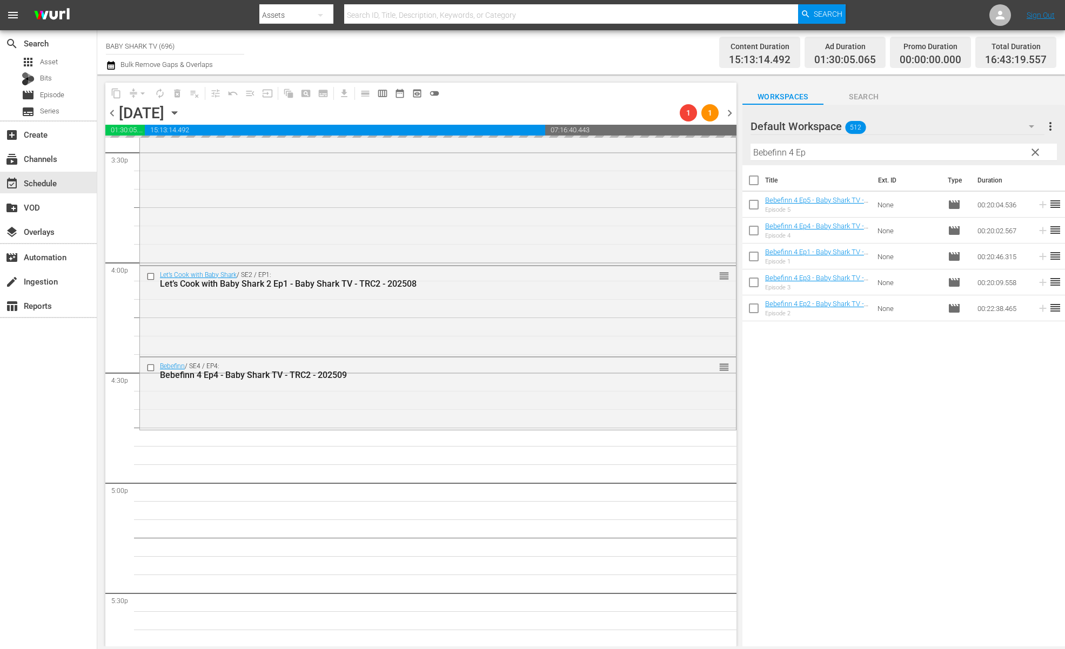
click at [1033, 150] on span "clear" at bounding box center [1034, 152] width 13 height 13
drag, startPoint x: 1033, startPoint y: 150, endPoint x: 1005, endPoint y: 150, distance: 28.6
click at [1026, 150] on input "Bebefinn 4 Ep" at bounding box center [903, 152] width 306 height 17
click at [1014, 150] on input "Bebefinn 4 Ep" at bounding box center [903, 152] width 306 height 17
click at [1006, 150] on input "Bebefinn 4 Ep" at bounding box center [903, 152] width 306 height 17
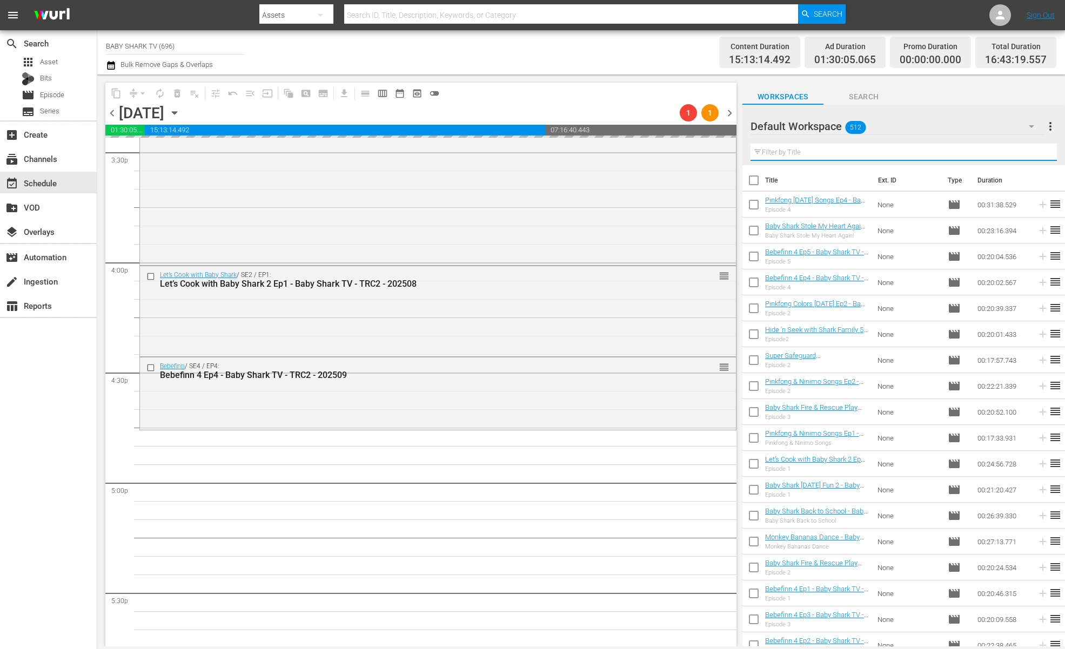
click at [1004, 150] on input "text" at bounding box center [903, 152] width 306 height 17
paste input "Pinkfong Halloween Songs Ep4"
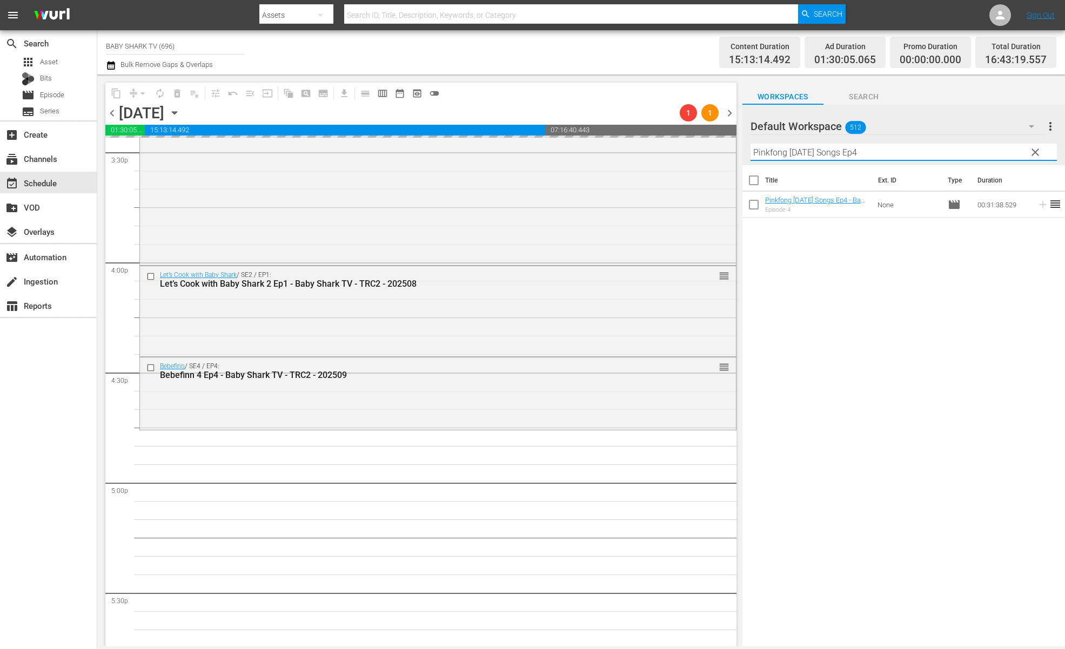
type input "Pinkfong Halloween Songs Ep4"
click at [899, 303] on div "Title Ext. ID Type Duration Pinkfong Halloween Songs Ep4 - Baby Shark TV - TRC2…" at bounding box center [903, 406] width 322 height 483
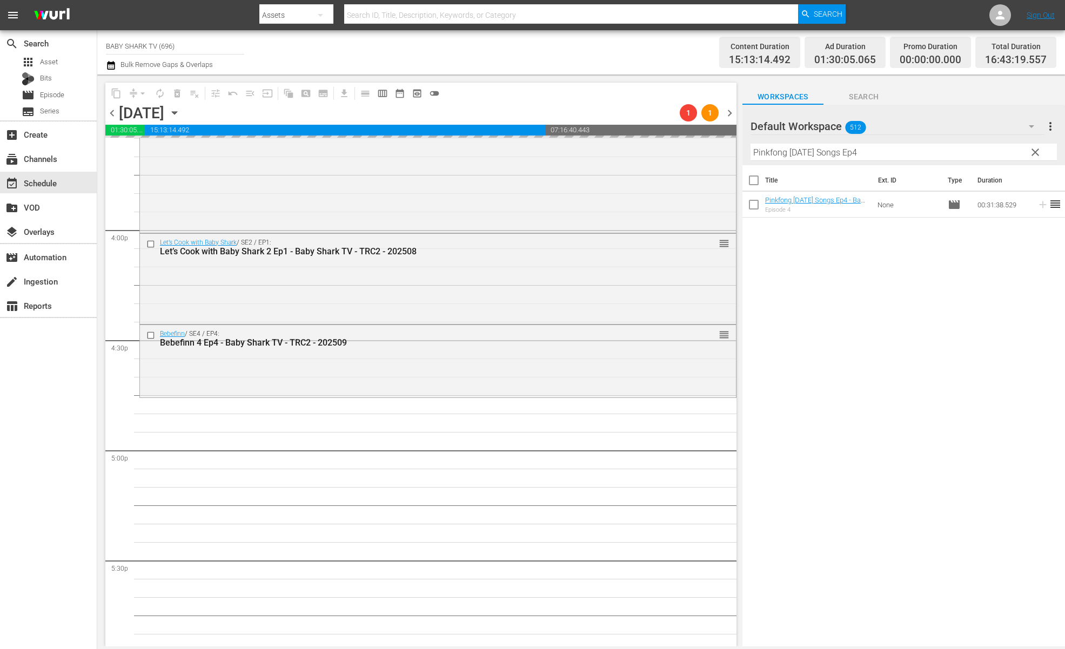
click at [786, 297] on div "Title Ext. ID Type Duration Pinkfong Halloween Songs Ep4 - Baby Shark TV - TRC2…" at bounding box center [903, 406] width 322 height 483
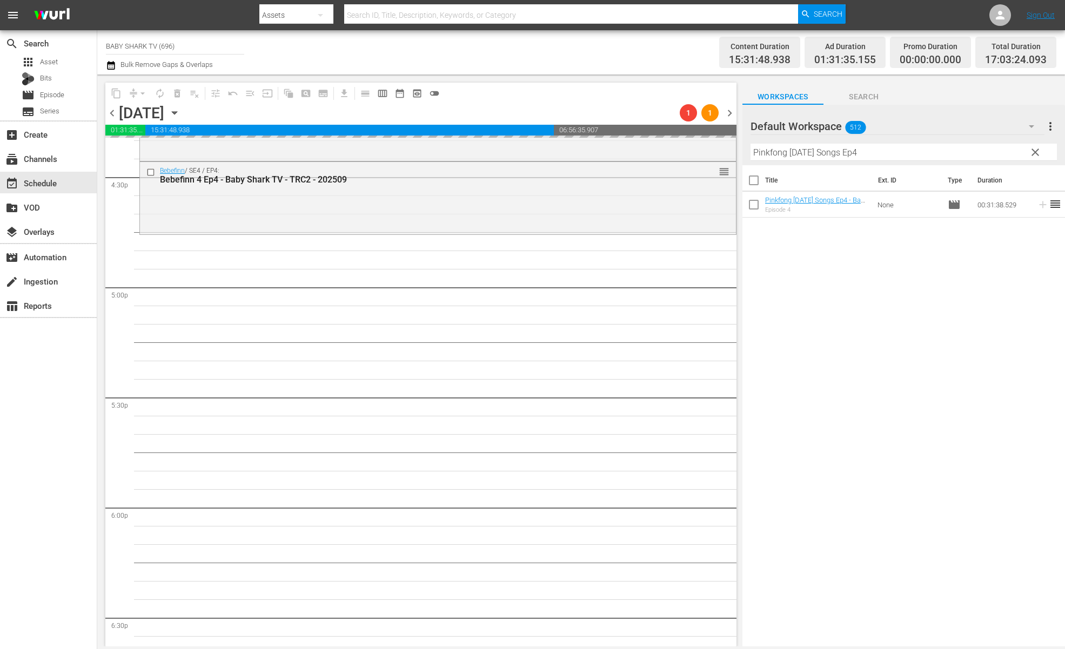
scroll to position [3586, 0]
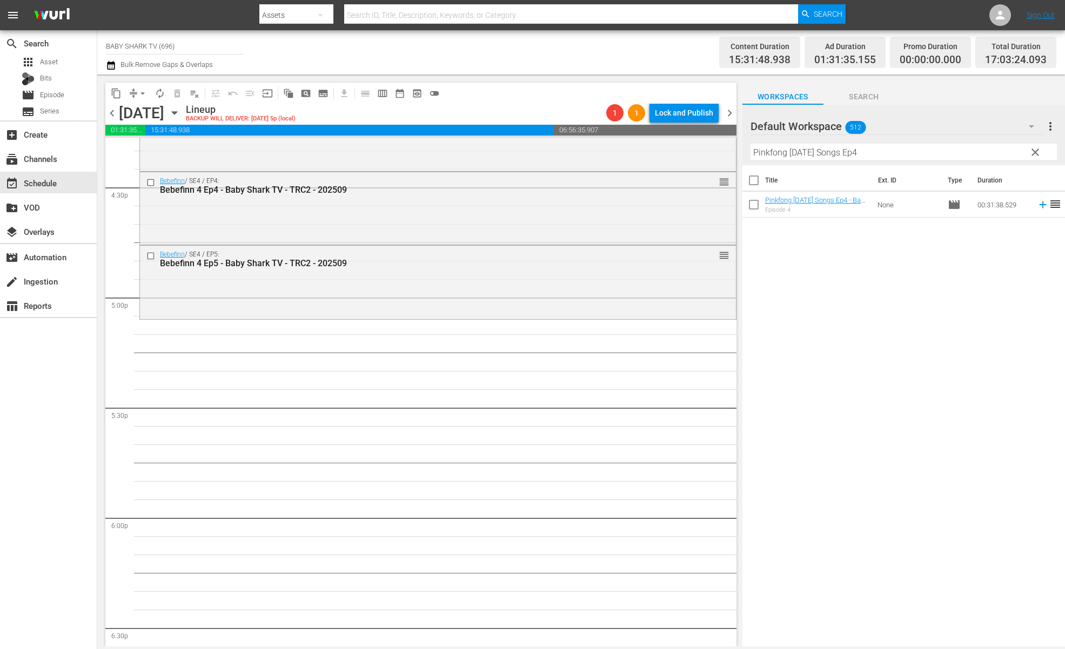
click at [826, 258] on div "Title Ext. ID Type Duration Pinkfong Halloween Songs Ep4 - Baby Shark TV - TRC2…" at bounding box center [903, 406] width 322 height 483
click at [872, 277] on div "Title Ext. ID Type Duration Pinkfong Halloween Songs Ep4 - Baby Shark TV - TRC2…" at bounding box center [903, 406] width 322 height 483
click at [1022, 144] on div "Filter by Title Pinkfong Halloween Songs Ep4" at bounding box center [903, 152] width 306 height 26
click at [1028, 149] on button "clear" at bounding box center [1034, 151] width 17 height 17
click at [1029, 149] on input "Pinkfong Halloween Songs Ep4" at bounding box center [903, 152] width 306 height 17
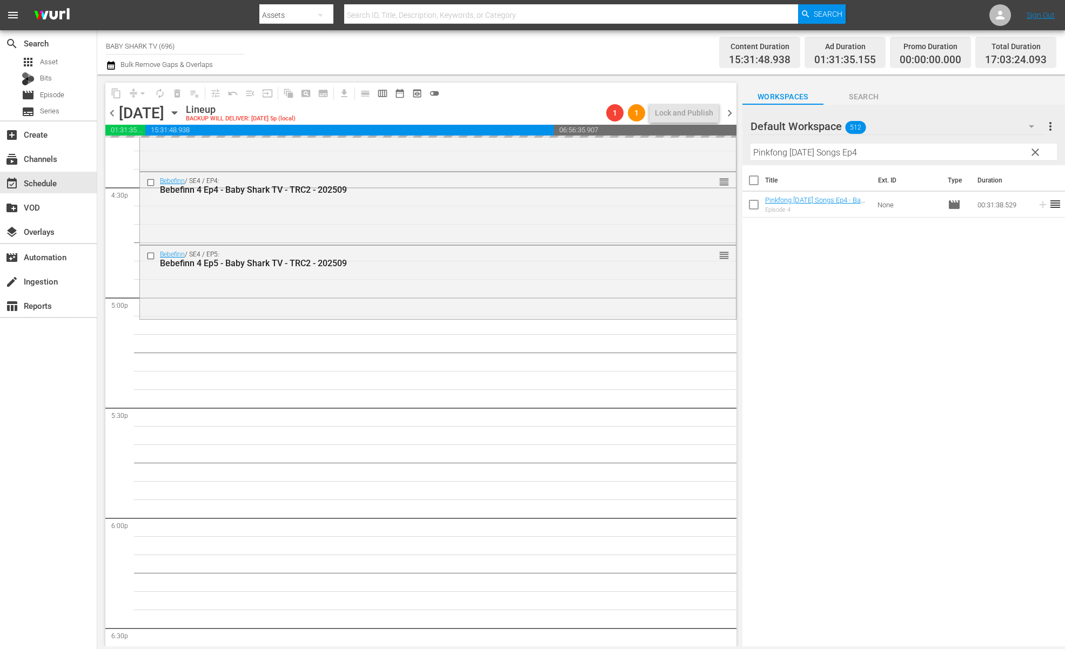
click at [1029, 149] on input "Pinkfong Halloween Songs Ep4" at bounding box center [903, 152] width 306 height 17
click at [1025, 150] on input "Pinkfong Halloween Songs Ep4" at bounding box center [903, 152] width 306 height 17
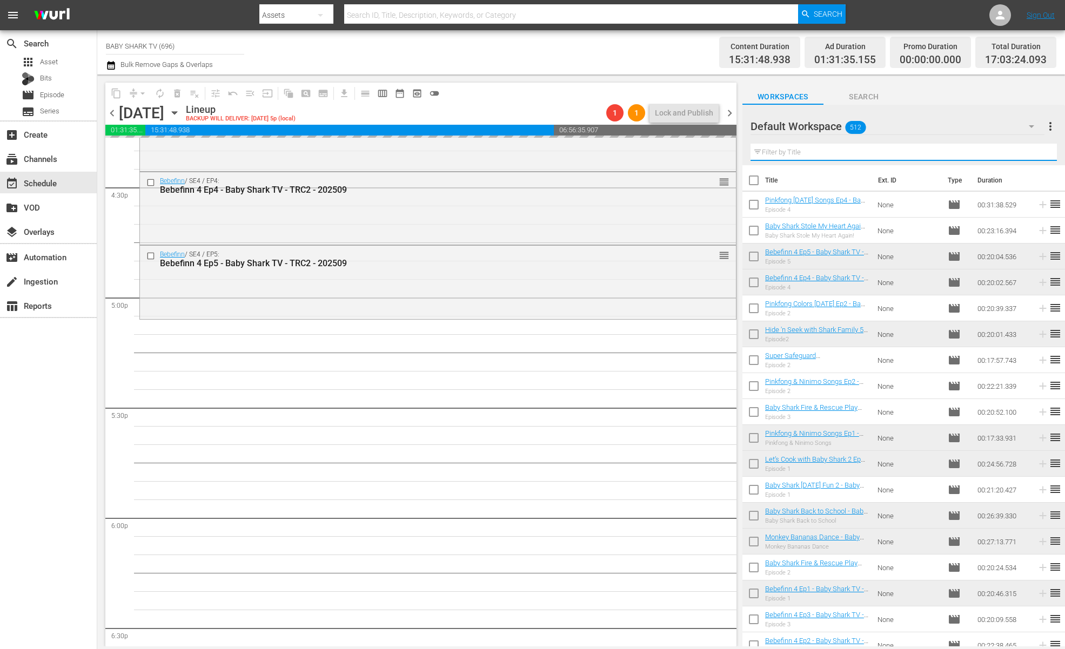
click at [1019, 150] on input "text" at bounding box center [903, 152] width 306 height 17
paste input "Baby Shark Stole My Heart Again!"
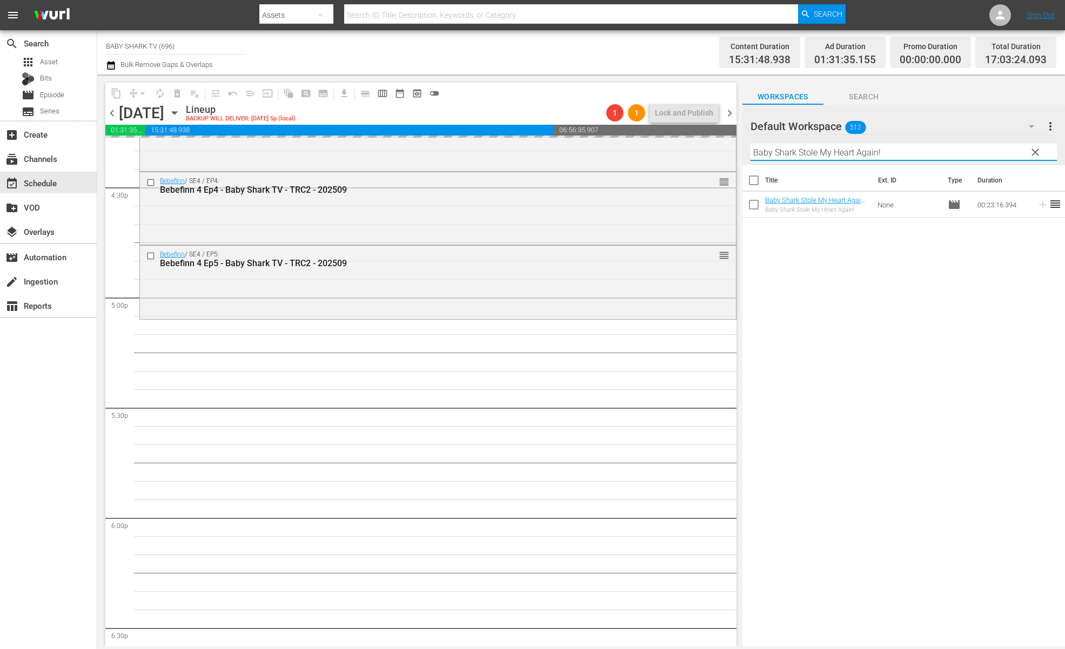
type input "Baby Shark Stole My Heart Again!"
click at [883, 338] on div "Title Ext. ID Type Duration Baby Shark Stole My Heart Again! - Baby Shark TV - …" at bounding box center [903, 406] width 322 height 483
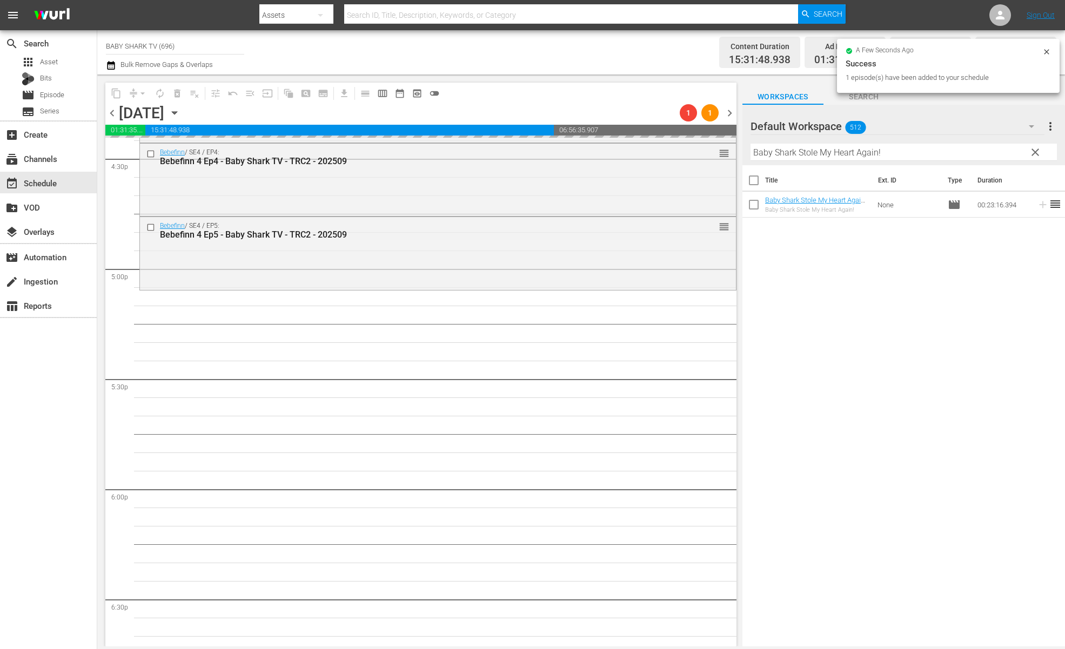
scroll to position [3654, 0]
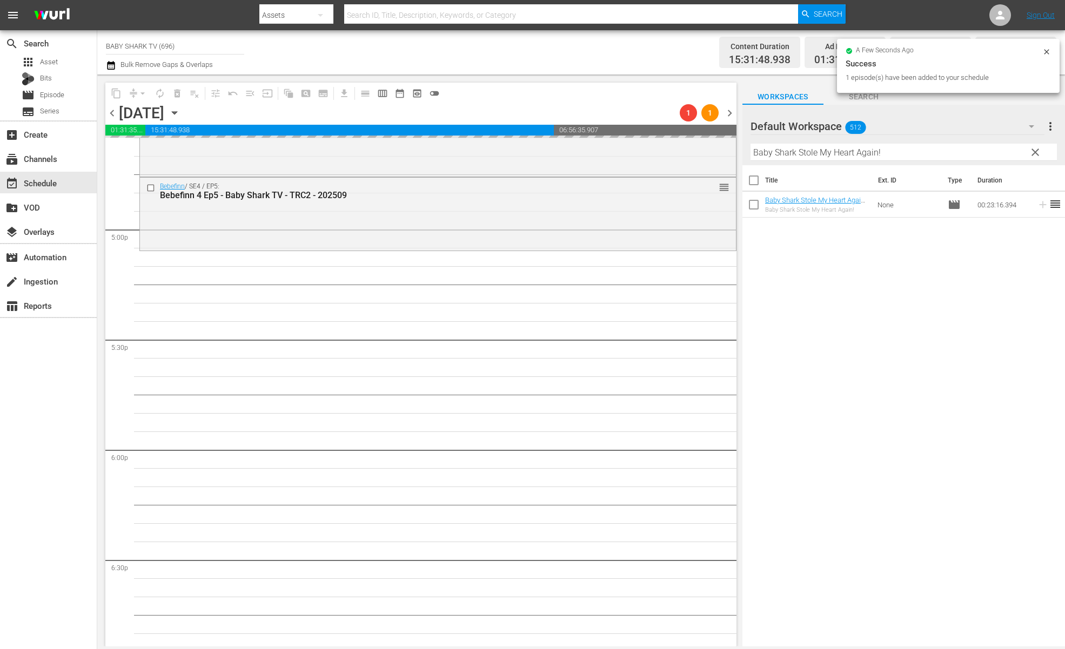
click at [853, 278] on div "Title Ext. ID Type Duration Baby Shark Stole My Heart Again! - Baby Shark TV - …" at bounding box center [903, 406] width 322 height 483
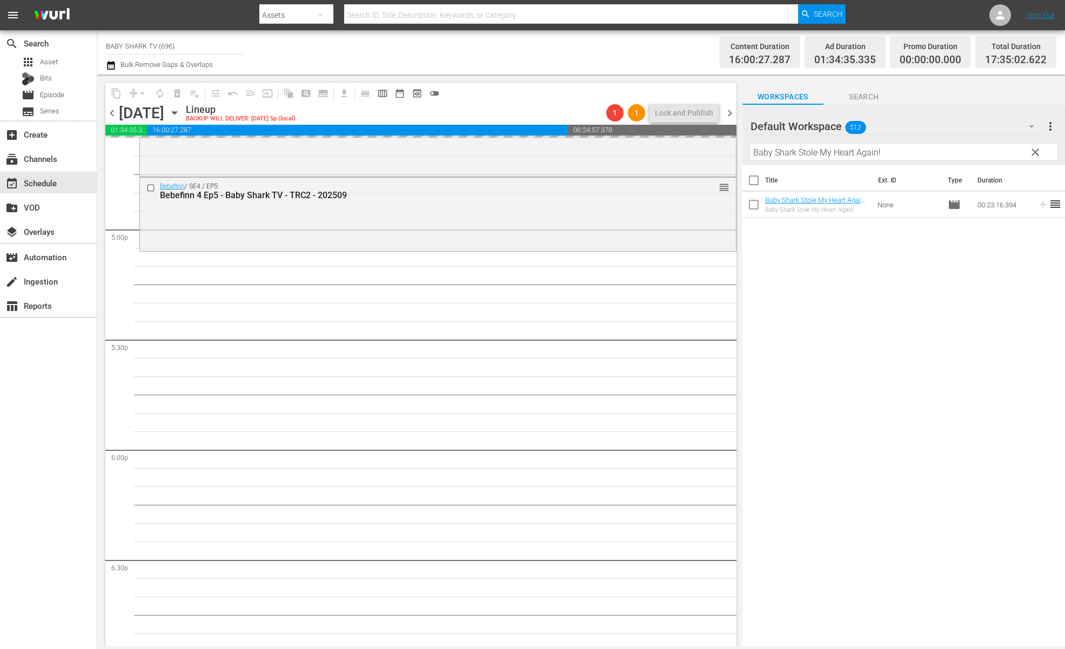
click at [802, 289] on div "Title Ext. ID Type Duration Baby Shark Stole My Heart Again! - Baby Shark TV - …" at bounding box center [903, 406] width 322 height 483
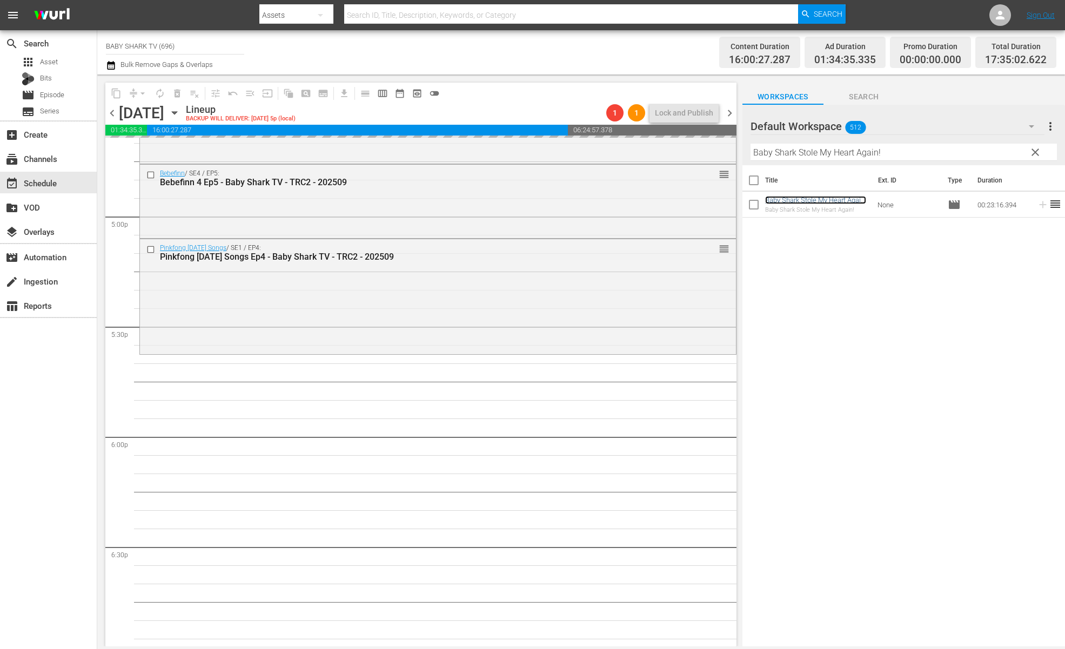
scroll to position [3674, 0]
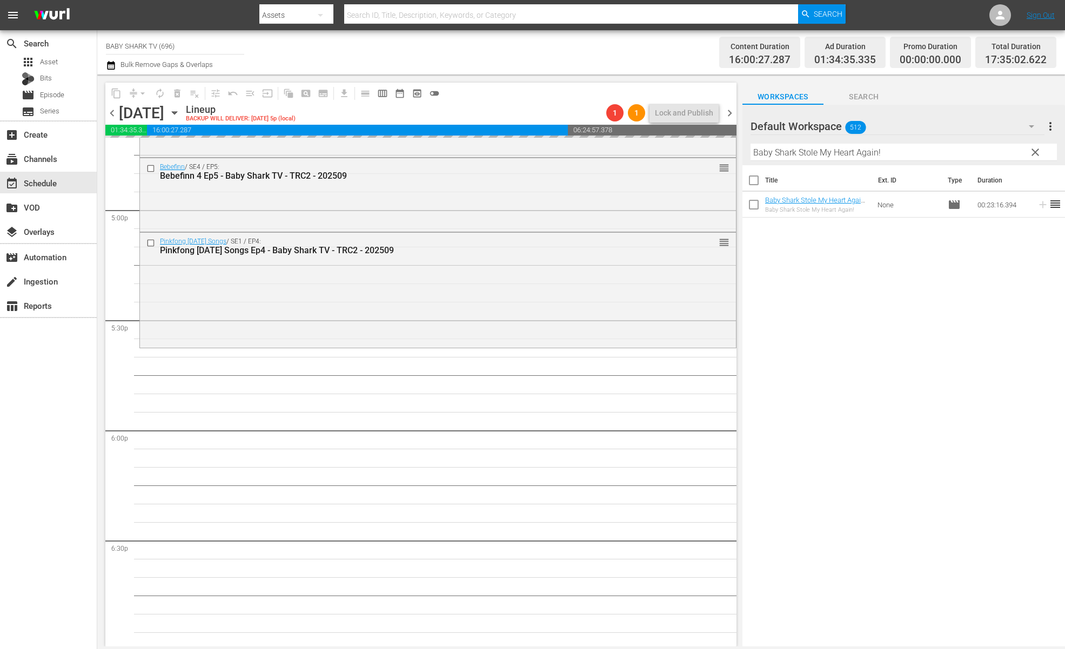
click at [1034, 156] on span "clear" at bounding box center [1034, 152] width 13 height 13
click at [1034, 156] on input "Baby Shark Stole My Heart Again!" at bounding box center [903, 152] width 306 height 17
click at [1020, 156] on input "Baby Shark Stole My Heart Again!" at bounding box center [903, 152] width 306 height 17
click at [1016, 156] on input "Baby Shark Stole My Heart Again!" at bounding box center [903, 152] width 306 height 17
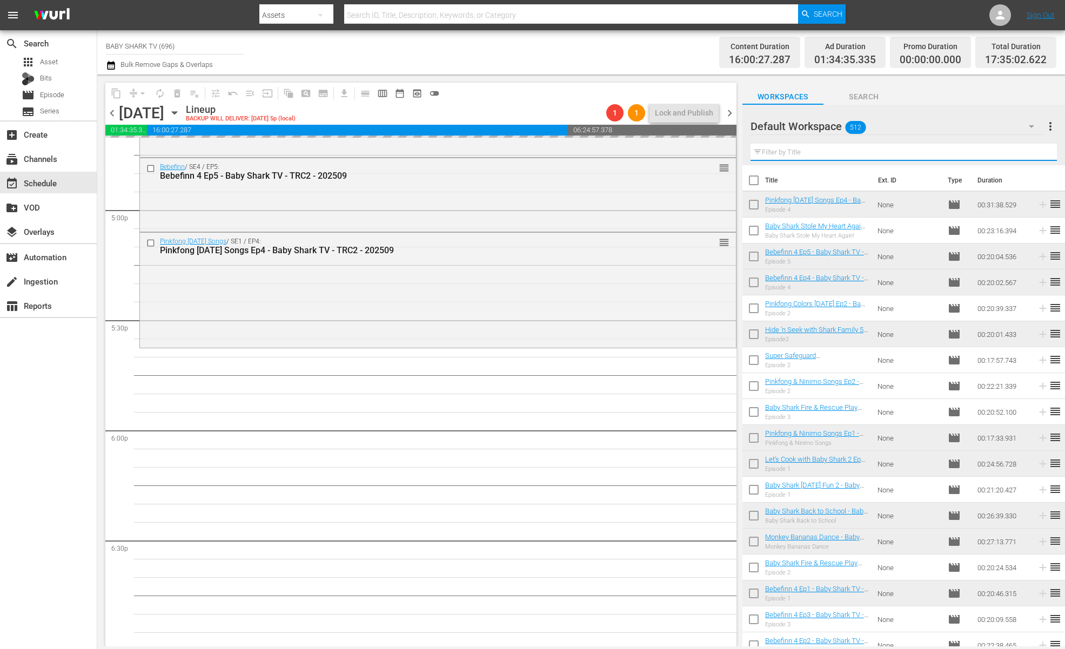
click at [1015, 156] on input "text" at bounding box center [903, 152] width 306 height 17
paste input "Baby Shark Fire & Rescue Play Ep2"
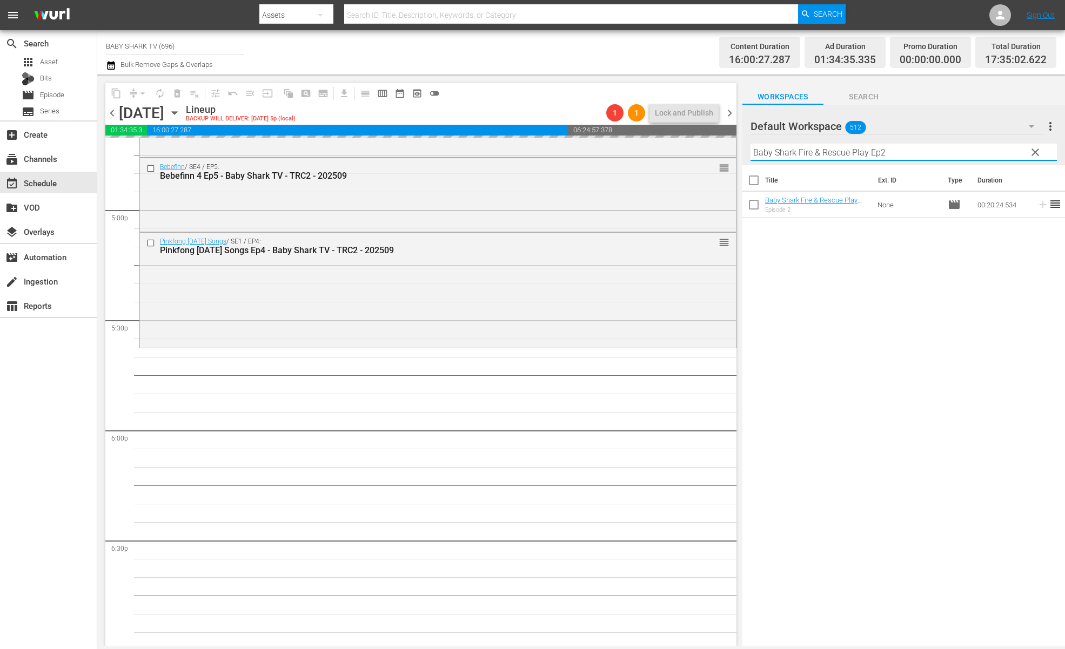
type input "Baby Shark Fire & Rescue Play Ep2"
click at [959, 287] on div "Title Ext. ID Type Duration Baby Shark Fire & Rescue Play Ep2 - Baby Shark TV -…" at bounding box center [903, 406] width 322 height 483
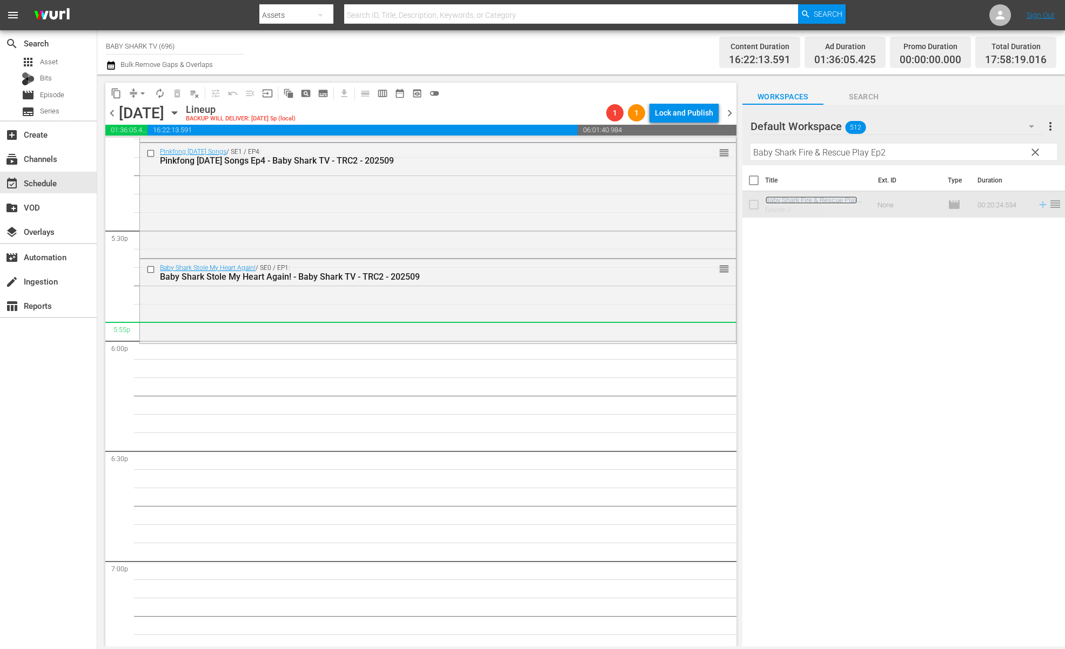
scroll to position [3860, 0]
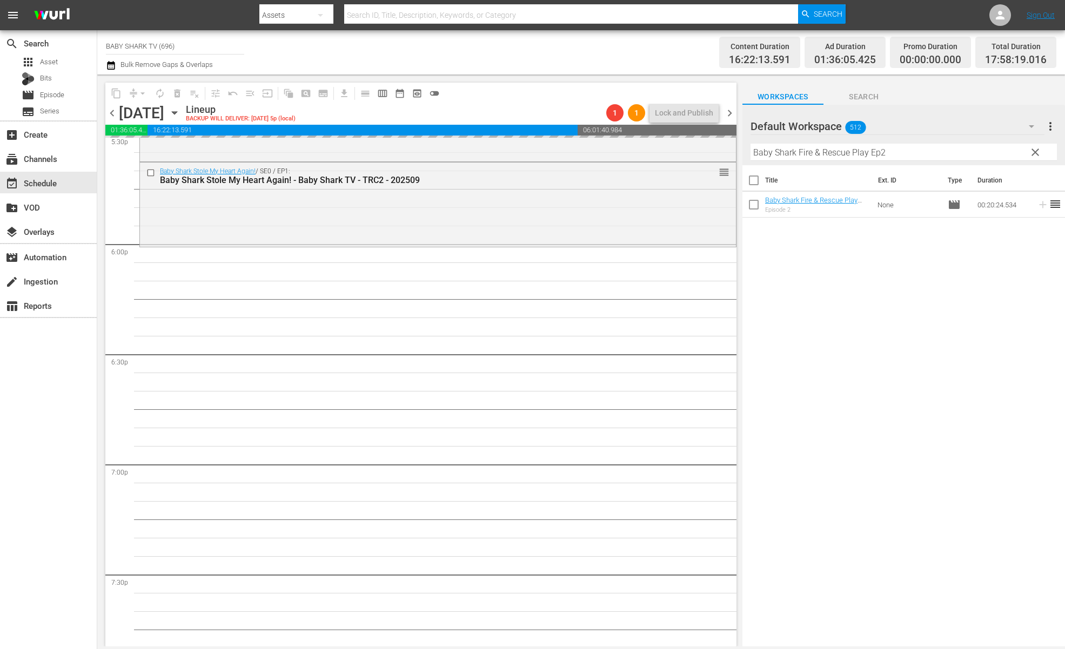
click at [1033, 153] on span "clear" at bounding box center [1034, 152] width 13 height 13
click at [1028, 153] on input "Baby Shark Fire & Rescue Play Ep2" at bounding box center [903, 152] width 306 height 17
click at [1018, 154] on input "Baby Shark Fire & Rescue Play Ep2" at bounding box center [903, 152] width 306 height 17
click at [1015, 154] on input "Baby Shark Fire & Rescue Play Ep2" at bounding box center [903, 152] width 306 height 17
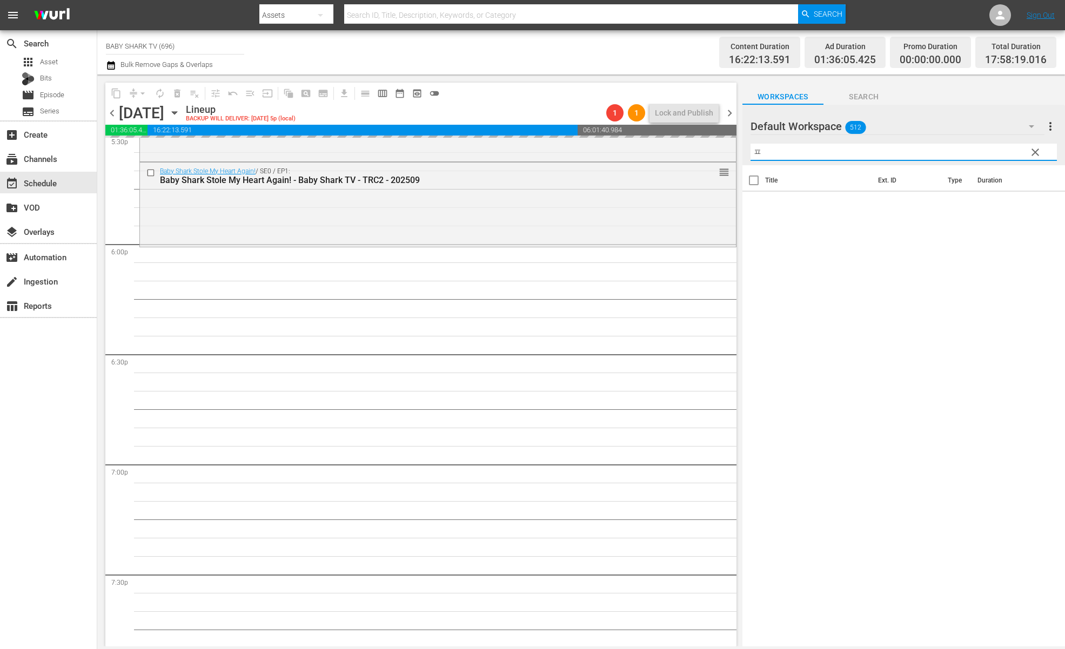
click at [866, 148] on input "ㅍ" at bounding box center [903, 152] width 306 height 17
paste input "Let's Dance Along together!"
type input "Let's Dance Along together!"
click at [820, 292] on div "Title Ext. ID Type Duration Let's Dance Along together! - Baby Shark TV - TRC2 …" at bounding box center [903, 406] width 322 height 483
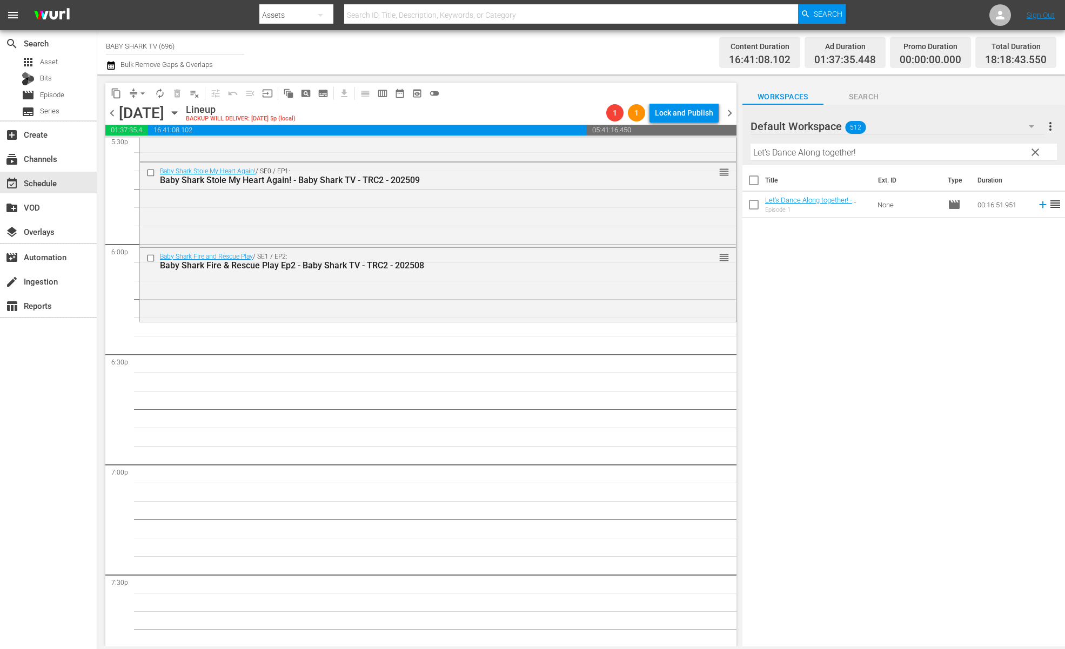
click at [961, 331] on div "Title Ext. ID Type Duration Let's Dance Along together! - Baby Shark TV - TRC2 …" at bounding box center [903, 406] width 322 height 483
click at [935, 320] on div "Title Ext. ID Type Duration Let's Dance Along together! - Baby Shark TV - TRC2 …" at bounding box center [903, 406] width 322 height 483
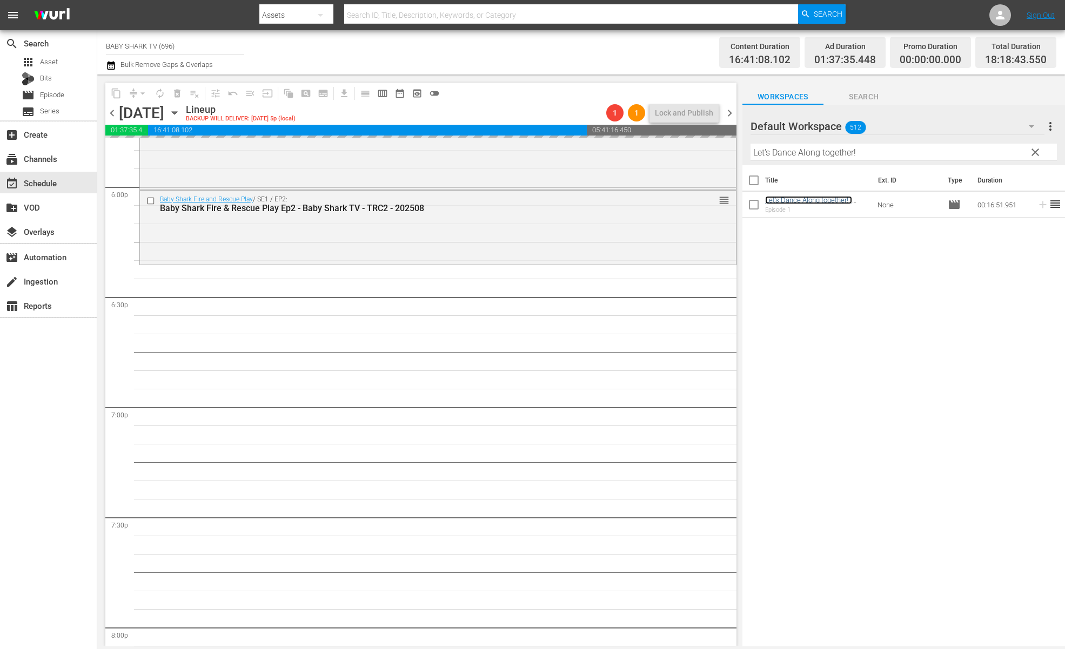
scroll to position [3963, 0]
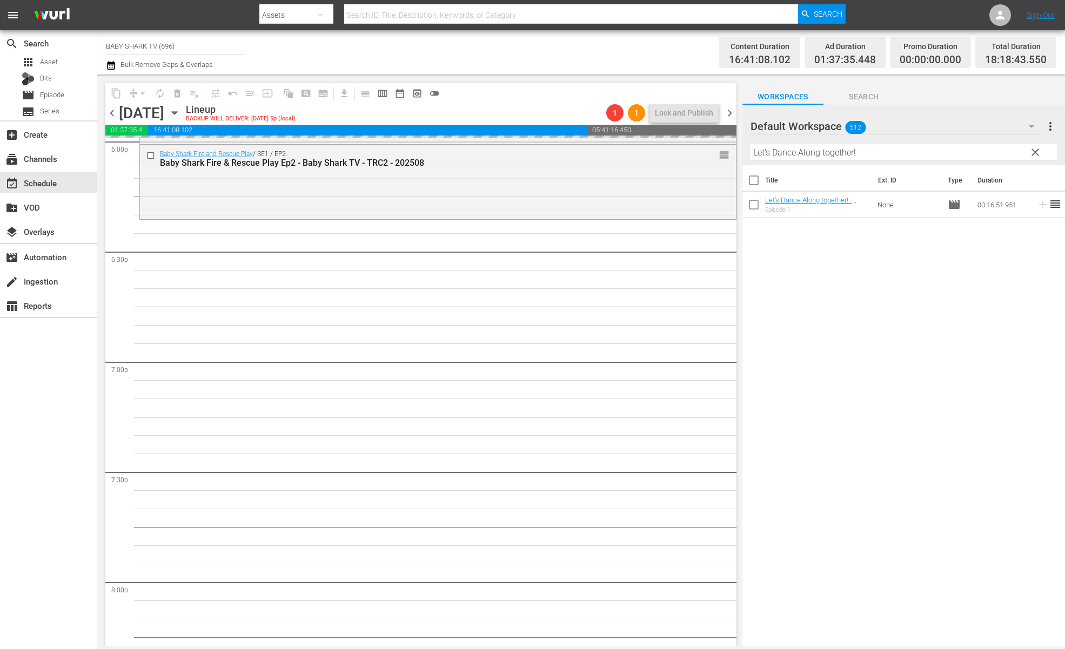
click at [1020, 176] on th "Duration" at bounding box center [1003, 180] width 65 height 30
click at [1028, 155] on button "clear" at bounding box center [1034, 151] width 17 height 17
click at [1028, 154] on input "Let's Dance Along together!" at bounding box center [903, 152] width 306 height 17
click at [1013, 154] on input "Let's Dance Along together!" at bounding box center [903, 152] width 306 height 17
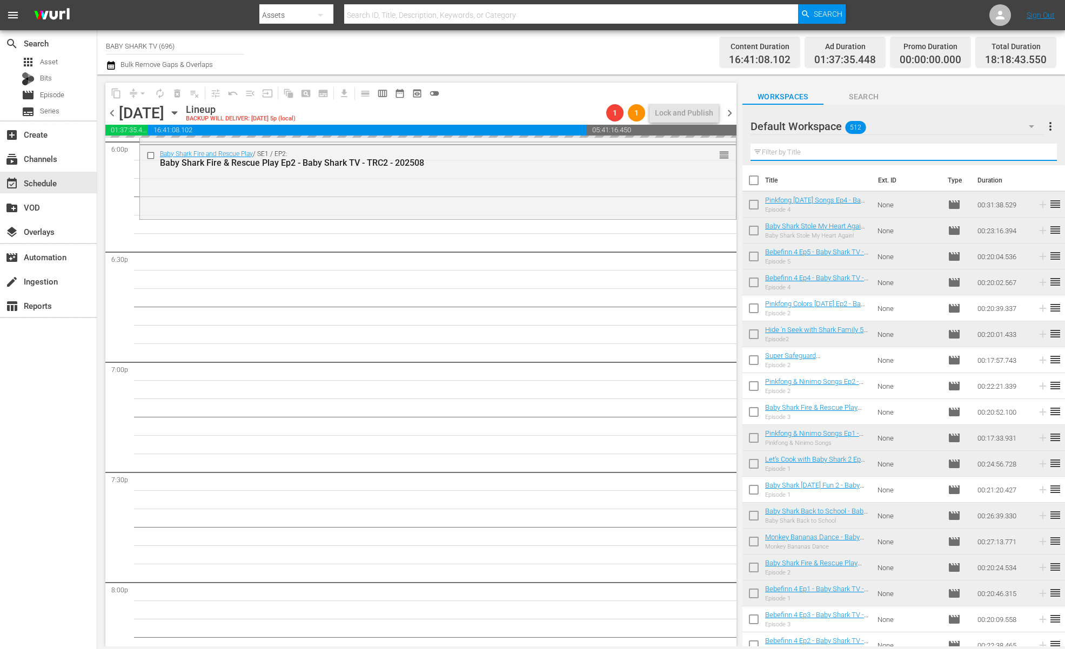
click at [994, 156] on input "text" at bounding box center [903, 152] width 306 height 17
click at [993, 156] on input "text" at bounding box center [903, 152] width 306 height 17
paste input "Pinkfong Princess Songs and Stories"
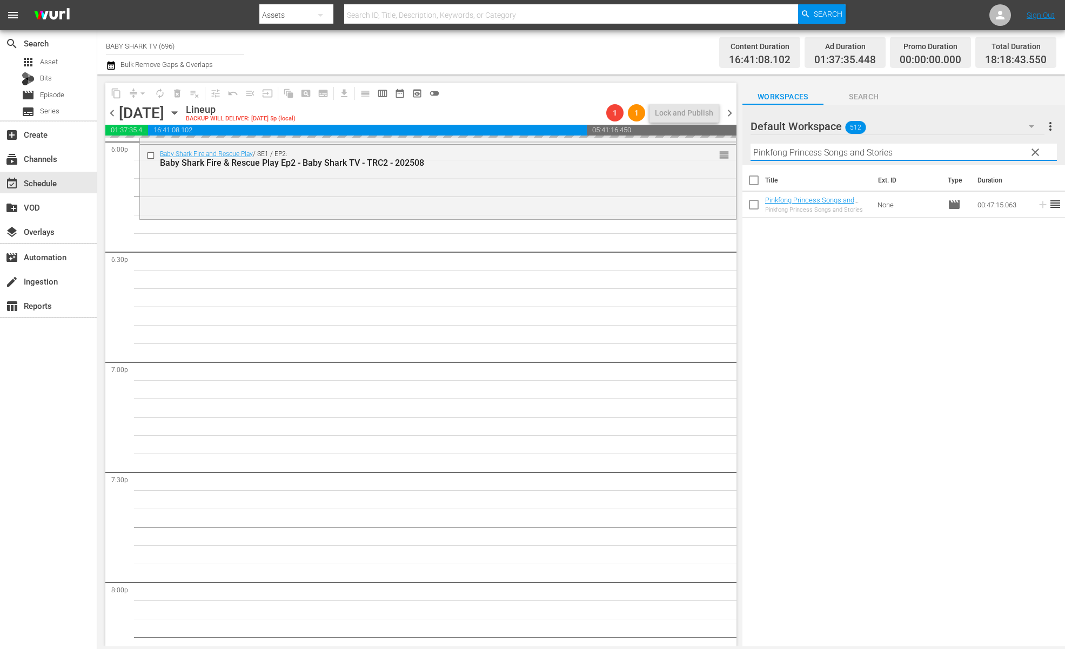
type input "Pinkfong Princess Songs and Stories"
click at [834, 355] on div "Title Ext. ID Type Duration Pinkfong Princess Songs and Stories - Baby Shark TV…" at bounding box center [903, 406] width 322 height 483
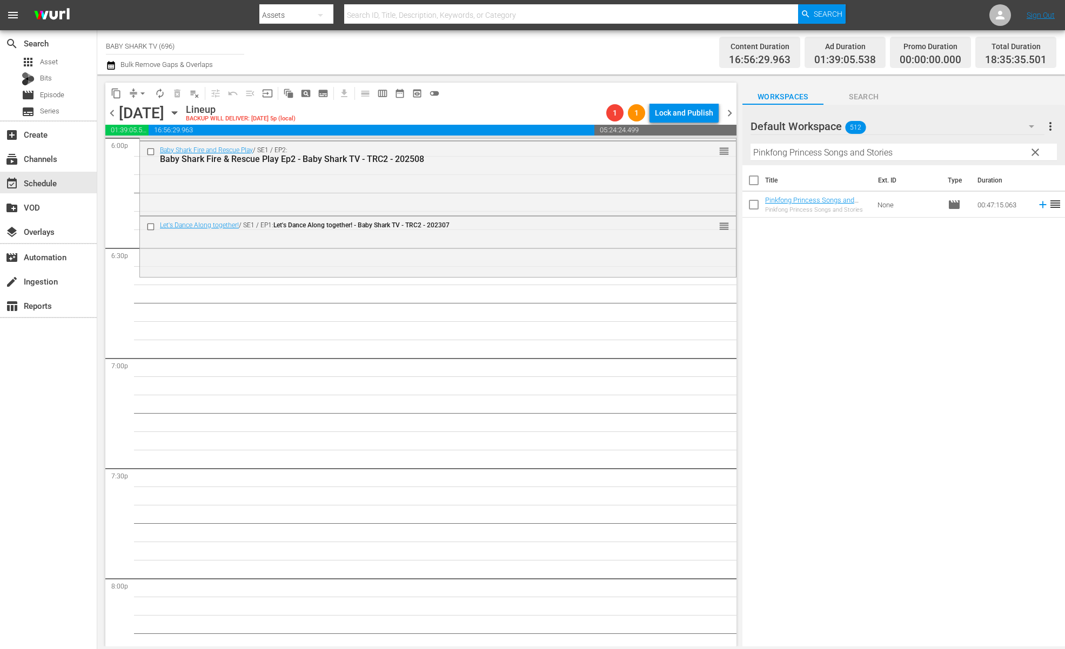
scroll to position [3967, 0]
click at [821, 267] on div "Title Ext. ID Type Duration Pinkfong Princess Songs and Stories - Baby Shark TV…" at bounding box center [903, 406] width 322 height 483
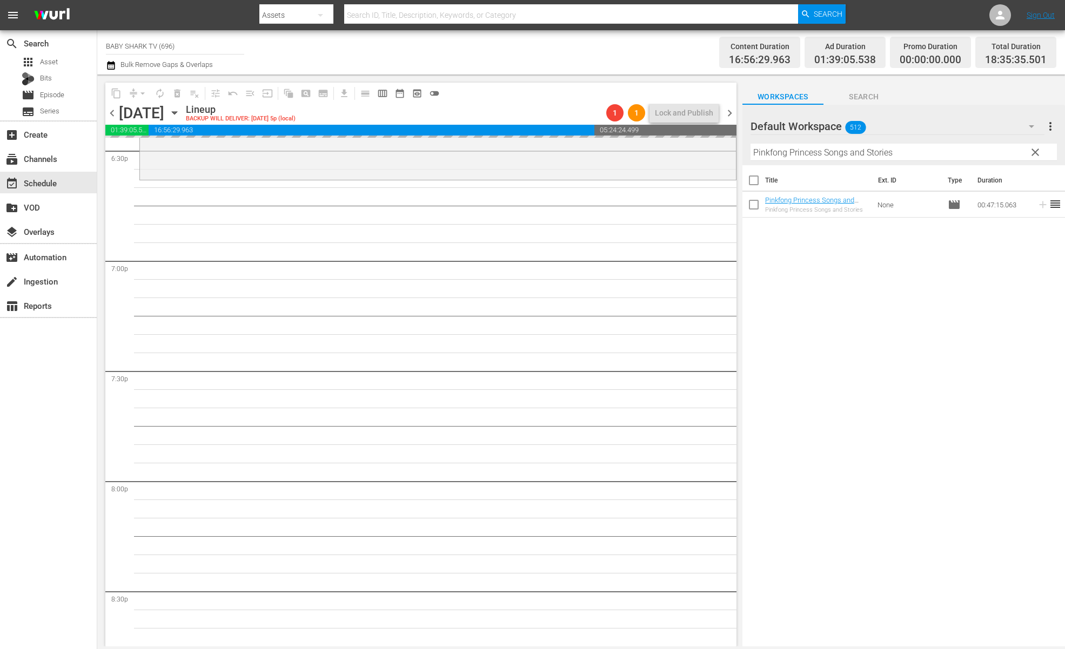
drag, startPoint x: 1029, startPoint y: 159, endPoint x: 1019, endPoint y: 158, distance: 10.3
click at [1033, 159] on button "clear" at bounding box center [1034, 151] width 17 height 17
click at [1033, 159] on input "Pinkfong Princess Songs and Stories" at bounding box center [903, 152] width 306 height 17
click at [1025, 158] on input "Pinkfong Princess Songs and Stories" at bounding box center [903, 152] width 306 height 17
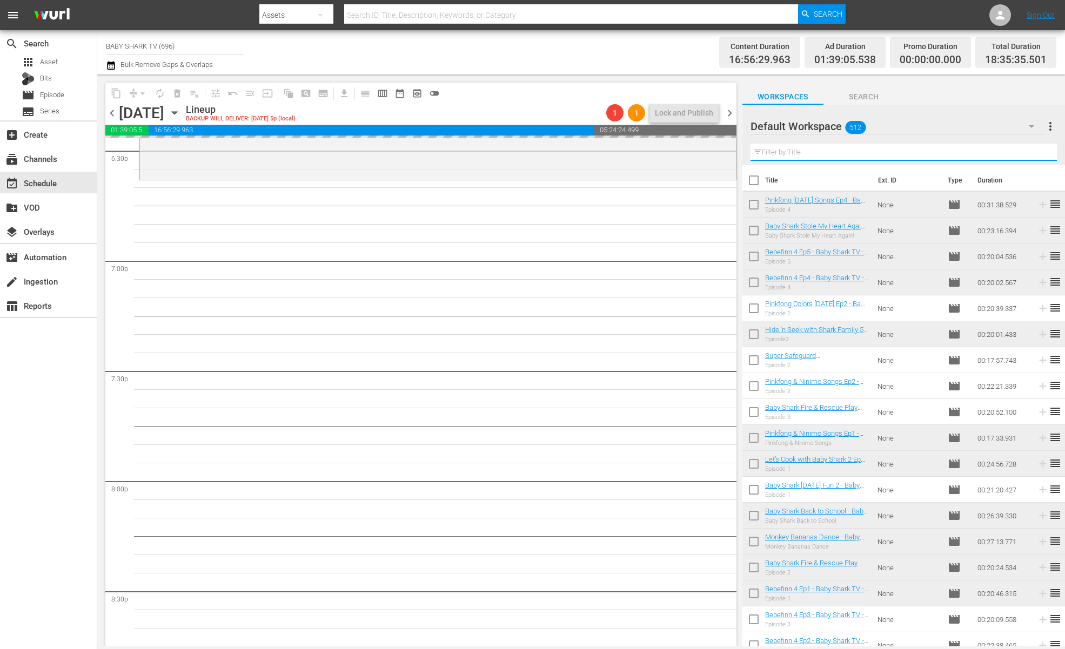
click at [1019, 158] on input "text" at bounding box center [903, 152] width 306 height 17
paste input "Bebefinn 3"
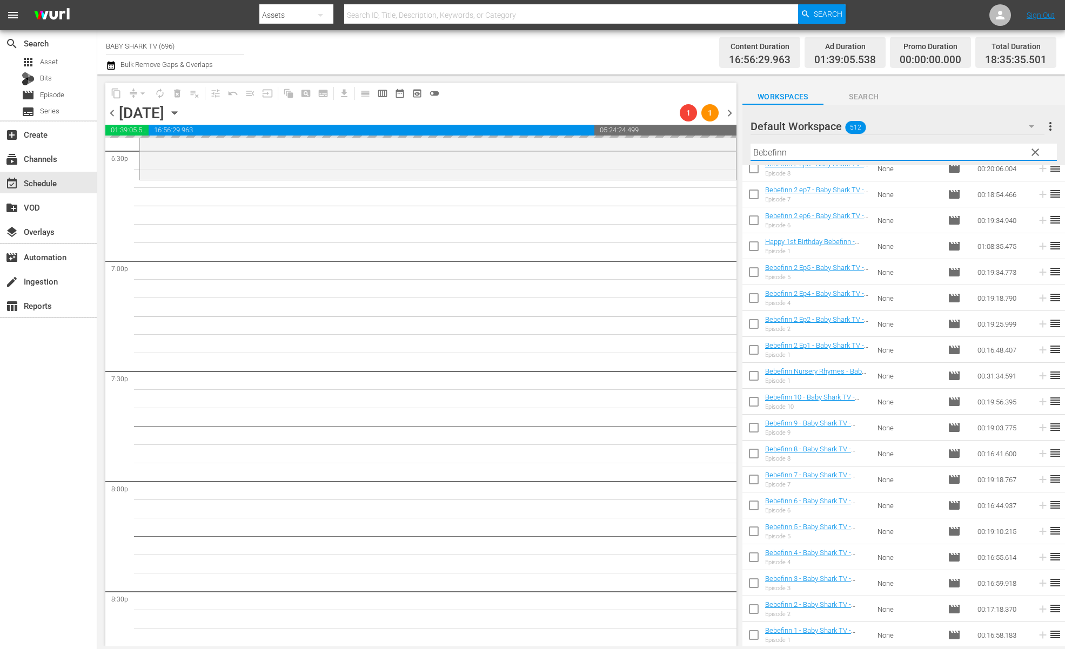
scroll to position [4044, 0]
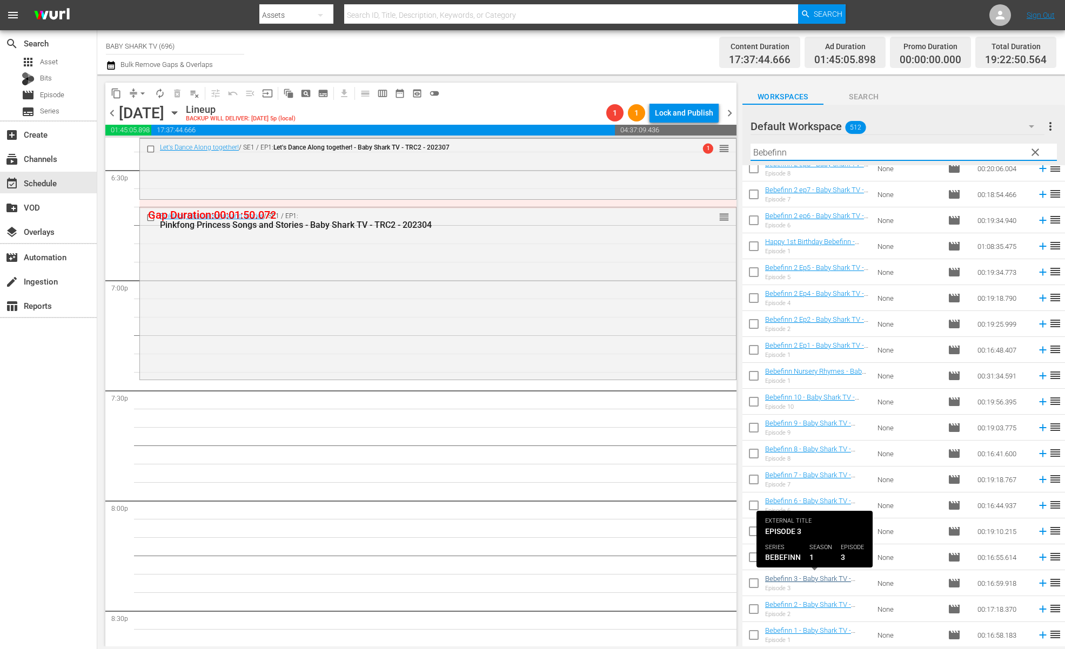
type input "Bebefinn"
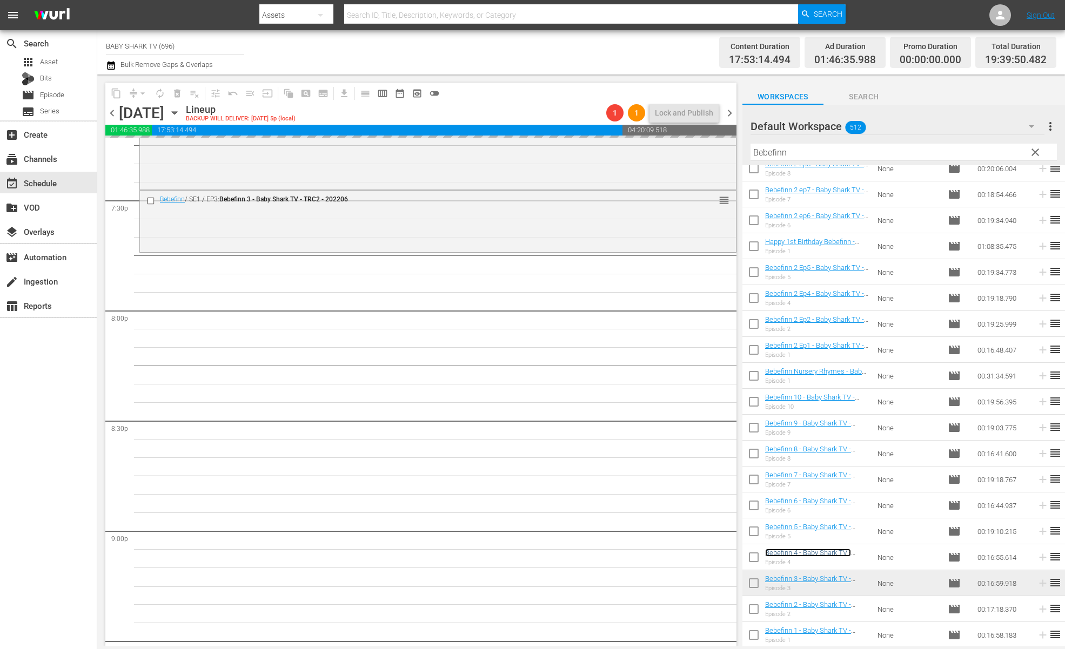
scroll to position [4243, 0]
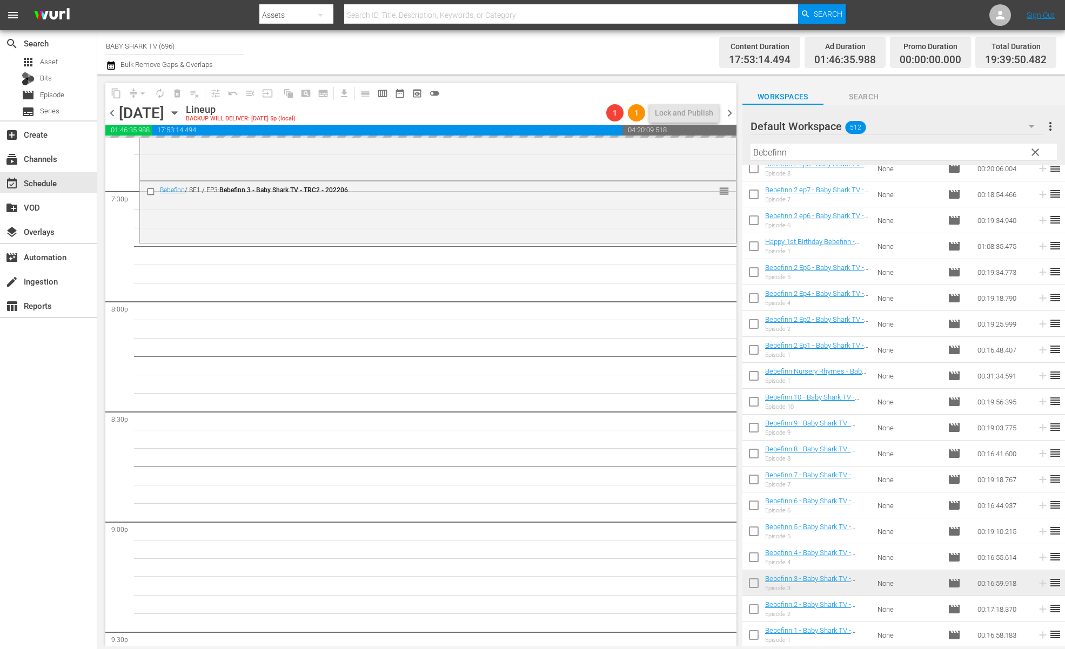
click at [1033, 155] on span "clear" at bounding box center [1034, 152] width 13 height 13
click at [1033, 155] on input "Bebefinn" at bounding box center [903, 152] width 306 height 17
click at [1029, 155] on input "Bebefinn" at bounding box center [903, 152] width 306 height 17
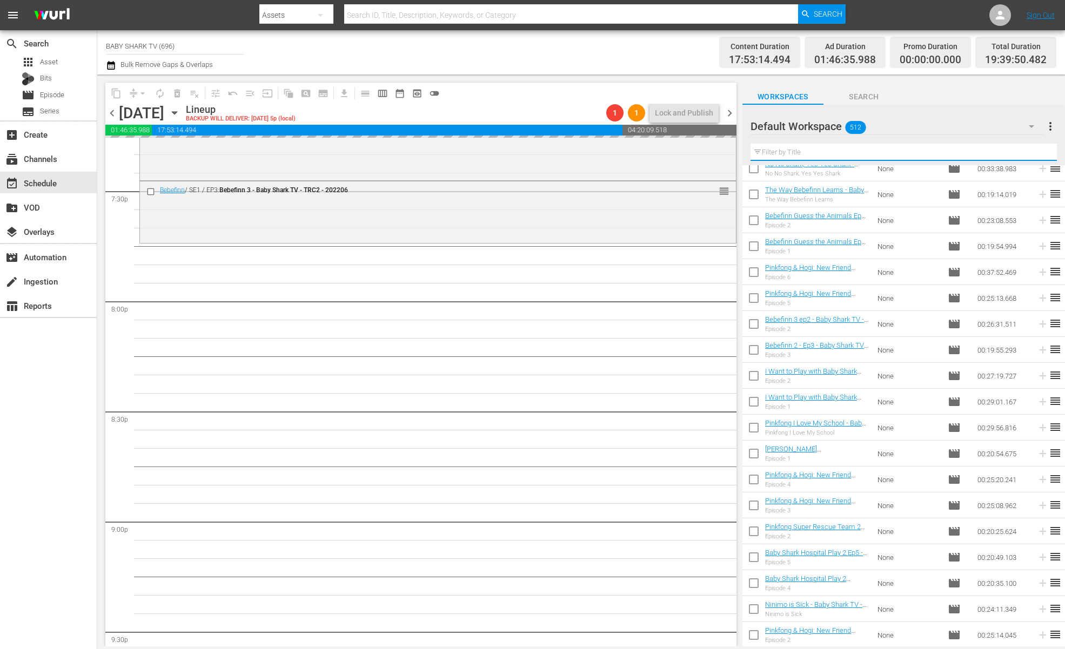
click at [1026, 154] on input "text" at bounding box center [903, 152] width 306 height 17
paste input "Learn Colors with Shape Block and more"
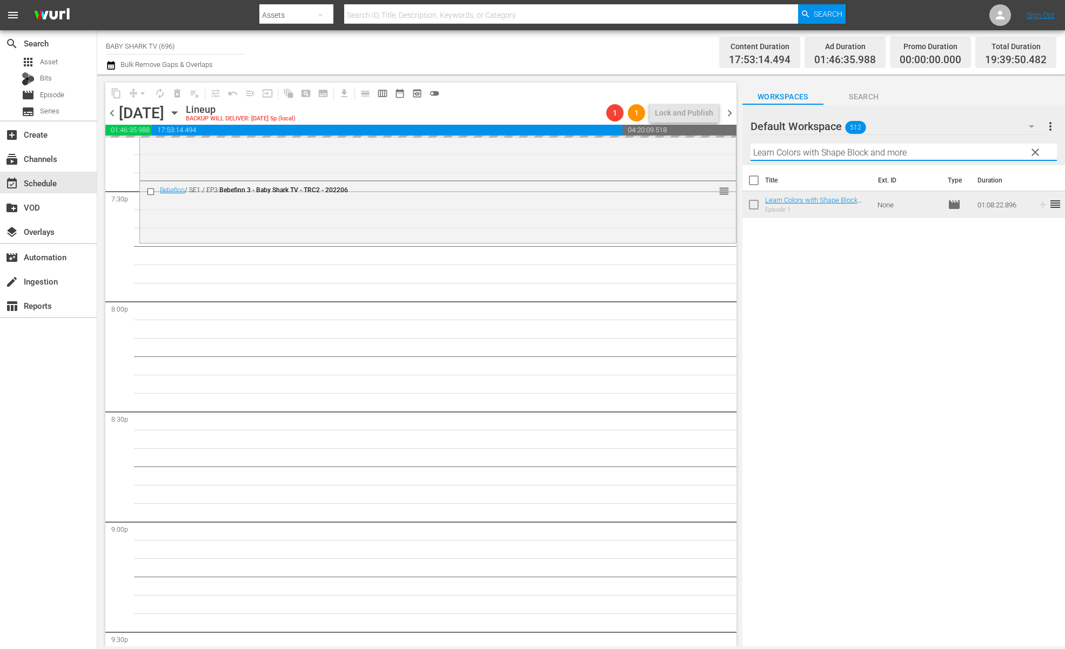
scroll to position [0, 0]
type input "Learn Colors with Shape Block and more"
click at [839, 322] on div "Title Ext. ID Type Duration Learn Colors with Shape Block and more - Baby Shark…" at bounding box center [903, 406] width 322 height 483
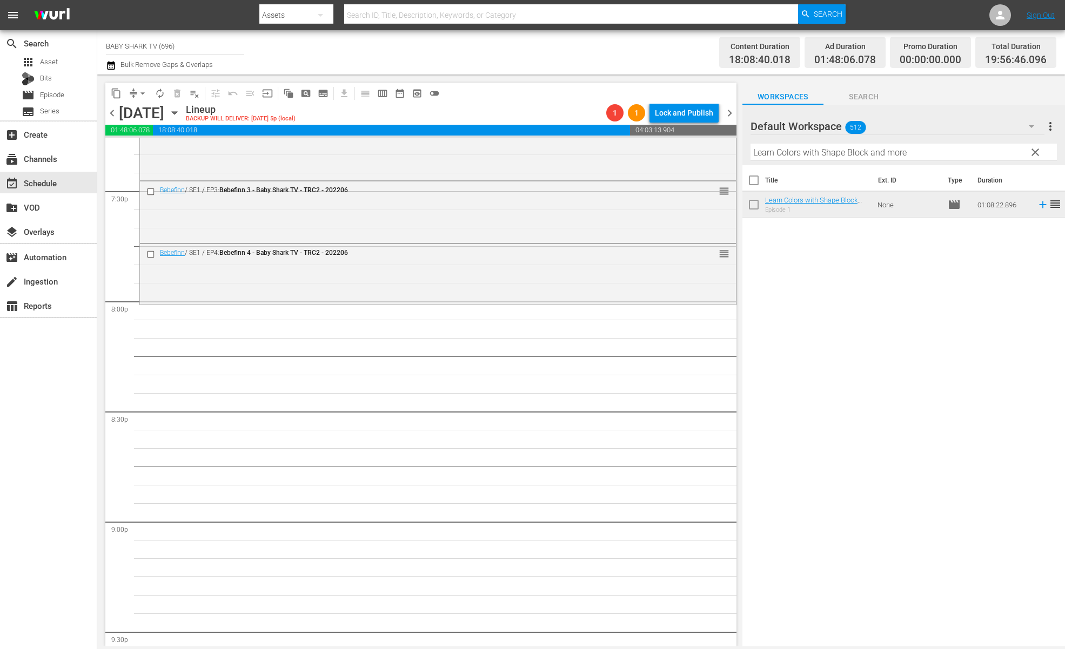
click at [1033, 145] on button "clear" at bounding box center [1034, 151] width 17 height 17
click at [1026, 152] on input "Learn Colors with Shape Block and more" at bounding box center [903, 152] width 306 height 17
click at [1025, 155] on input "Learn Colors with Shape Block and more" at bounding box center [903, 152] width 306 height 17
click at [1019, 154] on input "Learn Colors with Shape Block and more" at bounding box center [903, 152] width 306 height 17
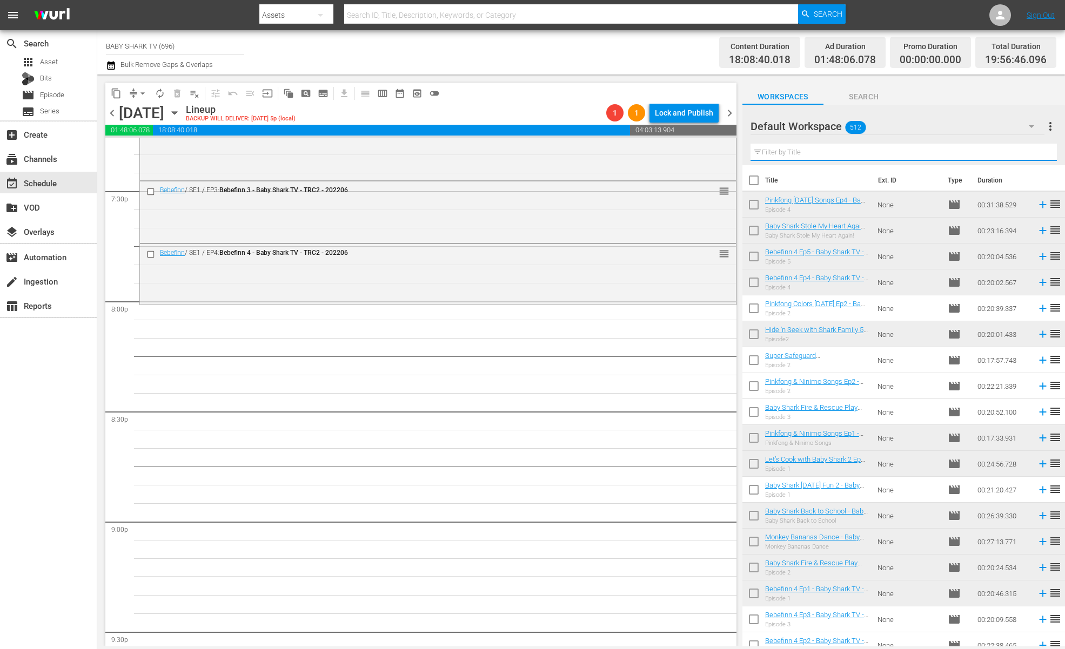
paste input "Happy Sharkmas"
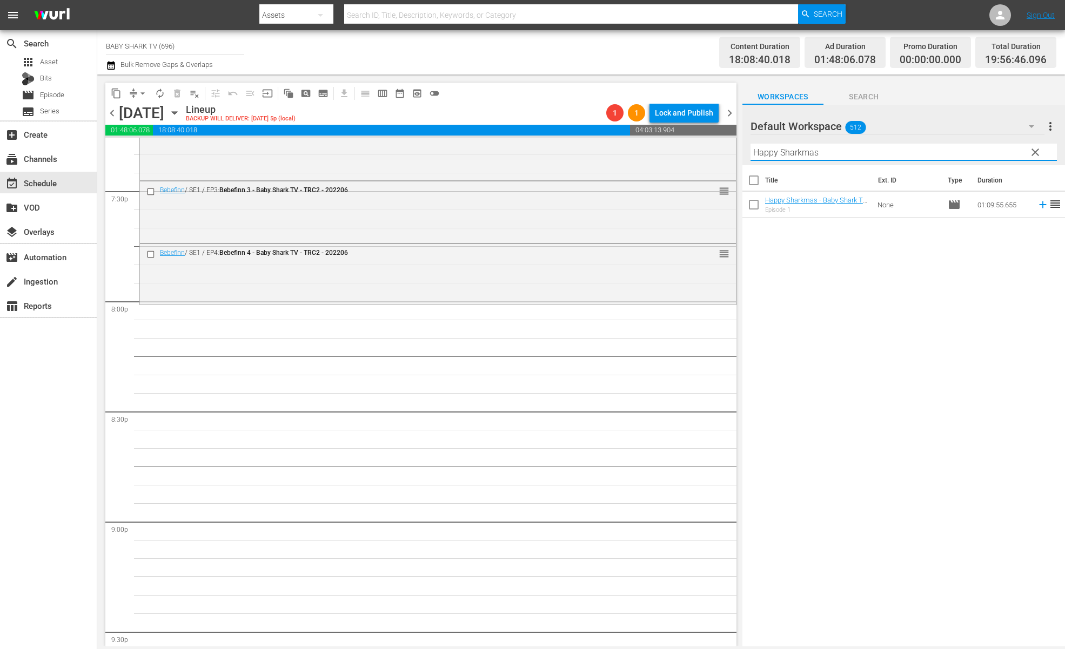
click at [1013, 153] on input "Happy Sharkmas" at bounding box center [903, 152] width 306 height 17
type input "Happy Sharkmas"
click at [868, 295] on div "Title Ext. ID Type Duration Happy Sharkmas - Baby Shark TV - TRC2 - 202212 Epis…" at bounding box center [903, 406] width 322 height 483
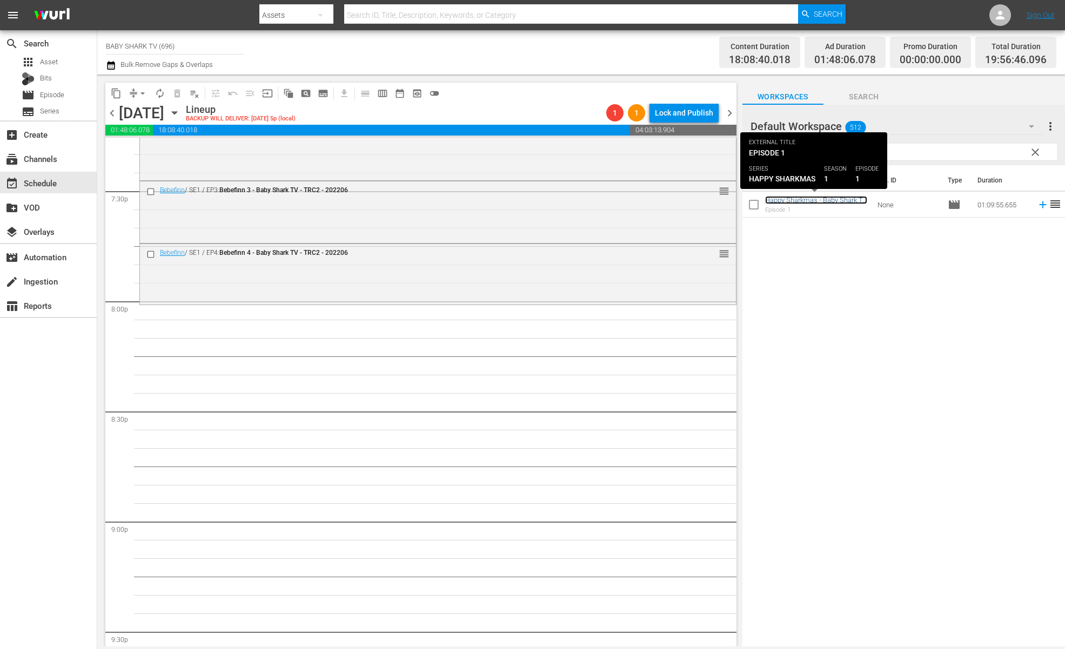
click at [805, 204] on link "Happy Sharkmas - Baby Shark TV - TRC2 - 202212" at bounding box center [816, 204] width 102 height 16
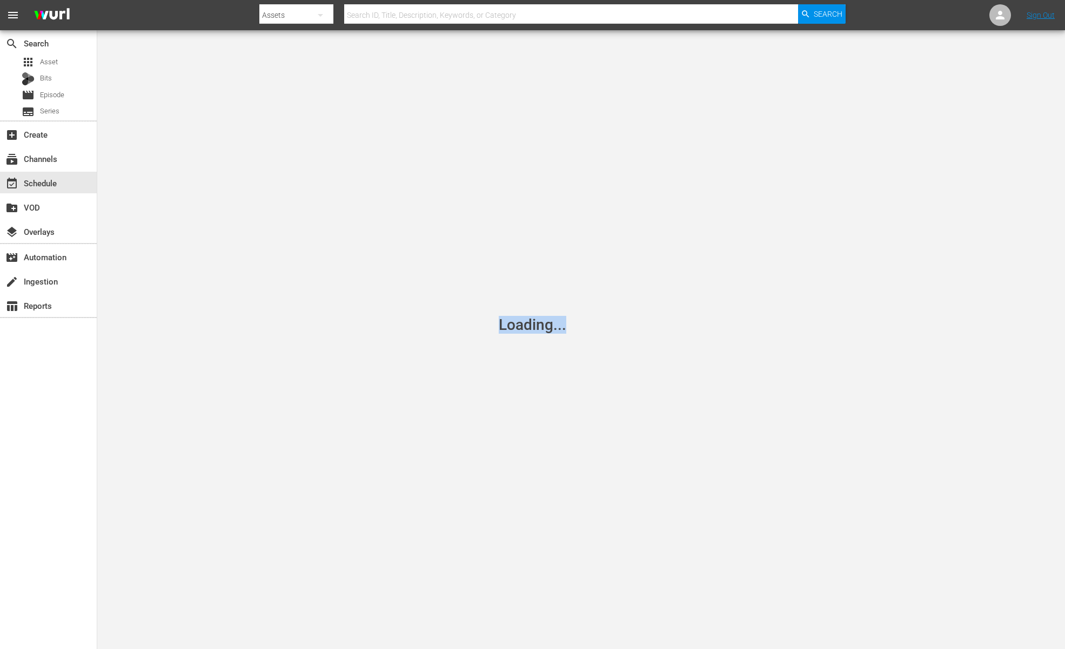
click at [517, 339] on div "Loading..." at bounding box center [532, 324] width 1065 height 649
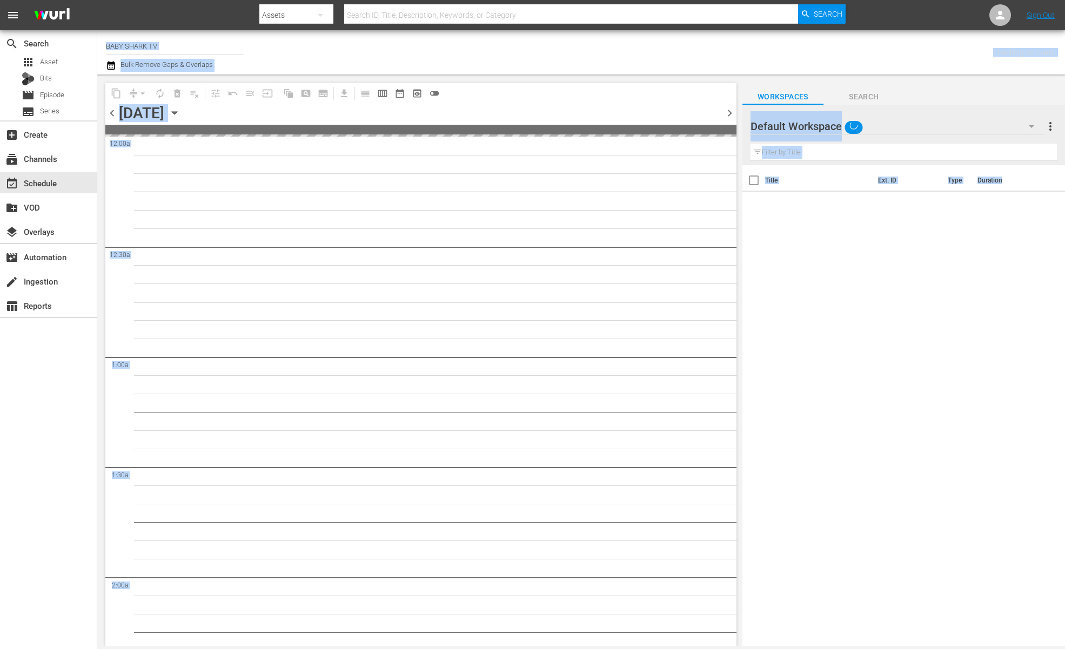
click at [863, 166] on th "Title" at bounding box center [818, 180] width 106 height 30
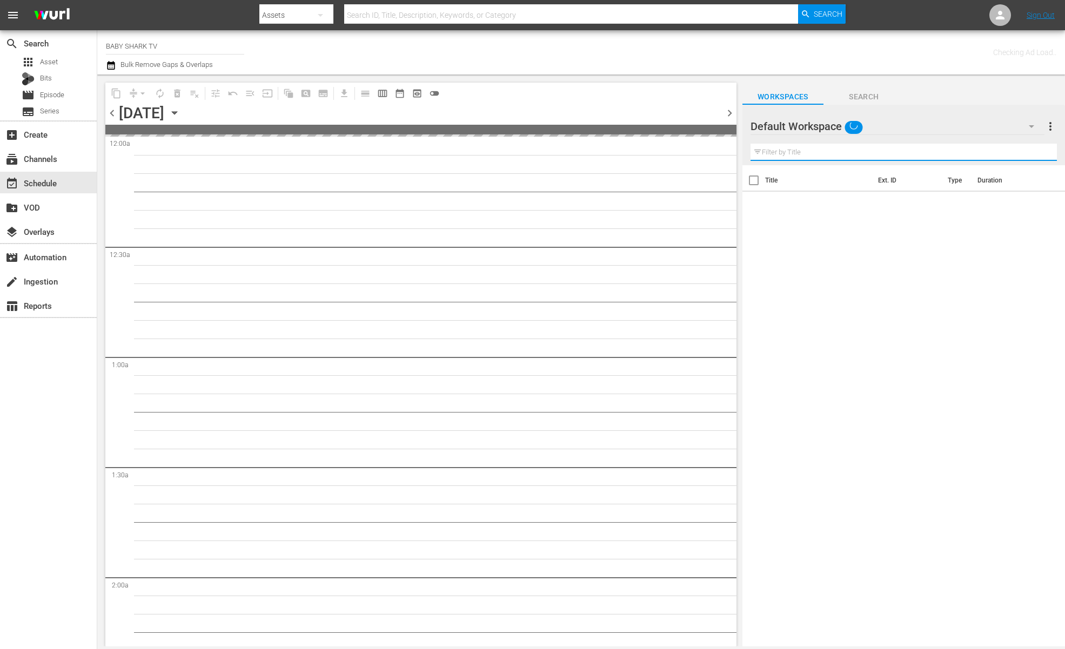
click at [877, 155] on input "text" at bounding box center [903, 152] width 306 height 17
paste input "Happy Sharkmas"
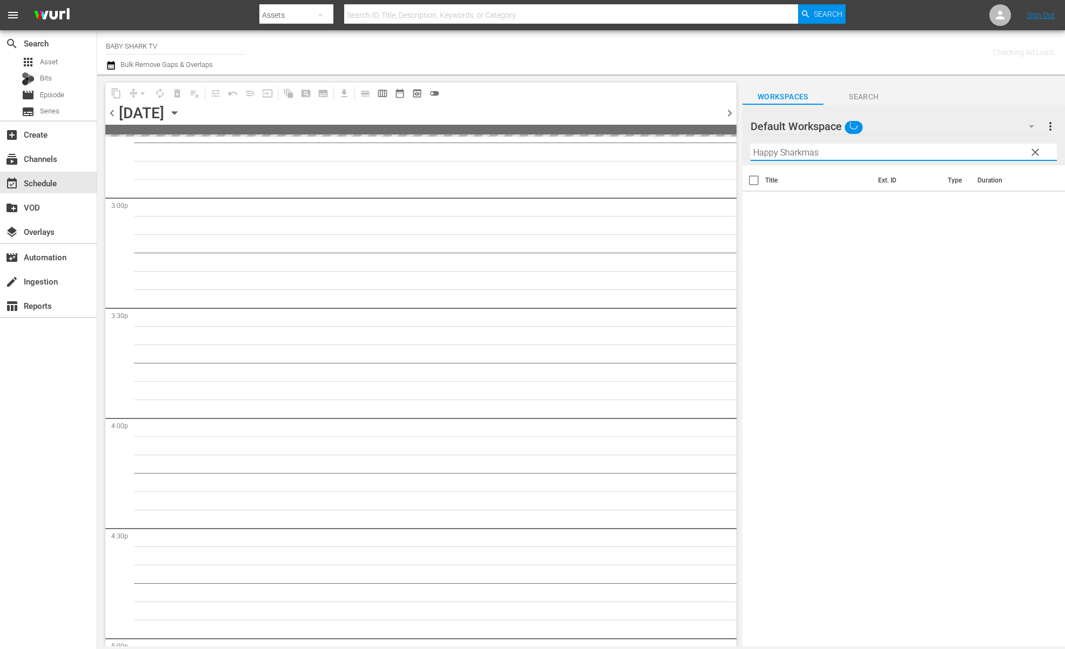
scroll to position [3257, 0]
type input "Happy Sharkmas"
click at [837, 287] on div "Title Ext. ID Type Duration" at bounding box center [903, 406] width 322 height 483
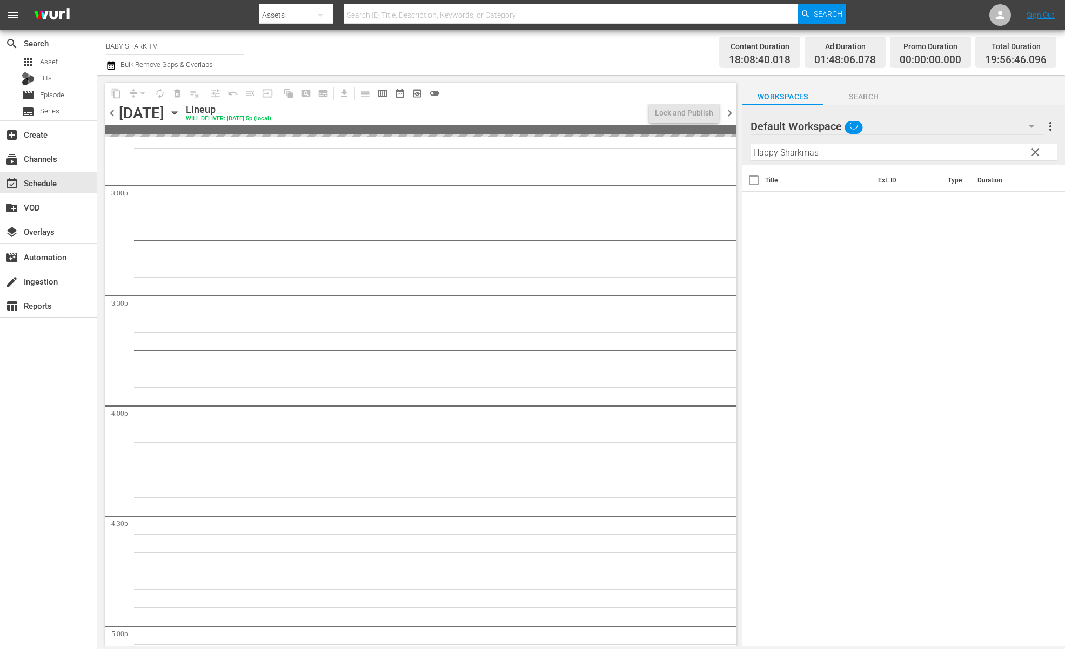
click at [927, 150] on input "Happy Sharkmas" at bounding box center [903, 152] width 306 height 17
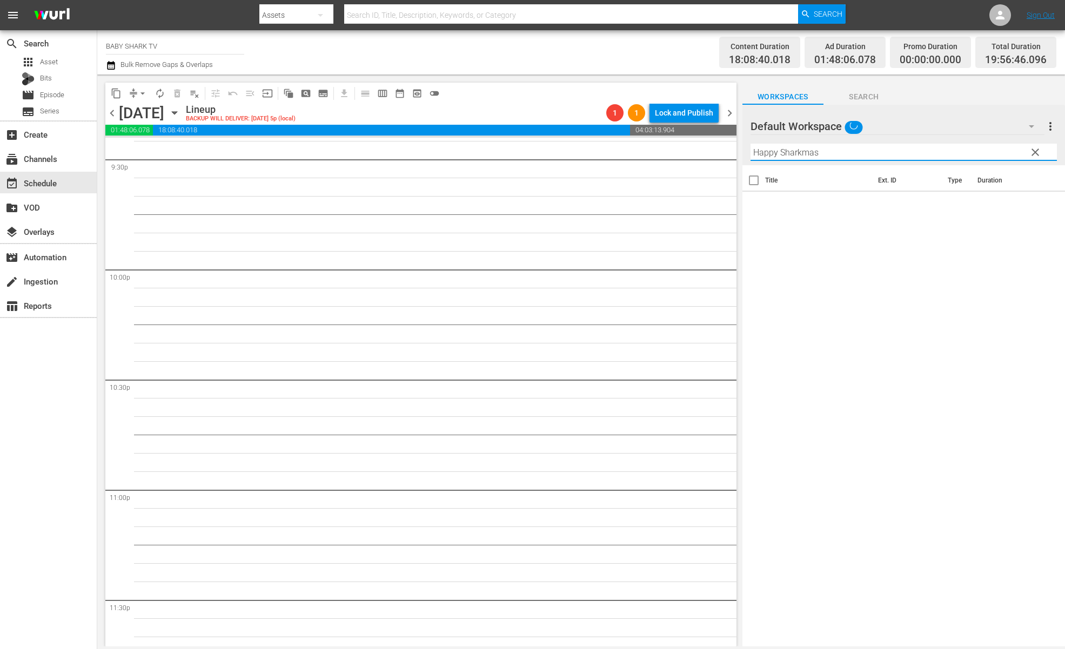
click at [951, 150] on input "Happy Sharkmas" at bounding box center [903, 152] width 306 height 17
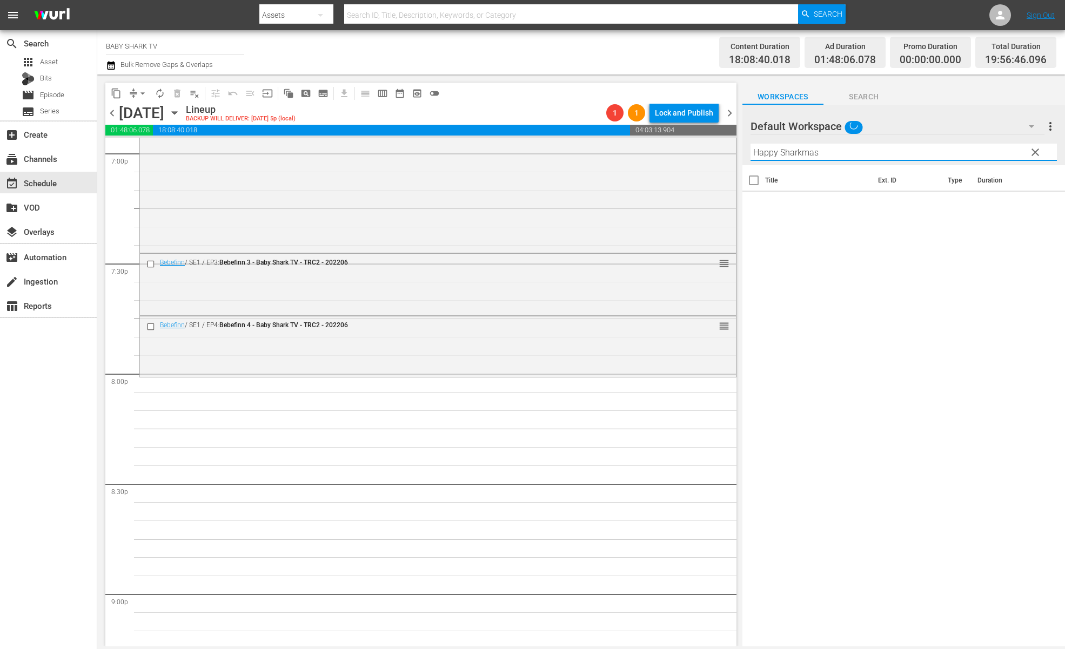
scroll to position [3932, 0]
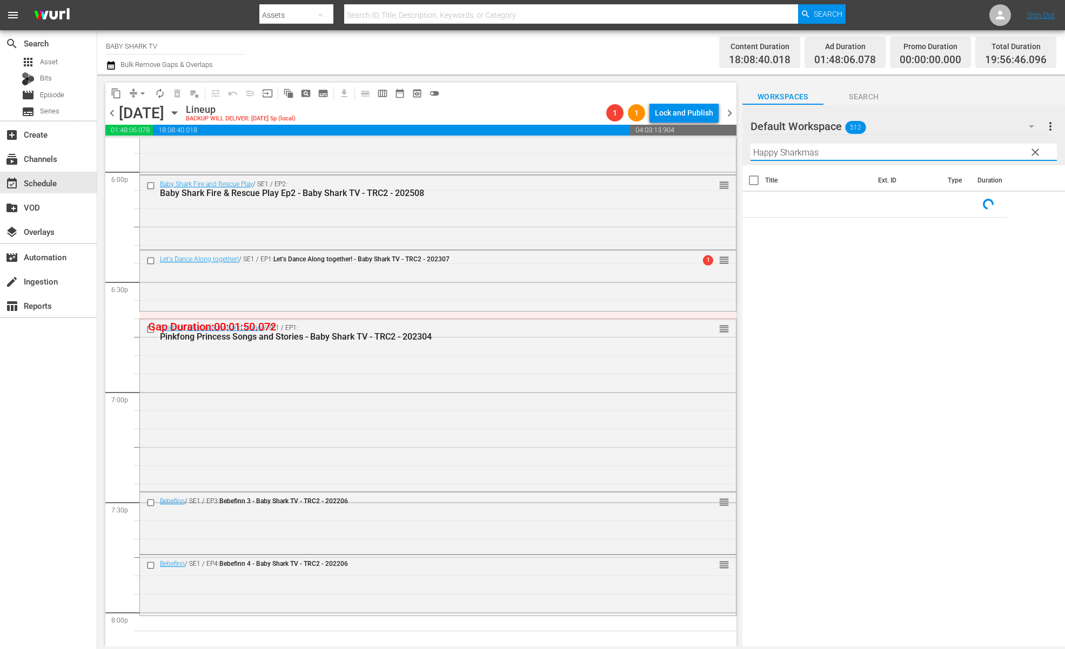
click at [956, 152] on input "Happy Sharkmas" at bounding box center [903, 152] width 306 height 17
click at [842, 97] on span "Search" at bounding box center [863, 97] width 81 height 14
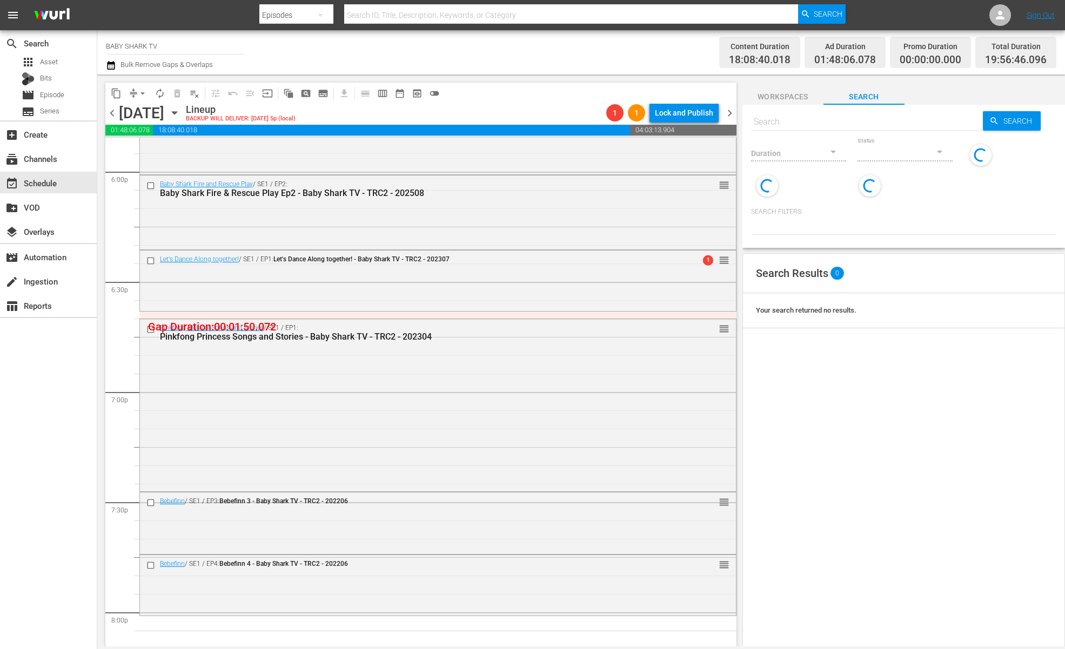
click at [860, 154] on div "Duration Status" at bounding box center [903, 166] width 305 height 62
click at [864, 130] on hr at bounding box center [867, 130] width 232 height 1
click at [868, 126] on input "text" at bounding box center [867, 122] width 232 height 26
paste input "Pinkfong Classical Music with Danny 1 Baby Shark Workout Poki's Toy Lab 1"
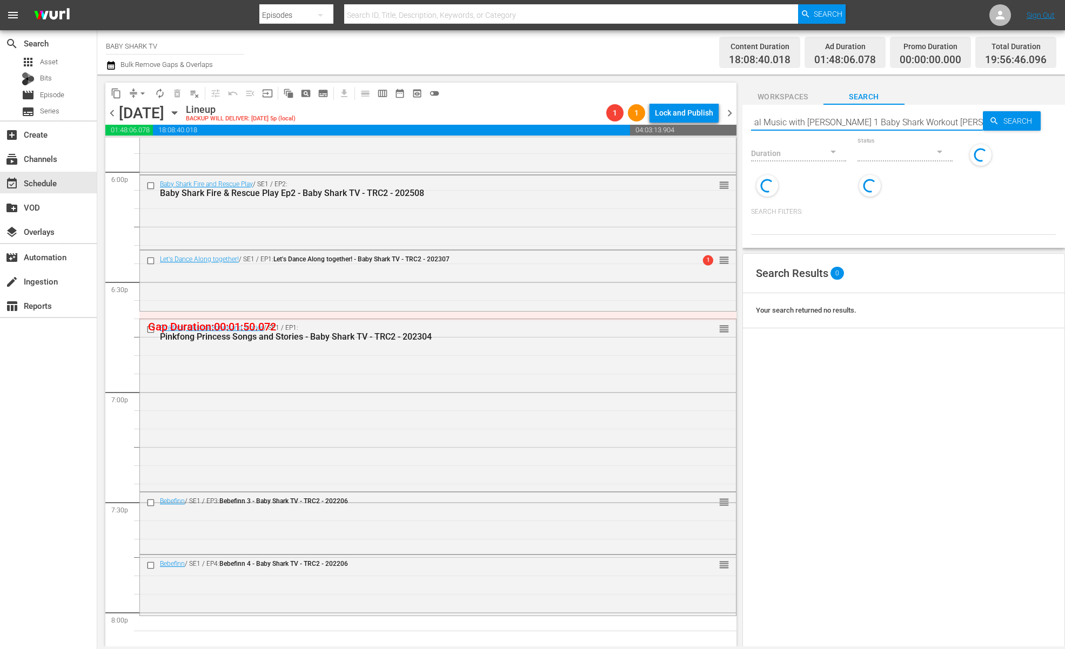
type input "Pinkfong Classical Music with Danny 1 Baby Shark Workout Poki's Toy Lab 1"
click at [918, 124] on input "Pinkfong Classical Music with Danny 1 Baby Shark Workout Poki's Toy Lab 1" at bounding box center [867, 122] width 232 height 26
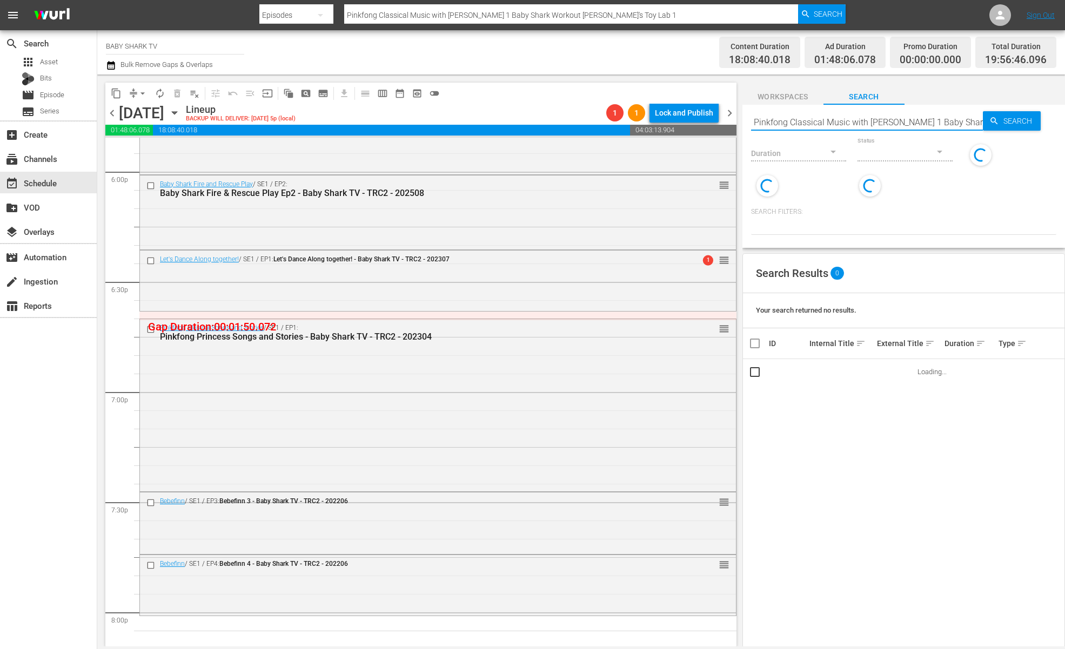
paste input "Happy Sharkmas"
type input "Happy Sharkmas"
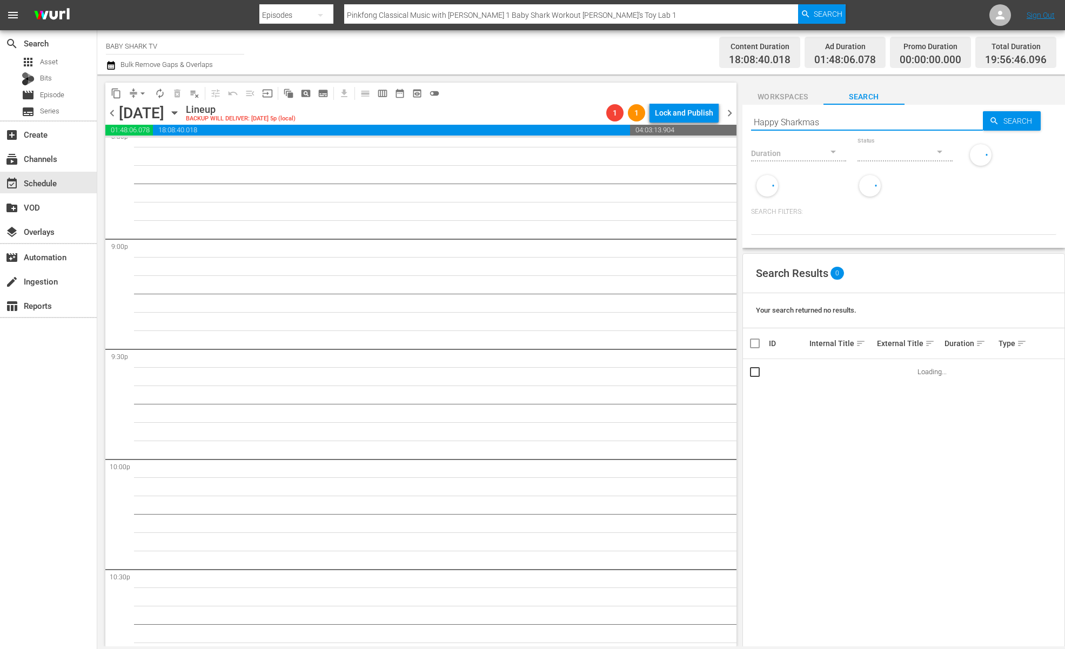
type input "Happy Sharkmas"
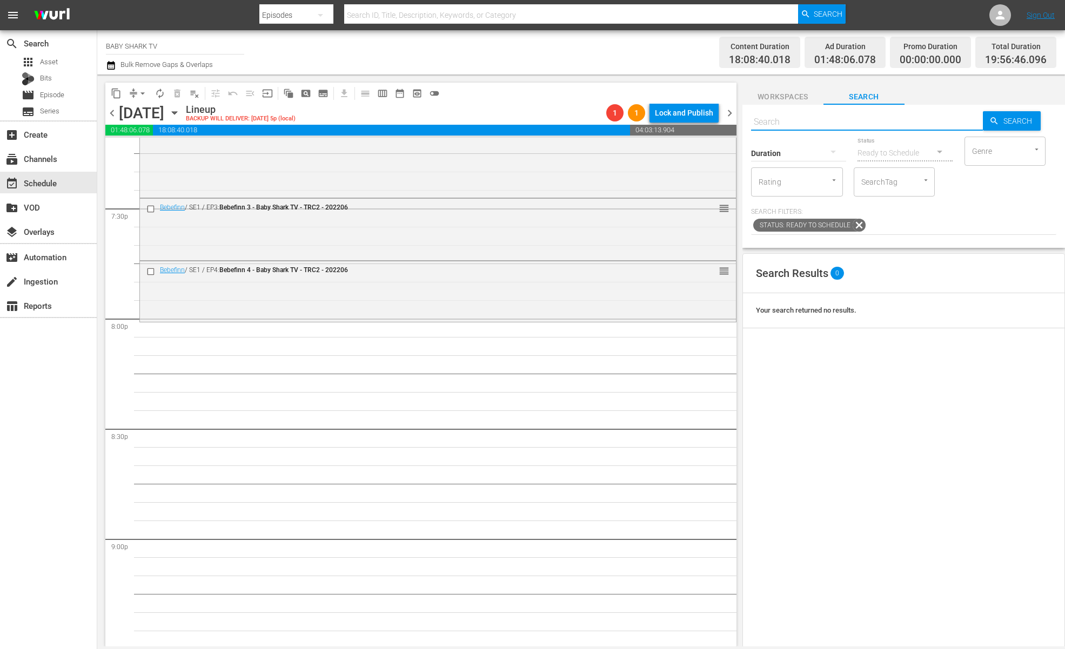
scroll to position [4204, 0]
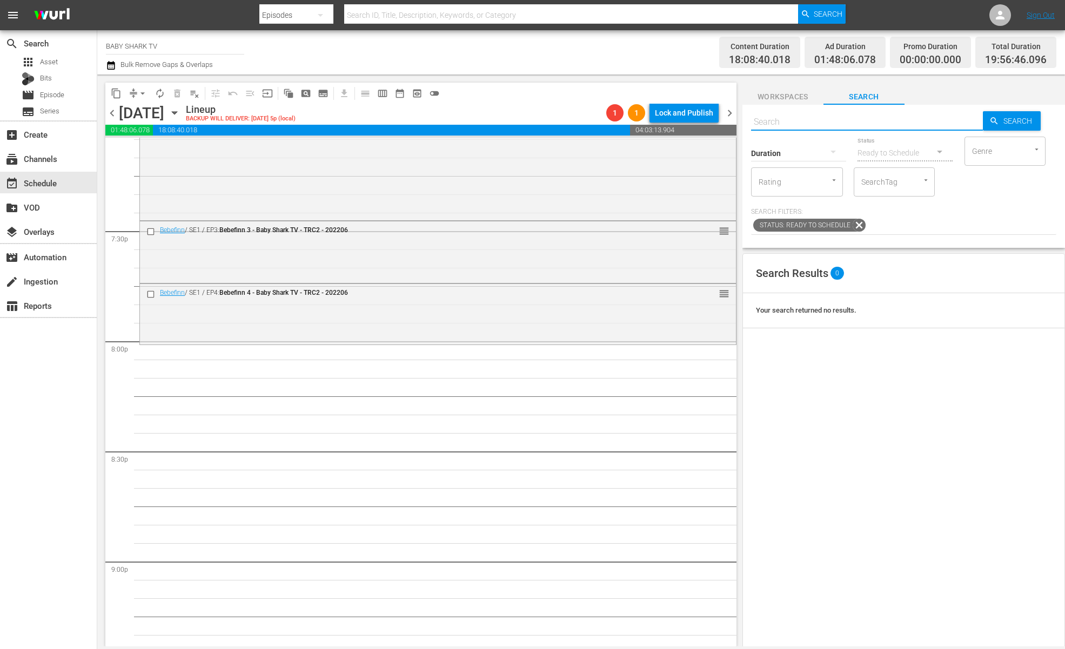
click at [776, 389] on div "Search Results 0 Your search returned no results." at bounding box center [903, 524] width 322 height 542
click at [900, 124] on input "text" at bounding box center [867, 122] width 232 height 26
paste input "Happy Sharkmas"
type input "Happy Sharkmas"
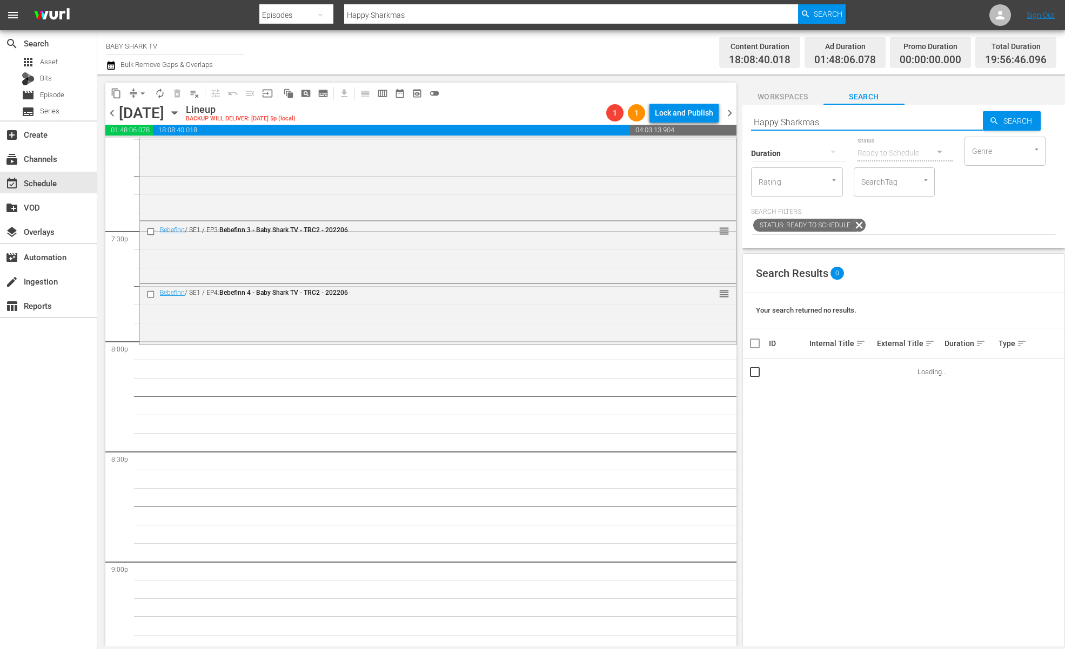
click at [753, 123] on input "Happy Sharkmas" at bounding box center [867, 122] width 232 height 26
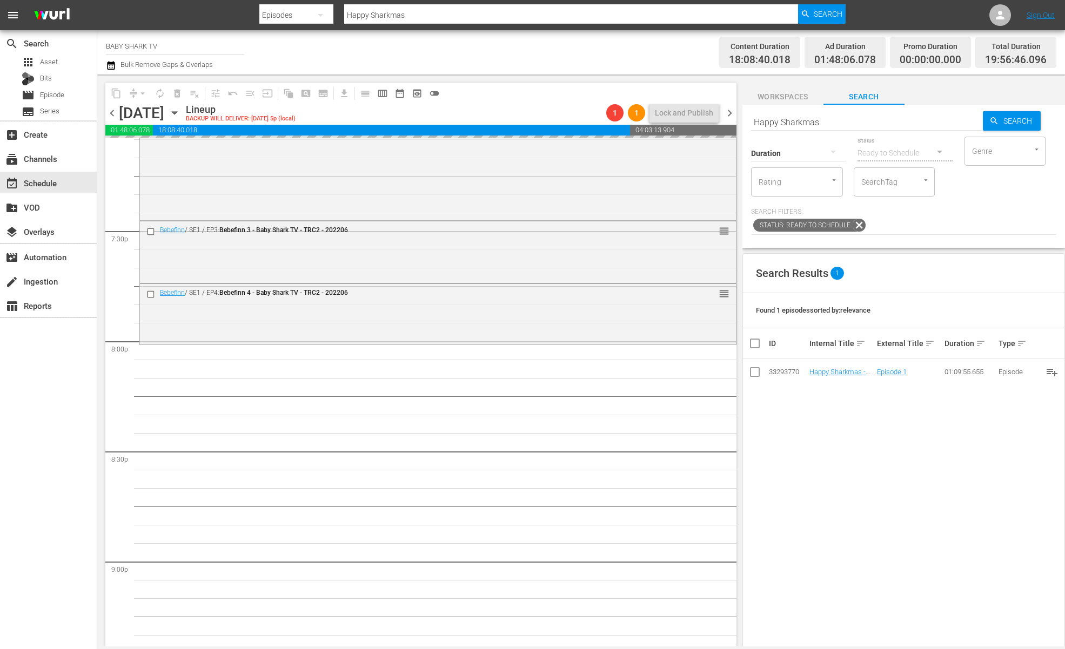
click at [875, 125] on input "Happy Sharkmas" at bounding box center [867, 122] width 232 height 26
click at [871, 125] on input "Happy Sharkmas" at bounding box center [867, 122] width 232 height 26
click at [866, 125] on input "Happy Sharkmas" at bounding box center [867, 122] width 232 height 26
paste input "Pinkfong Classical Music with Danny 1"
type input "Pinkfong Classical Music with Danny 1"
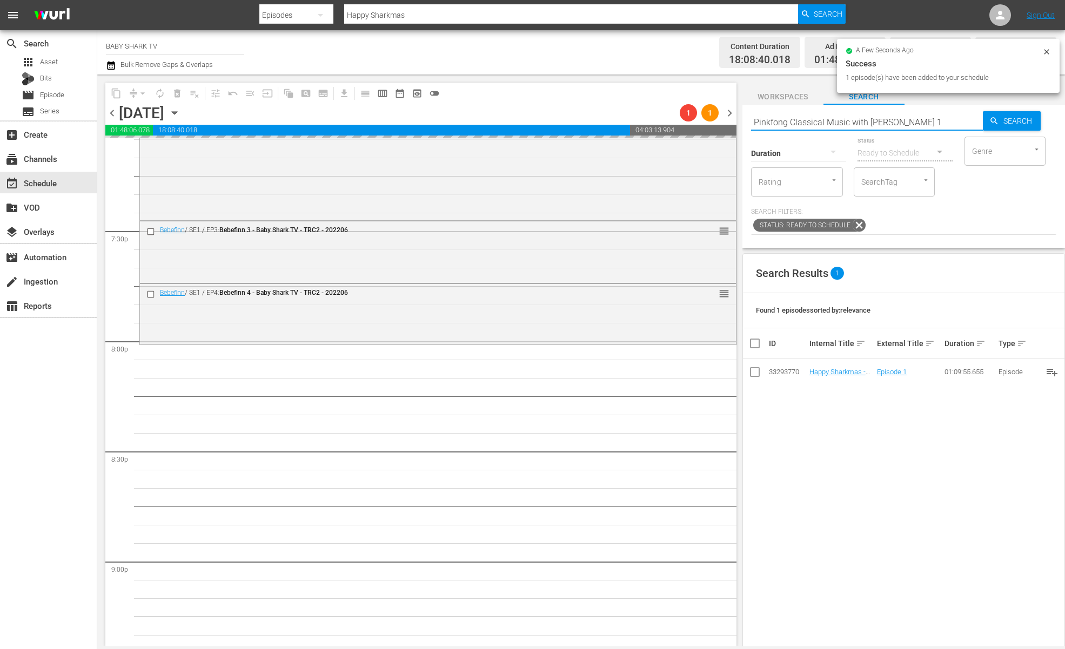
type input "Pinkfong Classical Music with Danny 1"
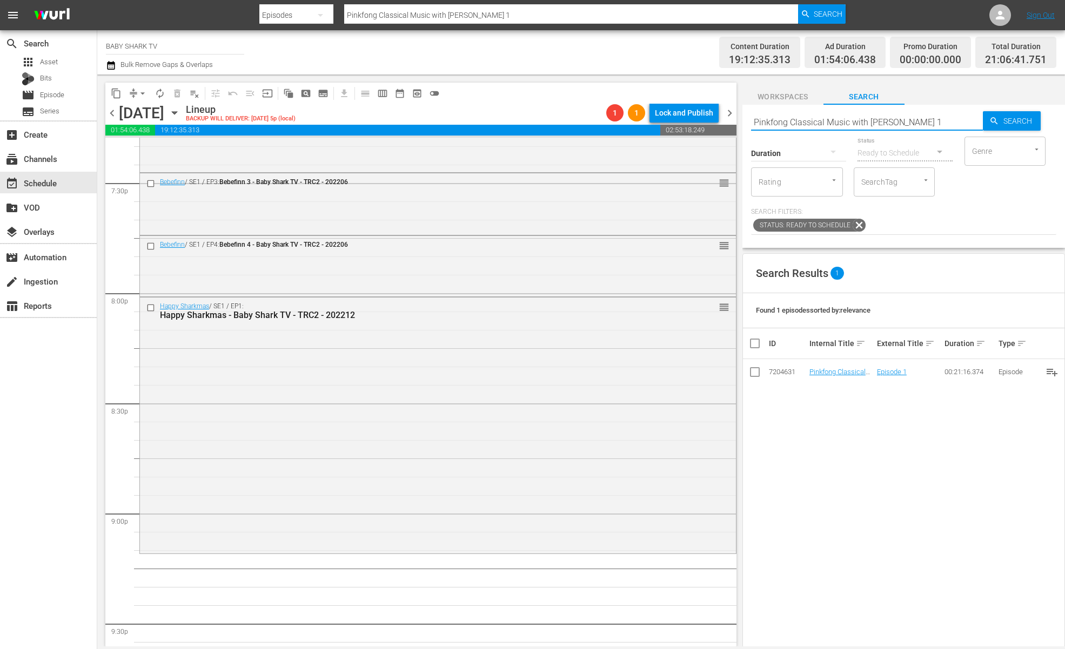
scroll to position [4416, 0]
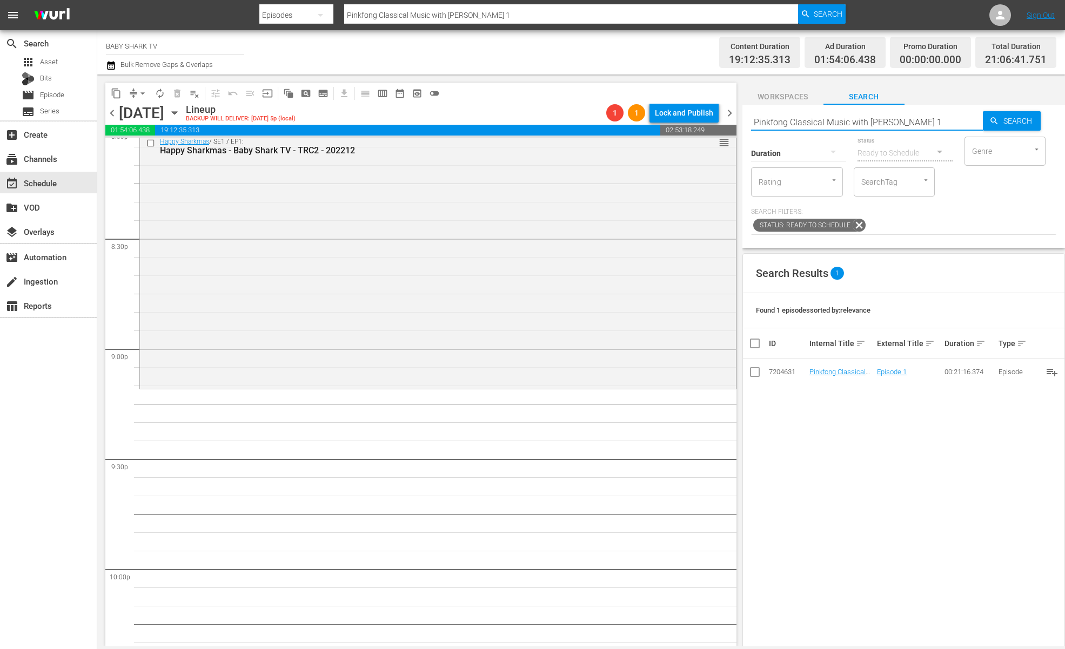
click at [794, 463] on div "Search Results 1 Found 1 episodes sorted by: relevance ID Internal Title sort E…" at bounding box center [903, 524] width 322 height 542
click at [941, 119] on input "Pinkfong Classical Music with Danny 1" at bounding box center [867, 122] width 232 height 26
click at [924, 122] on input "Pinkfong Classical Music with Danny 1" at bounding box center [867, 122] width 232 height 26
paste input "Baby Shark Workout"
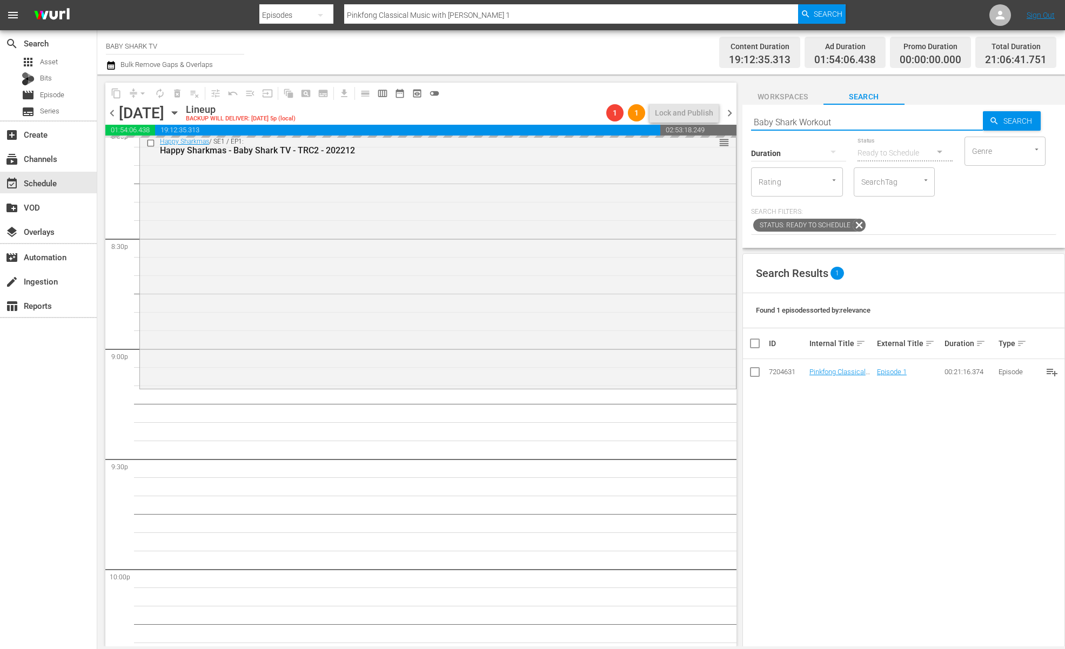
type input "Baby Shark Workout"
click at [926, 227] on div "Duration Status Ready to Schedule Genre Genre Rating Rating SearchTag SearchTag…" at bounding box center [903, 185] width 305 height 100
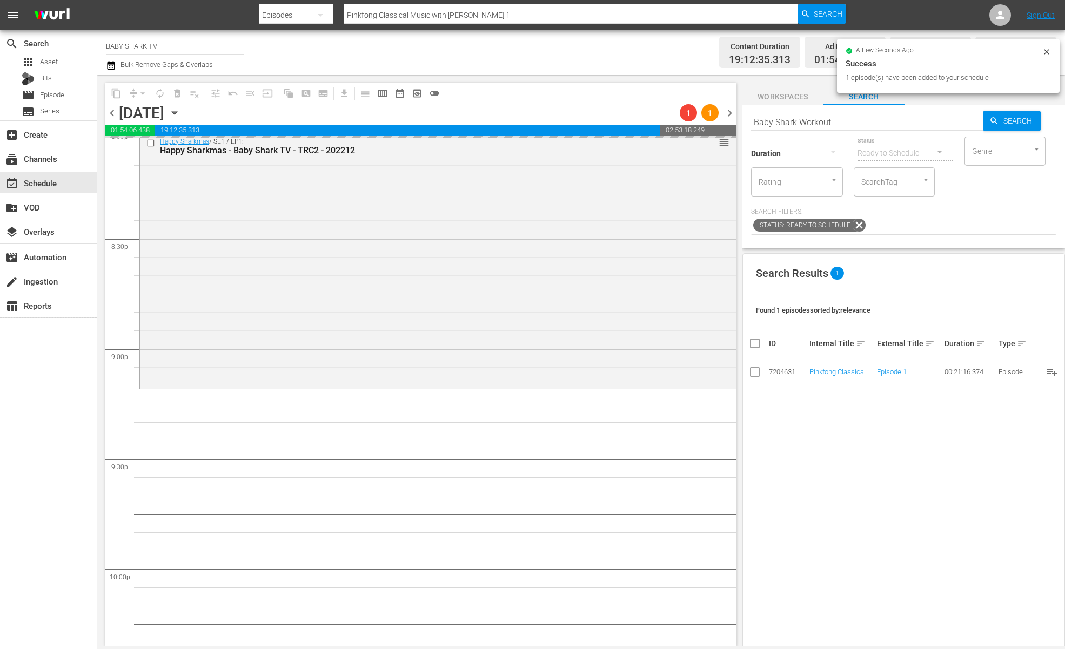
type input "Baby Shark Workout"
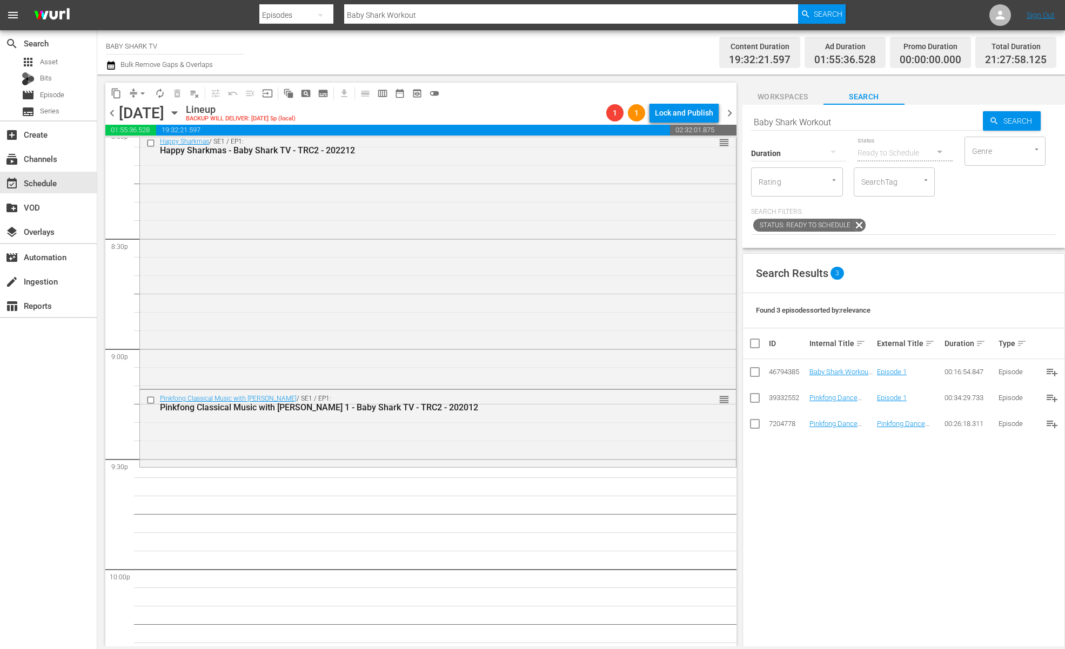
click at [884, 519] on div "Search Results 3 Found 3 episodes sorted by: relevance ID Internal Title sort E…" at bounding box center [903, 524] width 322 height 542
click at [908, 131] on div "Search Baby Shark Workout" at bounding box center [867, 122] width 232 height 26
click at [908, 135] on div at bounding box center [867, 135] width 232 height 0
click at [908, 130] on div "Search Baby Shark Workout" at bounding box center [867, 122] width 232 height 26
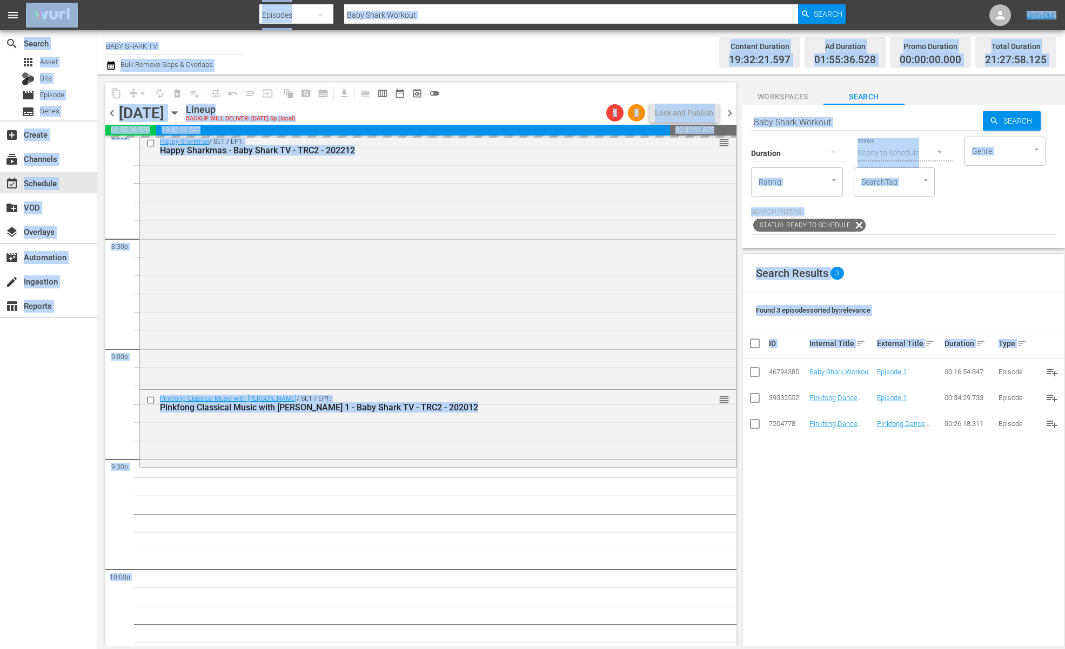
click at [906, 128] on input "Baby Shark Workout" at bounding box center [867, 122] width 232 height 26
click at [904, 127] on input "Baby Shark Workout" at bounding box center [867, 122] width 232 height 26
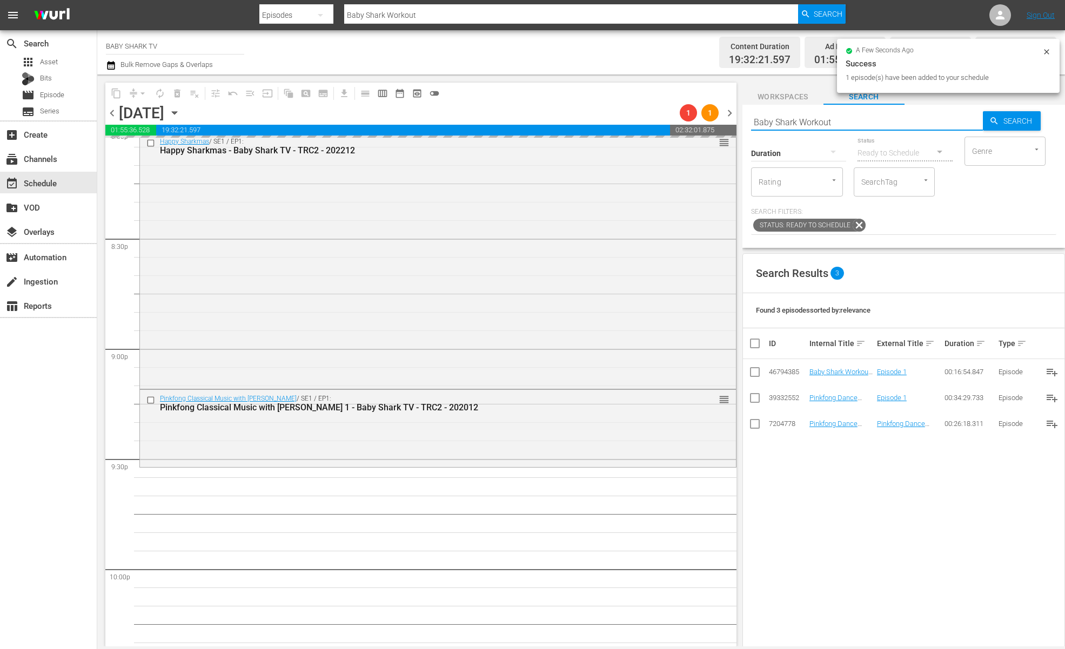
click at [904, 127] on input "Baby Shark Workout" at bounding box center [867, 122] width 232 height 26
paste input "Poki's Toy Lab 1"
type input "Poki's Toy Lab 1"
click at [817, 127] on div "Duration" at bounding box center [798, 146] width 95 height 39
type input "Poki's Toy Lab 1"
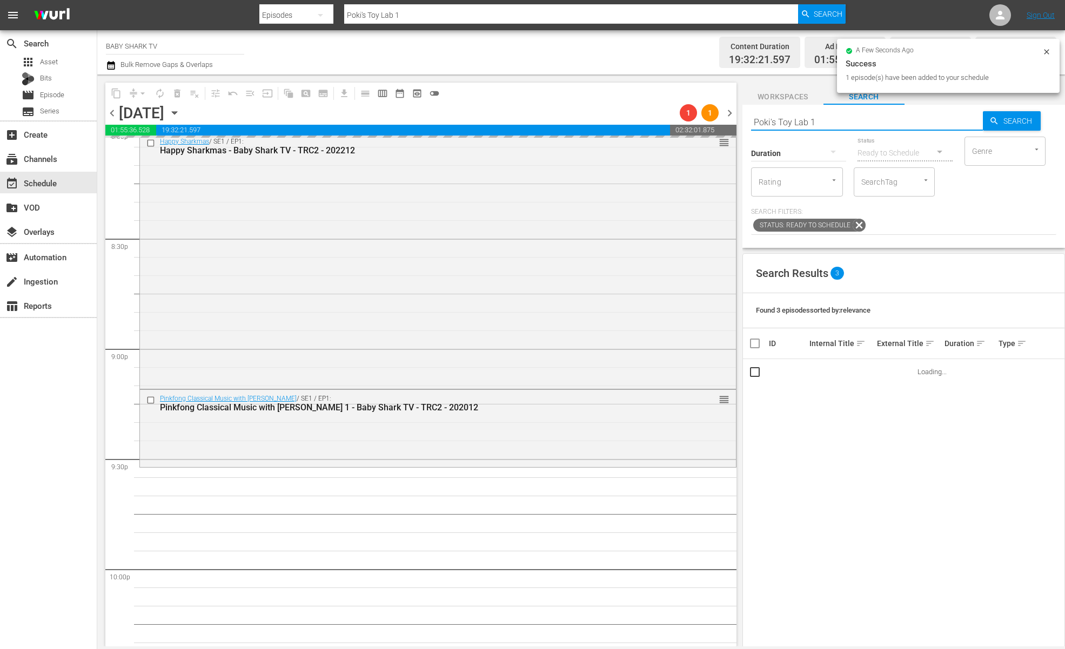
click at [835, 124] on input "Poki's Toy Lab 1" at bounding box center [867, 122] width 232 height 26
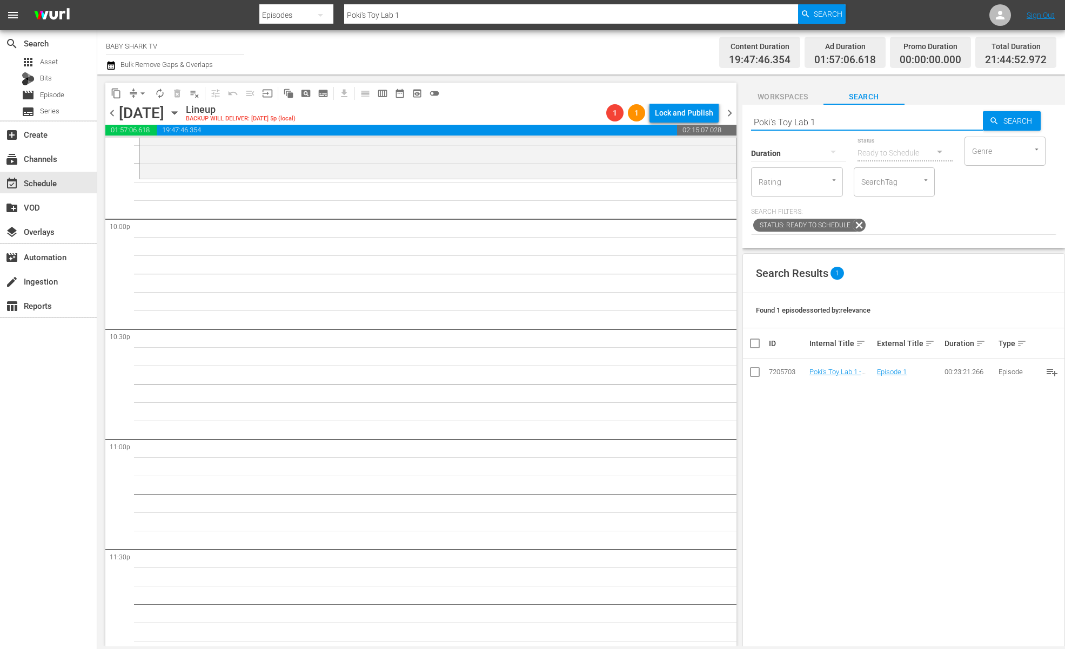
scroll to position [4779, 0]
click at [892, 133] on input "Poki's Toy Lab 1" at bounding box center [867, 122] width 232 height 26
click at [897, 131] on input "Poki's Toy Lab 1" at bounding box center [867, 122] width 232 height 26
paste input "Jungle Music Festival ep"
type input "Jungle Music Festival"
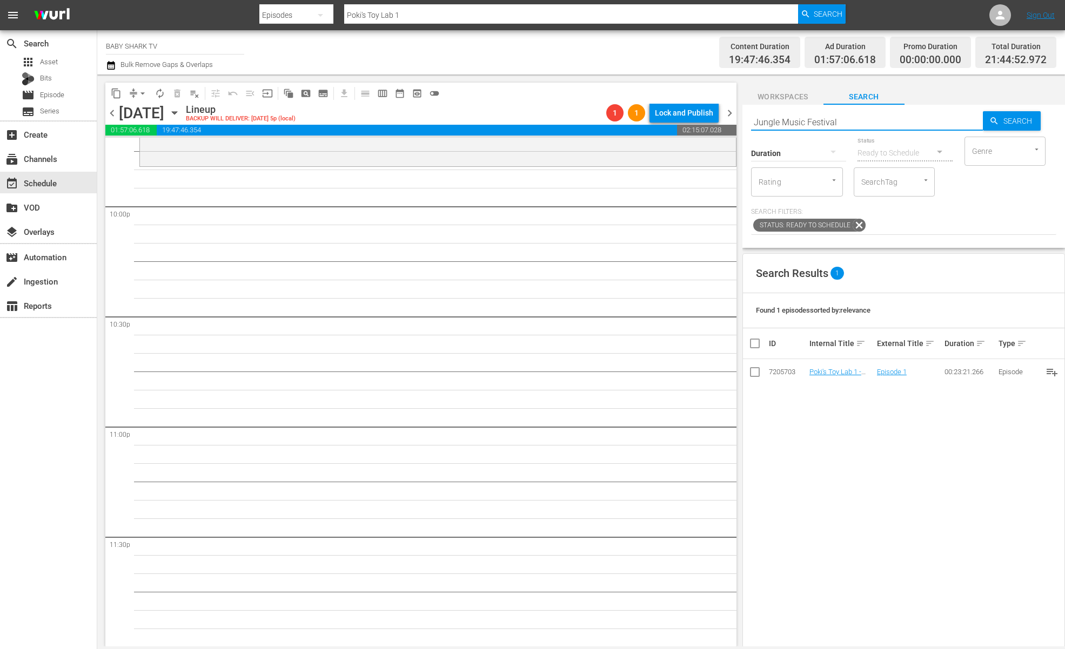
type input "Jungle Music Festival"
click at [999, 126] on span "Search" at bounding box center [1020, 120] width 42 height 19
click at [852, 461] on div "Search Results 2 Found 2 episodes sorted by: relevance ID Internal Title sort E…" at bounding box center [903, 524] width 322 height 542
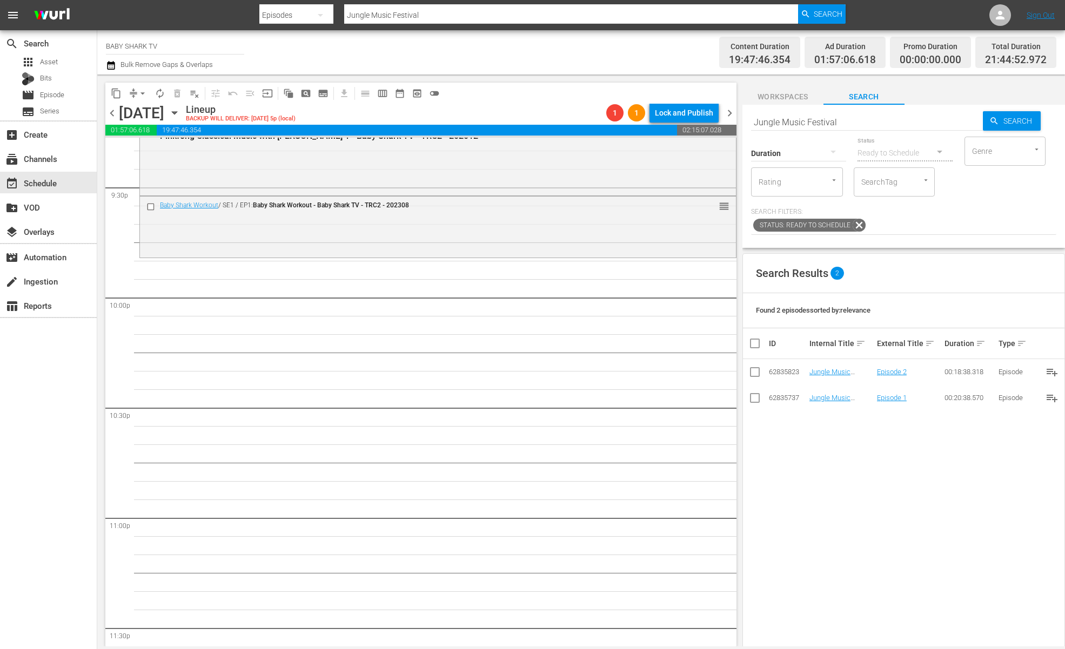
scroll to position [4671, 0]
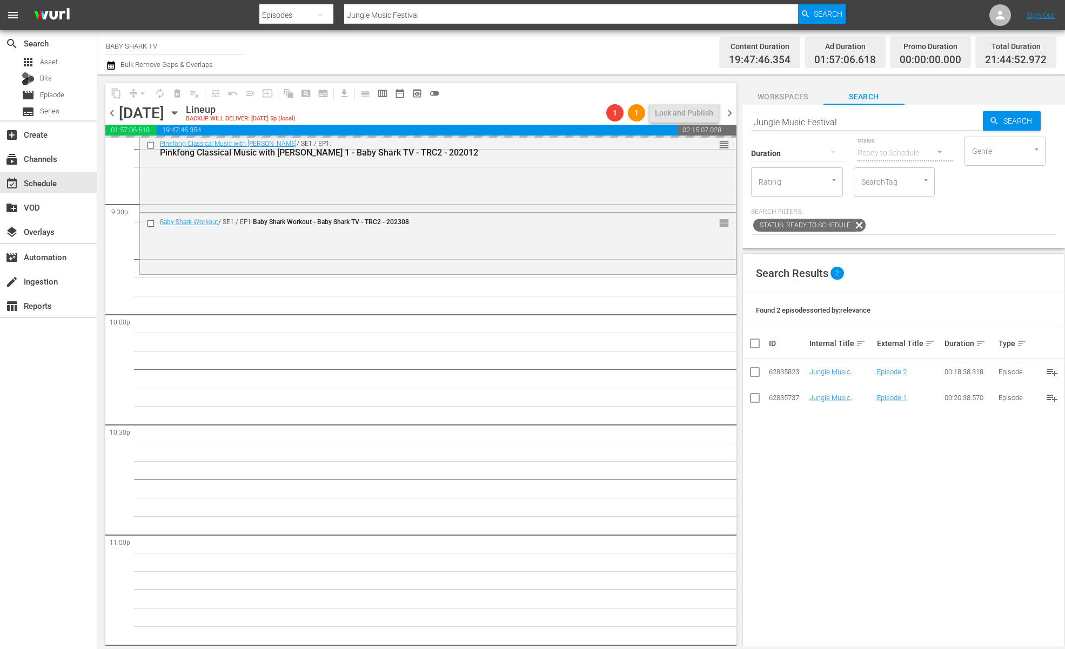
click at [831, 496] on div "Search Results 2 Found 2 episodes sorted by: relevance ID Internal Title sort E…" at bounding box center [903, 524] width 322 height 542
click at [875, 478] on div "Search Results 2 Found 2 episodes sorted by: relevance ID Internal Title sort E…" at bounding box center [903, 524] width 322 height 542
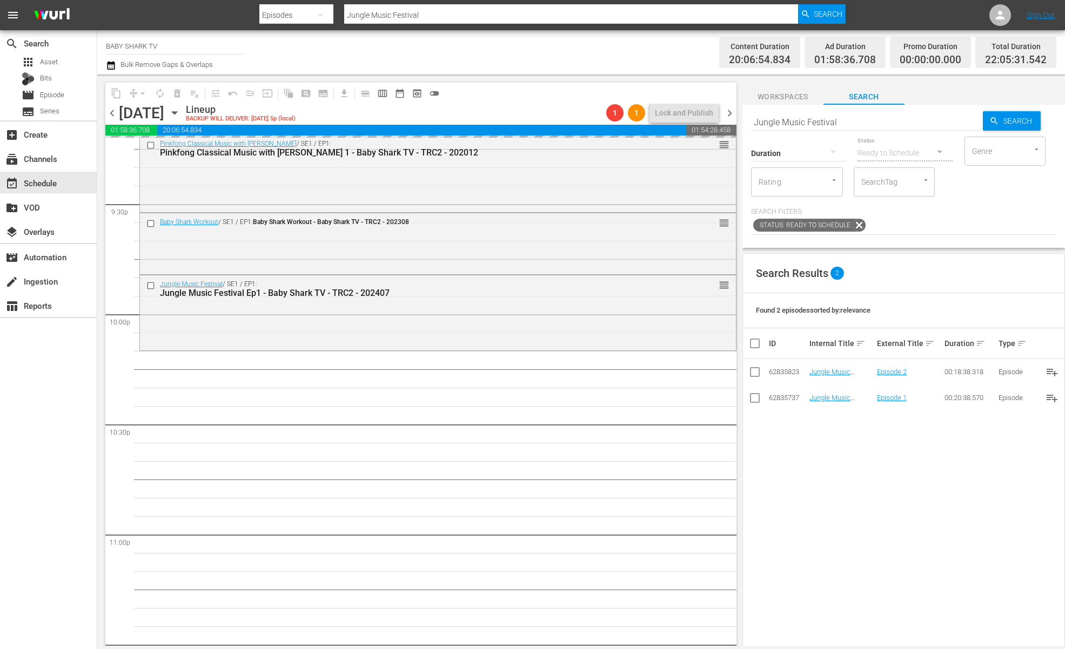
click at [921, 132] on input "Jungle Music Festival" at bounding box center [867, 122] width 232 height 26
click at [922, 129] on input "Jungle Music Festival" at bounding box center [867, 122] width 232 height 26
paste input "Bebefinn3 ep2"
type input "Bebefinn3 ep2"
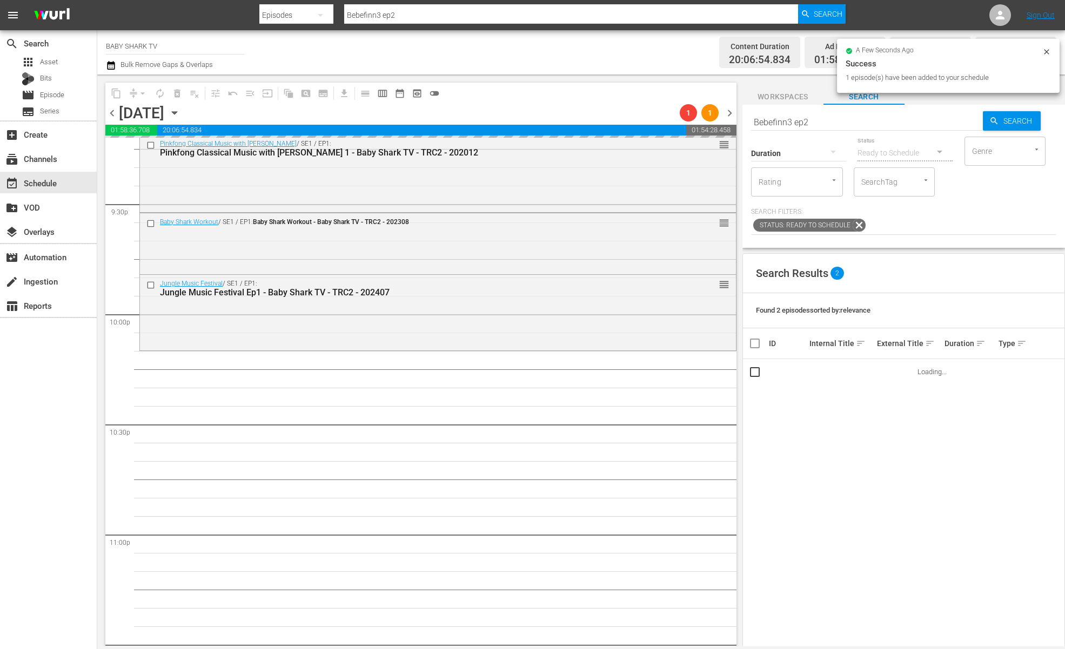
click at [883, 448] on div "Search Results 2 Found 2 episodes sorted by: relevance ID Internal Title sort E…" at bounding box center [903, 524] width 322 height 542
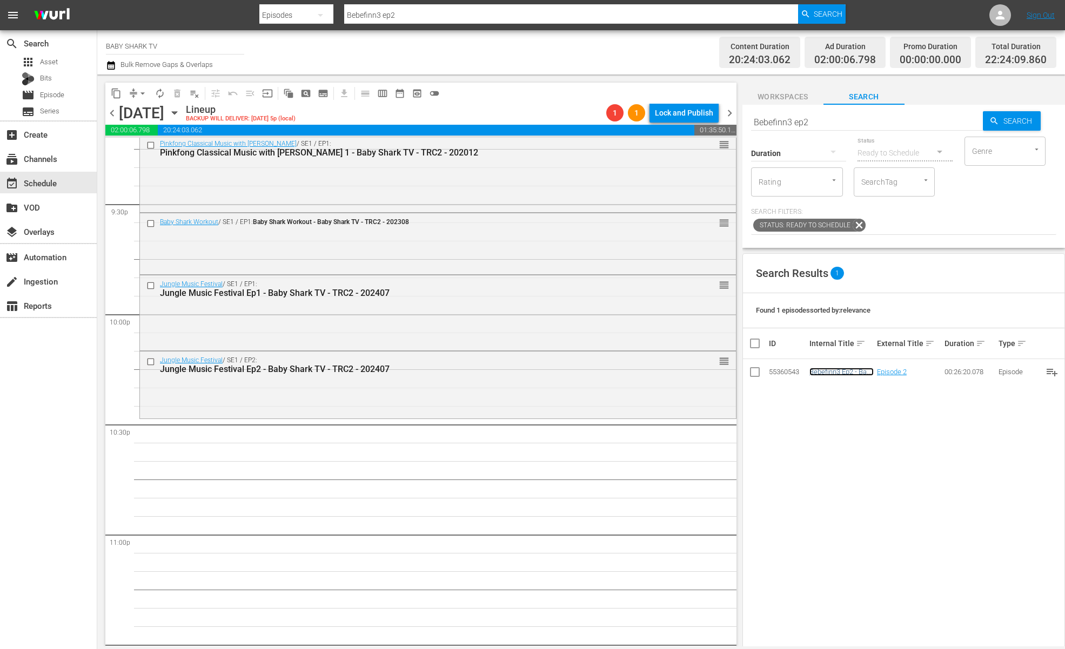
scroll to position [4691, 0]
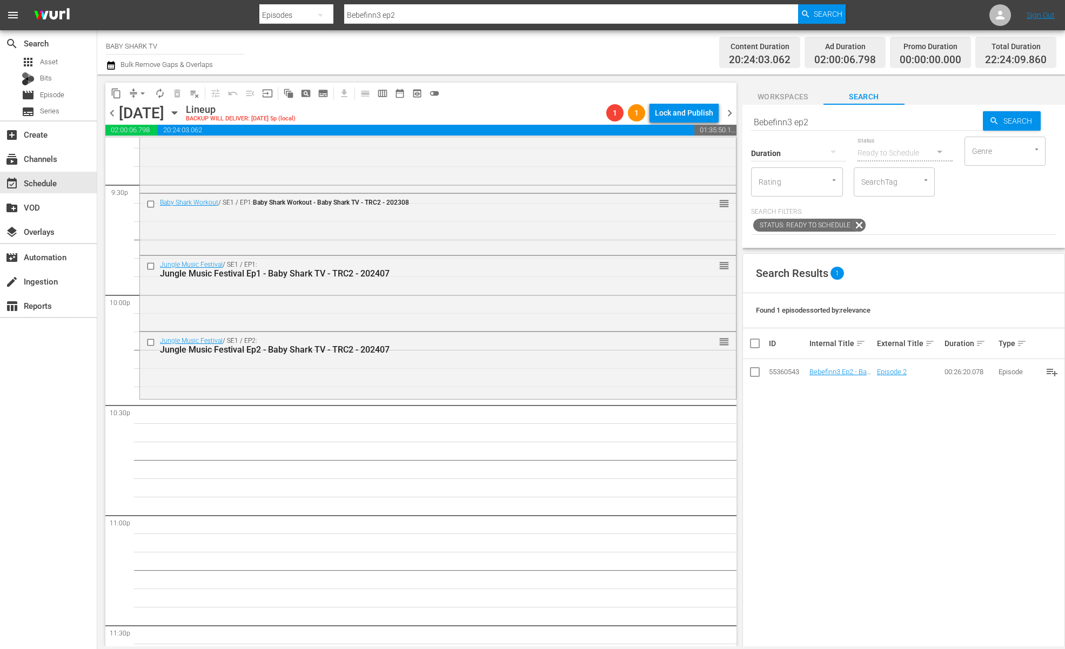
click at [865, 462] on div "Search Results 1 Found 1 episodes sorted by: relevance ID Internal Title sort E…" at bounding box center [903, 524] width 322 height 542
click at [938, 121] on input "Bebefinn3 ep2" at bounding box center [867, 122] width 232 height 26
click at [937, 121] on input "Bebefinn3 ep2" at bounding box center [867, 122] width 232 height 26
paste input "Pinkfong Car Mechanic ep1"
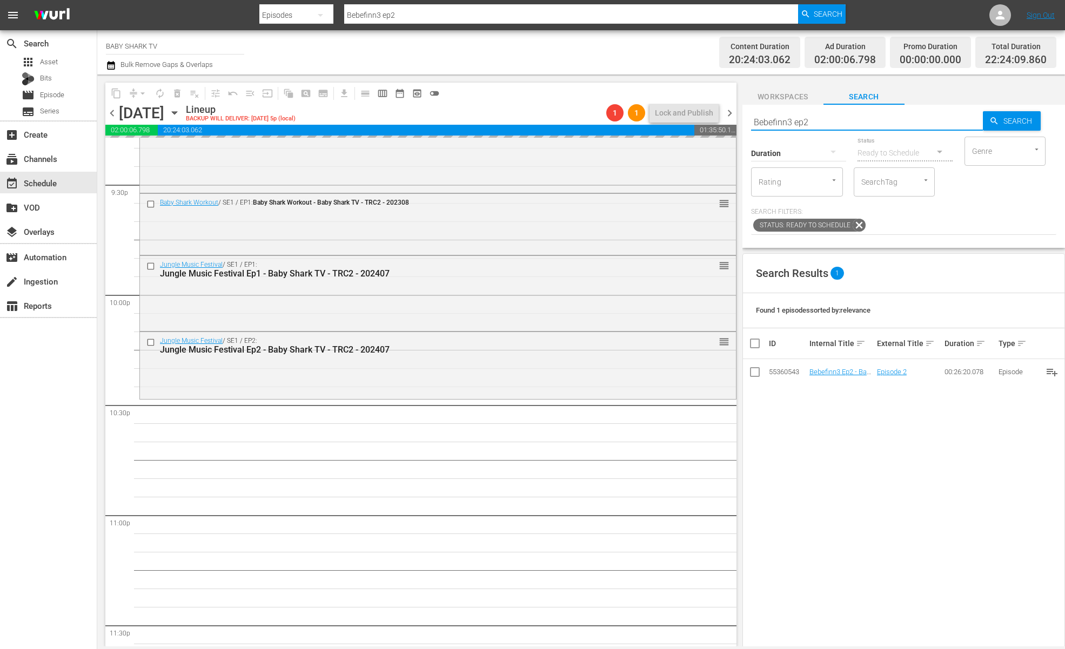
type input "Pinkfong Car Mechanic ep1"
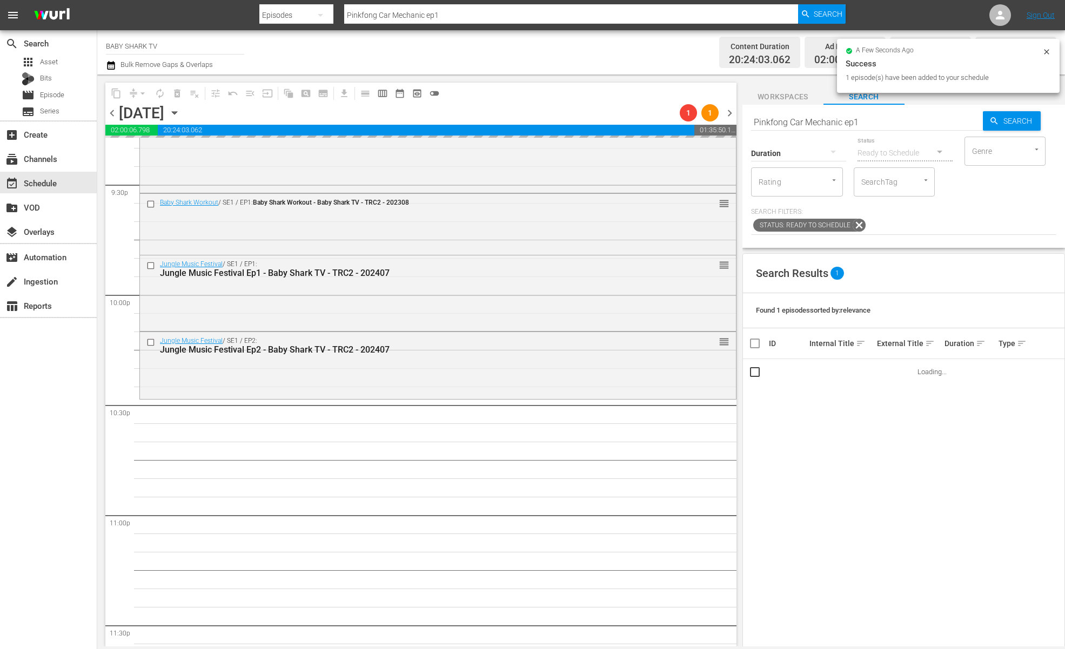
click at [854, 460] on div "Search Results 1 Found 1 episodes sorted by: relevance ID Internal Title sort E…" at bounding box center [903, 524] width 322 height 542
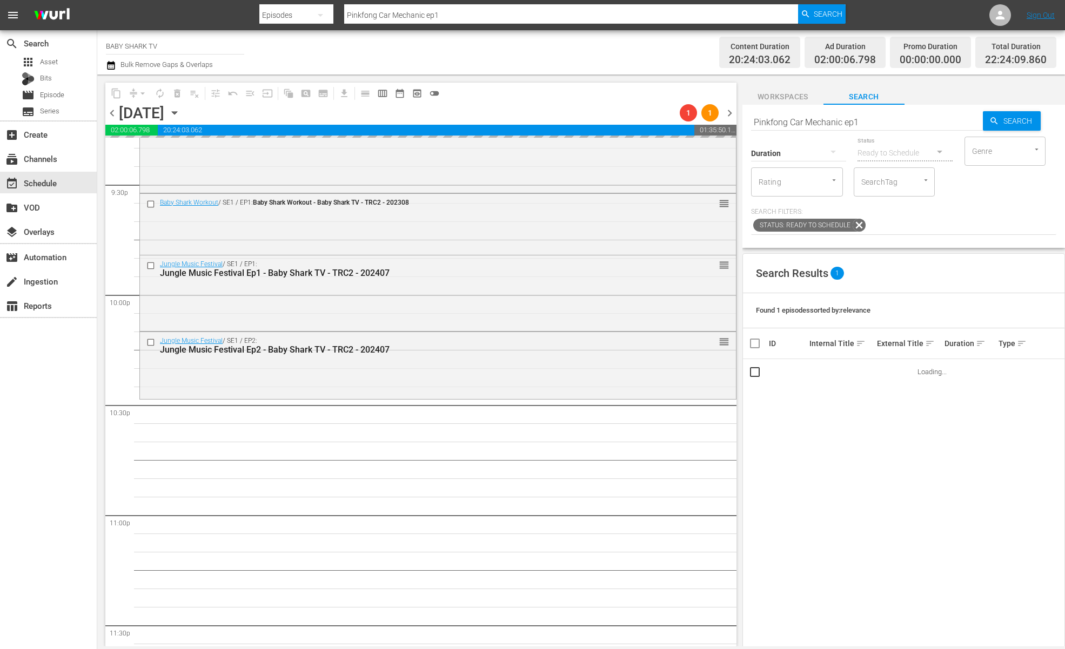
click at [847, 479] on div "Search Results 1 Found 1 episodes sorted by: relevance ID Internal Title sort E…" at bounding box center [903, 524] width 322 height 542
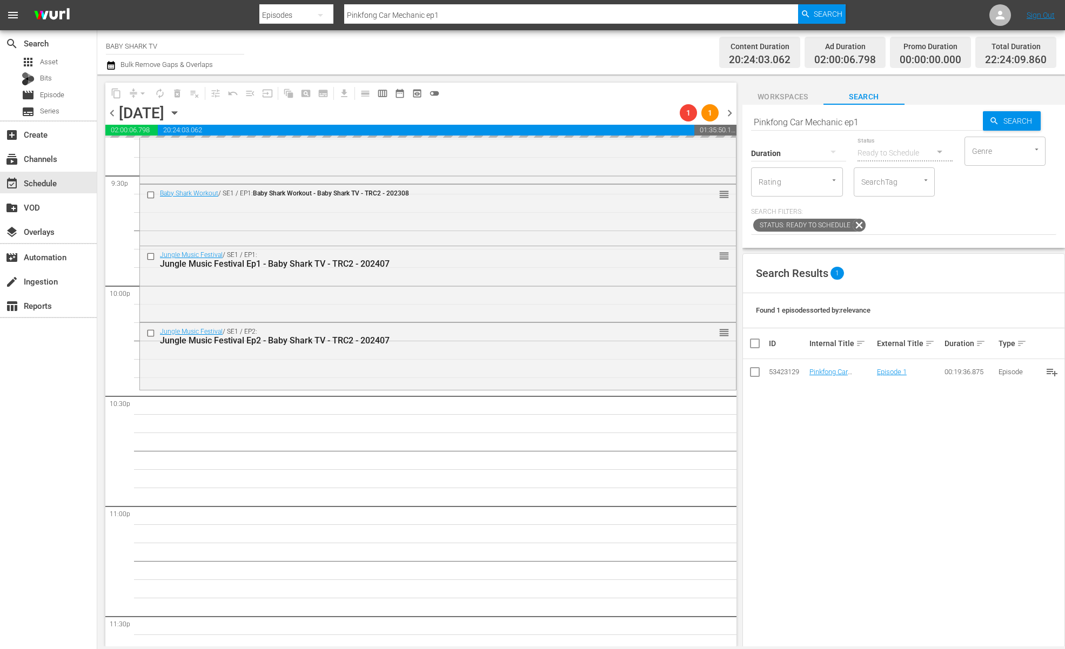
scroll to position [4712, 0]
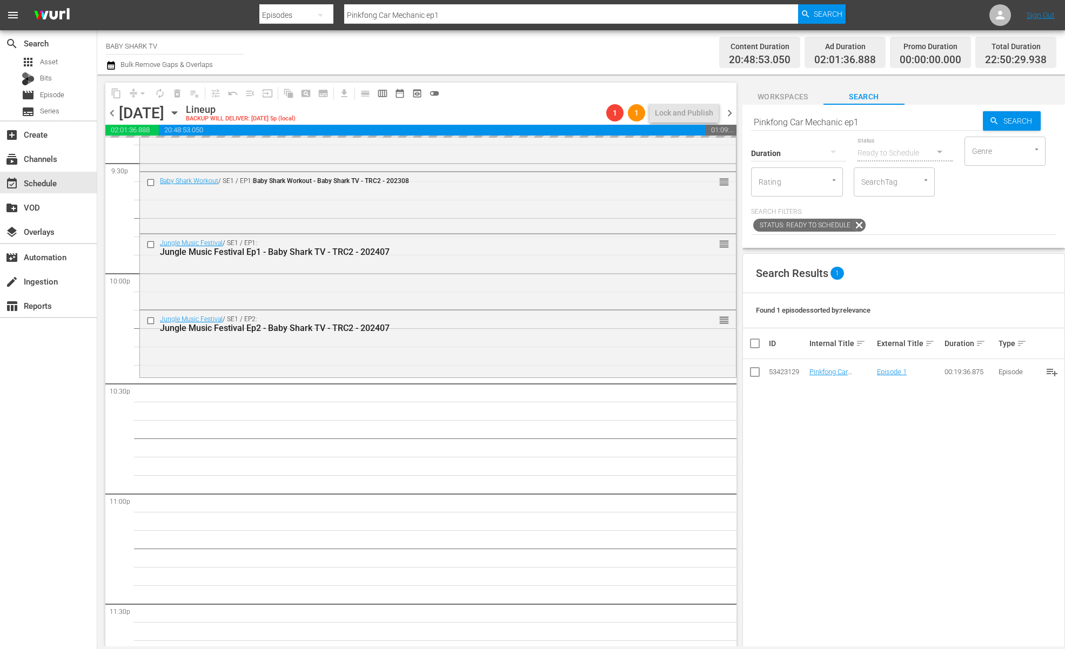
click at [852, 450] on div "Search Results 1 Found 1 episodes sorted by: relevance ID Internal Title sort E…" at bounding box center [903, 524] width 322 height 542
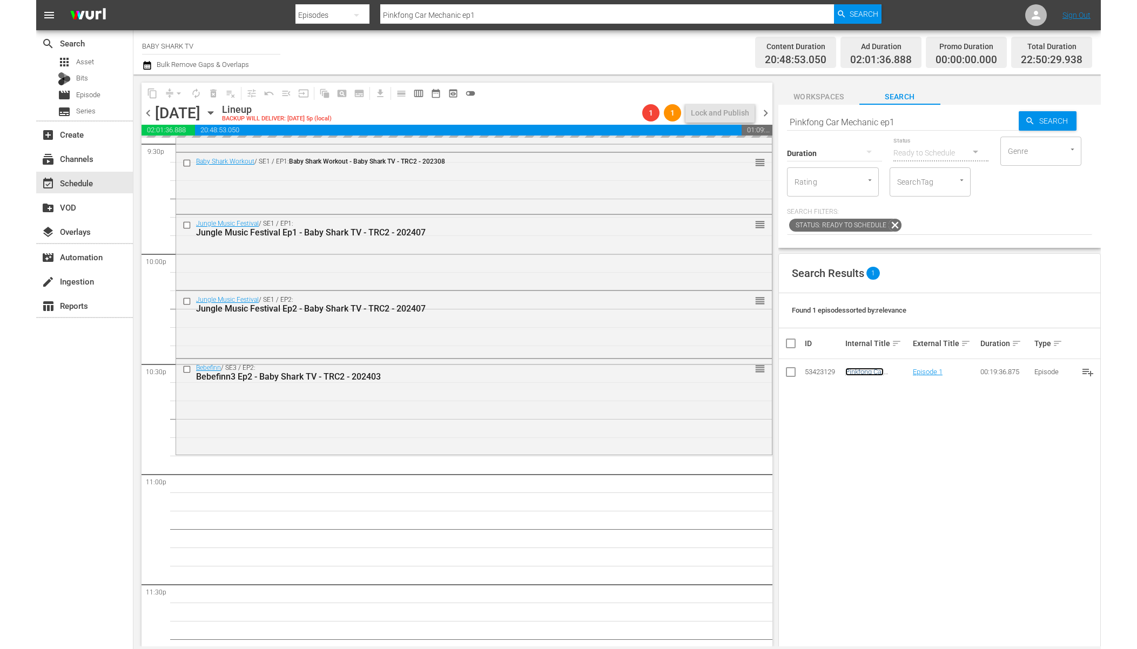
scroll to position [4779, 0]
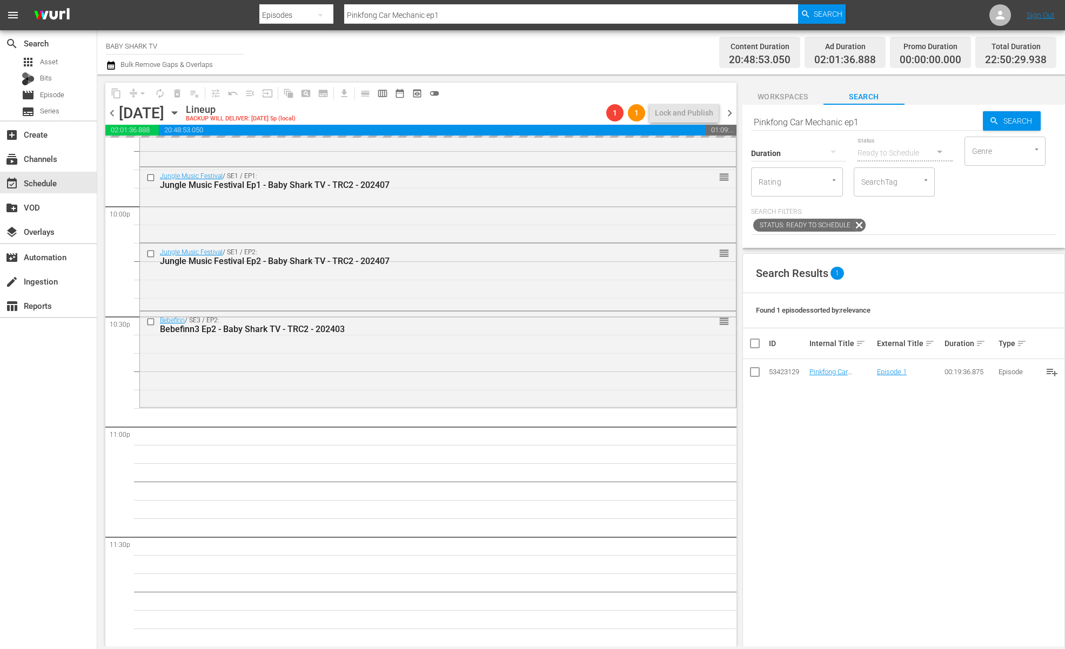
click at [925, 113] on input "Pinkfong Car Mechanic ep1" at bounding box center [867, 122] width 232 height 26
paste input "Storytime with Pinkfong and Animal Friends 2"
type input "Storytime with Pinkfong and Animal Friends 2 ep1"
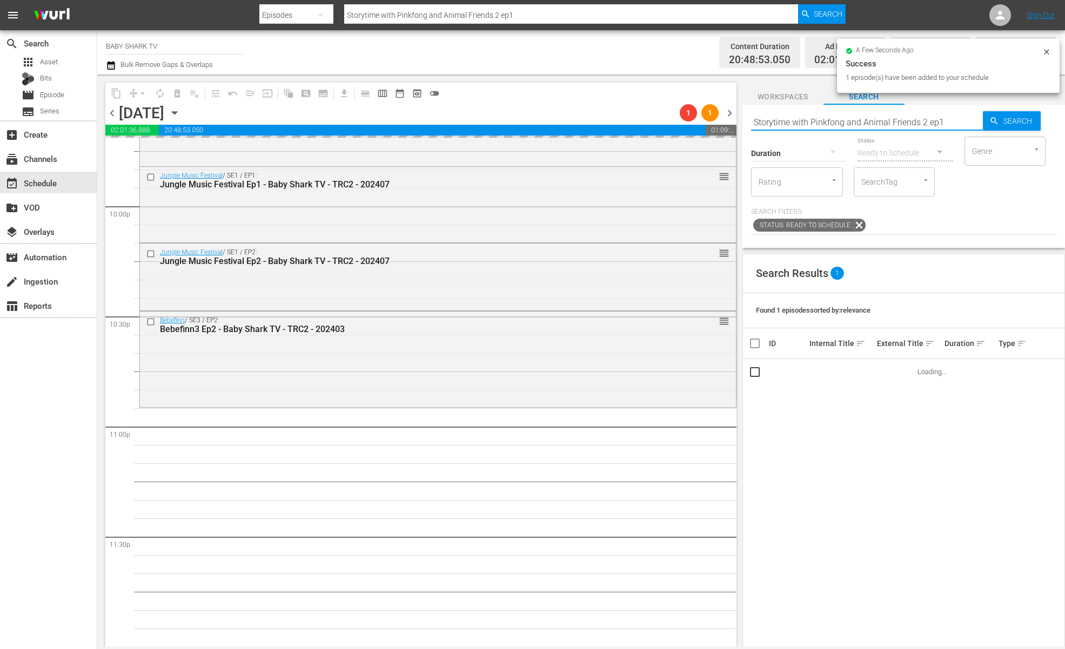
click at [880, 457] on div "Search Results 1 Found 1 episodes sorted by: relevance ID Internal Title sort E…" at bounding box center [903, 524] width 322 height 542
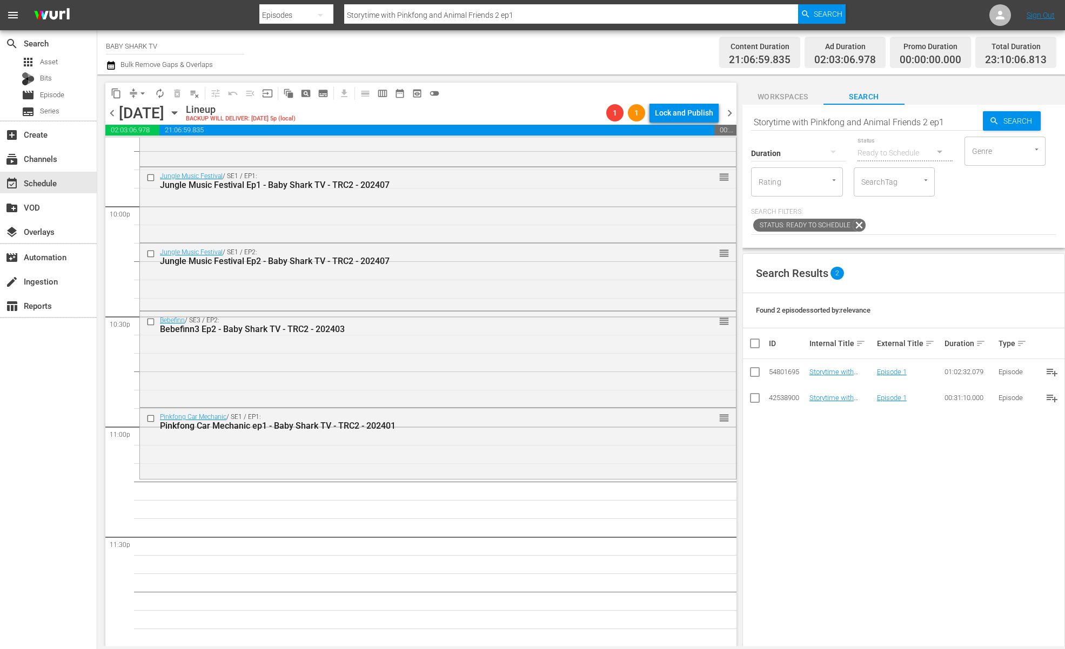
click at [925, 462] on div "Search Results 2 Found 2 episodes sorted by: relevance ID Internal Title sort E…" at bounding box center [903, 524] width 322 height 542
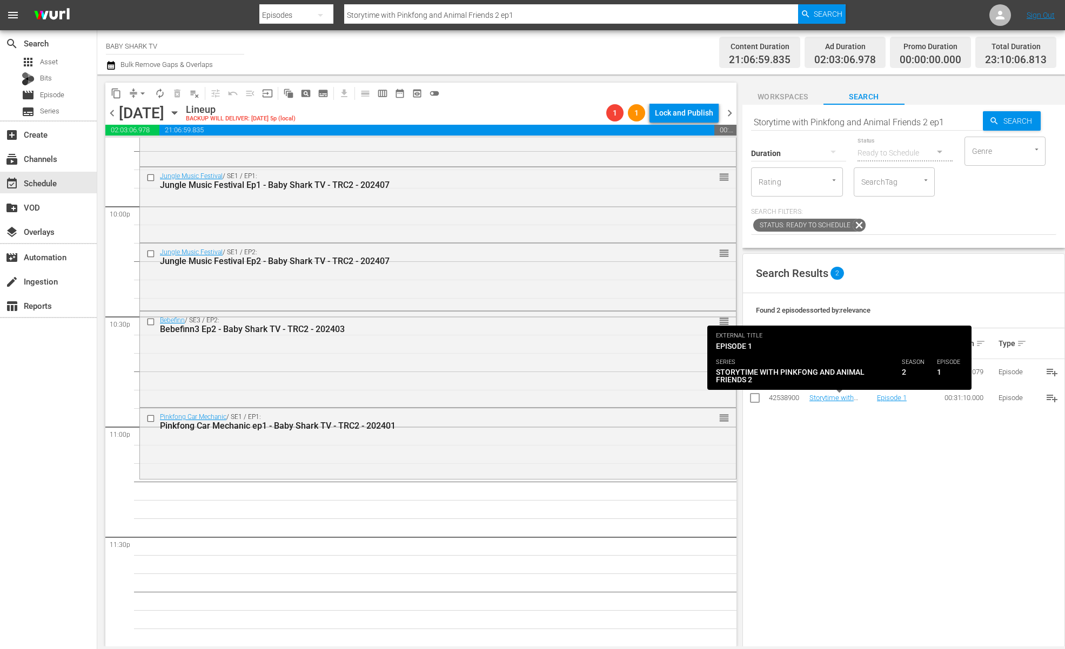
click at [986, 515] on div "Search Results 2 Found 2 episodes sorted by: relevance ID Internal Title sort E…" at bounding box center [903, 524] width 322 height 542
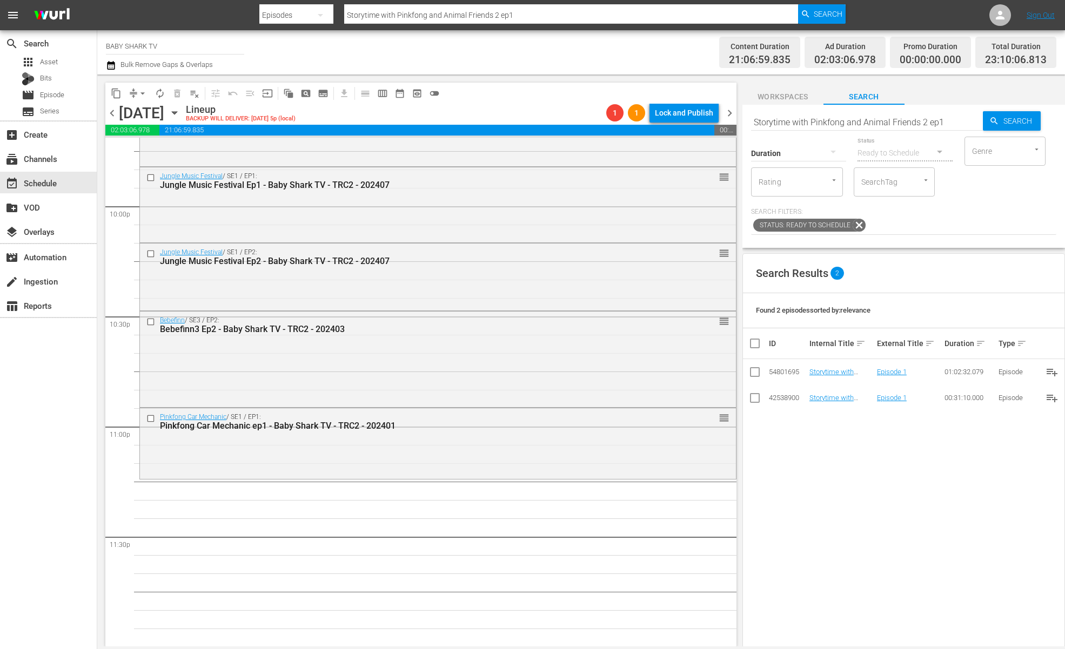
click at [894, 129] on input "Storytime with Pinkfong and Animal Friends 2 ep1" at bounding box center [867, 122] width 232 height 26
paste input "Baby Shark Monthly 2"
type input "Baby Shark Monthly 2"
click at [999, 124] on span "Search" at bounding box center [1020, 120] width 42 height 19
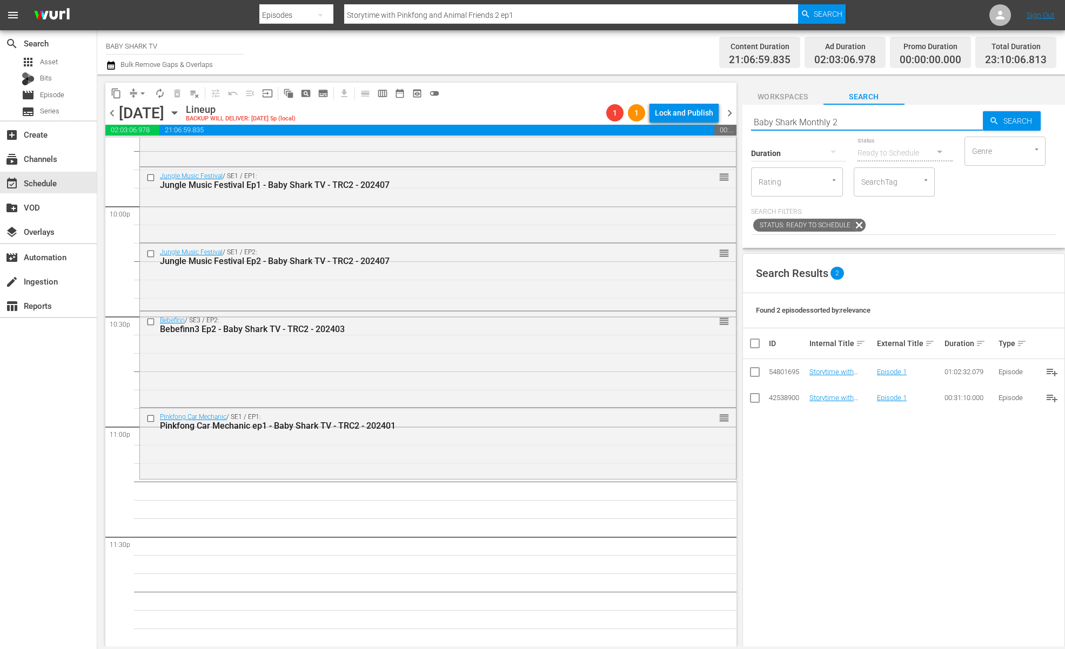
type input "Baby Shark Monthly 2"
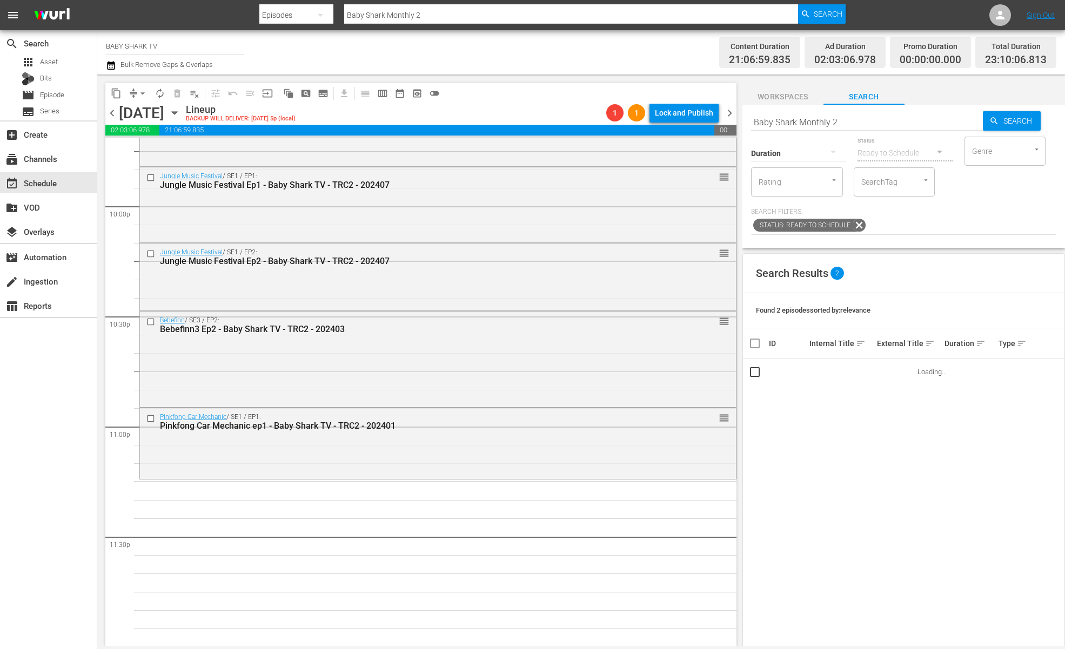
click at [935, 293] on div "Search Results 2" at bounding box center [903, 273] width 321 height 39
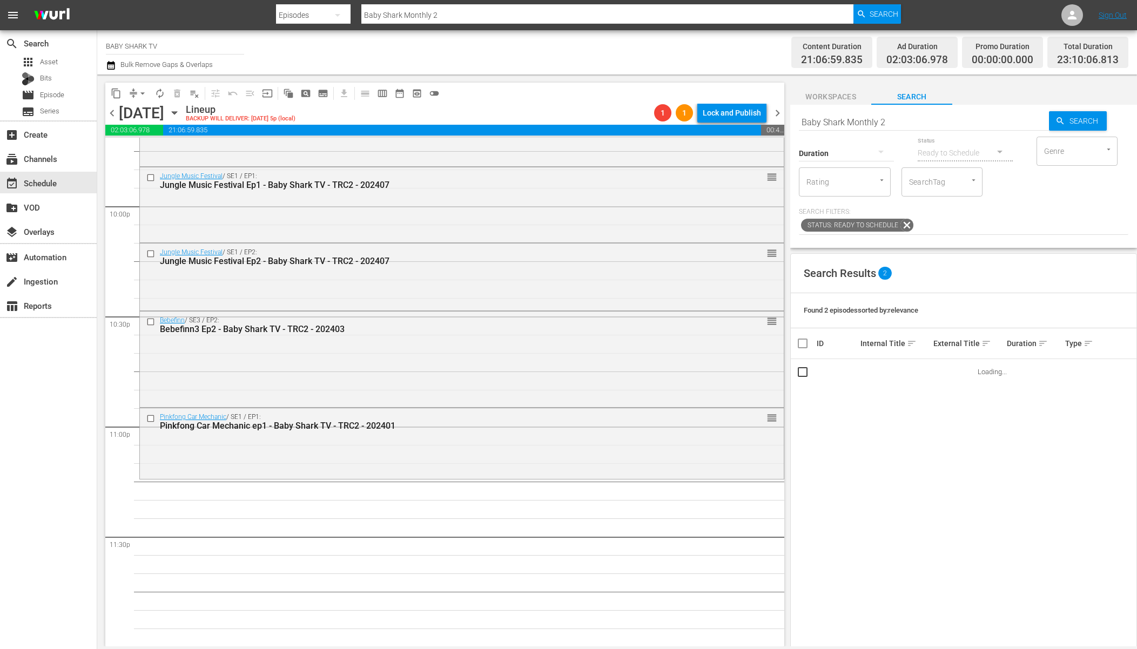
click at [1027, 285] on div "Search Results 2" at bounding box center [964, 273] width 346 height 39
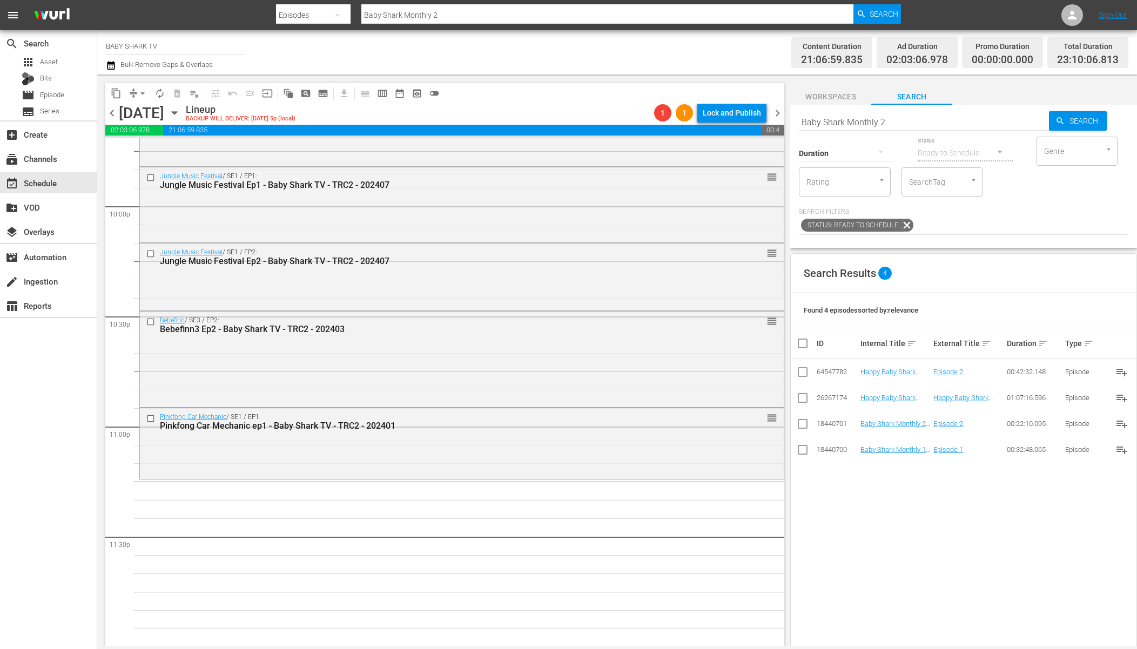
click at [924, 470] on div "Search Results 4 Found 4 episodes sorted by: relevance ID Internal Title sort E…" at bounding box center [963, 524] width 347 height 542
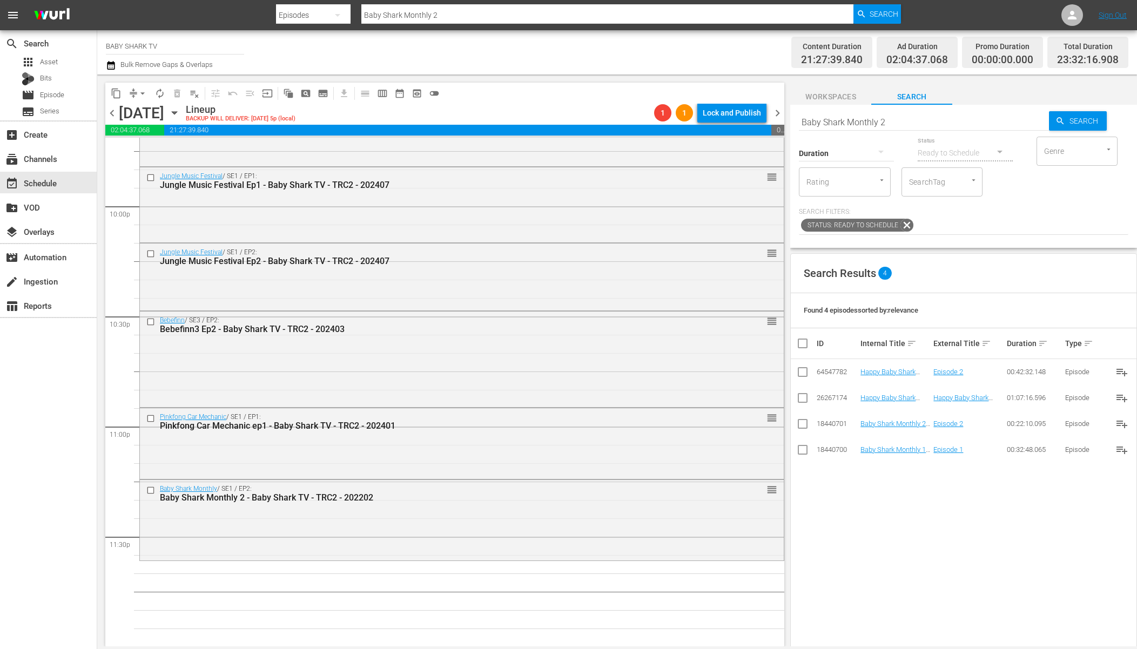
click at [948, 126] on input "Baby Shark Monthly 2" at bounding box center [924, 122] width 250 height 26
paste input "Pinkfong Dinosaur Musical Stories"
type input "Pinkfong Dinosaur Musical Stories 2"
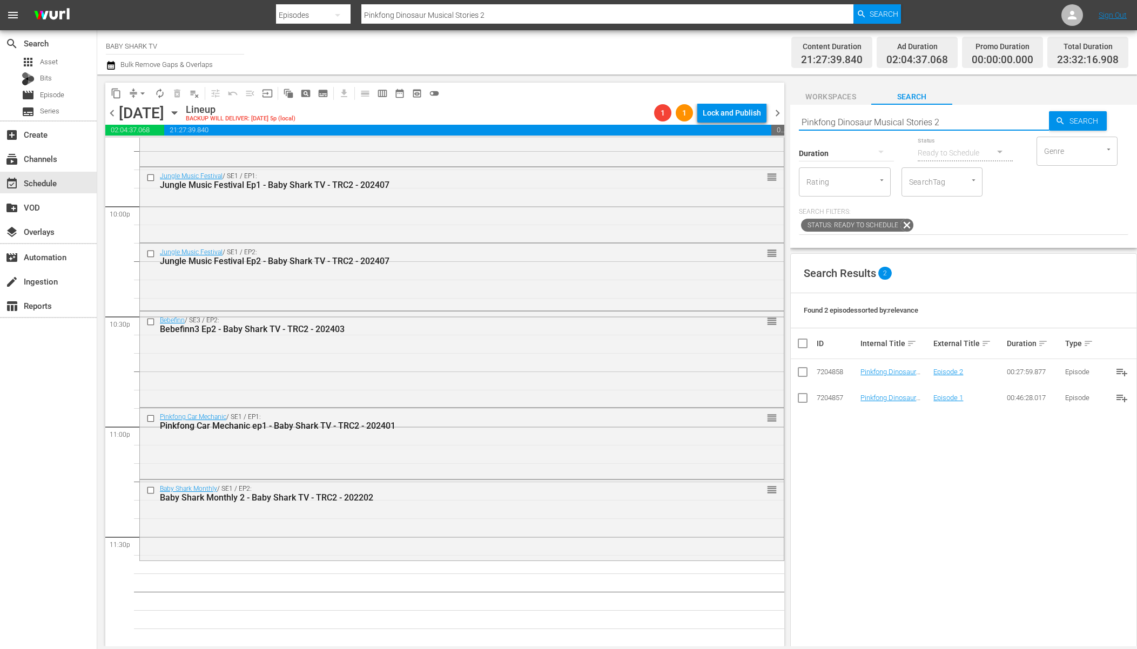
click at [990, 124] on input "Pinkfong Dinosaur Musical Stories 2" at bounding box center [924, 122] width 250 height 26
paste input "Bebefinn Trex and Animal friends 1"
type input "Bebefinn Trex and Animal friends 1"
click at [910, 435] on div "Search Results 1 Found 1 episodes sorted by: relevance ID Internal Title sort E…" at bounding box center [963, 524] width 347 height 542
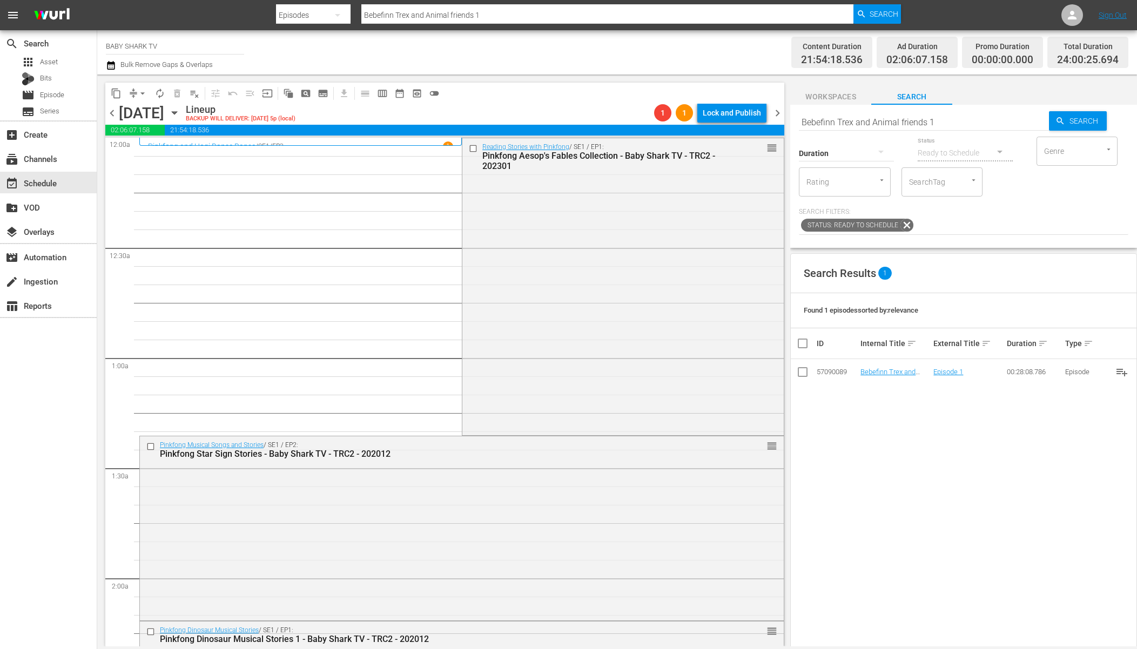
scroll to position [4779, 0]
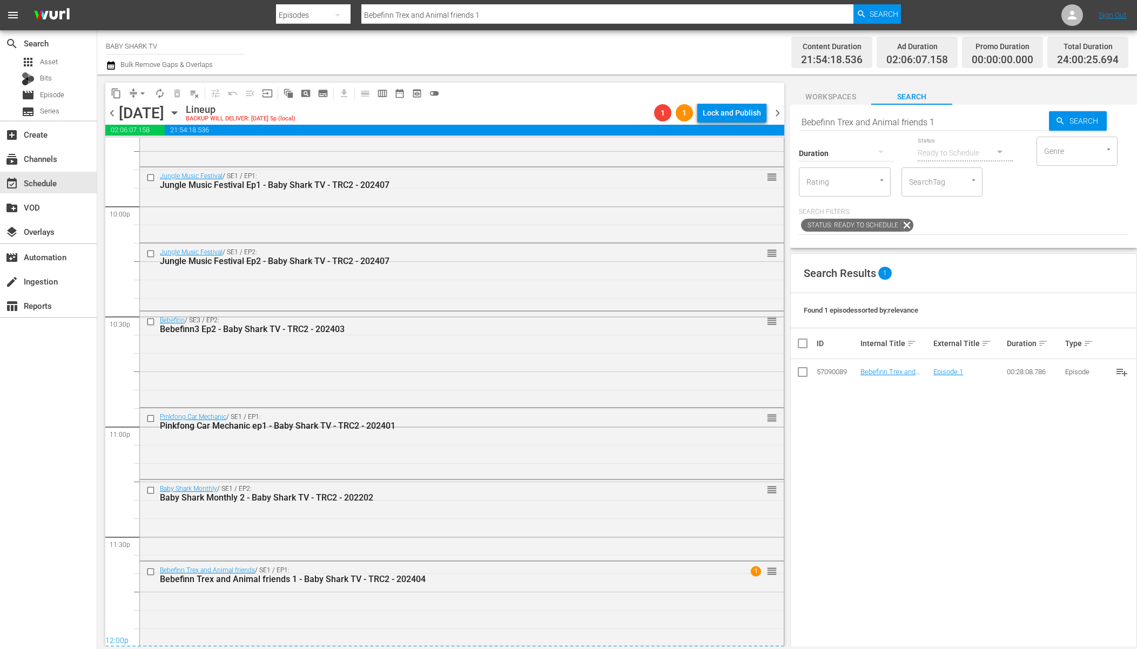
click at [576, 112] on div "Lineup BACKUP WILL DELIVER: 10/16 @ 5p (local)" at bounding box center [418, 113] width 464 height 18
click at [144, 95] on span "arrow_drop_down" at bounding box center [142, 93] width 11 height 11
click at [168, 119] on li "Align to Midnight" at bounding box center [142, 115] width 113 height 18
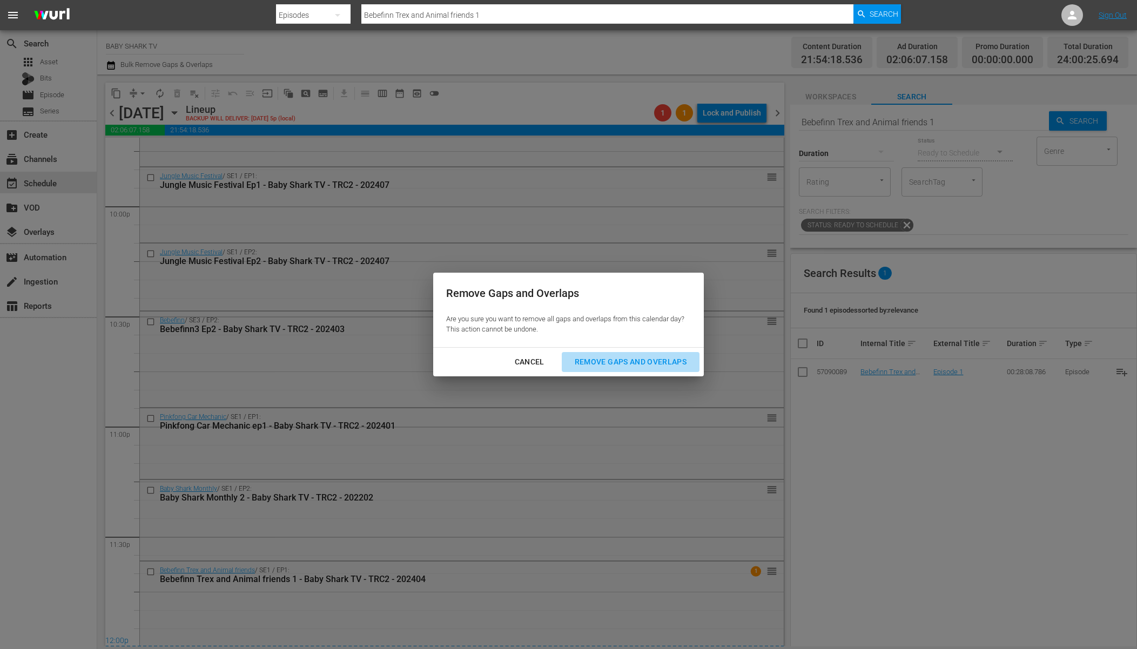
click at [630, 365] on div "Remove Gaps and Overlaps" at bounding box center [630, 362] width 129 height 14
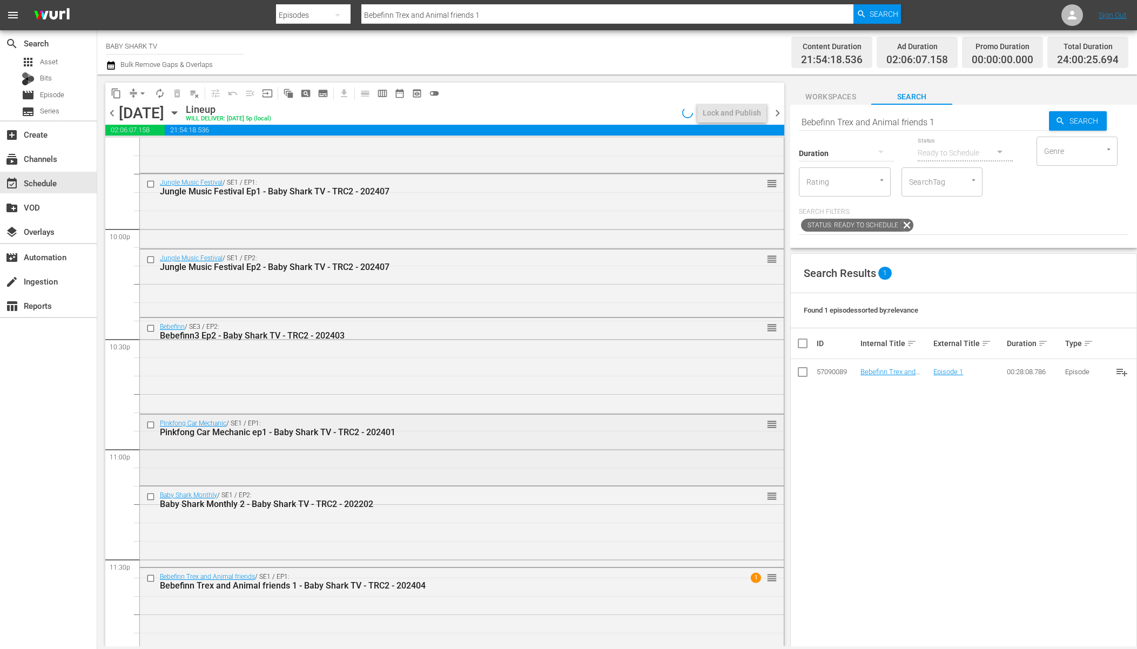
scroll to position [4781, 0]
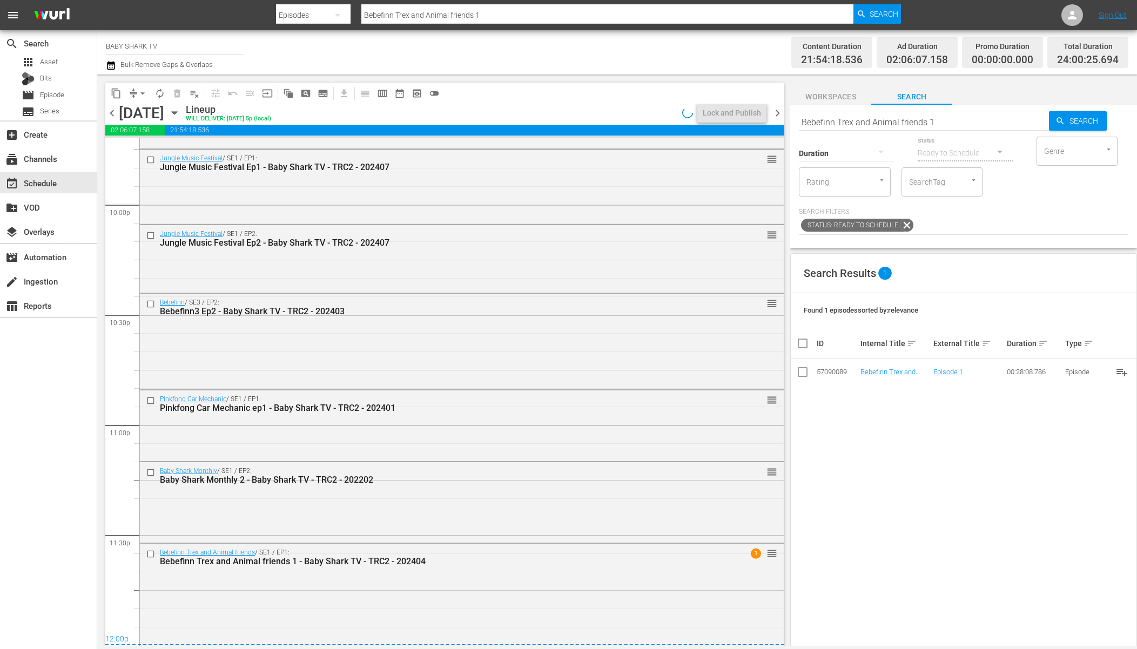
click at [959, 470] on div "Search Results 1 Found 1 episodes sorted by: relevance ID Internal Title sort E…" at bounding box center [963, 524] width 347 height 542
click at [880, 531] on div "Search Results 1 Found 1 episodes sorted by: relevance ID Internal Title sort E…" at bounding box center [963, 524] width 347 height 542
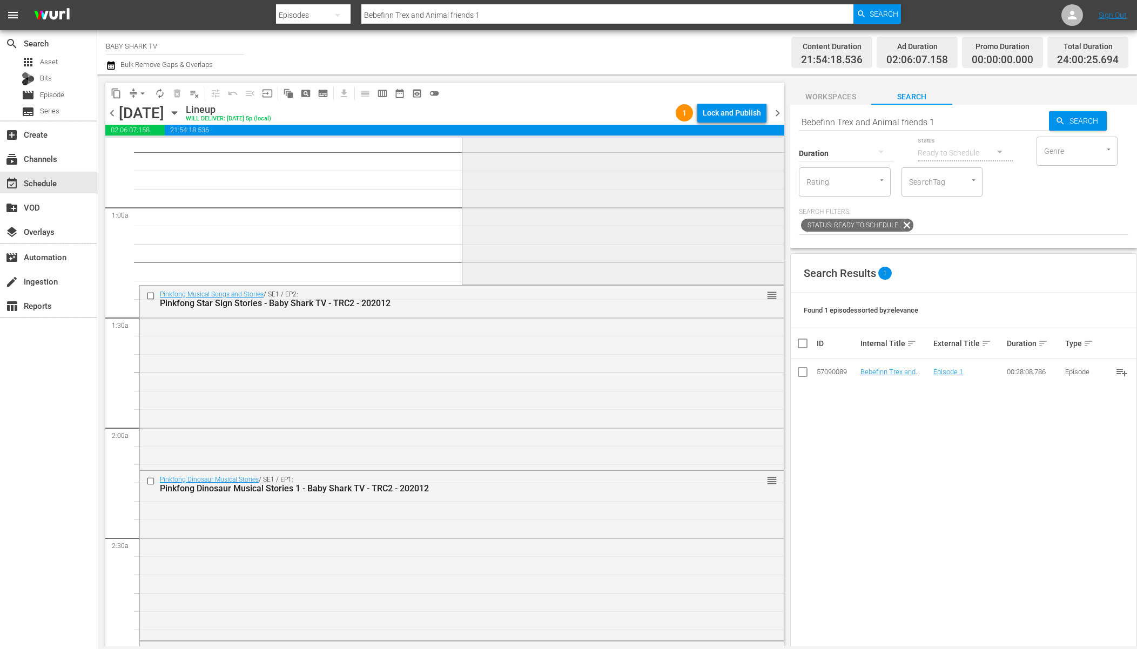
scroll to position [0, 0]
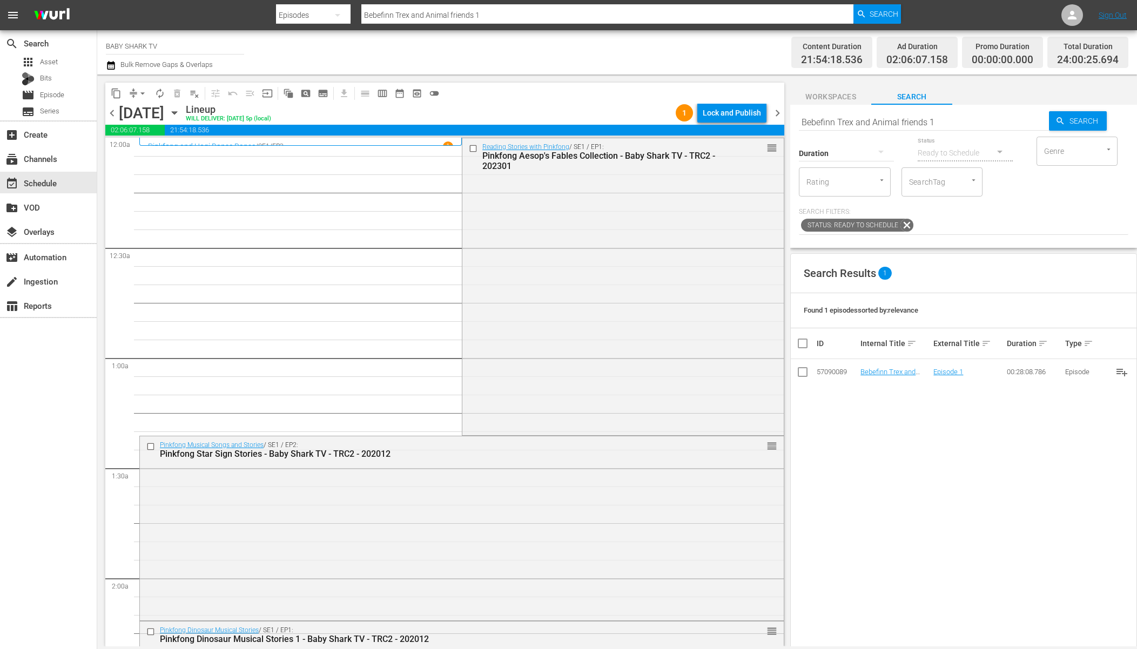
click at [564, 100] on div "content_copy compress arrow_drop_down autorenew_outlined delete_forever_outline…" at bounding box center [444, 93] width 679 height 21
click at [723, 116] on div "Lock and Publish" at bounding box center [732, 112] width 58 height 19
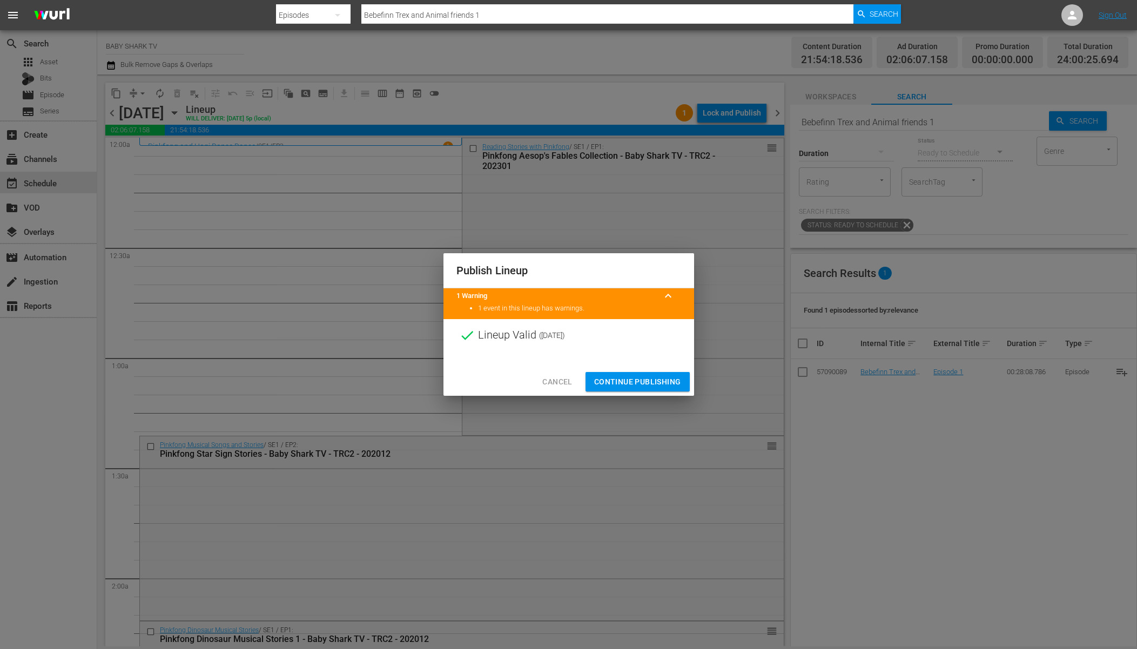
click at [657, 381] on span "Continue Publishing" at bounding box center [637, 382] width 87 height 14
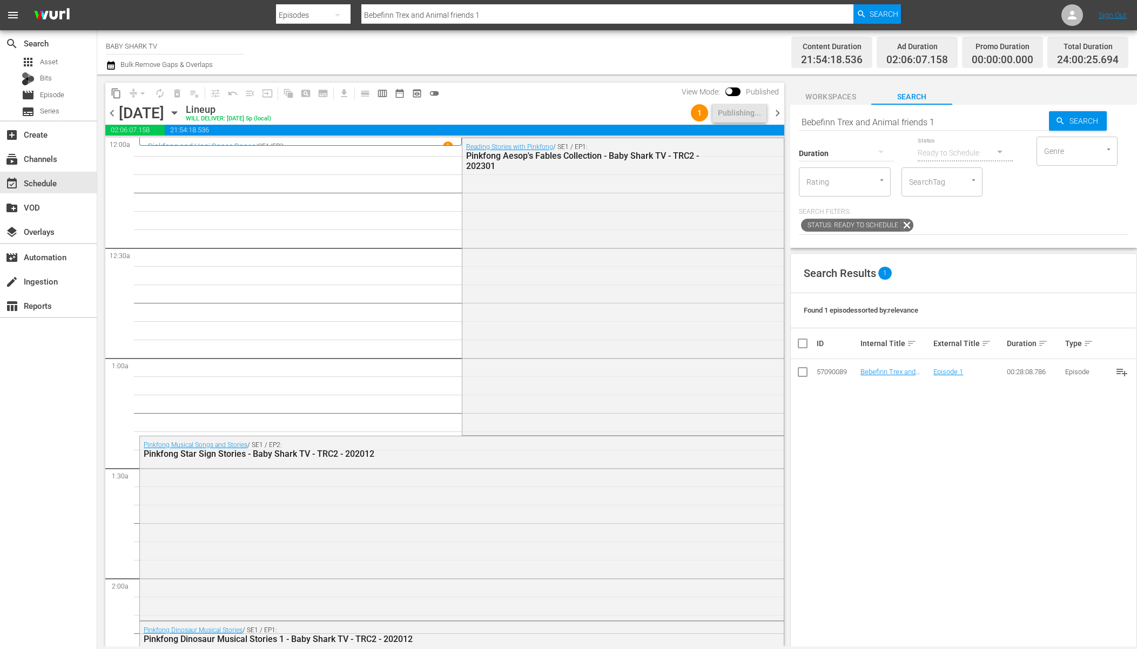
click at [481, 97] on div "content_copy compress arrow_drop_down autorenew_outlined delete_forever_outline…" at bounding box center [444, 93] width 679 height 21
click at [180, 115] on icon "button" at bounding box center [175, 113] width 12 height 12
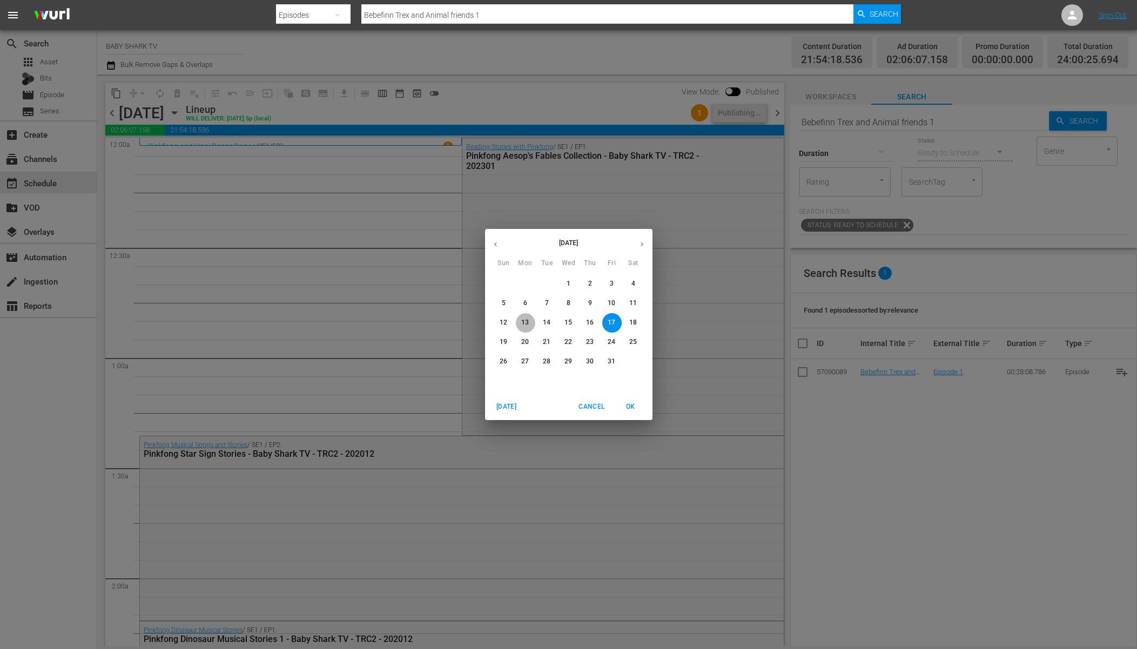
click at [527, 330] on button "13" at bounding box center [525, 322] width 19 height 19
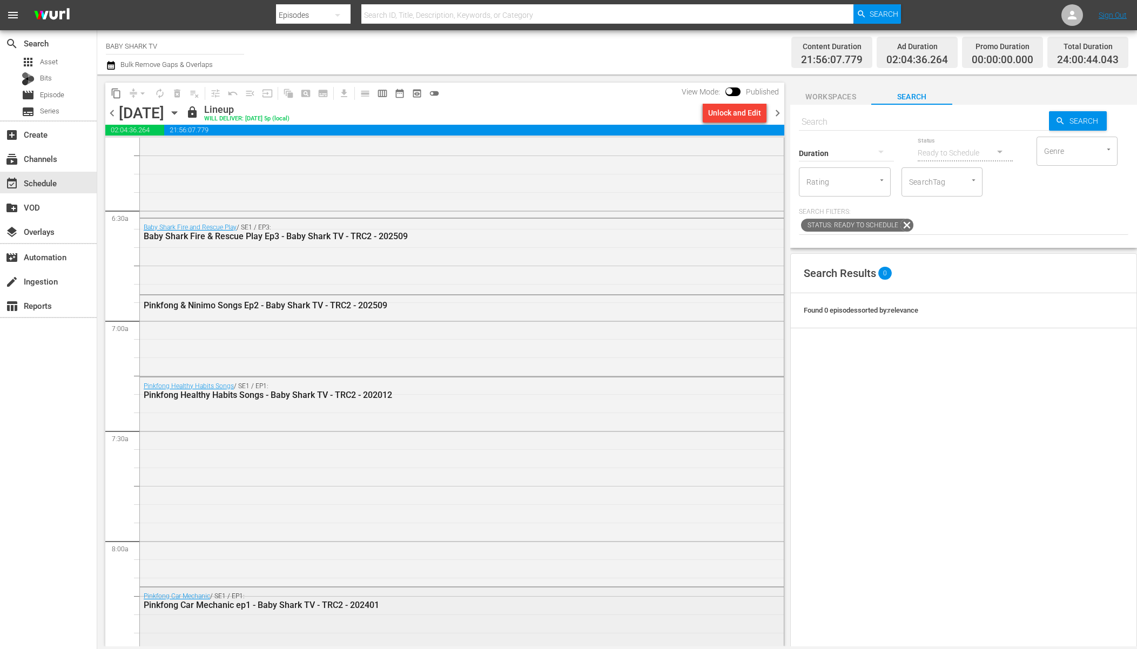
scroll to position [1375, 0]
